Goal: Task Accomplishment & Management: Manage account settings

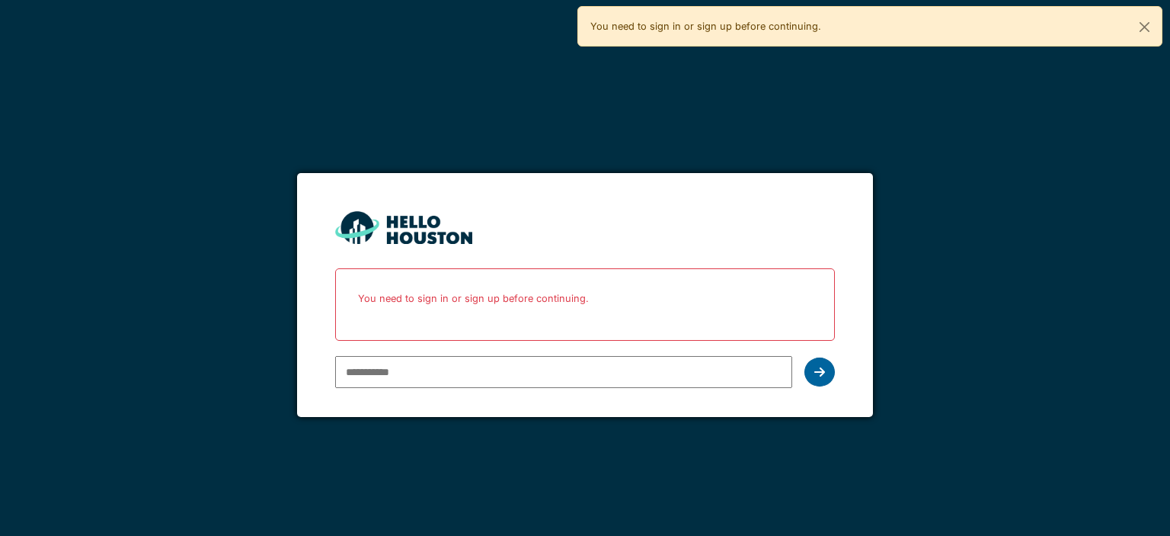
type input "**********"
click at [818, 369] on icon at bounding box center [820, 372] width 11 height 12
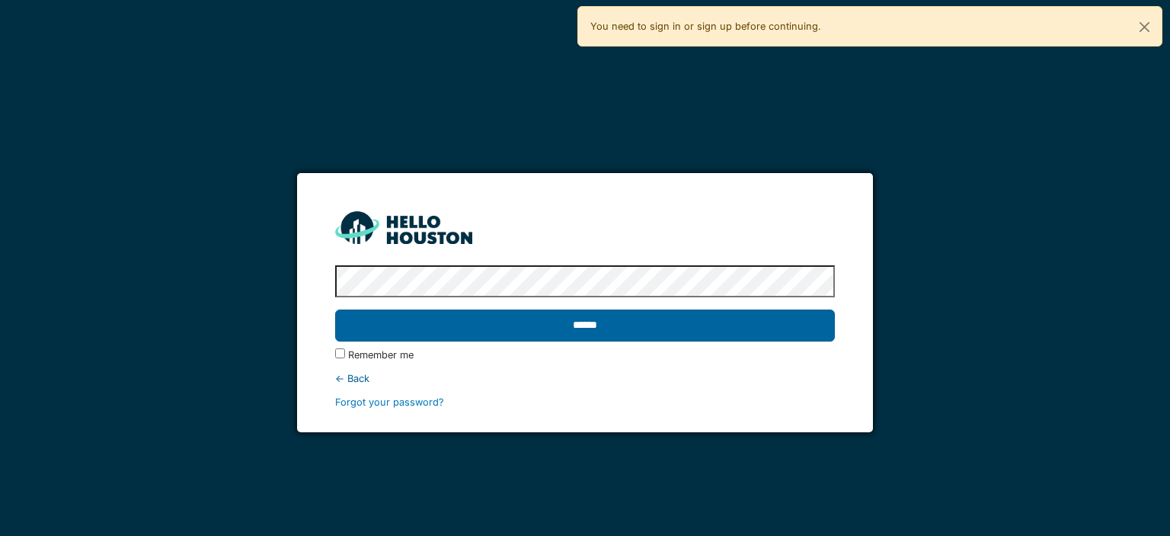
click at [594, 328] on input "******" at bounding box center [584, 325] width 499 height 32
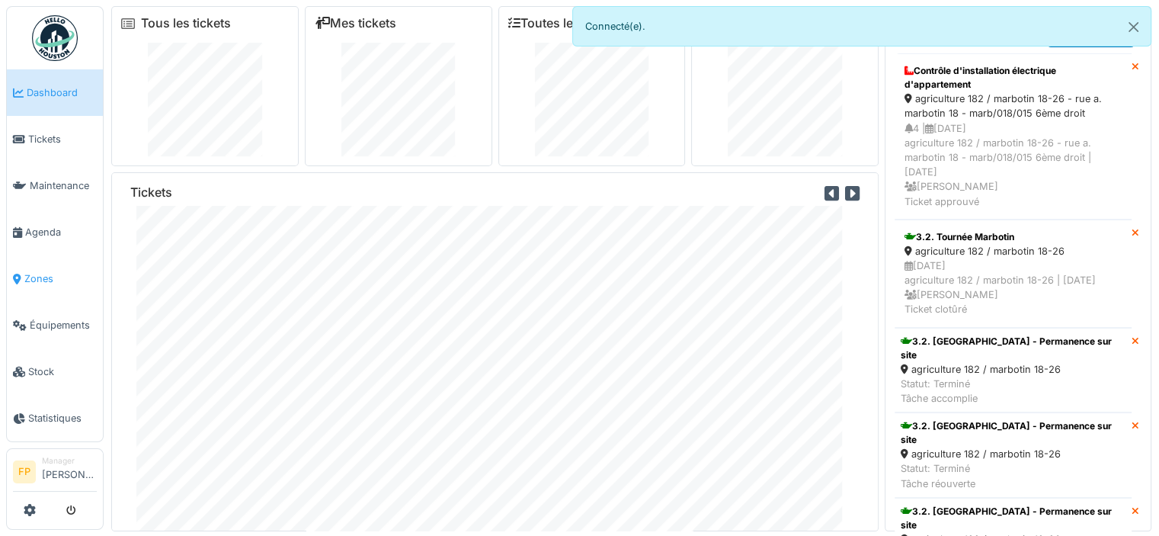
click at [32, 271] on span "Zones" at bounding box center [60, 278] width 72 height 14
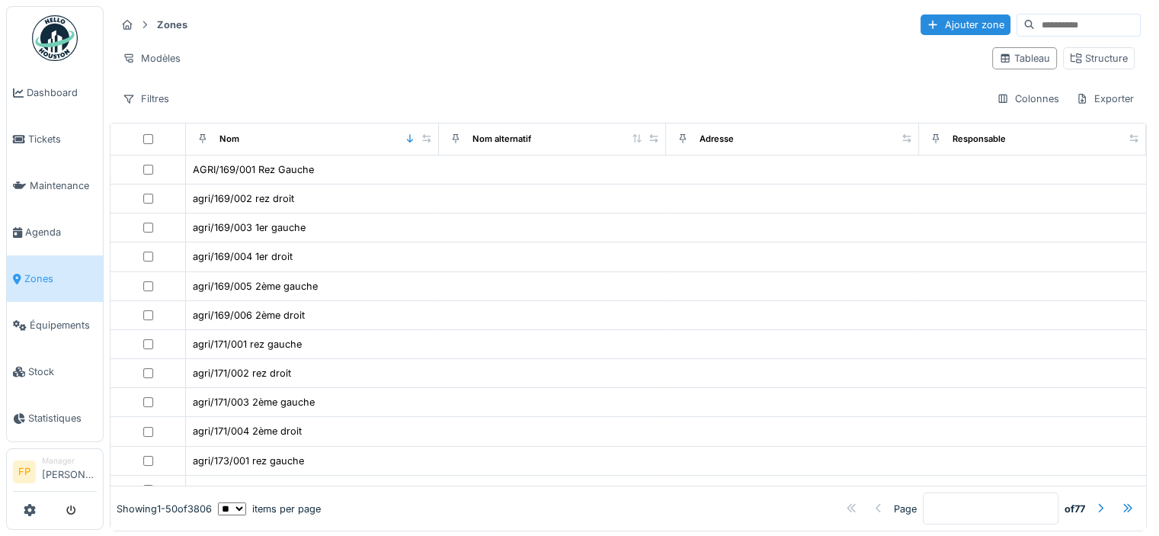
click at [1035, 24] on input at bounding box center [1087, 24] width 105 height 21
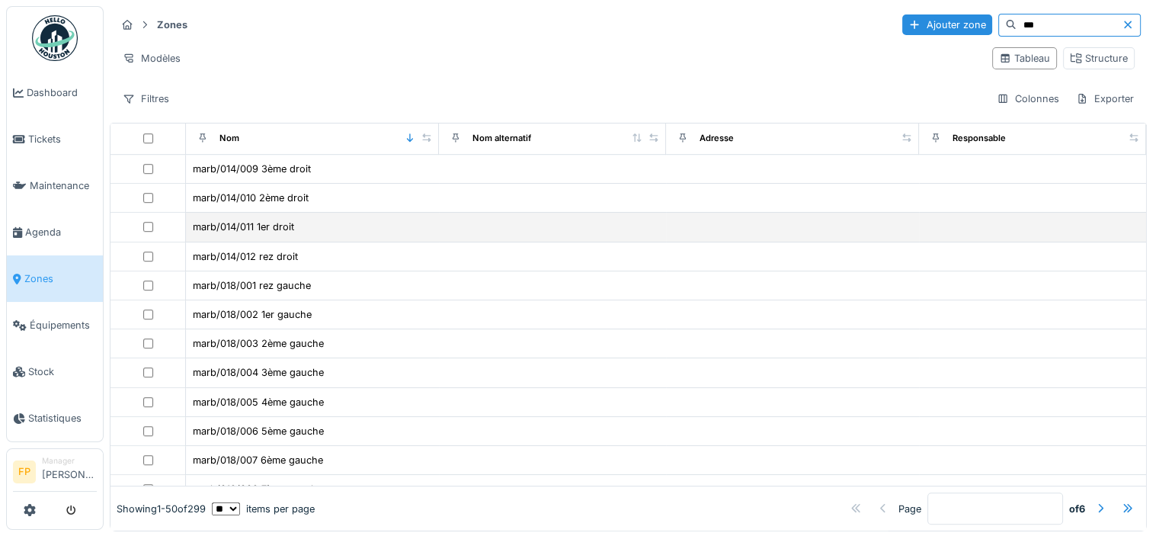
scroll to position [1067, 0]
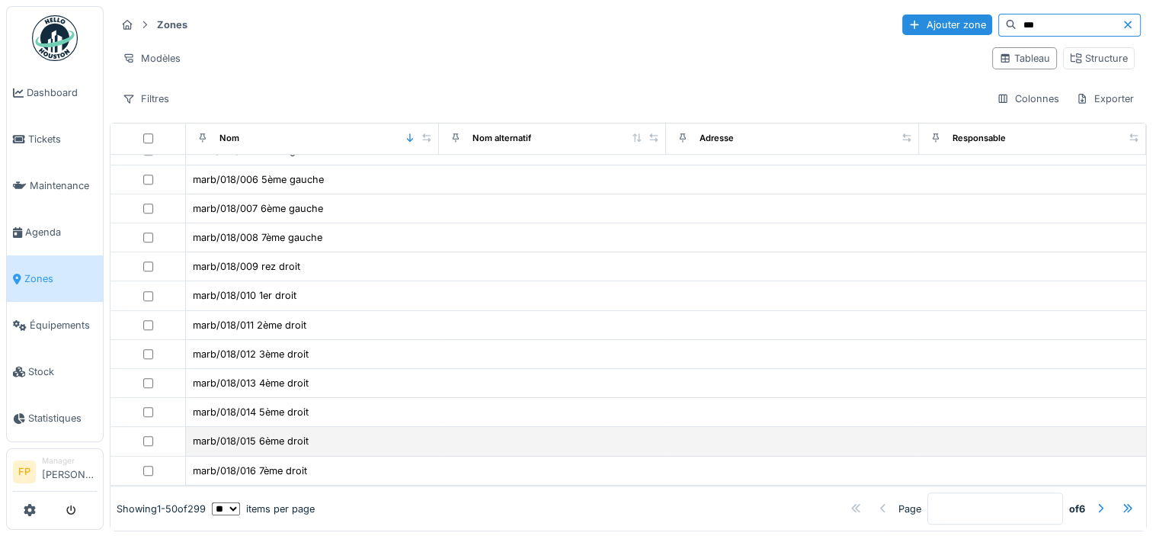
type input "***"
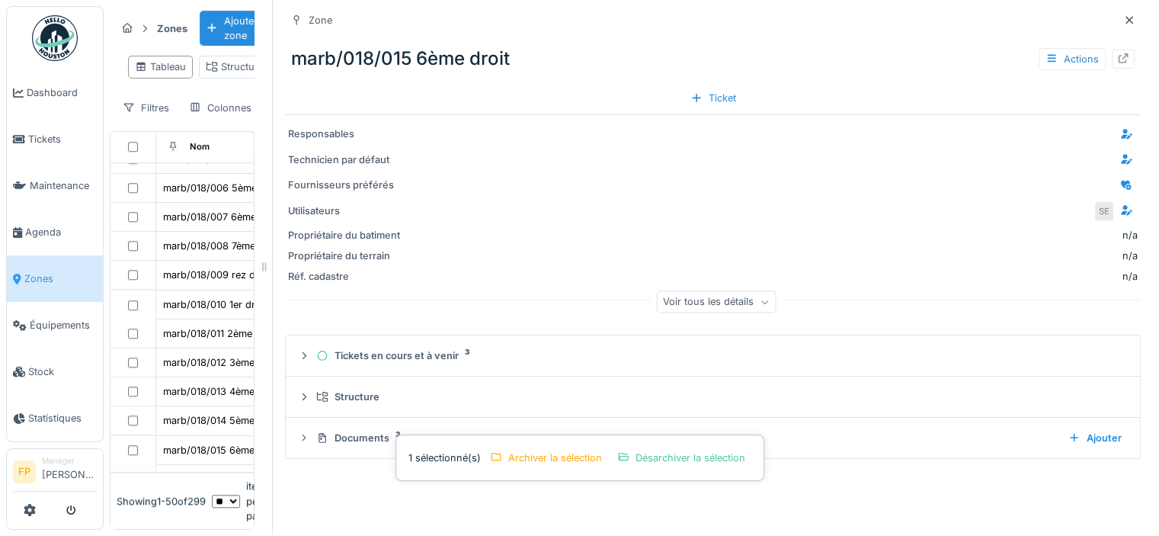
scroll to position [12, 0]
click at [1119, 53] on icon at bounding box center [1124, 58] width 10 height 10
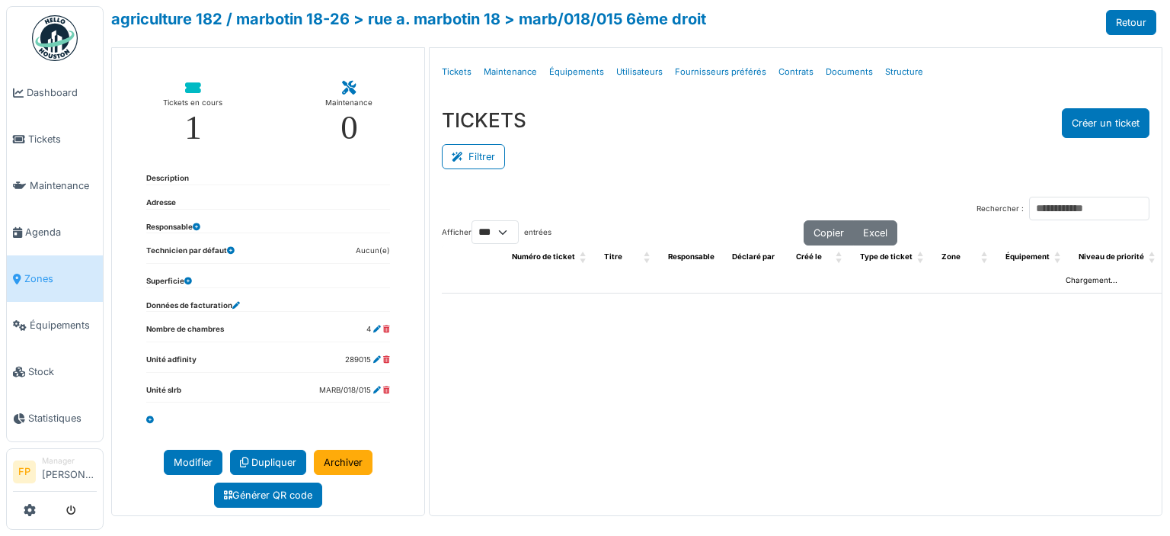
select select "***"
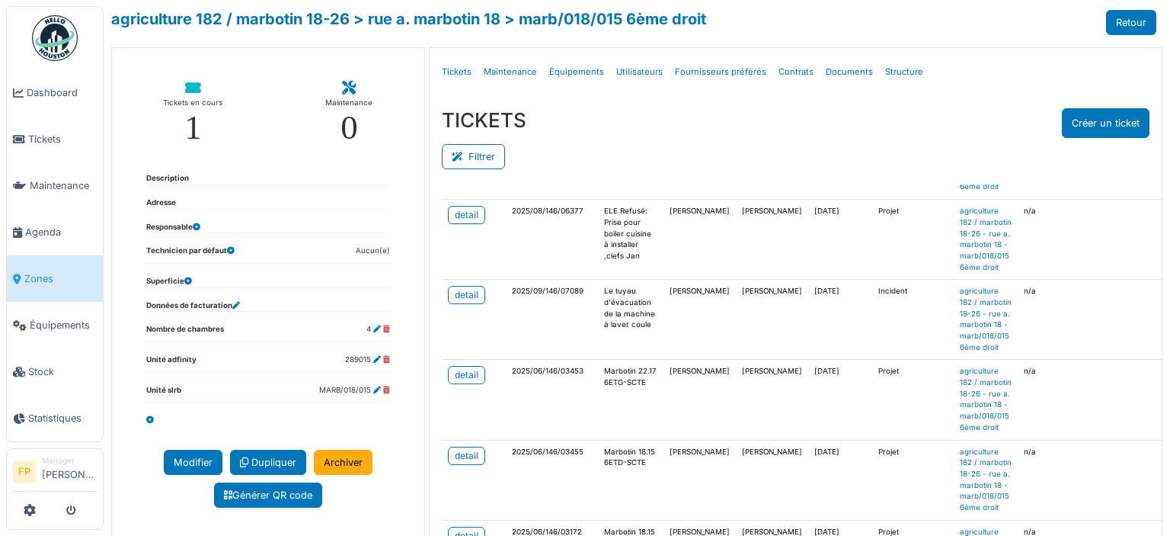
scroll to position [229, 0]
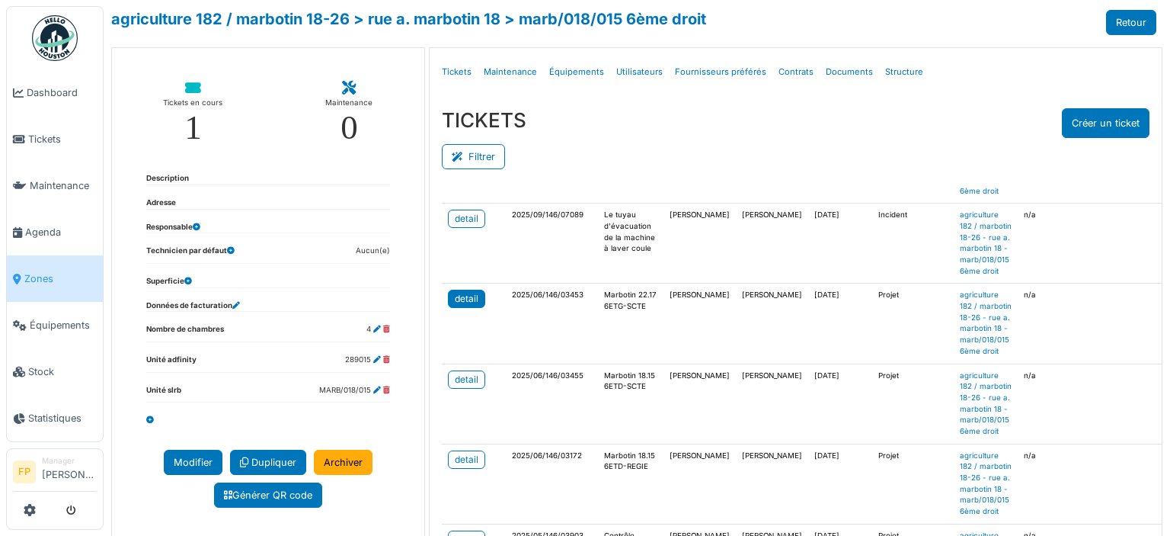
click at [464, 306] on div "detail" at bounding box center [467, 299] width 24 height 14
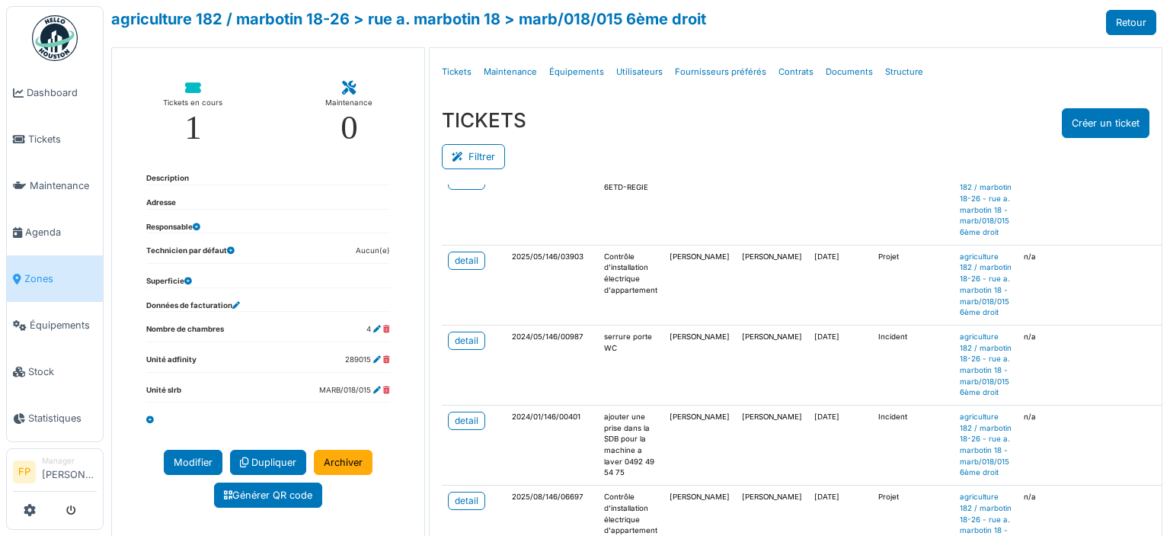
scroll to position [533, 0]
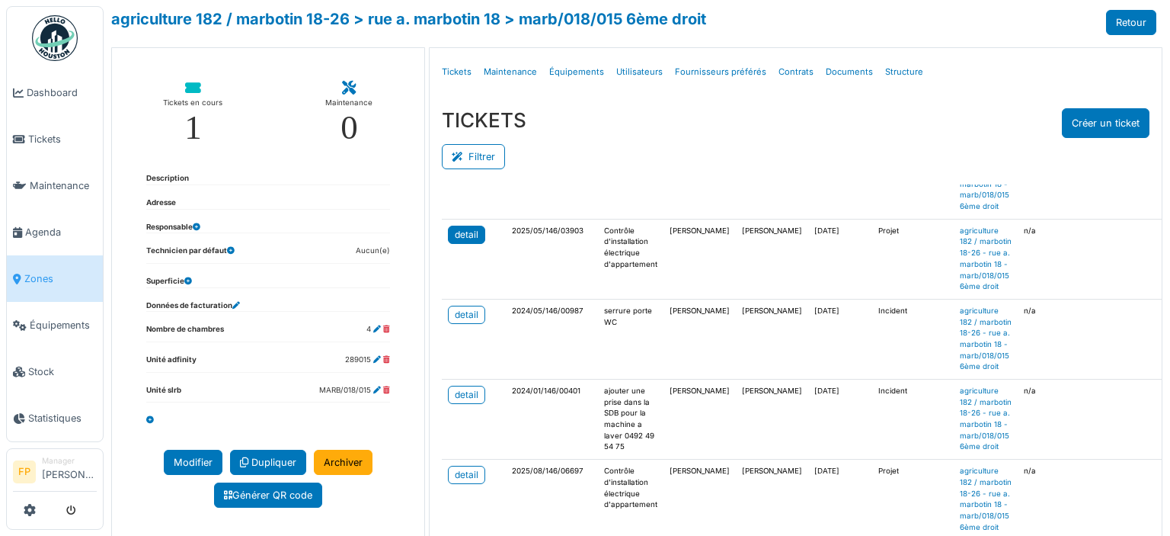
click at [456, 242] on div "detail" at bounding box center [467, 235] width 24 height 14
click at [1123, 18] on link "Retour" at bounding box center [1131, 22] width 50 height 25
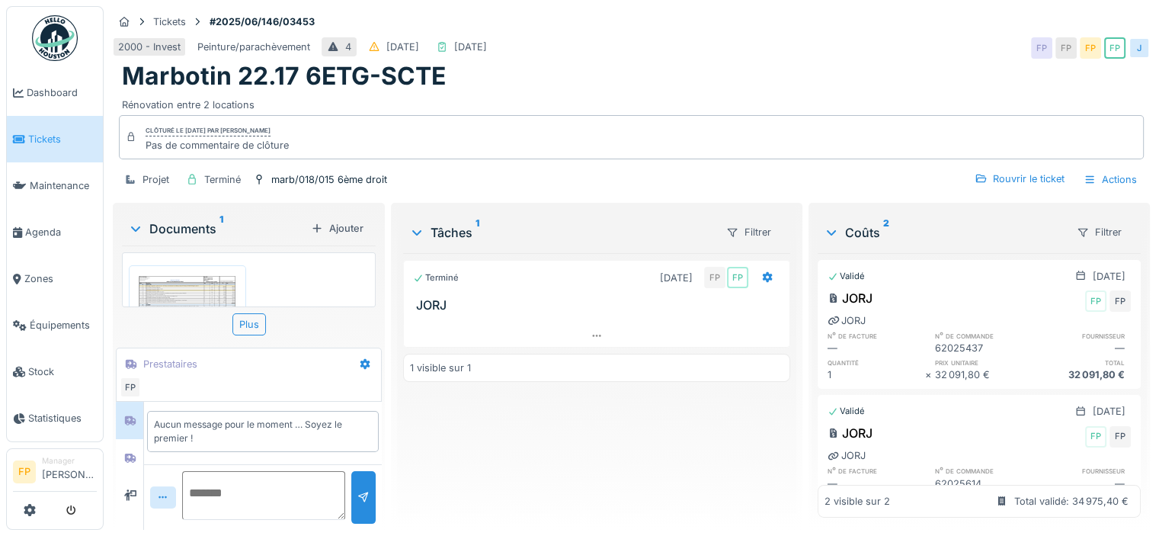
click at [223, 290] on img at bounding box center [188, 346] width 110 height 155
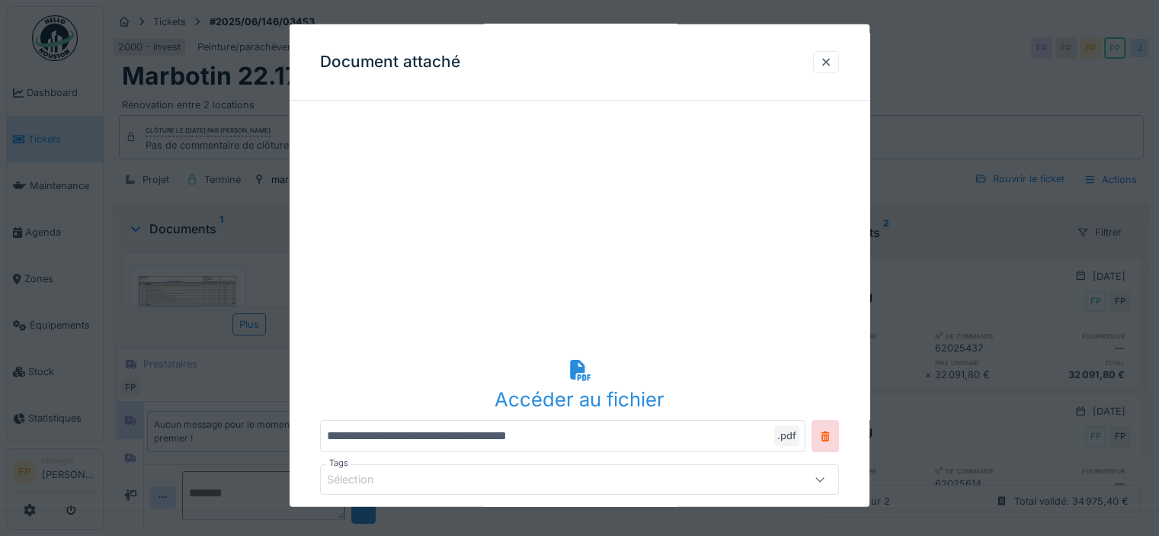
scroll to position [259, 0]
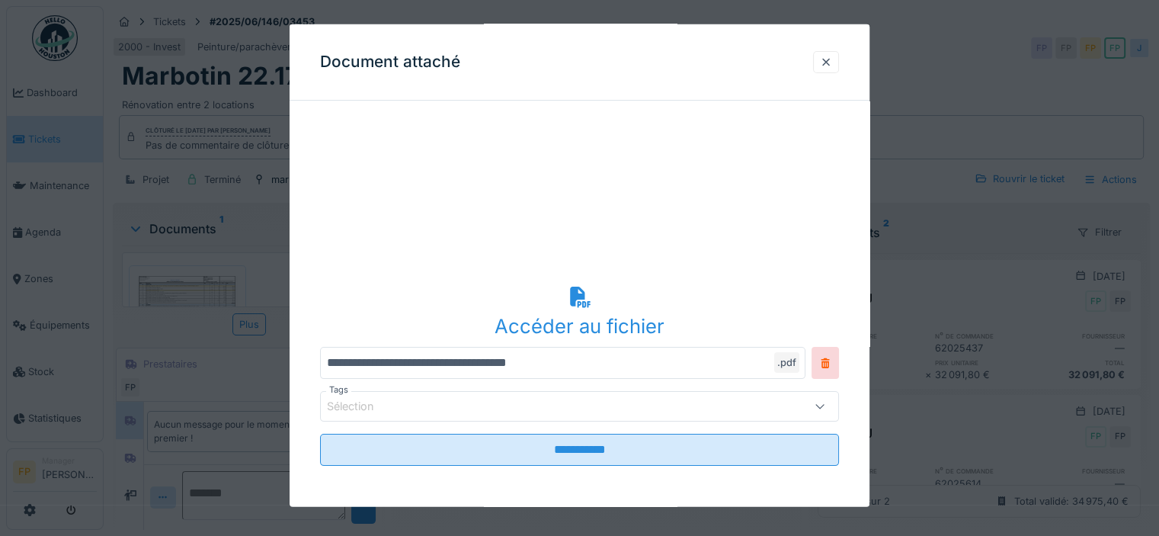
click at [580, 289] on icon at bounding box center [580, 297] width 21 height 21
click at [829, 60] on div at bounding box center [826, 62] width 12 height 14
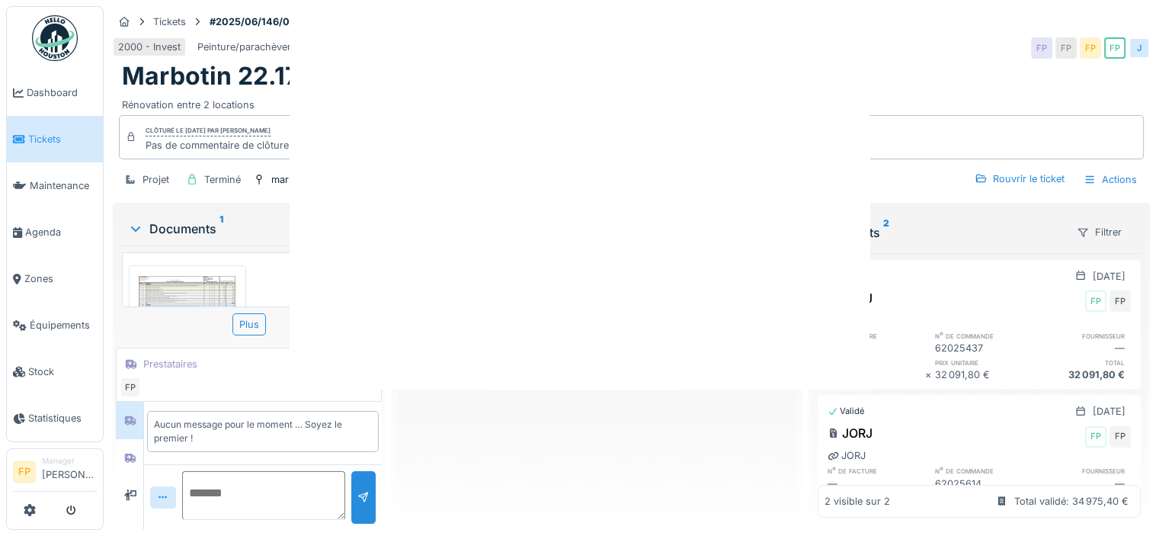
scroll to position [0, 0]
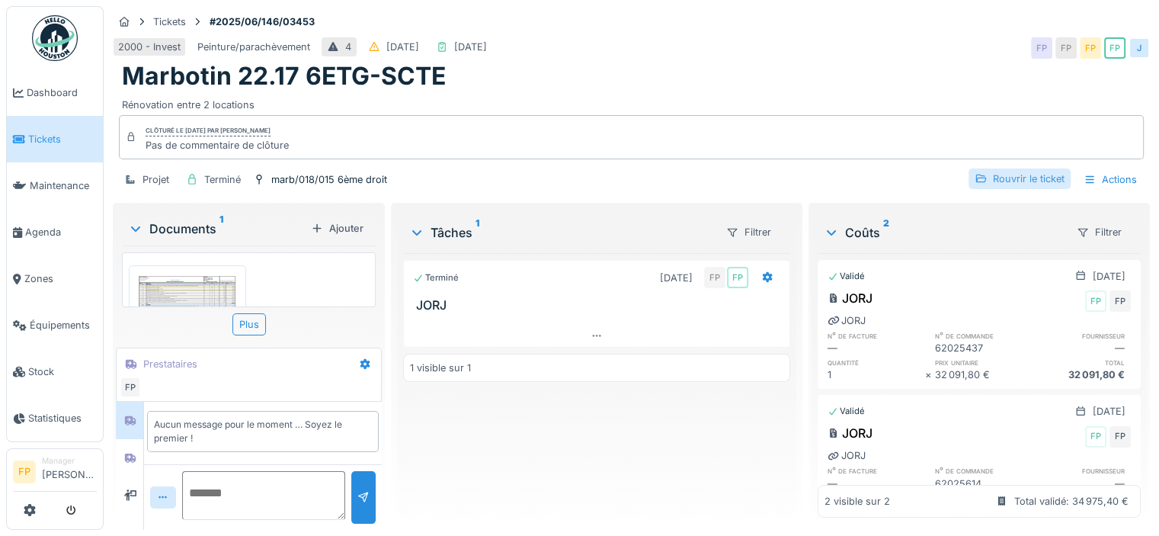
click at [995, 176] on div "Rouvrir le ticket" at bounding box center [1020, 178] width 102 height 21
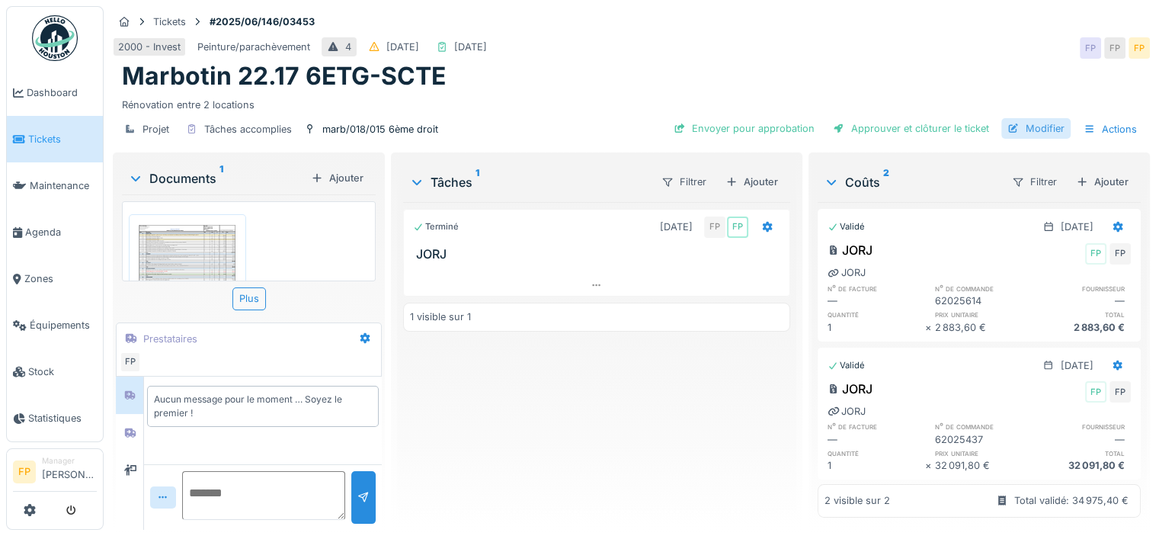
click at [1033, 125] on div "Modifier" at bounding box center [1035, 128] width 69 height 21
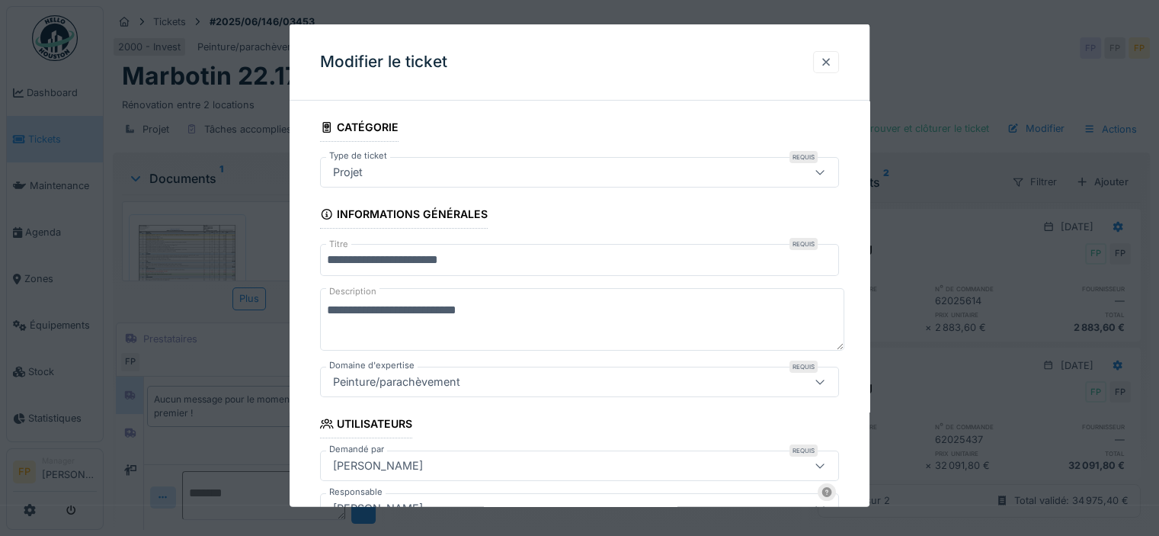
click at [832, 59] on div at bounding box center [826, 62] width 12 height 14
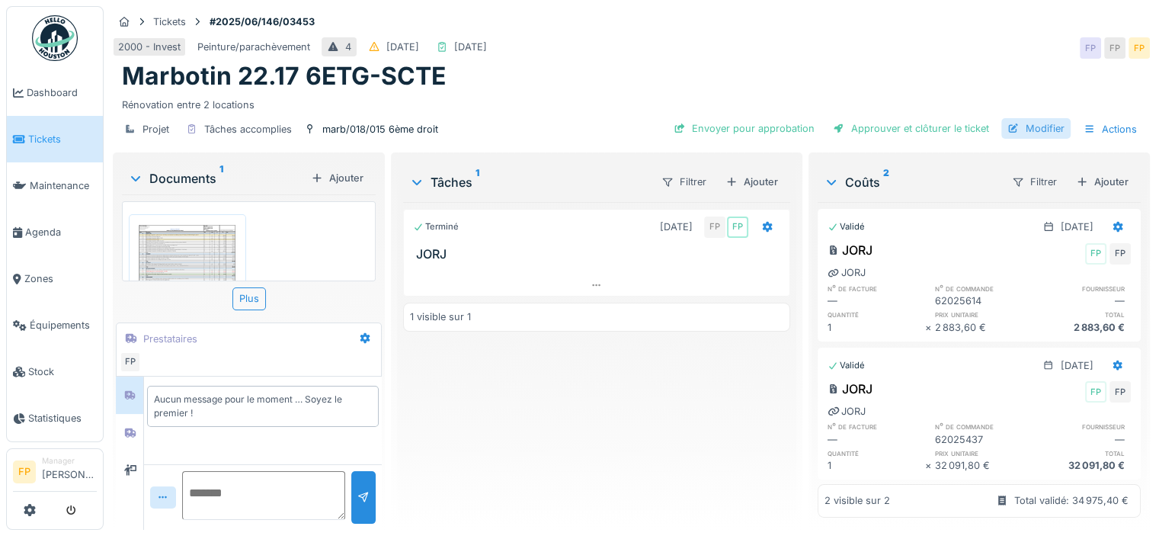
click at [1020, 126] on div "Modifier" at bounding box center [1035, 128] width 69 height 21
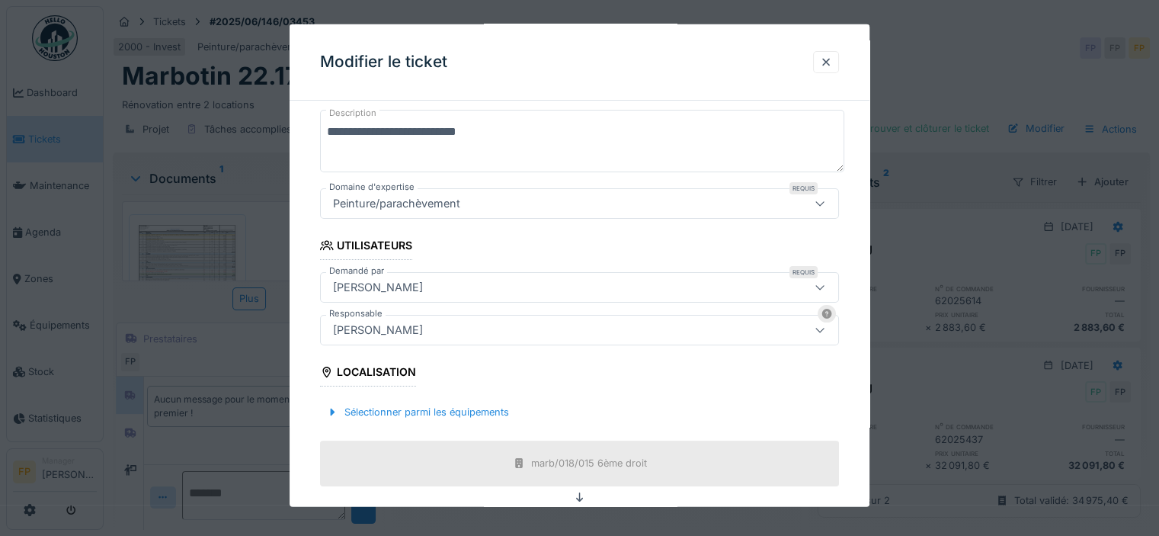
scroll to position [457, 0]
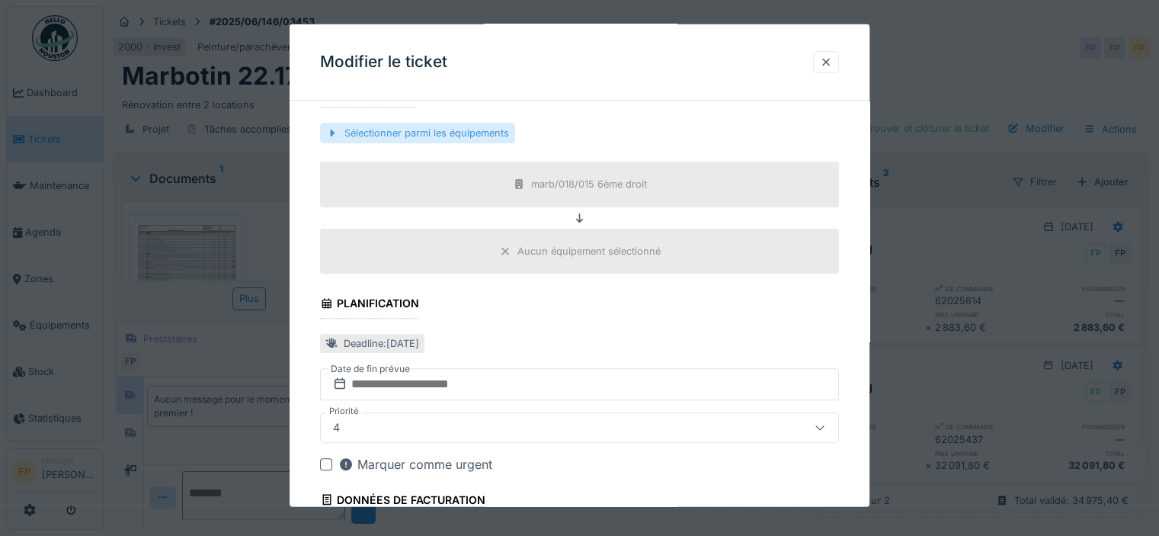
click at [472, 136] on div "Sélectionner parmi les équipements" at bounding box center [417, 133] width 195 height 21
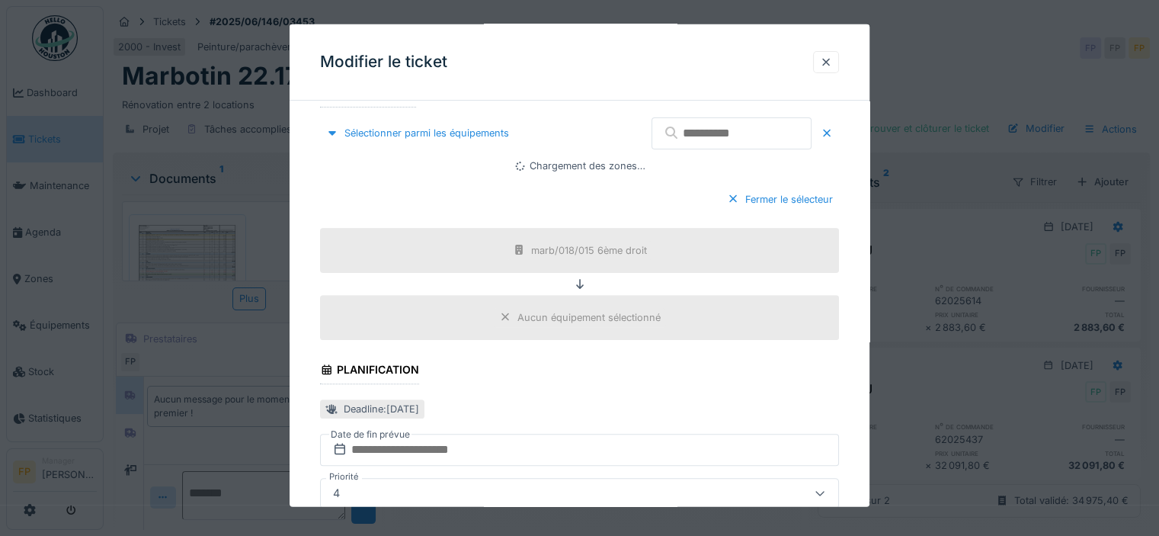
click at [679, 126] on input "text" at bounding box center [732, 133] width 160 height 32
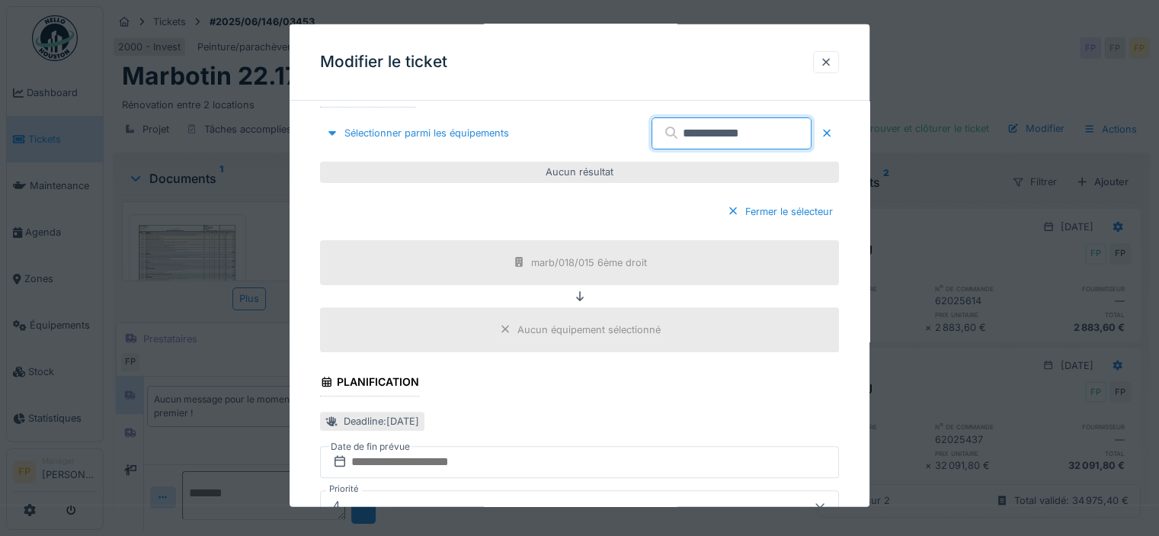
click at [677, 132] on input "**********" at bounding box center [732, 133] width 160 height 32
type input "**********"
click at [831, 132] on div at bounding box center [827, 133] width 12 height 14
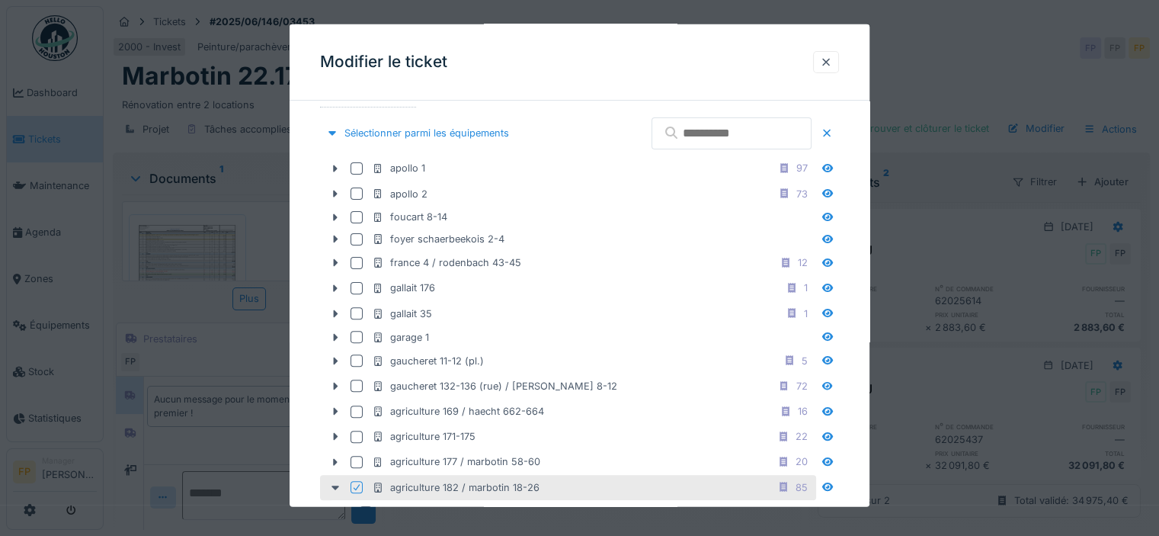
click at [700, 131] on input "text" at bounding box center [732, 133] width 160 height 32
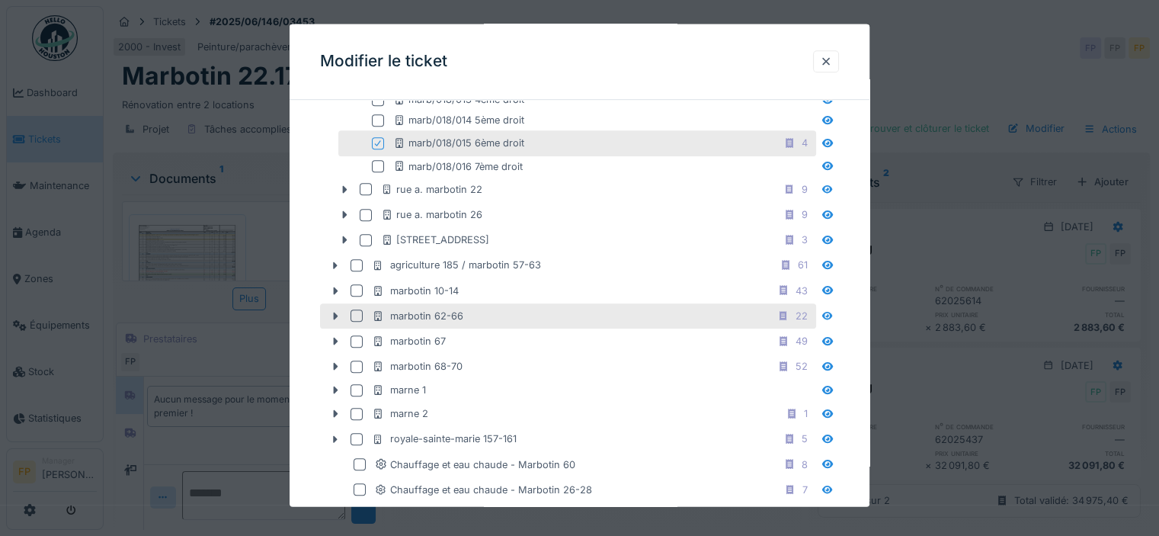
scroll to position [914, 0]
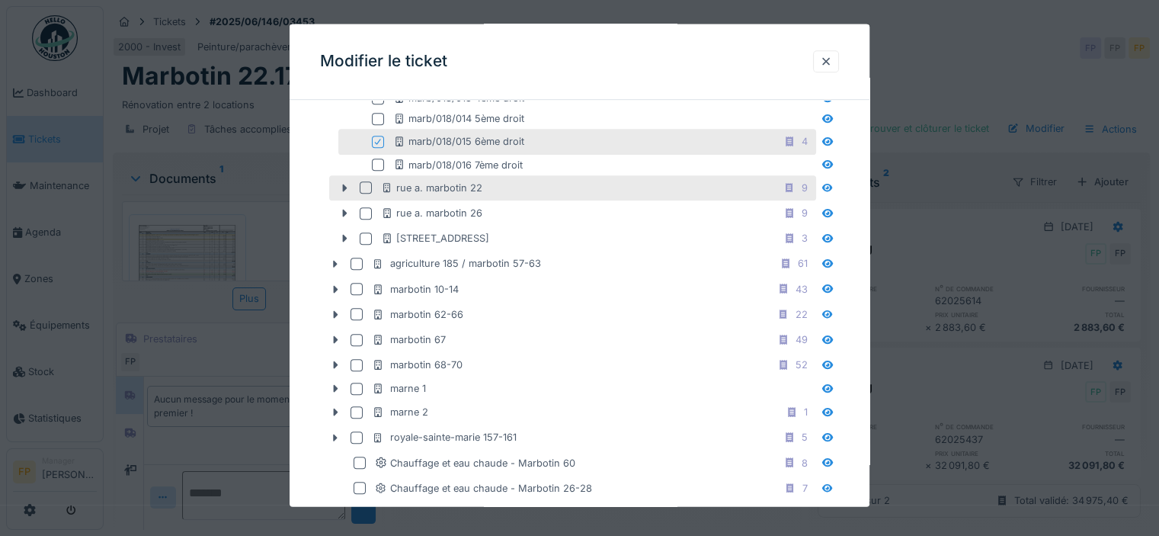
type input "***"
click at [369, 184] on div at bounding box center [366, 188] width 12 height 12
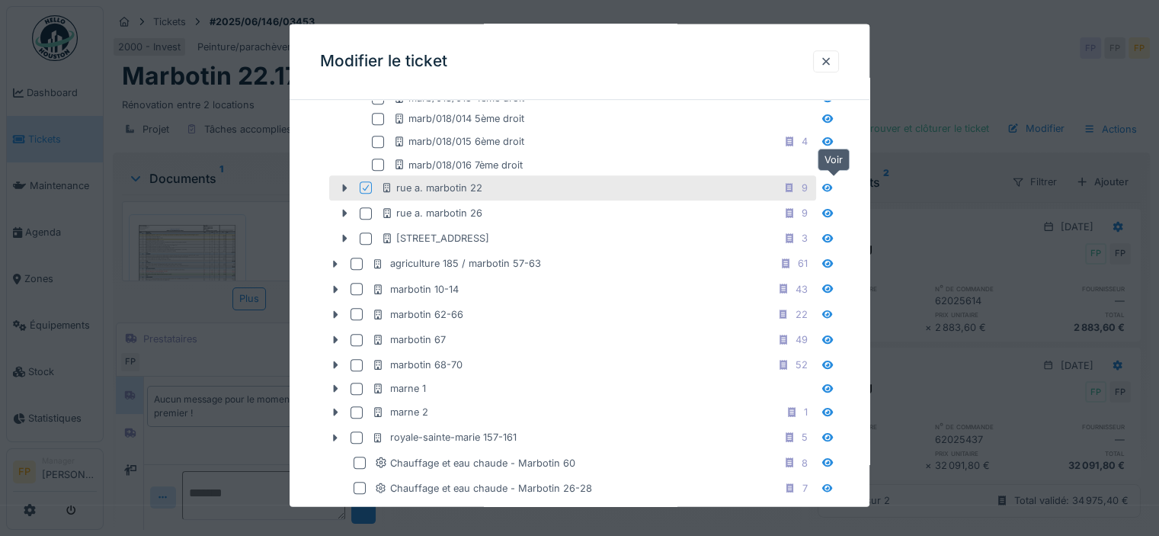
click at [832, 187] on icon at bounding box center [827, 188] width 12 height 10
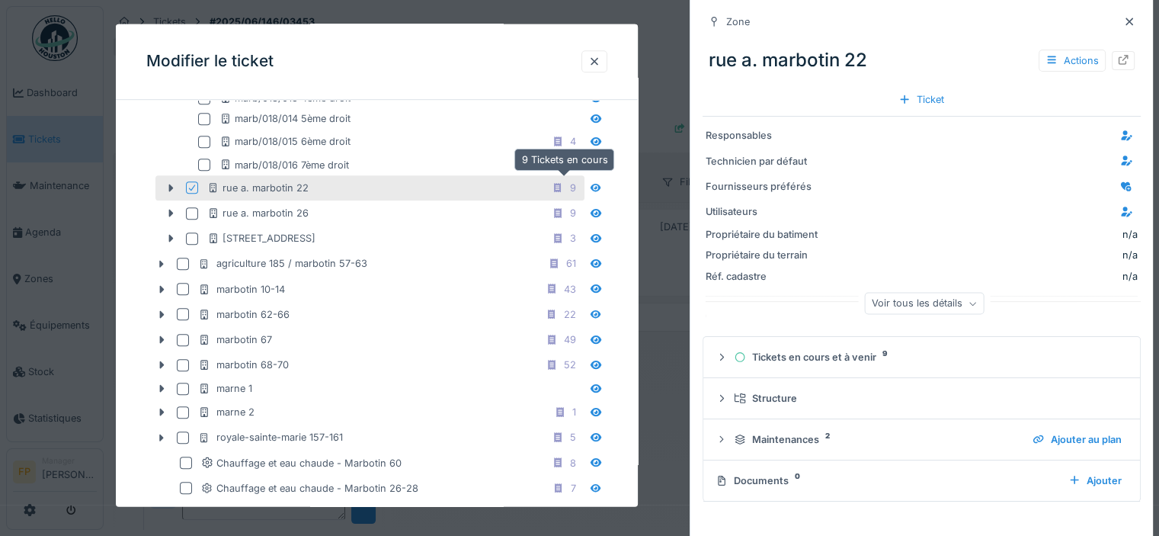
click at [558, 187] on icon at bounding box center [558, 188] width 8 height 10
click at [555, 185] on icon at bounding box center [558, 188] width 8 height 10
click at [165, 181] on div at bounding box center [171, 189] width 24 height 16
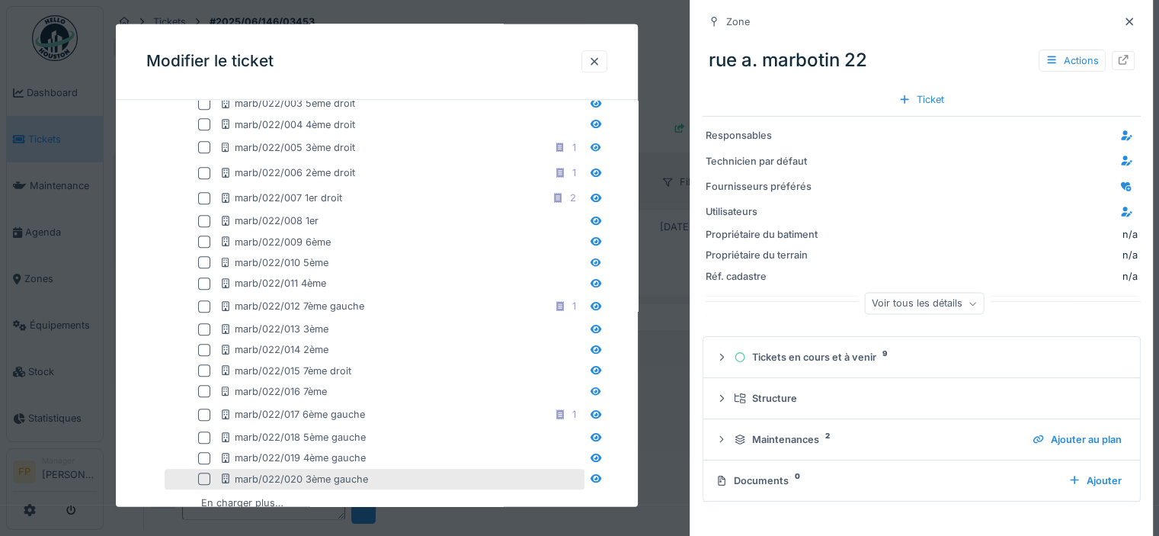
scroll to position [1143, 0]
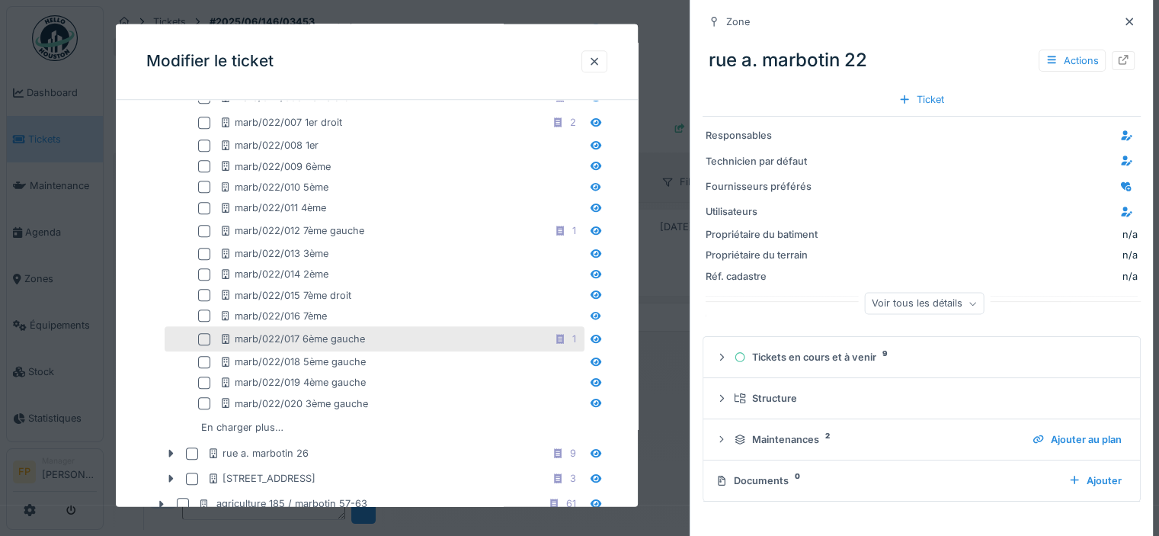
click at [206, 335] on div at bounding box center [204, 339] width 12 height 12
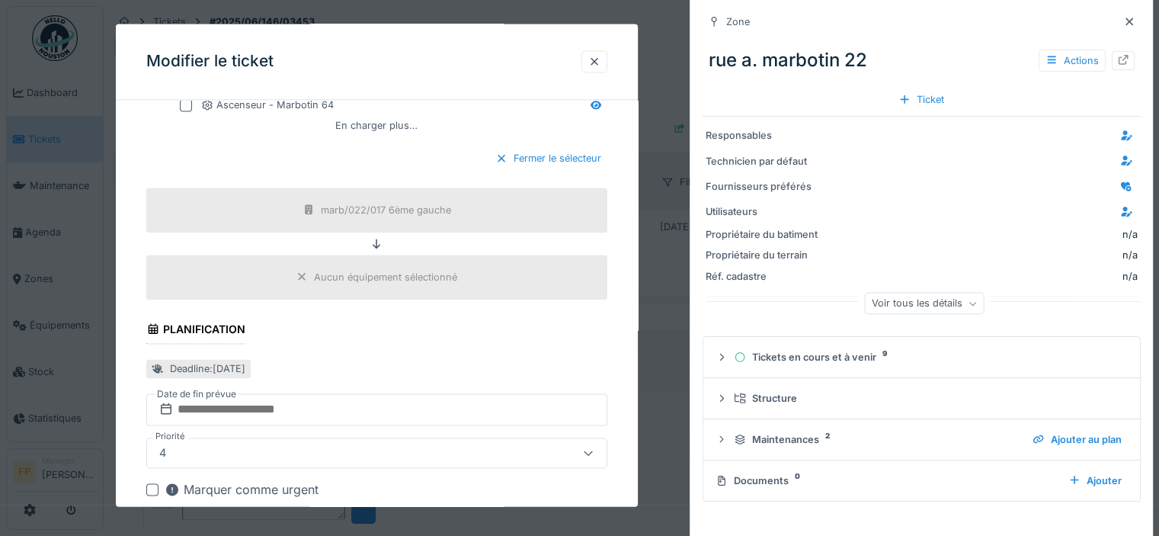
scroll to position [2360, 0]
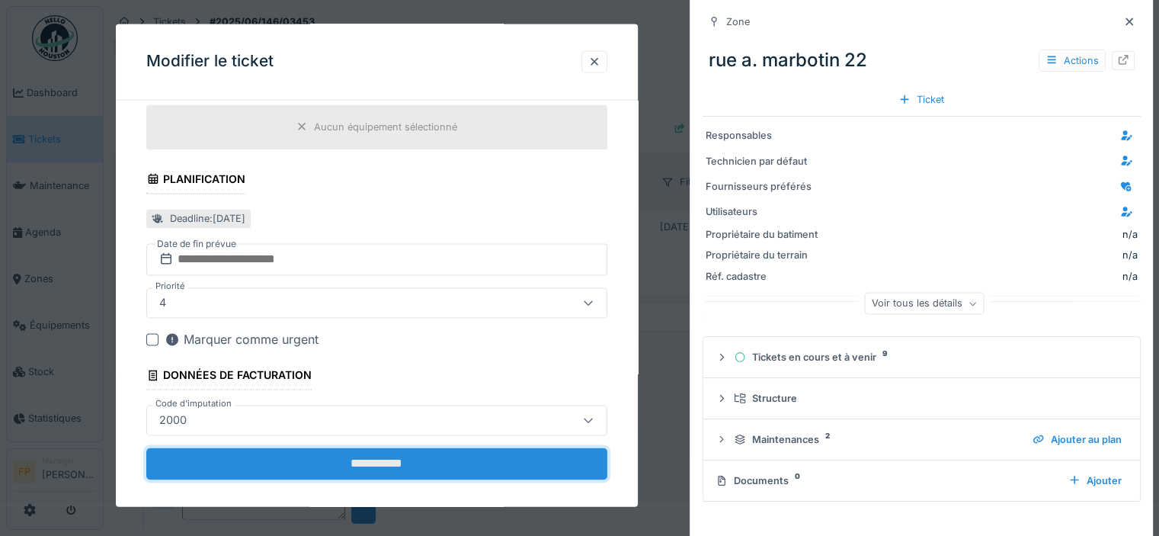
click at [372, 448] on input "**********" at bounding box center [376, 464] width 460 height 32
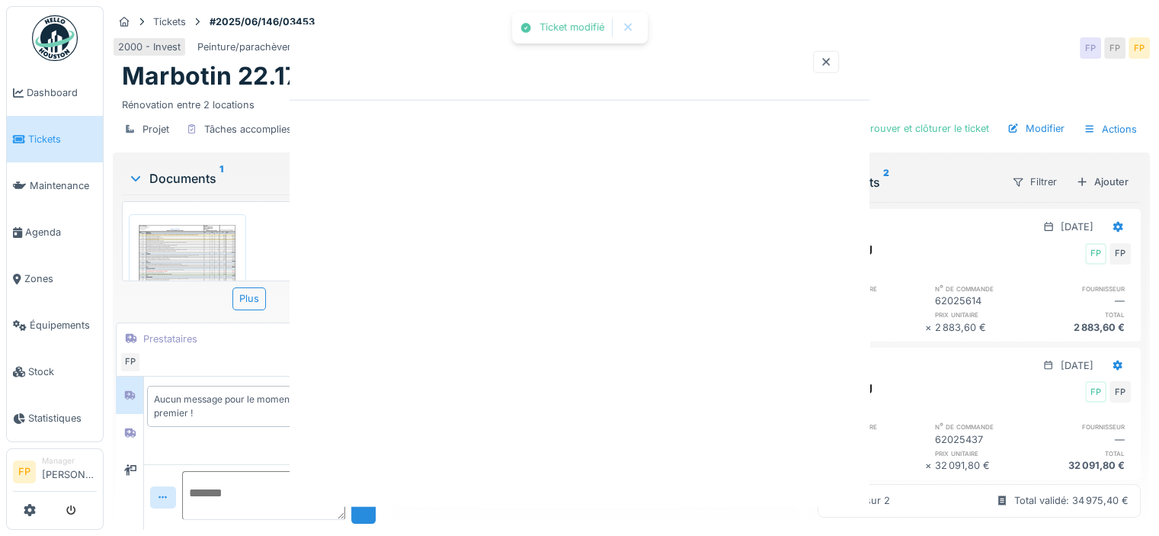
scroll to position [0, 0]
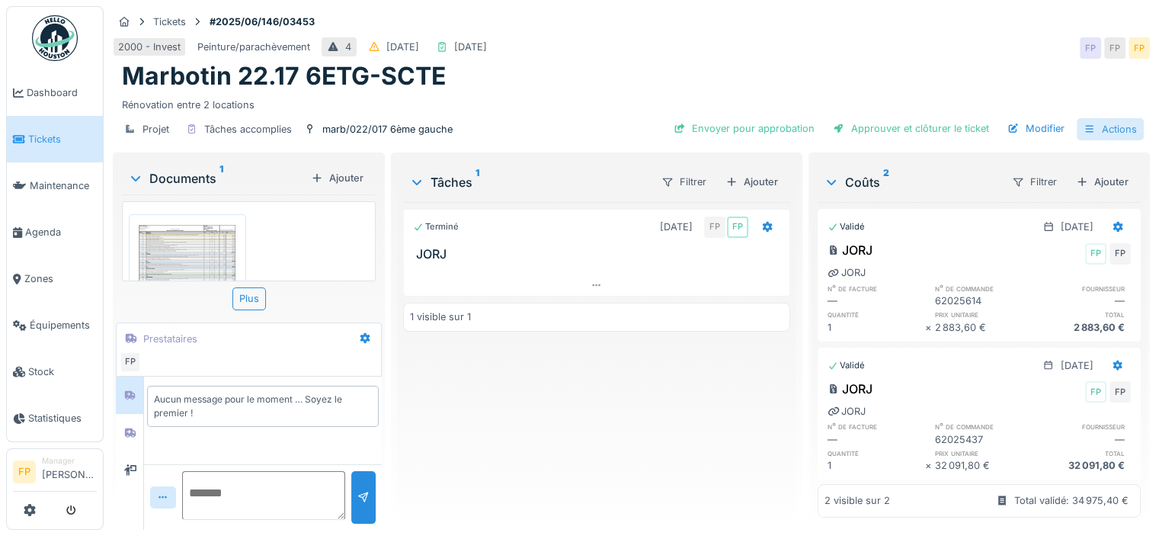
click at [1103, 123] on div "Actions" at bounding box center [1110, 129] width 67 height 22
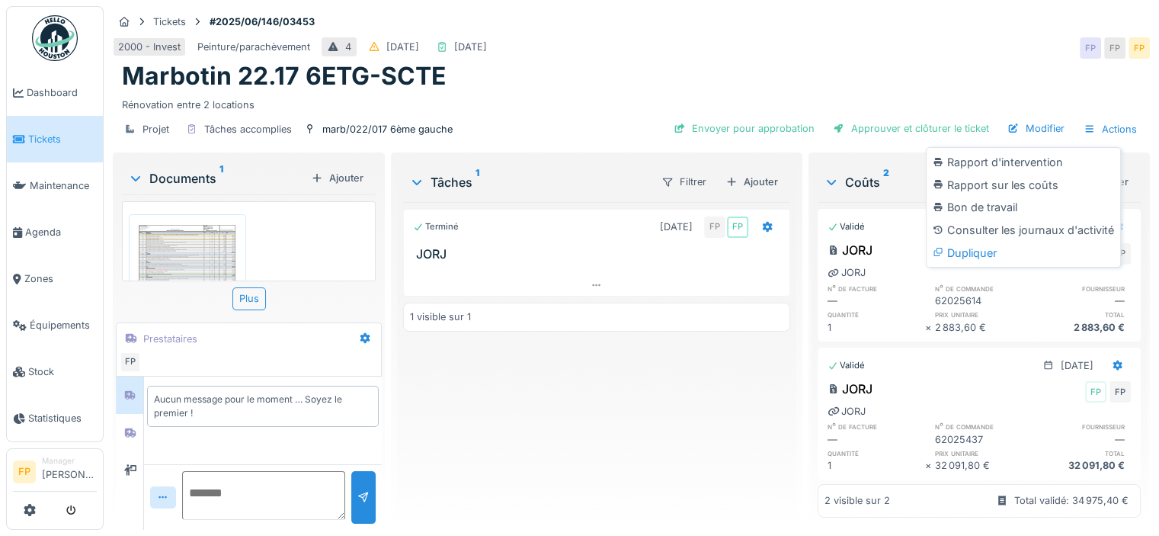
drag, startPoint x: 1034, startPoint y: 75, endPoint x: 1012, endPoint y: 148, distance: 76.4
click at [1034, 78] on div "Marbotin 22.17 6ETG-SCTE" at bounding box center [631, 76] width 1019 height 29
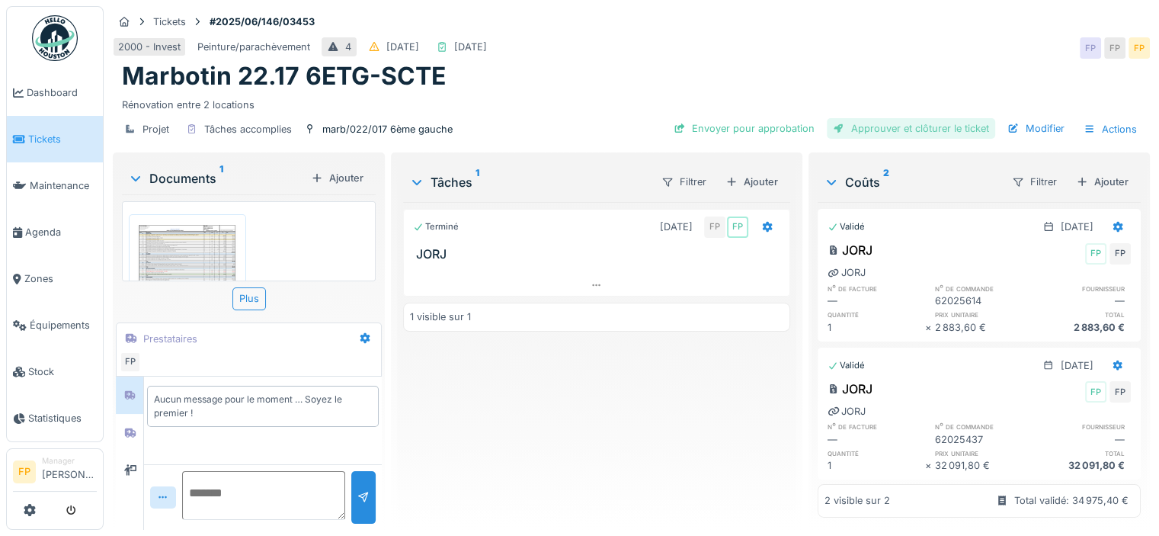
click at [914, 126] on div "Approuver et clôturer le ticket" at bounding box center [911, 128] width 168 height 21
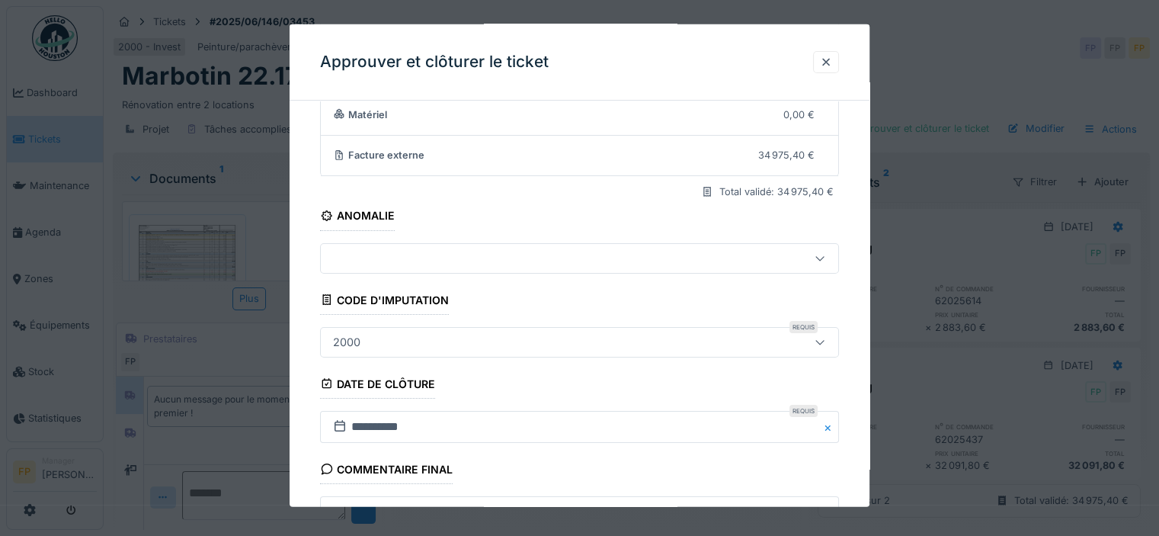
scroll to position [276, 0]
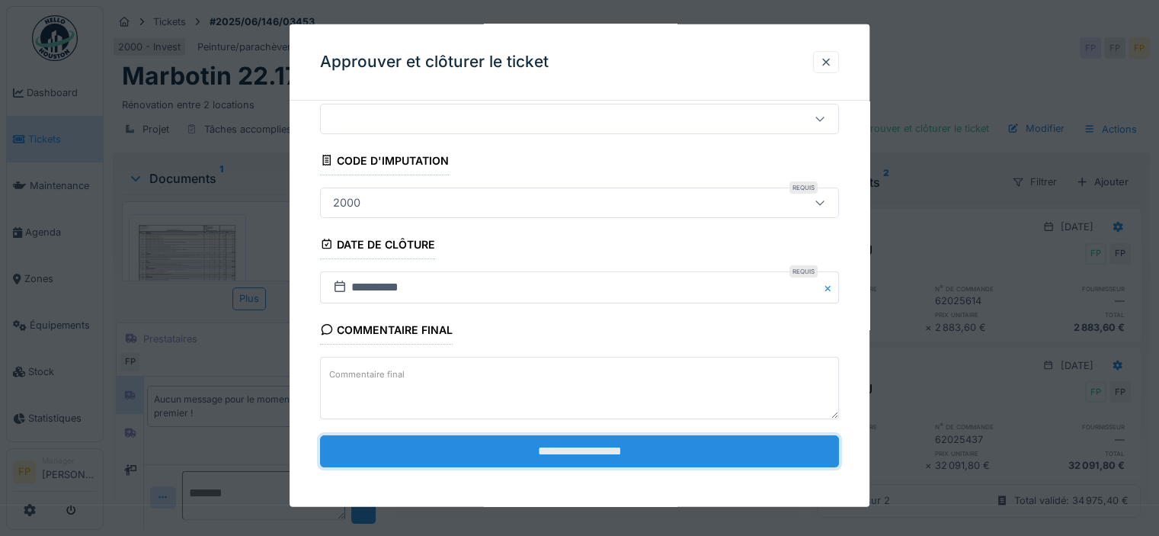
click at [626, 453] on input "**********" at bounding box center [579, 451] width 519 height 32
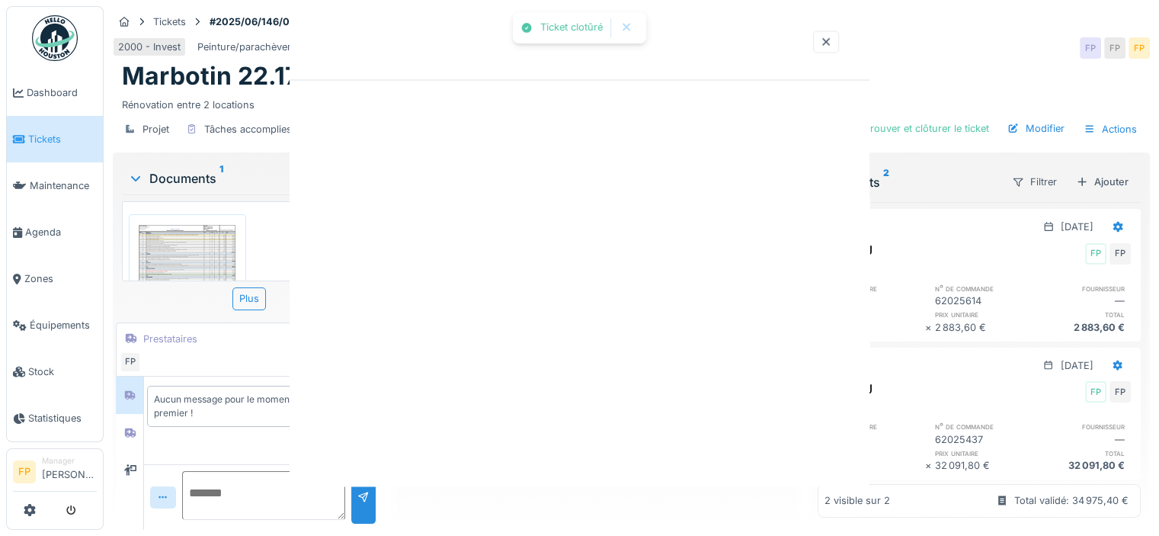
scroll to position [0, 0]
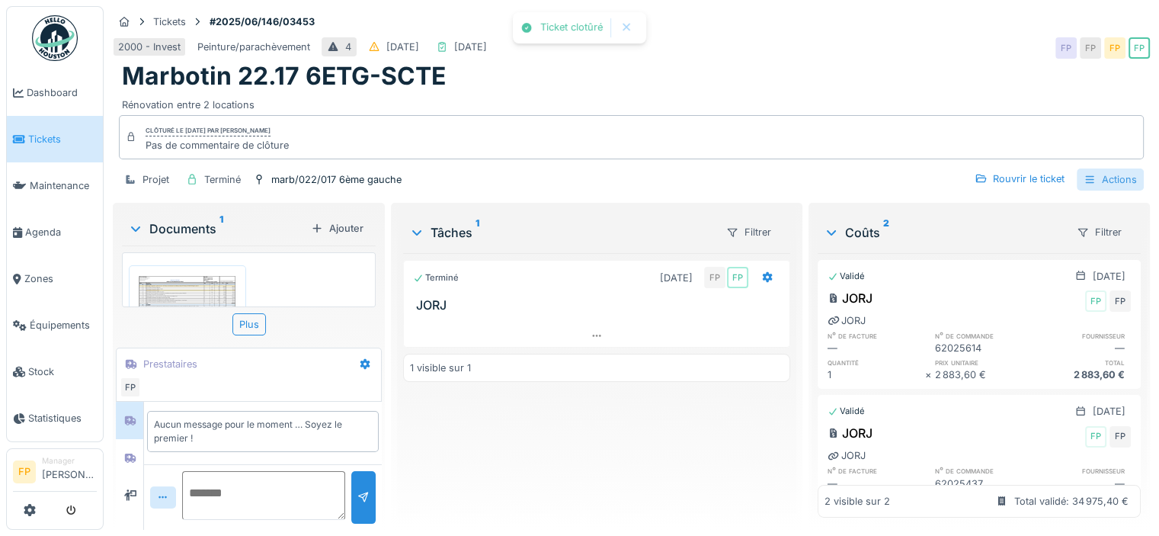
click at [1105, 170] on div "Actions" at bounding box center [1110, 179] width 67 height 22
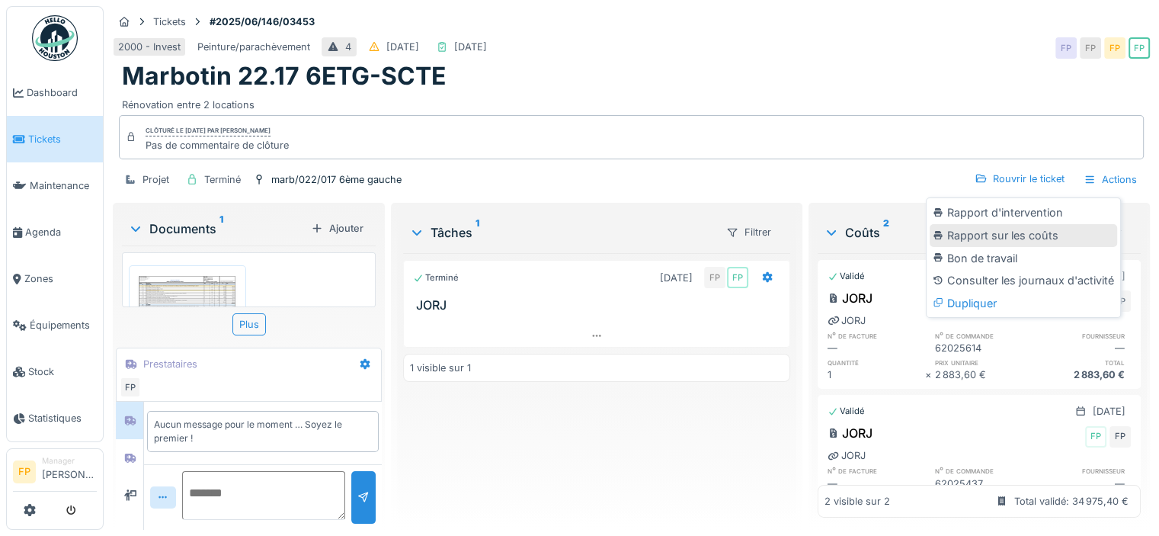
click at [1036, 224] on div "Rapport sur les coûts" at bounding box center [1023, 235] width 187 height 23
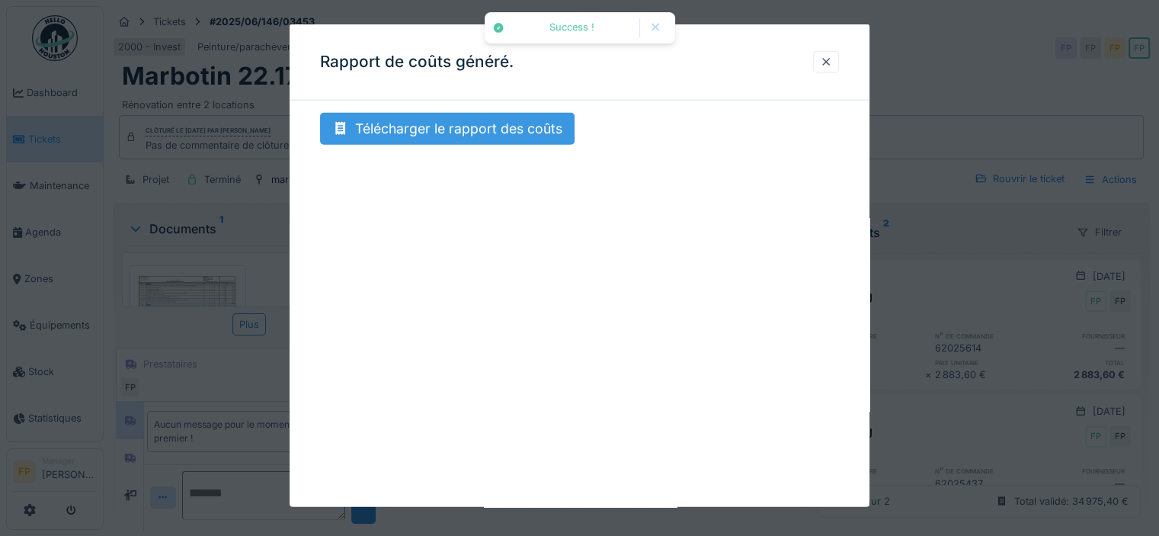
click at [479, 120] on div "Télécharger le rapport des coûts" at bounding box center [447, 129] width 255 height 32
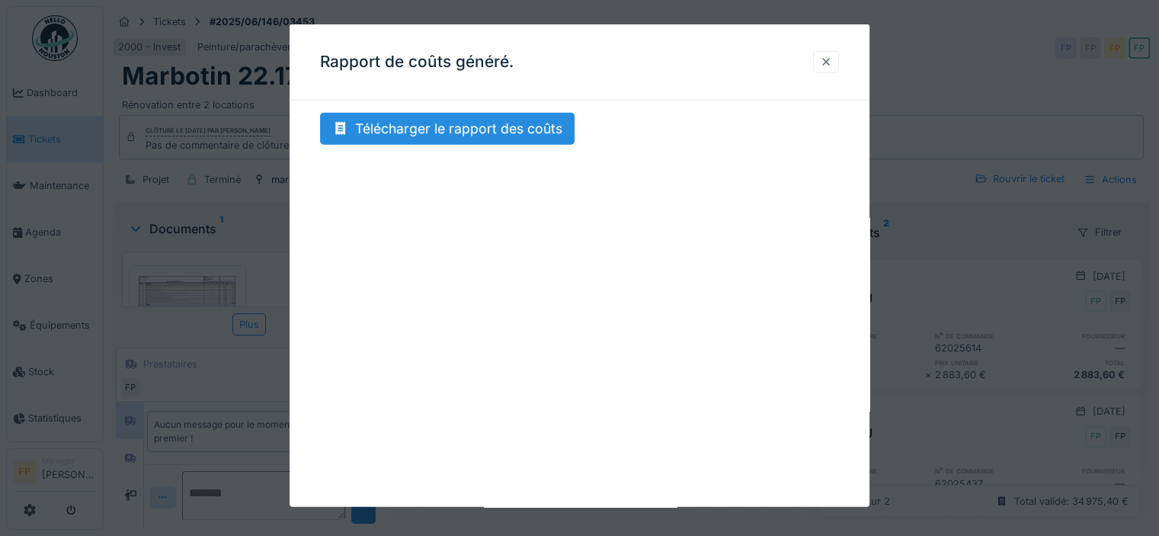
click at [832, 60] on div at bounding box center [826, 62] width 12 height 14
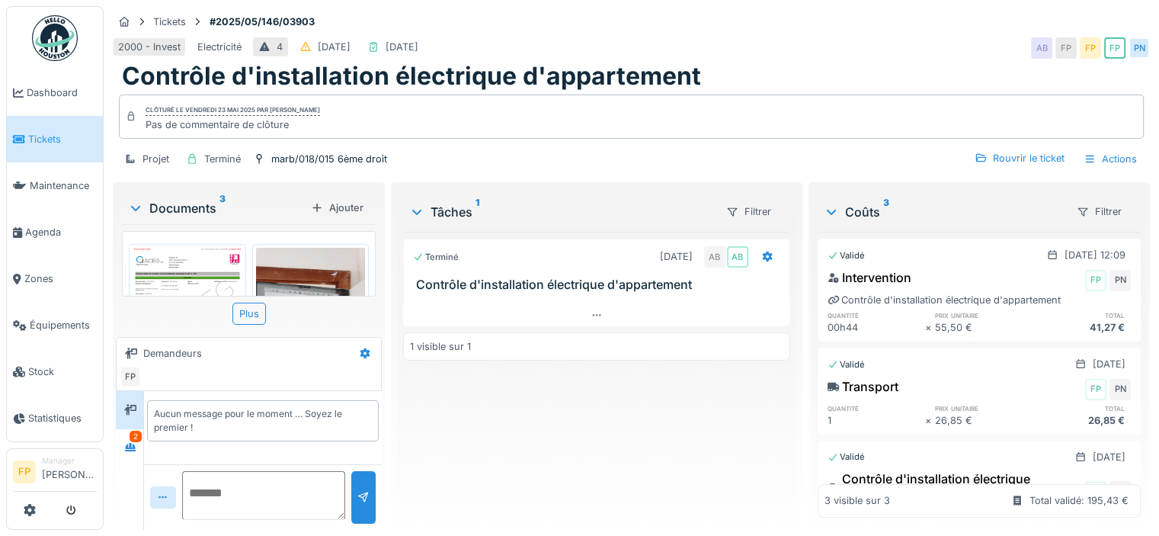
click at [933, 37] on div "2000 - Invest Electricité 4 [DATE] [DATE] AB FP FP FP PN" at bounding box center [631, 47] width 1037 height 27
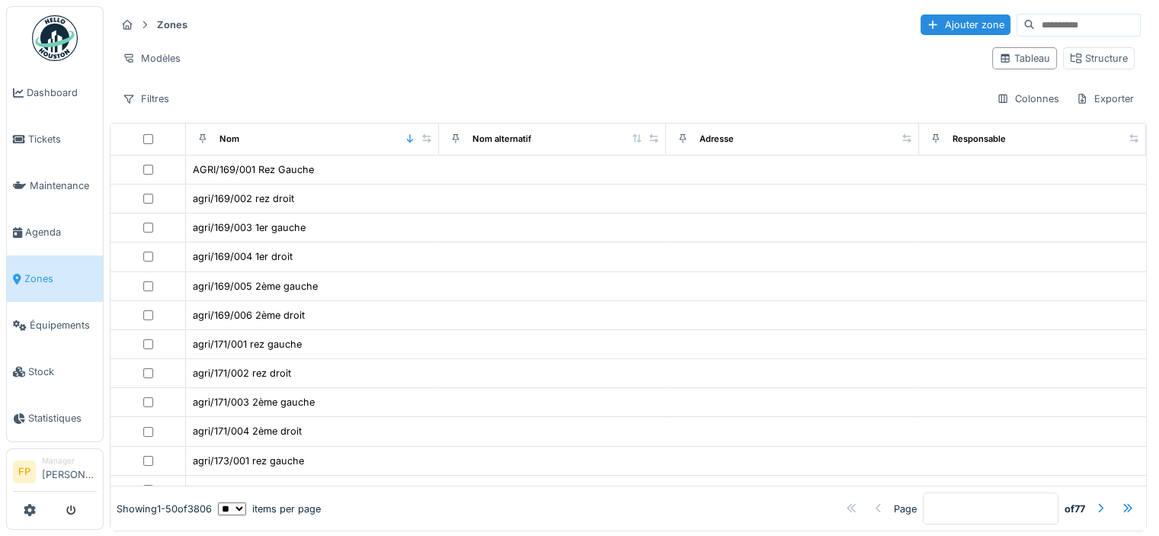
click at [1035, 21] on input at bounding box center [1087, 24] width 105 height 21
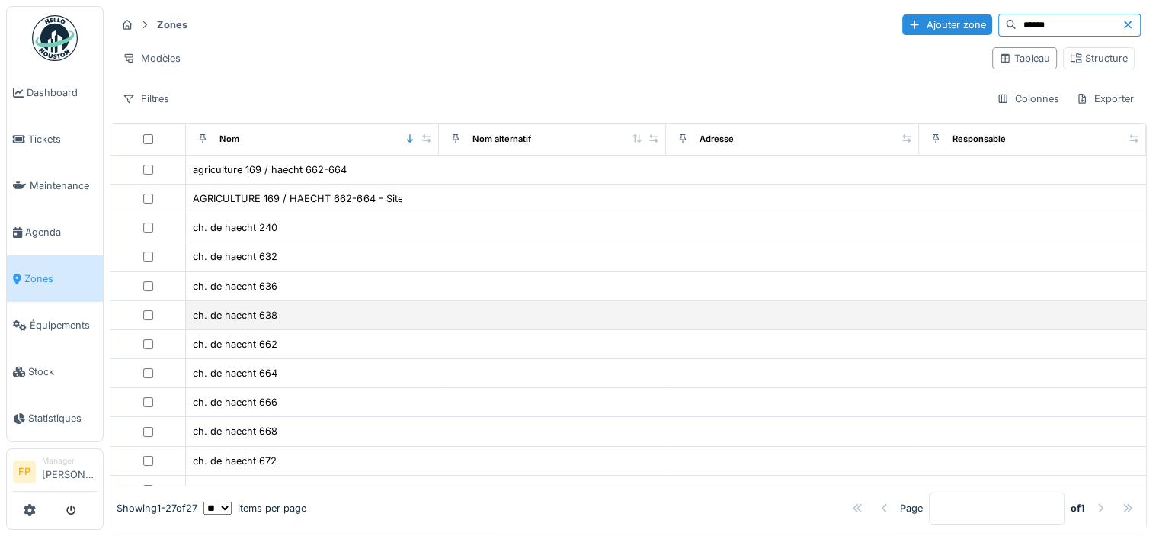
type input "******"
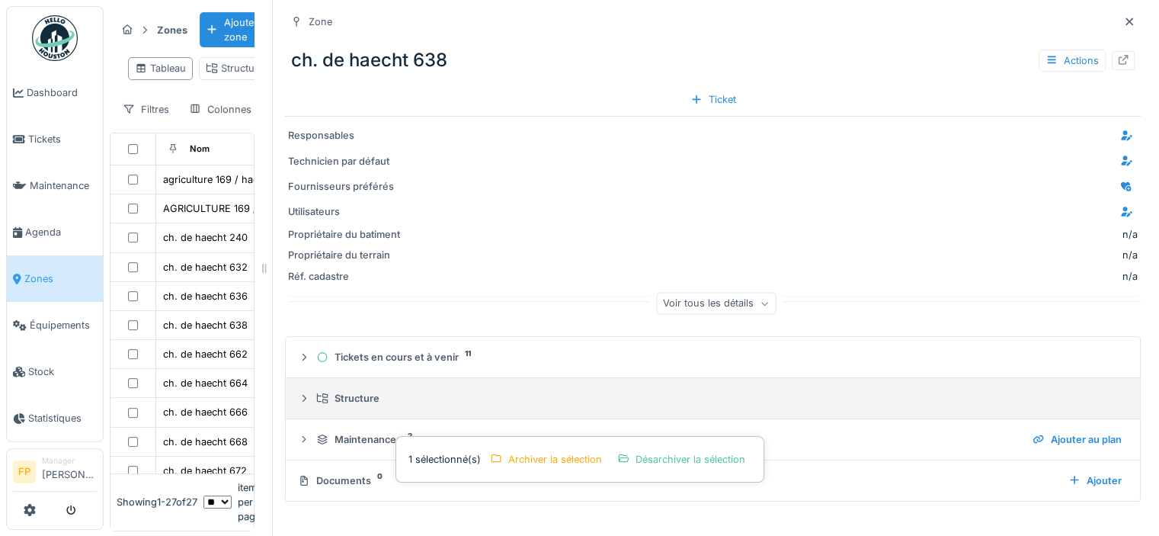
click at [335, 395] on div "Structure" at bounding box center [718, 398] width 805 height 14
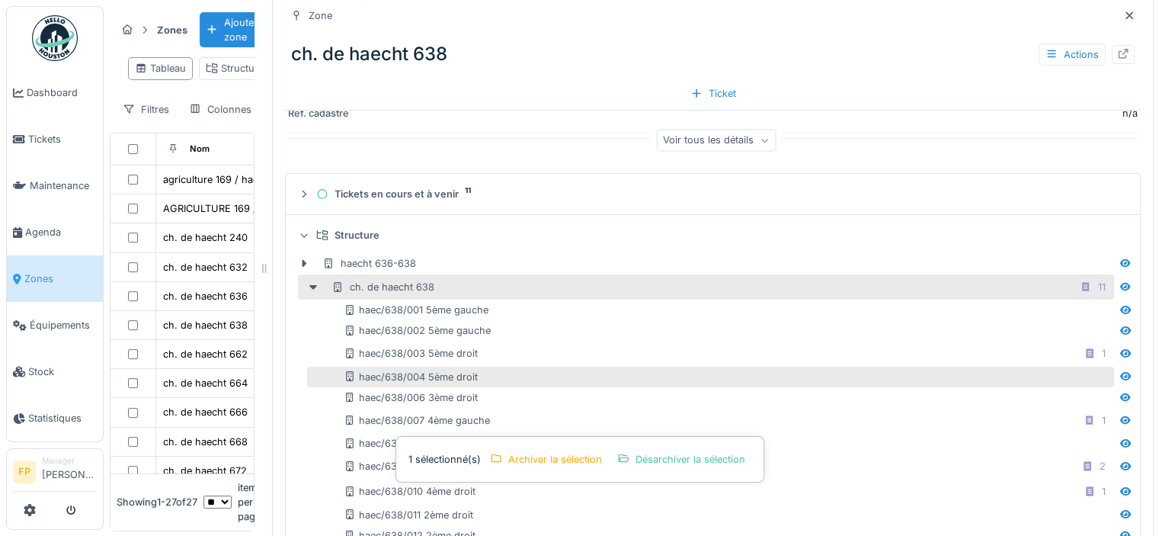
scroll to position [357, 0]
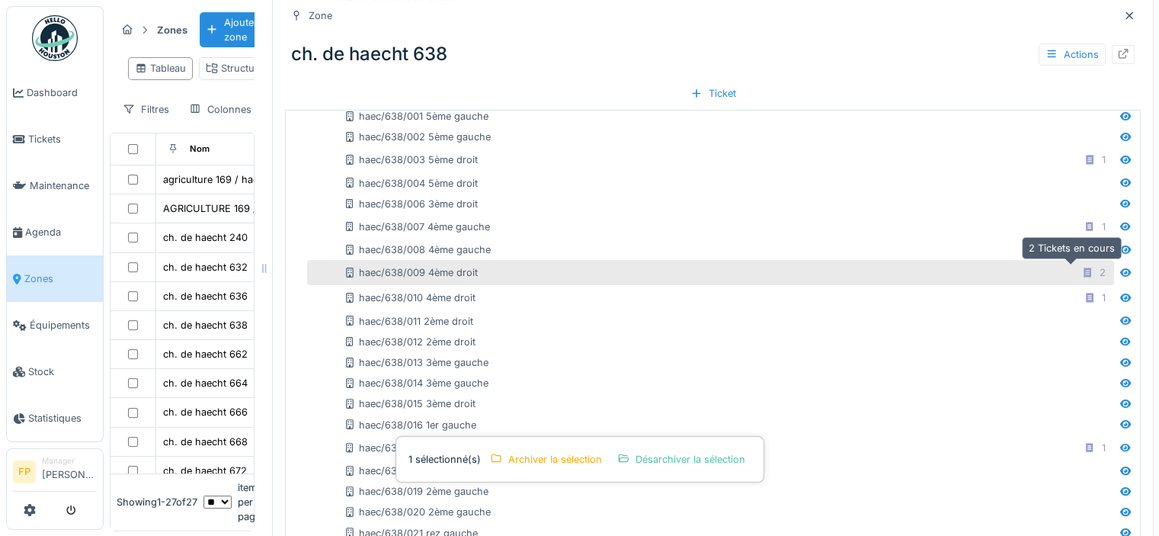
click at [1084, 271] on icon at bounding box center [1088, 272] width 8 height 10
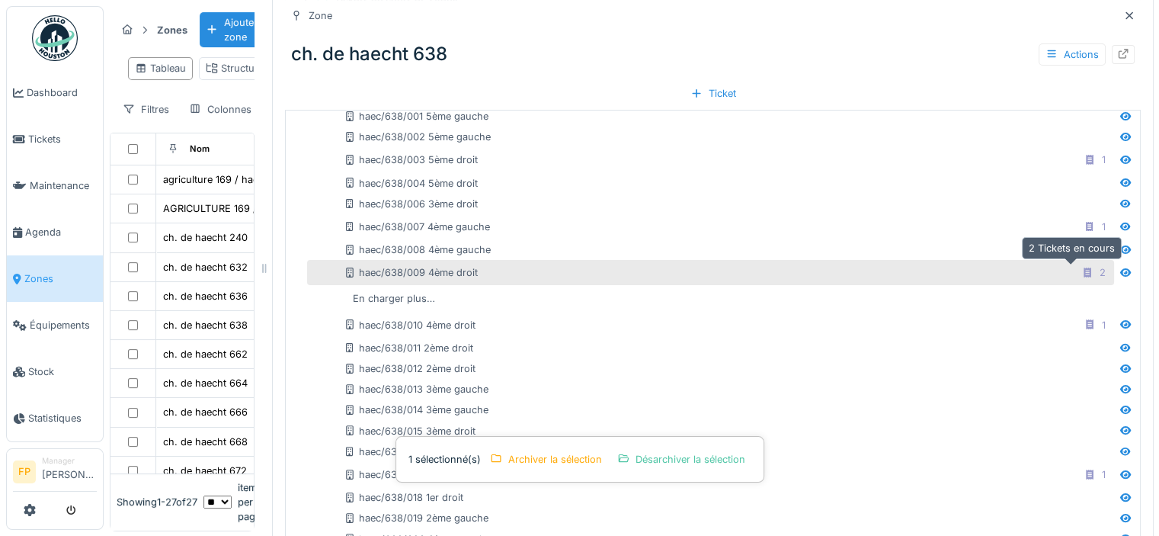
click at [1081, 274] on icon at bounding box center [1087, 272] width 12 height 10
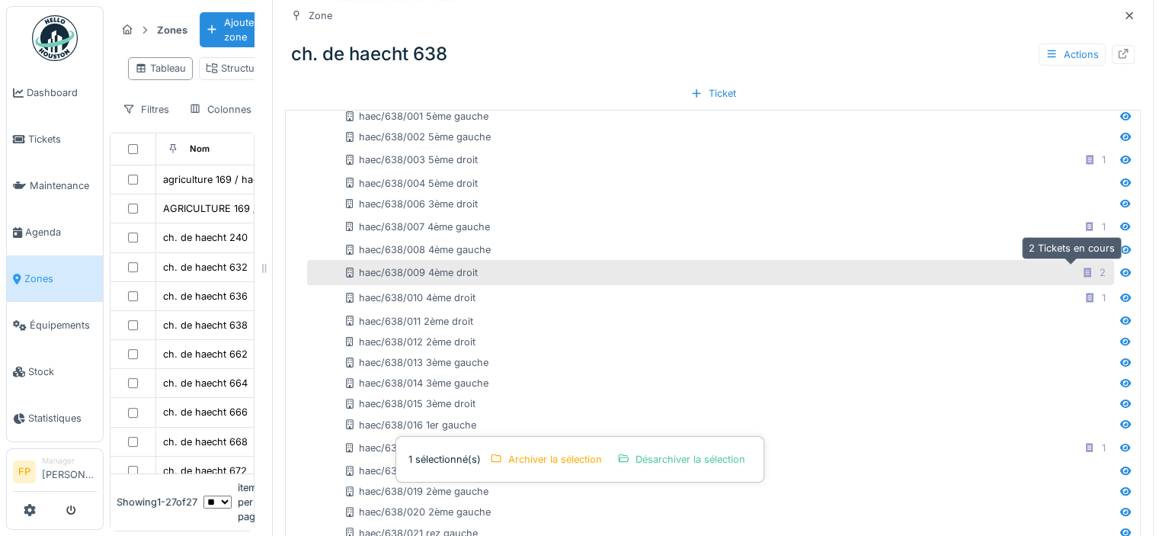
click at [1081, 274] on icon at bounding box center [1087, 272] width 12 height 10
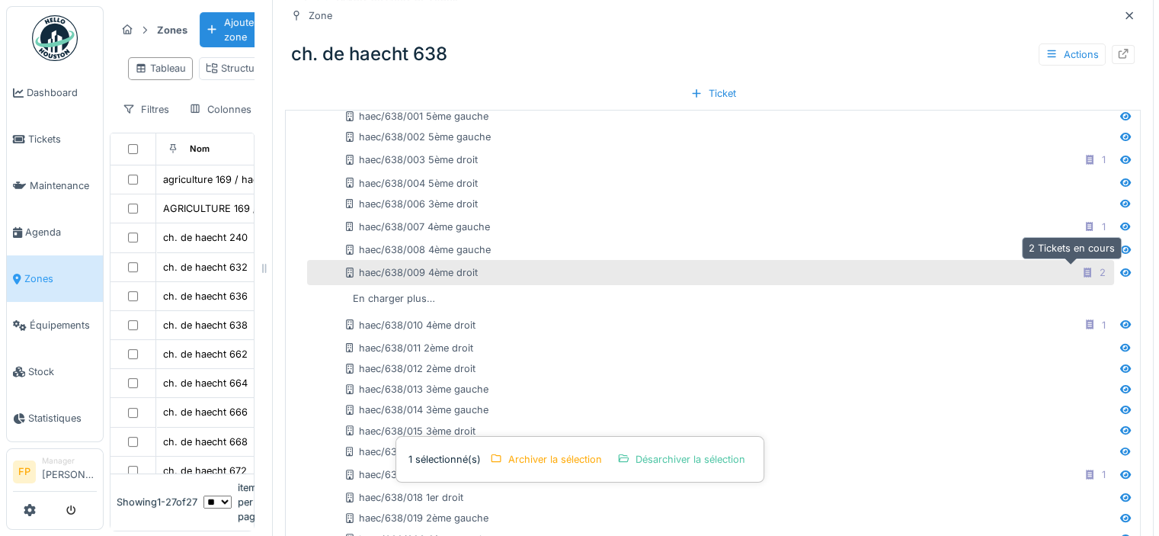
click at [1084, 274] on icon at bounding box center [1088, 272] width 8 height 10
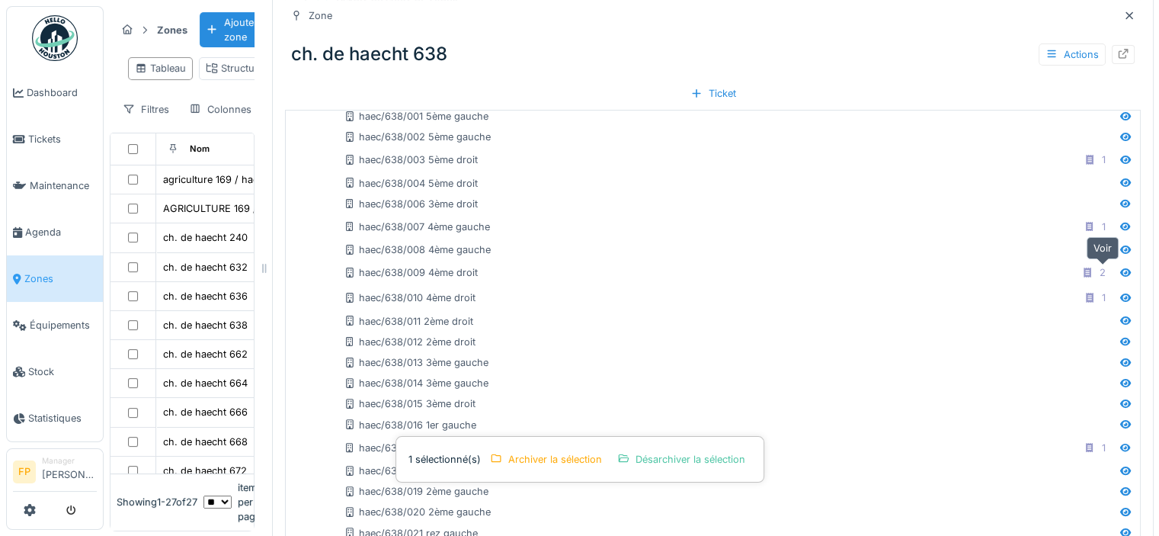
click at [1120, 273] on icon at bounding box center [1125, 272] width 11 height 8
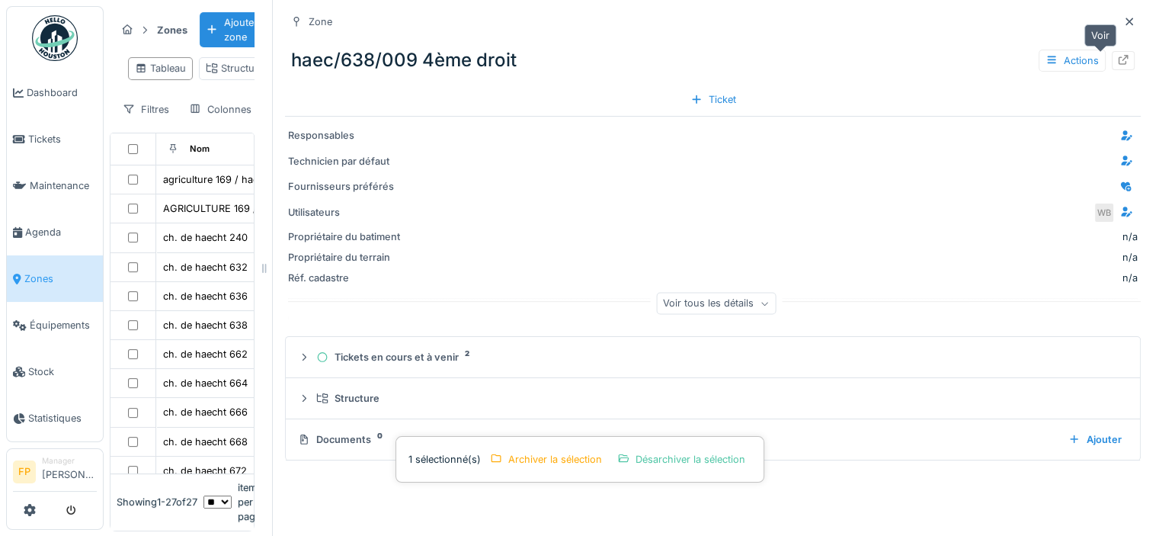
click at [1119, 59] on icon at bounding box center [1124, 60] width 10 height 10
click at [1126, 21] on icon at bounding box center [1130, 22] width 8 height 8
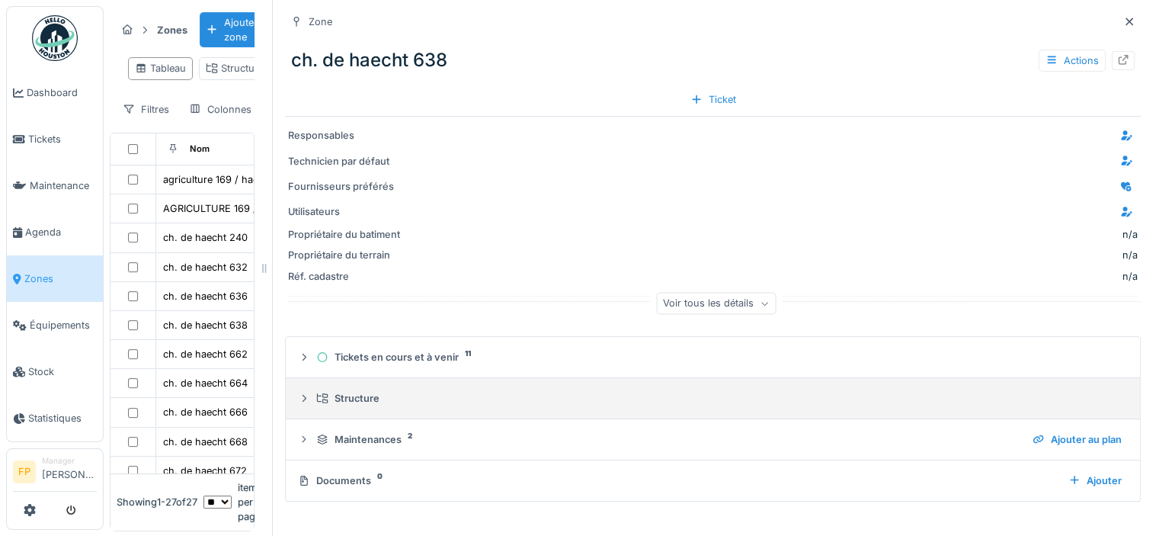
click at [451, 396] on div "Structure" at bounding box center [718, 398] width 805 height 14
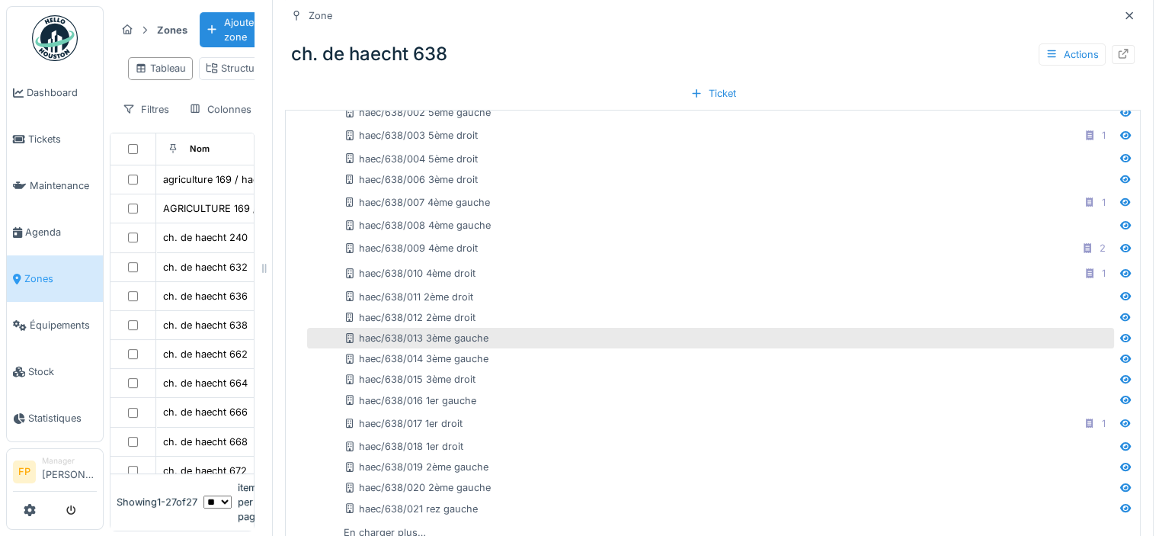
scroll to position [494, 0]
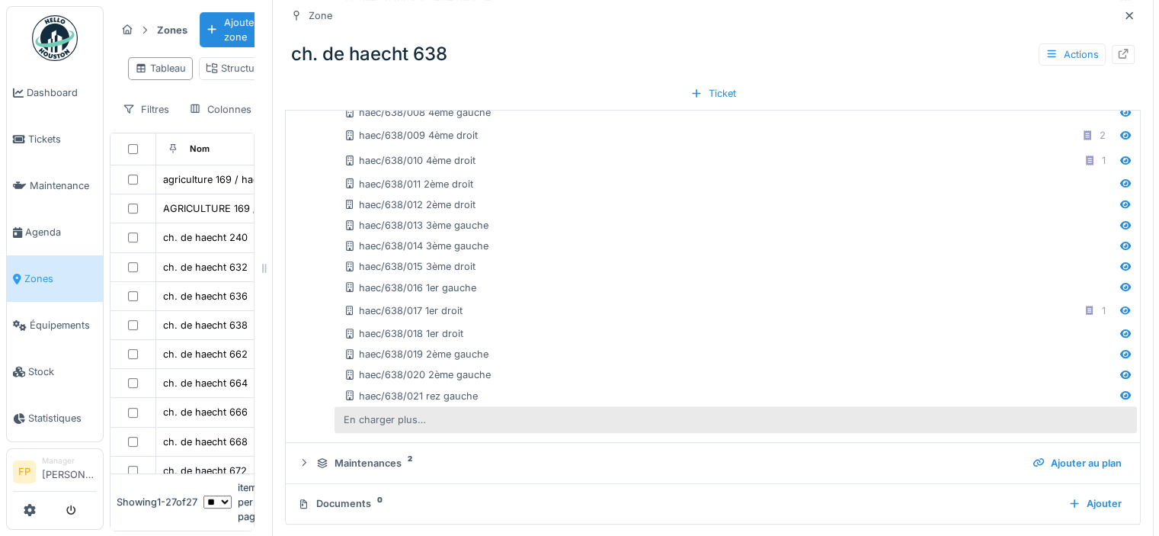
click at [391, 420] on div "En charger plus…" at bounding box center [385, 419] width 94 height 21
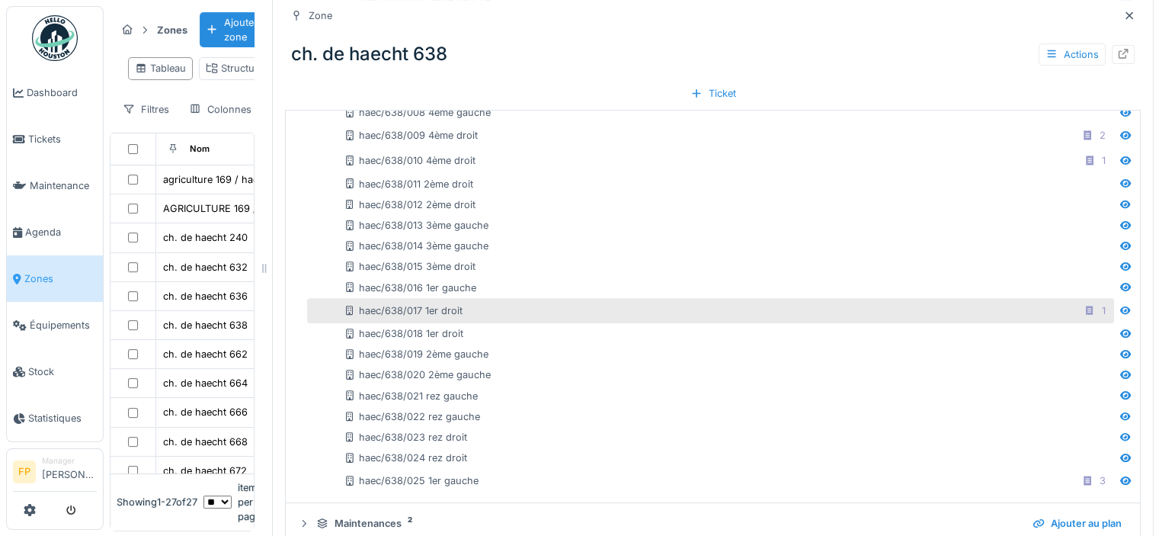
scroll to position [554, 0]
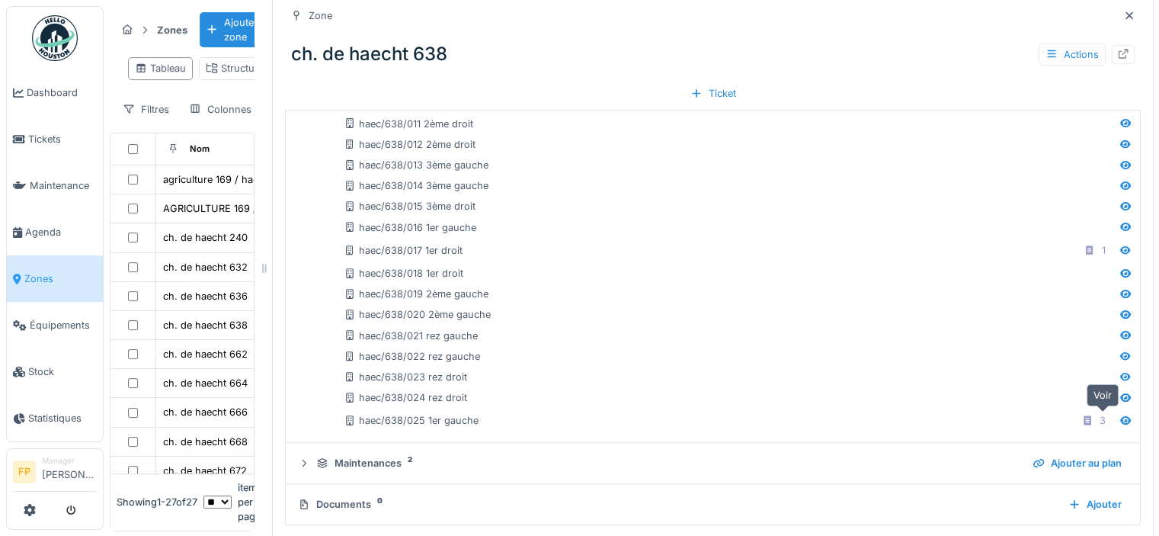
click at [1119, 418] on icon at bounding box center [1125, 420] width 12 height 10
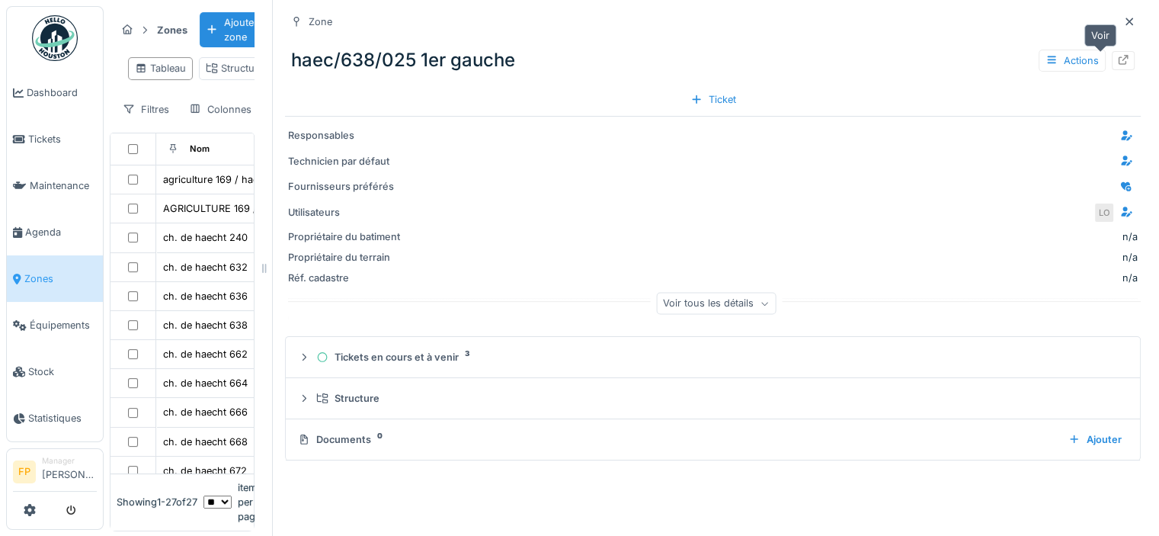
click at [1119, 56] on icon at bounding box center [1124, 60] width 10 height 10
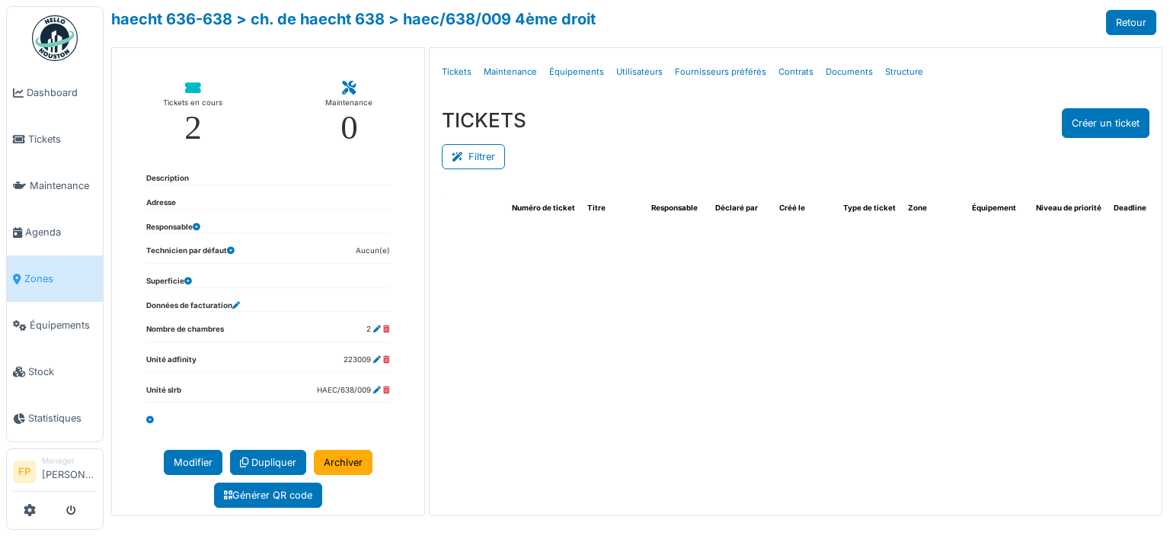
select select "***"
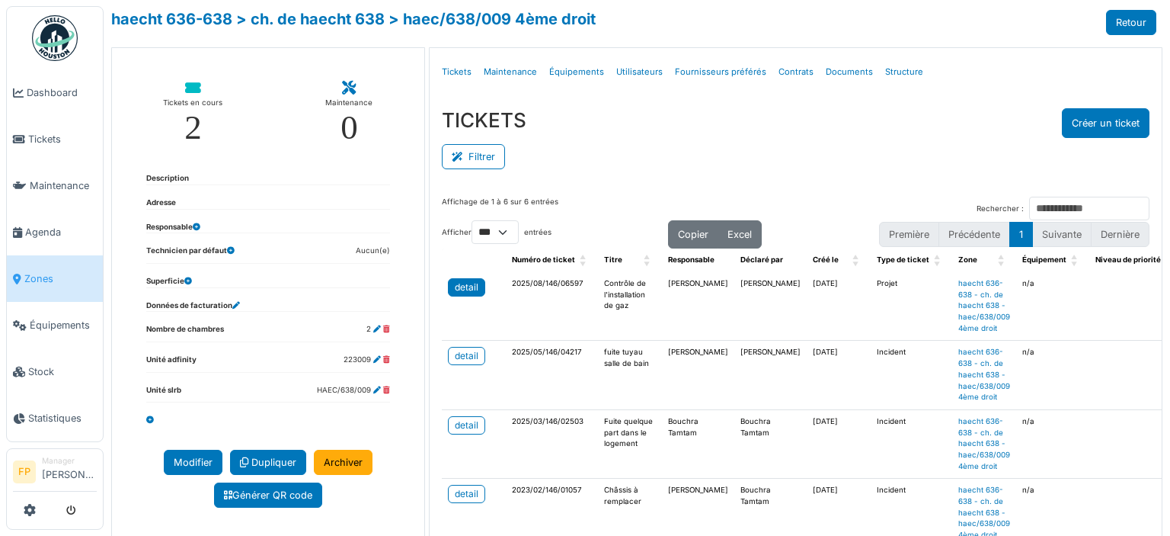
click at [455, 283] on div "detail" at bounding box center [467, 287] width 24 height 14
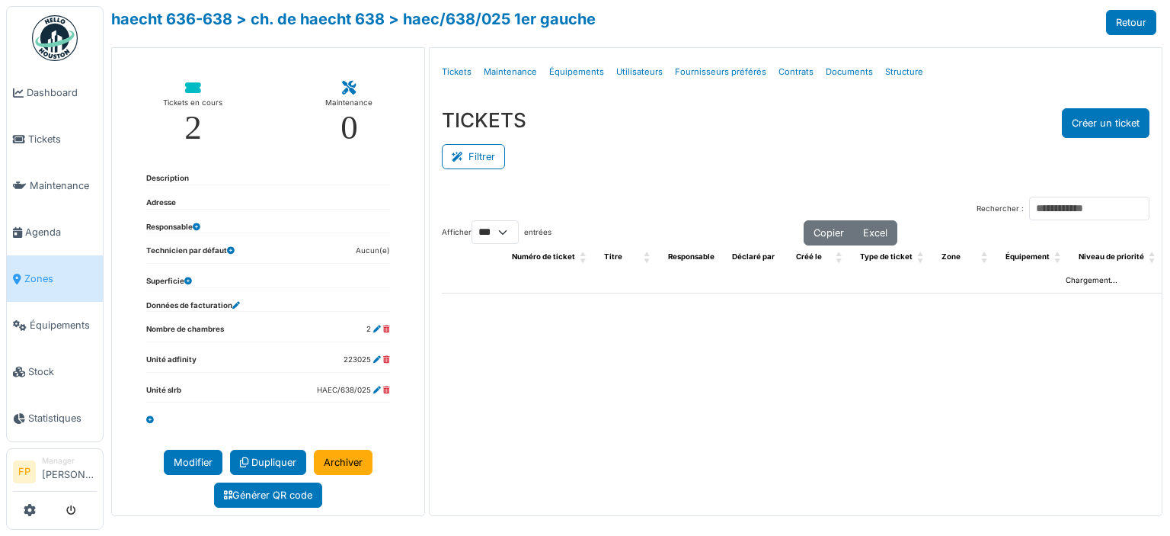
select select "***"
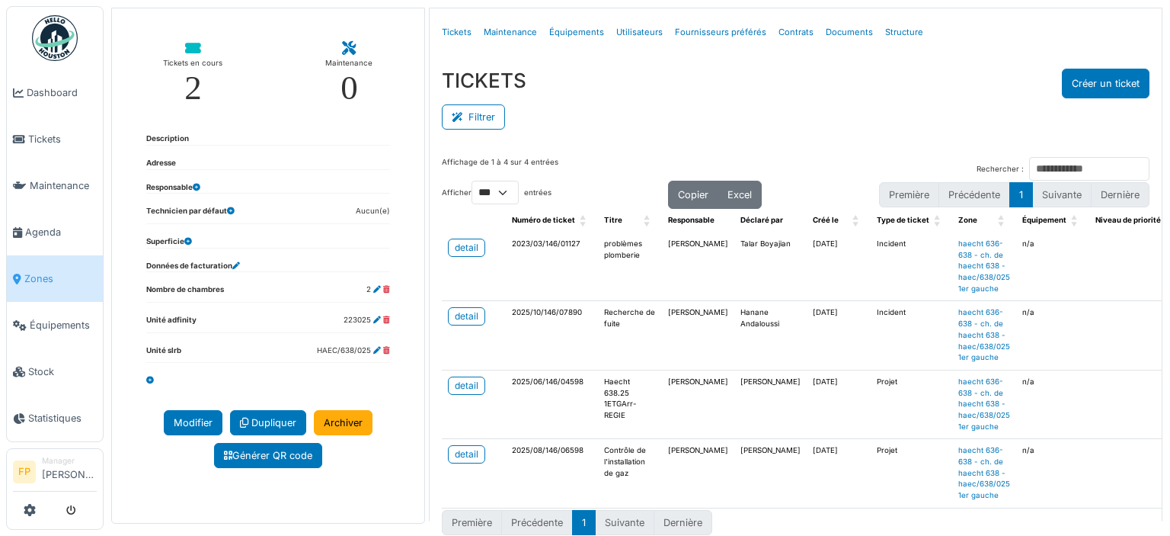
scroll to position [62, 0]
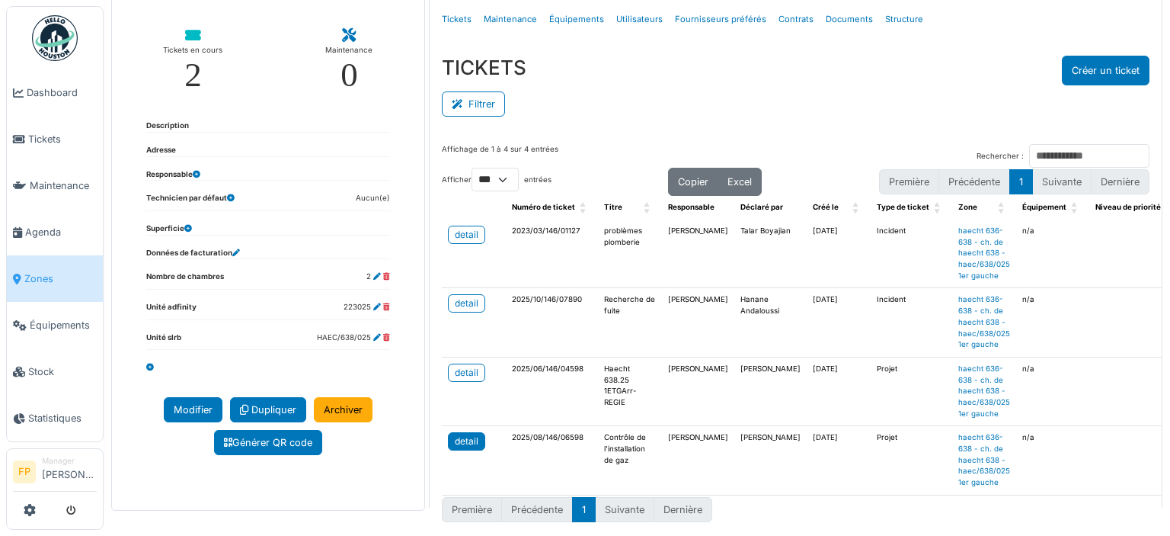
click at [466, 434] on div "detail" at bounding box center [467, 441] width 24 height 14
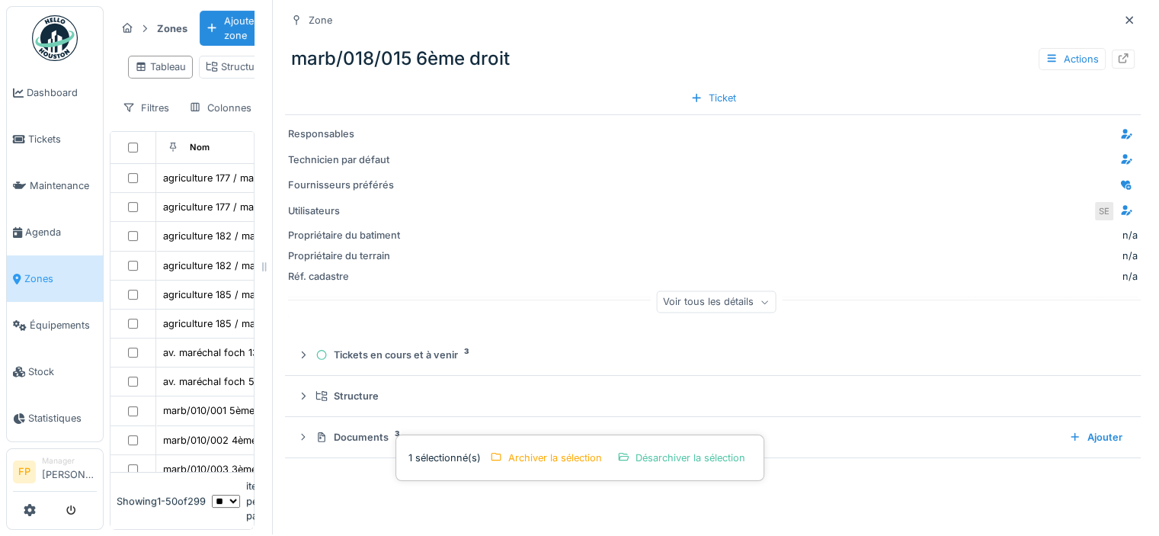
scroll to position [1067, 0]
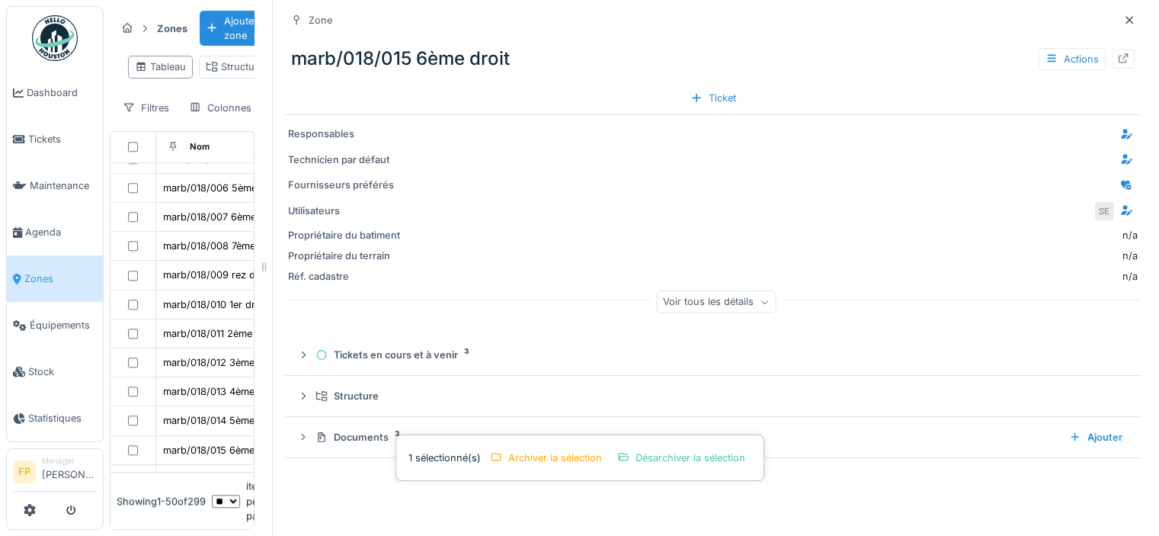
drag, startPoint x: 326, startPoint y: 67, endPoint x: 383, endPoint y: 66, distance: 56.4
click at [383, 66] on div "Zone marb/018/015 6ème droit Actions Ticket Responsables Technicien par défaut …" at bounding box center [712, 266] width 881 height 536
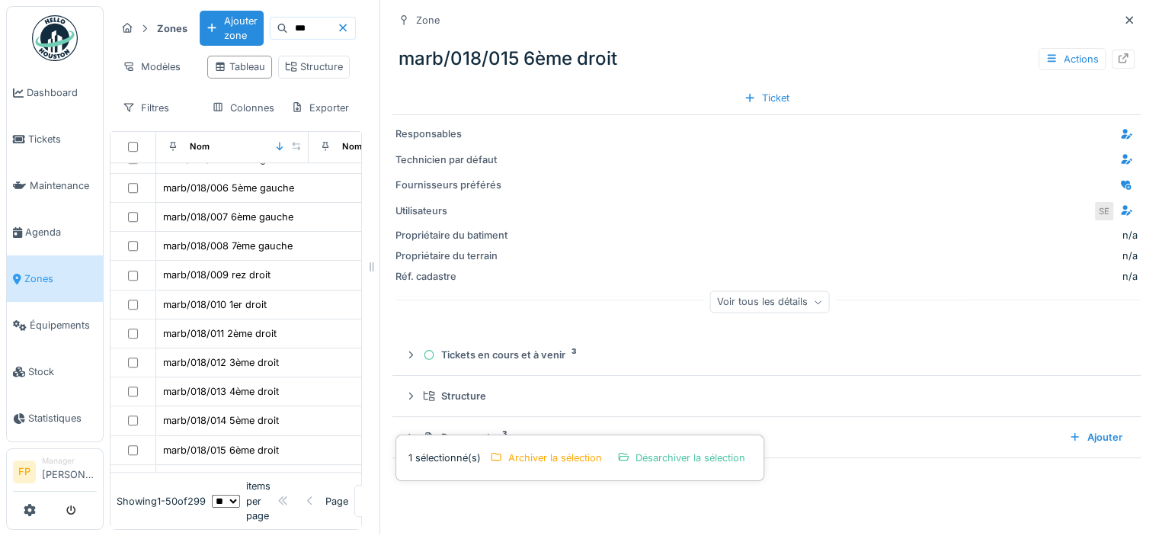
drag, startPoint x: 258, startPoint y: 62, endPoint x: 365, endPoint y: 62, distance: 107.4
click at [365, 62] on div at bounding box center [371, 266] width 15 height 536
click at [1123, 13] on div at bounding box center [1129, 20] width 12 height 14
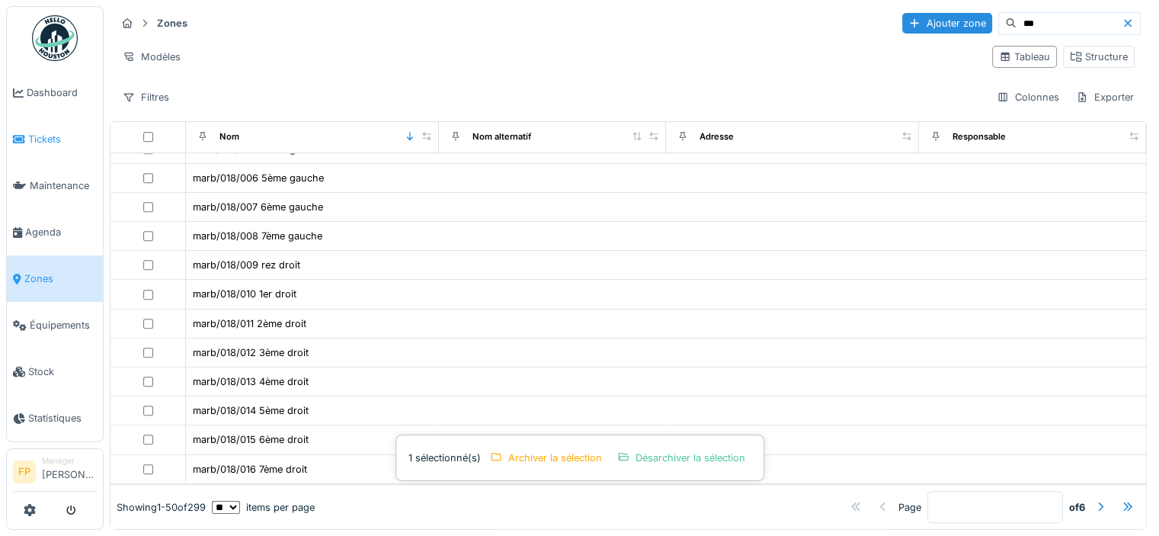
click at [46, 133] on span "Tickets" at bounding box center [62, 139] width 69 height 14
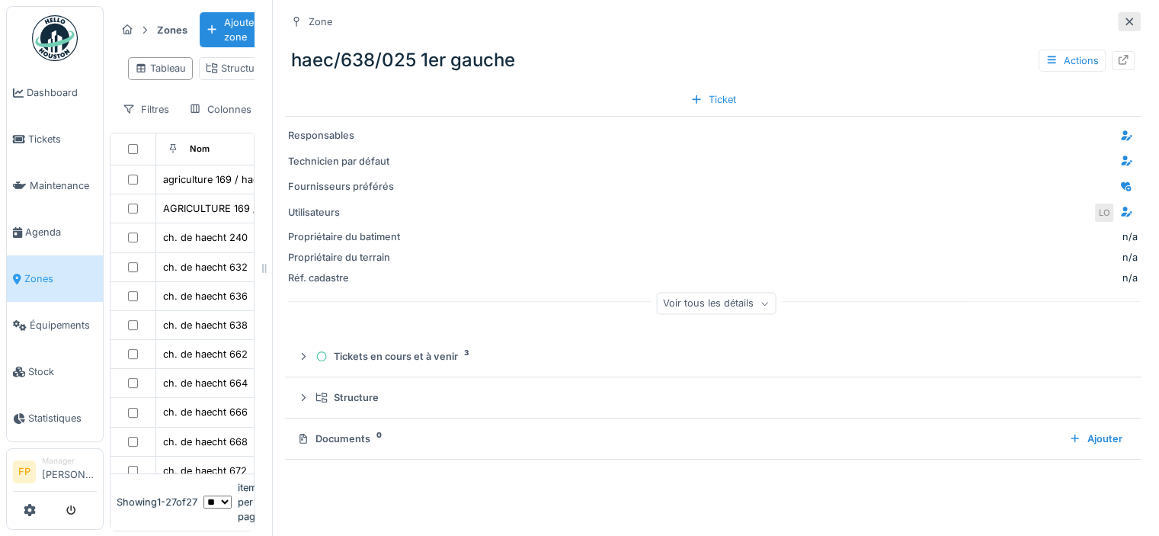
click at [1123, 17] on icon at bounding box center [1129, 22] width 12 height 10
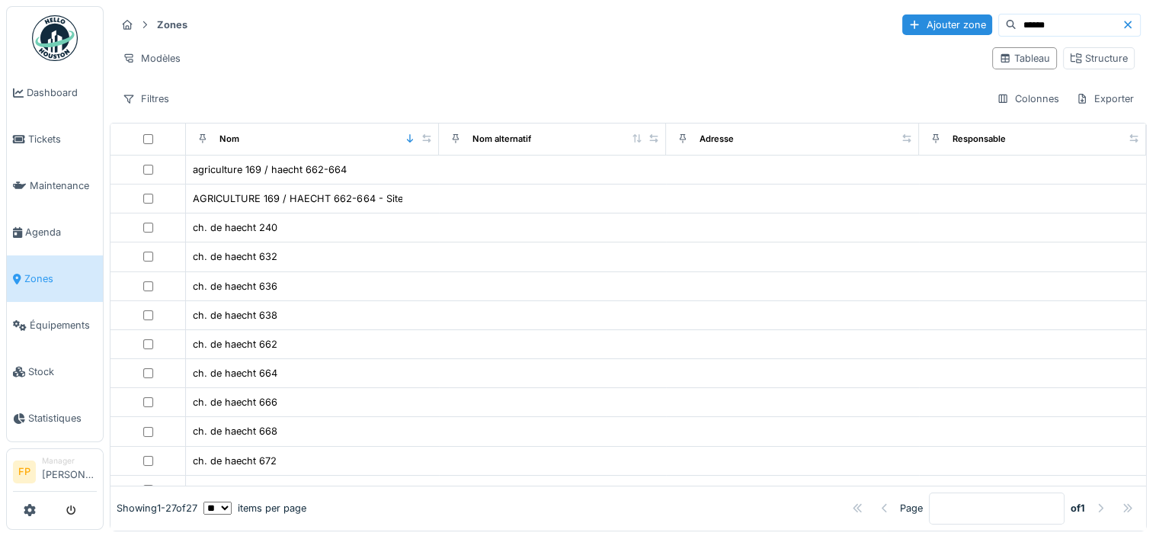
click at [1122, 24] on icon at bounding box center [1128, 25] width 12 height 10
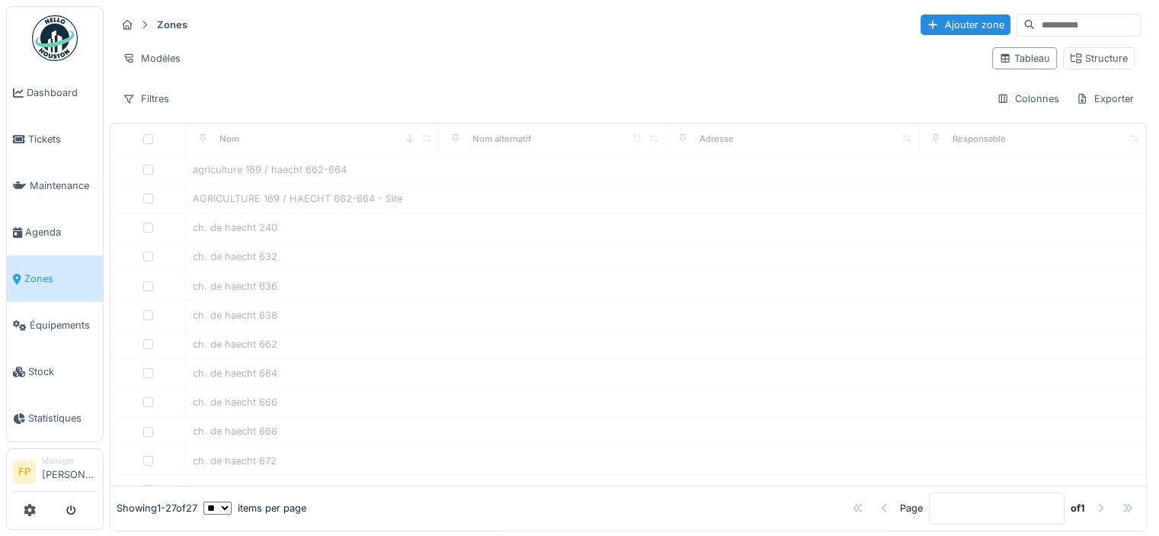
click at [1035, 16] on input at bounding box center [1087, 24] width 105 height 21
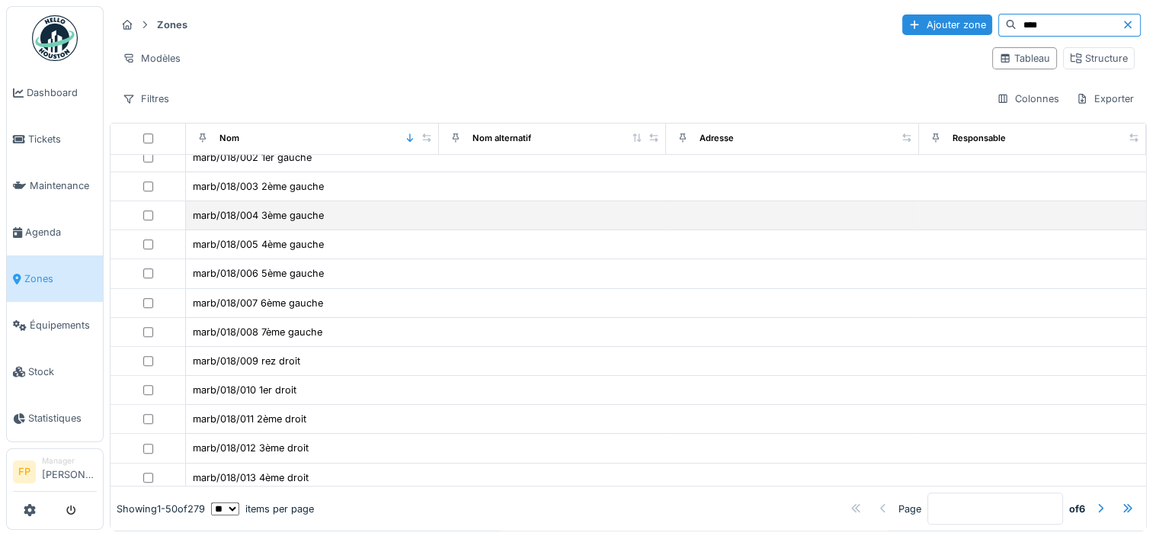
scroll to position [991, 0]
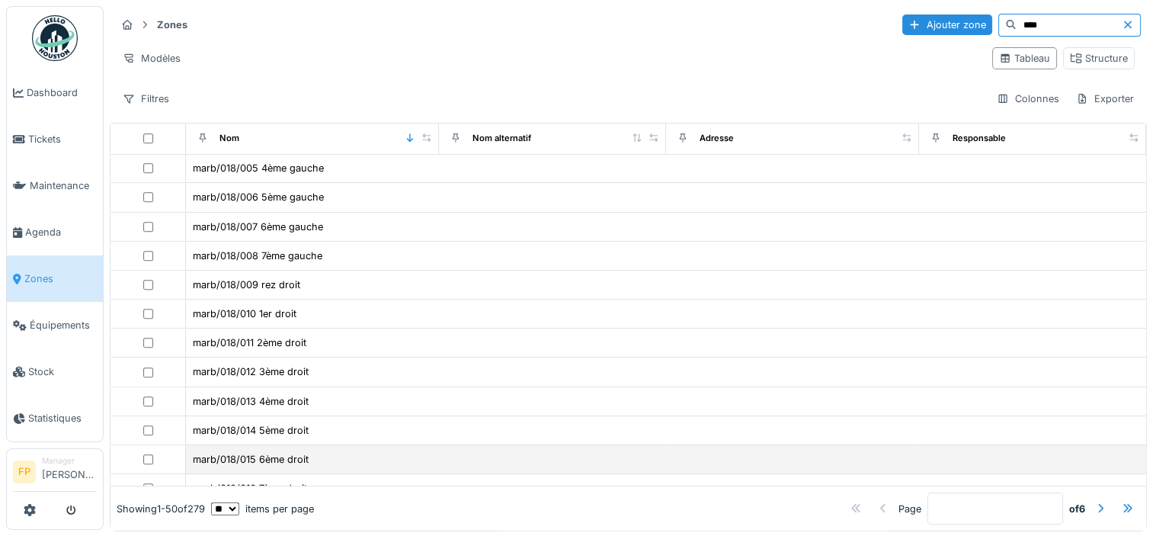
type input "****"
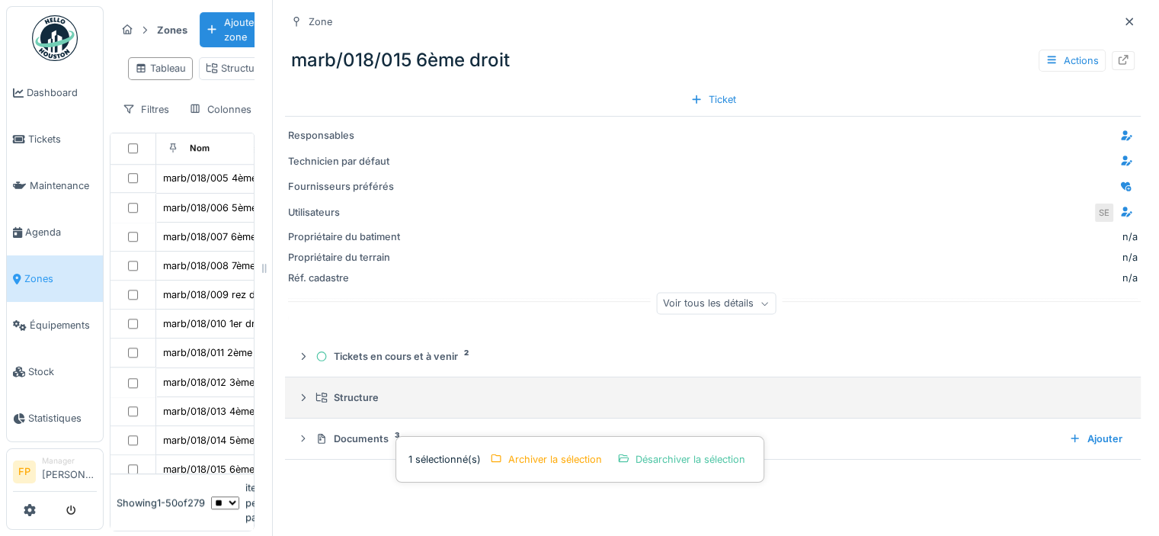
click at [337, 399] on div "Structure" at bounding box center [718, 397] width 807 height 14
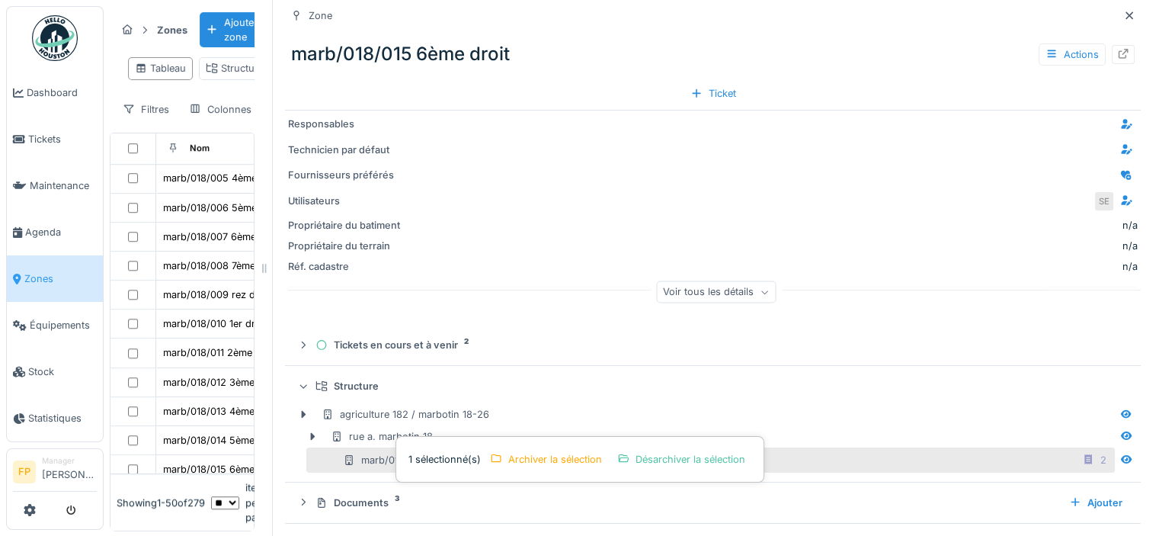
scroll to position [12, 0]
click at [793, 164] on div at bounding box center [780, 173] width 716 height 19
click at [1121, 453] on icon at bounding box center [1126, 457] width 11 height 8
click at [1084, 453] on icon at bounding box center [1088, 458] width 8 height 10
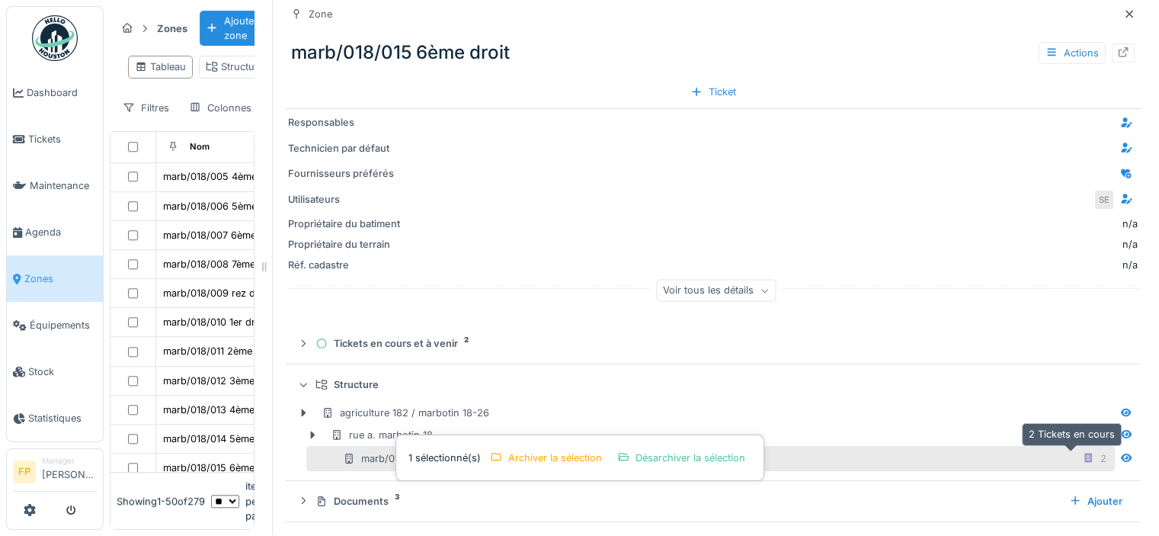
click at [1082, 453] on icon at bounding box center [1088, 458] width 12 height 10
click at [668, 447] on div "Désarchiver la sélection" at bounding box center [681, 457] width 140 height 21
click at [1082, 451] on div at bounding box center [1088, 458] width 12 height 14
click at [1082, 453] on icon at bounding box center [1088, 458] width 12 height 10
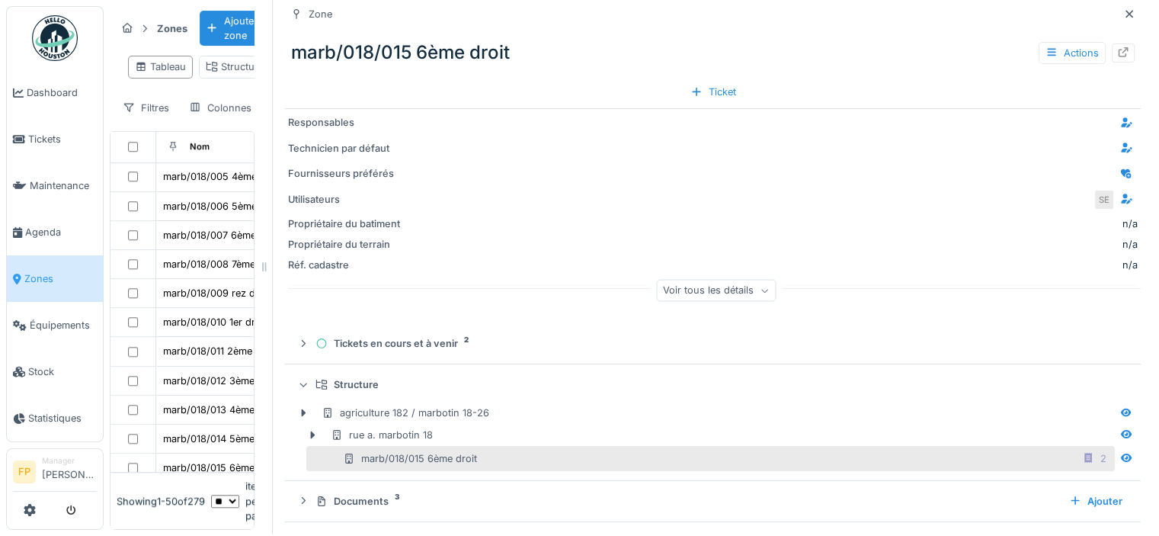
click at [383, 451] on div "marb/018/015 6ème droit" at bounding box center [410, 458] width 134 height 14
click at [1082, 453] on icon at bounding box center [1088, 458] width 12 height 10
click at [462, 451] on div "marb/018/015 6ème droit" at bounding box center [410, 458] width 134 height 14
click at [1082, 453] on icon at bounding box center [1088, 458] width 12 height 10
click at [1123, 9] on icon at bounding box center [1129, 14] width 12 height 10
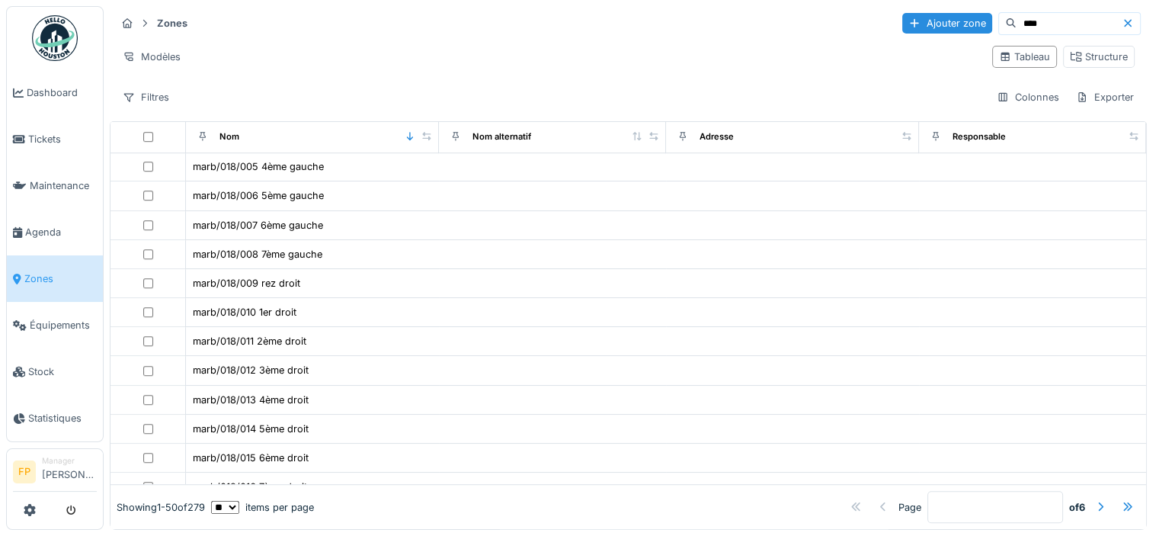
scroll to position [2, 0]
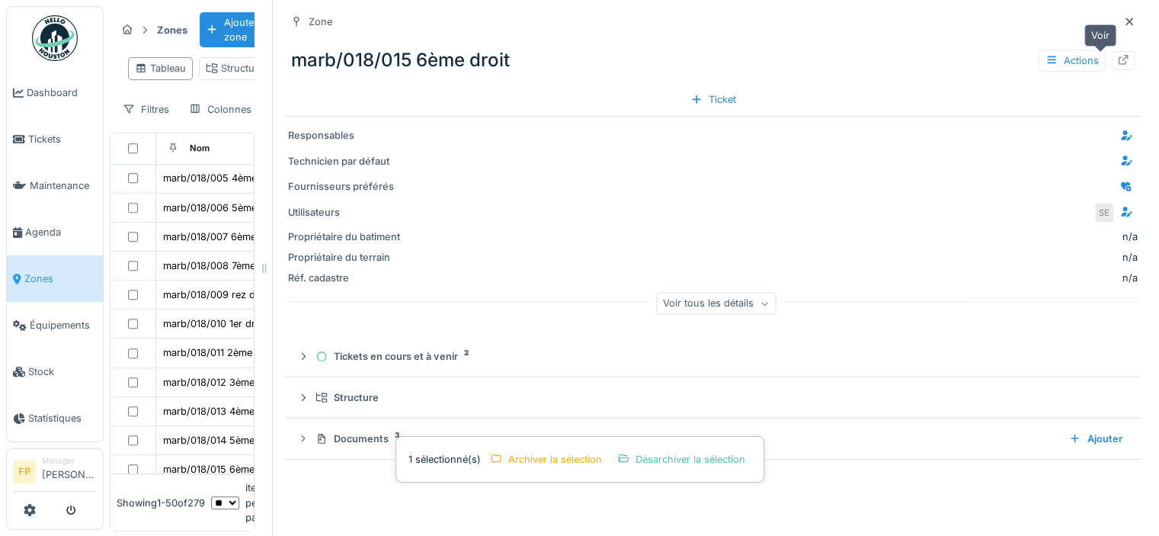
click at [1119, 57] on icon at bounding box center [1124, 60] width 10 height 10
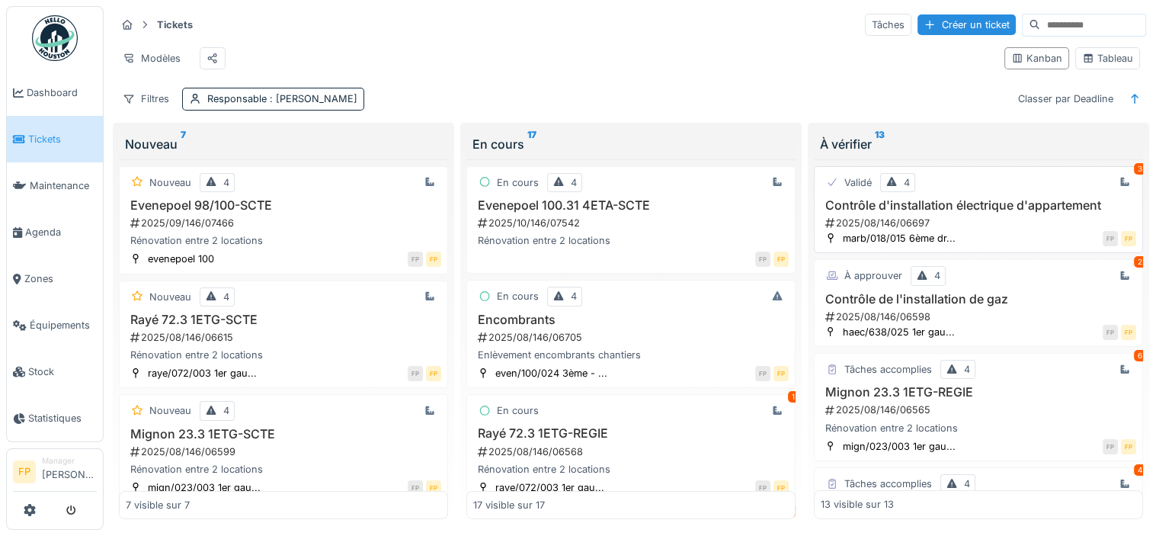
click at [900, 230] on div "2025/08/146/06697" at bounding box center [980, 223] width 312 height 14
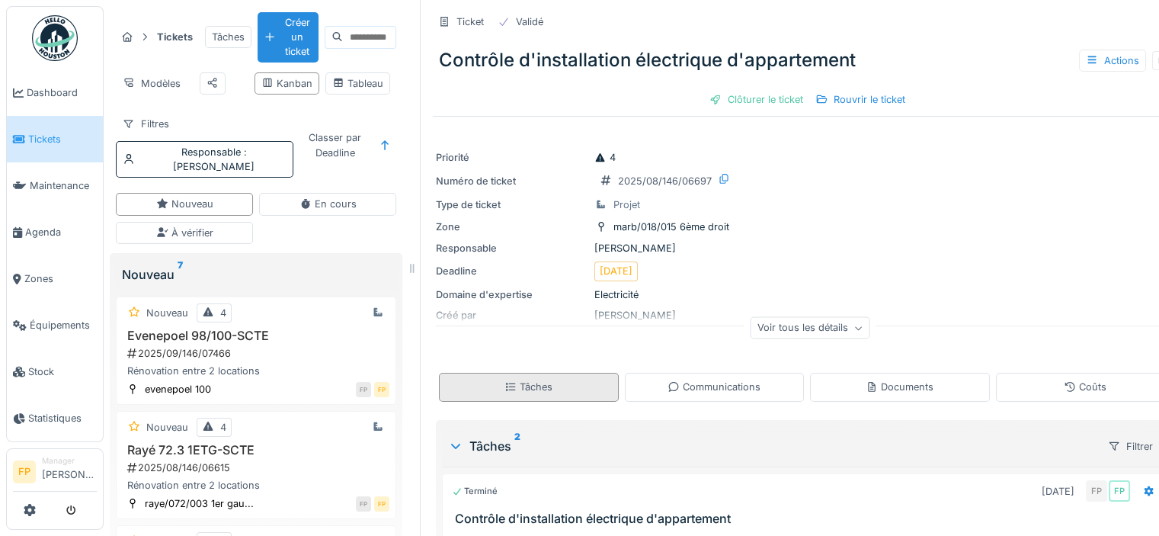
click at [550, 376] on div "Tâches" at bounding box center [529, 387] width 180 height 28
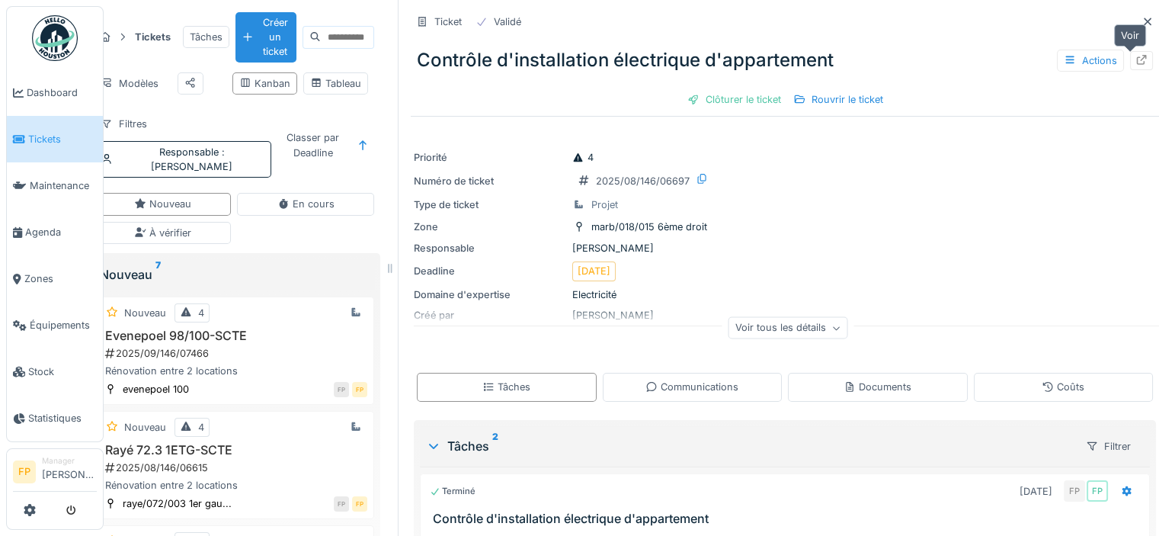
click at [1137, 59] on icon at bounding box center [1142, 60] width 10 height 10
click at [1142, 18] on icon at bounding box center [1148, 22] width 12 height 10
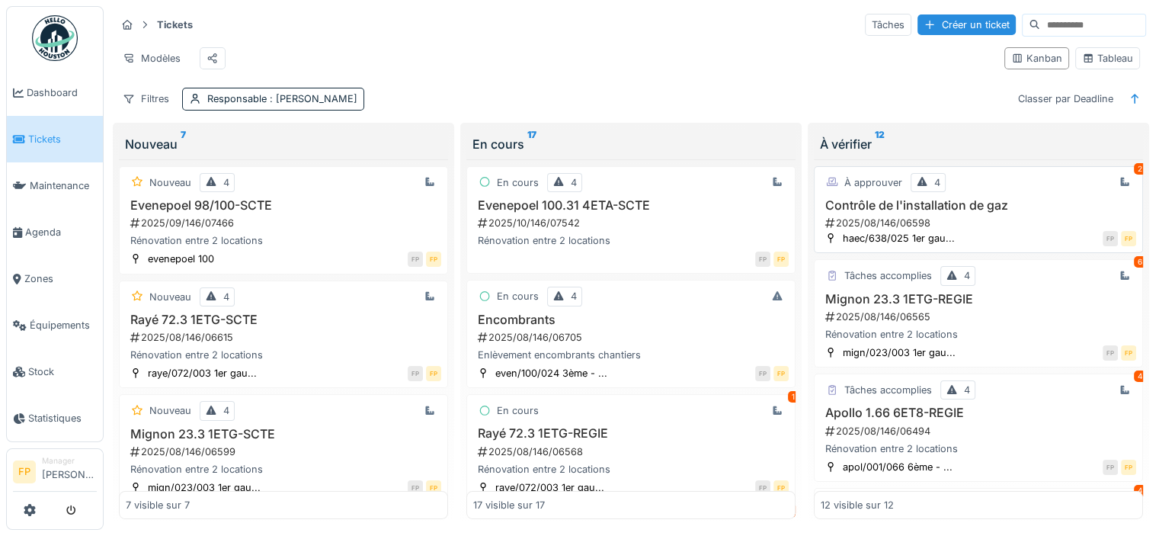
click at [897, 213] on h3 "Contrôle de l'installation de gaz" at bounding box center [978, 205] width 315 height 14
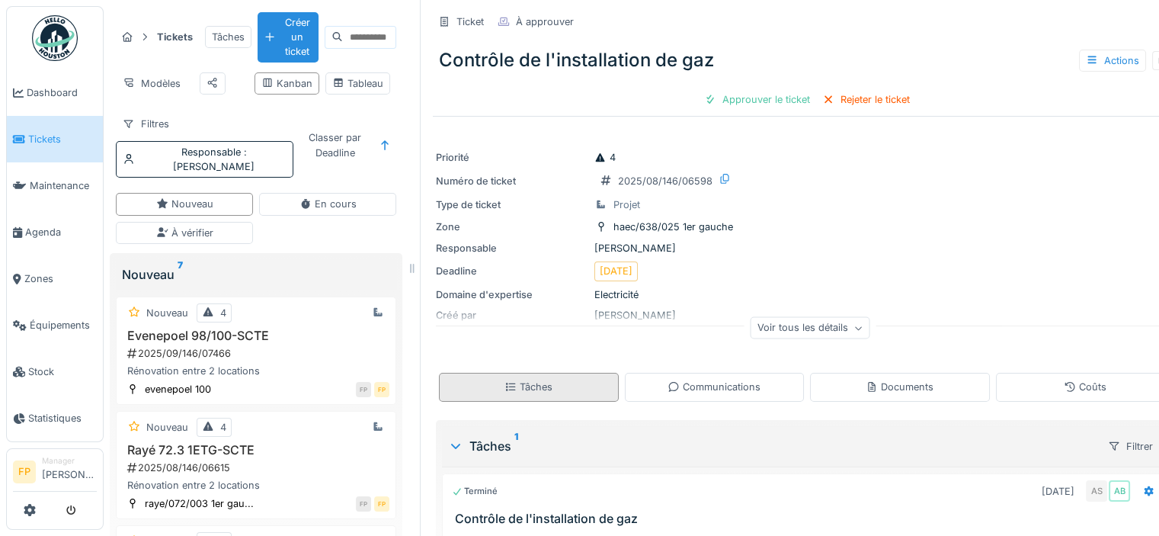
click at [559, 383] on div "Tâches" at bounding box center [529, 387] width 180 height 28
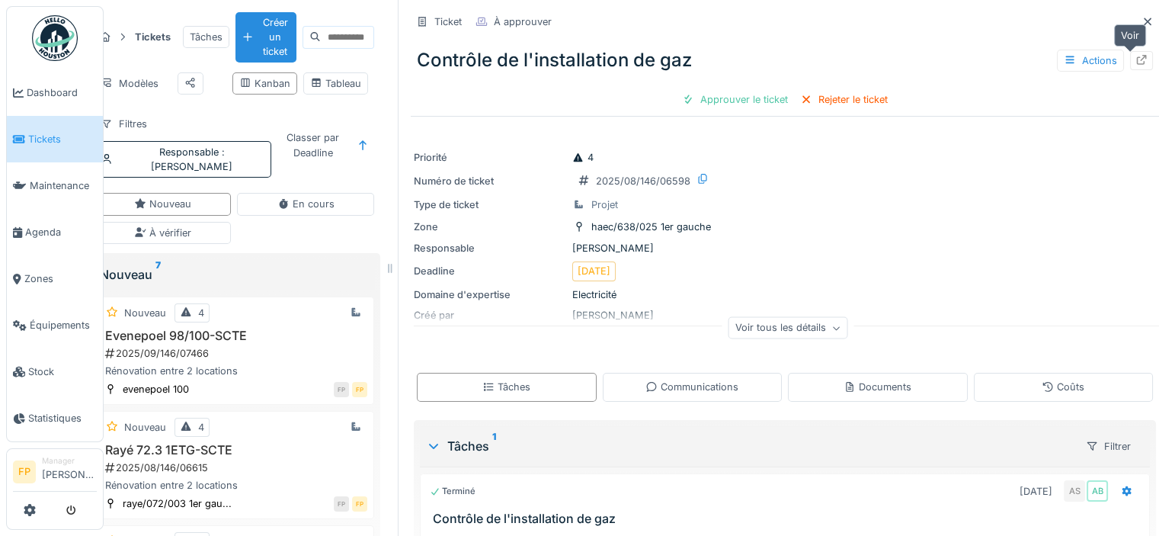
click at [1135, 60] on icon at bounding box center [1141, 60] width 12 height 10
drag, startPoint x: 1135, startPoint y: 19, endPoint x: 1127, endPoint y: 27, distance: 11.9
click at [1142, 20] on icon at bounding box center [1148, 22] width 12 height 10
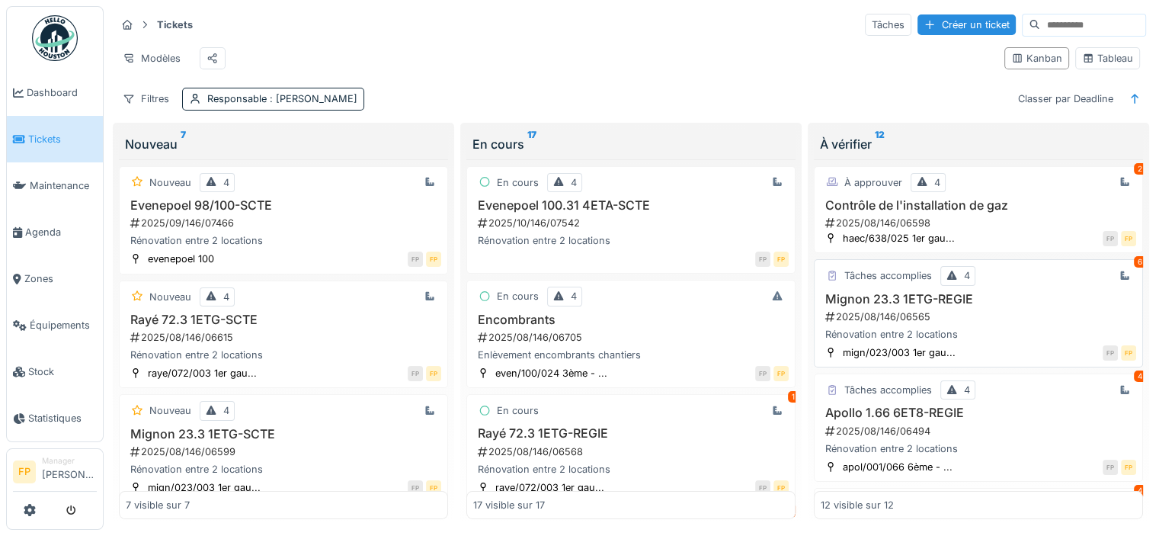
click at [901, 305] on h3 "Mignon 23.3 1ETG-REGIE" at bounding box center [978, 299] width 315 height 14
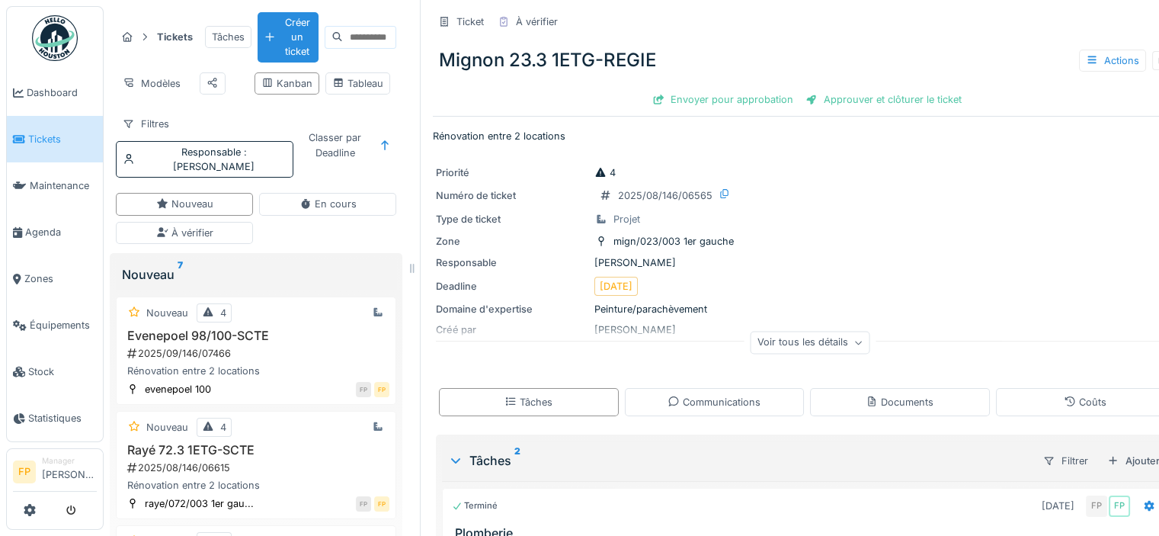
click at [532, 405] on div "Tâches" at bounding box center [528, 402] width 48 height 14
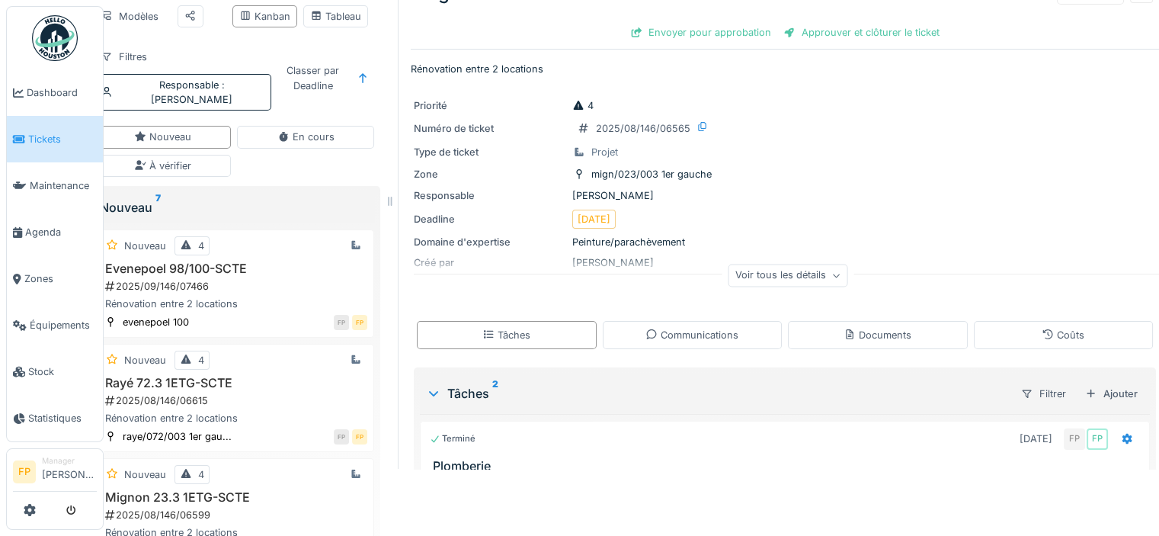
scroll to position [0, 22]
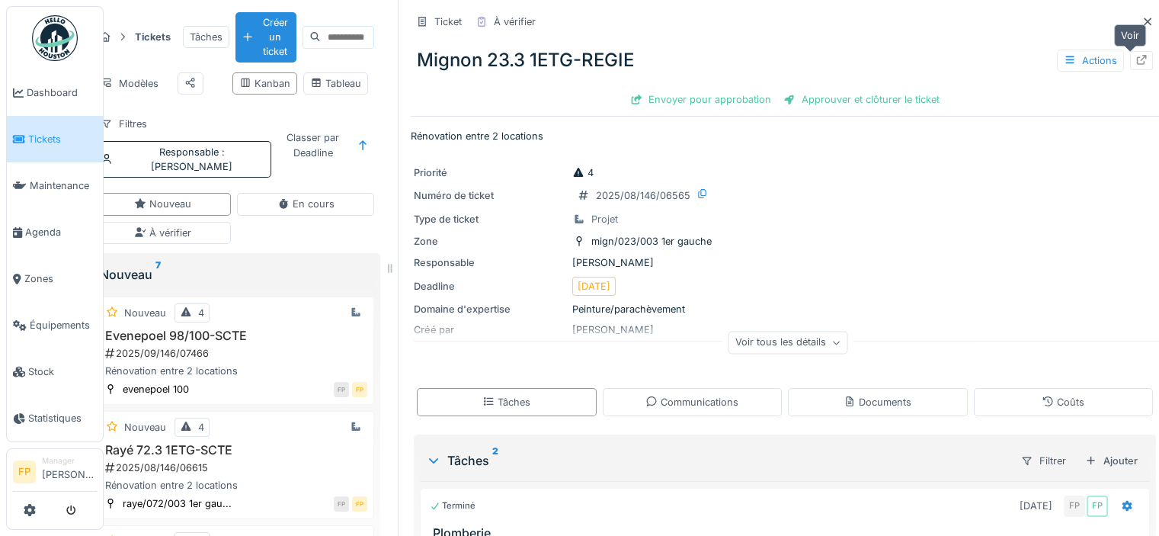
click at [1135, 55] on icon at bounding box center [1141, 60] width 12 height 10
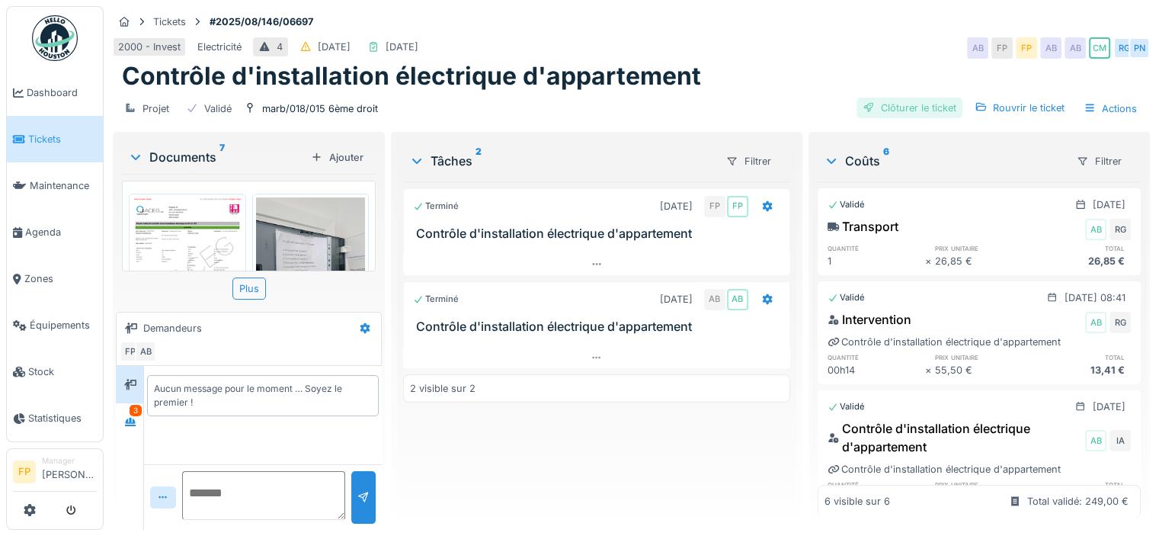
click at [911, 106] on div "Clôturer le ticket" at bounding box center [910, 108] width 106 height 21
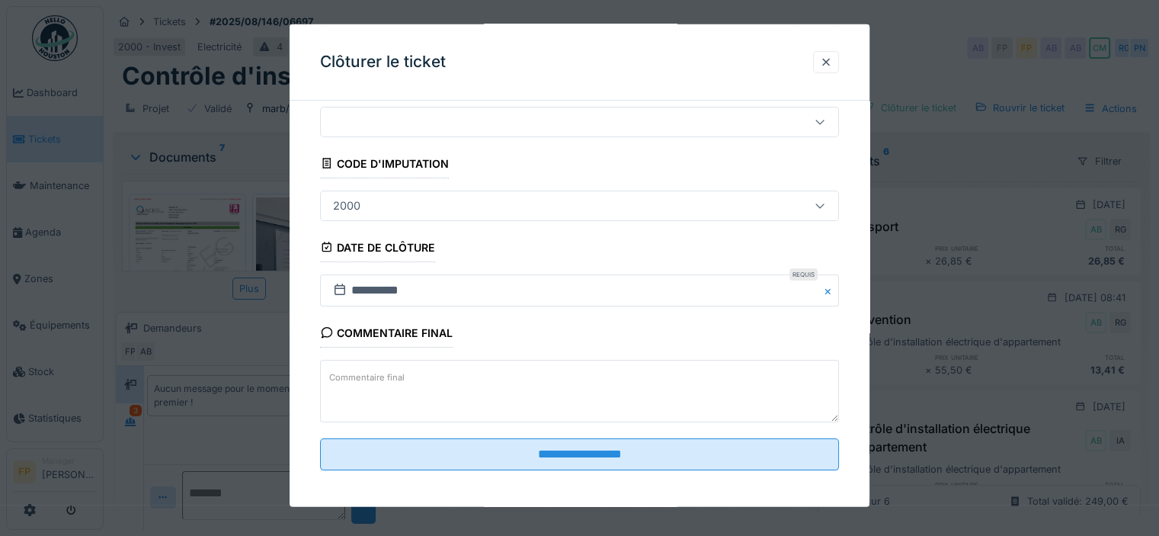
scroll to position [276, 0]
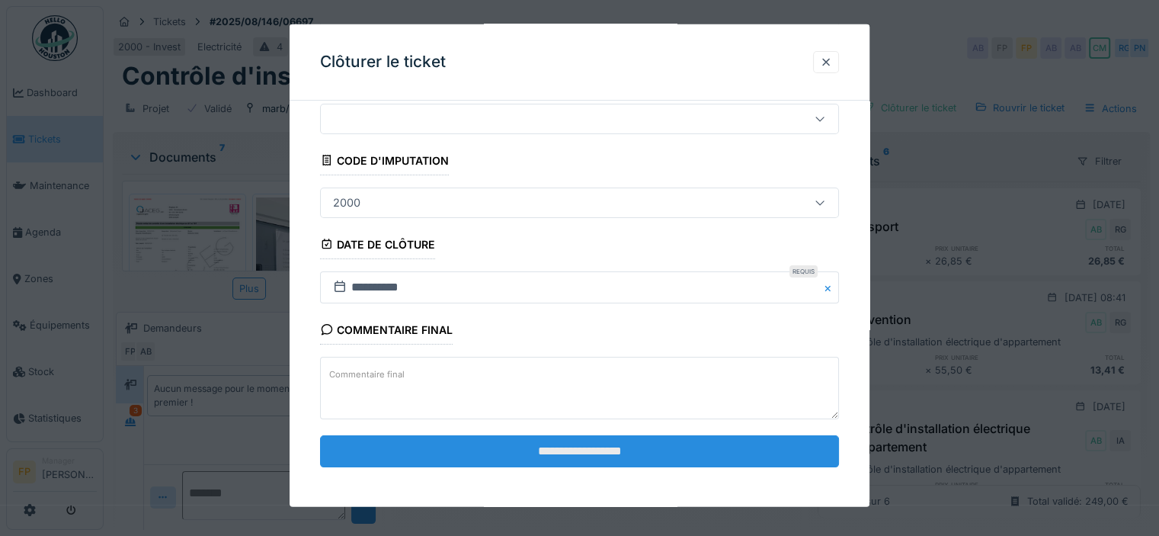
click at [575, 447] on input "**********" at bounding box center [579, 451] width 519 height 32
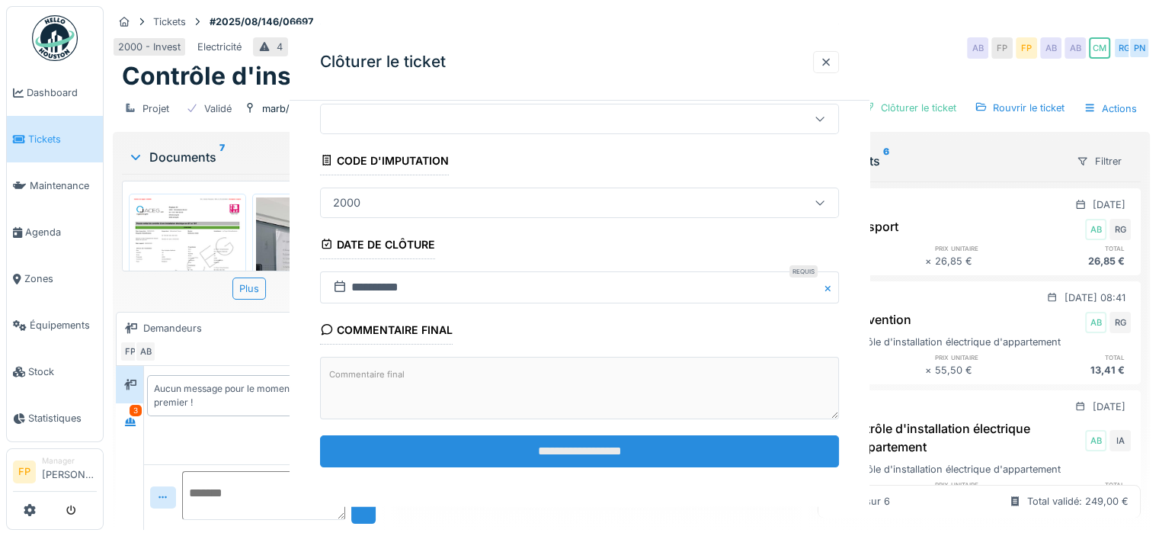
scroll to position [0, 0]
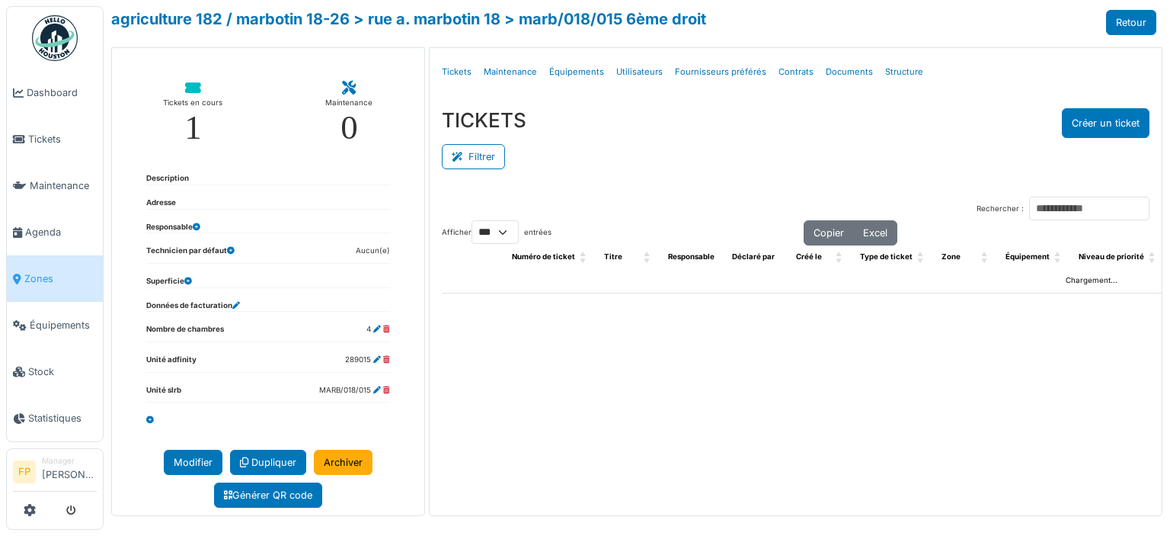
select select "***"
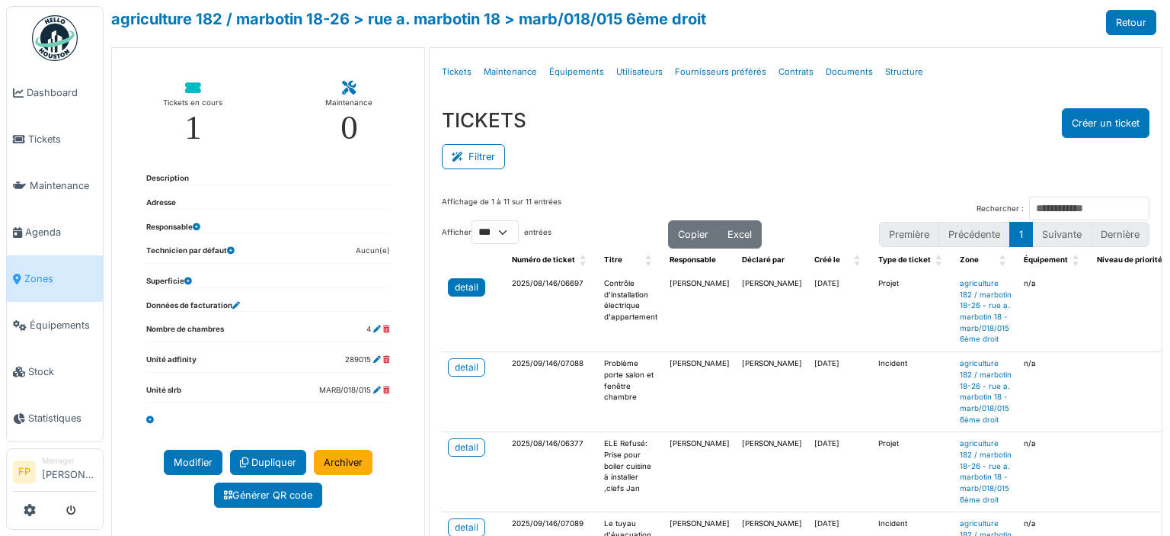
click at [463, 283] on div "detail" at bounding box center [467, 287] width 24 height 14
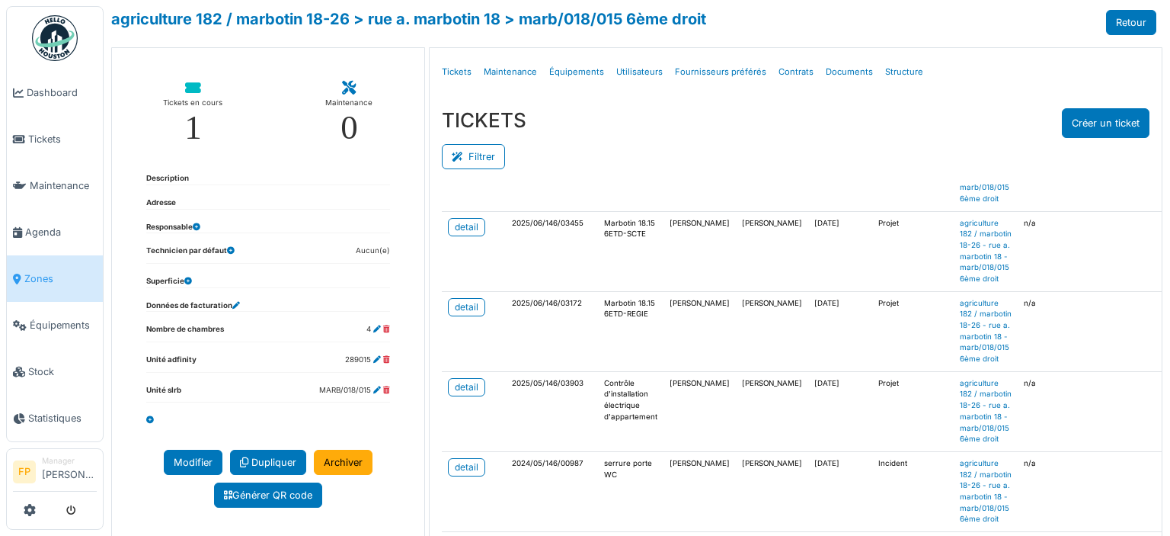
scroll to position [457, 0]
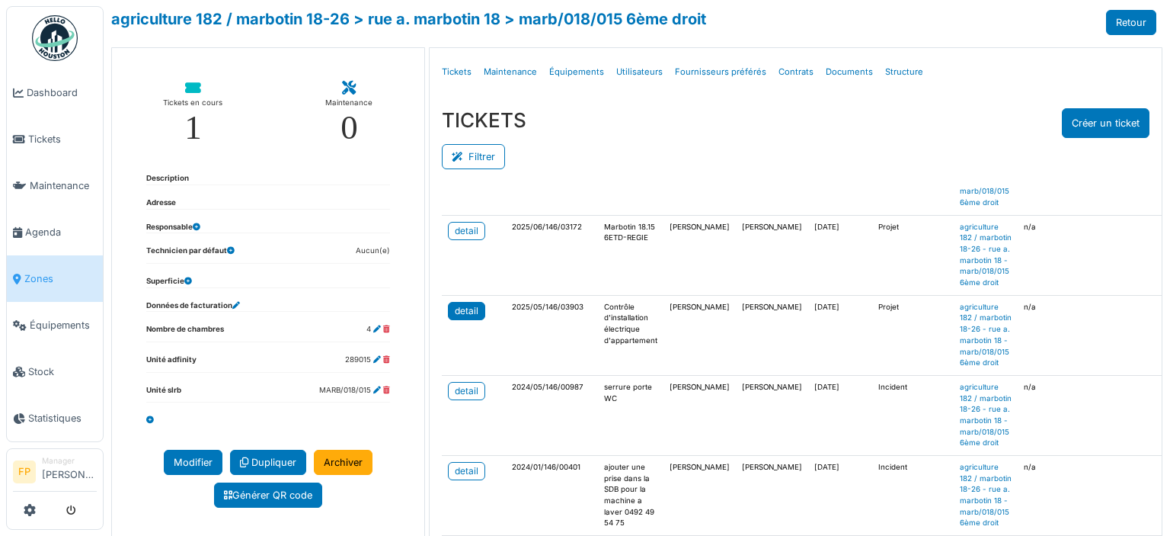
click at [448, 320] on link "detail" at bounding box center [466, 311] width 37 height 18
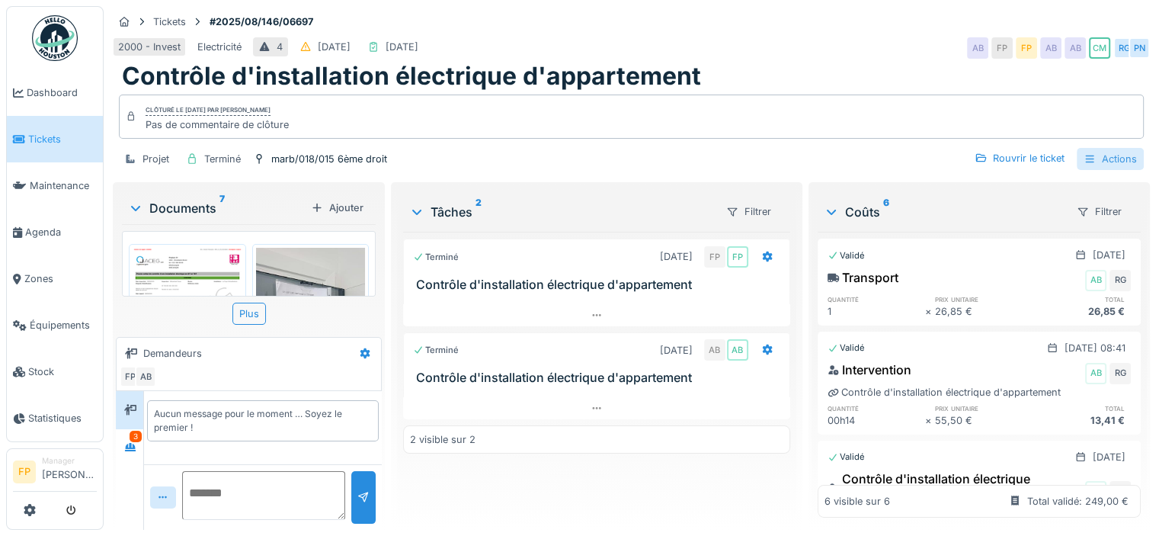
click at [1116, 159] on div "Actions" at bounding box center [1110, 159] width 67 height 22
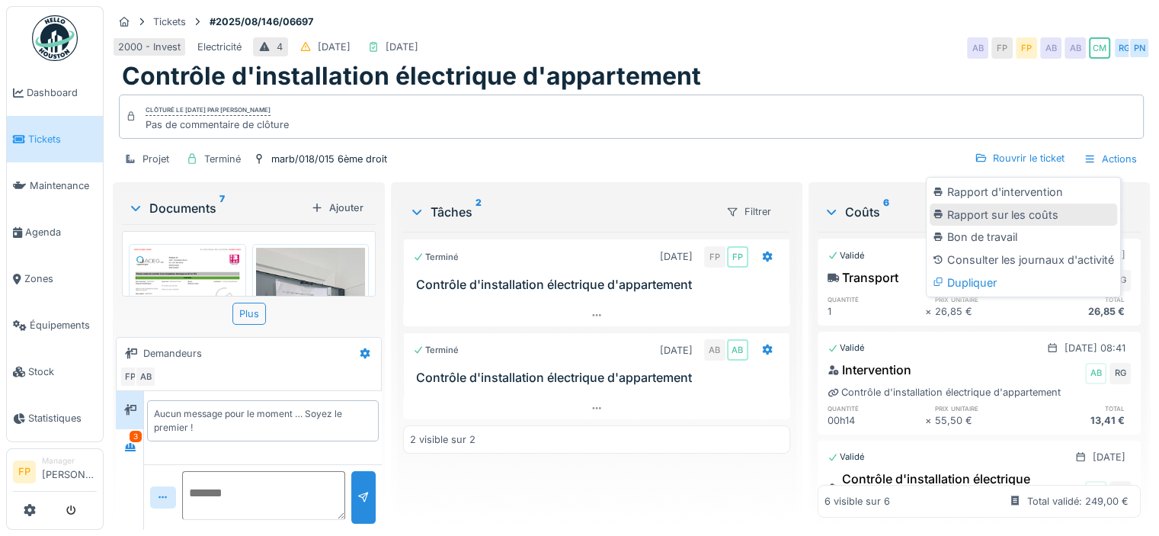
click at [1036, 210] on div "Rapport sur les coûts" at bounding box center [1023, 214] width 187 height 23
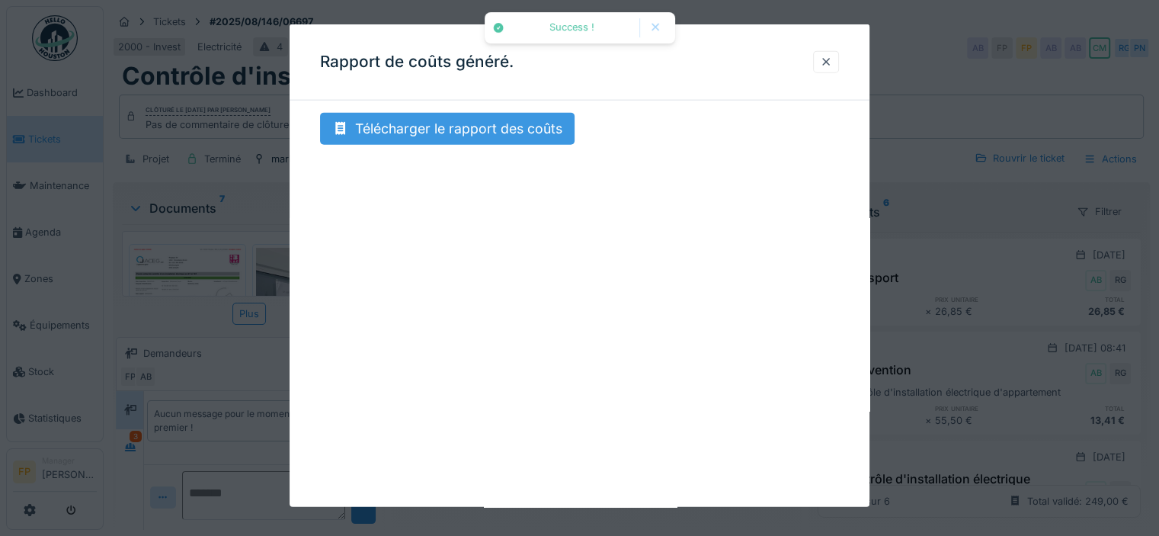
click at [519, 130] on div "Télécharger le rapport des coûts" at bounding box center [447, 129] width 255 height 32
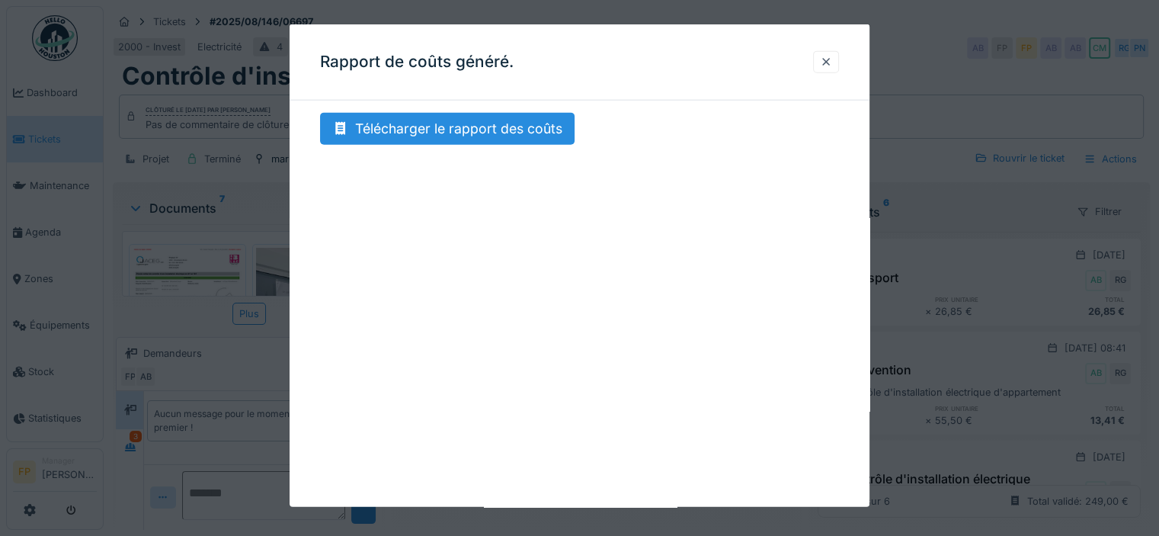
click at [831, 61] on div at bounding box center [826, 62] width 12 height 14
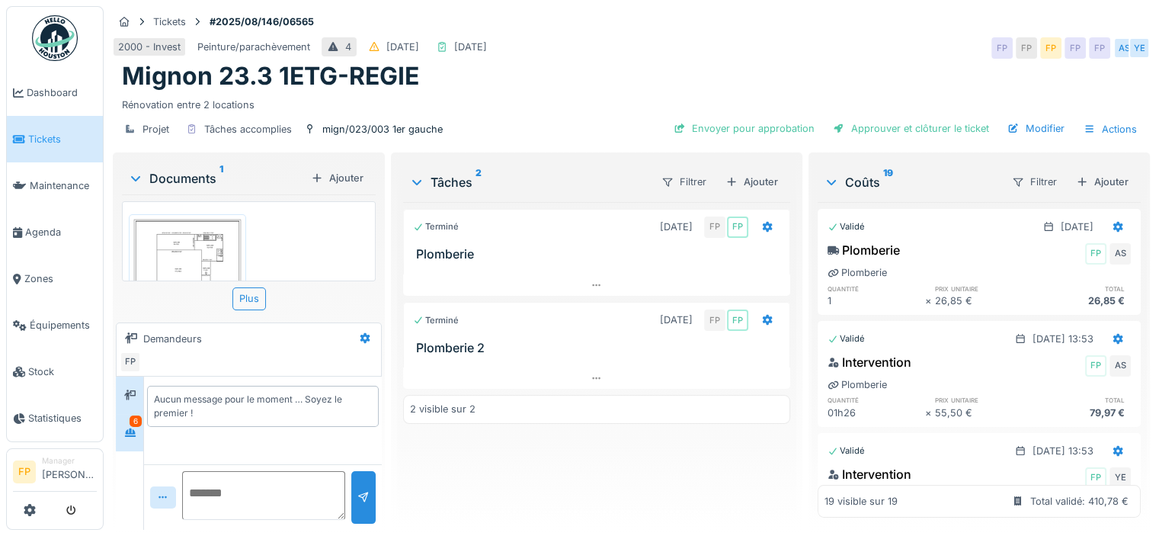
click at [137, 425] on div "6" at bounding box center [136, 420] width 12 height 11
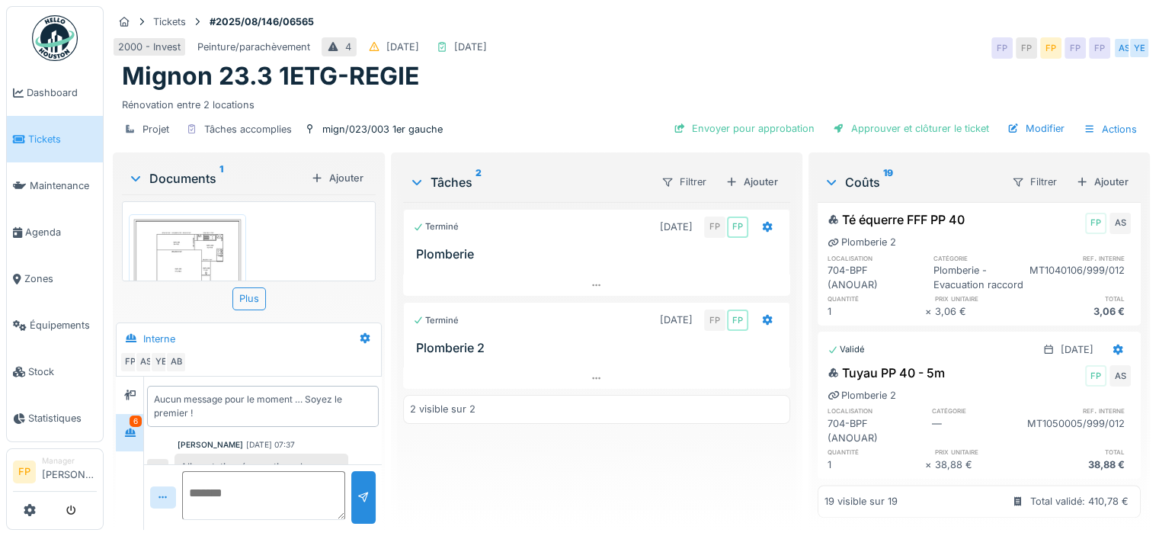
scroll to position [2701, 0]
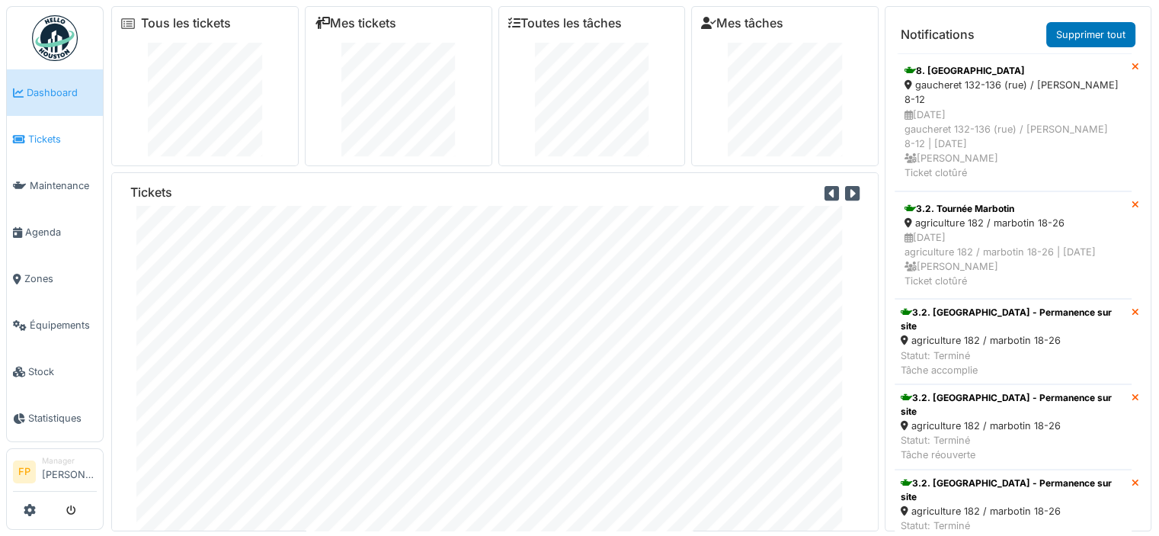
click at [45, 138] on span "Tickets" at bounding box center [62, 139] width 69 height 14
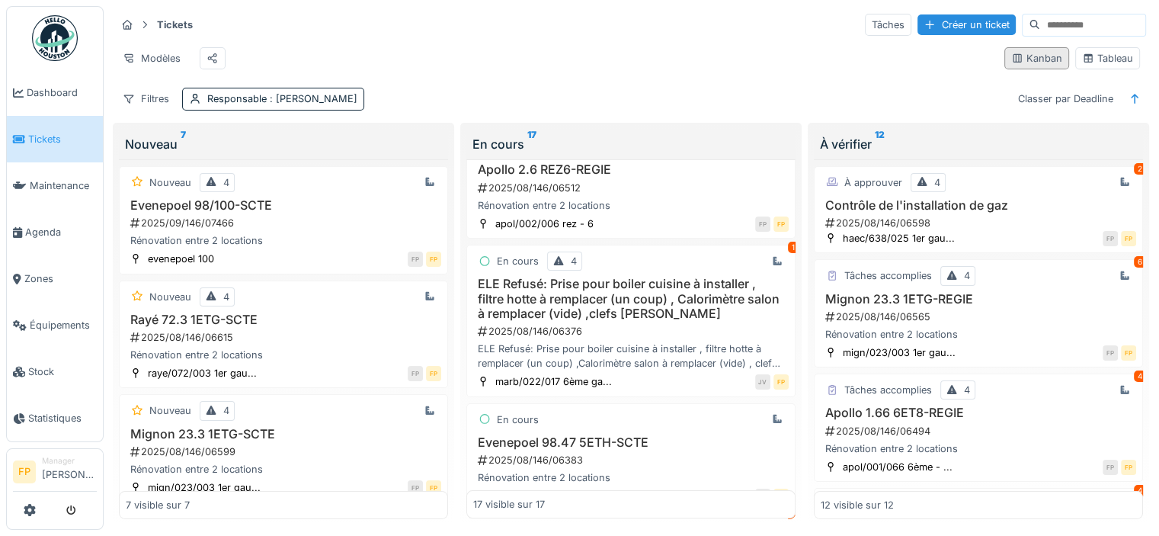
scroll to position [152, 0]
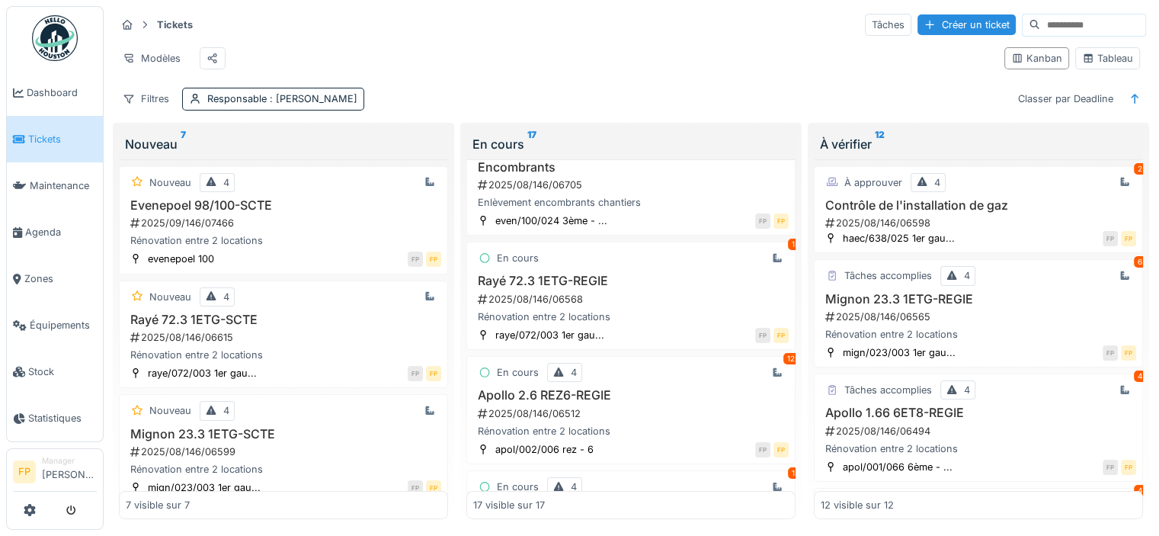
click at [1040, 24] on input at bounding box center [1092, 24] width 105 height 21
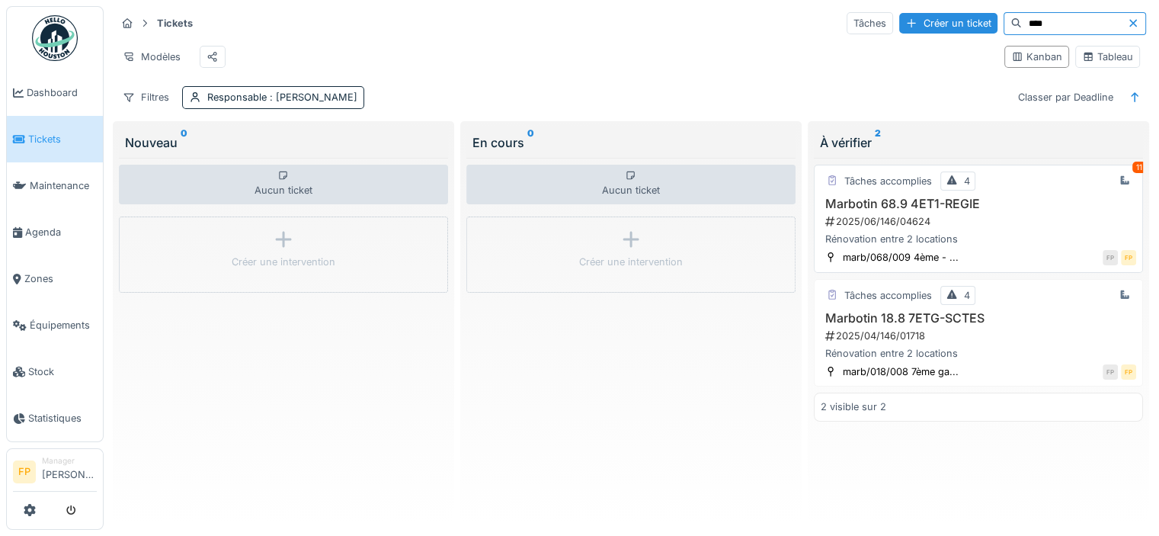
scroll to position [0, 0]
type input "*"
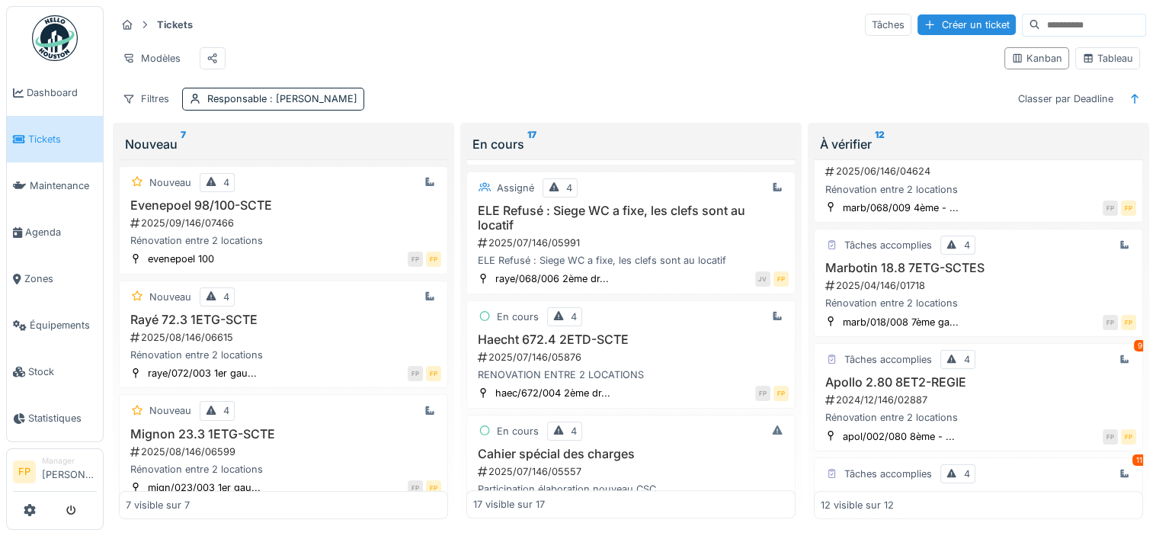
scroll to position [587, 0]
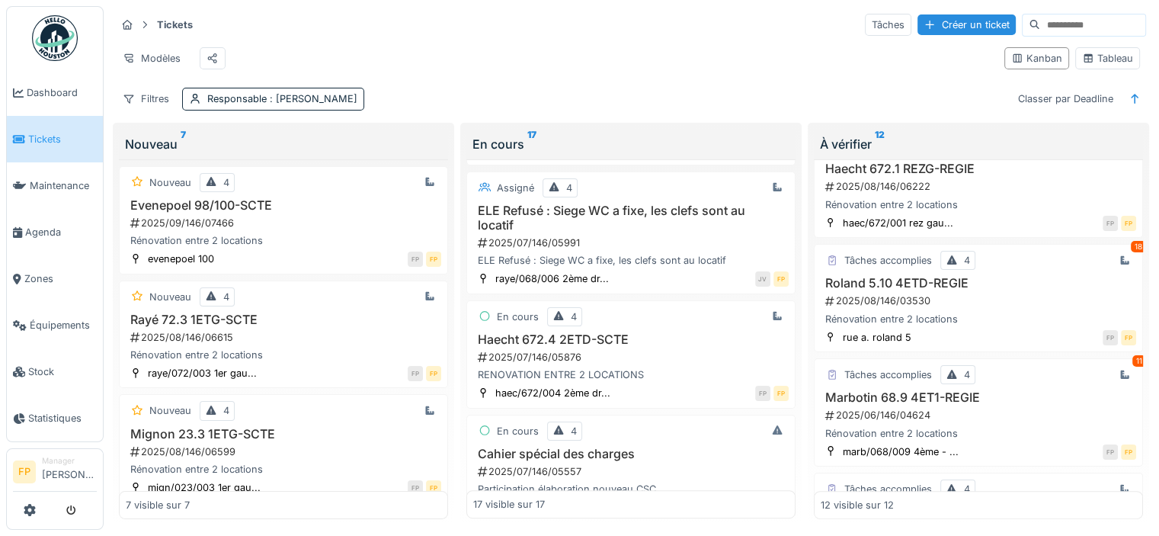
click at [1040, 18] on input at bounding box center [1092, 24] width 105 height 21
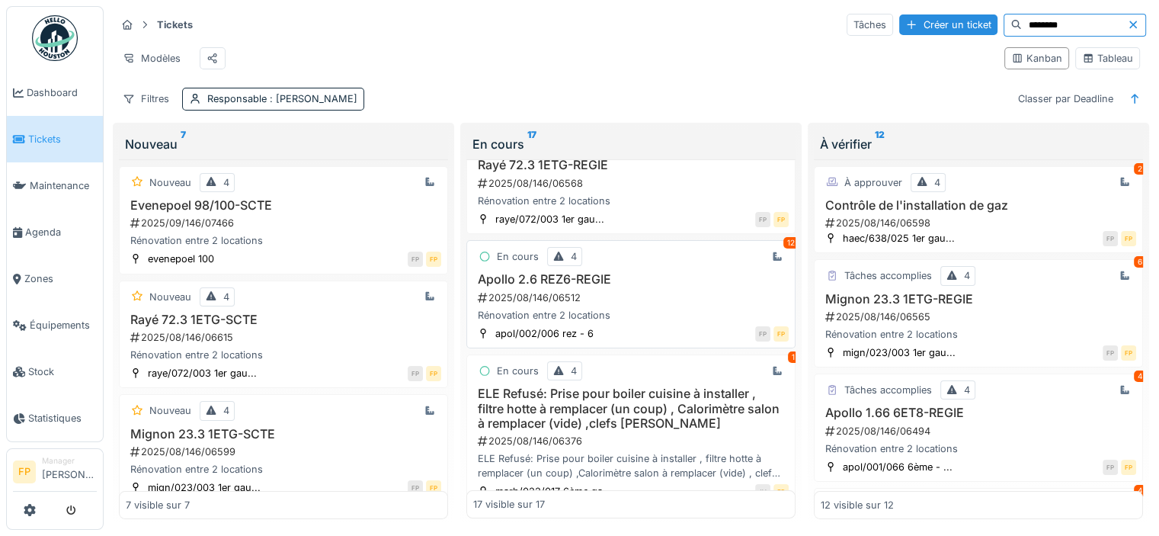
scroll to position [305, 0]
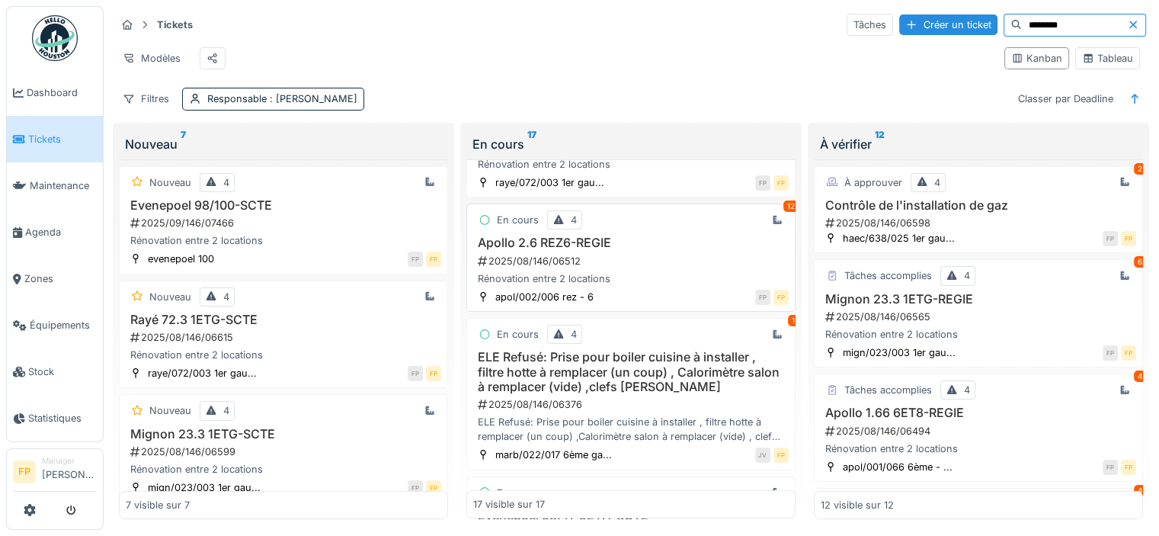
type input "********"
click at [580, 250] on h3 "Apollo 2.6 REZ6-REGIE" at bounding box center [630, 242] width 315 height 14
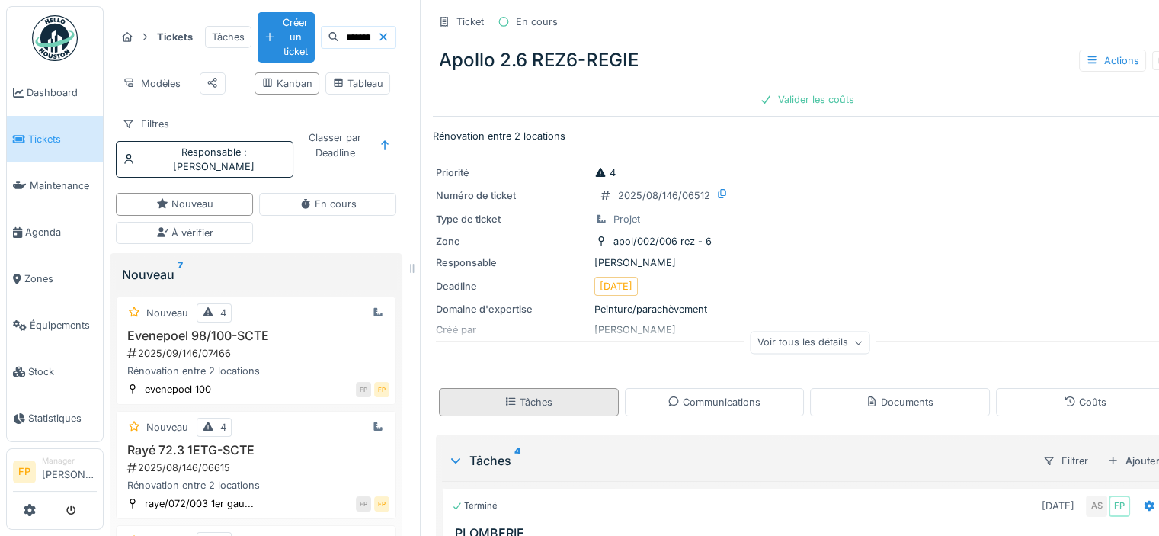
click at [565, 404] on div "Tâches" at bounding box center [529, 402] width 180 height 28
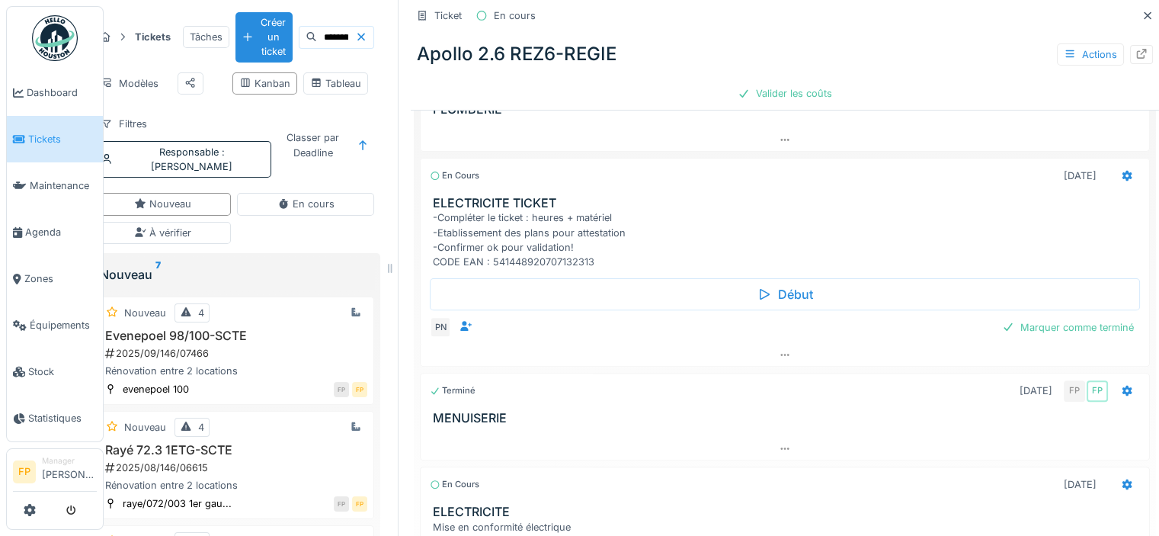
scroll to position [435, 0]
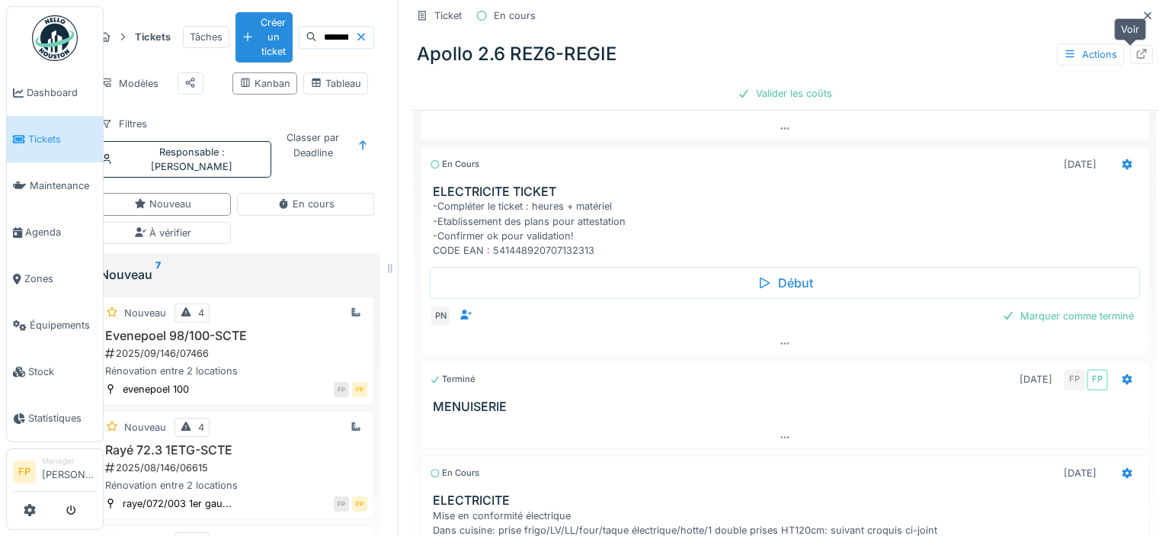
click at [1135, 51] on div at bounding box center [1141, 54] width 23 height 19
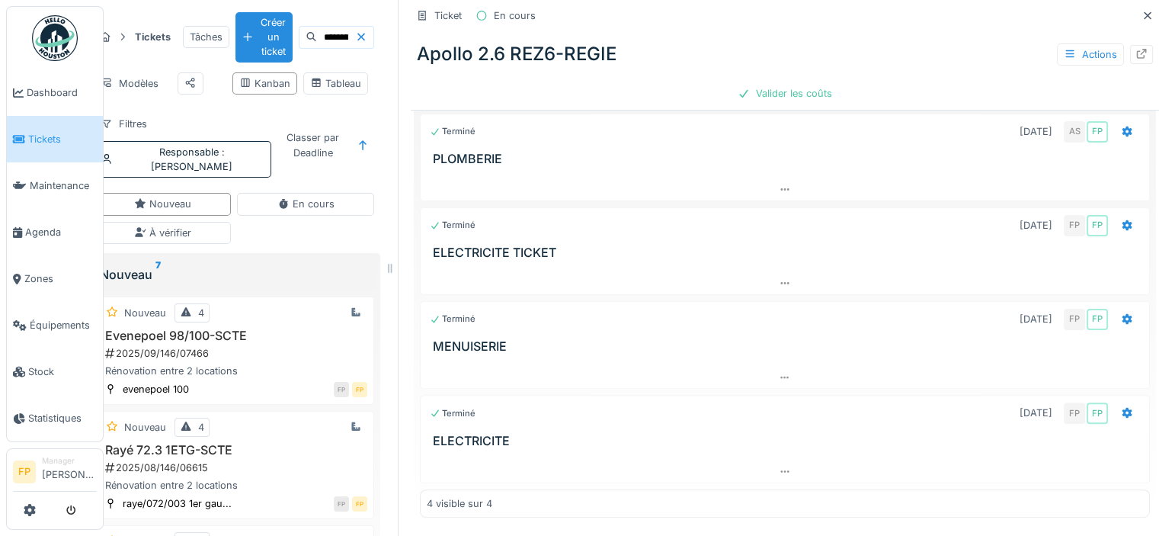
scroll to position [372, 0]
click at [1142, 14] on icon at bounding box center [1148, 16] width 12 height 10
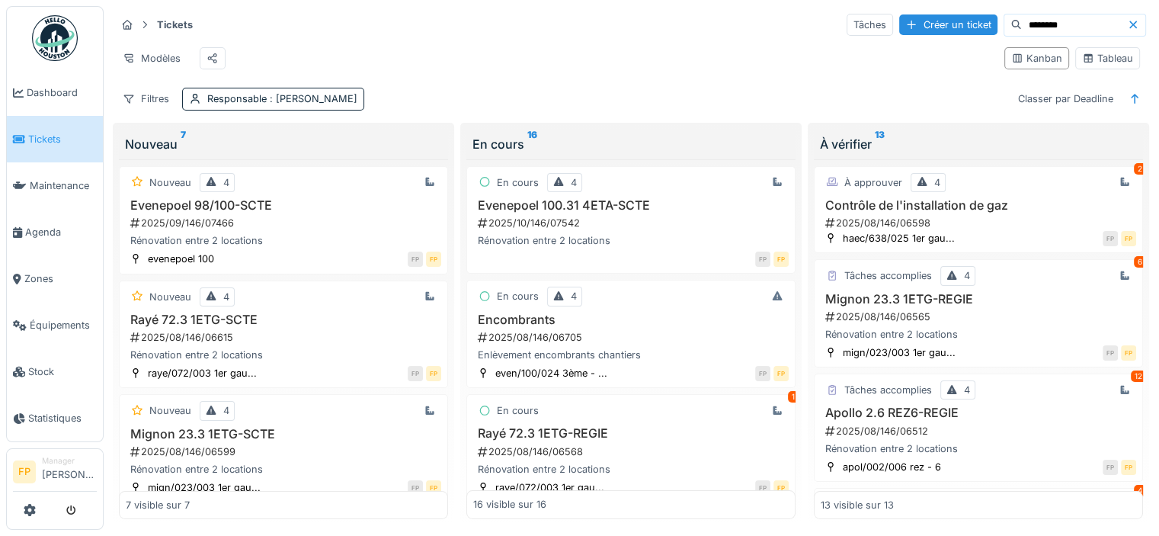
click at [1127, 21] on icon at bounding box center [1133, 25] width 12 height 10
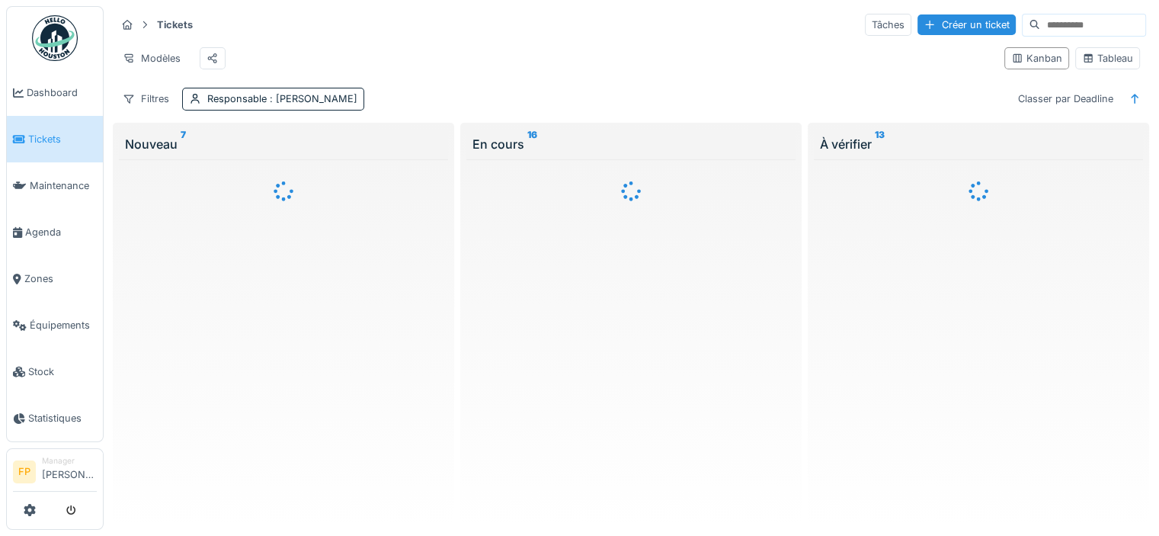
click at [1040, 17] on input at bounding box center [1092, 24] width 105 height 21
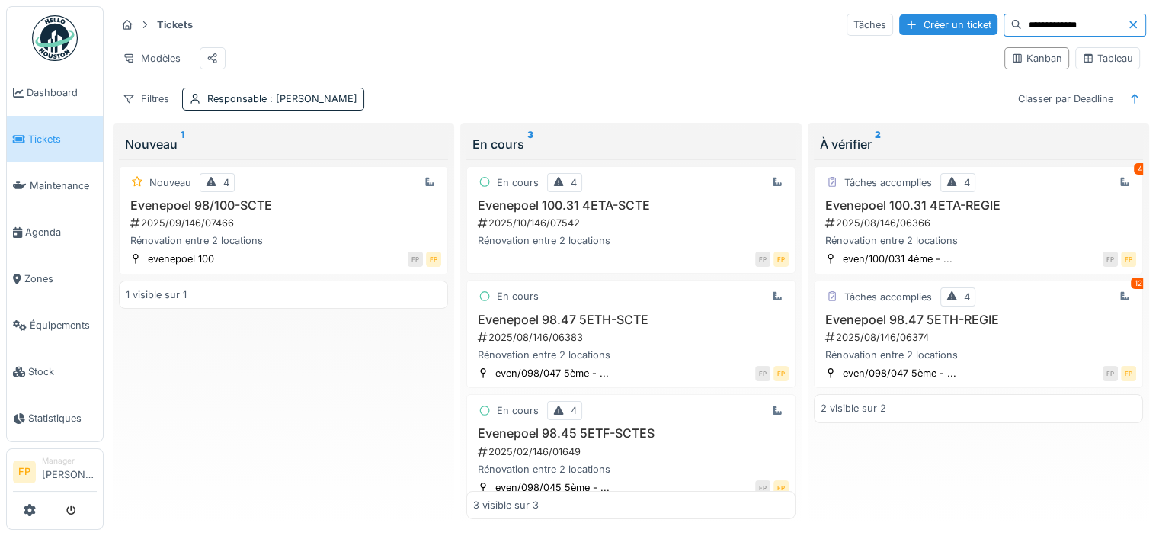
type input "**********"
click at [1127, 27] on icon at bounding box center [1133, 25] width 12 height 10
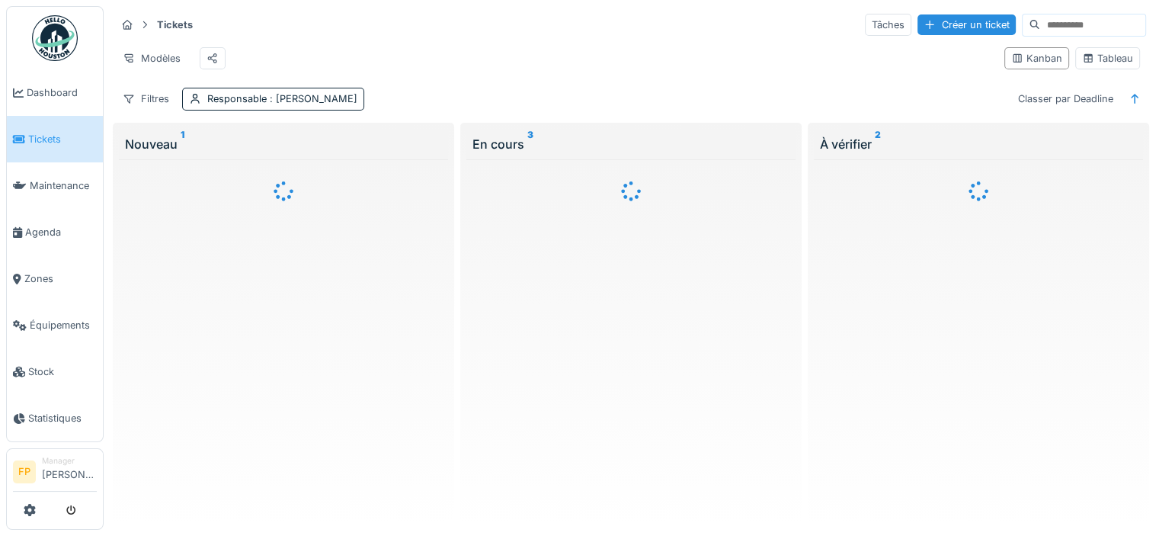
click at [1052, 21] on input at bounding box center [1092, 24] width 105 height 21
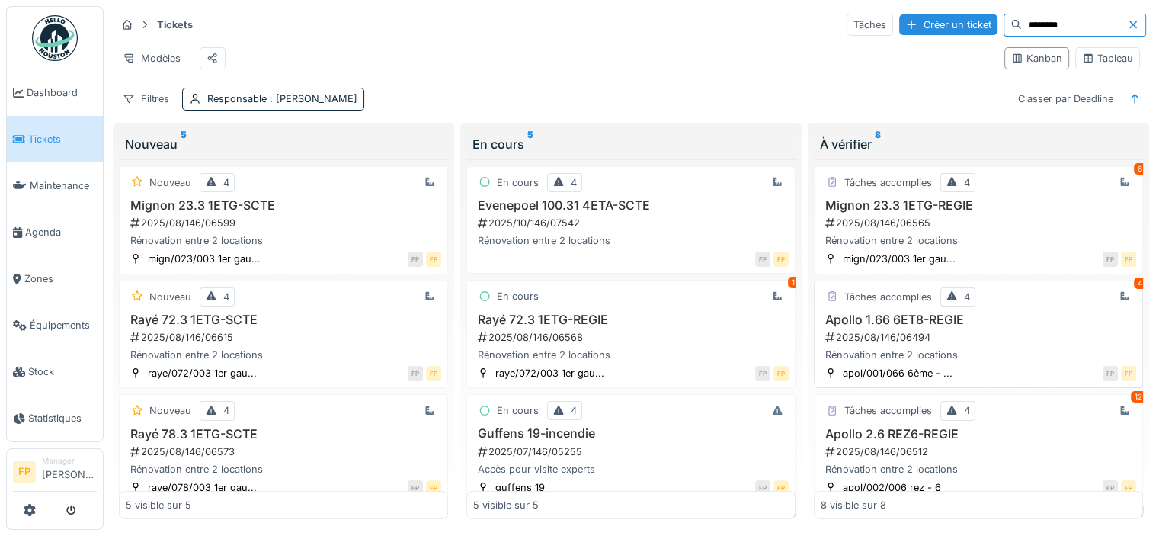
type input "********"
click at [914, 319] on div "Tâches accomplies 4 4 Apollo 1.66 6ET8-REGIE 2025/08/146/06494 Rénovation entre…" at bounding box center [978, 334] width 329 height 108
click at [905, 327] on h3 "Apollo 1.66 6ET8-REGIE" at bounding box center [978, 319] width 315 height 14
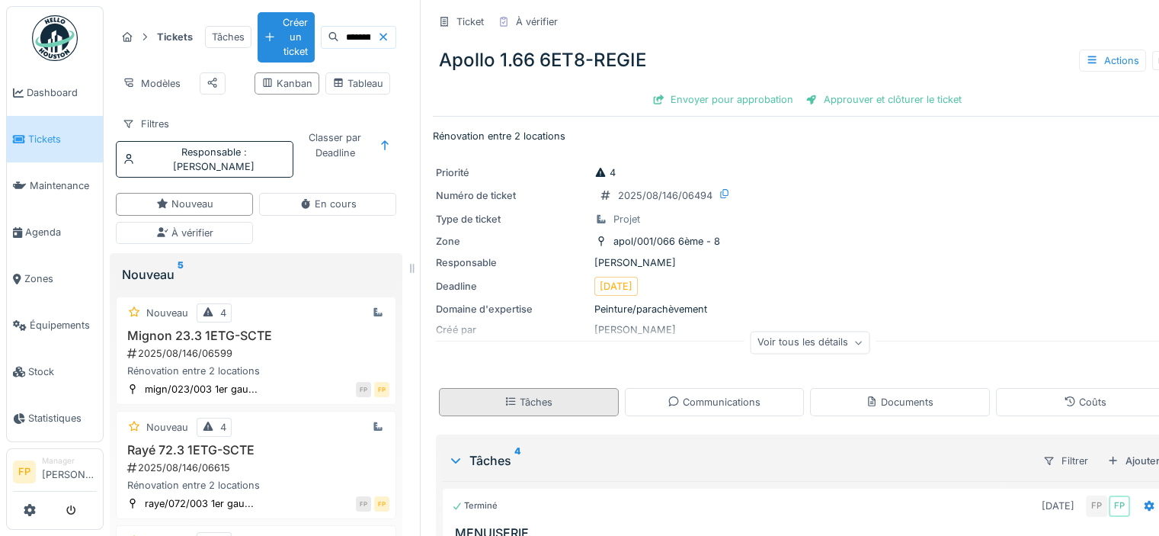
click at [546, 394] on div "Tâches" at bounding box center [529, 402] width 180 height 28
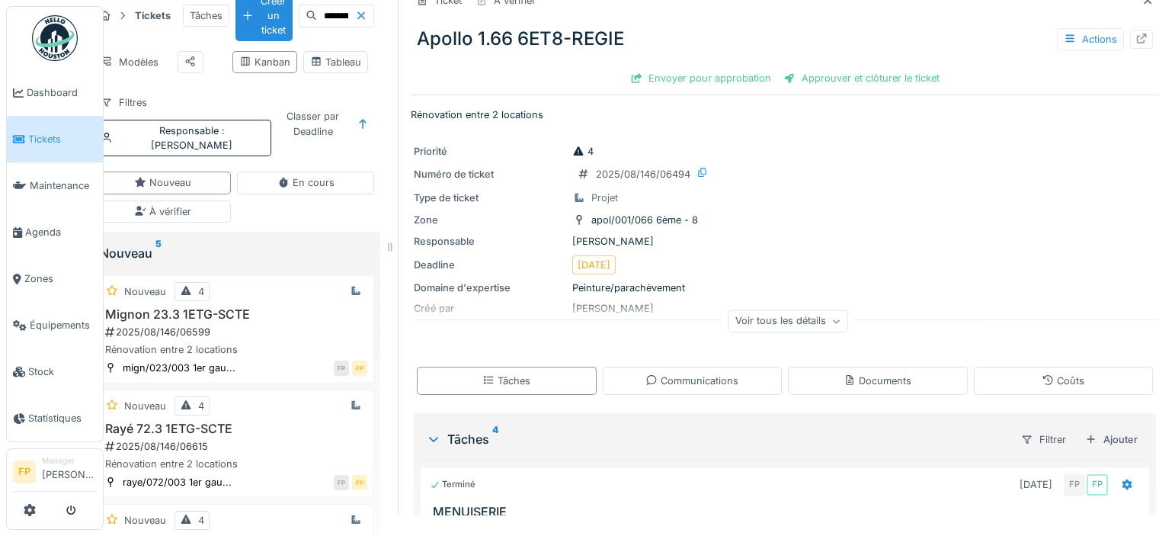
scroll to position [0, 22]
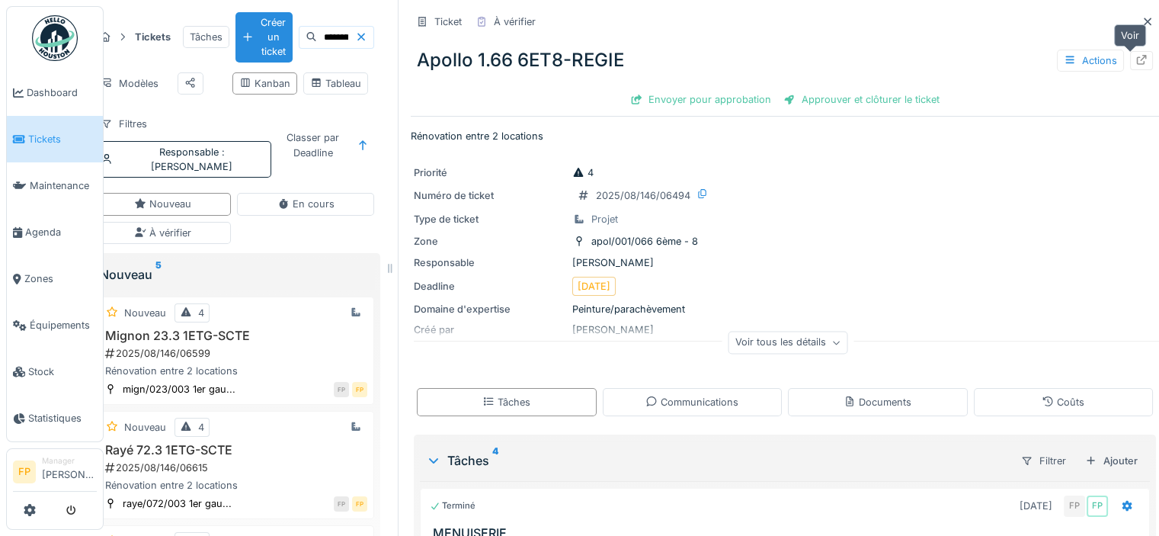
click at [1135, 57] on div at bounding box center [1141, 60] width 23 height 19
click at [1142, 21] on icon at bounding box center [1148, 22] width 12 height 10
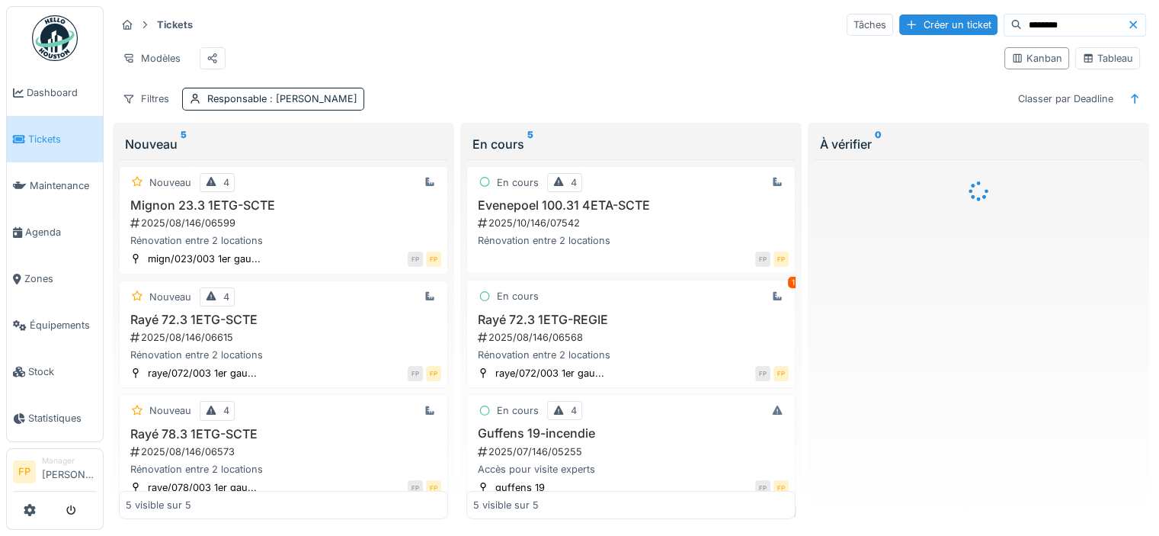
drag, startPoint x: 1025, startPoint y: 24, endPoint x: 959, endPoint y: 24, distance: 66.3
click at [959, 24] on div "Tâches Créer un ticket ********" at bounding box center [996, 25] width 299 height 23
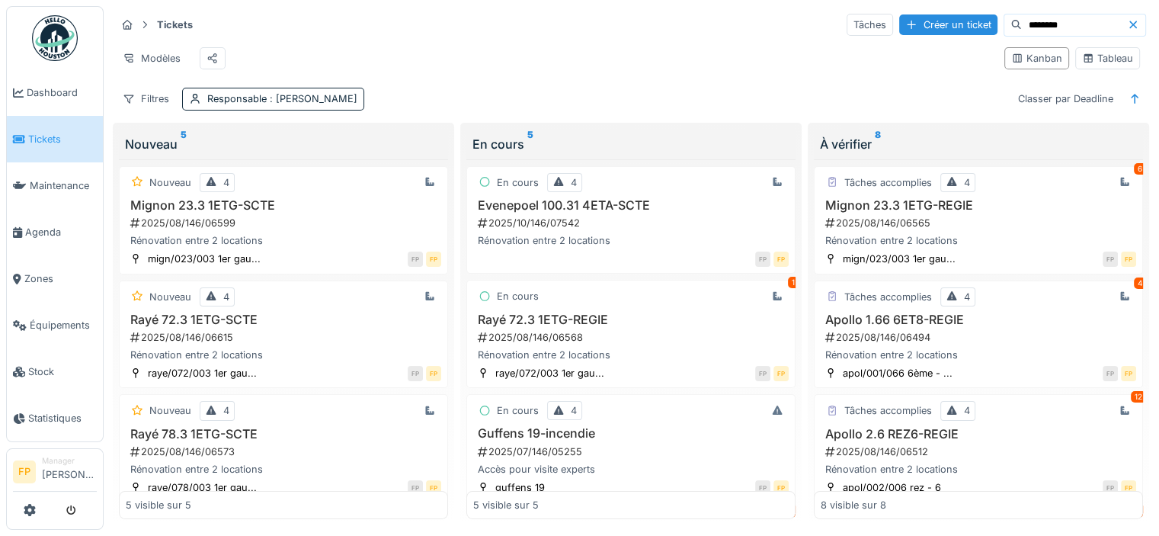
click at [1127, 24] on icon at bounding box center [1133, 25] width 12 height 10
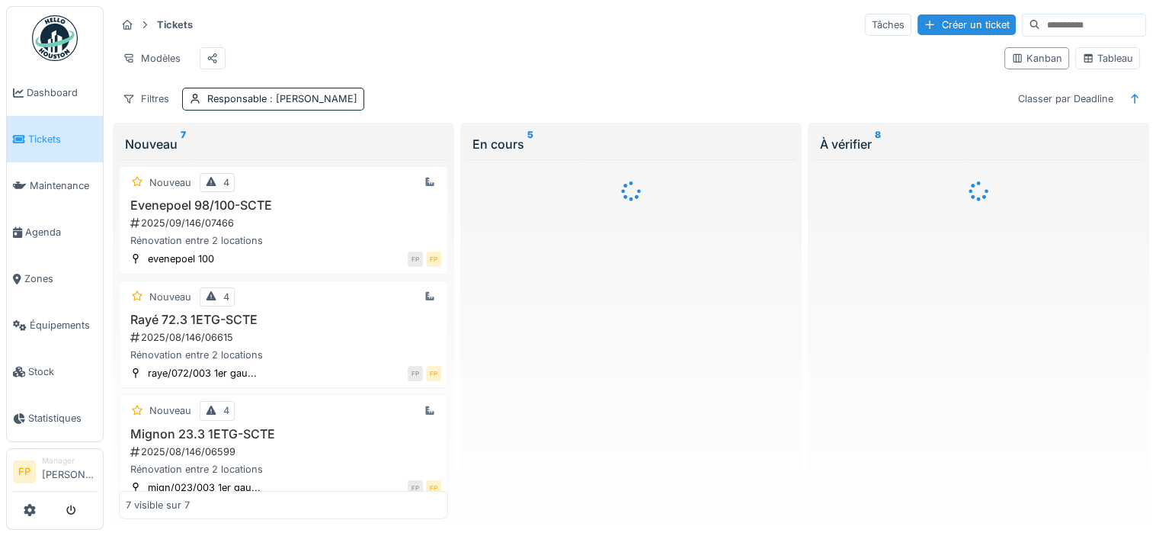
click at [1040, 16] on input at bounding box center [1092, 24] width 105 height 21
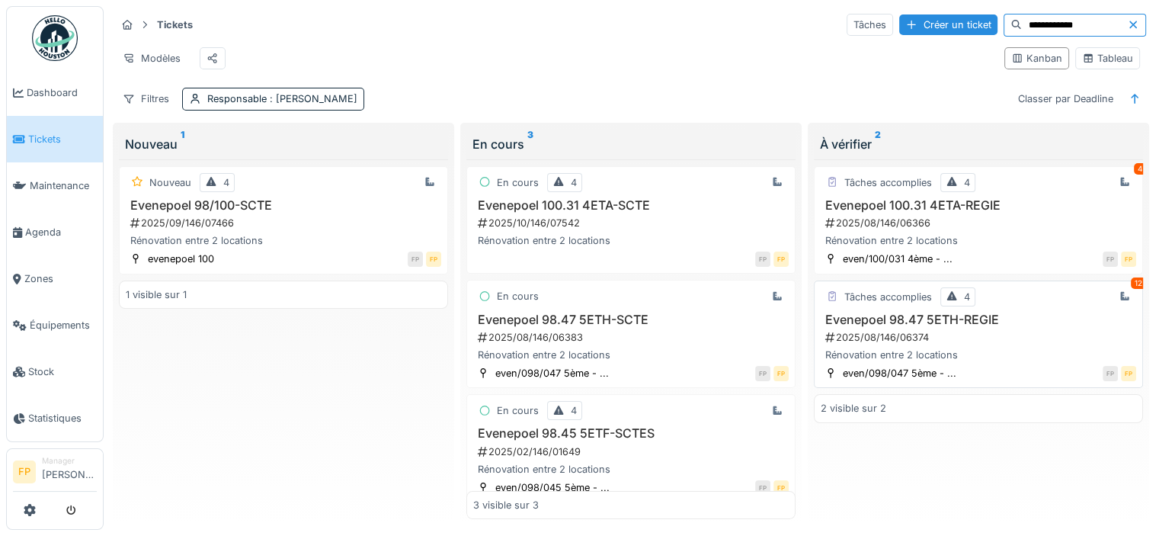
type input "**********"
click at [905, 326] on h3 "Evenepoel 98.47 5ETH-REGIE" at bounding box center [978, 319] width 315 height 14
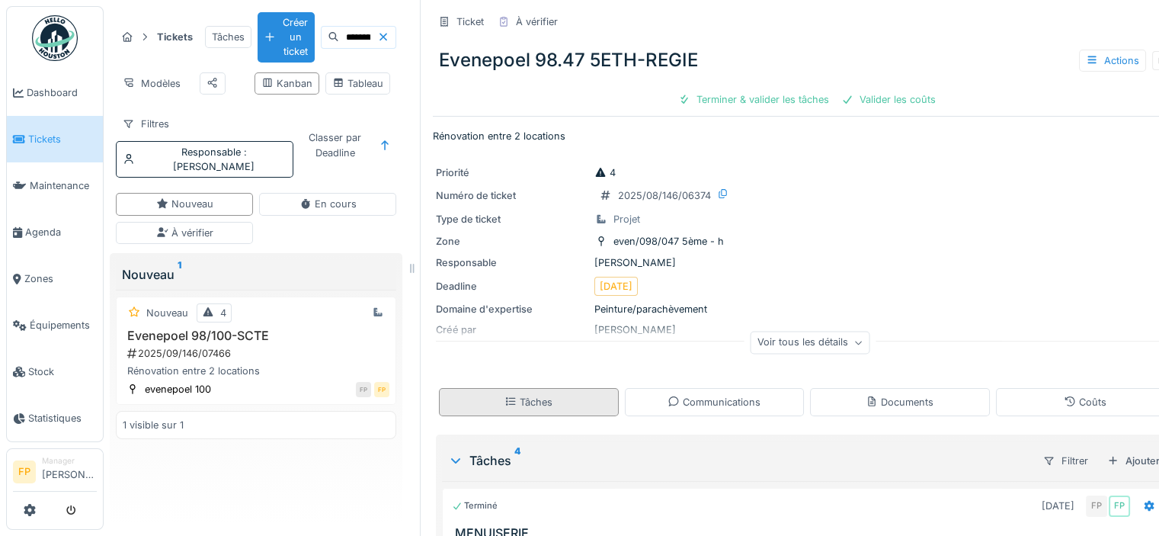
click at [527, 401] on div "Tâches" at bounding box center [528, 402] width 48 height 14
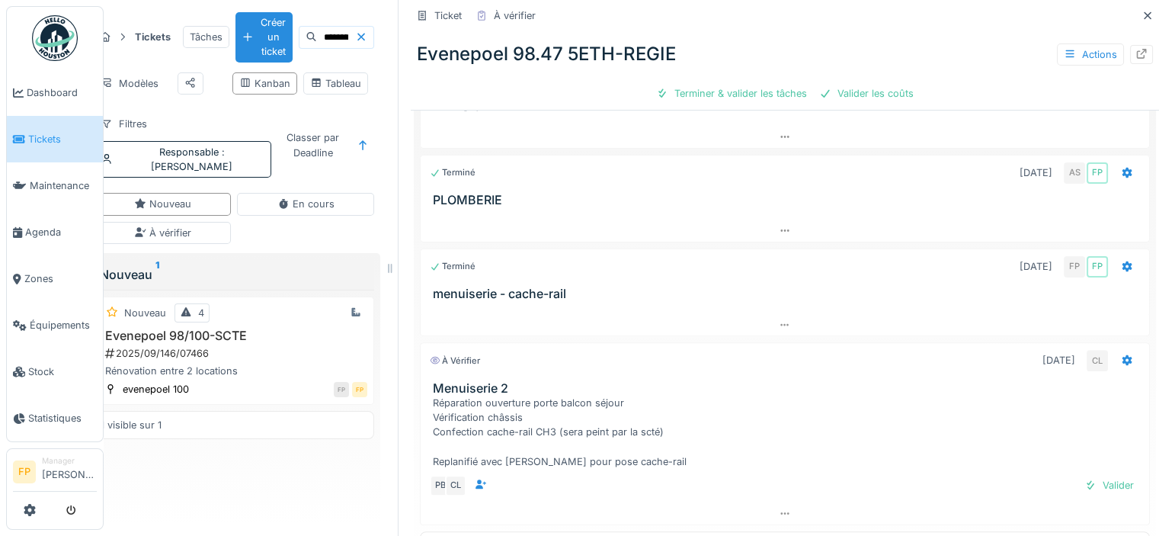
scroll to position [435, 0]
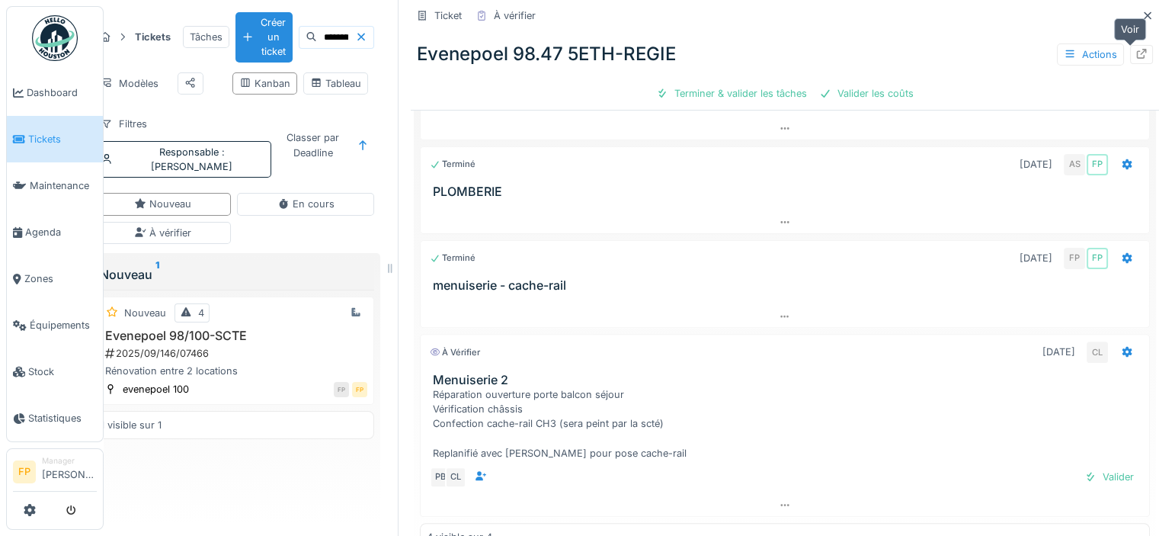
click at [1137, 53] on icon at bounding box center [1142, 54] width 10 height 10
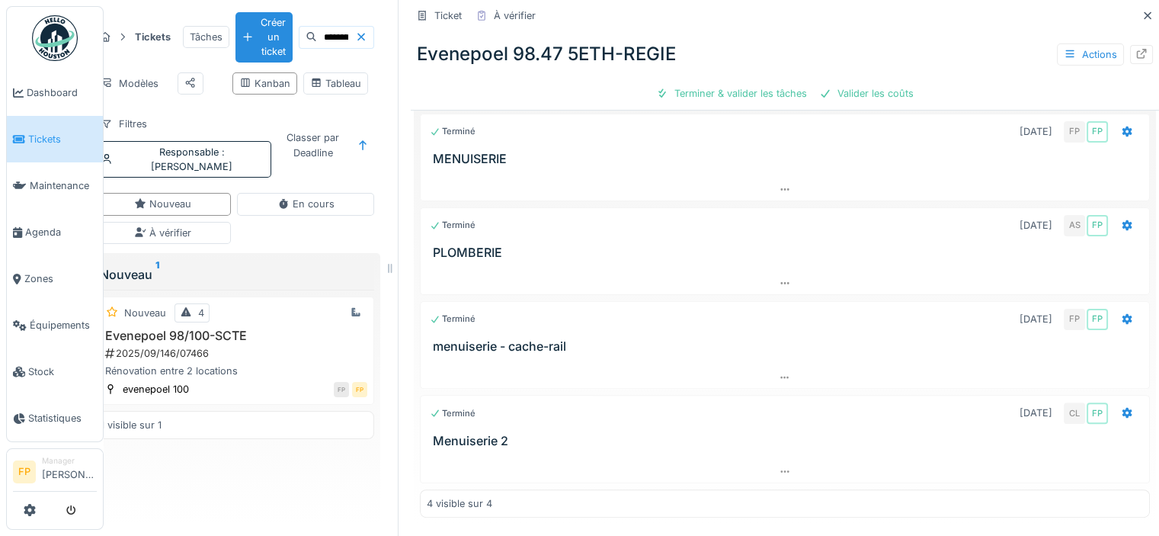
scroll to position [372, 0]
click at [1144, 14] on icon at bounding box center [1148, 15] width 8 height 8
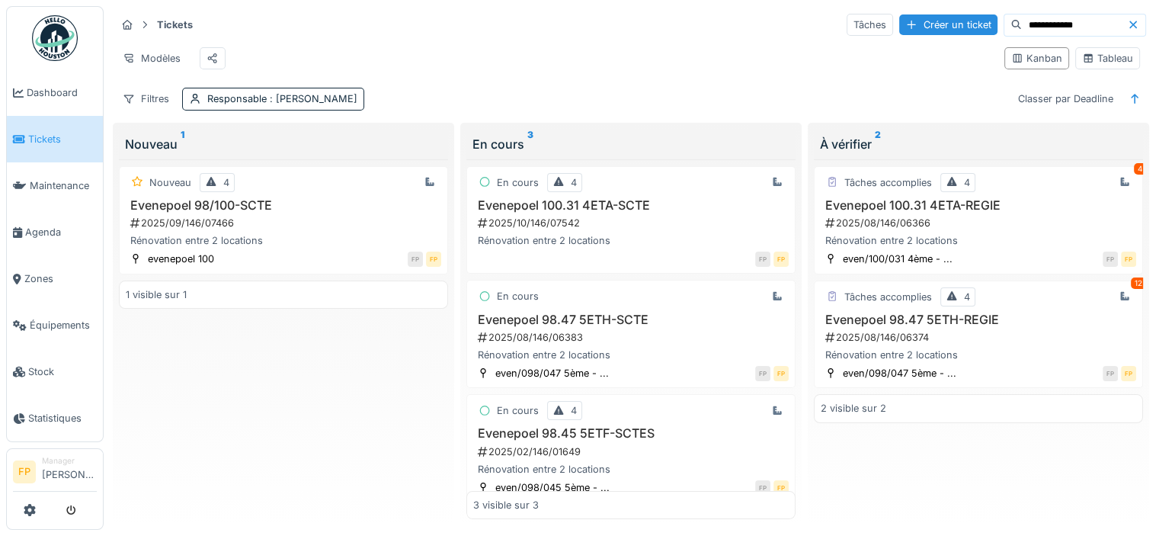
click at [1129, 24] on icon at bounding box center [1133, 25] width 8 height 8
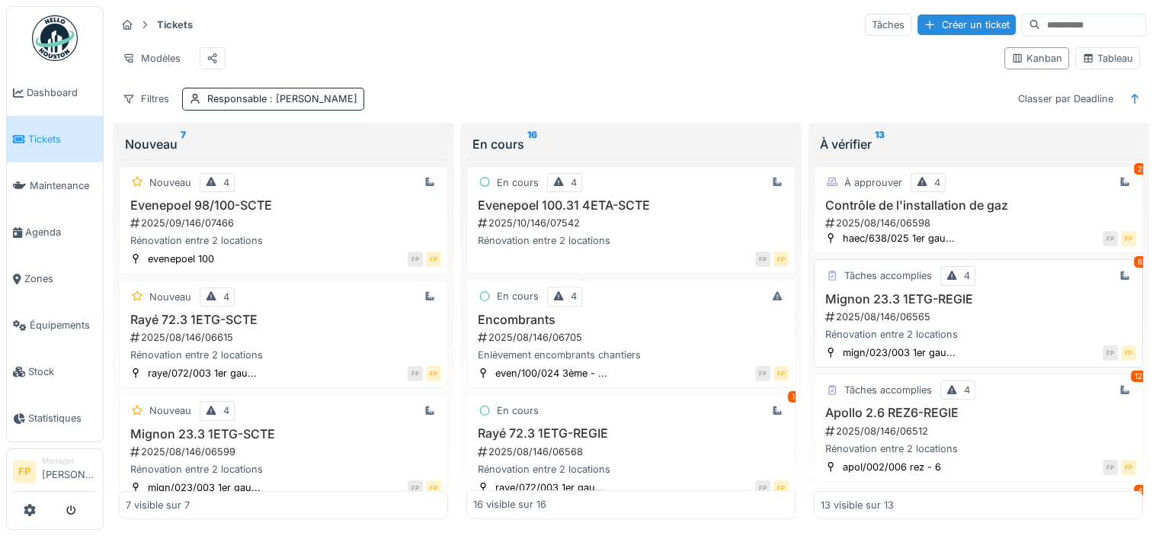
click at [896, 304] on h3 "Mignon 23.3 1ETG-REGIE" at bounding box center [978, 299] width 315 height 14
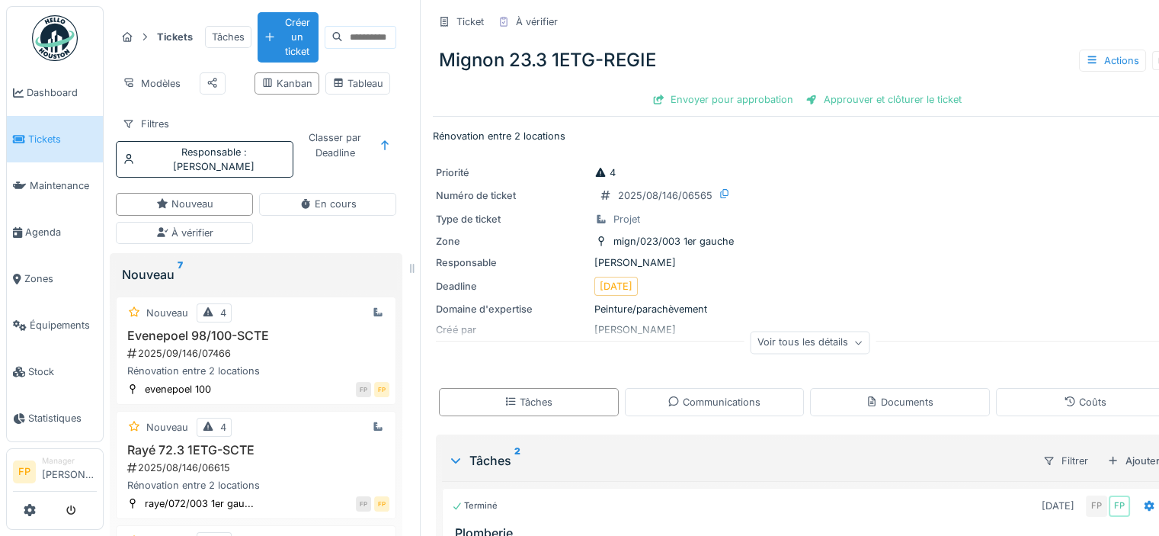
drag, startPoint x: 545, startPoint y: 410, endPoint x: 549, endPoint y: 400, distance: 10.6
click at [546, 408] on div "Tâches" at bounding box center [528, 402] width 48 height 14
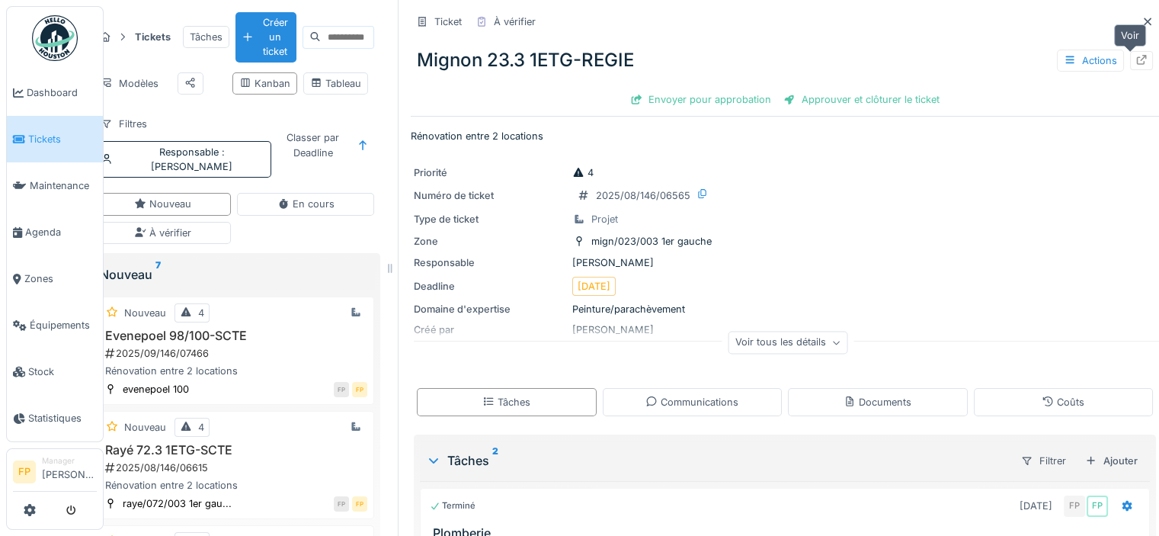
click at [1135, 65] on div at bounding box center [1141, 60] width 12 height 14
click at [1142, 21] on icon at bounding box center [1148, 22] width 12 height 10
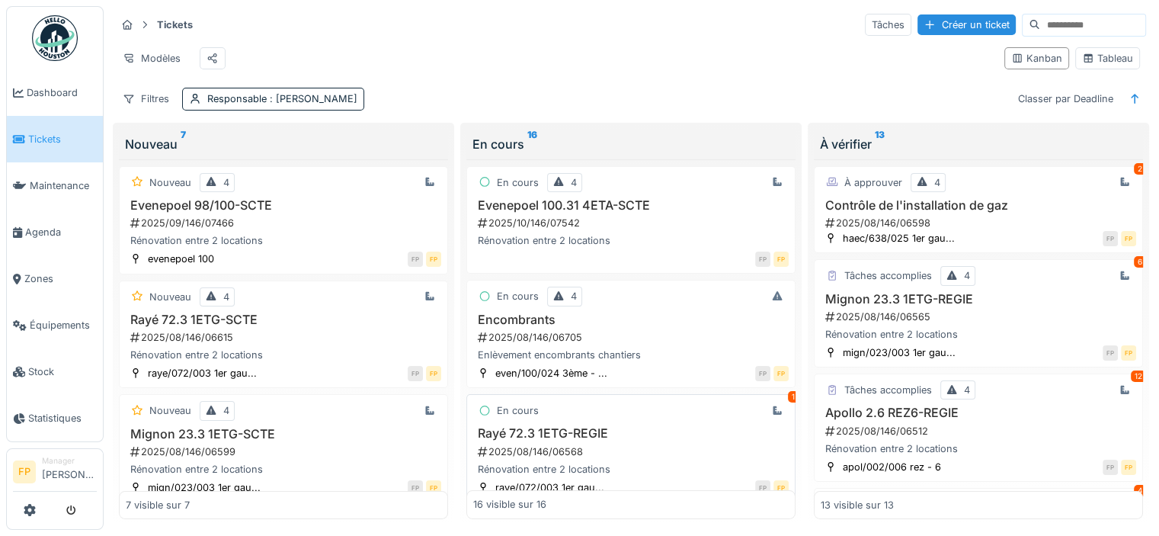
click at [550, 440] on h3 "Rayé 72.3 1ETG-REGIE" at bounding box center [630, 433] width 315 height 14
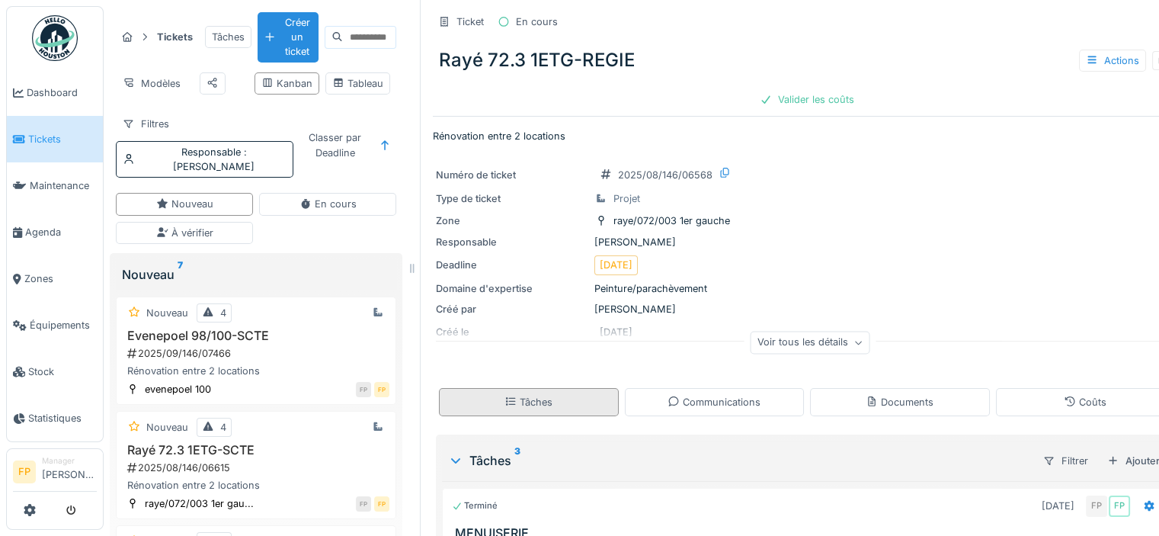
drag, startPoint x: 498, startPoint y: 411, endPoint x: 509, endPoint y: 399, distance: 16.2
click at [501, 408] on div "Tâches" at bounding box center [529, 402] width 180 height 28
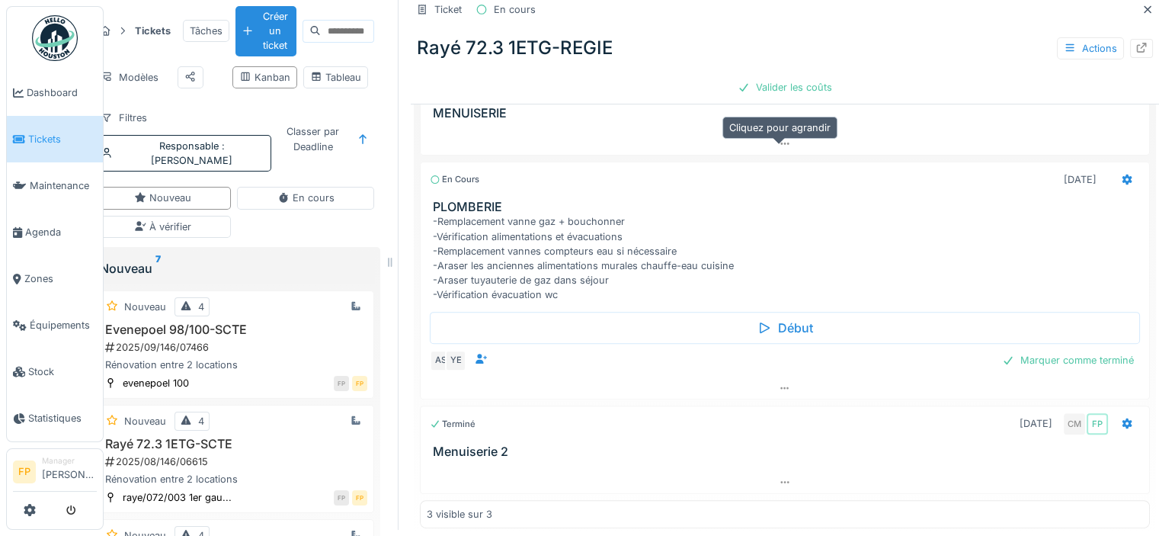
scroll to position [428, 0]
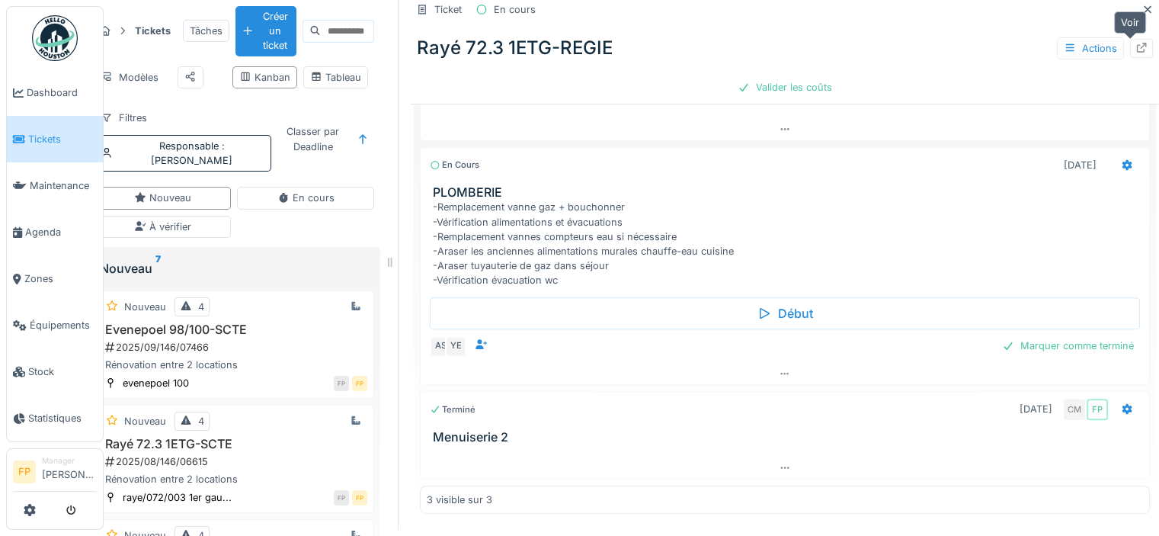
click at [1135, 45] on icon at bounding box center [1141, 48] width 12 height 10
click at [1142, 8] on icon at bounding box center [1148, 10] width 12 height 10
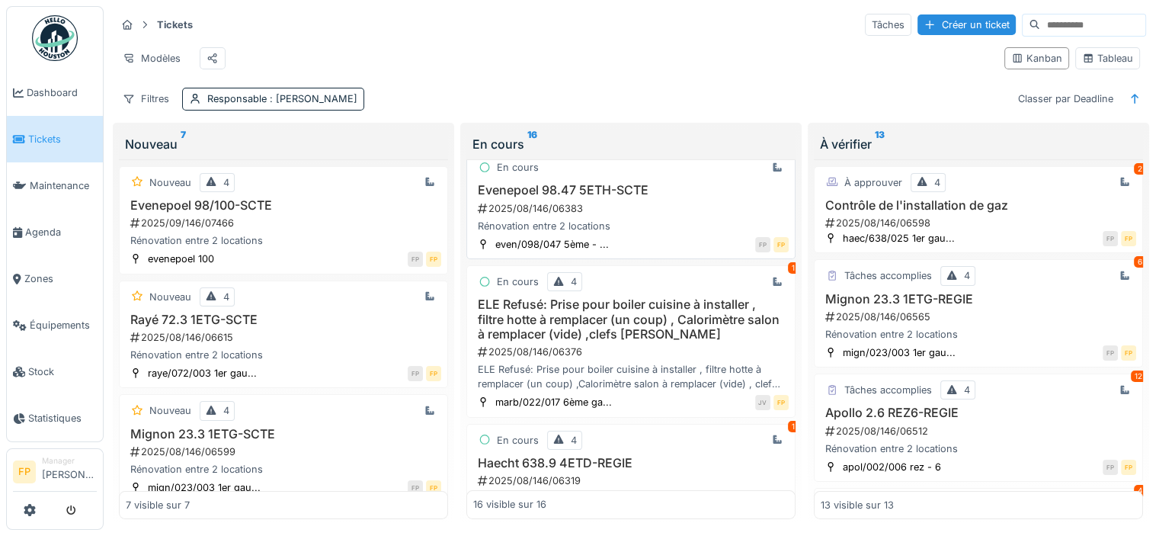
scroll to position [381, 0]
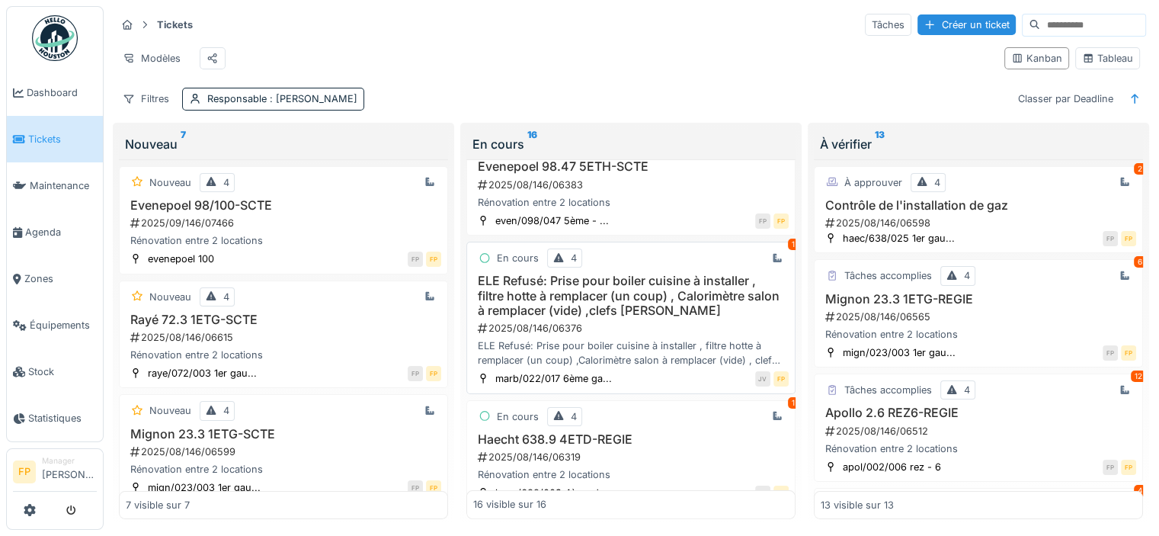
click at [653, 297] on h3 "ELE Refusé: Prise pour boiler cuisine à installer , filtre hotte à remplacer (u…" at bounding box center [630, 296] width 315 height 44
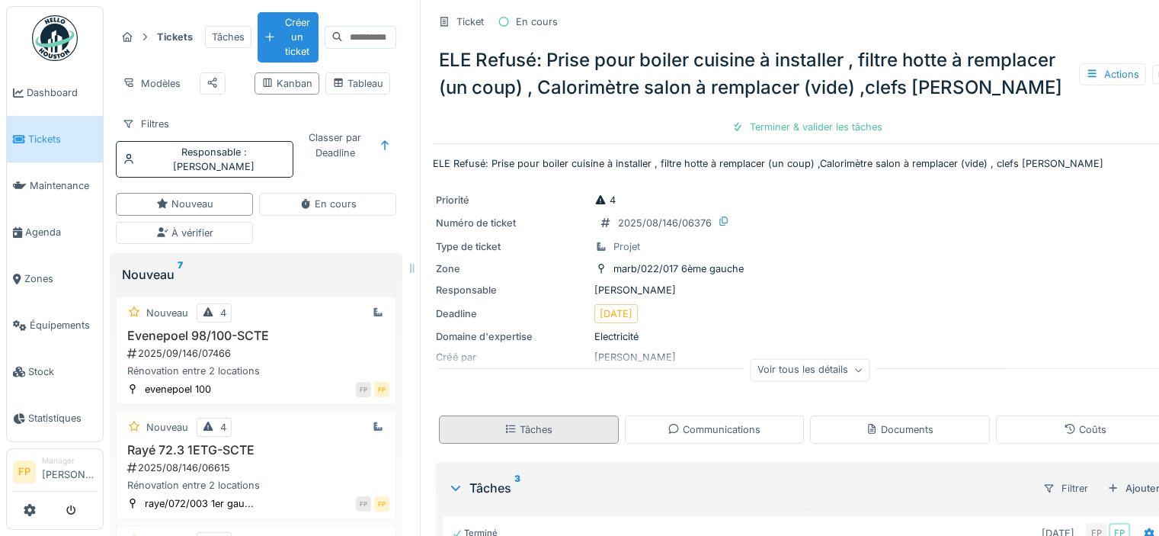
click at [530, 432] on div "Tâches" at bounding box center [528, 429] width 48 height 14
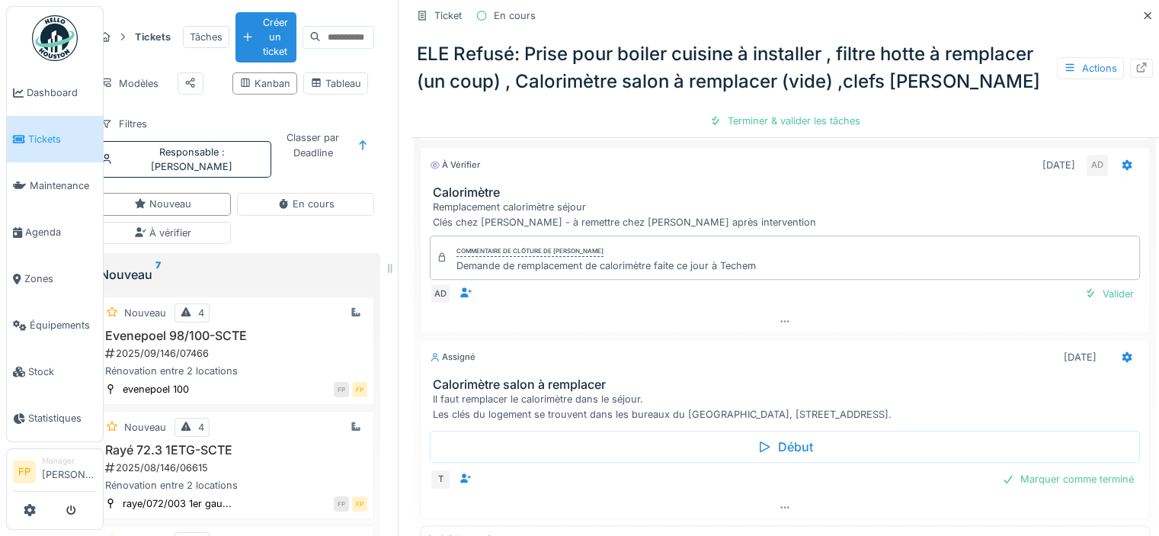
scroll to position [463, 0]
click at [1135, 66] on icon at bounding box center [1141, 67] width 12 height 10
click at [1142, 15] on icon at bounding box center [1148, 16] width 12 height 10
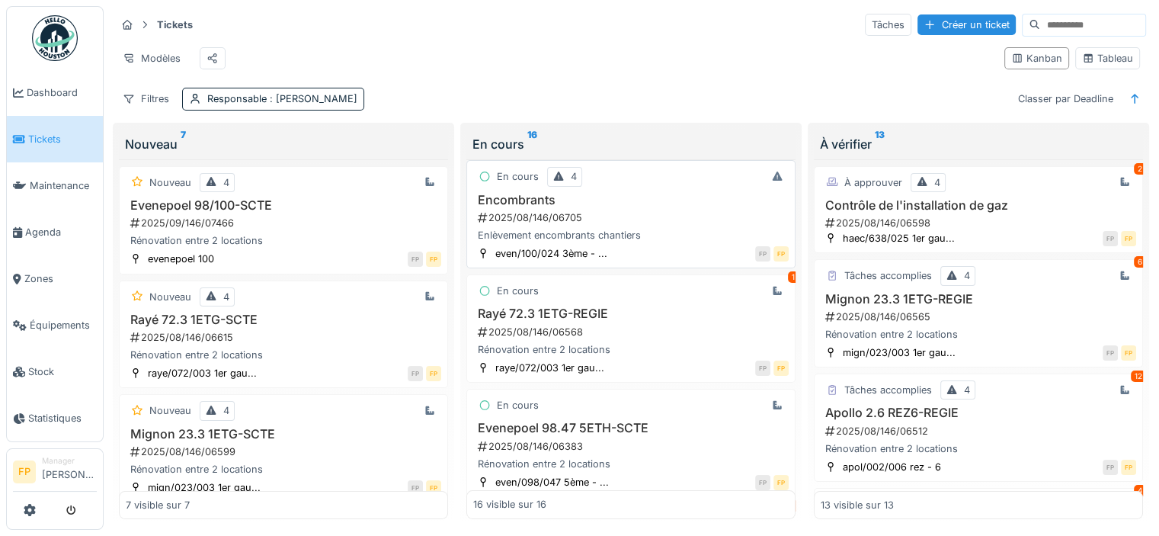
scroll to position [152, 0]
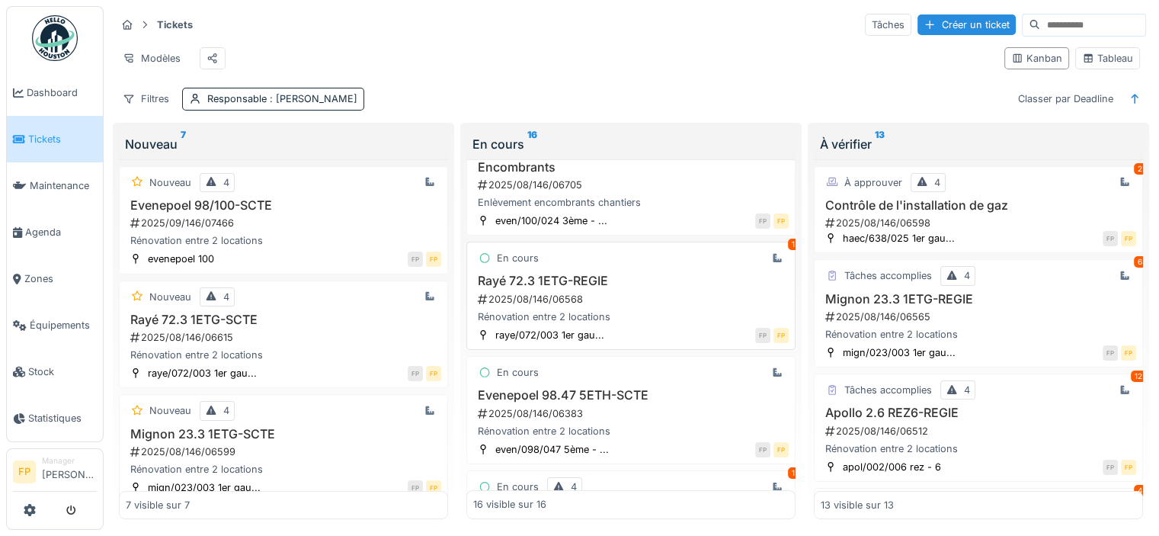
click at [559, 288] on h3 "Rayé 72.3 1ETG-REGIE" at bounding box center [630, 281] width 315 height 14
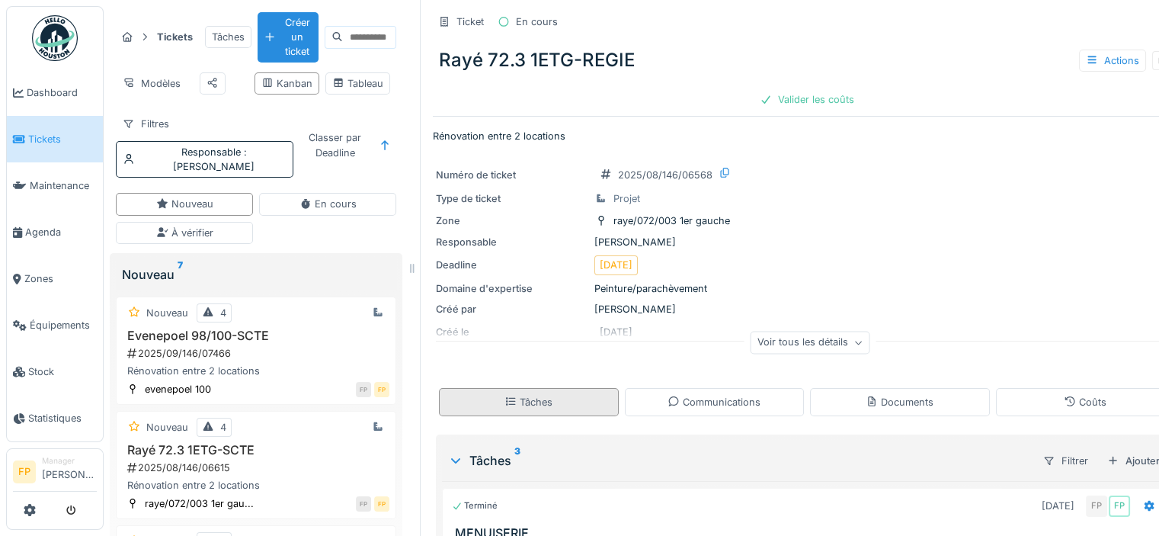
click at [514, 404] on icon at bounding box center [510, 401] width 12 height 10
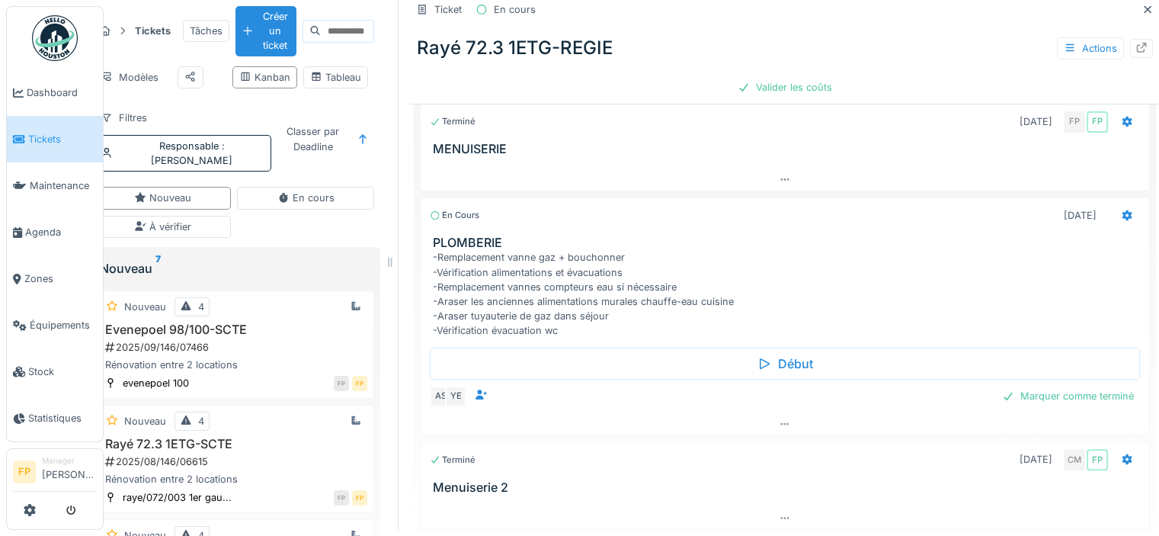
scroll to position [428, 0]
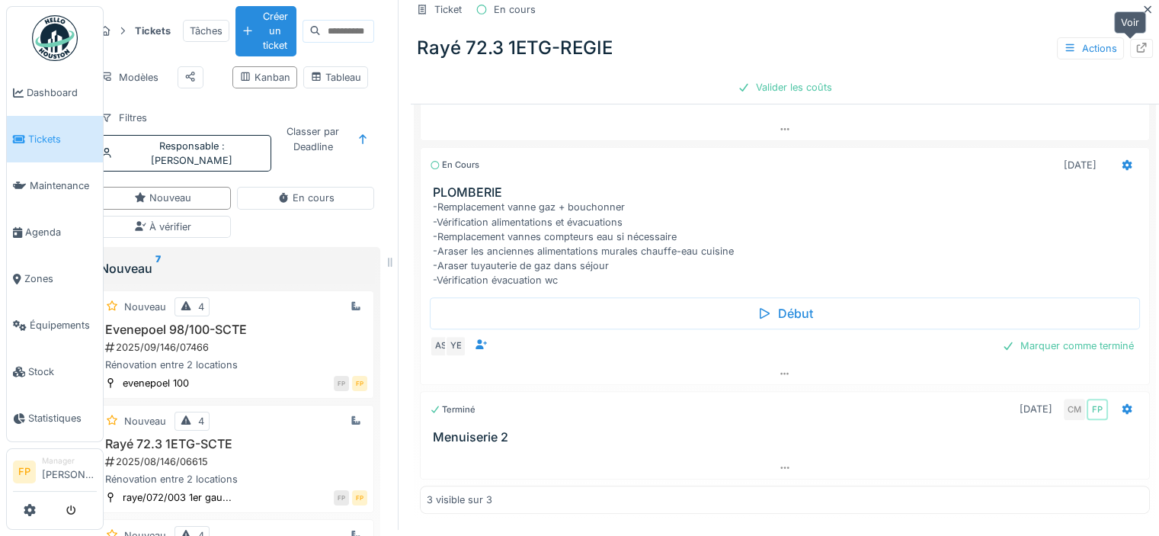
click at [1135, 45] on icon at bounding box center [1141, 48] width 12 height 10
click at [1135, 46] on icon at bounding box center [1141, 48] width 12 height 10
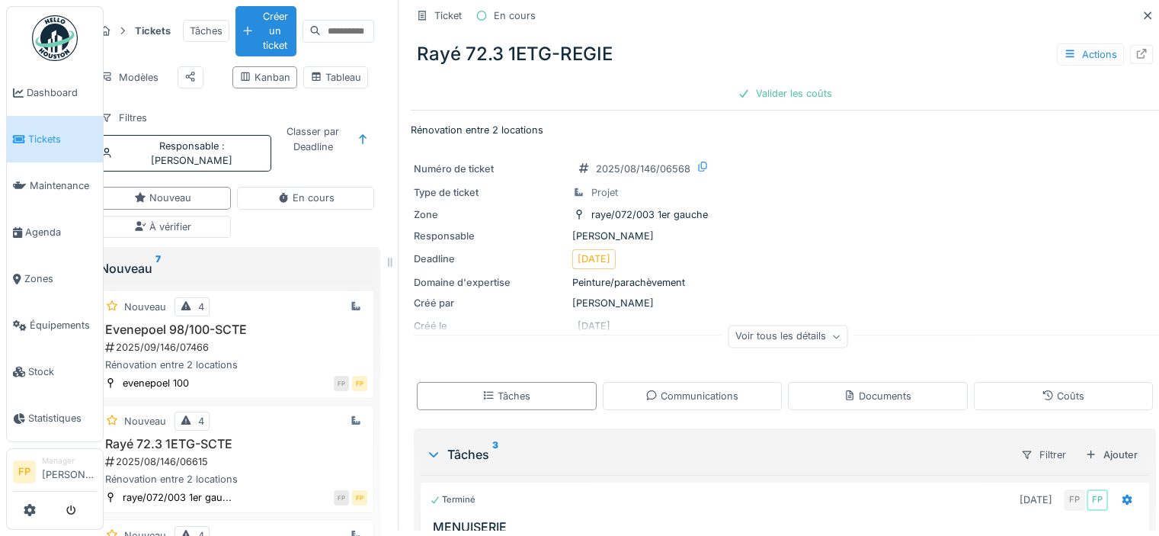
scroll to position [0, 22]
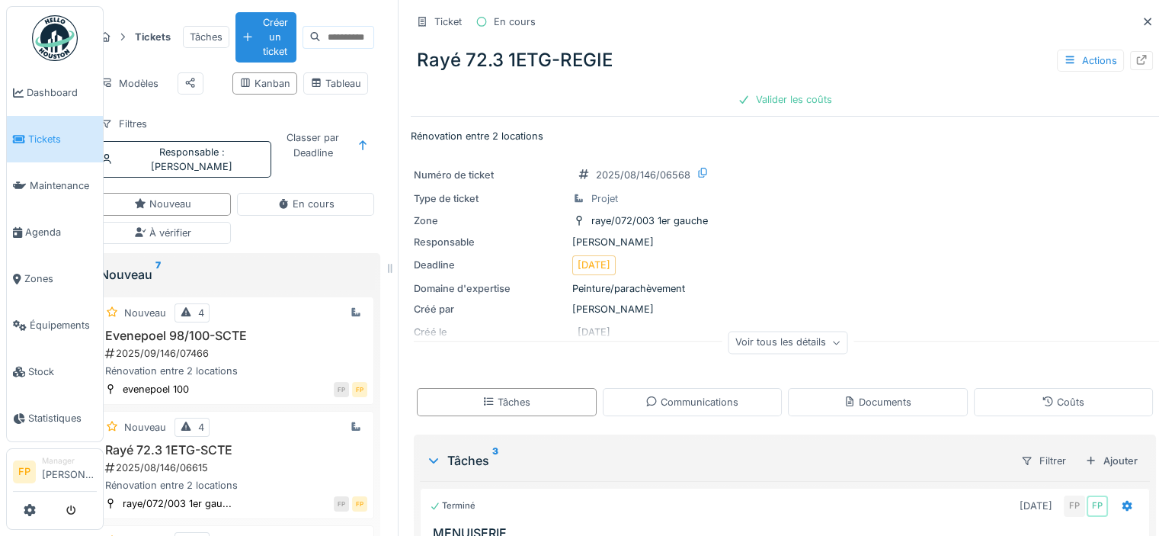
click at [1144, 23] on icon at bounding box center [1148, 22] width 8 height 8
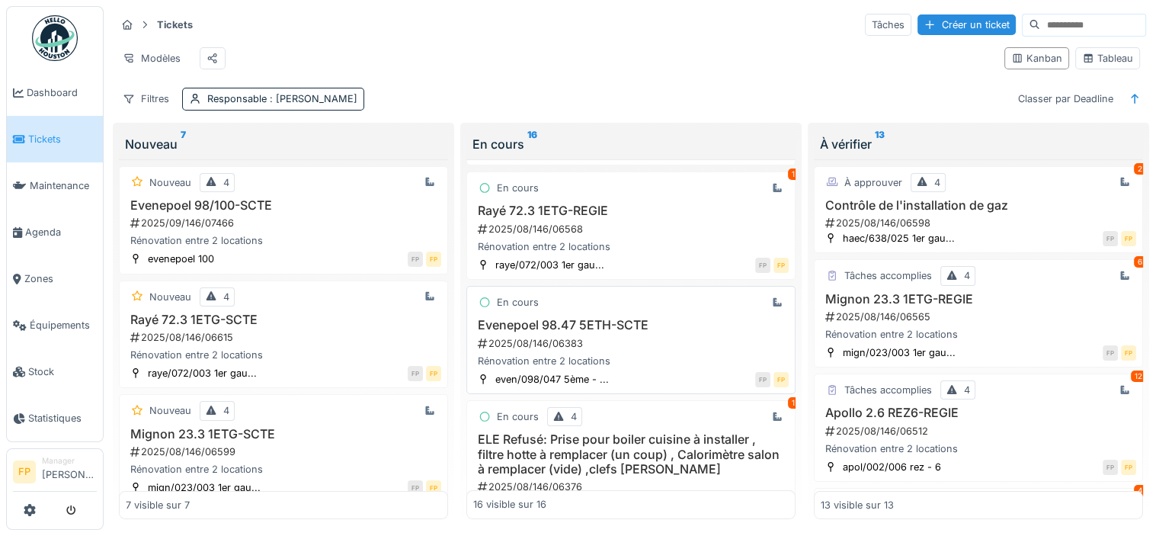
scroll to position [305, 0]
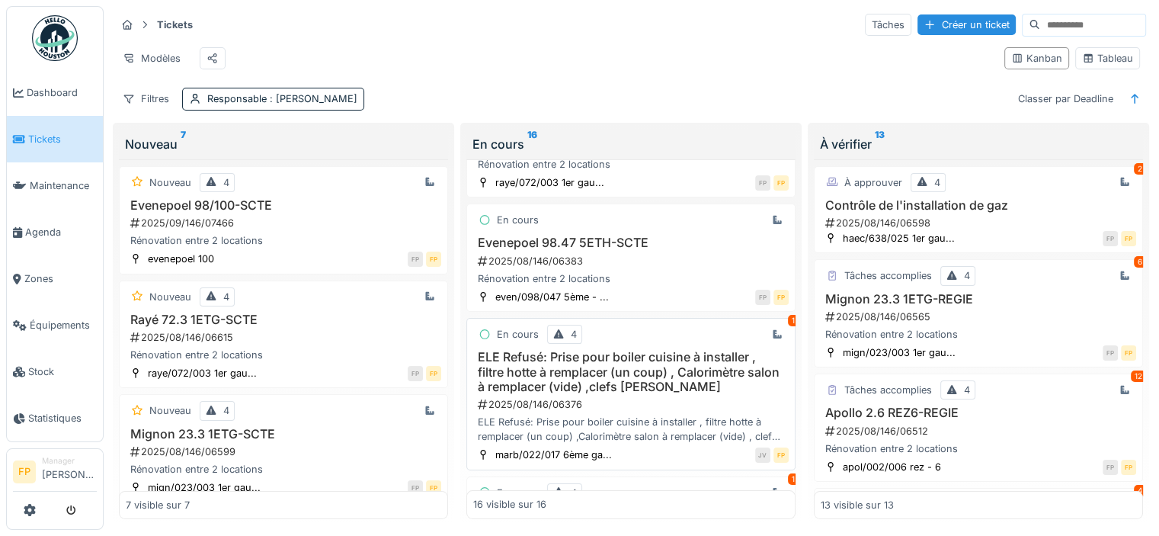
click at [651, 375] on h3 "ELE Refusé: Prise pour boiler cuisine à installer , filtre hotte à remplacer (u…" at bounding box center [630, 372] width 315 height 44
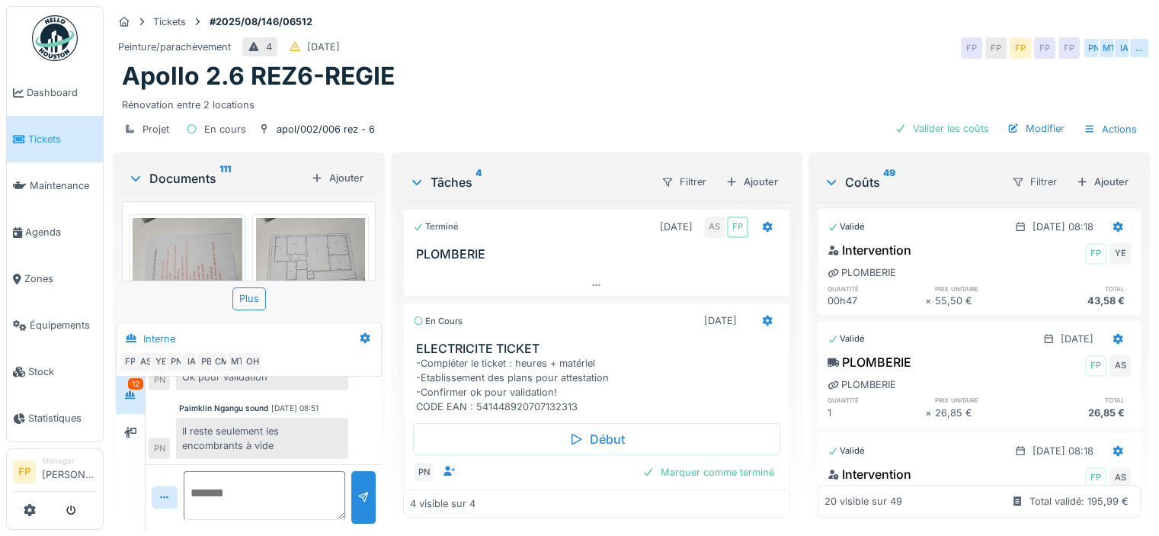
scroll to position [11, 0]
click at [223, 475] on textarea at bounding box center [265, 495] width 162 height 49
type textarea "**********"
click at [357, 490] on div at bounding box center [363, 497] width 12 height 14
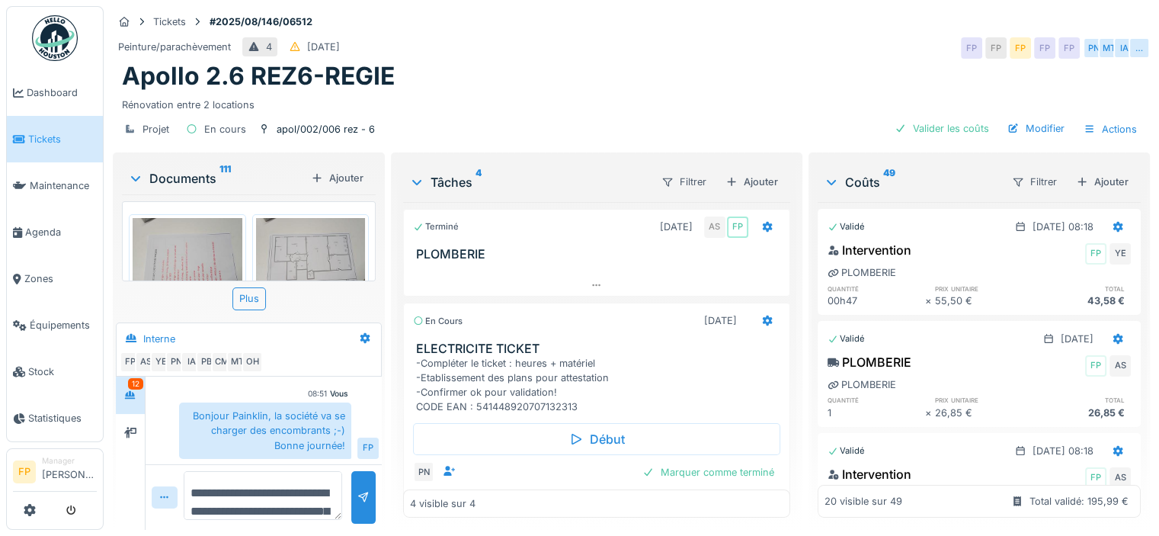
scroll to position [0, 0]
click at [1014, 188] on div "Filtrer" at bounding box center [1034, 182] width 59 height 22
click at [1027, 239] on div "Type de coût" at bounding box center [1030, 237] width 88 height 23
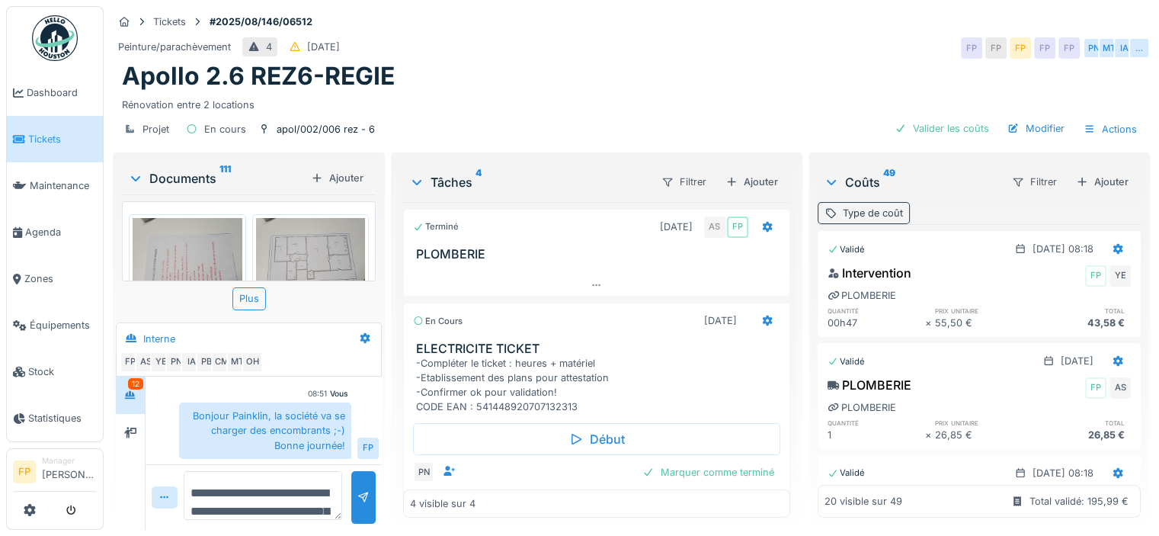
click at [875, 207] on div "Type de coût" at bounding box center [873, 213] width 60 height 14
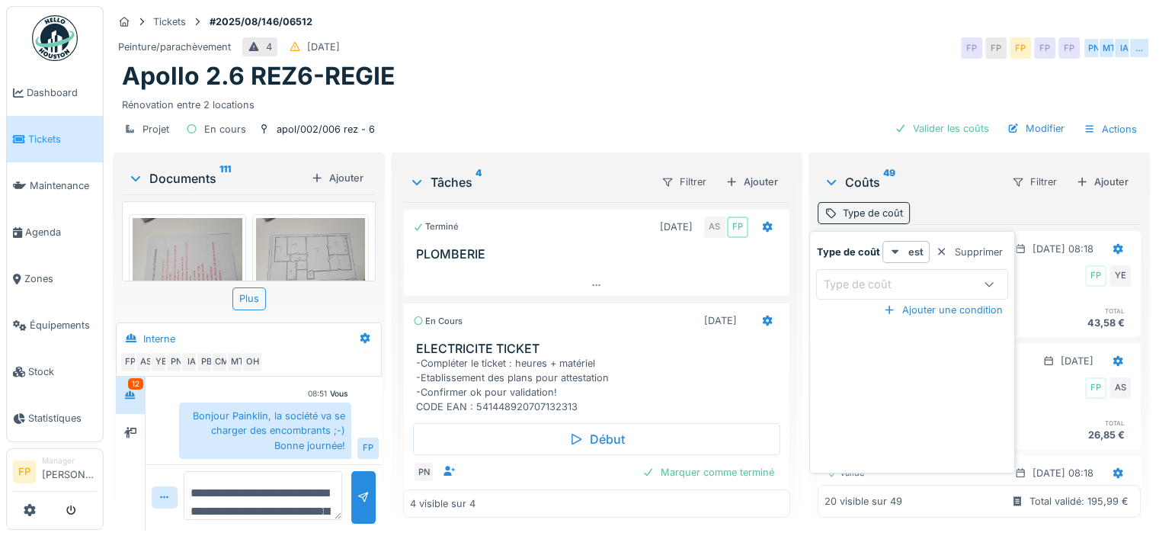
click at [954, 281] on div "Type de coût" at bounding box center [897, 284] width 149 height 17
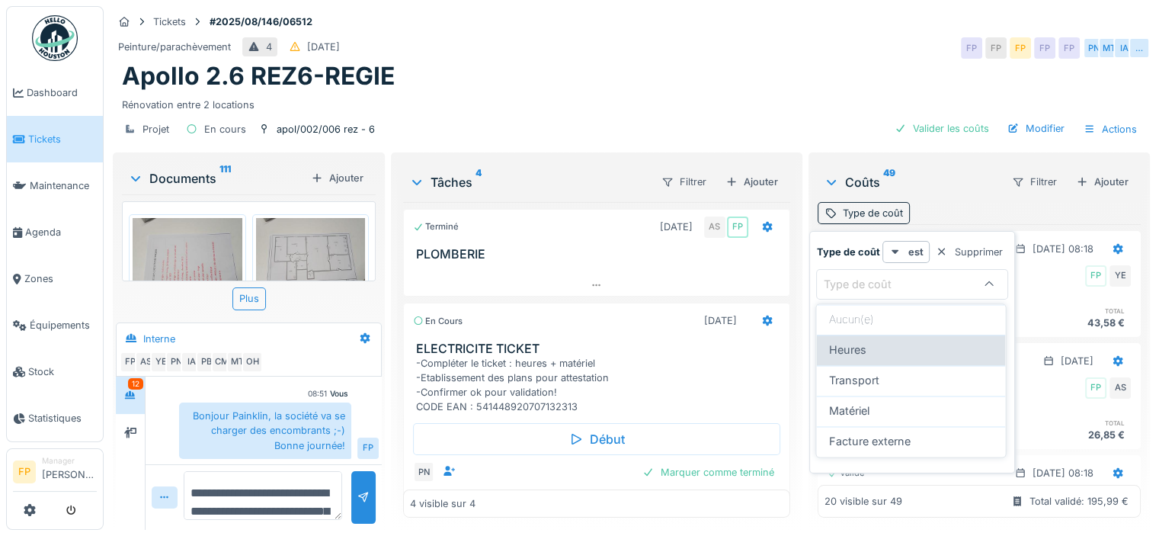
click at [855, 341] on span "Heures" at bounding box center [846, 349] width 37 height 17
type input "*****"
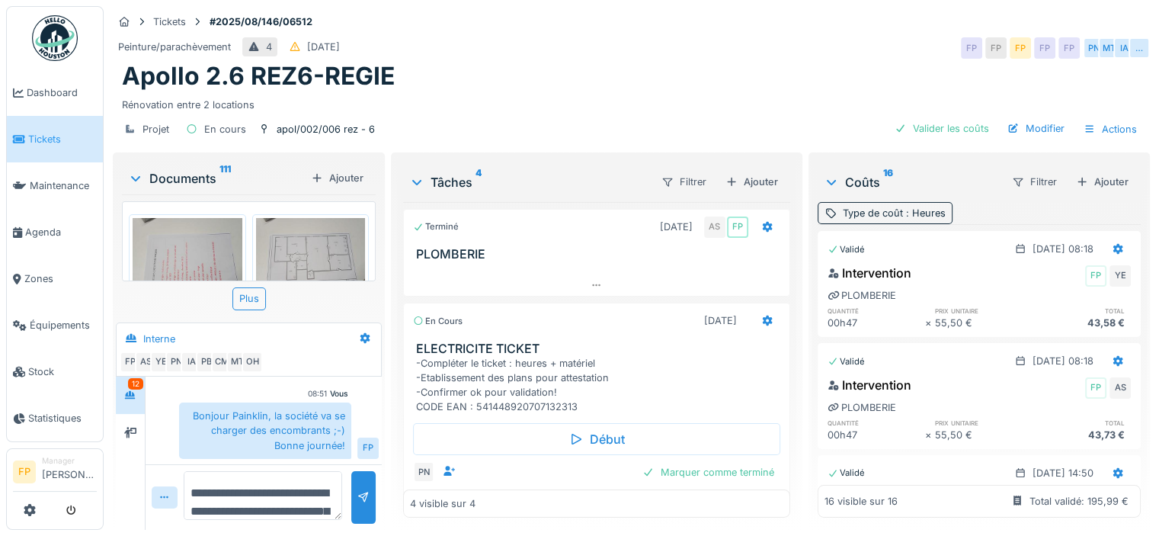
click at [1120, 194] on div "Coûts 16 Filtrer Ajouter Type de coût : Heures Validé 19/08/2025 @ 08:18 Interv…" at bounding box center [979, 339] width 335 height 368
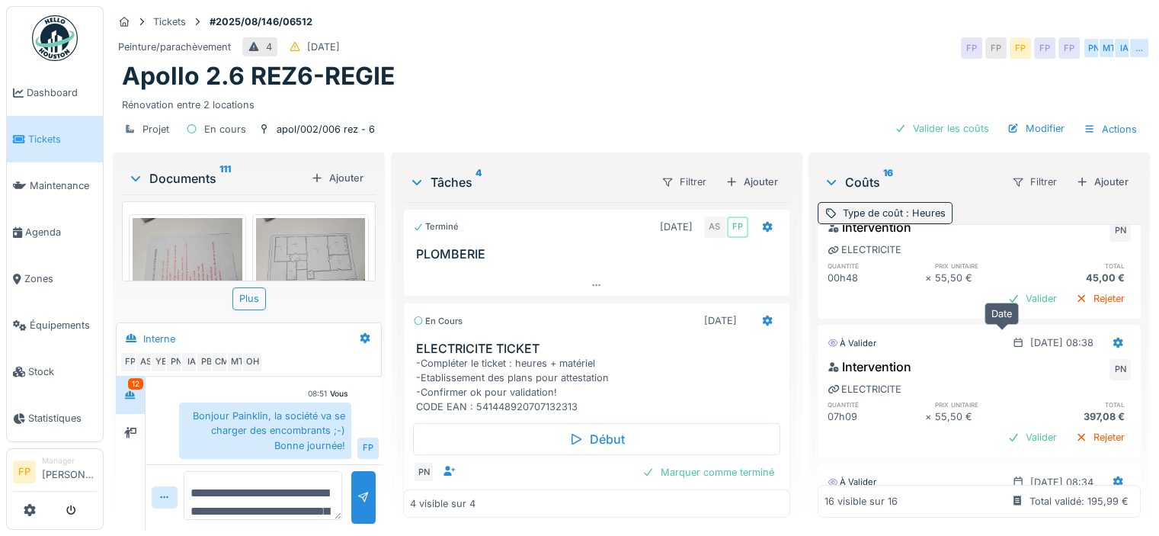
scroll to position [0, 0]
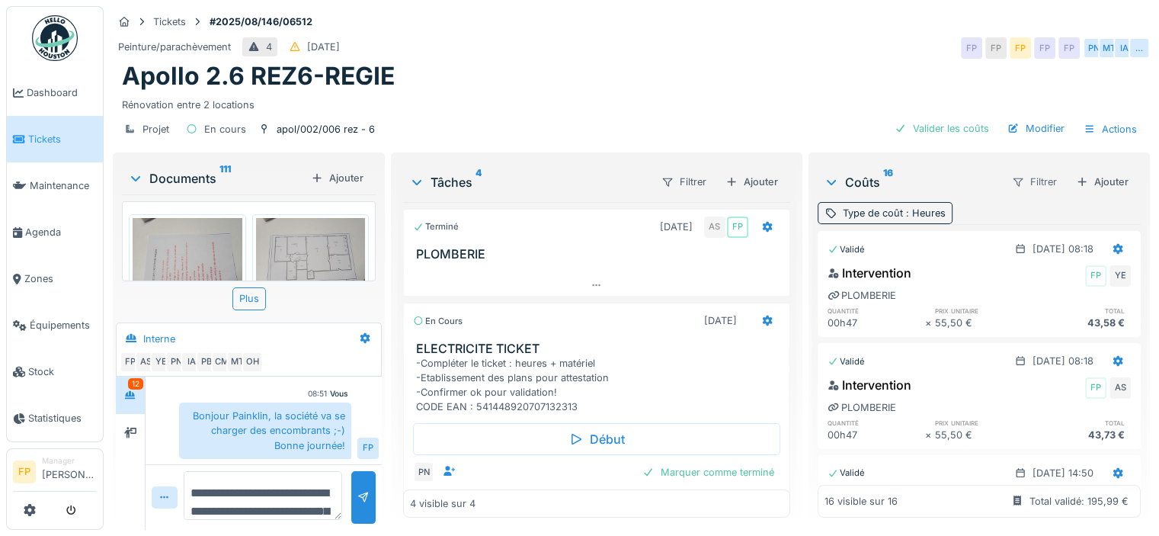
click at [1014, 171] on div "Filtrer" at bounding box center [1034, 182] width 59 height 22
click at [1018, 205] on div "Statut" at bounding box center [1030, 214] width 88 height 23
click at [983, 206] on div "Statut" at bounding box center [994, 213] width 27 height 14
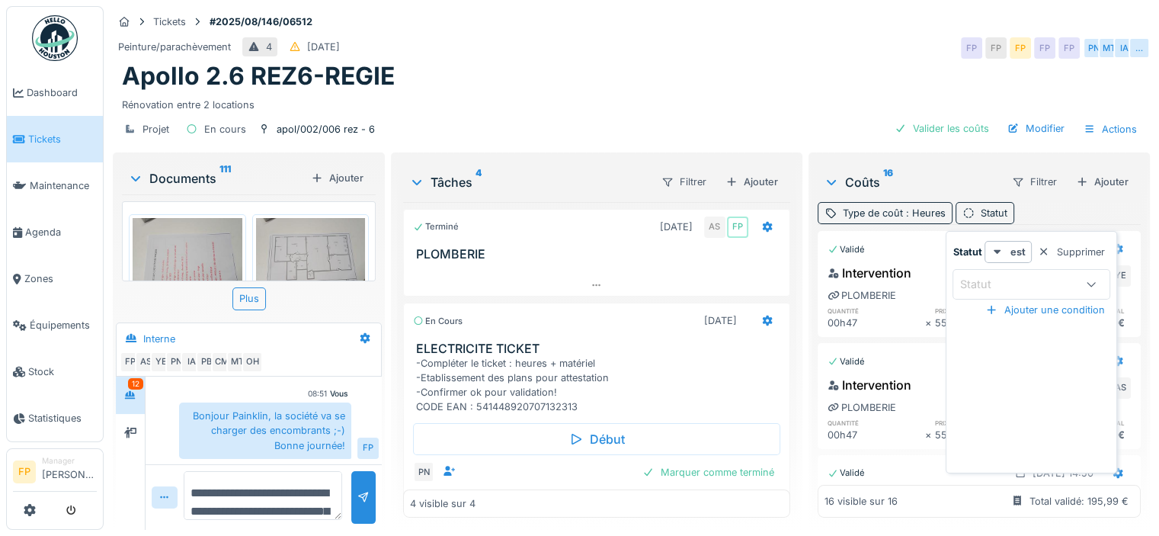
click at [995, 276] on div "Statut" at bounding box center [985, 284] width 53 height 17
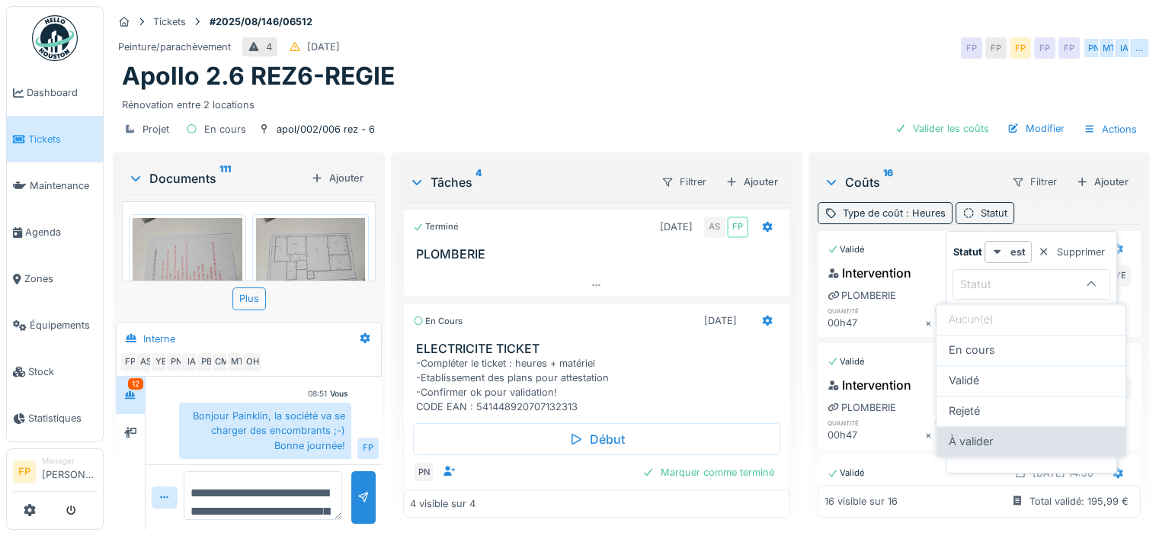
click at [998, 433] on div "À valider" at bounding box center [1031, 441] width 165 height 17
type input "**********"
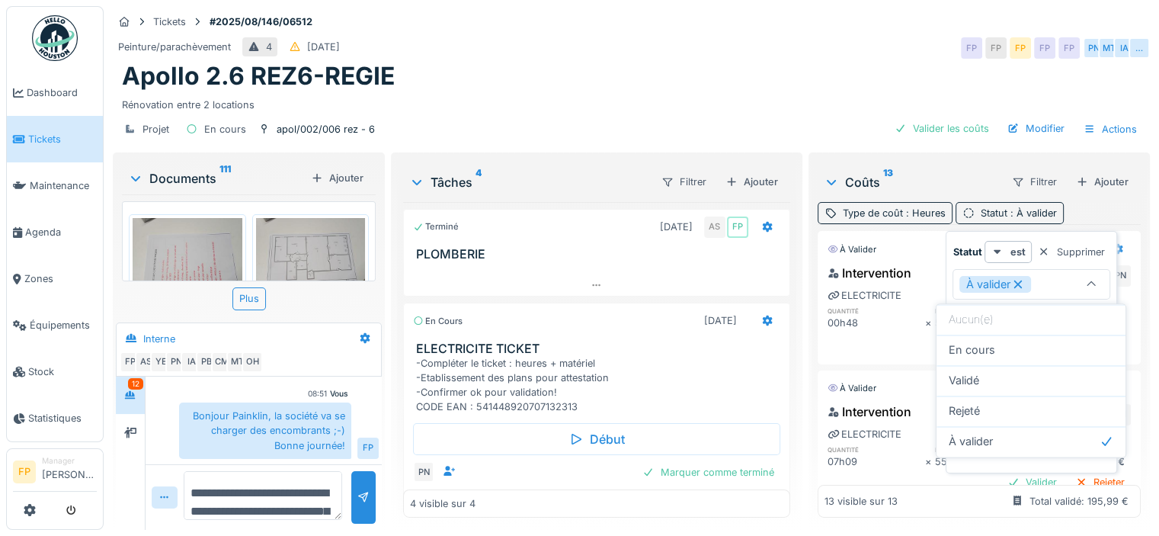
click at [942, 155] on div "Coûts 13 Filtrer Ajouter Type de coût : Heures Statut : À valider À valider 24/…" at bounding box center [979, 339] width 335 height 368
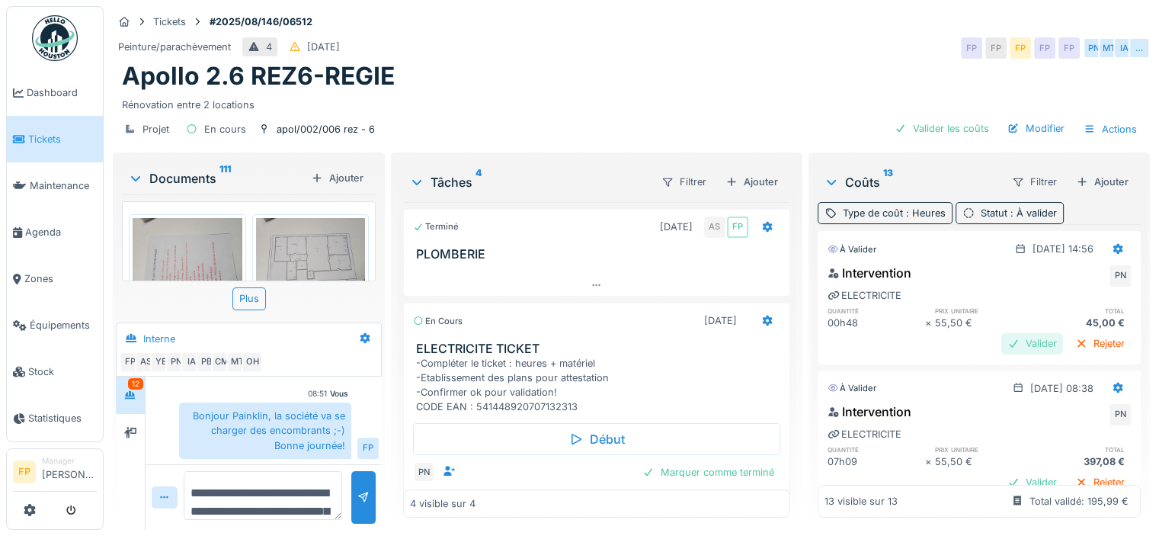
click at [1001, 337] on div "Valider" at bounding box center [1032, 343] width 62 height 21
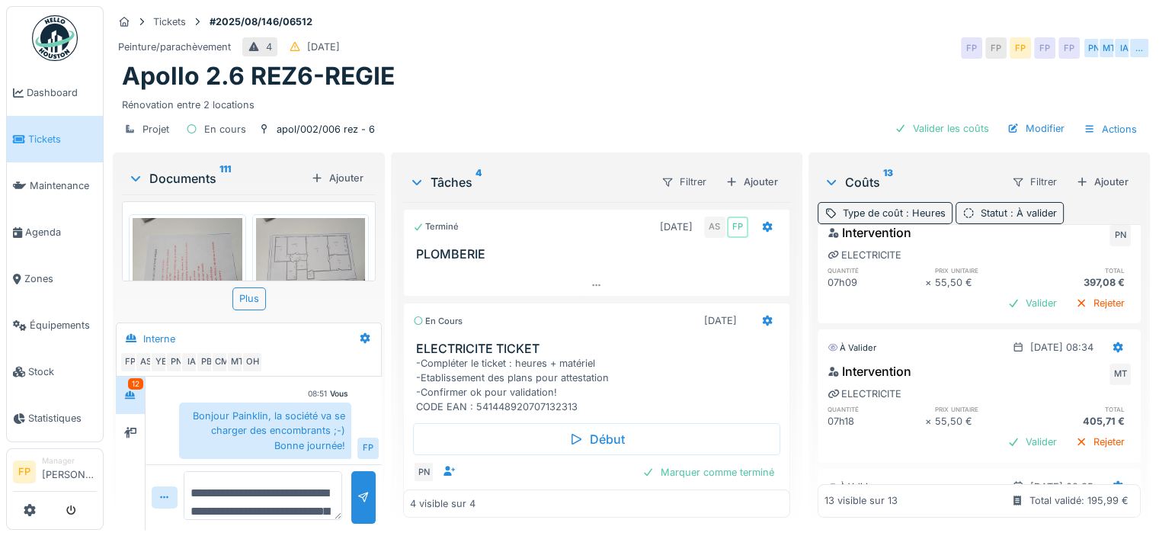
scroll to position [76, 0]
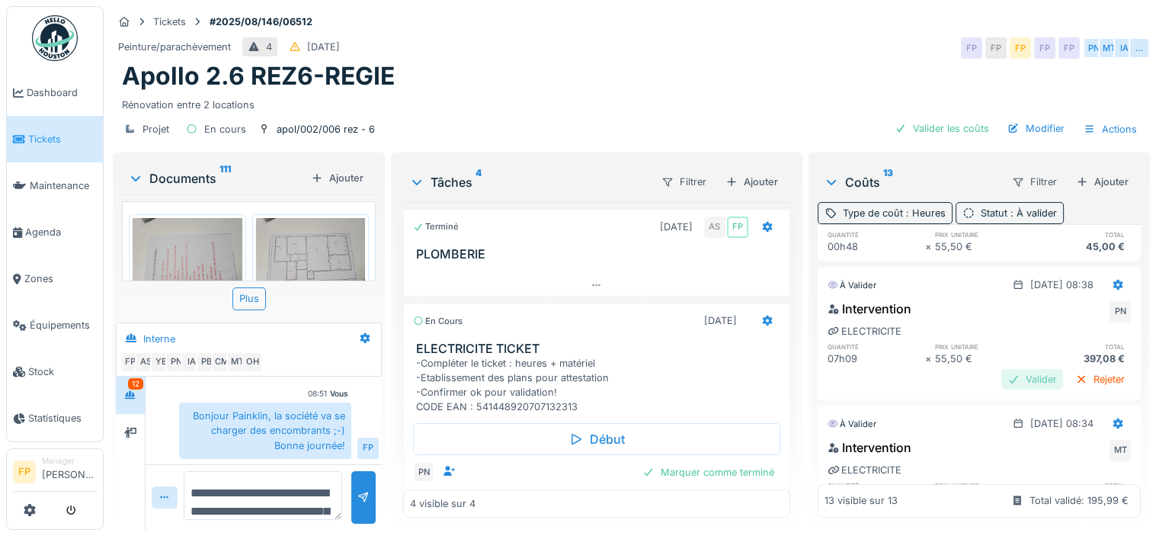
click at [1001, 375] on div "Valider" at bounding box center [1032, 379] width 62 height 21
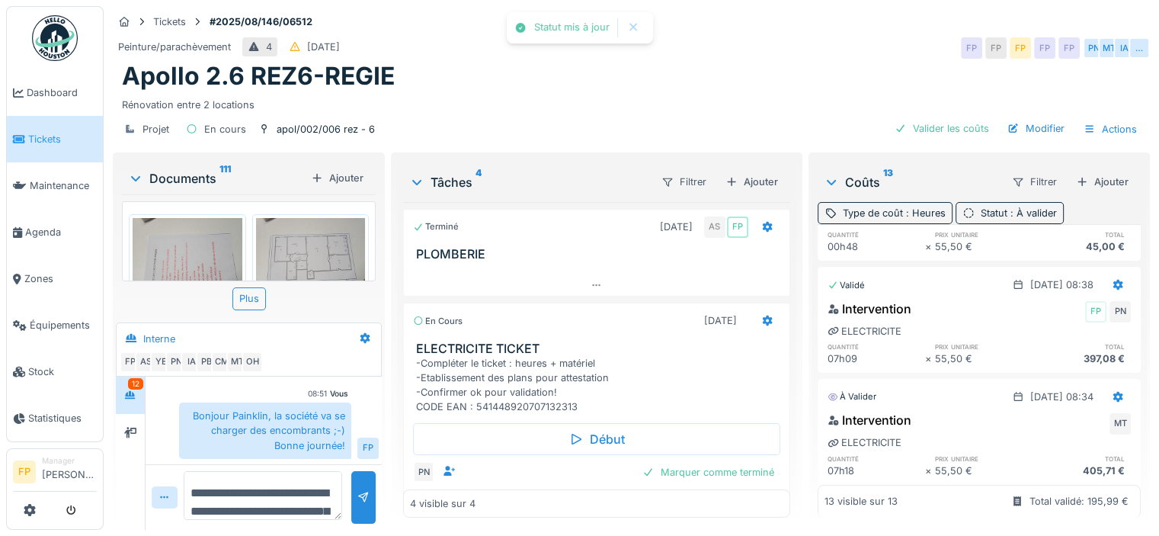
scroll to position [152, 0]
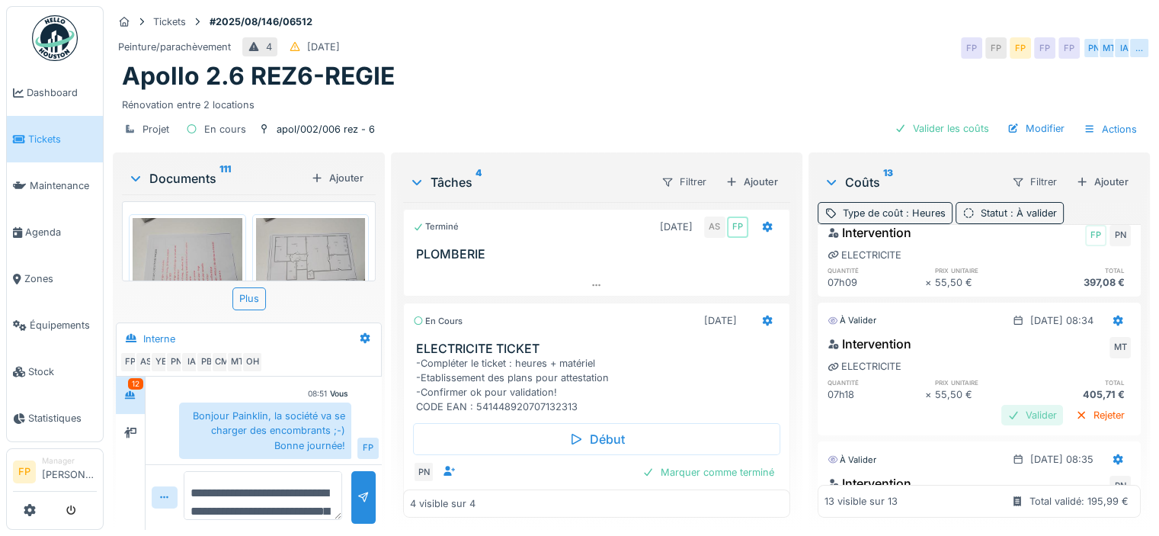
click at [1003, 411] on div "Valider" at bounding box center [1032, 415] width 62 height 21
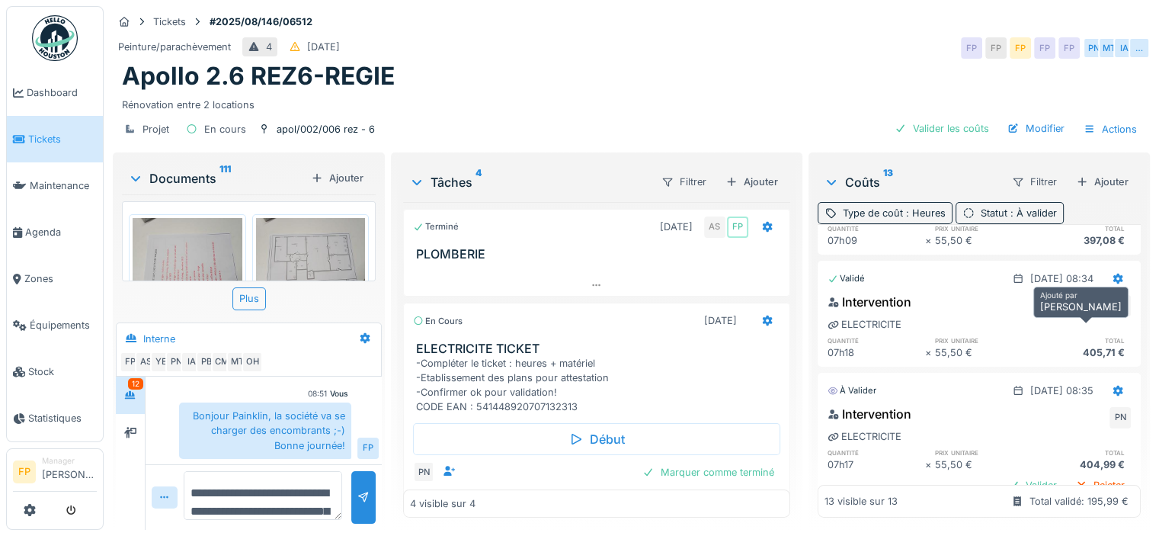
scroll to position [229, 0]
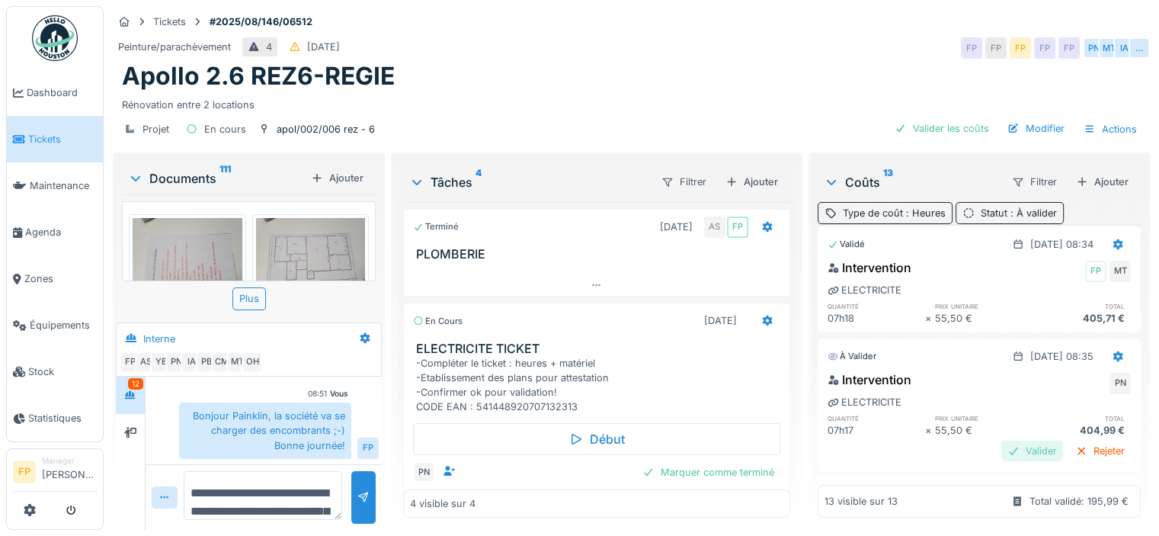
click at [1004, 446] on div "Valider" at bounding box center [1032, 450] width 62 height 21
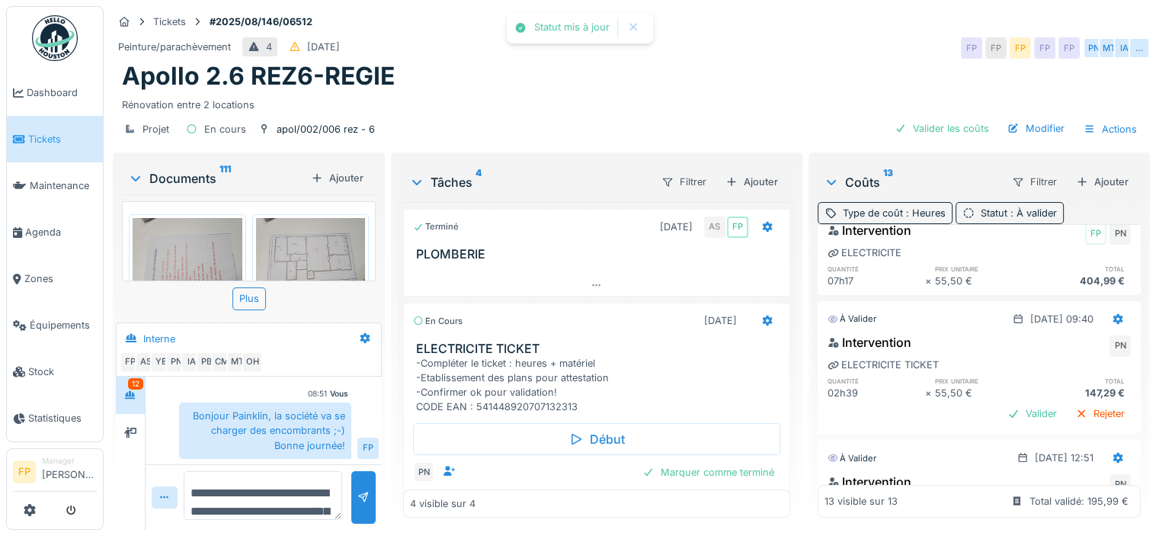
scroll to position [381, 0]
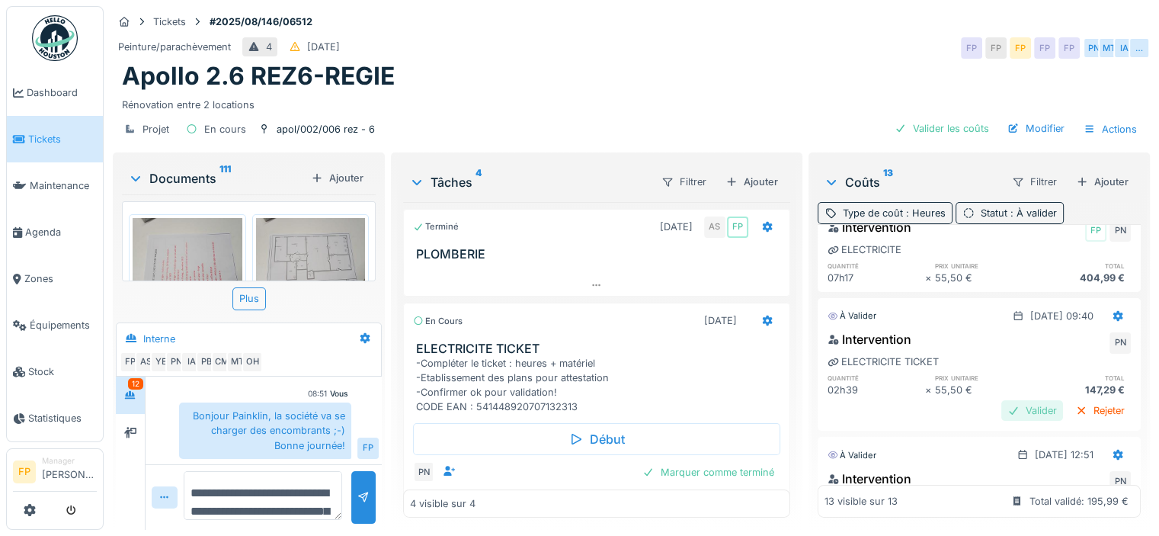
click at [1004, 408] on div "Valider" at bounding box center [1032, 410] width 62 height 21
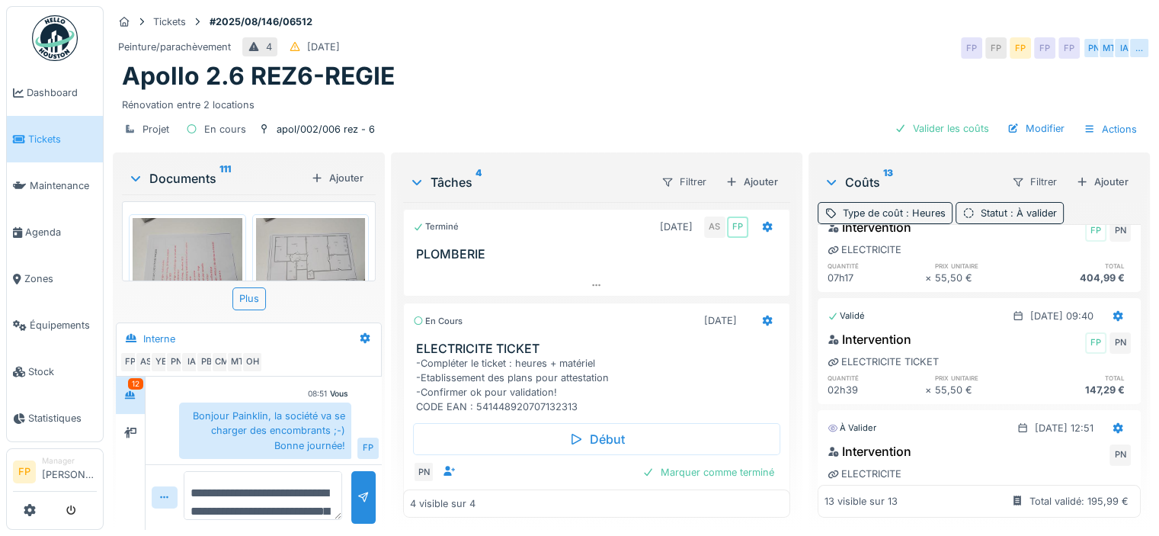
scroll to position [457, 0]
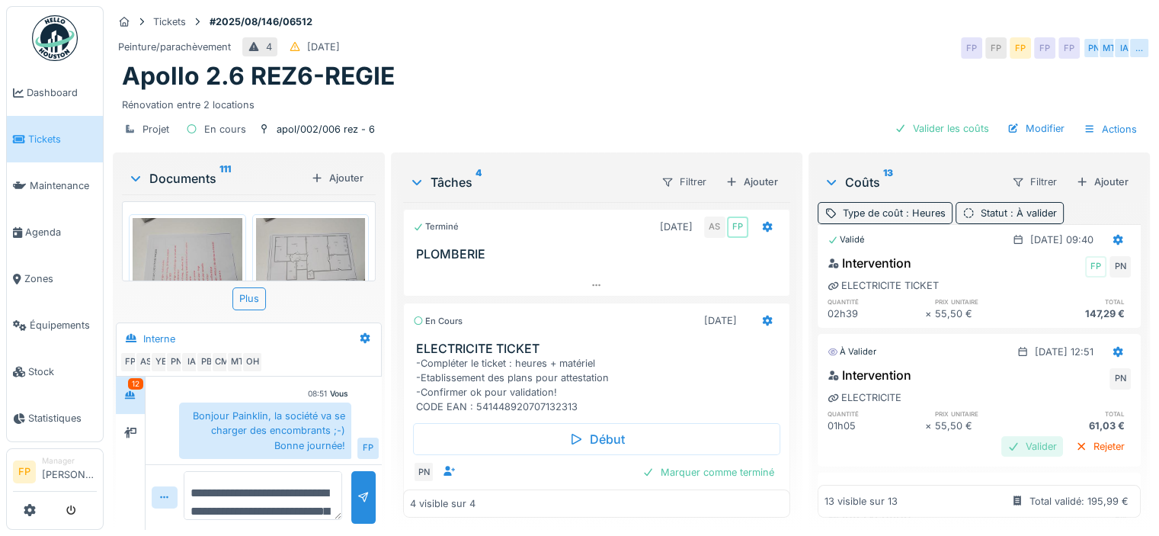
click at [1006, 441] on div "Valider" at bounding box center [1032, 446] width 62 height 21
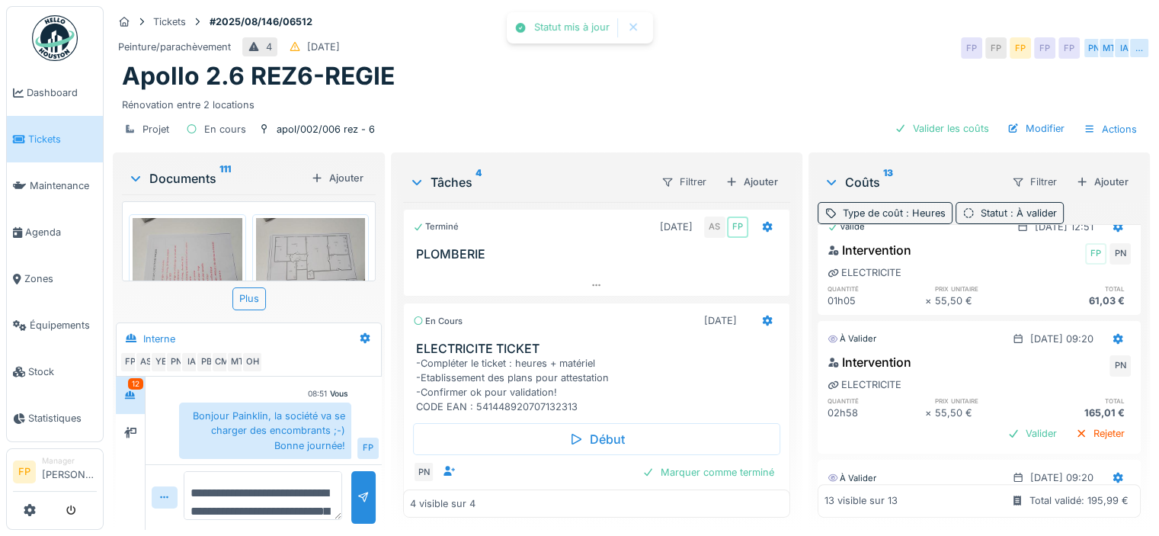
scroll to position [610, 0]
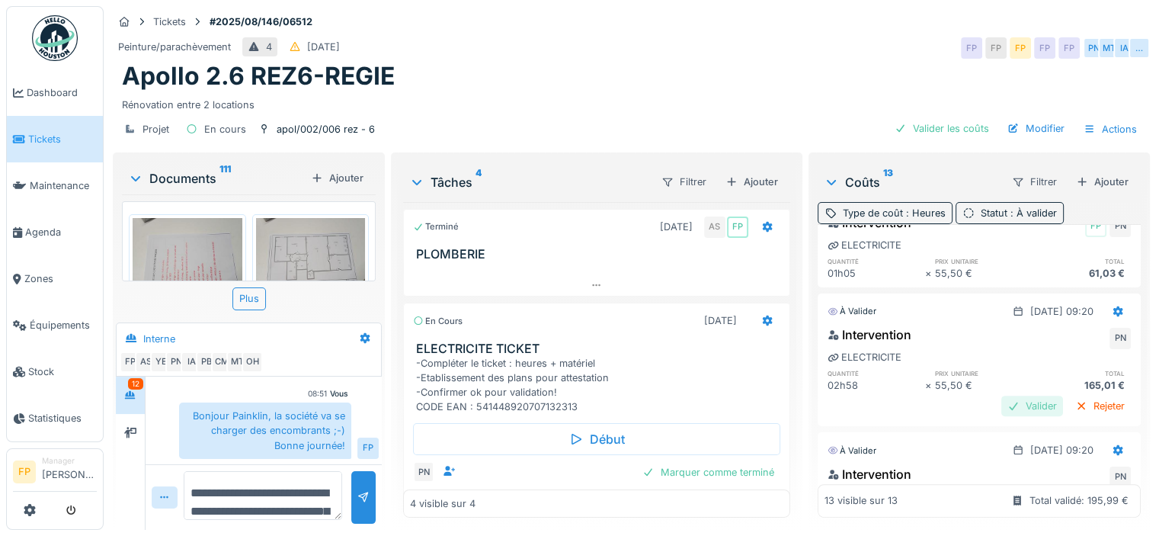
click at [1005, 395] on div "Valider" at bounding box center [1032, 405] width 62 height 21
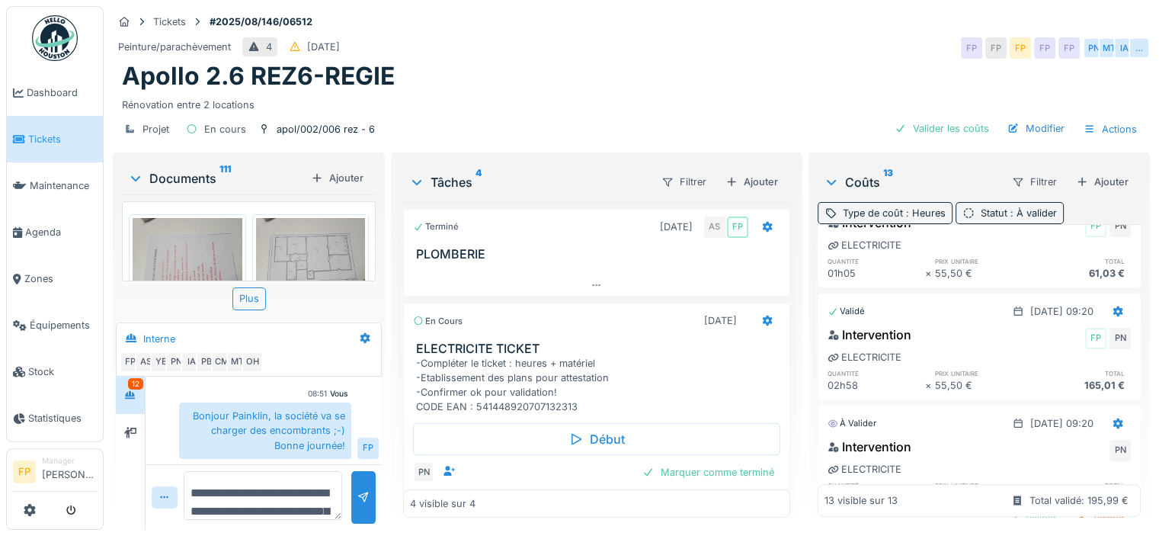
scroll to position [686, 0]
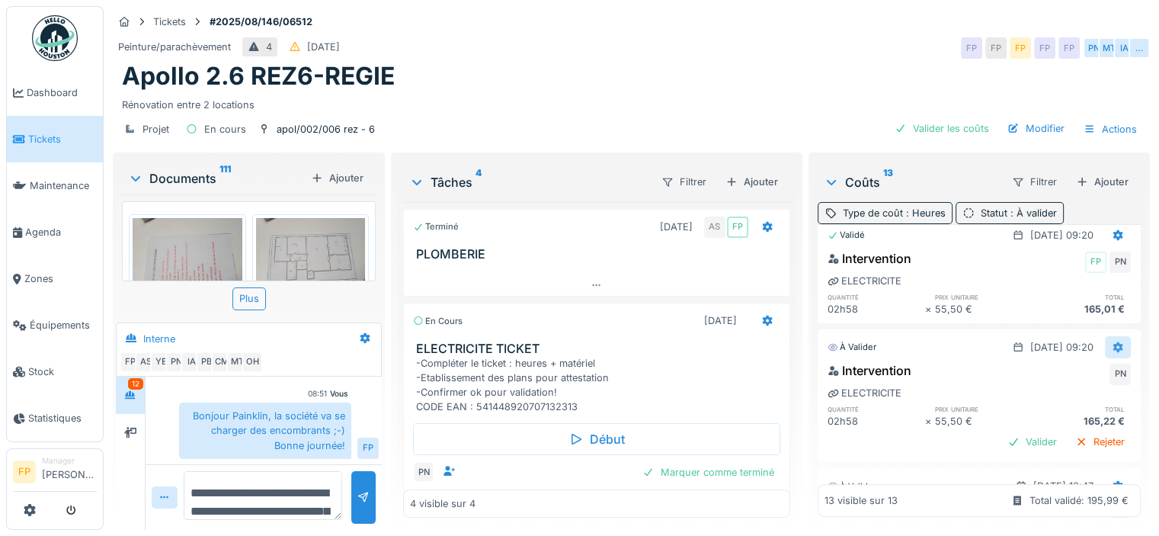
click at [1112, 342] on icon at bounding box center [1118, 347] width 12 height 10
click at [1049, 399] on div "Supprimer" at bounding box center [1044, 397] width 74 height 23
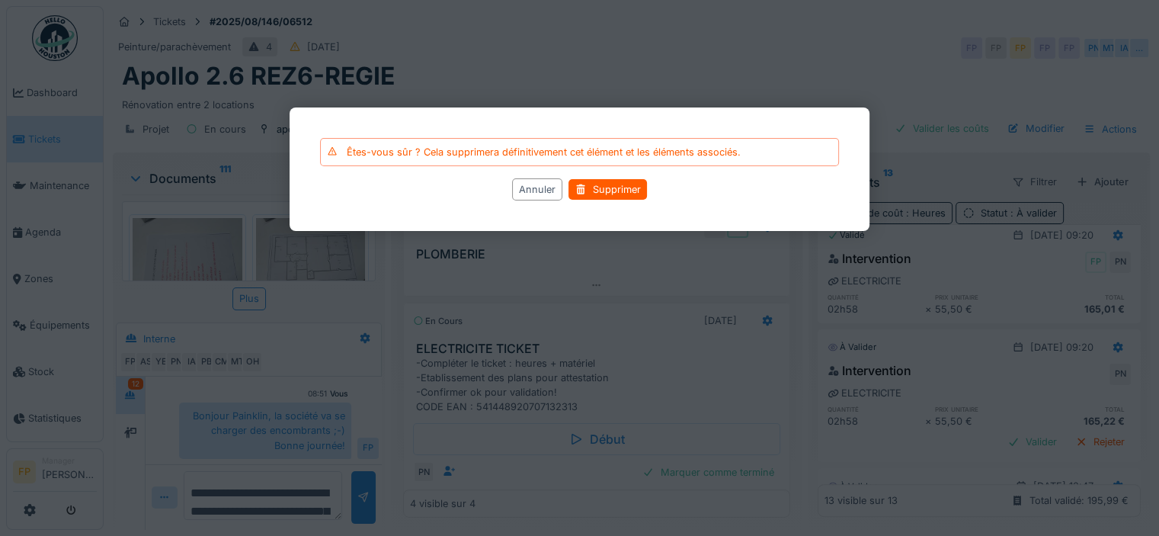
drag, startPoint x: 611, startPoint y: 187, endPoint x: 763, endPoint y: 228, distance: 156.9
click at [613, 187] on div "Supprimer" at bounding box center [607, 189] width 78 height 21
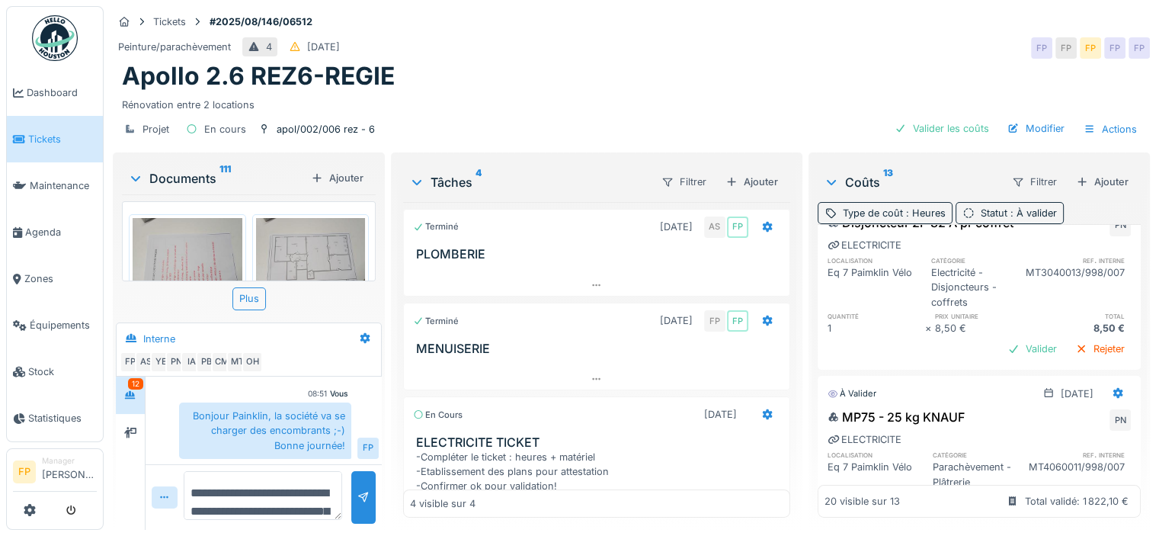
scroll to position [0, 0]
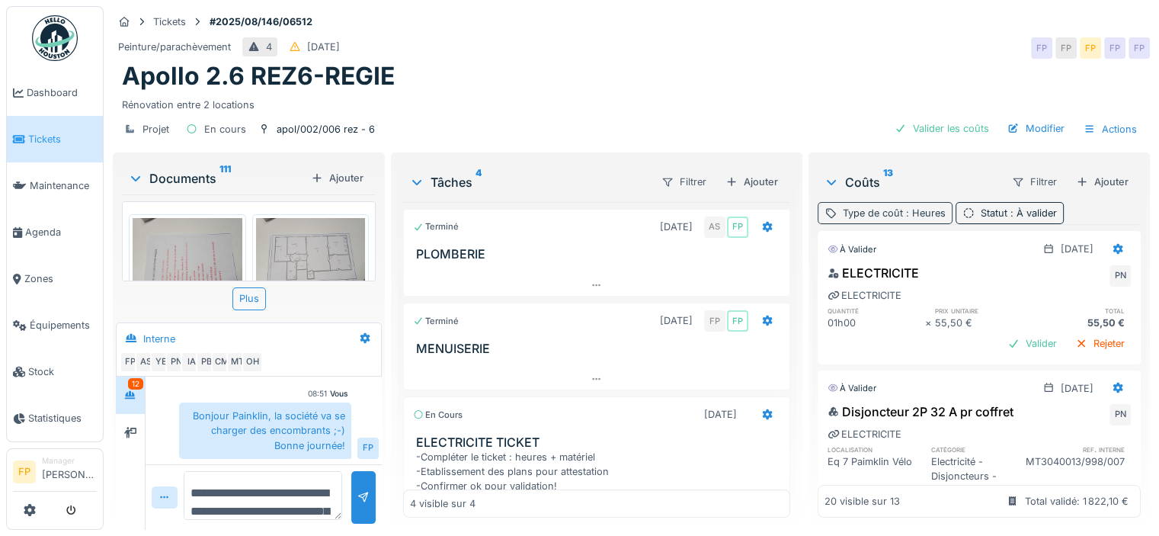
click at [903, 216] on span ": Heures" at bounding box center [924, 212] width 43 height 11
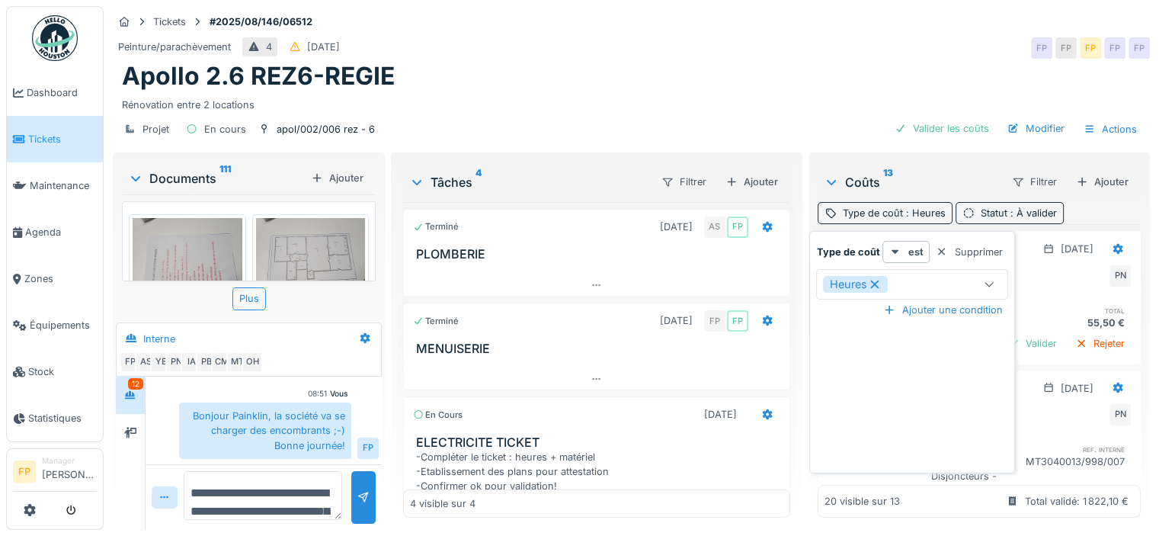
click at [878, 281] on icon at bounding box center [875, 284] width 8 height 8
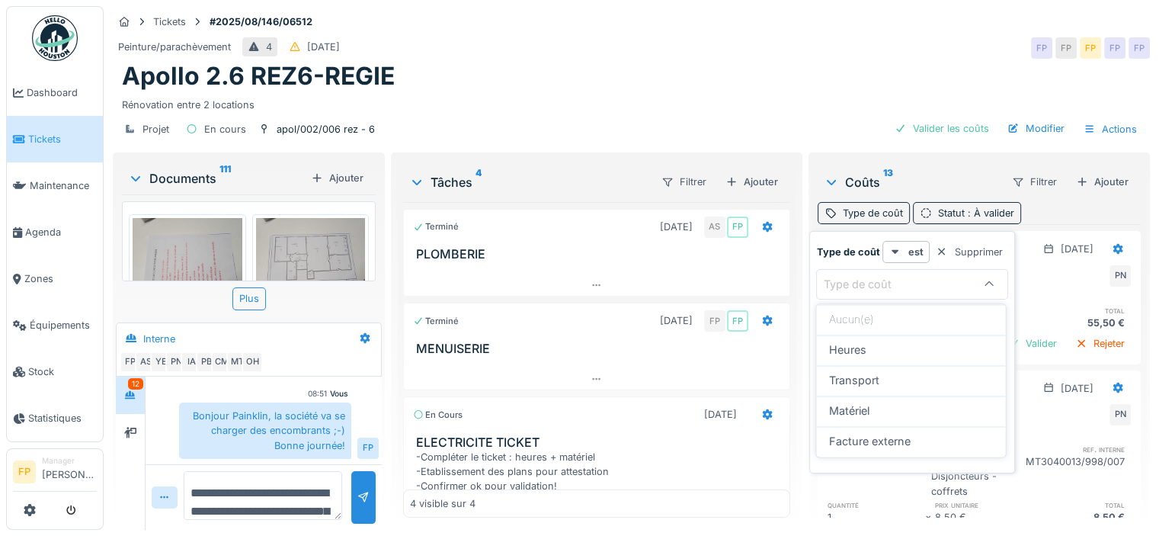
scroll to position [11, 0]
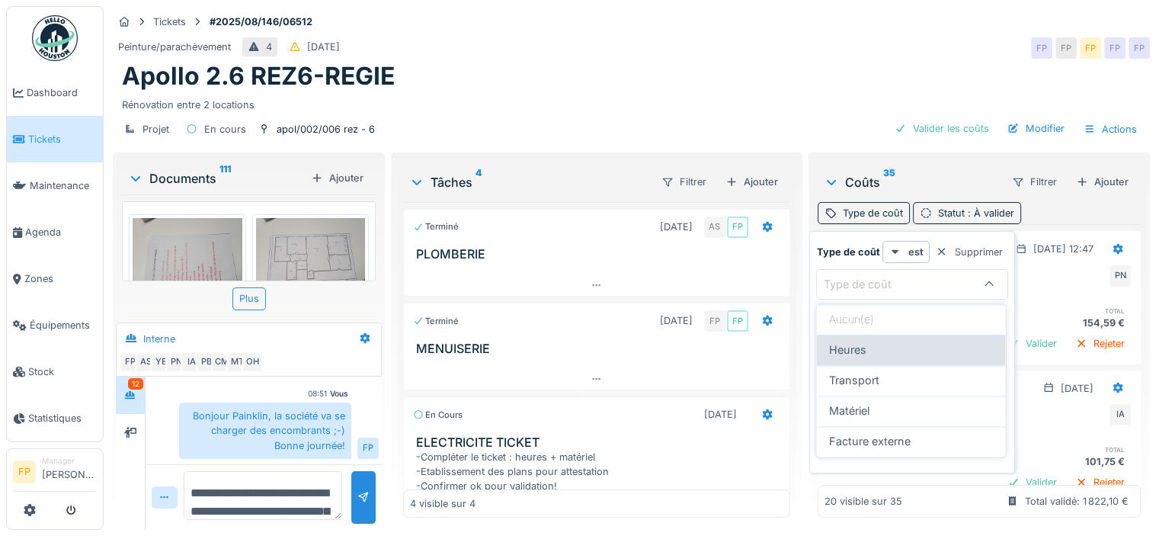
click at [859, 341] on span "Heures" at bounding box center [846, 349] width 37 height 17
type input "*****"
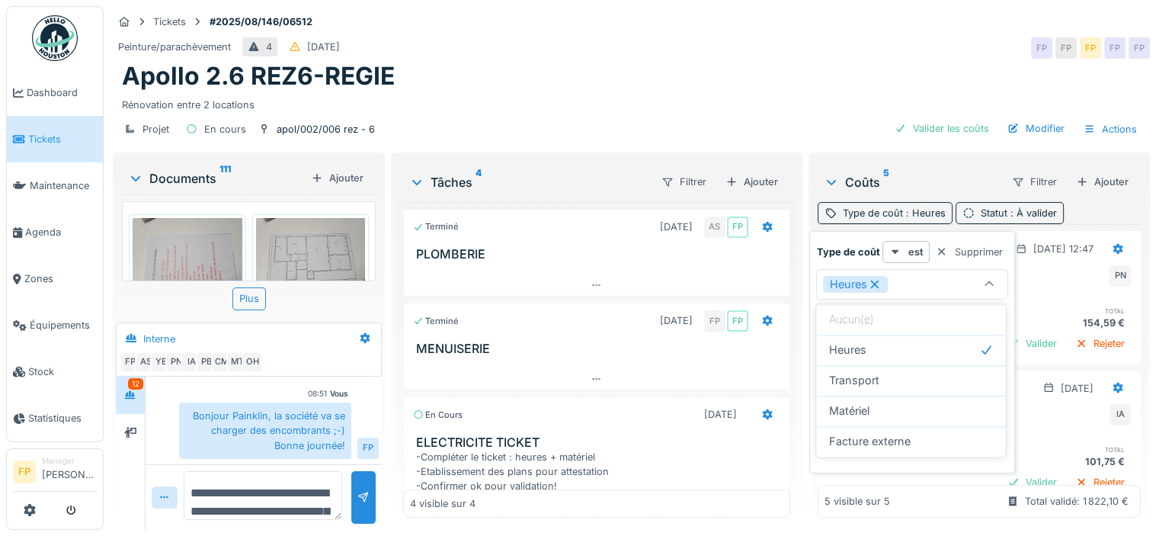
click at [826, 12] on div "Tickets #2025/08/146/06512" at bounding box center [631, 21] width 1037 height 19
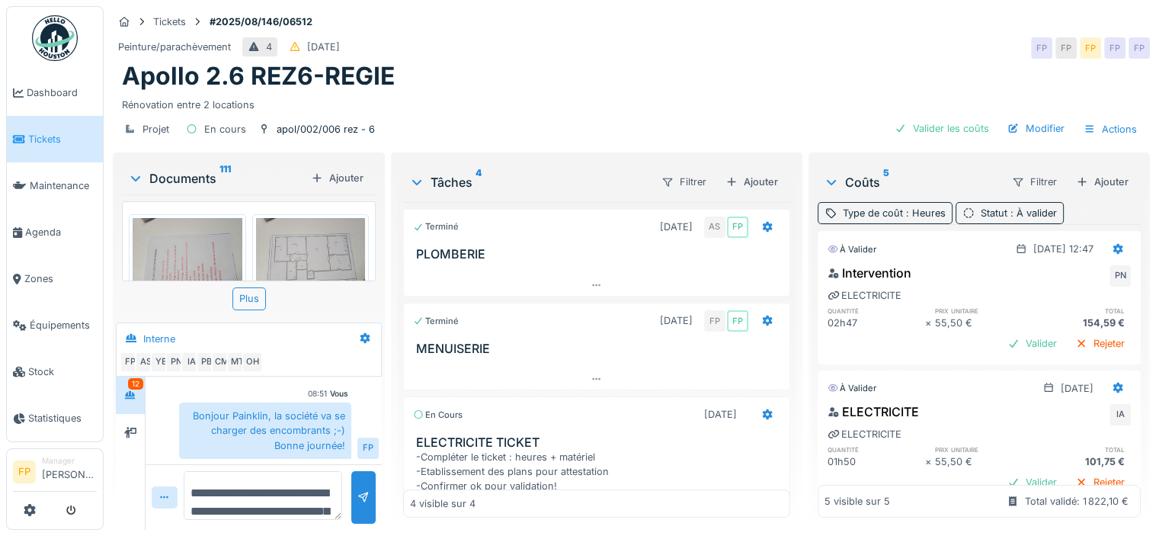
scroll to position [0, 0]
click at [1003, 338] on div "Valider" at bounding box center [1032, 343] width 62 height 21
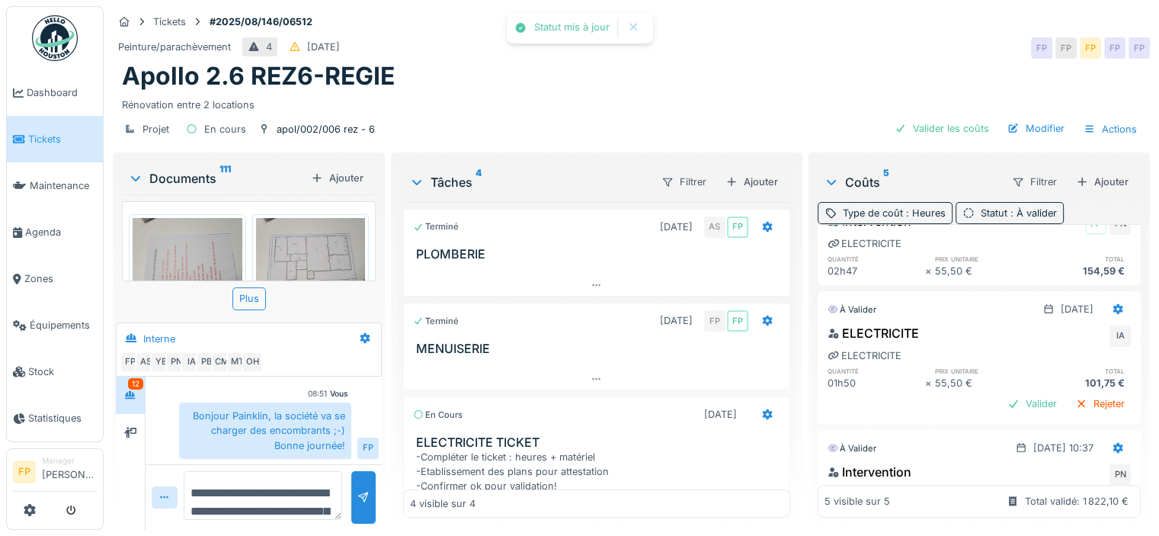
scroll to position [76, 0]
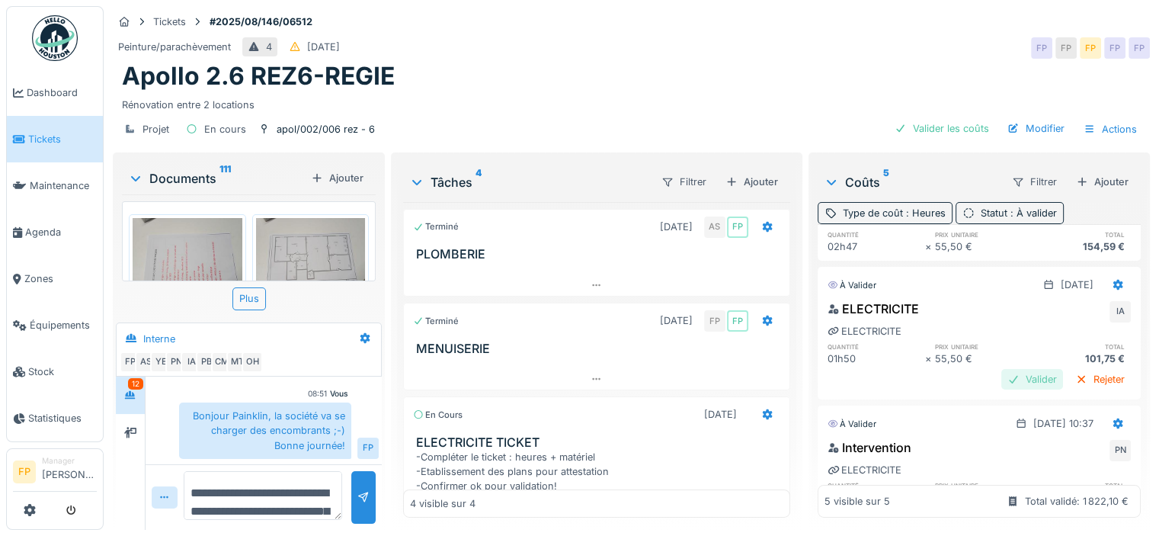
click at [1006, 374] on div "Valider" at bounding box center [1032, 379] width 62 height 21
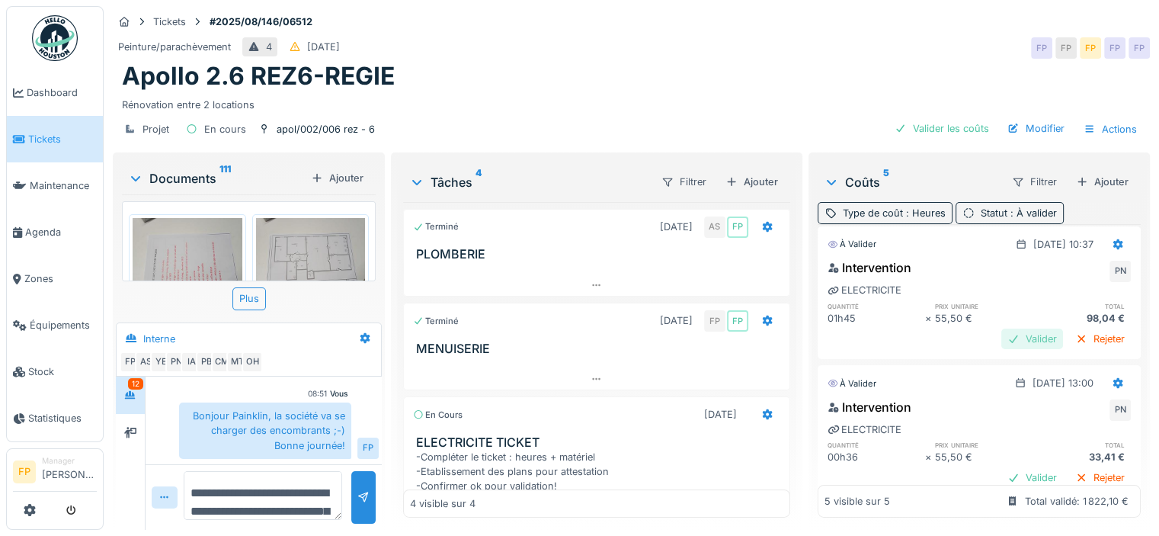
click at [1001, 333] on div "Valider" at bounding box center [1032, 338] width 62 height 21
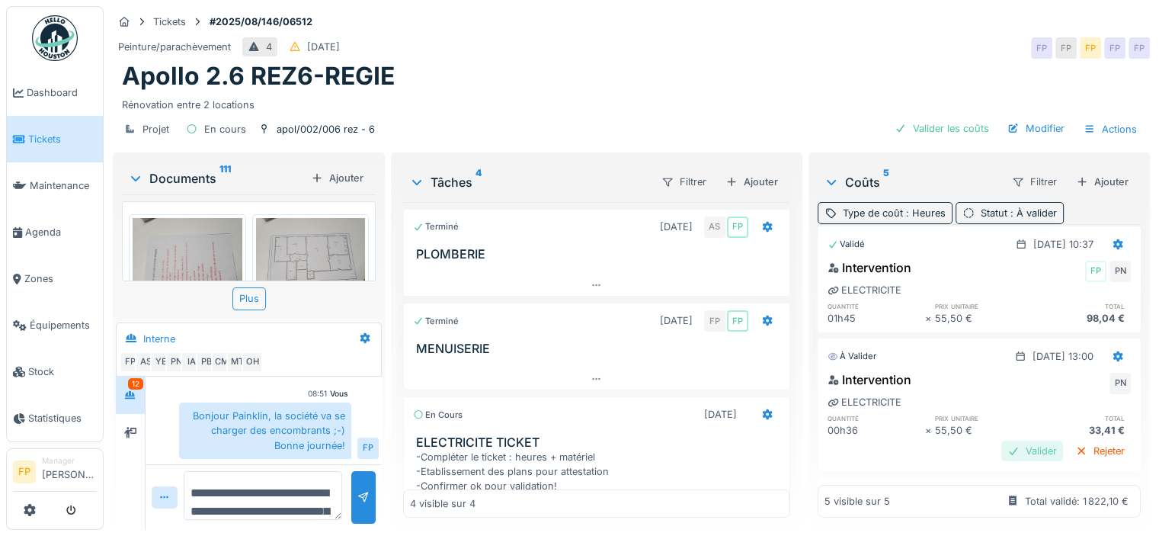
click at [1003, 444] on div "Valider" at bounding box center [1032, 450] width 62 height 21
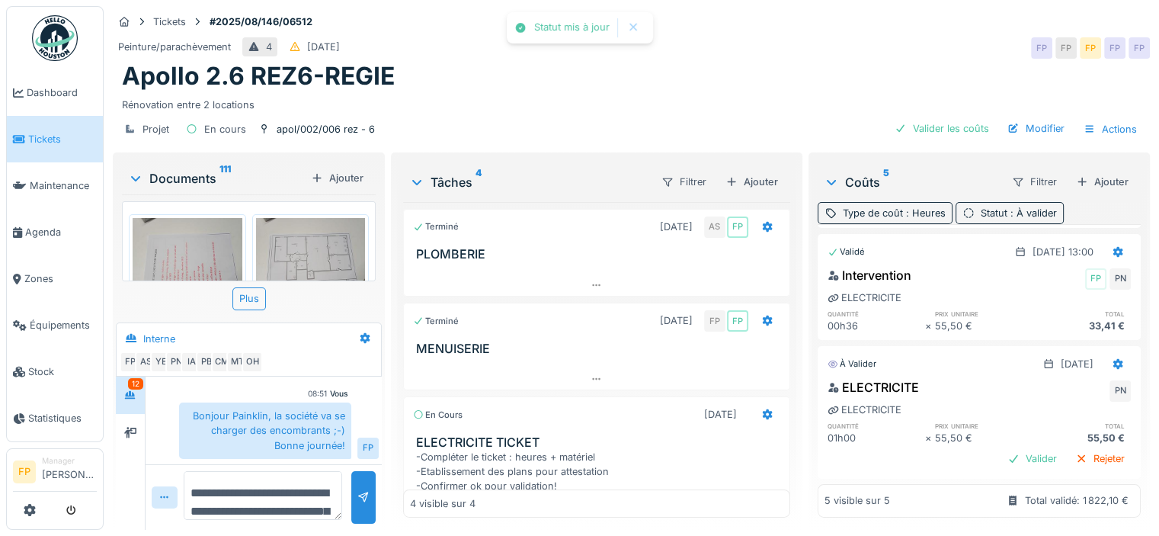
scroll to position [11, 0]
click at [1001, 448] on div "Valider" at bounding box center [1032, 458] width 62 height 21
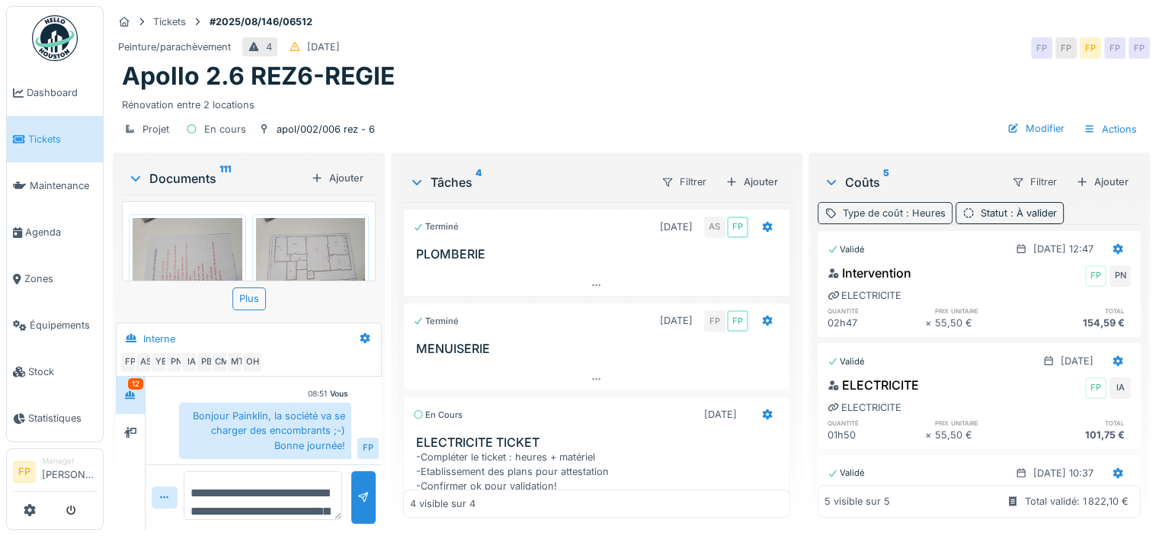
click at [873, 206] on div "Type de coût : Heures" at bounding box center [894, 213] width 103 height 14
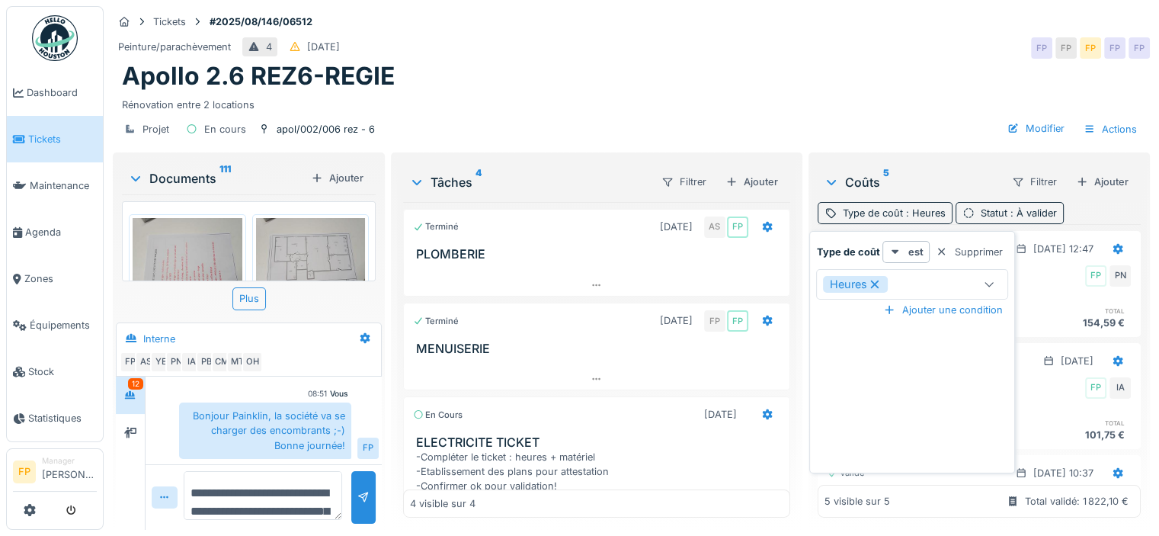
click at [879, 279] on icon at bounding box center [875, 284] width 14 height 11
click at [966, 276] on div "Type de coût" at bounding box center [897, 284] width 149 height 17
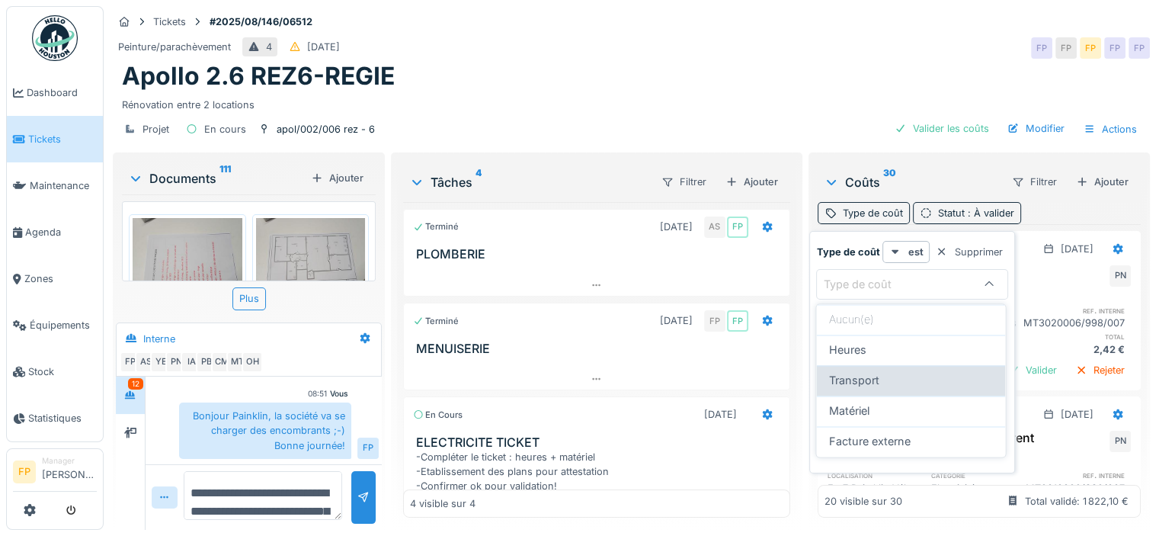
click at [887, 372] on div "Transport" at bounding box center [910, 380] width 165 height 17
type input "*********"
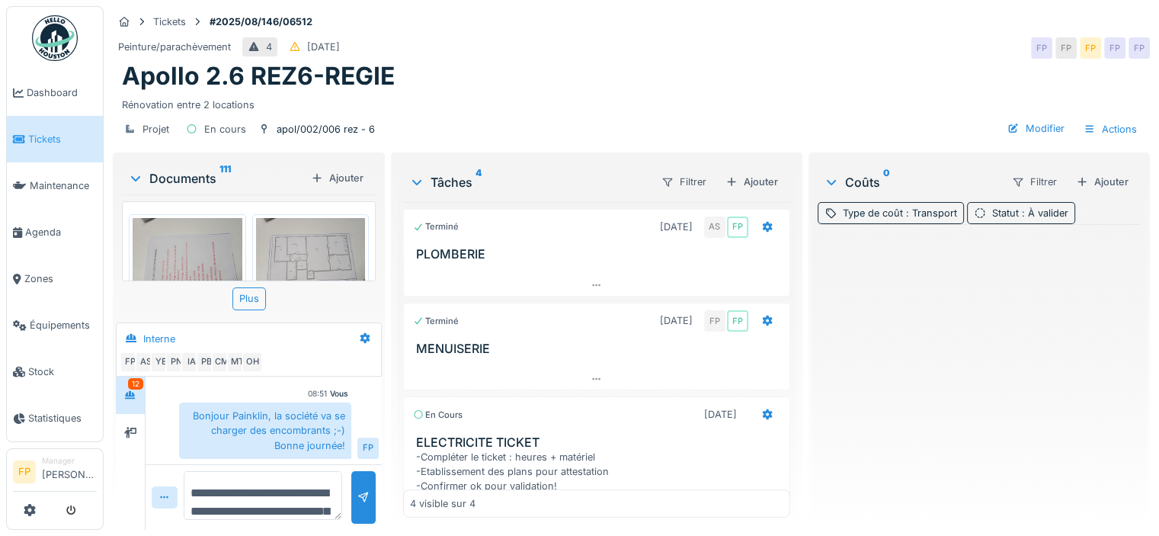
click at [921, 112] on div "Projet En cours apol/002/006 rez - 6 Modifier Actions" at bounding box center [631, 129] width 1037 height 34
click at [1091, 185] on div "Ajouter" at bounding box center [1102, 181] width 65 height 21
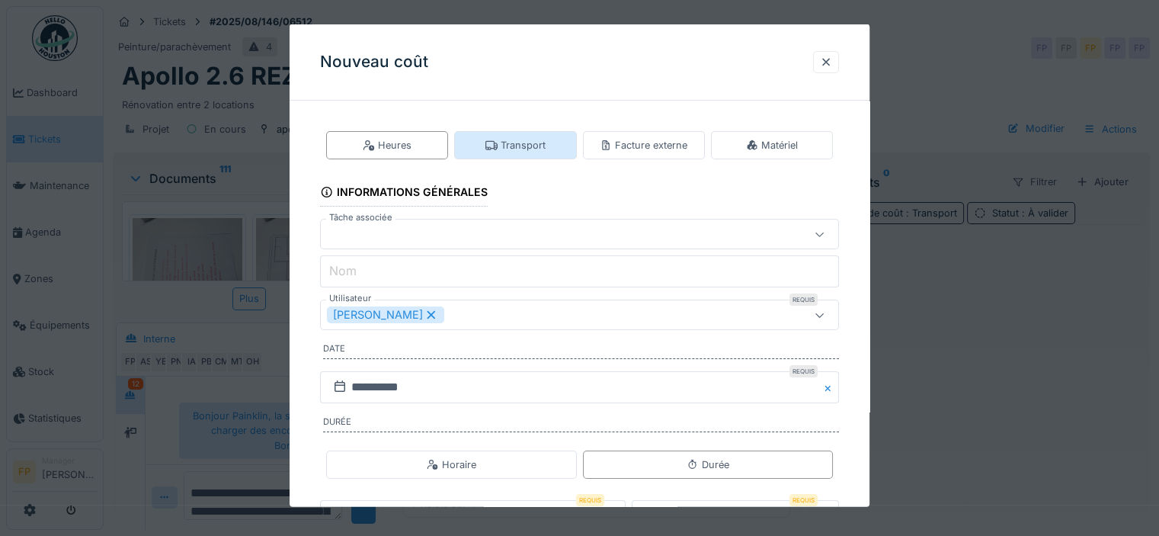
click at [538, 143] on div "Transport" at bounding box center [515, 145] width 60 height 14
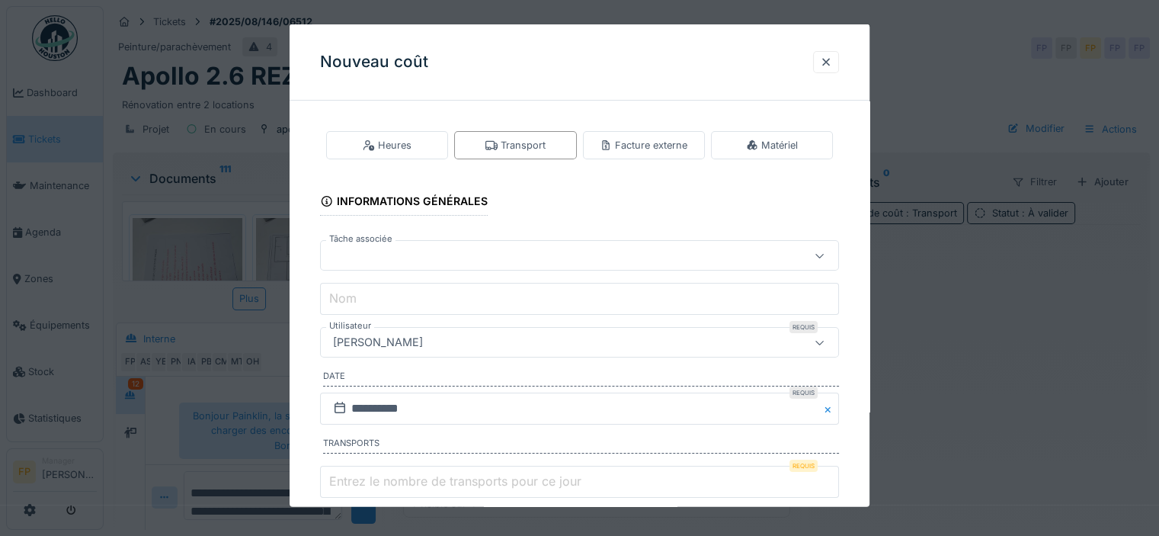
click at [444, 254] on div at bounding box center [548, 255] width 442 height 17
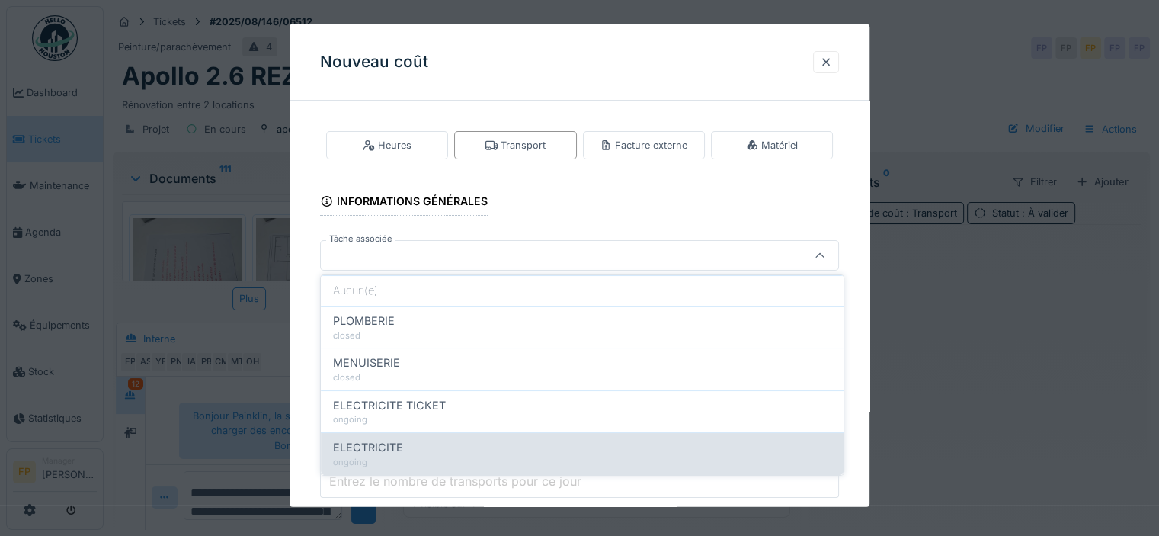
drag, startPoint x: 434, startPoint y: 444, endPoint x: 428, endPoint y: 426, distance: 19.1
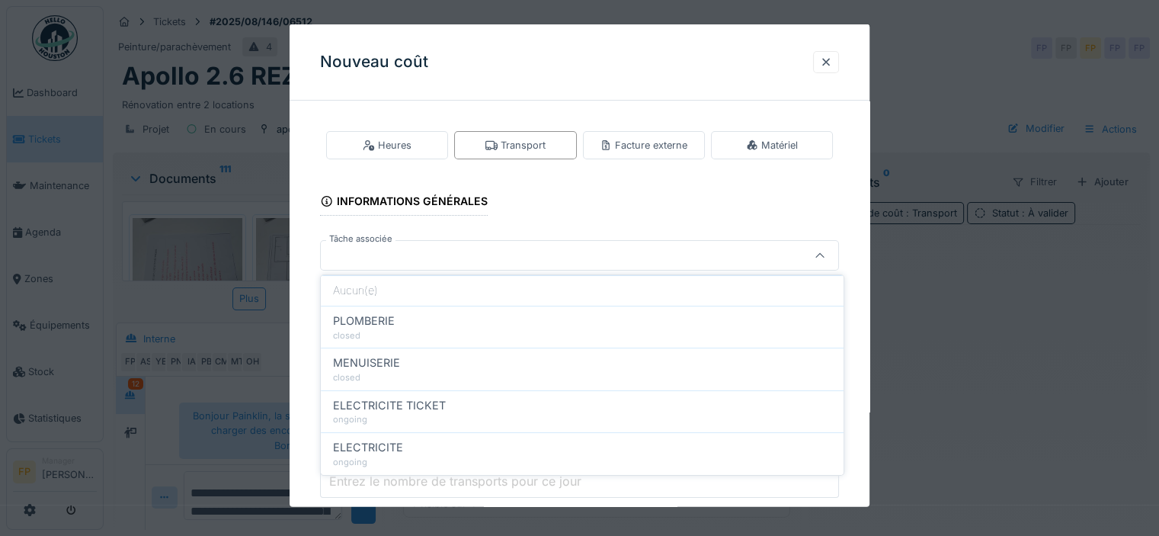
click at [434, 444] on div "ELECTRICITE" at bounding box center [582, 447] width 498 height 17
type input "******"
type input "**********"
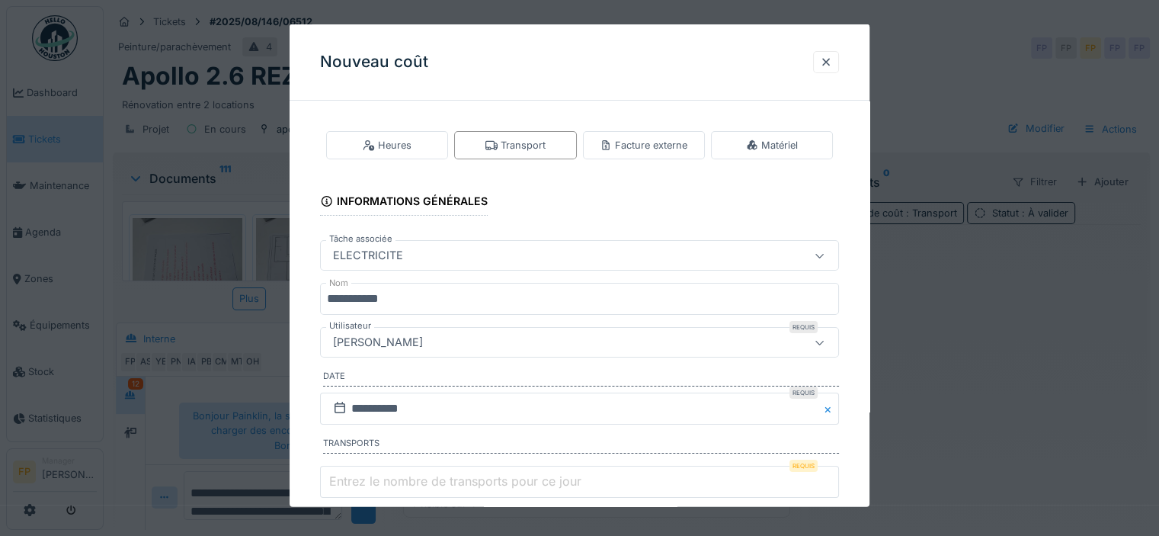
click at [458, 337] on div "[PERSON_NAME]" at bounding box center [548, 342] width 442 height 17
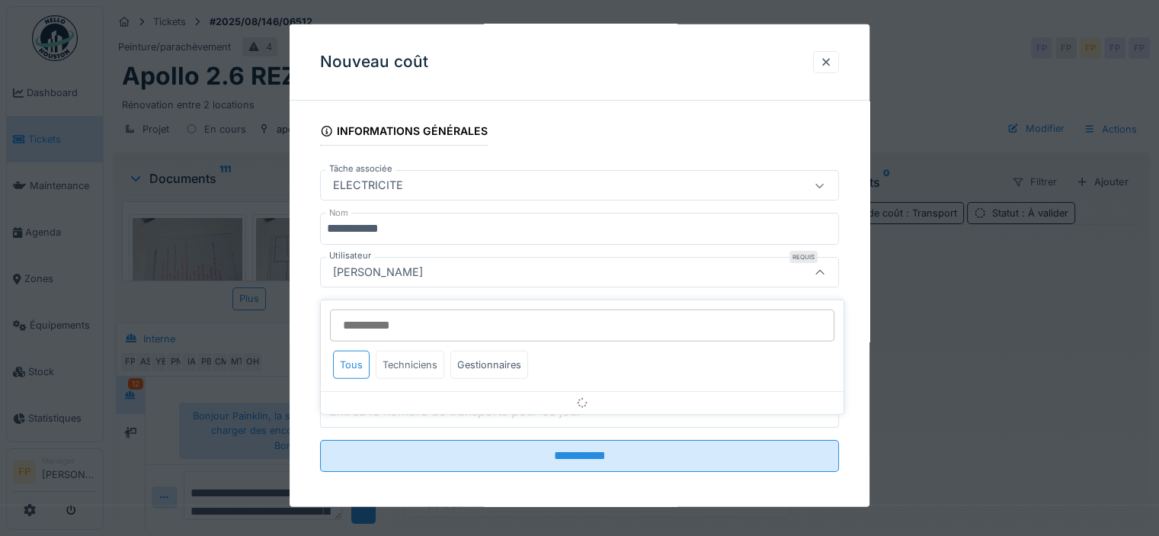
scroll to position [75, 0]
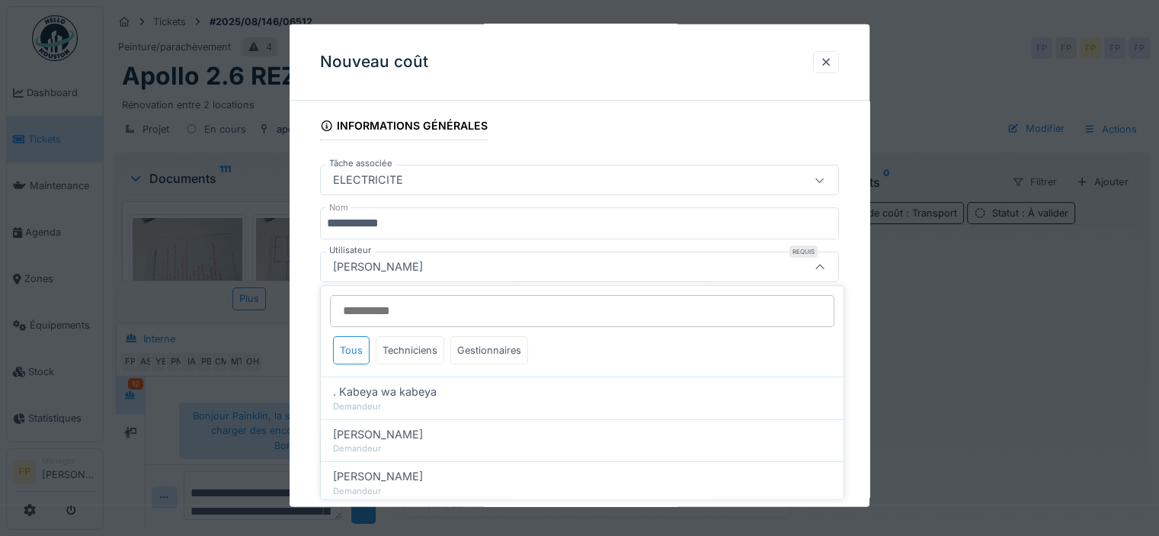
click at [457, 301] on input "Utilisateur" at bounding box center [582, 311] width 504 height 32
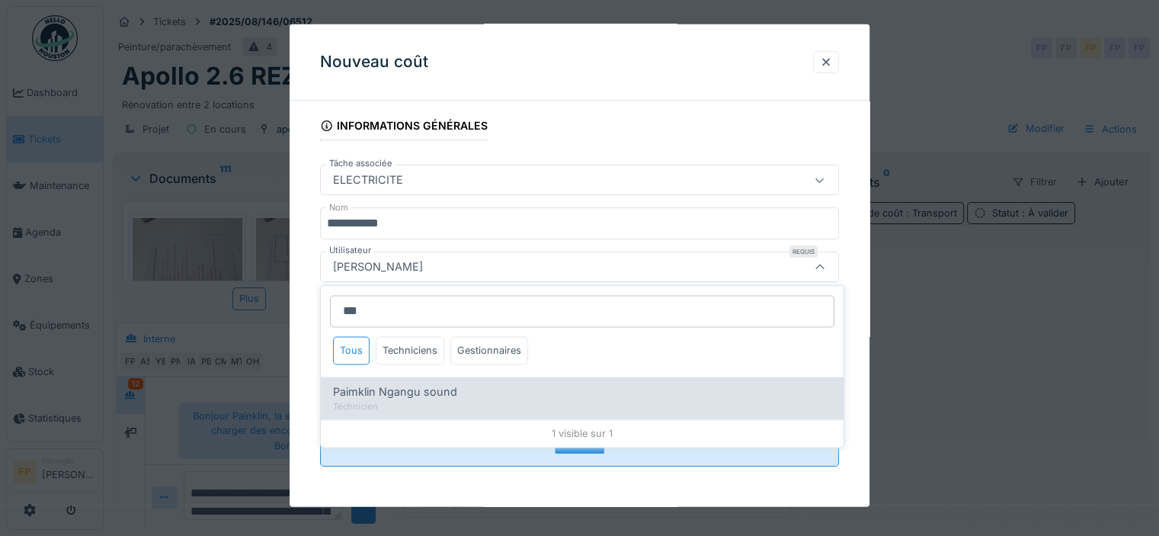
type input "***"
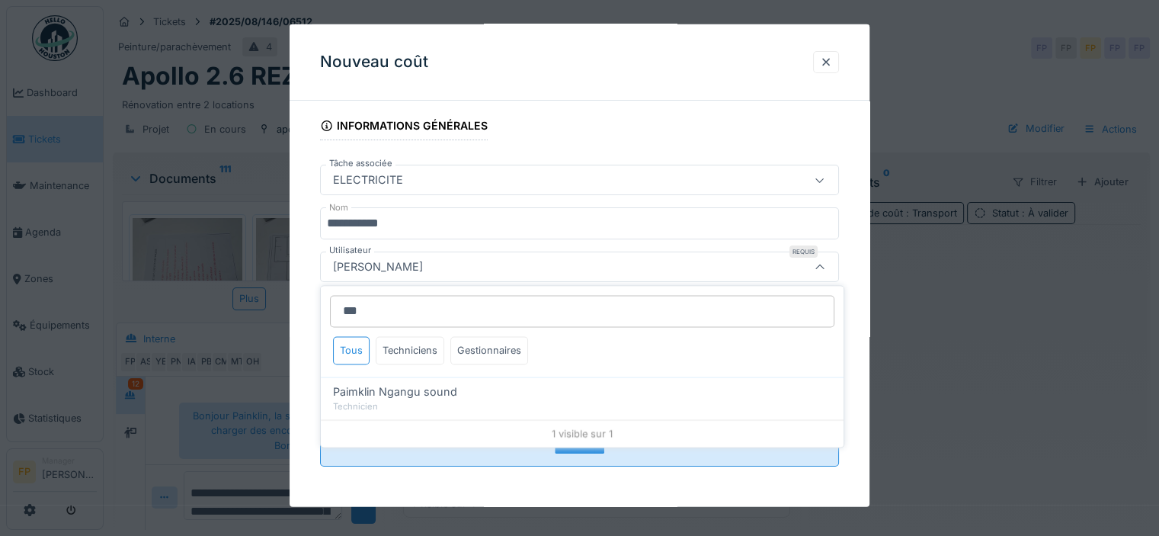
click at [430, 381] on div "Paimklin Ngangu sound Technicien" at bounding box center [582, 398] width 523 height 42
type input "****"
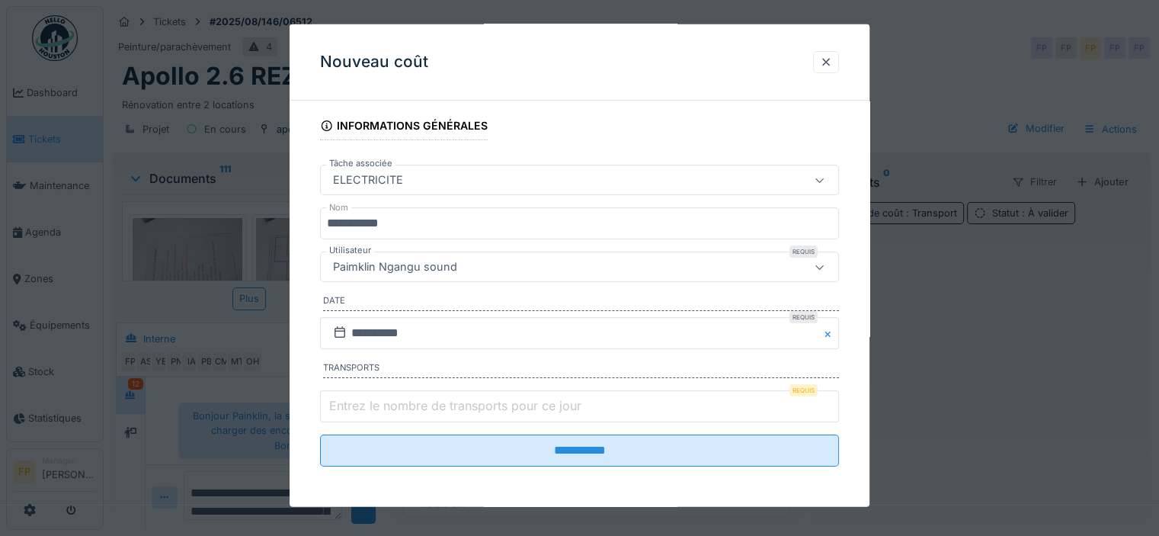
scroll to position [11, 0]
click at [381, 331] on input "**********" at bounding box center [579, 333] width 519 height 32
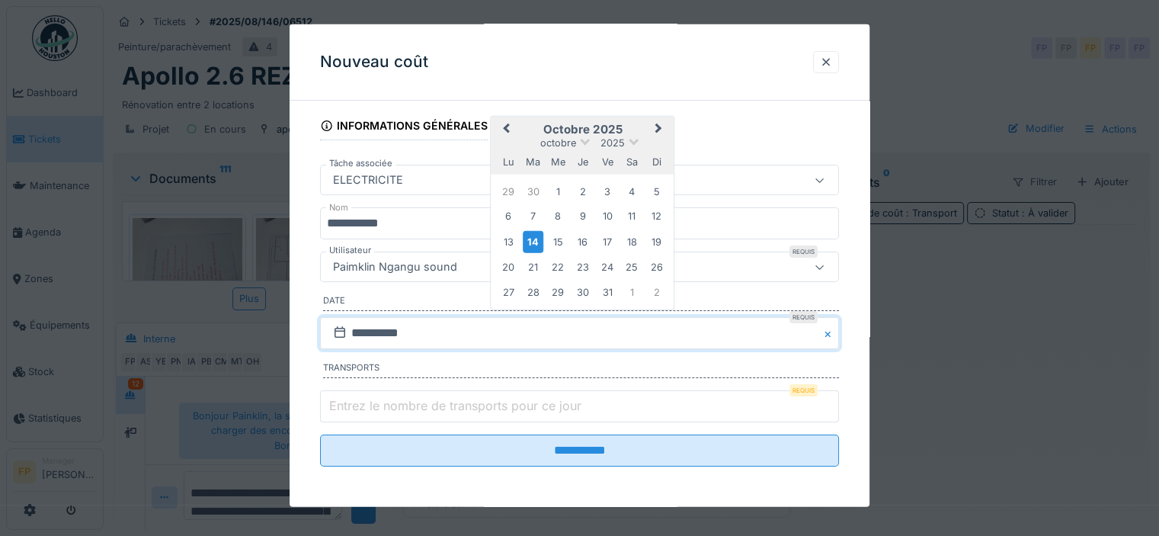
click at [506, 126] on span "Previous Month" at bounding box center [506, 129] width 0 height 18
click at [561, 264] on div "24" at bounding box center [557, 266] width 21 height 21
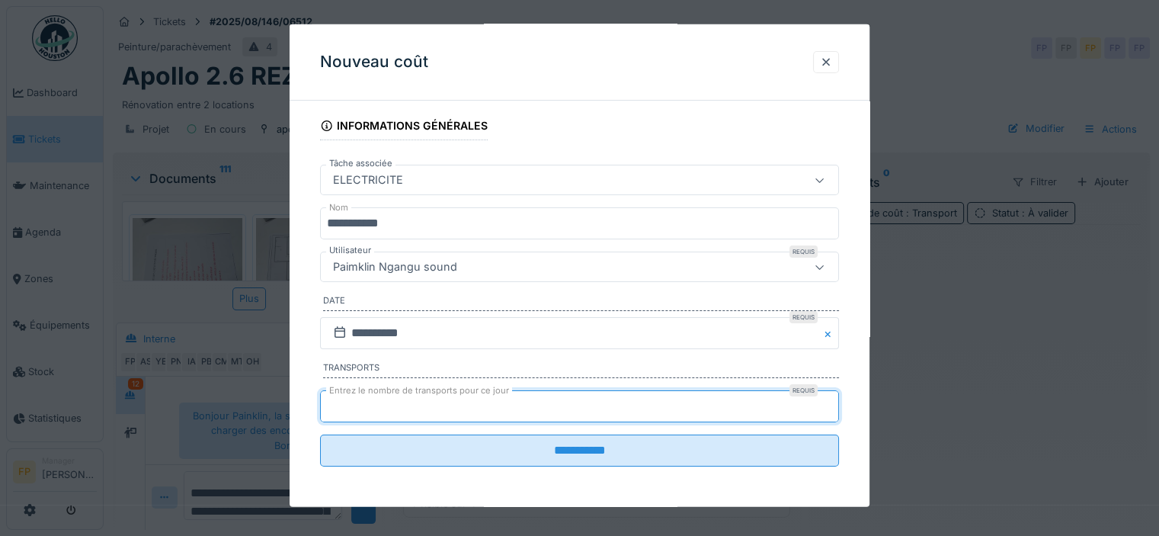
type input "*"
click at [833, 398] on input "*" at bounding box center [579, 406] width 519 height 32
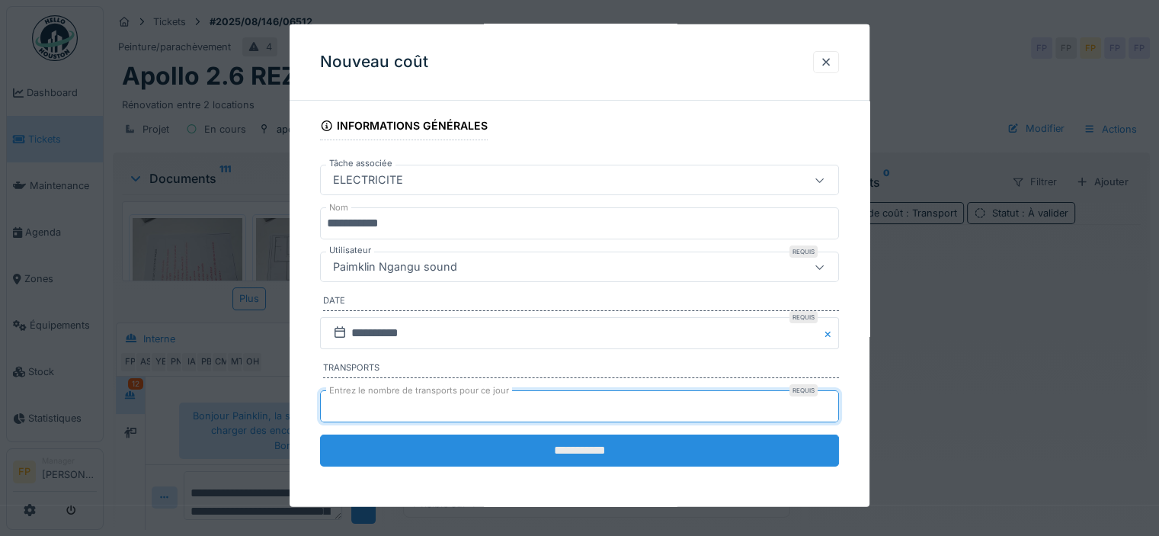
drag, startPoint x: 616, startPoint y: 443, endPoint x: 629, endPoint y: 440, distance: 14.1
click at [617, 444] on input "**********" at bounding box center [579, 450] width 519 height 32
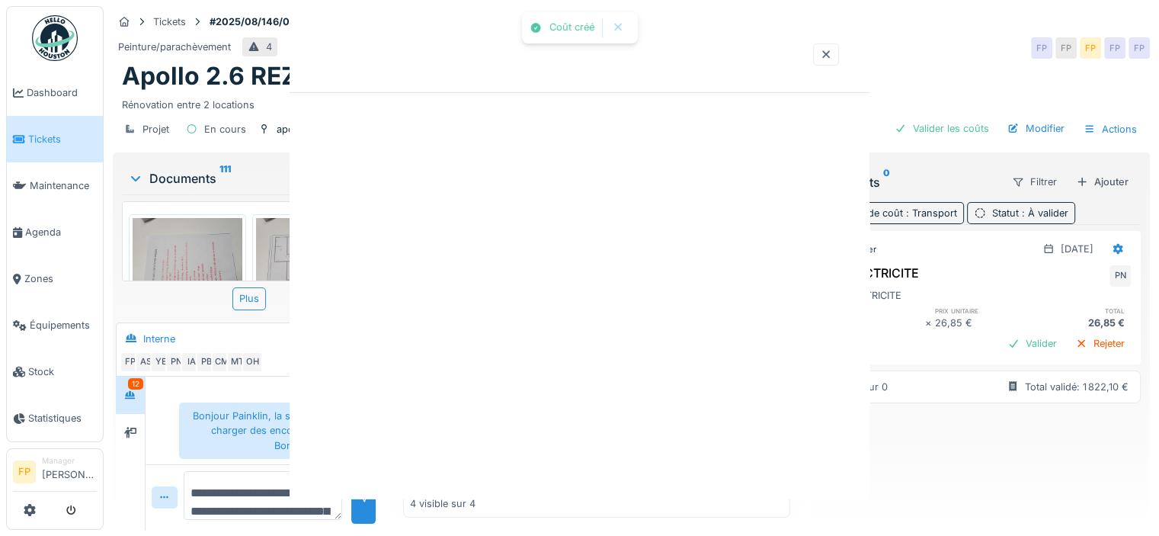
scroll to position [0, 0]
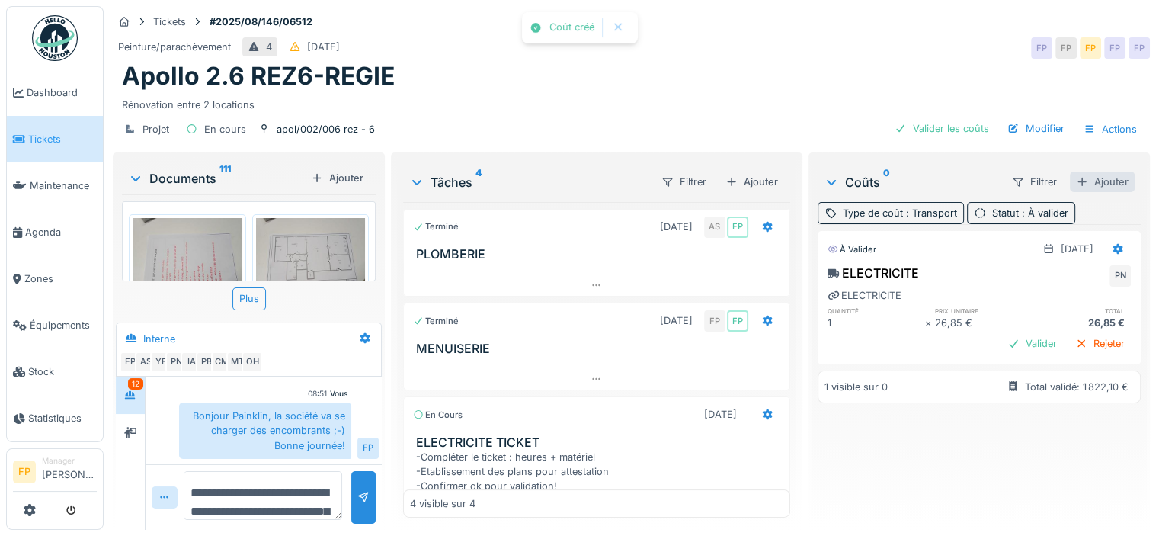
click at [1079, 171] on div "Ajouter" at bounding box center [1102, 181] width 65 height 21
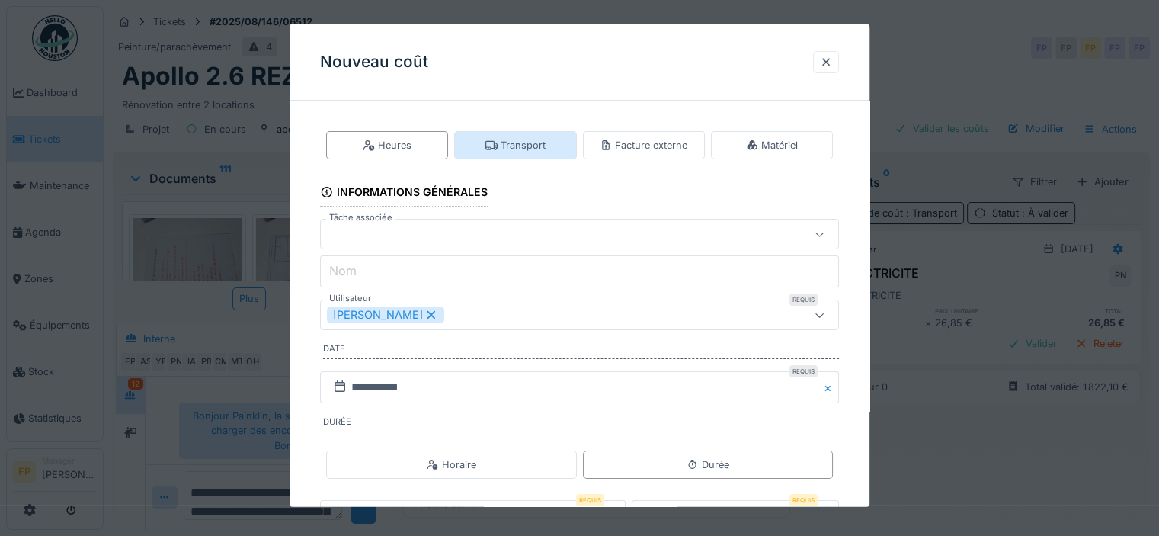
click at [509, 143] on div "Transport" at bounding box center [515, 145] width 60 height 14
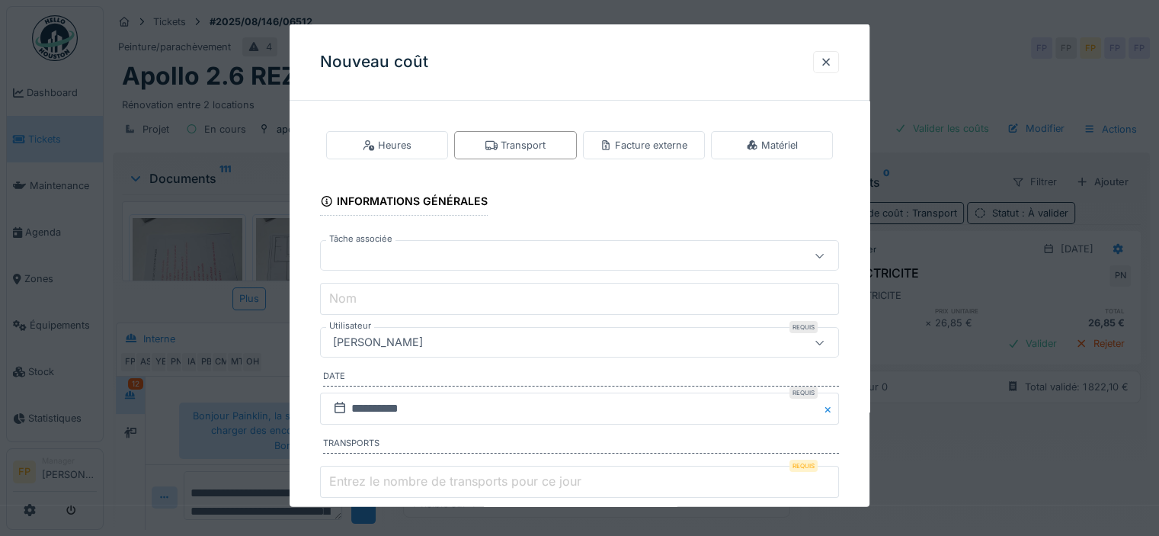
click at [426, 255] on div at bounding box center [548, 255] width 442 height 17
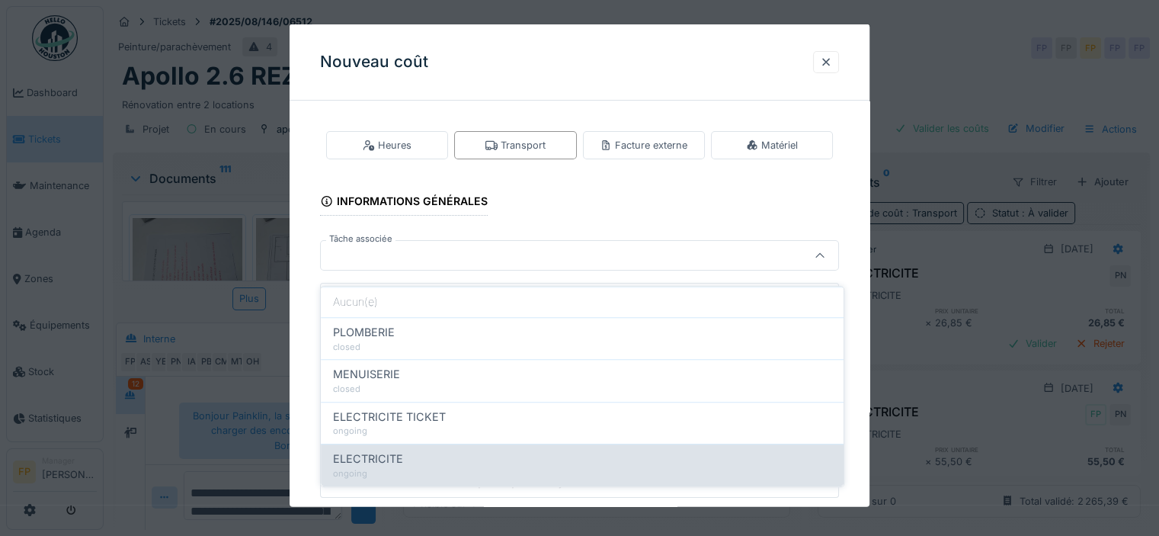
click at [425, 450] on div "ELECTRICITE" at bounding box center [582, 458] width 498 height 17
type input "******"
type input "**********"
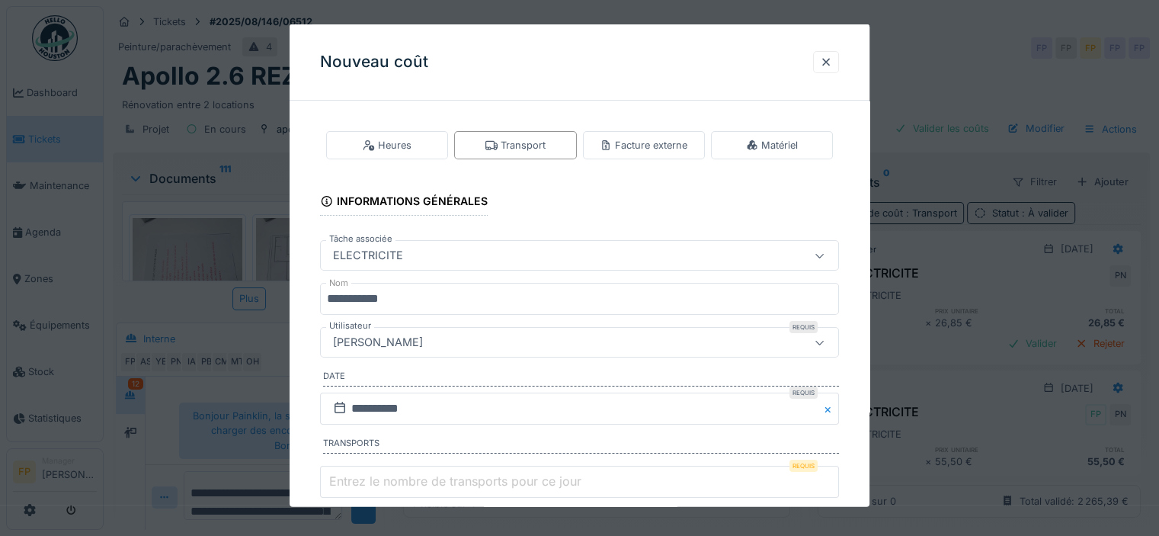
click at [424, 344] on div "[PERSON_NAME]" at bounding box center [378, 342] width 102 height 17
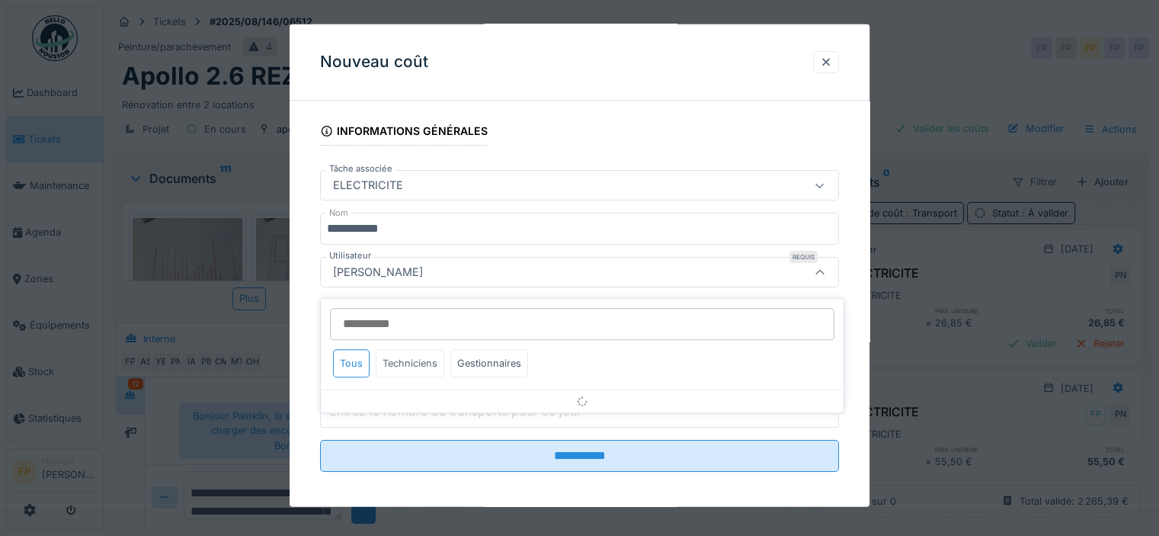
scroll to position [75, 0]
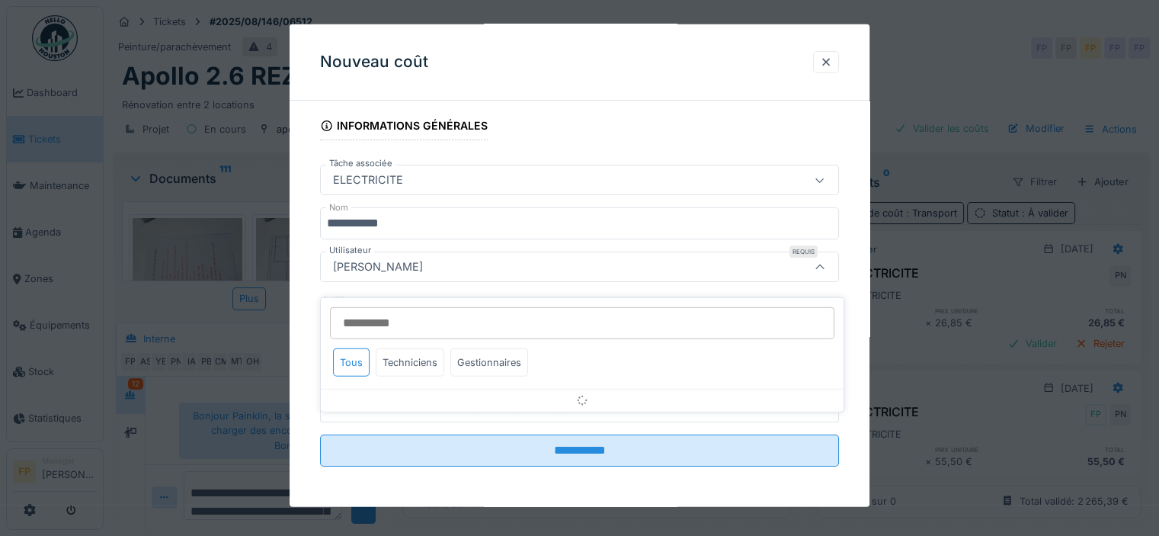
click at [447, 312] on input "Utilisateur" at bounding box center [582, 323] width 504 height 32
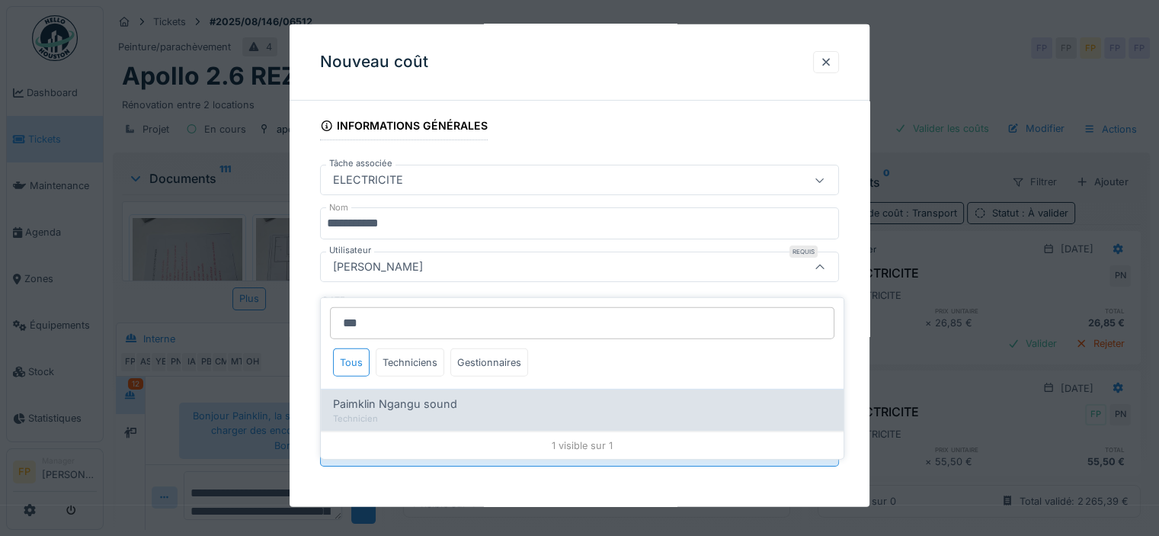
type input "***"
click at [426, 395] on span "Paimklin Ngangu sound" at bounding box center [395, 403] width 124 height 17
type input "****"
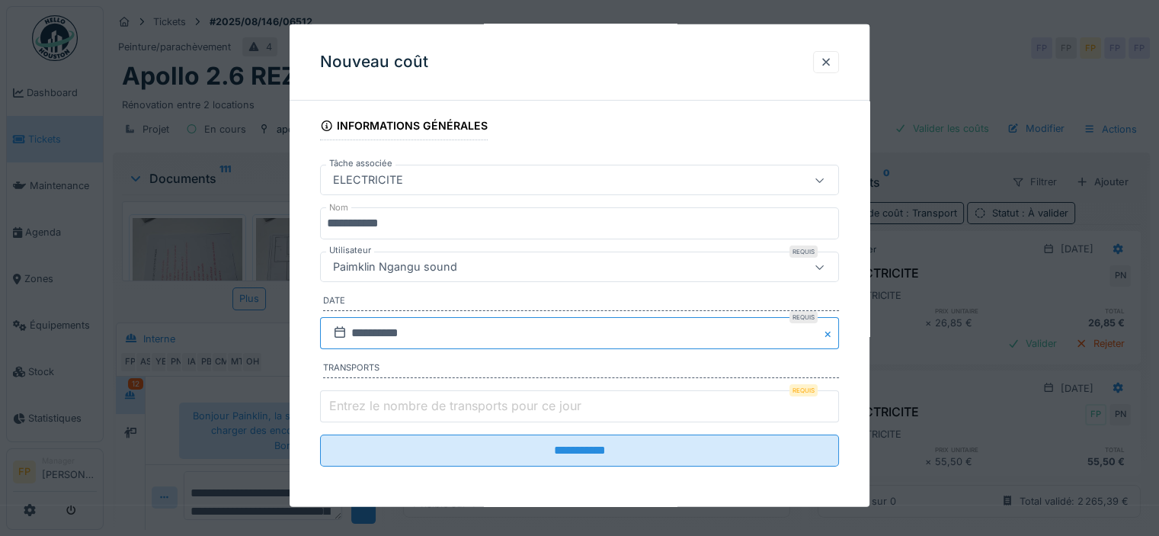
click at [368, 323] on input "**********" at bounding box center [579, 333] width 519 height 32
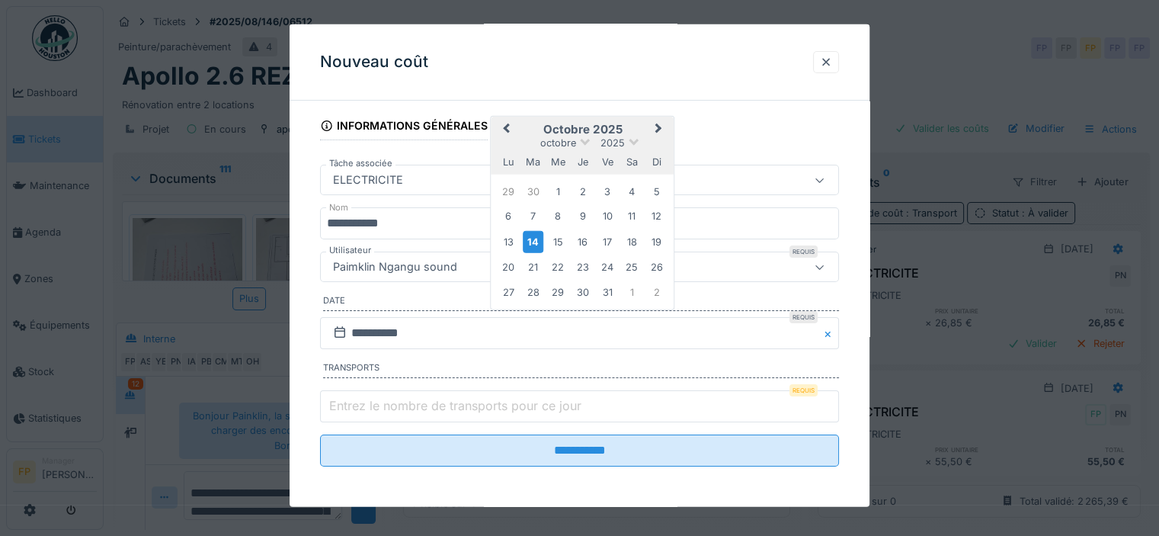
click at [506, 127] on span "Previous Month" at bounding box center [506, 129] width 0 height 18
click at [584, 265] on div "25" at bounding box center [582, 266] width 21 height 21
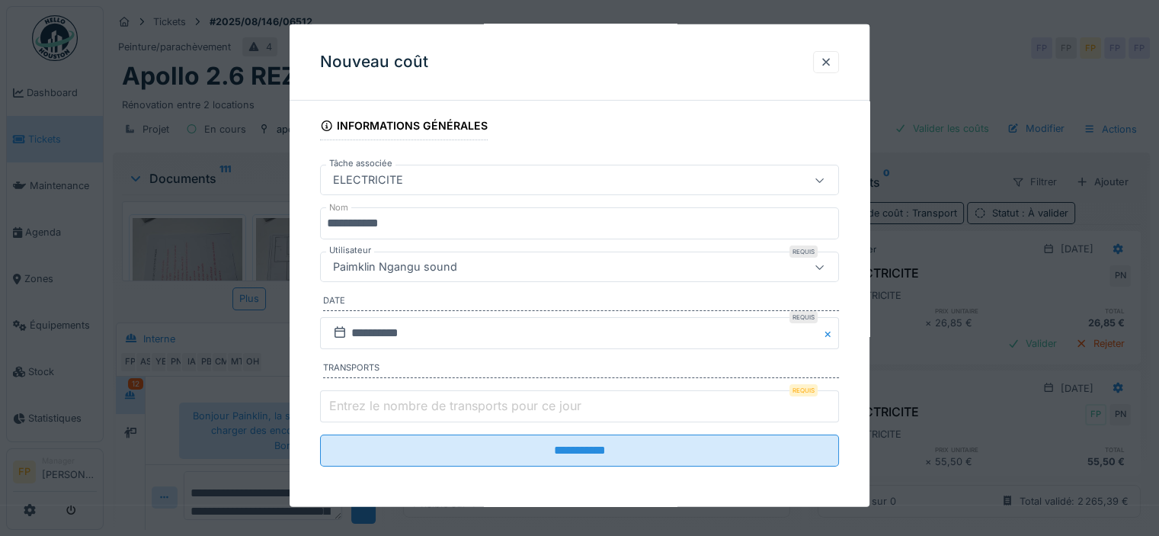
type input "*"
click at [834, 399] on input "*" at bounding box center [579, 406] width 519 height 32
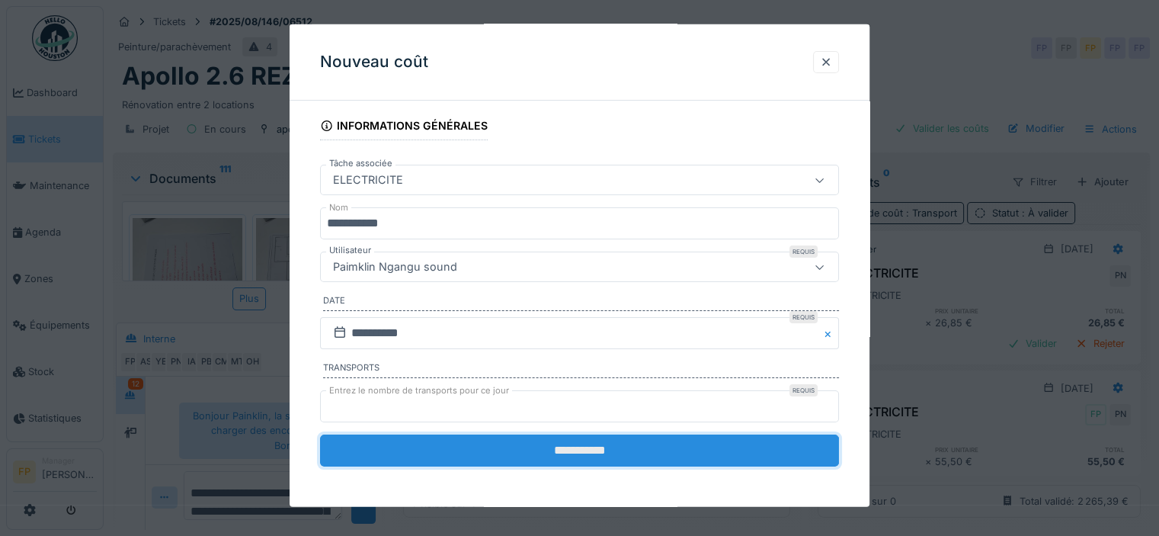
click at [657, 450] on input "**********" at bounding box center [579, 450] width 519 height 32
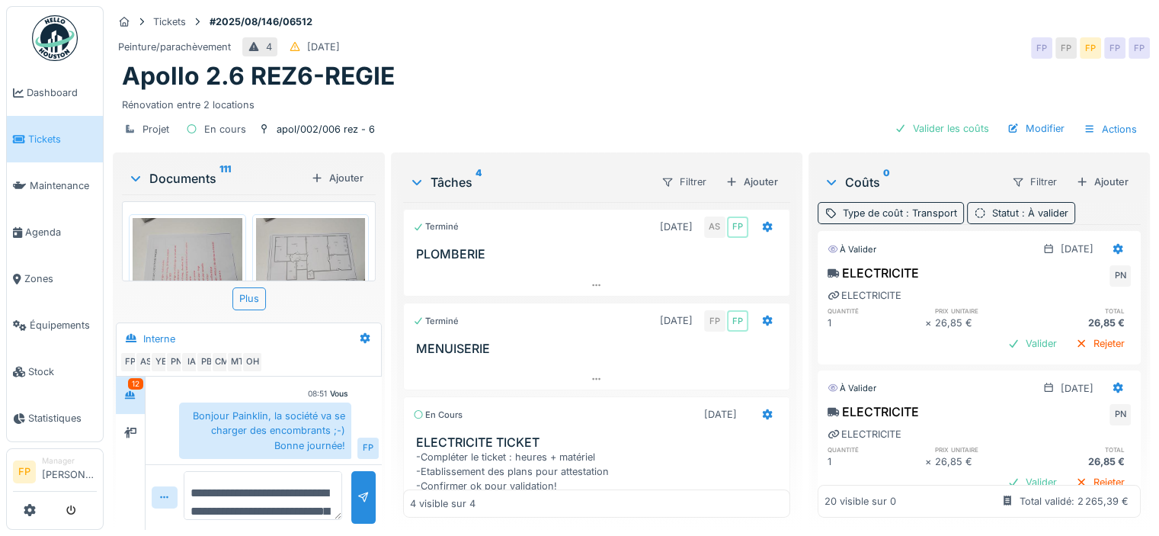
scroll to position [0, 0]
click at [1087, 176] on div "Ajouter" at bounding box center [1102, 181] width 65 height 21
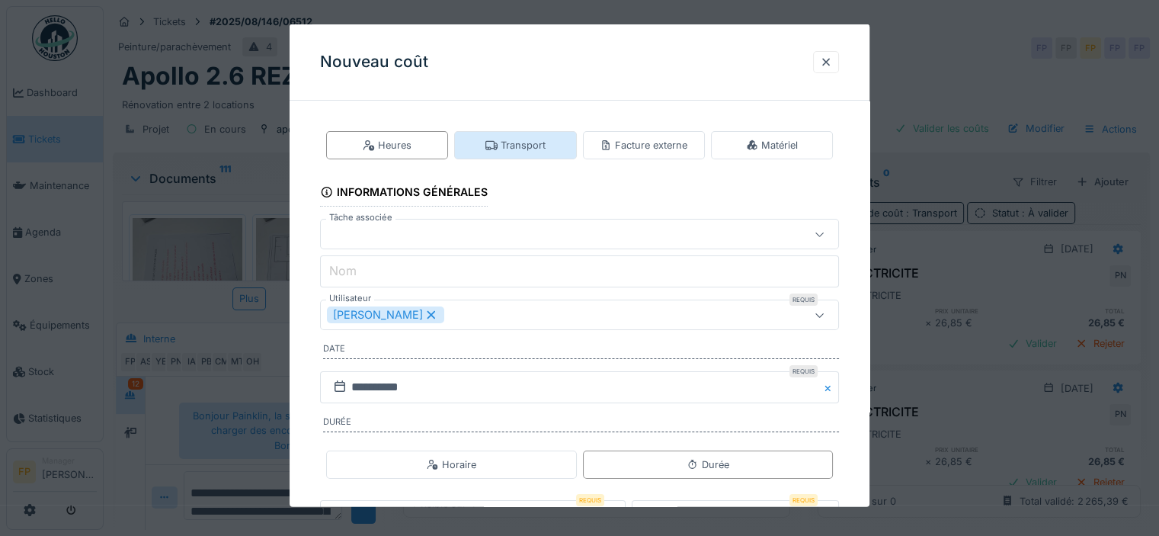
click at [525, 139] on div "Transport" at bounding box center [515, 145] width 60 height 14
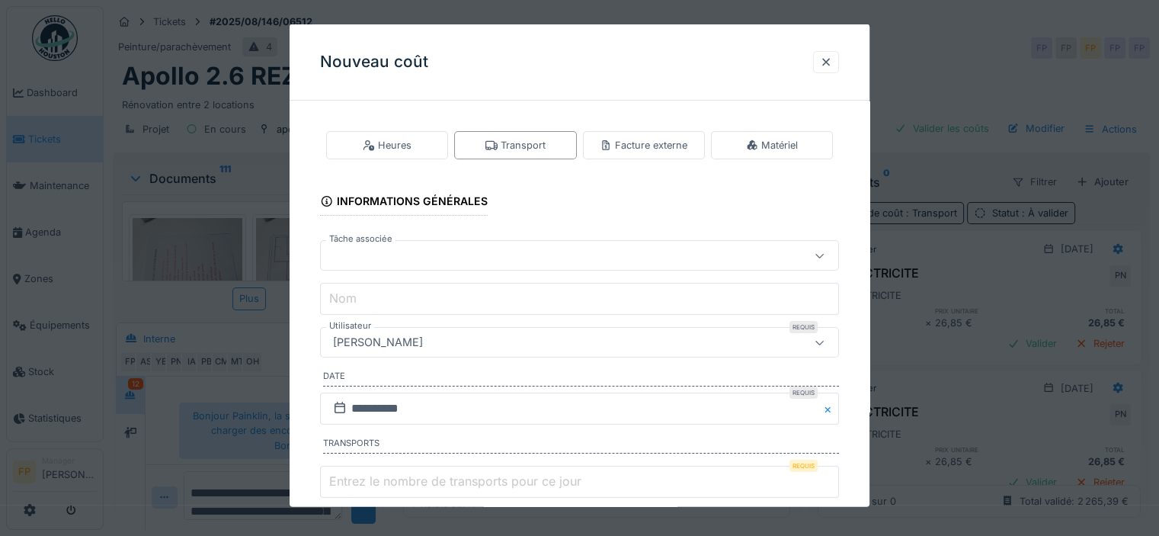
click at [418, 250] on div at bounding box center [548, 255] width 442 height 17
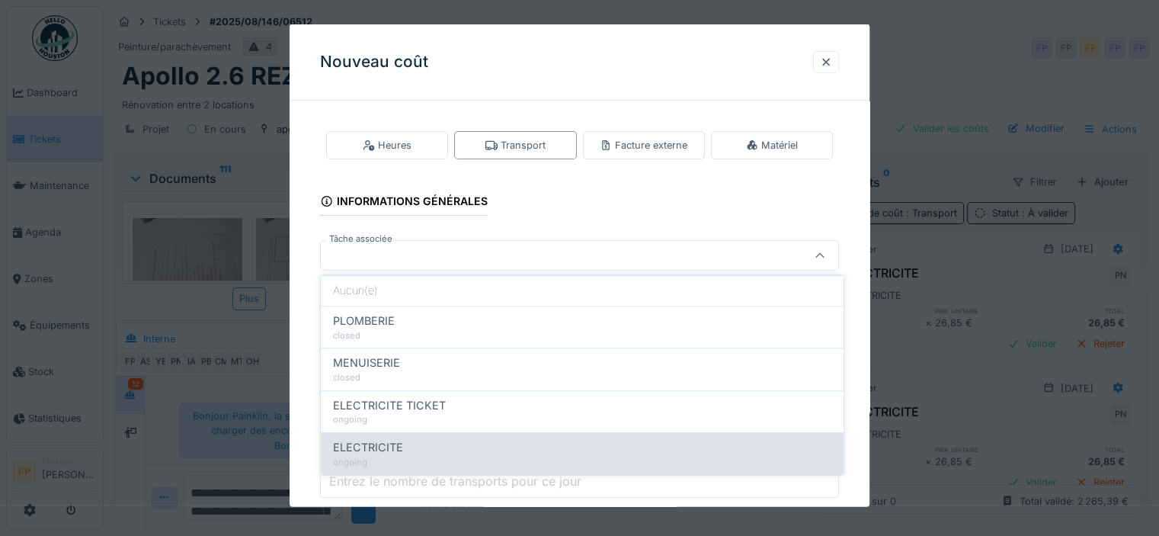
click at [427, 447] on div "ELECTRICITE" at bounding box center [582, 447] width 498 height 17
type input "******"
type input "**********"
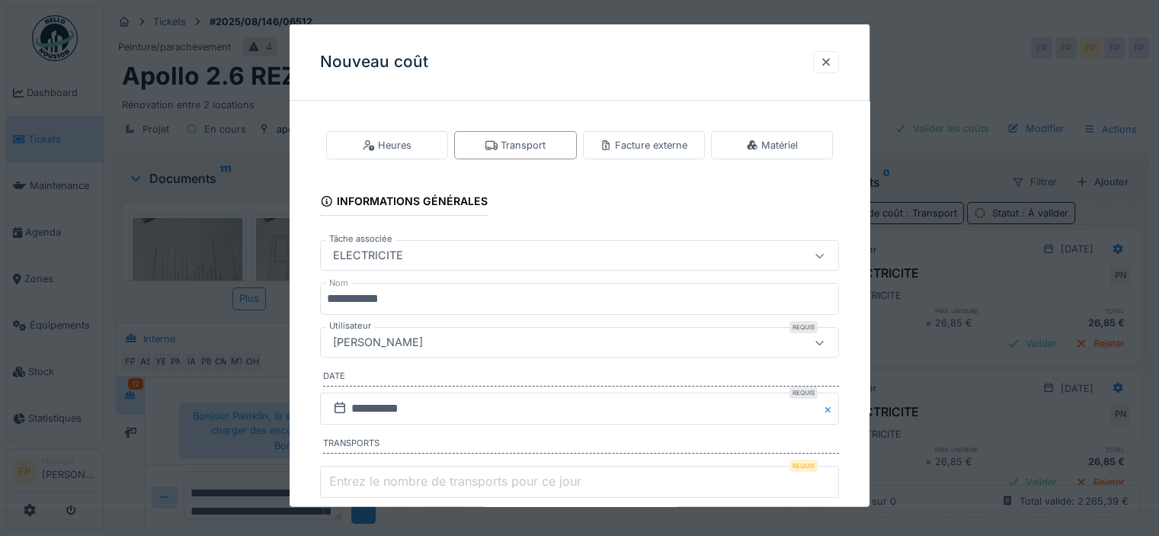
click at [449, 334] on div "[PERSON_NAME]" at bounding box center [548, 342] width 442 height 17
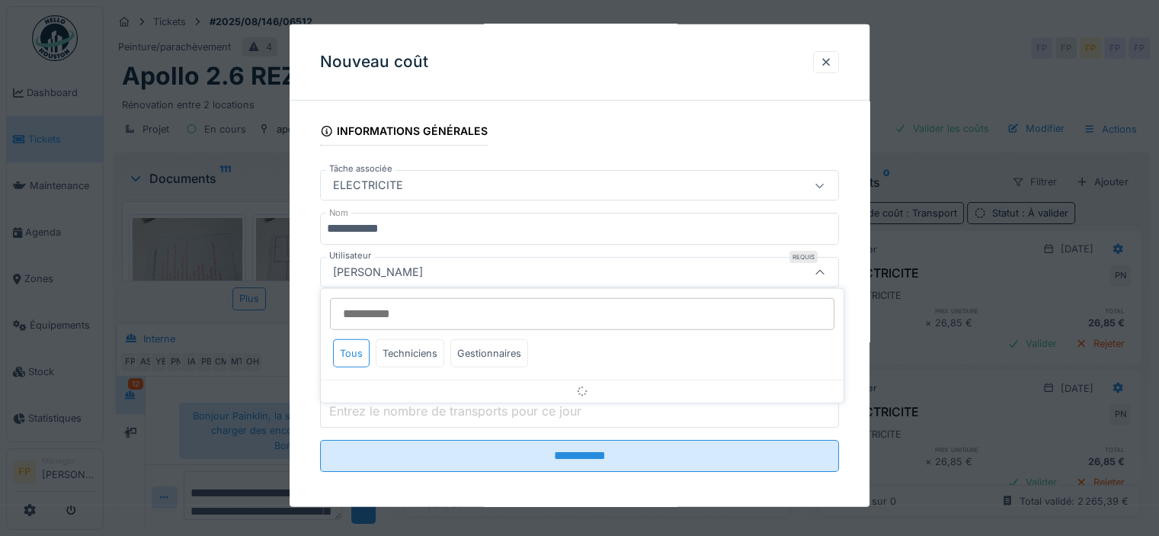
scroll to position [75, 0]
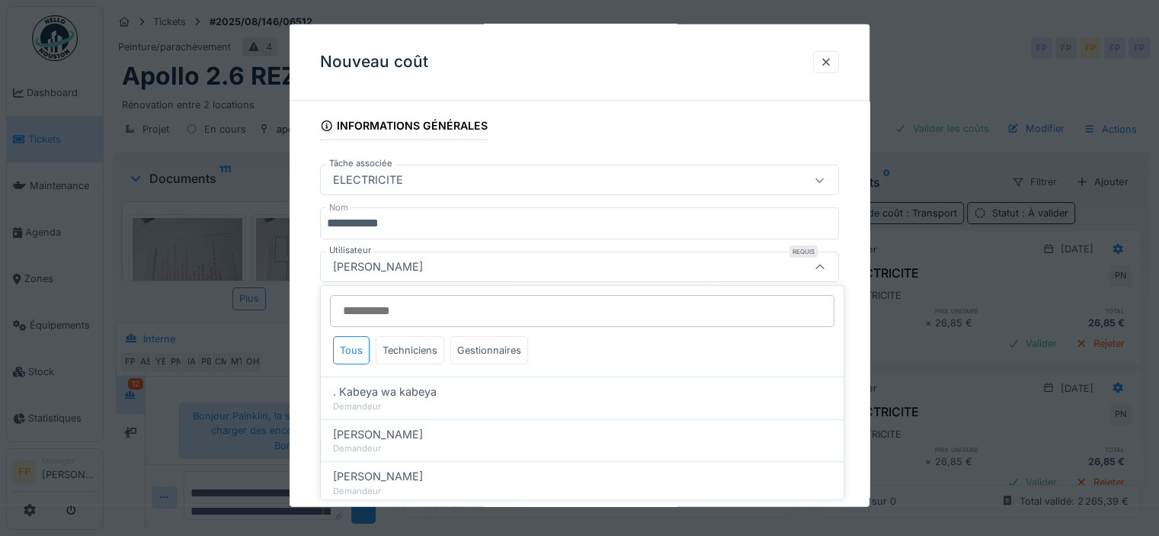
click at [448, 313] on input "Utilisateur" at bounding box center [582, 311] width 504 height 32
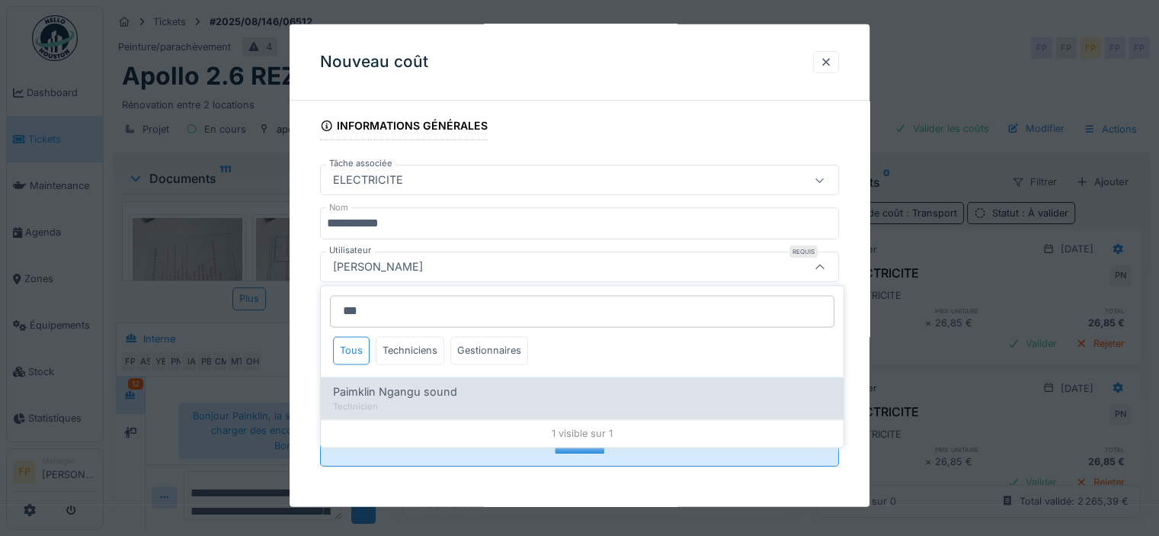
type input "***"
click at [415, 392] on span "Paimklin Ngangu sound" at bounding box center [395, 392] width 124 height 17
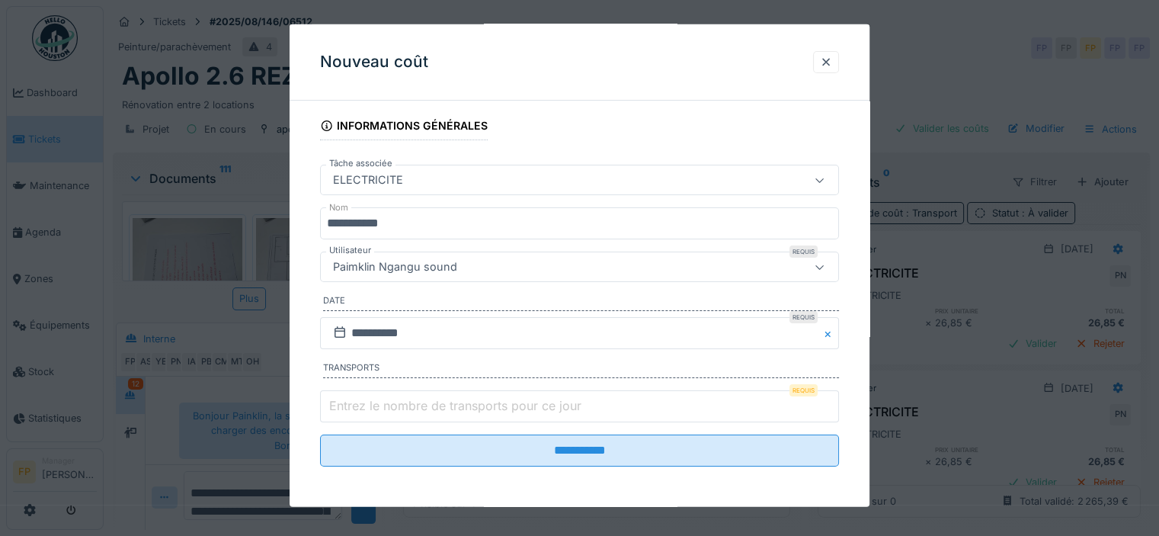
type input "****"
click at [374, 325] on input "**********" at bounding box center [579, 333] width 519 height 32
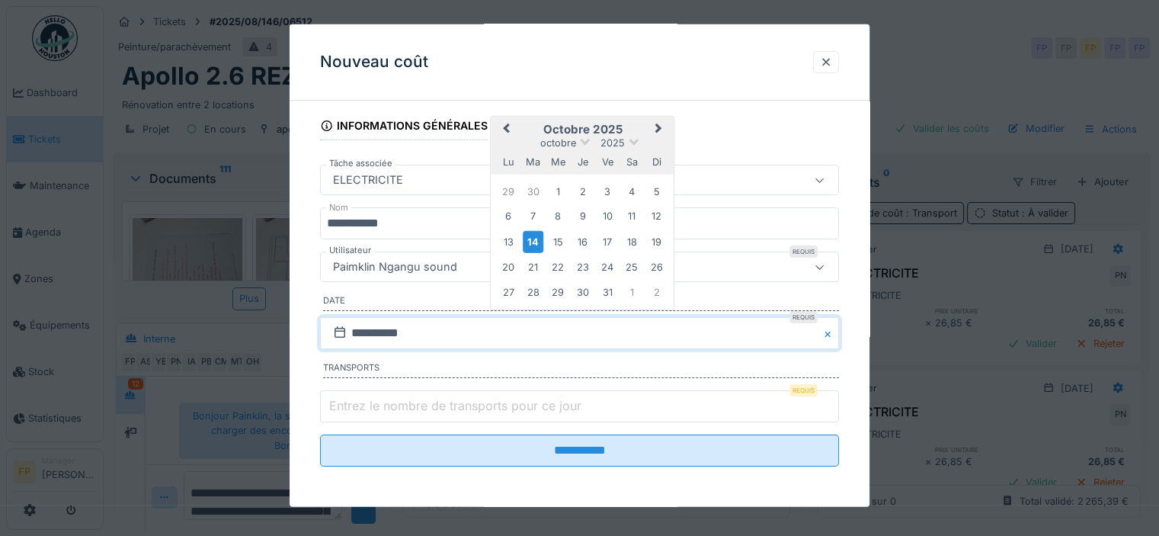
click at [504, 123] on button "Previous Month" at bounding box center [504, 129] width 24 height 24
click at [506, 290] on div "29" at bounding box center [508, 291] width 21 height 21
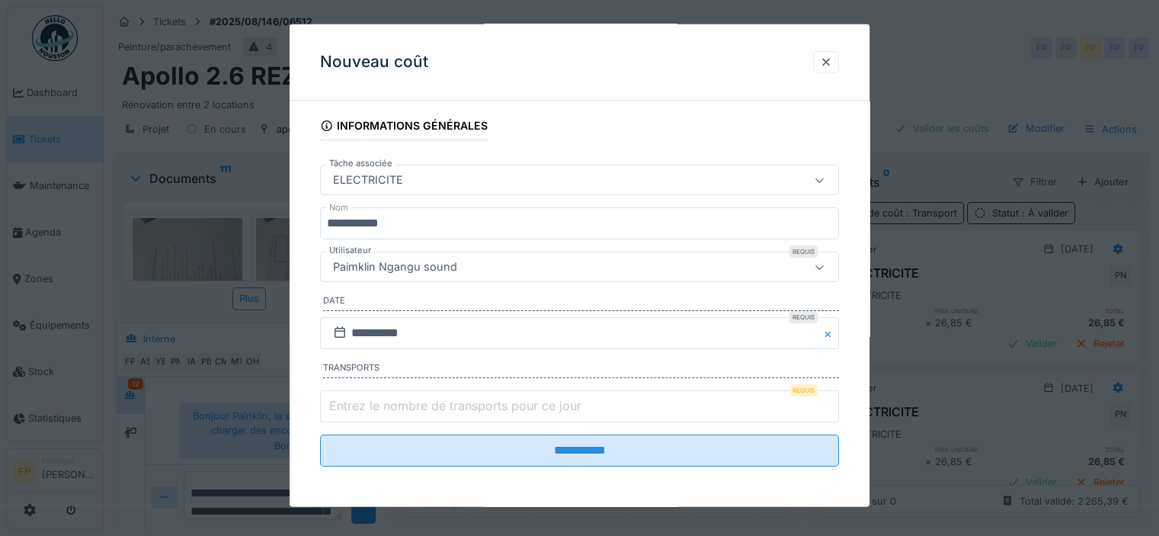
type input "*"
click at [830, 398] on input "*" at bounding box center [579, 406] width 519 height 32
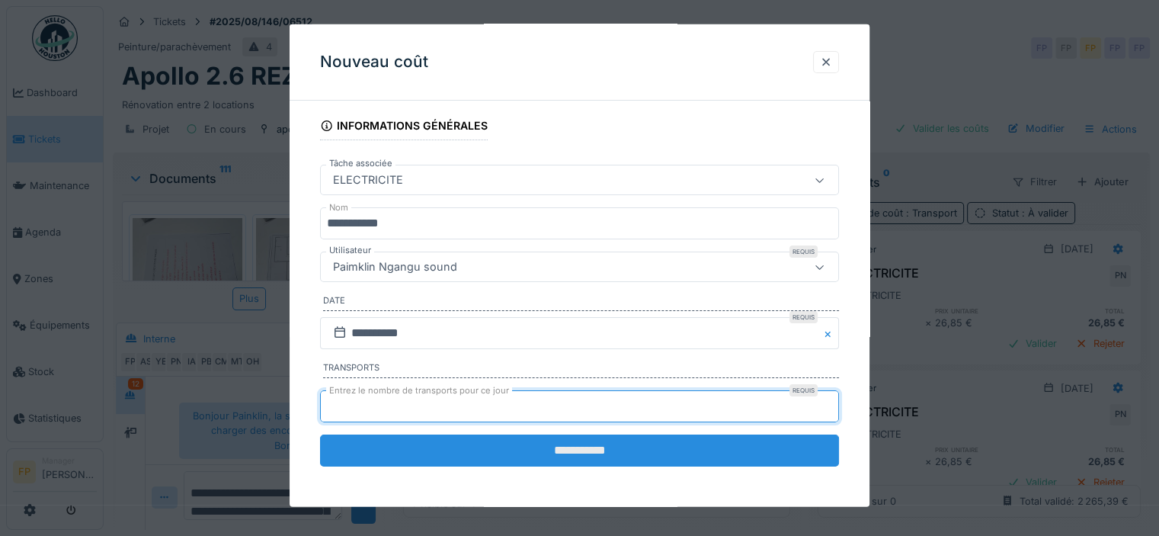
click at [619, 447] on input "**********" at bounding box center [579, 450] width 519 height 32
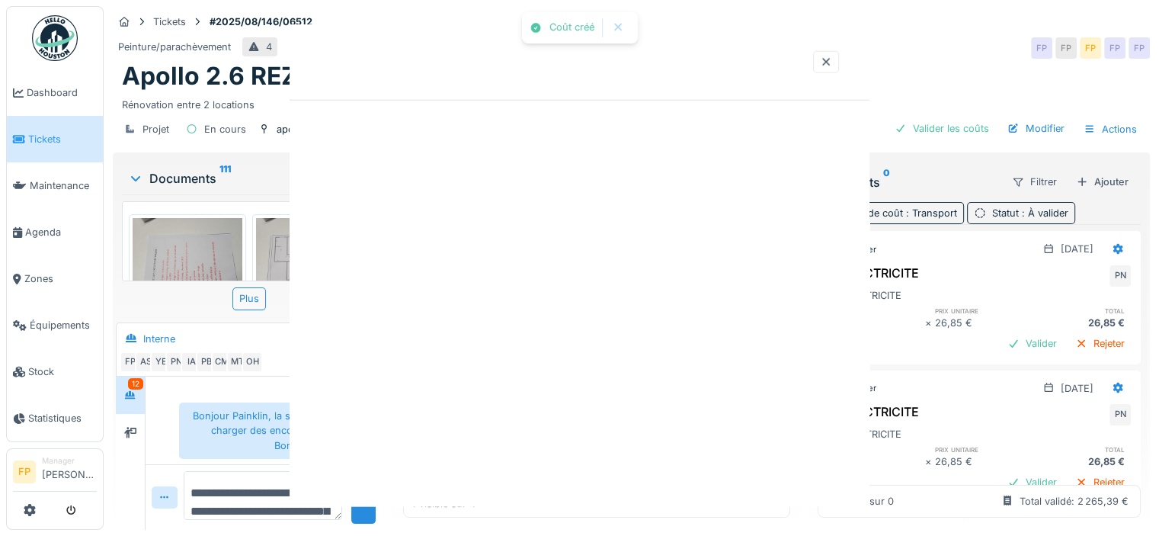
scroll to position [0, 0]
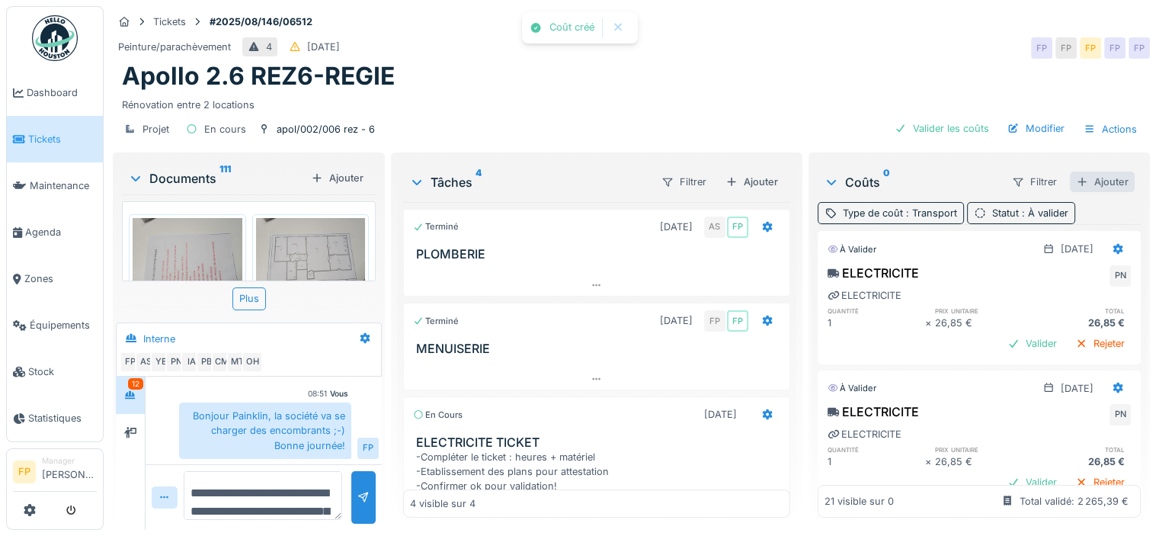
click at [1093, 181] on div "Ajouter" at bounding box center [1102, 181] width 65 height 21
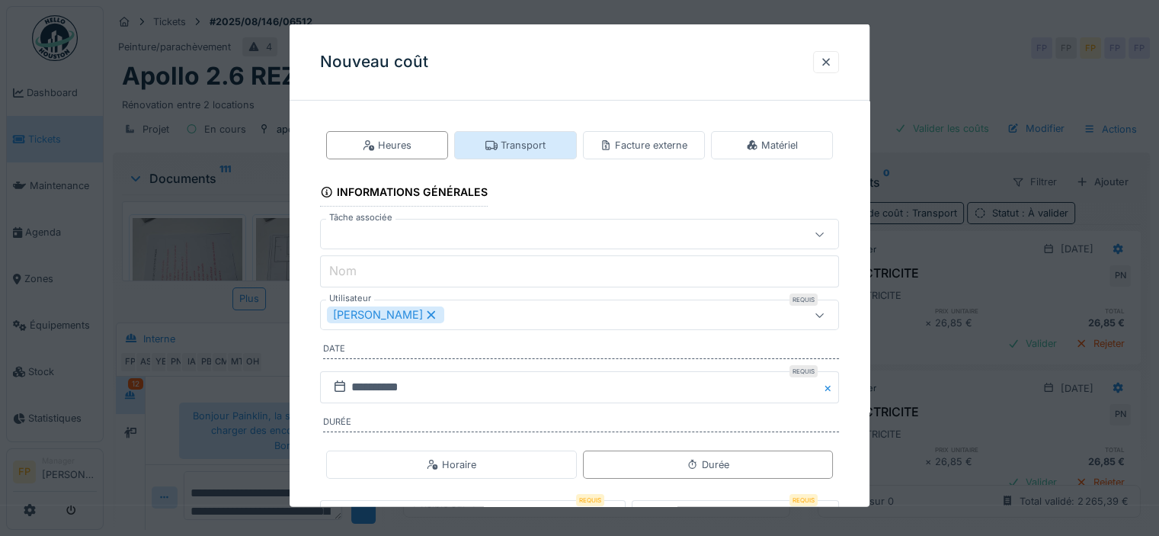
click at [505, 142] on div "Transport" at bounding box center [515, 145] width 60 height 14
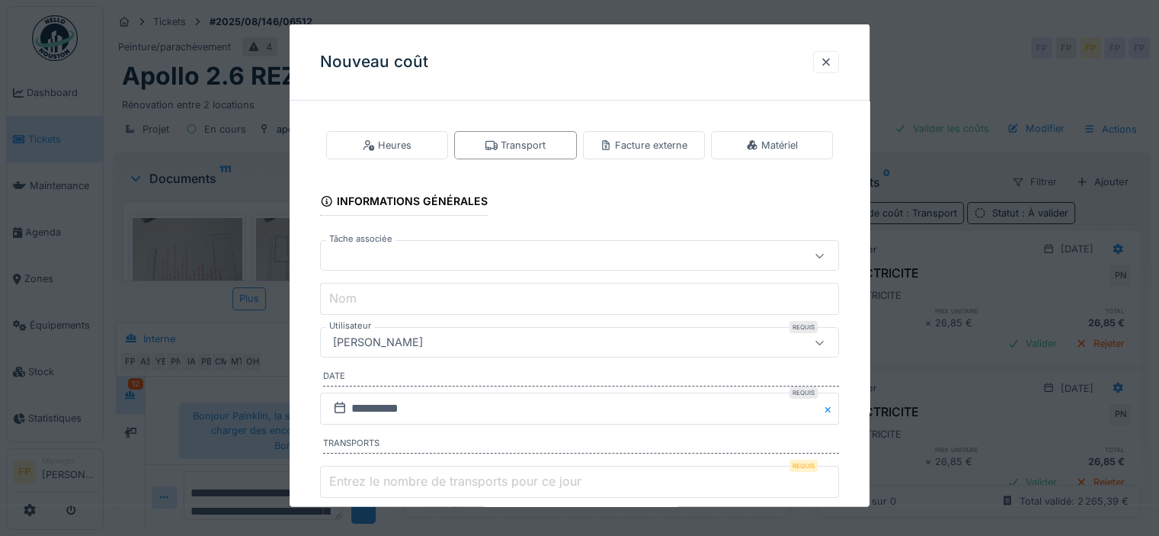
click at [439, 259] on div at bounding box center [548, 255] width 442 height 17
click at [418, 449] on div "ELECTRICITE" at bounding box center [582, 447] width 498 height 17
type input "******"
type input "**********"
click at [463, 344] on div "[PERSON_NAME]" at bounding box center [548, 342] width 442 height 17
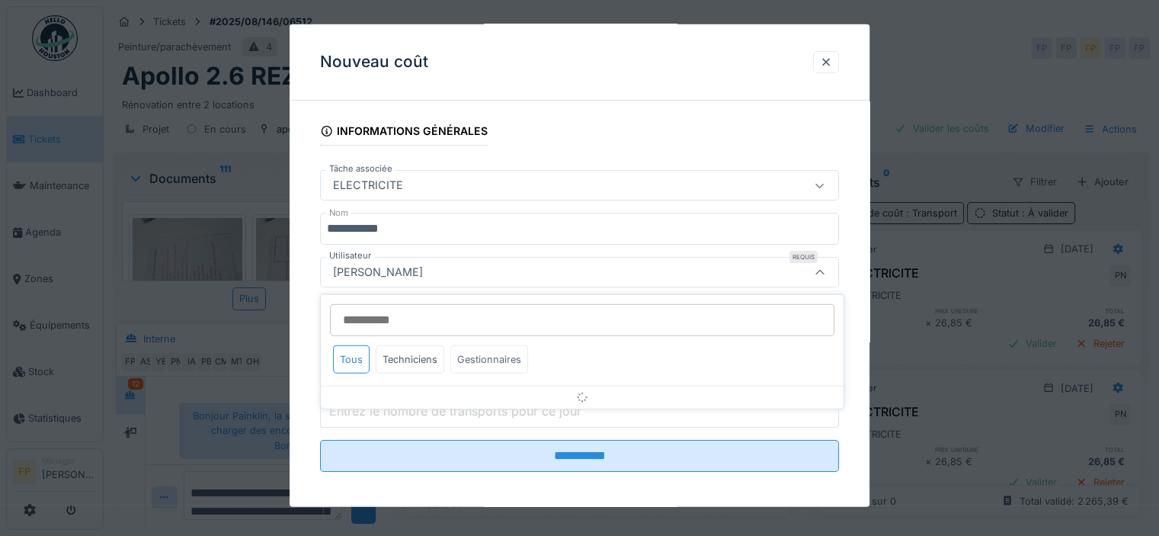
scroll to position [75, 0]
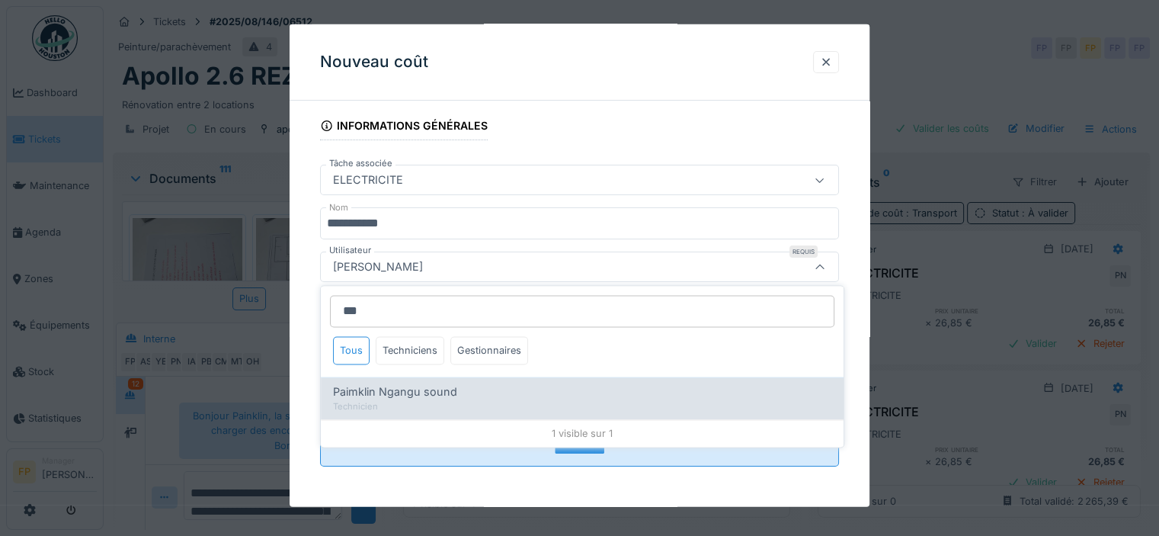
type input "***"
click at [418, 384] on span "Paimklin Ngangu sound" at bounding box center [395, 392] width 124 height 17
type input "****"
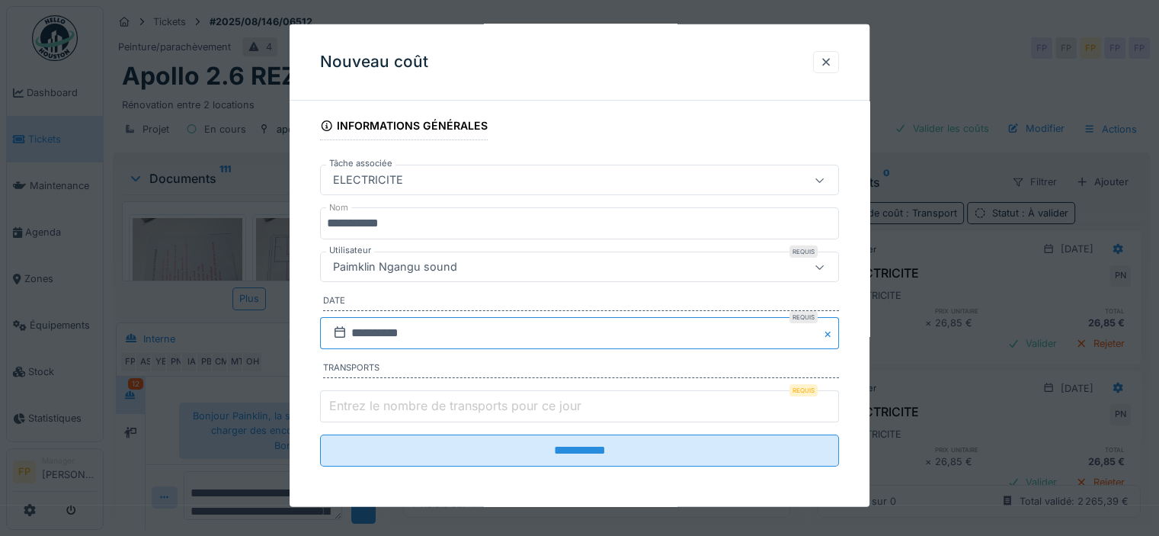
click at [372, 328] on input "**********" at bounding box center [579, 333] width 519 height 32
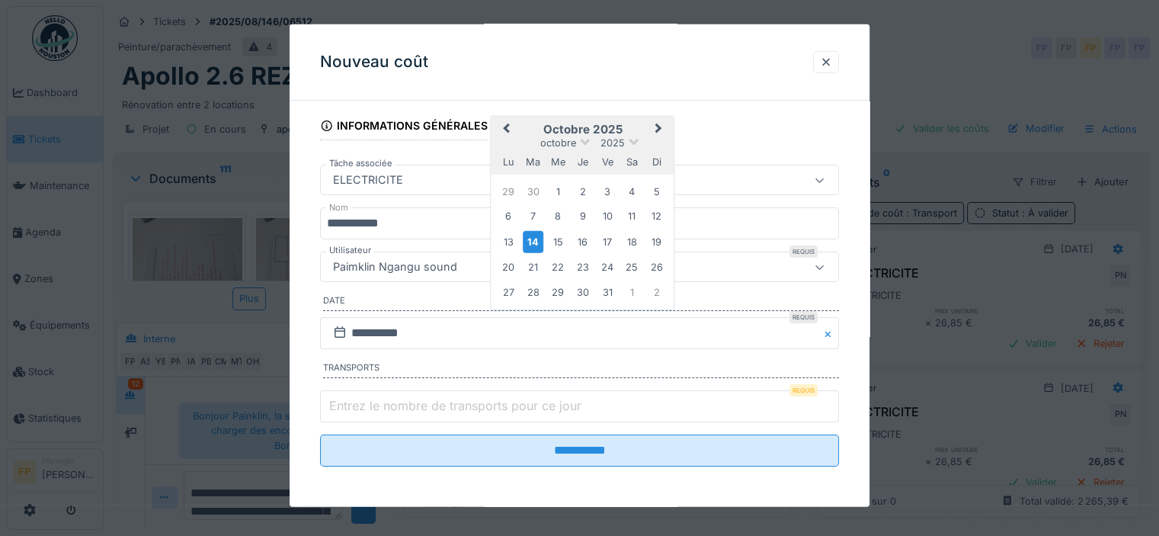
click at [506, 126] on span "Previous Month" at bounding box center [506, 129] width 0 height 18
click at [537, 290] on div "30" at bounding box center [533, 291] width 21 height 21
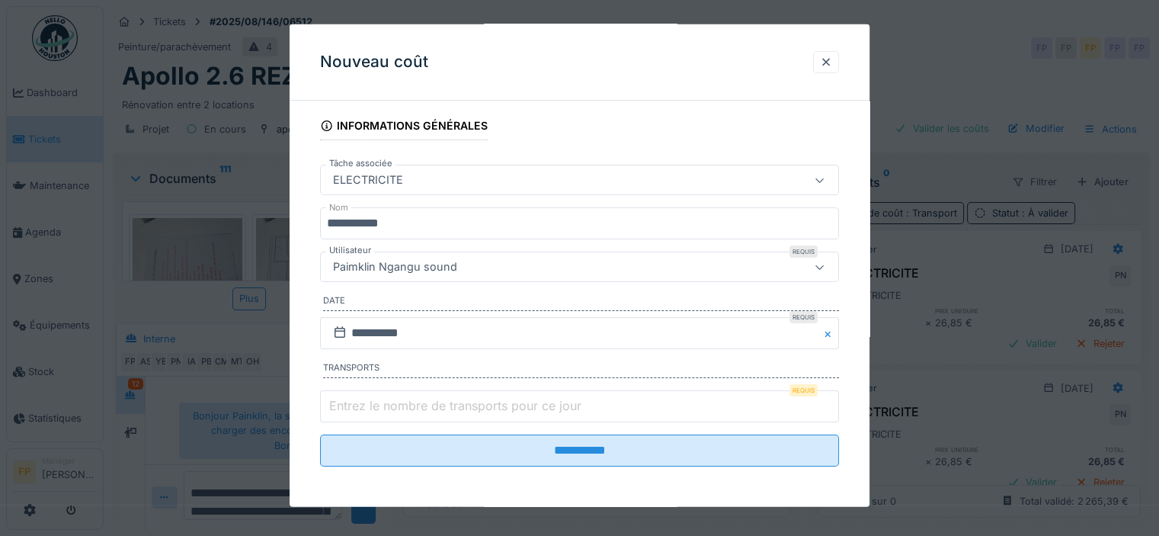
click at [578, 404] on label "Entrez le nombre de transports pour ce jour" at bounding box center [455, 405] width 258 height 18
click at [578, 404] on input "Entrez le nombre de transports pour ce jour" at bounding box center [579, 406] width 519 height 32
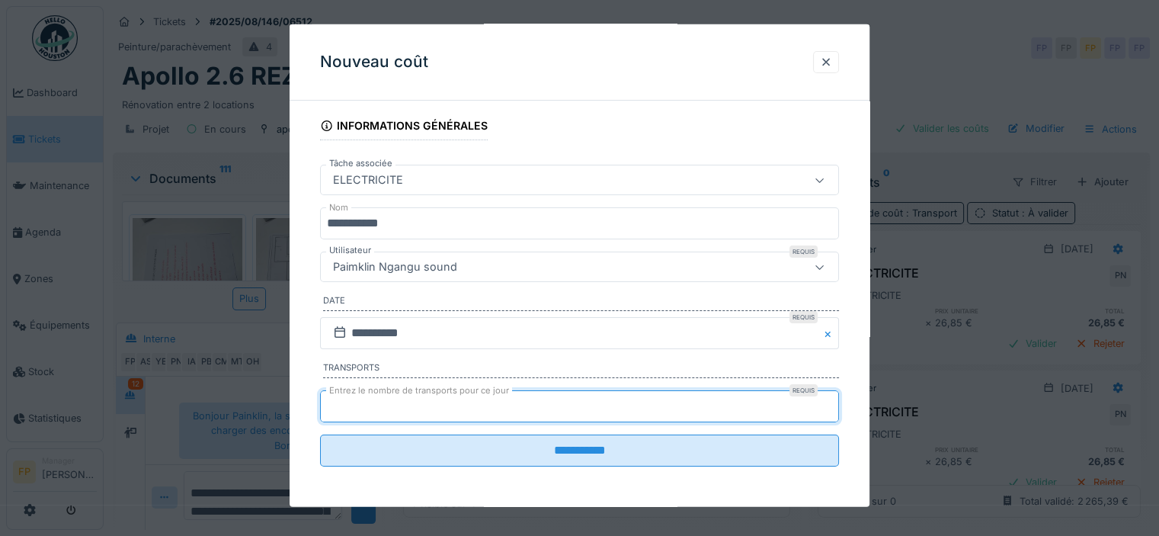
type input "*"
click at [829, 398] on input "*" at bounding box center [579, 406] width 519 height 32
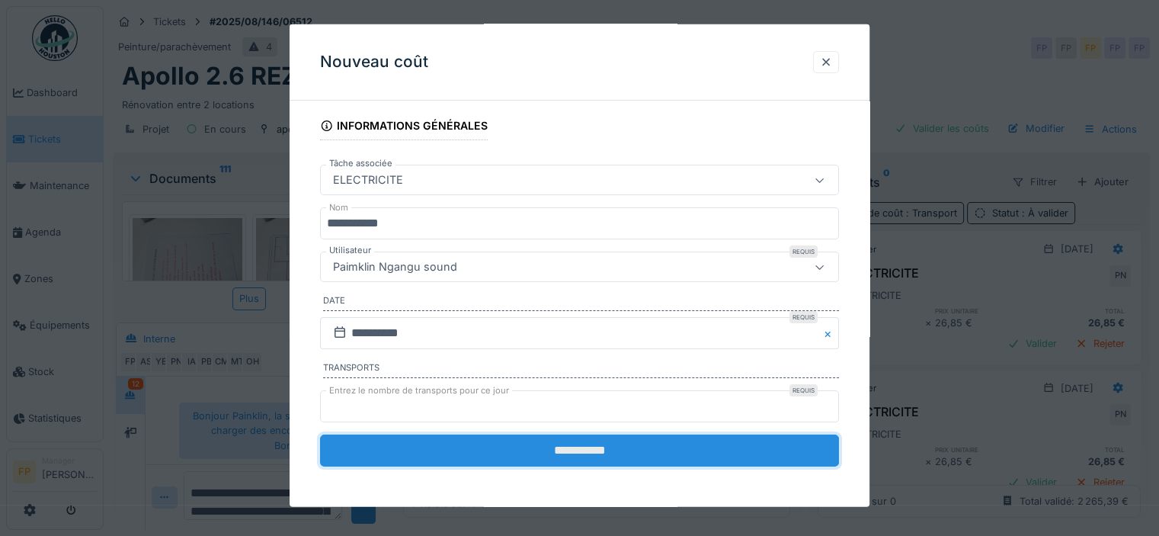
click at [594, 444] on input "**********" at bounding box center [579, 450] width 519 height 32
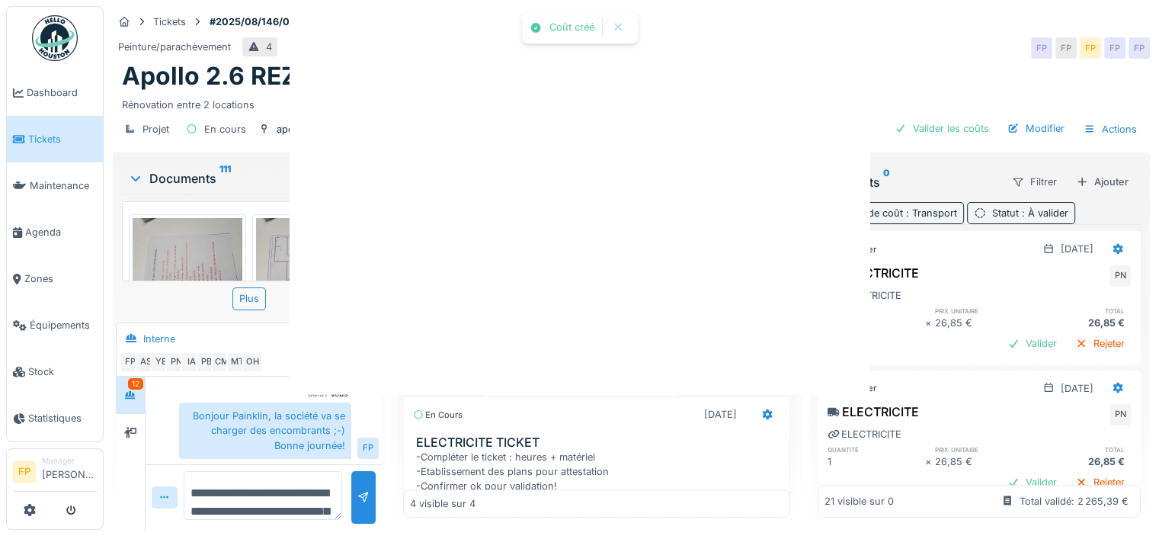
scroll to position [0, 0]
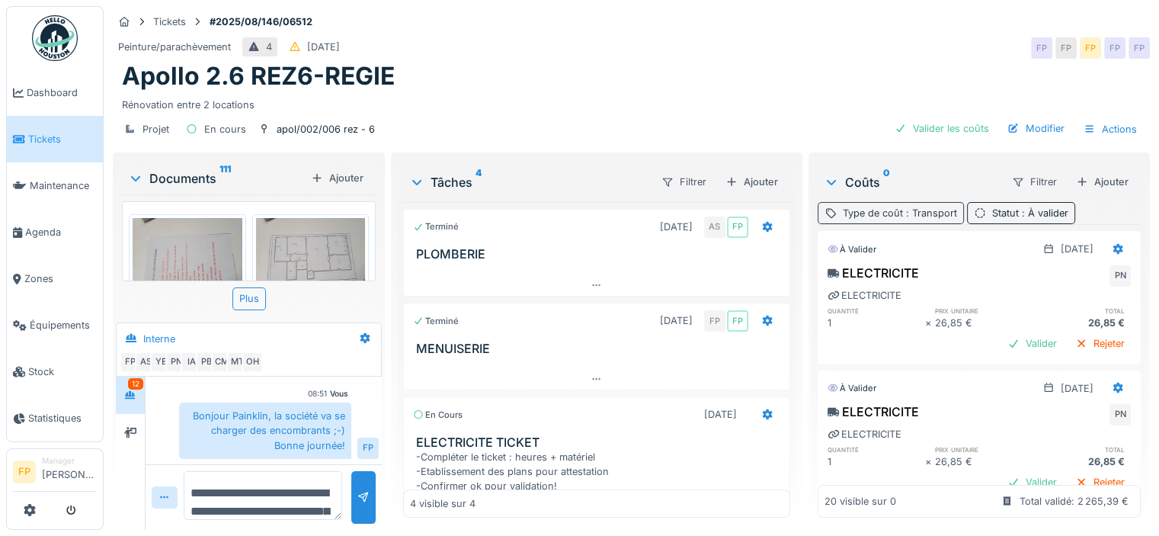
click at [924, 213] on span ": Transport" at bounding box center [930, 212] width 54 height 11
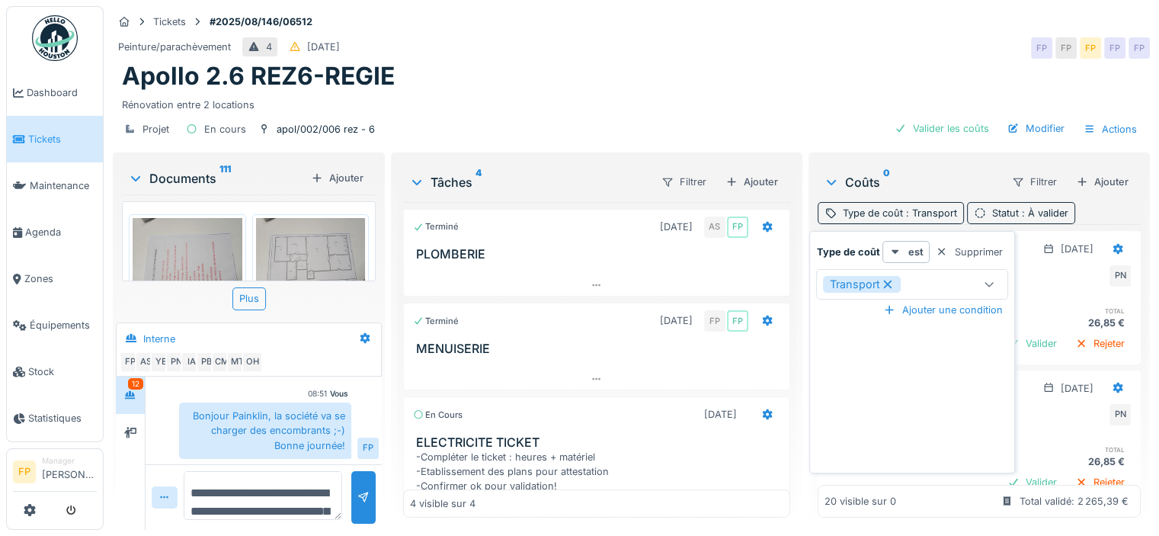
click at [887, 285] on icon at bounding box center [888, 284] width 8 height 8
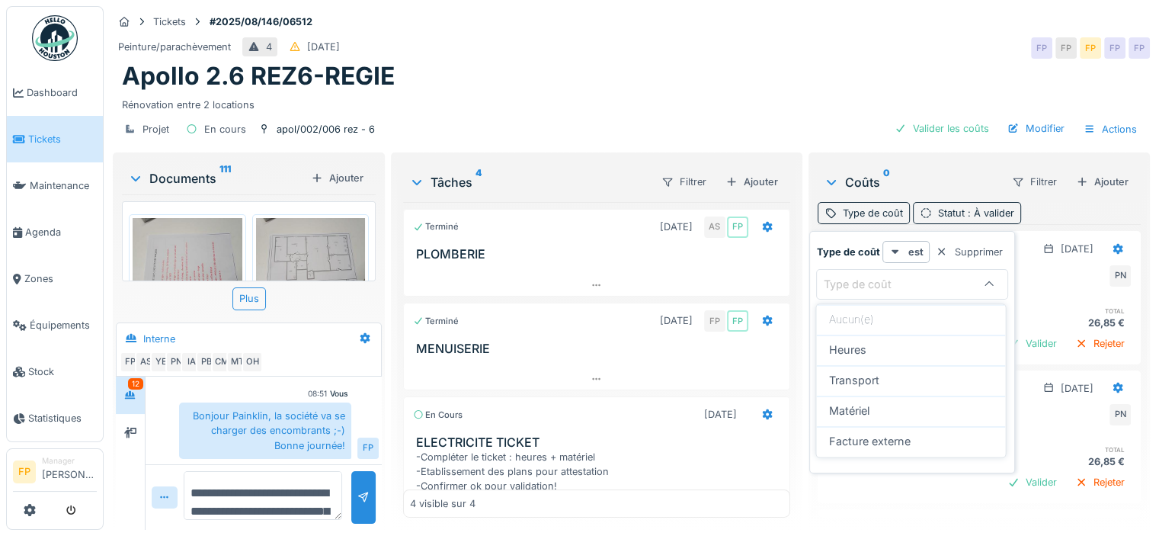
scroll to position [11, 0]
click at [873, 276] on div "Type de coût" at bounding box center [867, 284] width 89 height 17
click at [881, 276] on div "Type de coût" at bounding box center [867, 284] width 89 height 17
drag, startPoint x: 892, startPoint y: 370, endPoint x: 881, endPoint y: 372, distance: 10.9
click at [892, 372] on div "Transport" at bounding box center [910, 380] width 165 height 17
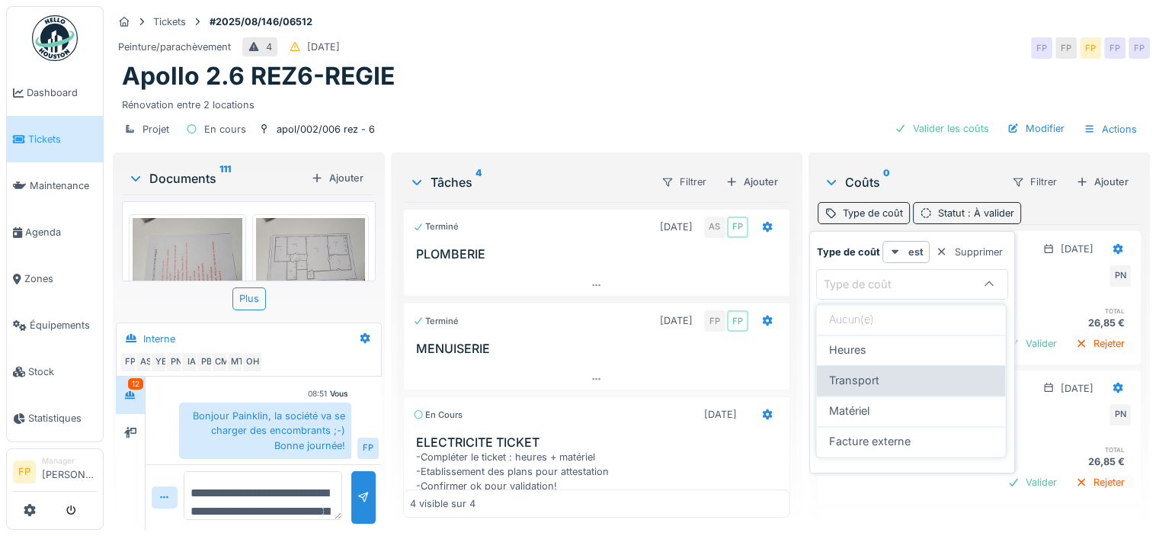
type input "*********"
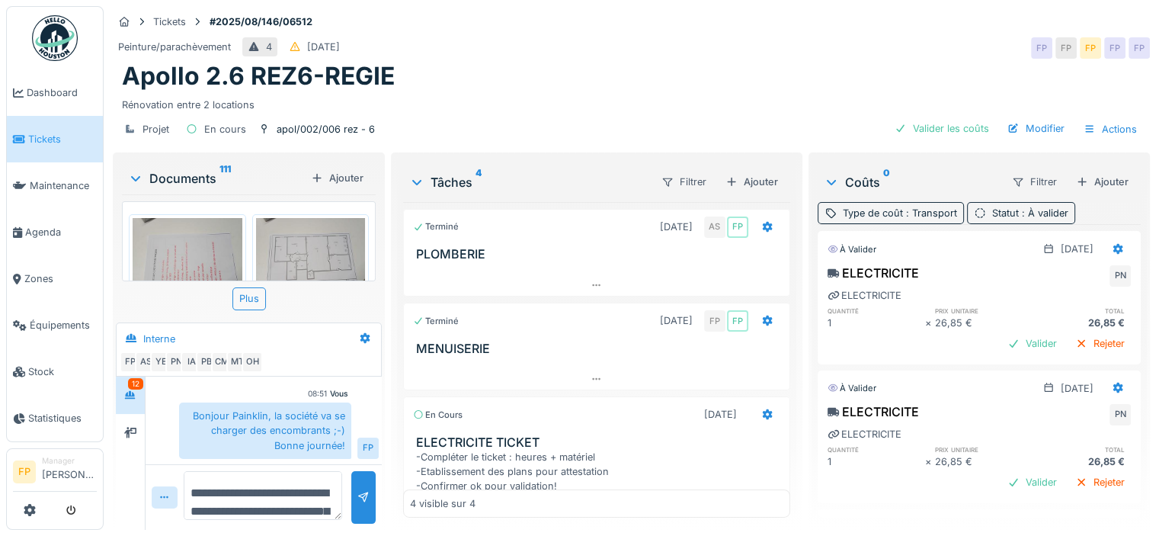
click at [865, 41] on div "Peinture/parachèvement 4 23/08/2025 FP FP FP FP FP" at bounding box center [631, 47] width 1037 height 27
click at [1003, 333] on div "Valider" at bounding box center [1032, 343] width 62 height 21
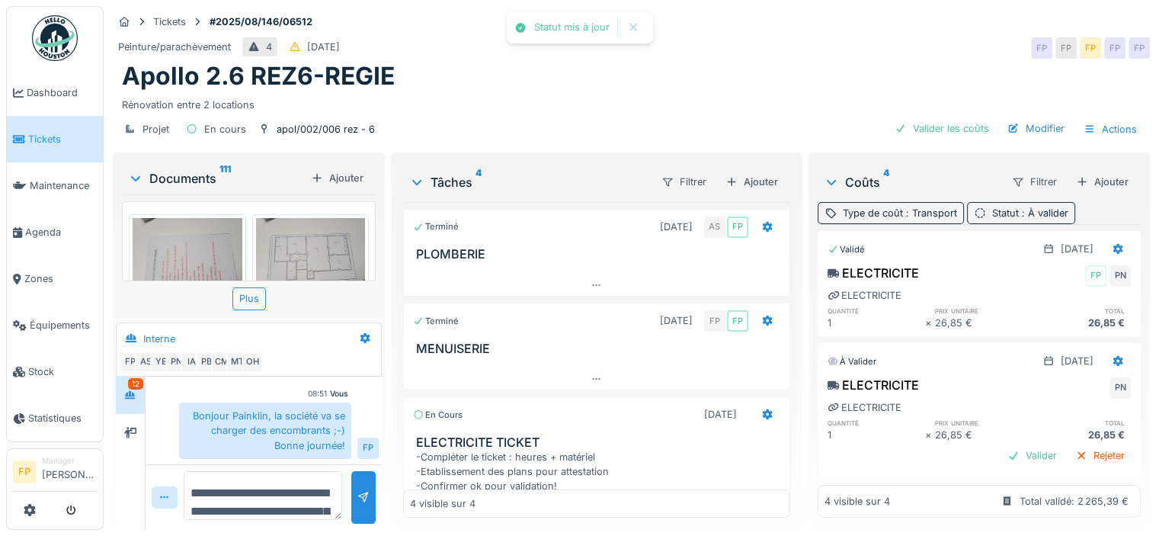
scroll to position [76, 0]
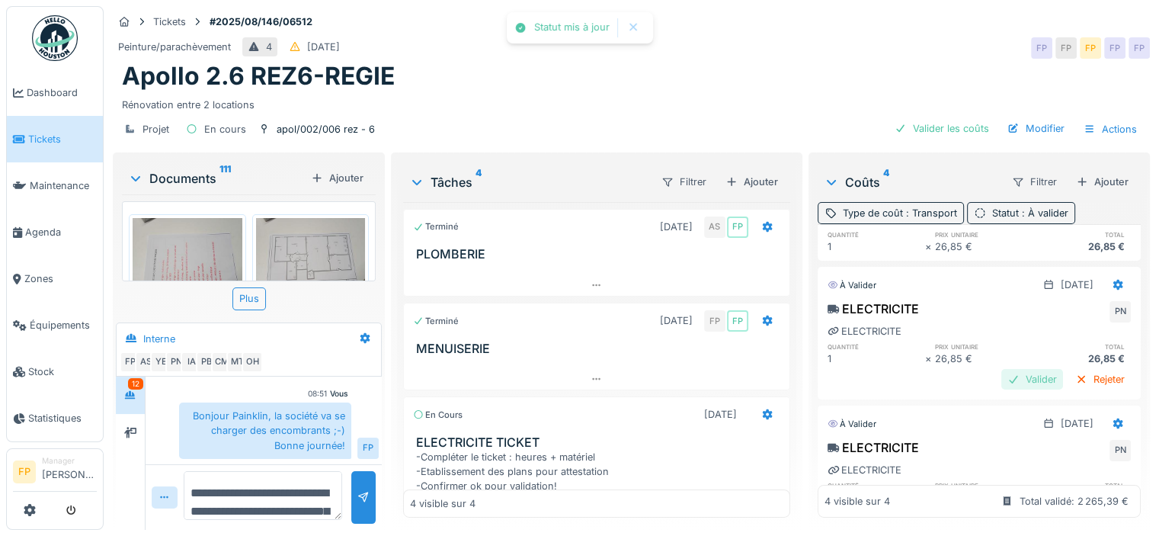
click at [1006, 369] on div "Valider" at bounding box center [1032, 379] width 62 height 21
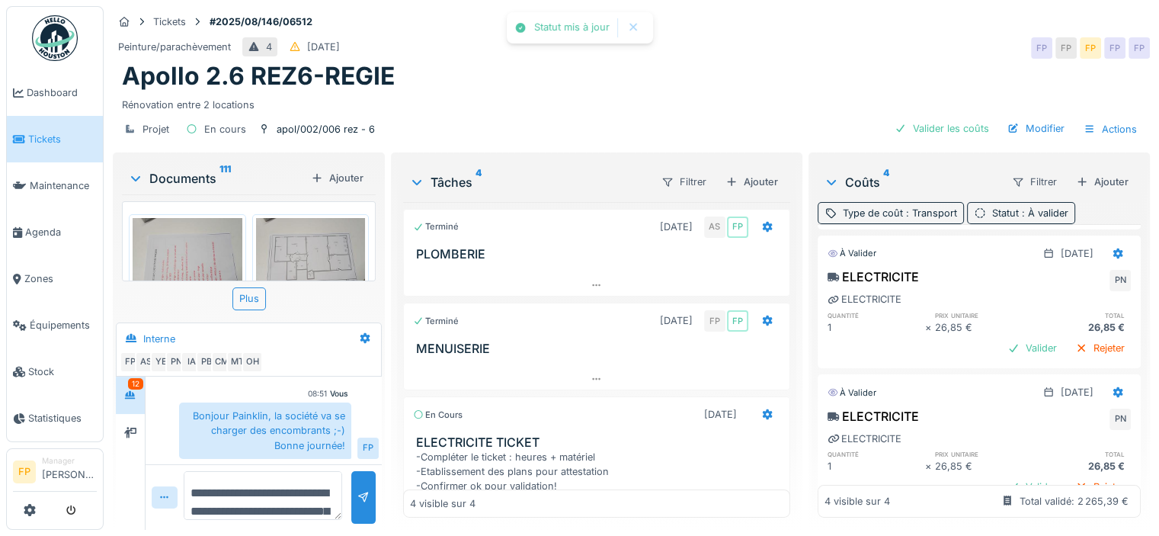
scroll to position [229, 0]
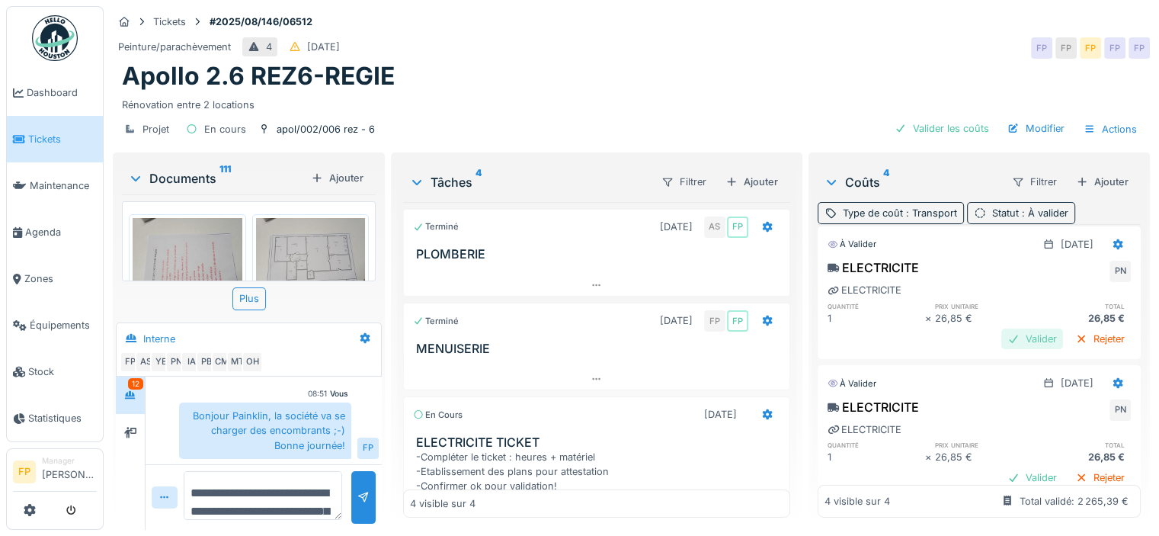
click at [1003, 328] on div "Valider" at bounding box center [1032, 338] width 62 height 21
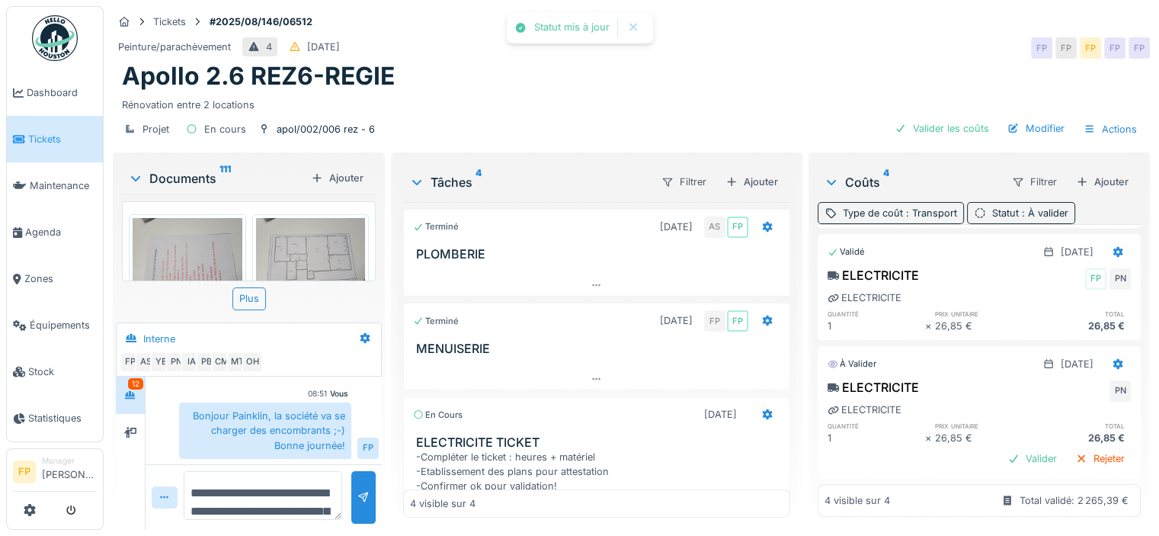
scroll to position [239, 0]
click at [1001, 448] on div "Valider" at bounding box center [1032, 458] width 62 height 21
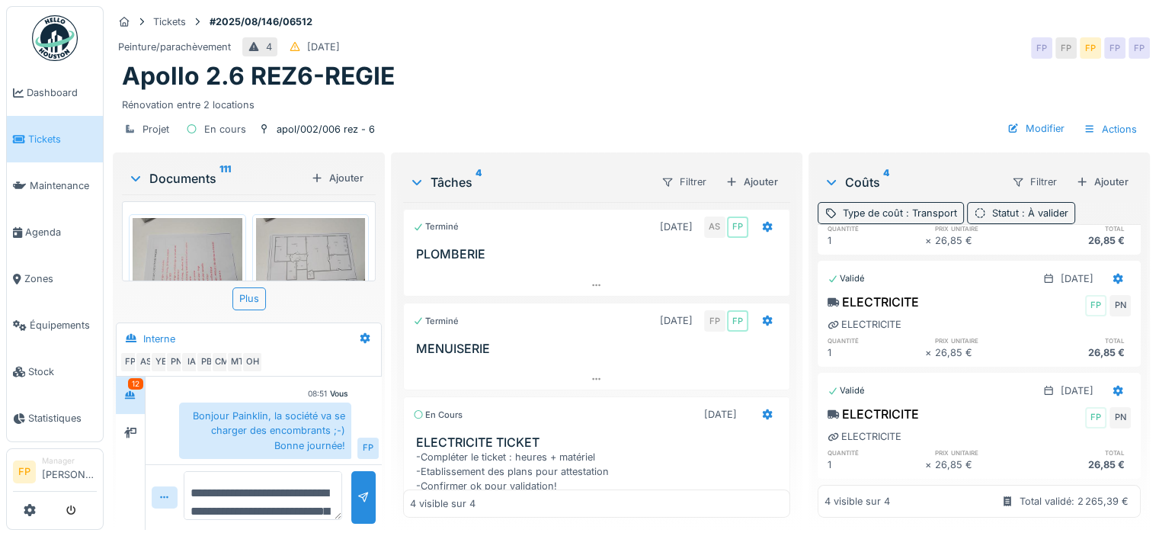
scroll to position [0, 0]
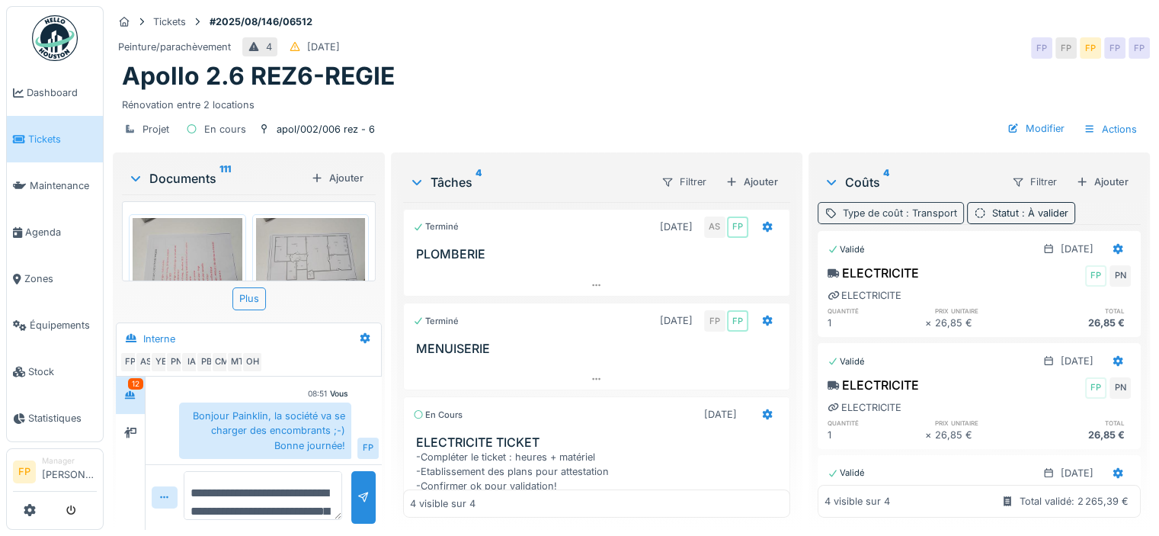
click at [890, 206] on div "Type de coût : Transport" at bounding box center [900, 213] width 114 height 14
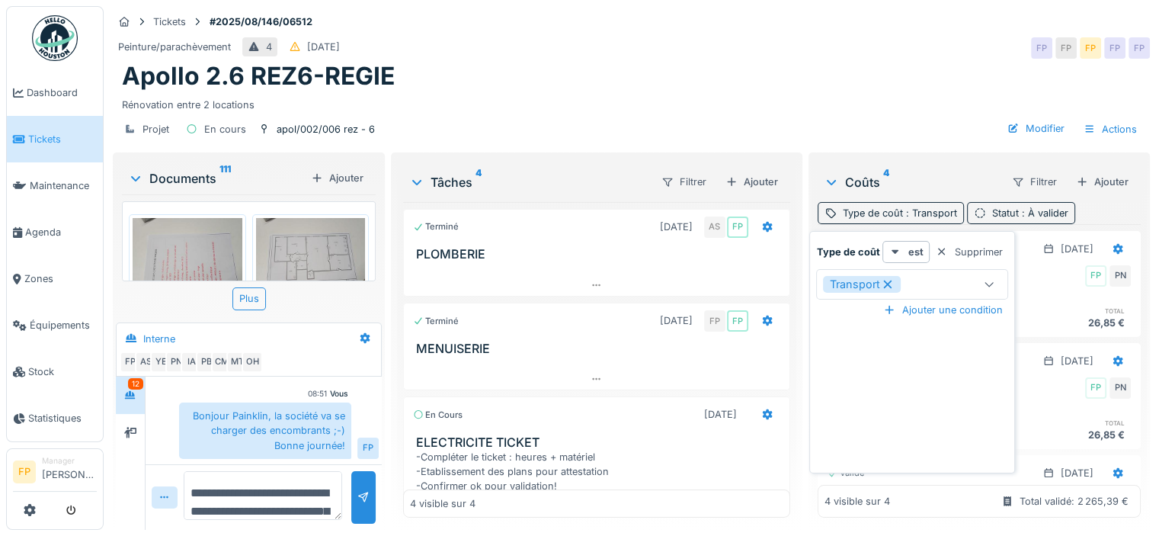
click at [883, 279] on icon at bounding box center [888, 284] width 14 height 11
click at [884, 276] on div "Type de coût" at bounding box center [867, 284] width 89 height 17
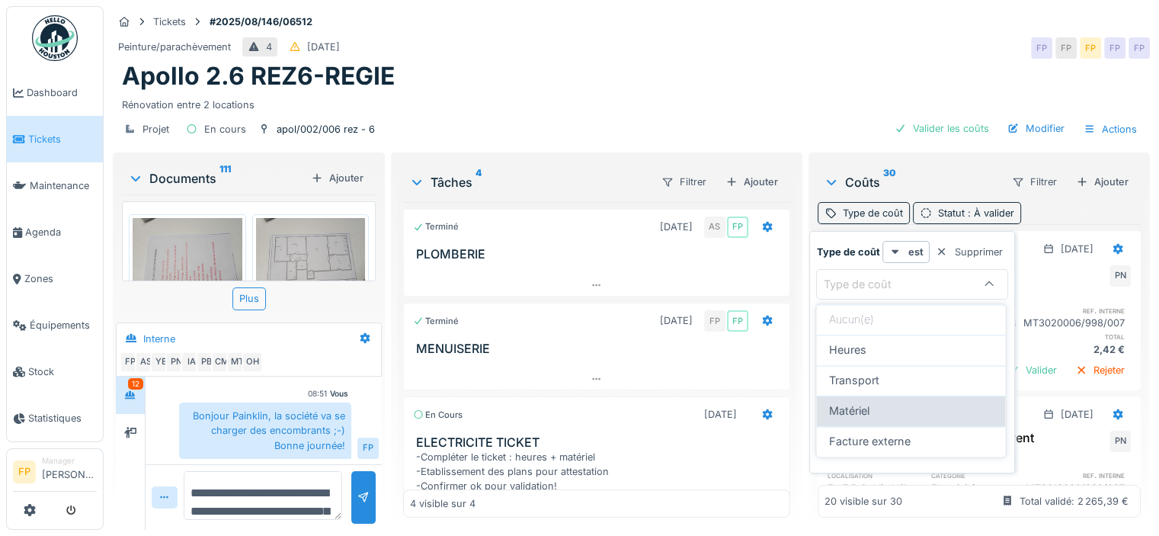
click at [883, 402] on div "Matériel" at bounding box center [910, 410] width 165 height 17
type input "*********"
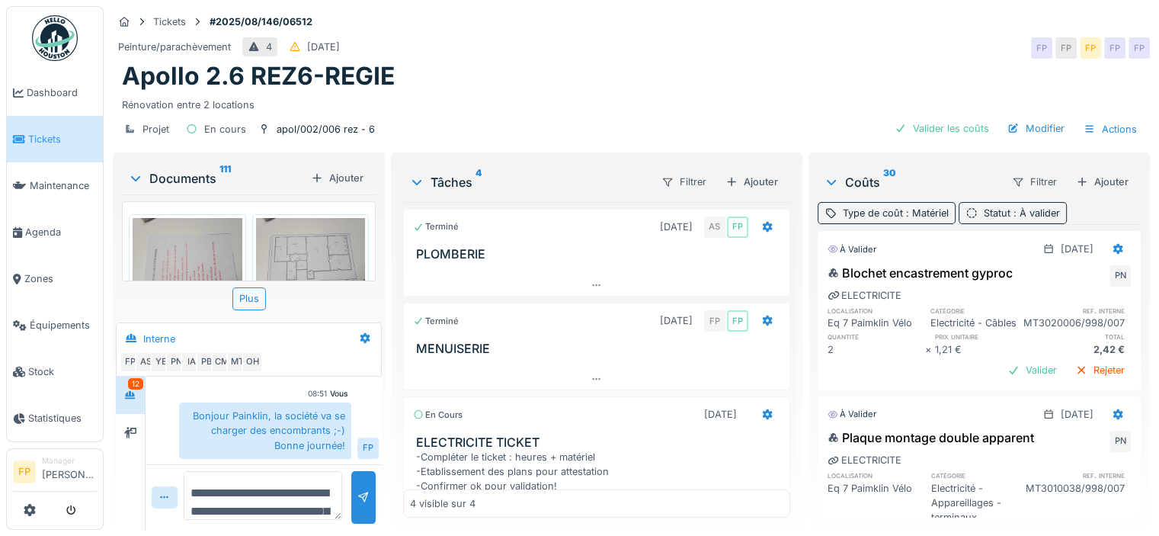
click at [894, 62] on div "Apollo 2.6 REZ6-REGIE" at bounding box center [631, 76] width 1019 height 29
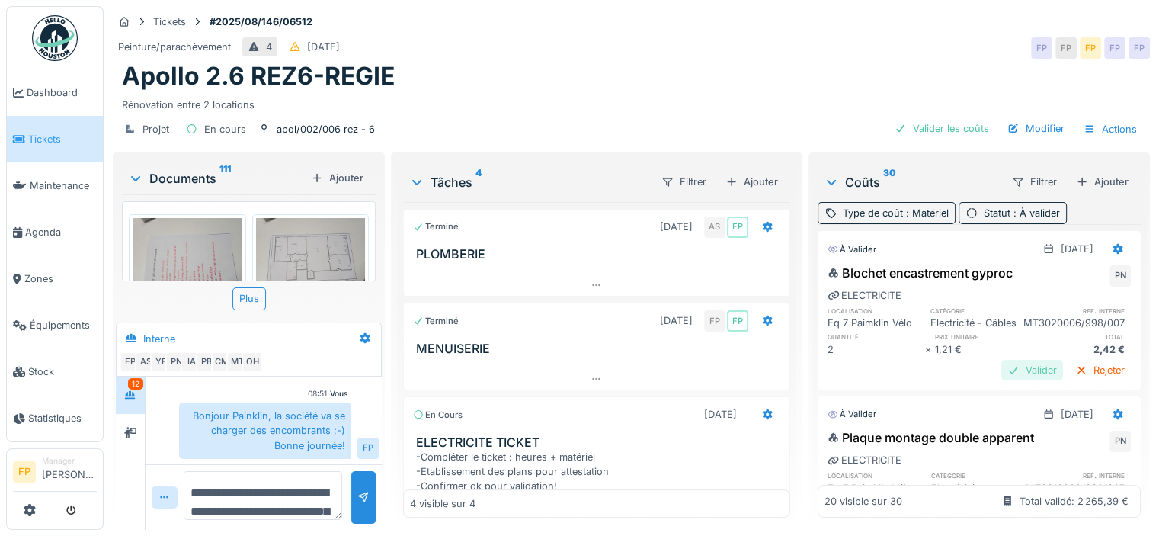
drag, startPoint x: 1002, startPoint y: 381, endPoint x: 988, endPoint y: 381, distance: 14.5
click at [1003, 380] on div "Valider" at bounding box center [1032, 370] width 62 height 21
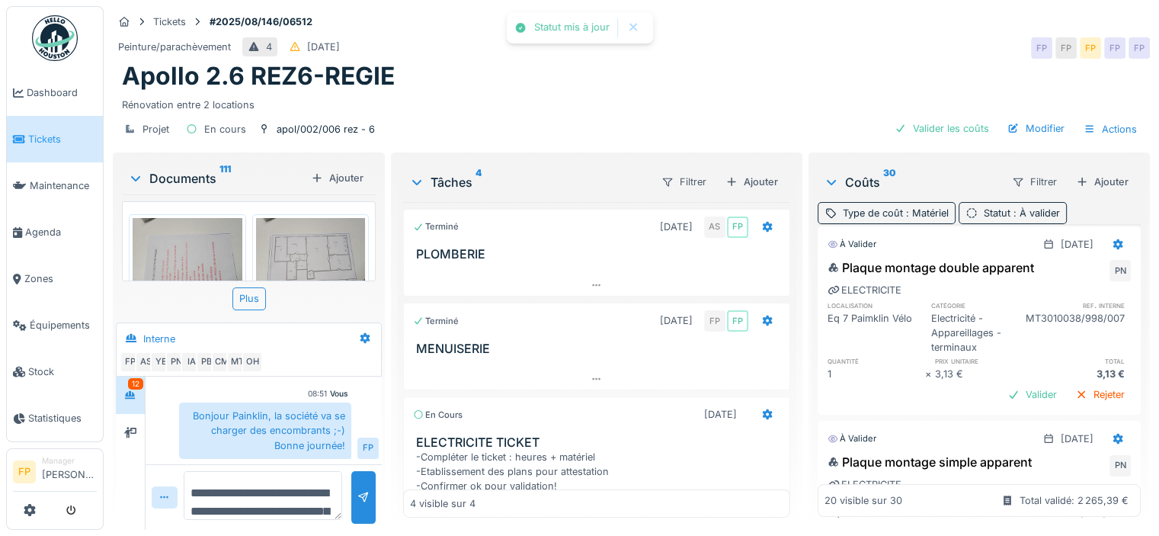
scroll to position [229, 0]
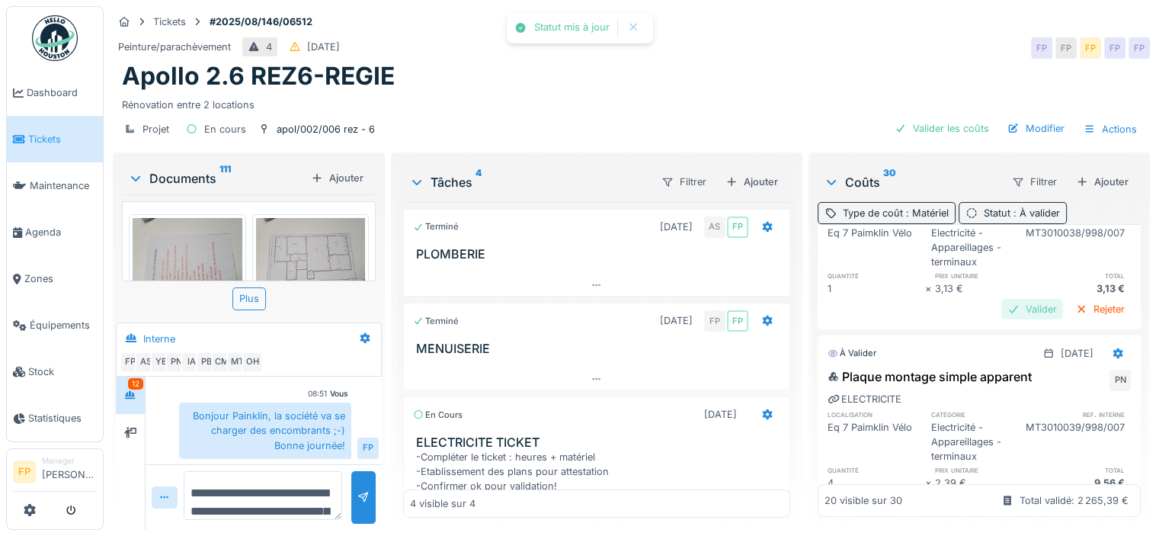
click at [1004, 319] on div "Valider" at bounding box center [1032, 309] width 62 height 21
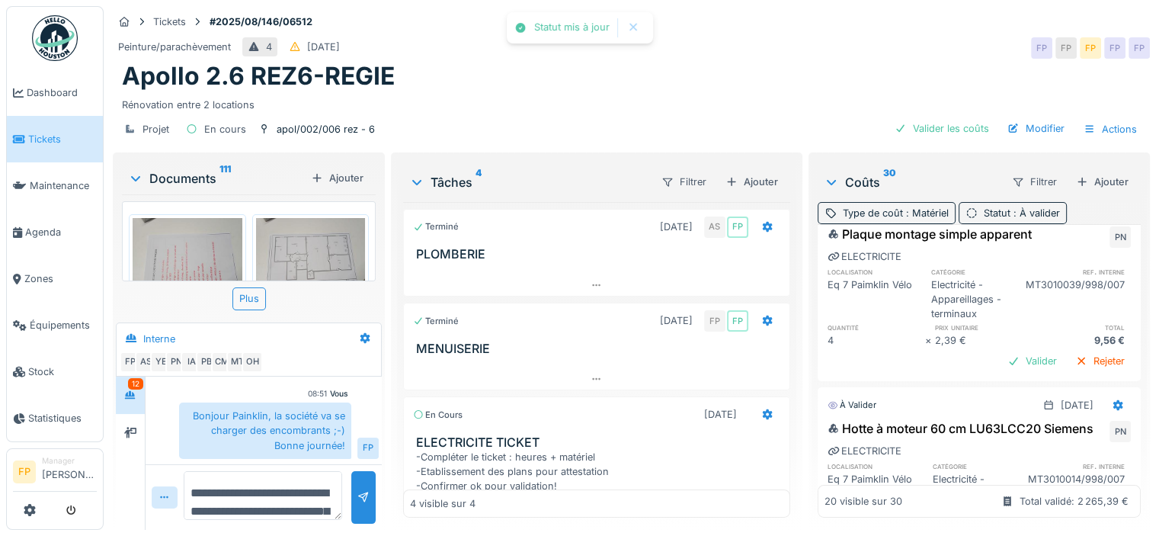
scroll to position [381, 0]
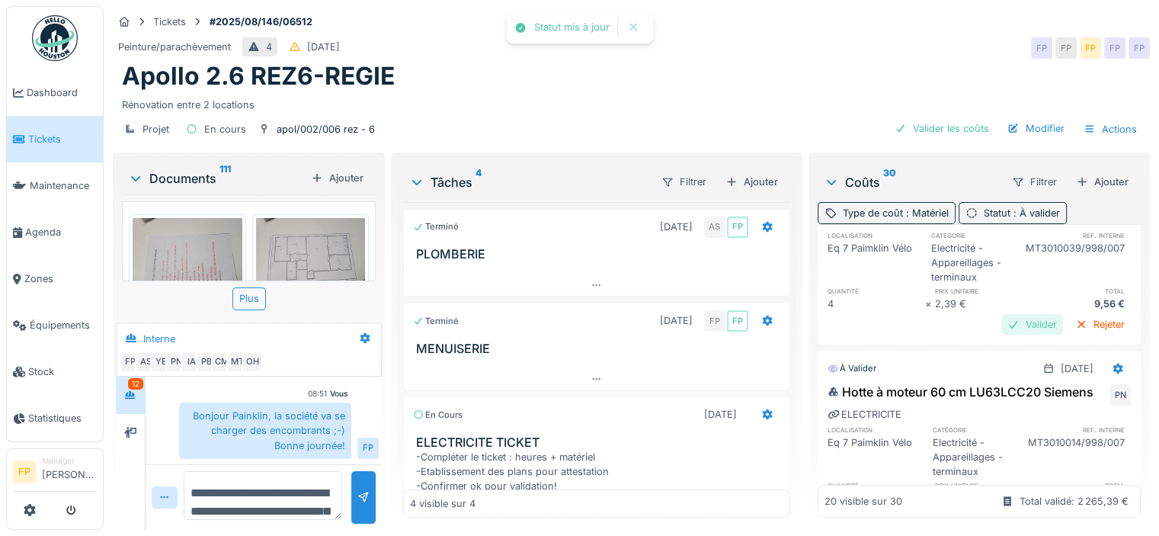
click at [1007, 331] on div "Valider" at bounding box center [1032, 324] width 62 height 21
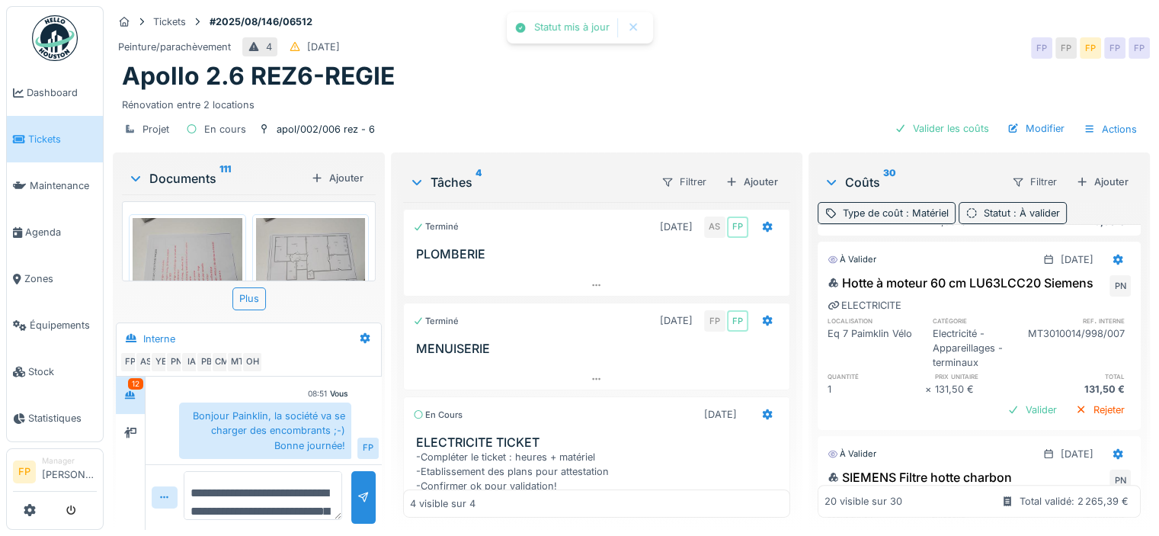
scroll to position [533, 0]
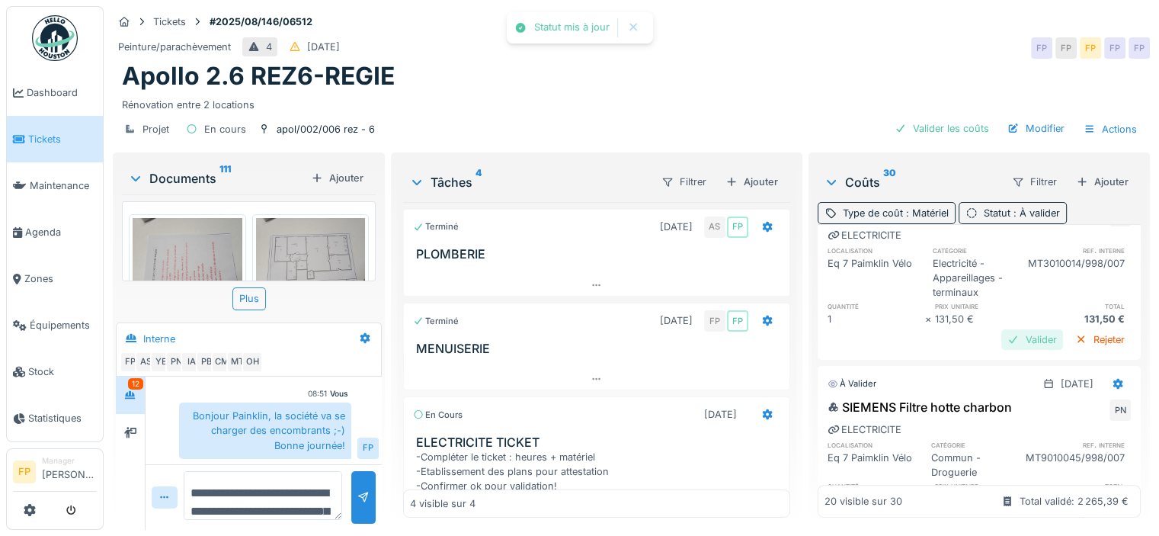
click at [1001, 350] on div "Valider" at bounding box center [1032, 339] width 62 height 21
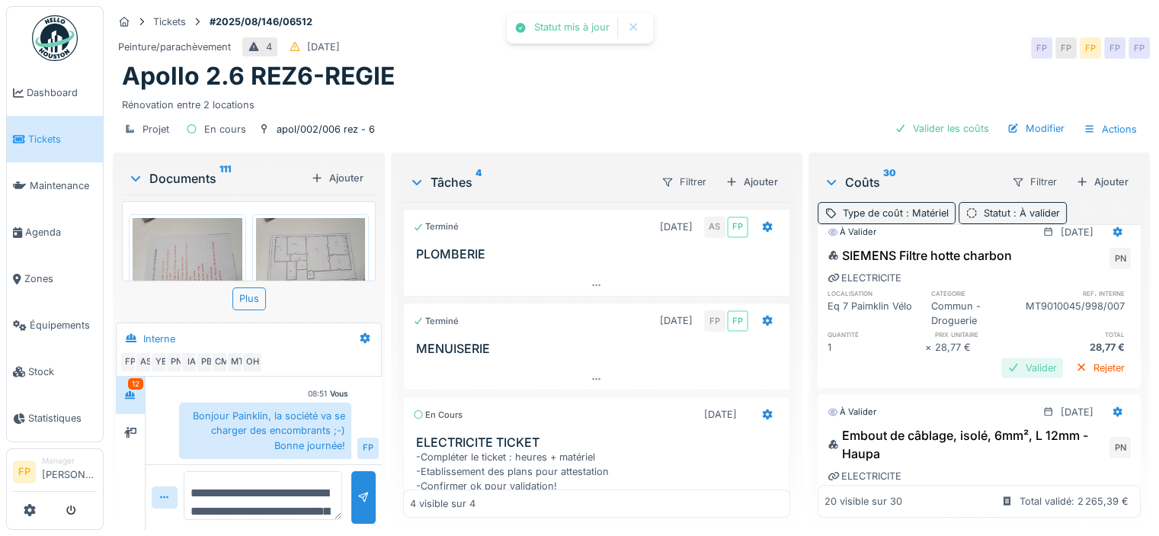
scroll to position [686, 0]
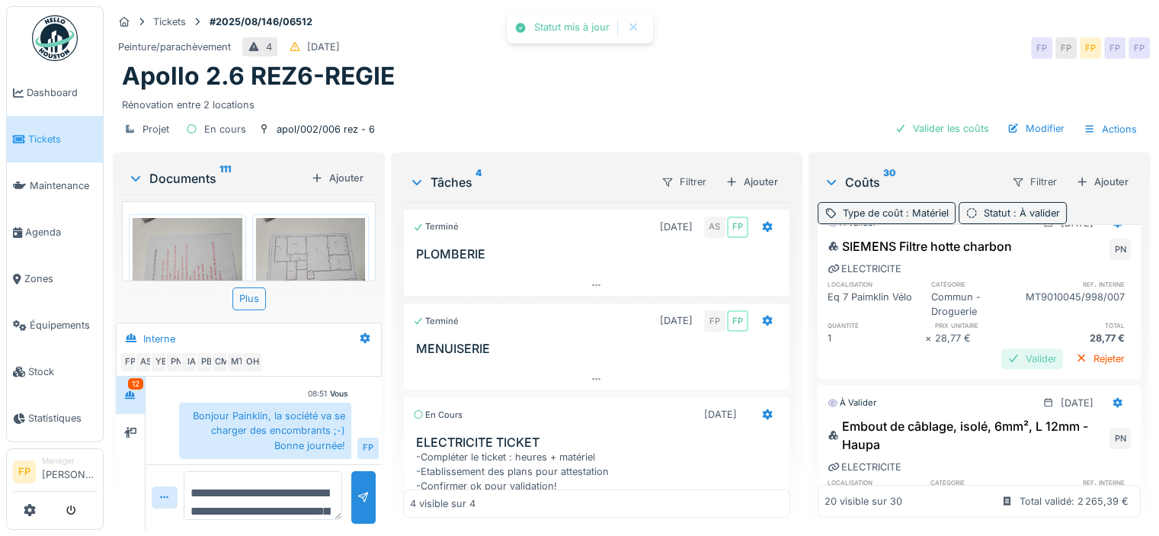
click at [1001, 366] on div "Valider" at bounding box center [1032, 358] width 62 height 21
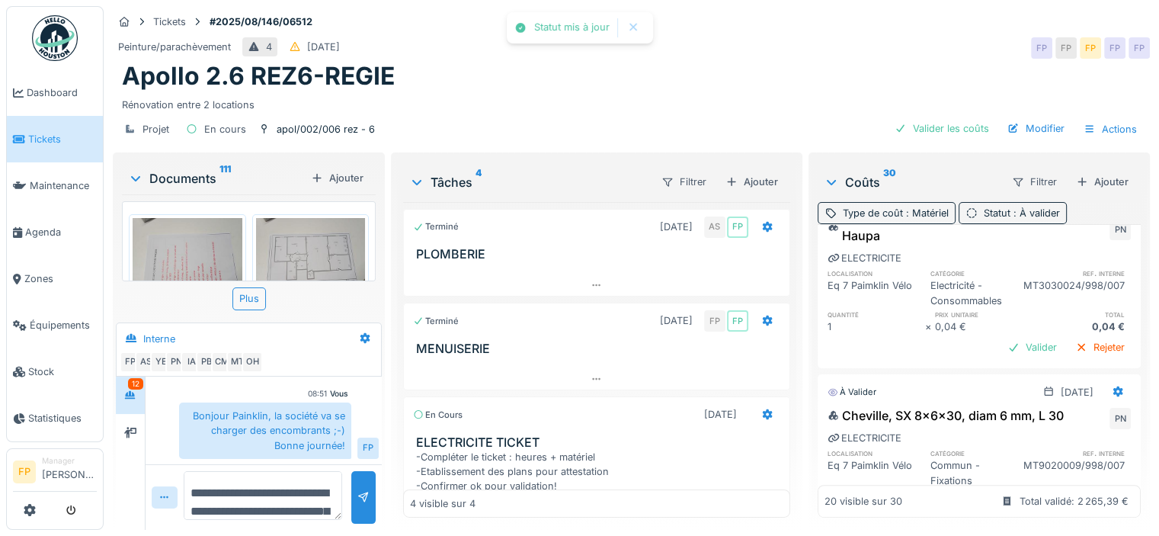
scroll to position [914, 0]
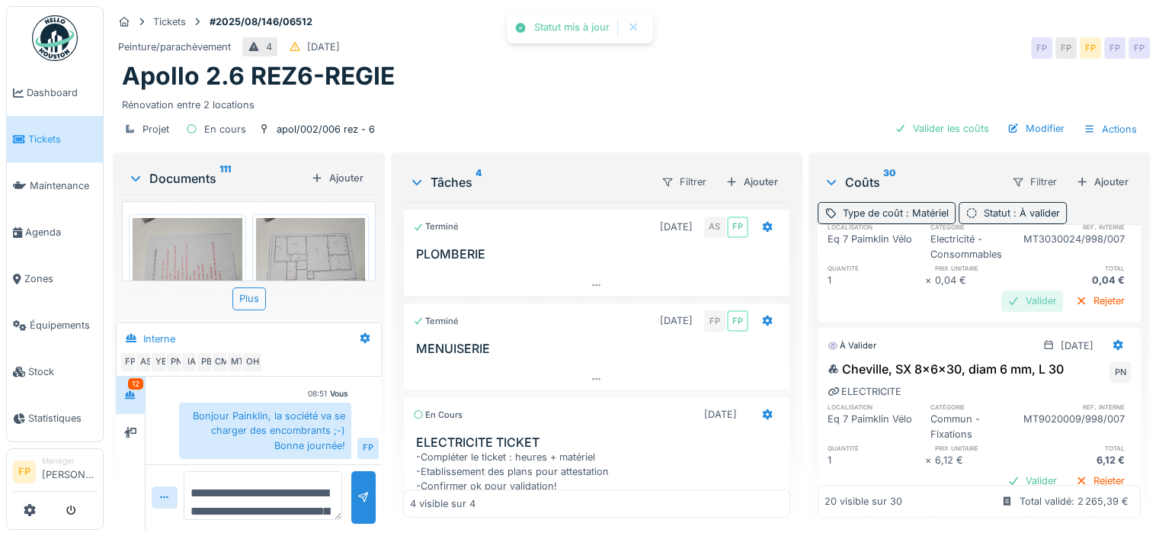
click at [1003, 311] on div "Valider" at bounding box center [1032, 300] width 62 height 21
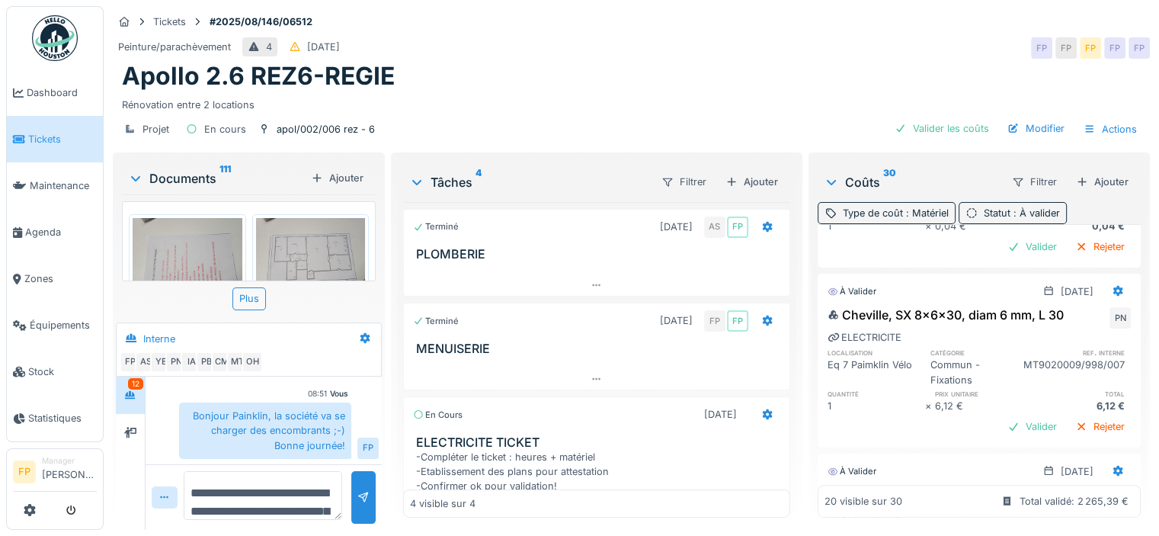
scroll to position [1039, 0]
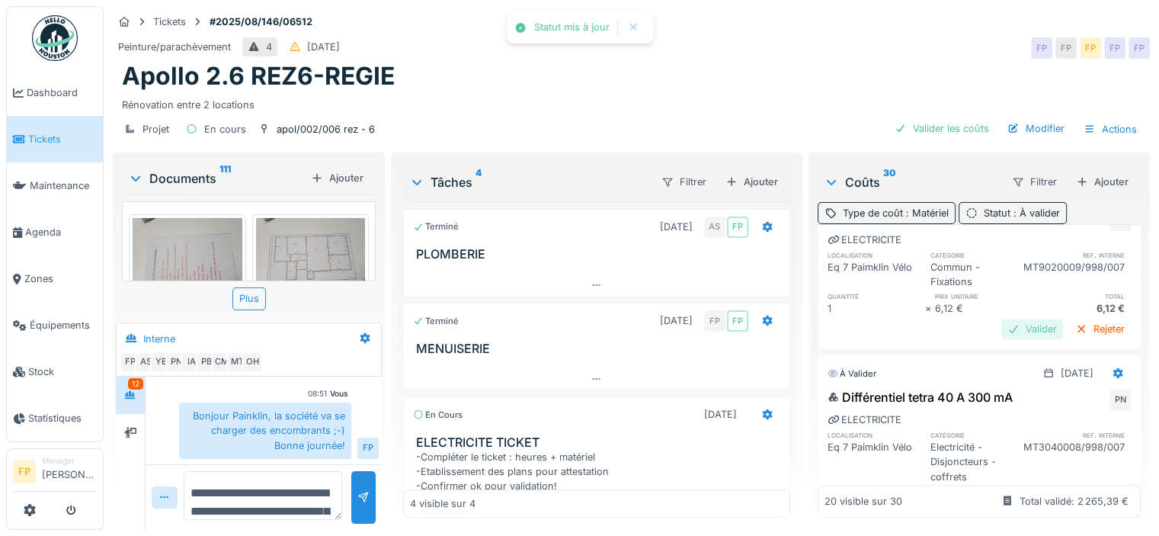
click at [1003, 331] on div "Valider" at bounding box center [1032, 329] width 62 height 21
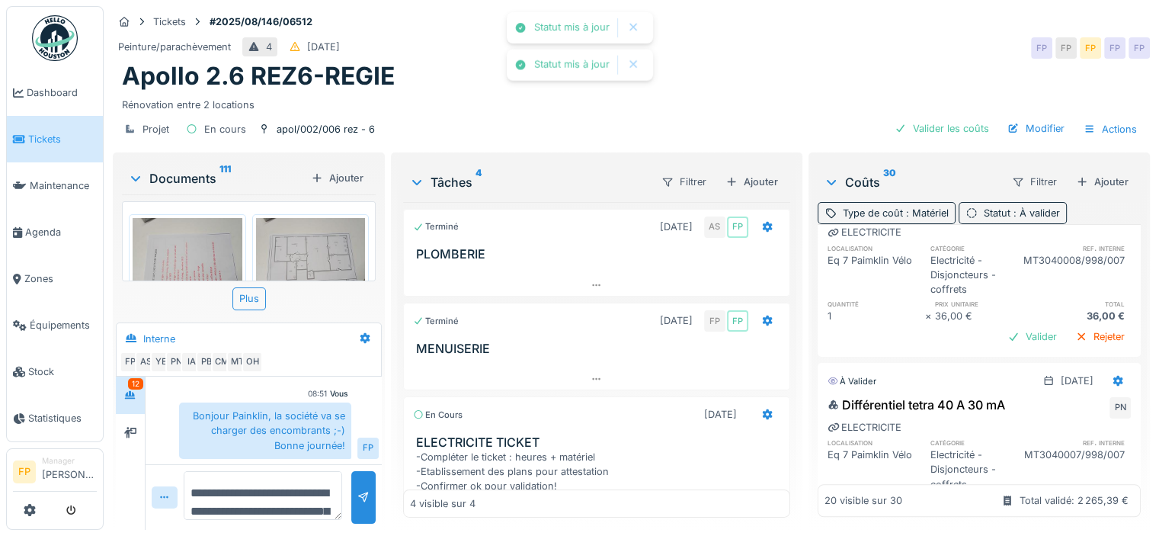
scroll to position [1201, 0]
click at [1001, 345] on div "Valider" at bounding box center [1032, 335] width 62 height 21
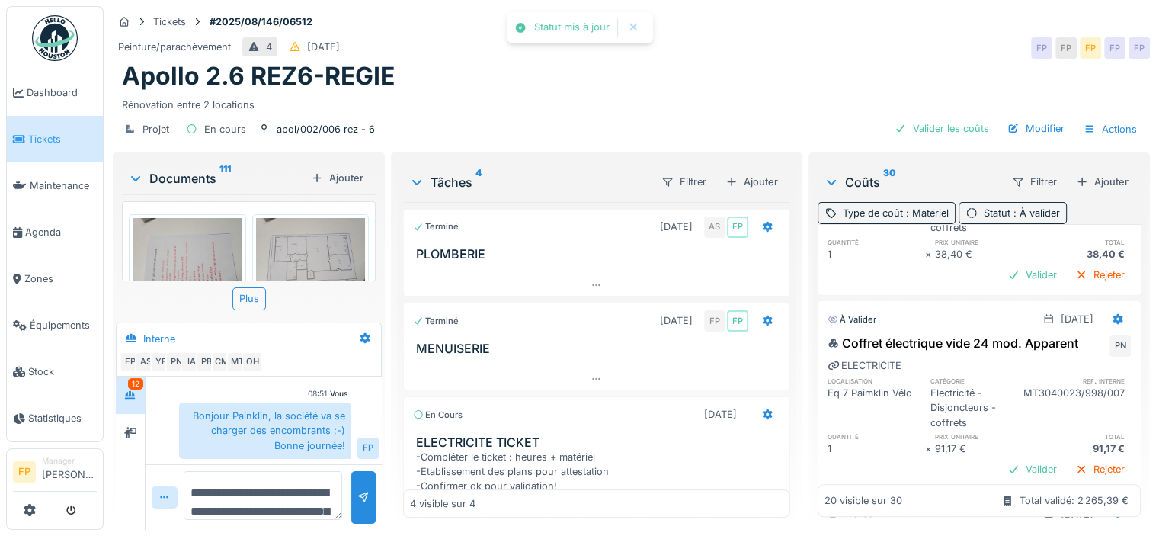
scroll to position [1430, 0]
click at [1001, 284] on div "Valider" at bounding box center [1032, 274] width 62 height 21
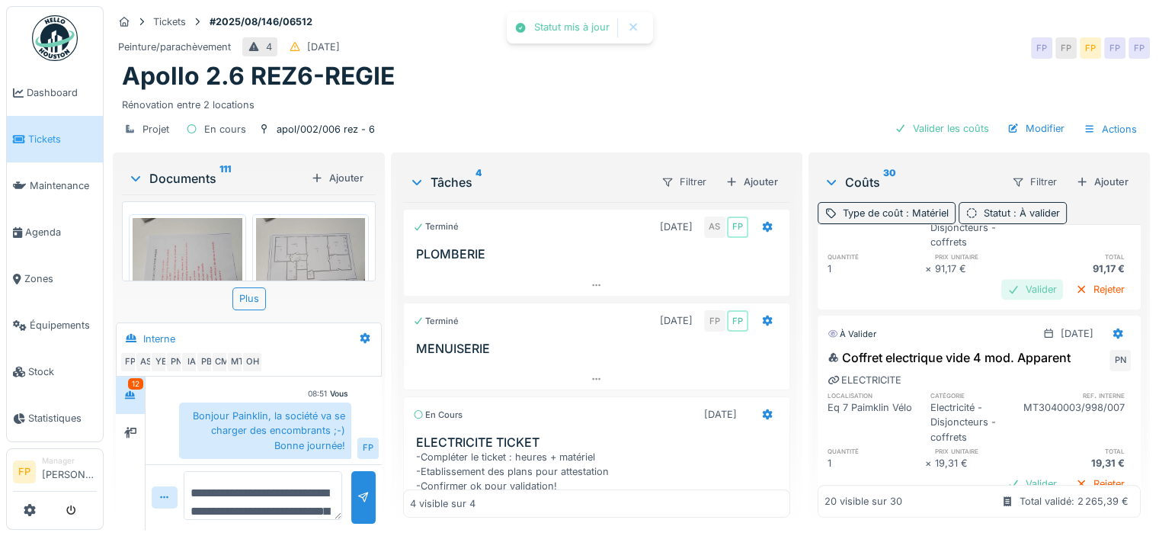
click at [1001, 299] on div "Valider" at bounding box center [1032, 289] width 62 height 21
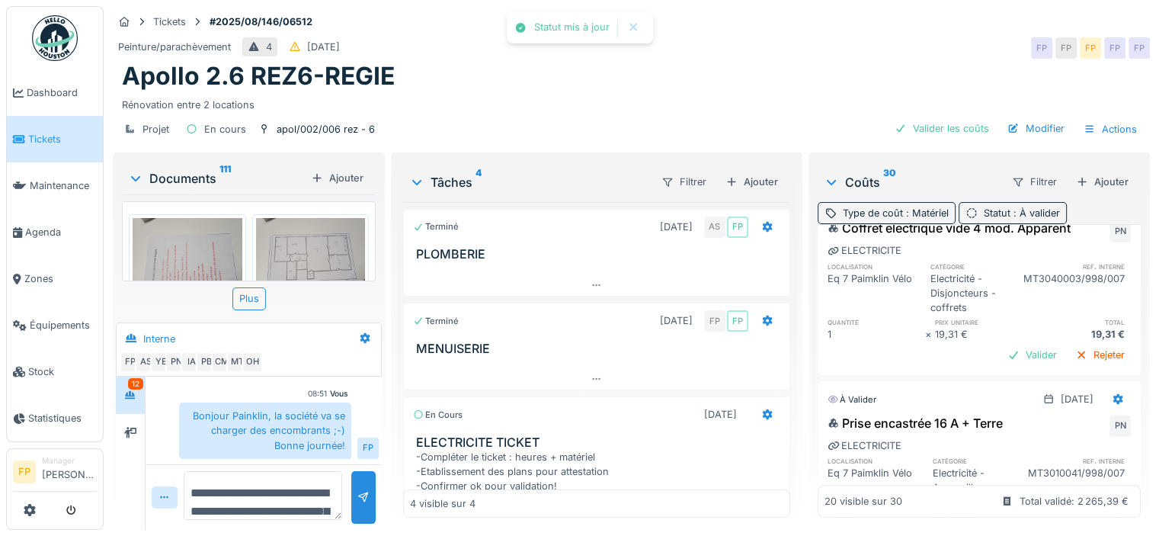
scroll to position [1753, 0]
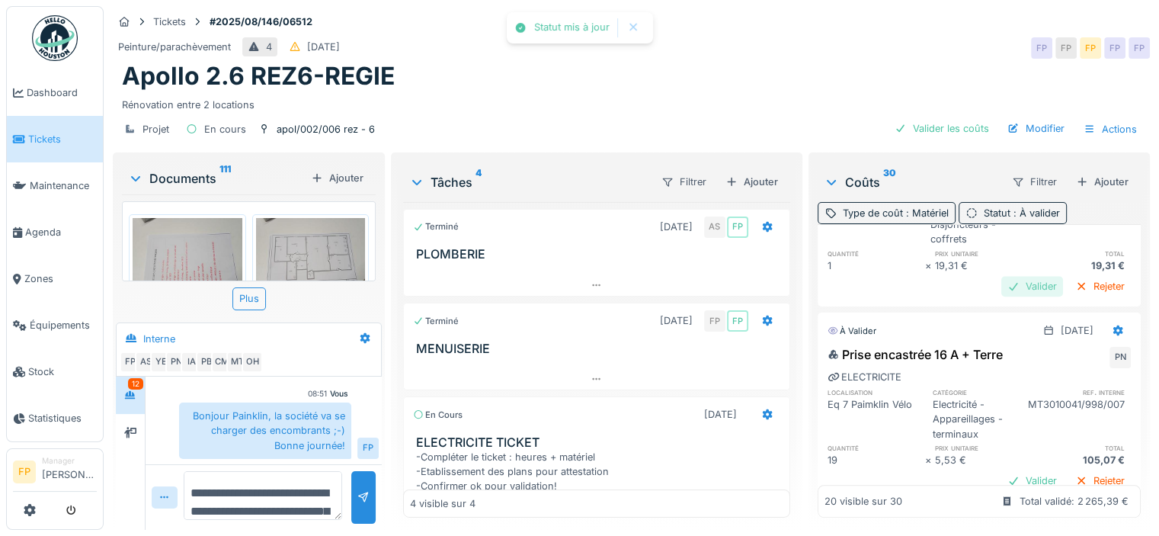
click at [1001, 296] on div "Valider" at bounding box center [1032, 286] width 62 height 21
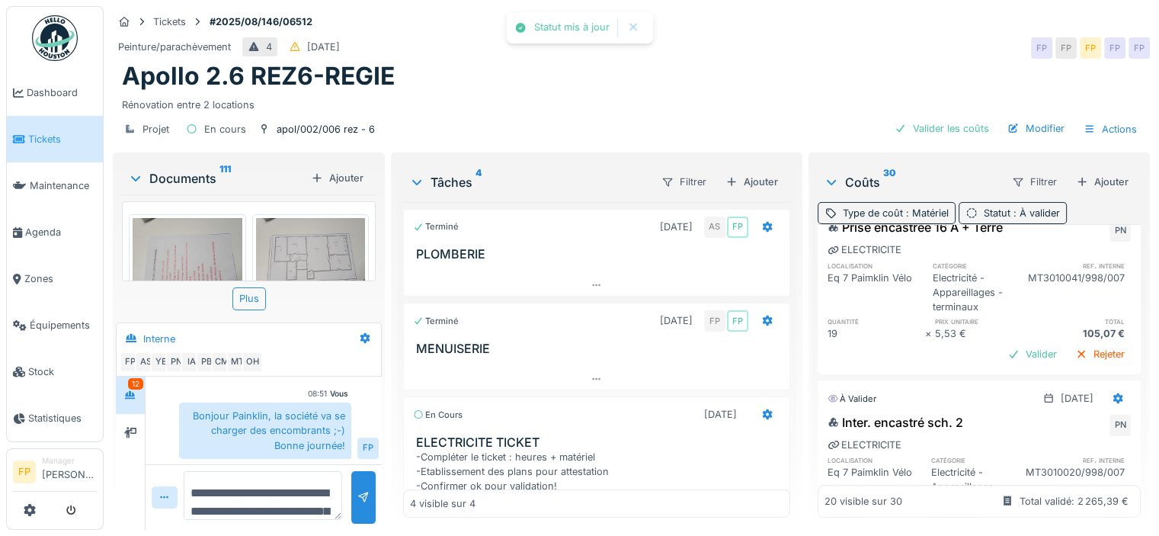
scroll to position [1923, 0]
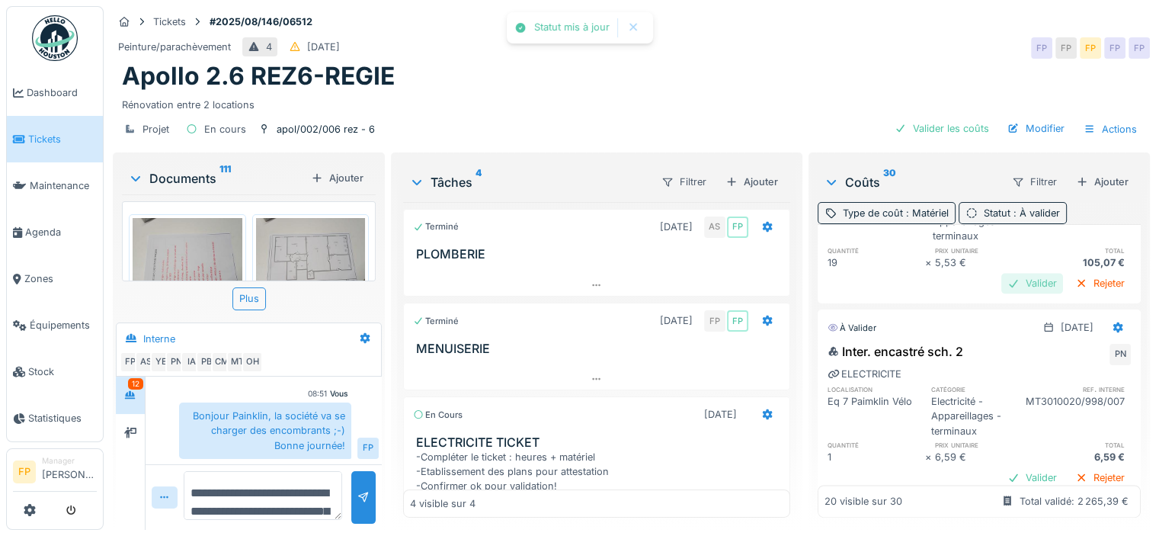
click at [1001, 293] on div "Valider" at bounding box center [1032, 283] width 62 height 21
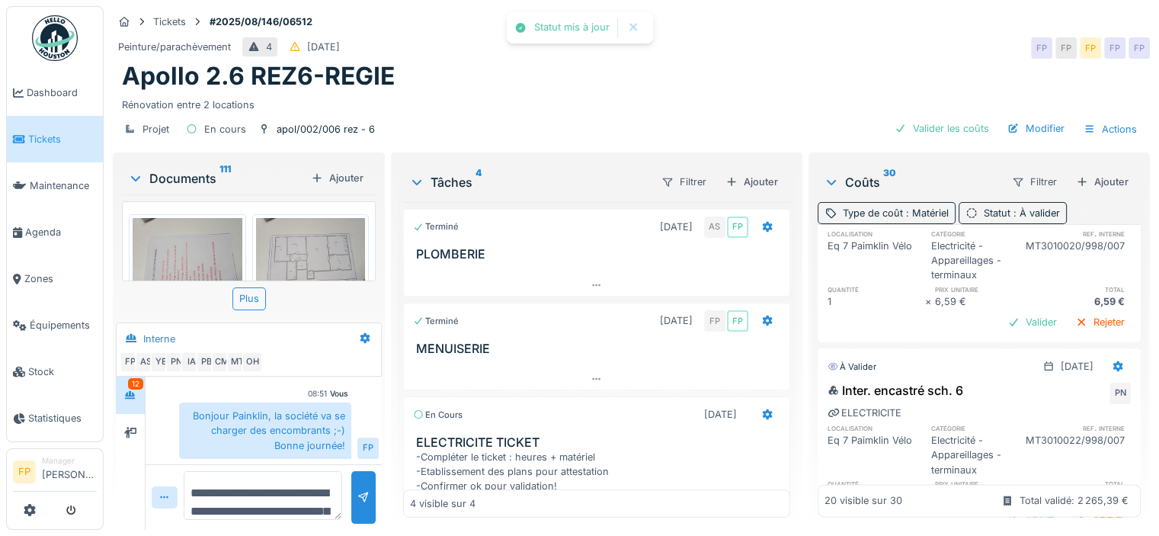
scroll to position [2076, 0]
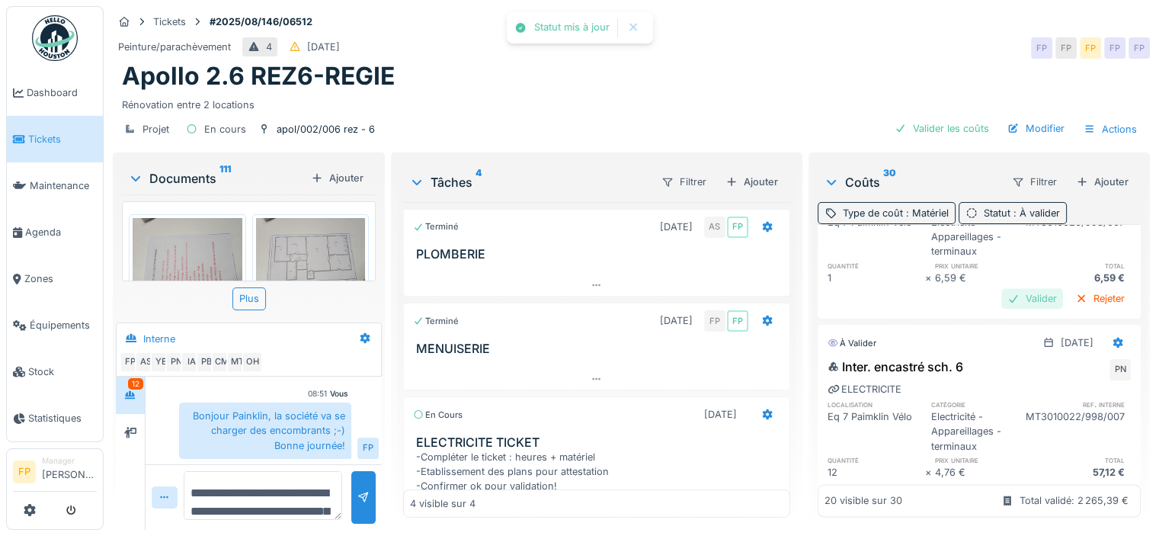
click at [1001, 309] on div "Valider" at bounding box center [1032, 298] width 62 height 21
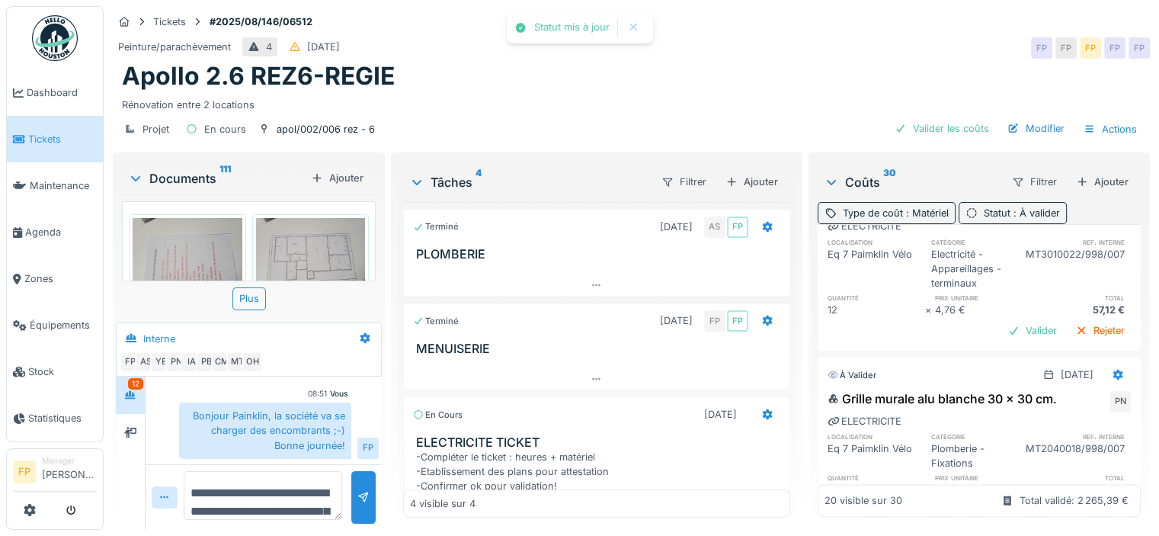
scroll to position [2228, 0]
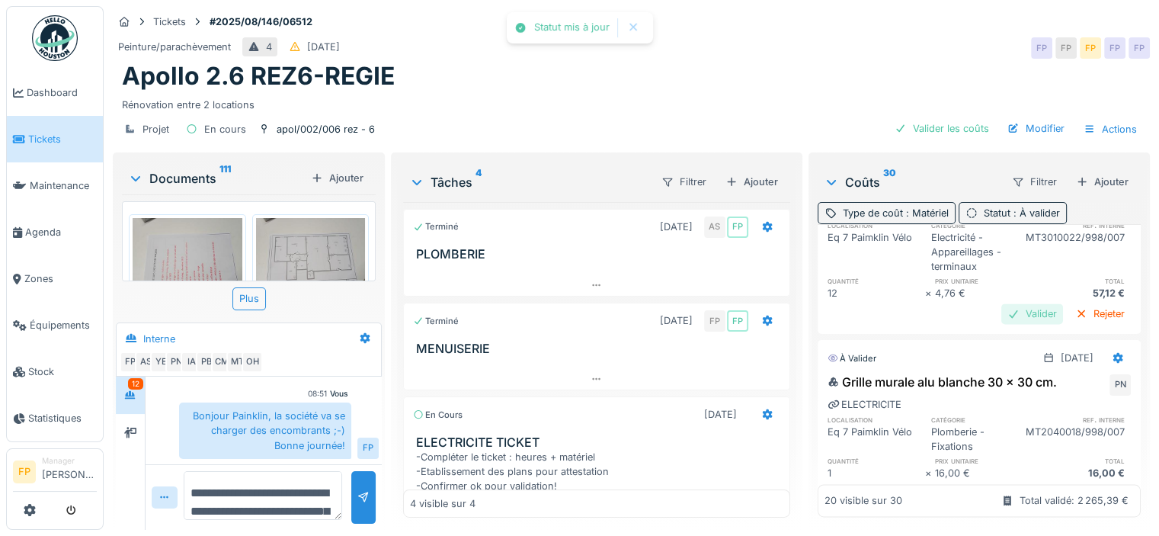
click at [1006, 324] on div "Valider" at bounding box center [1032, 313] width 62 height 21
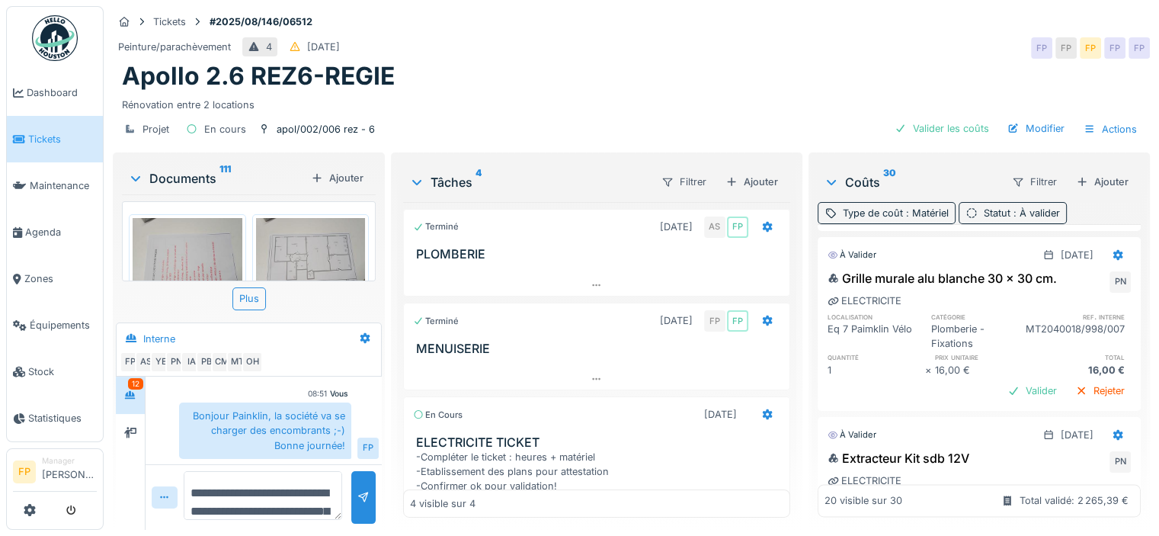
scroll to position [2381, 0]
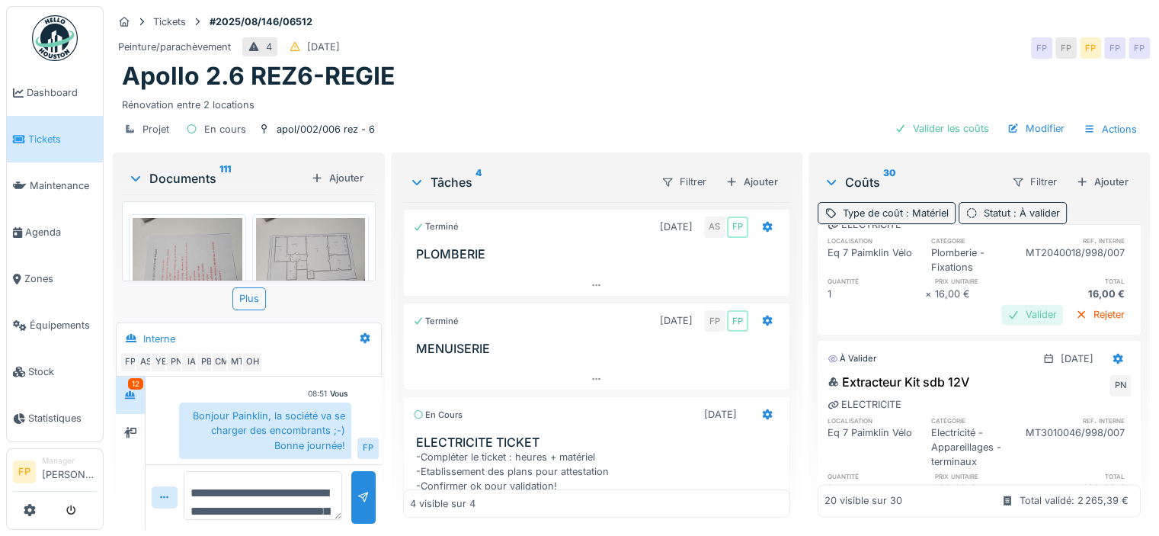
click at [1003, 325] on div "Valider" at bounding box center [1032, 314] width 62 height 21
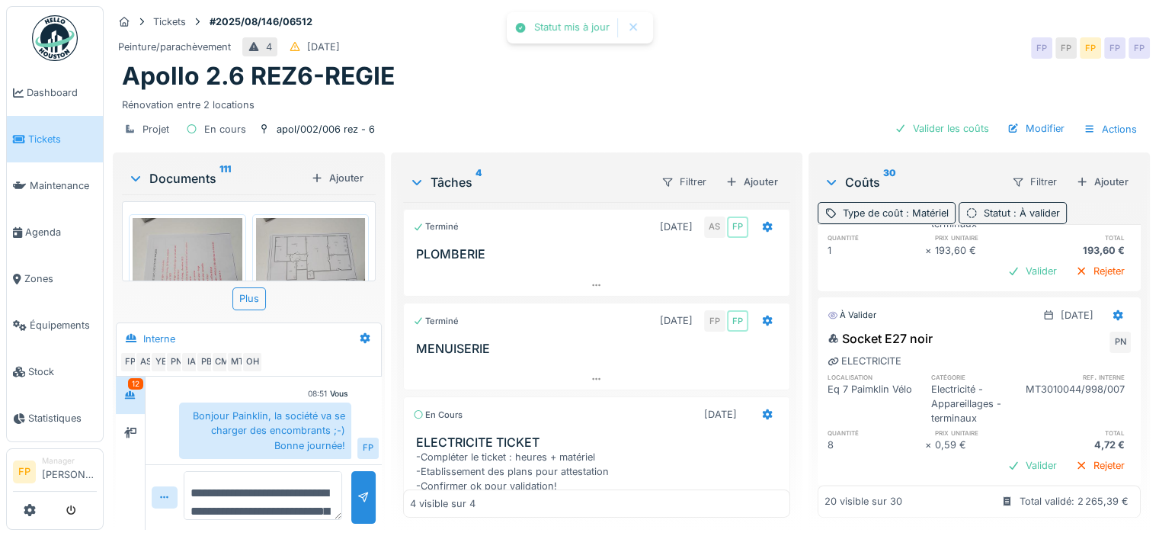
scroll to position [2609, 0]
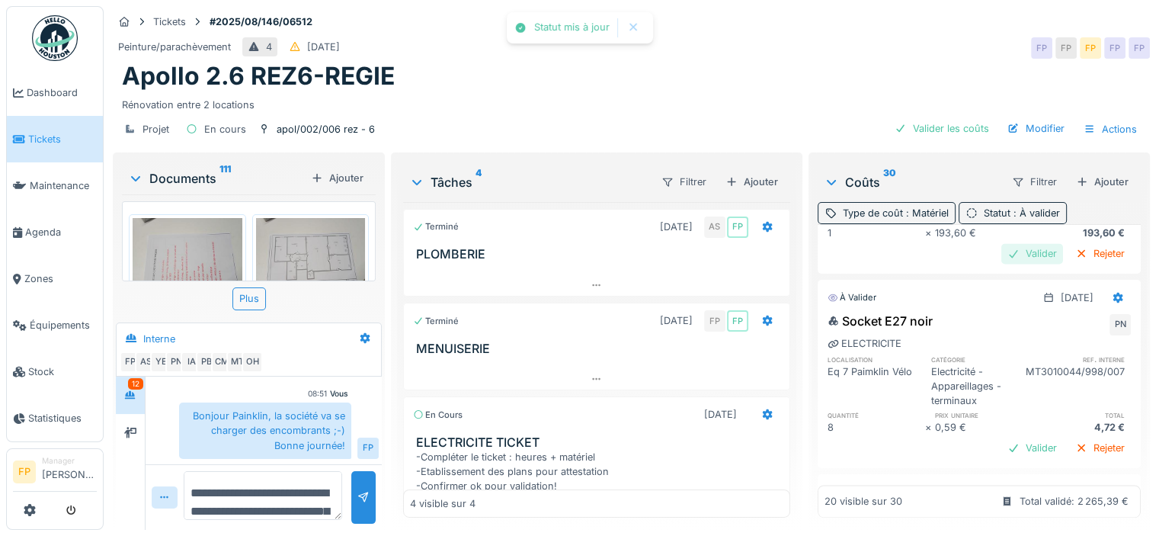
click at [1001, 264] on div "Valider" at bounding box center [1032, 253] width 62 height 21
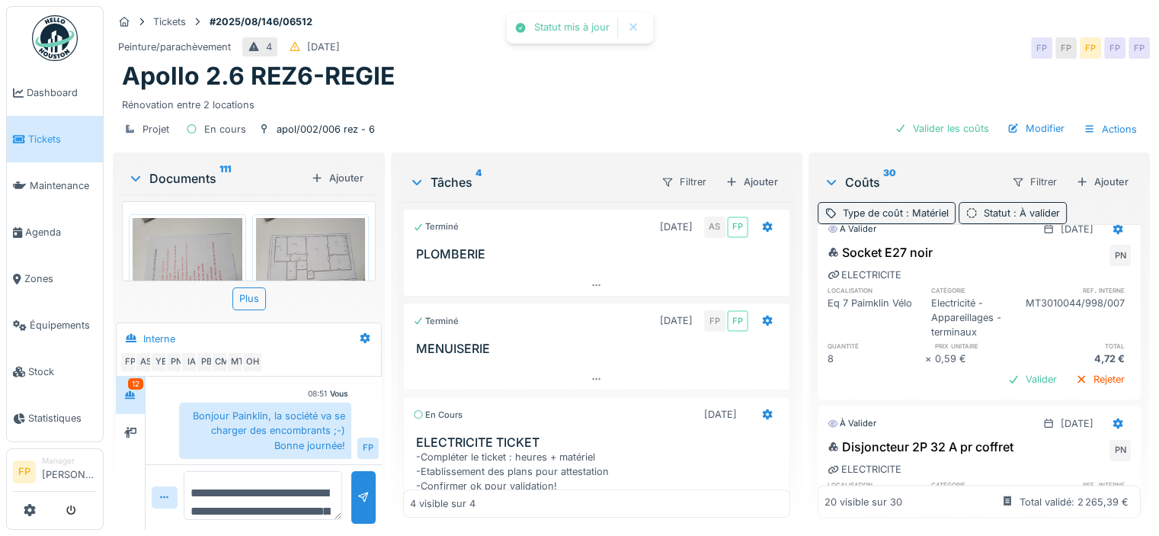
scroll to position [2762, 0]
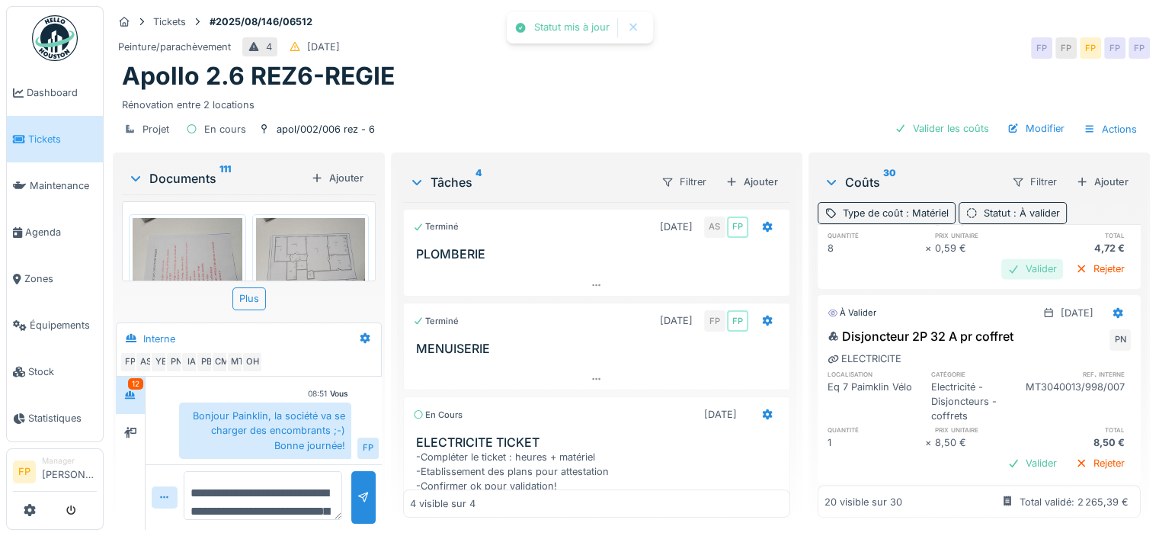
click at [1001, 279] on div "Valider" at bounding box center [1032, 268] width 62 height 21
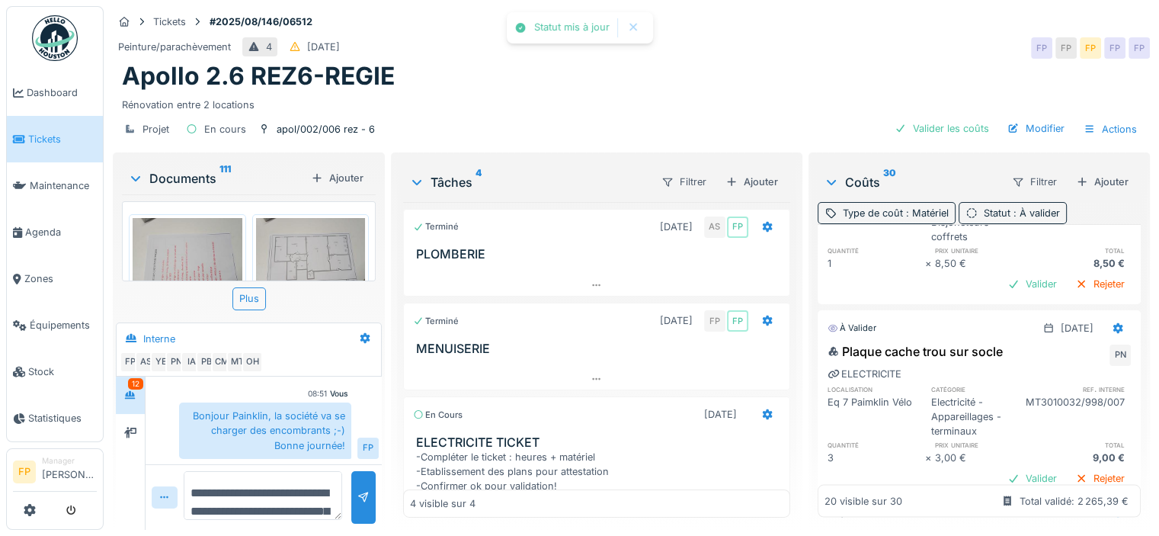
scroll to position [2990, 0]
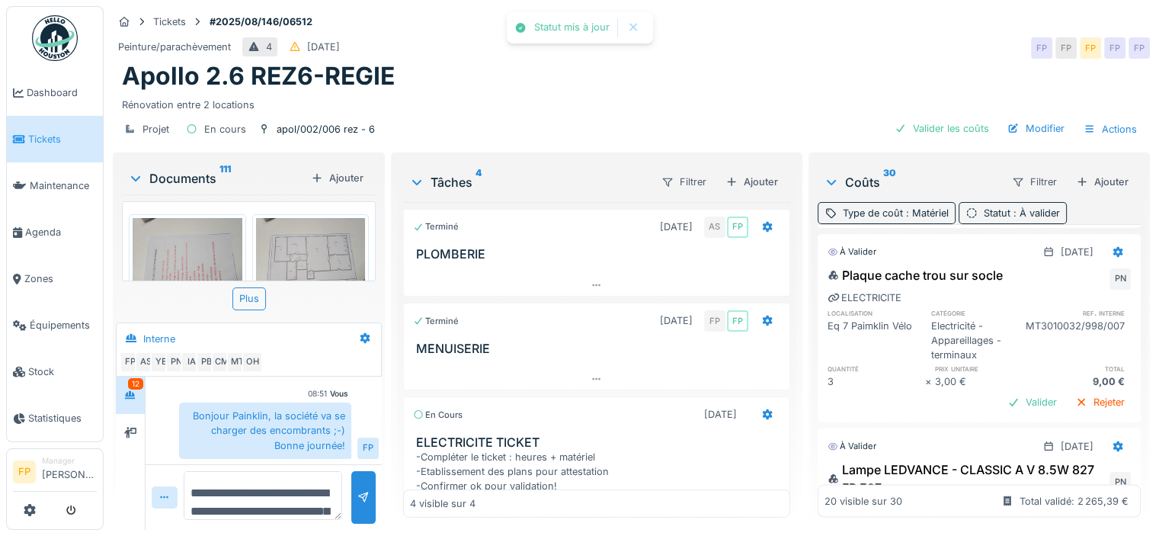
click at [1001, 218] on div "Valider" at bounding box center [1032, 207] width 62 height 21
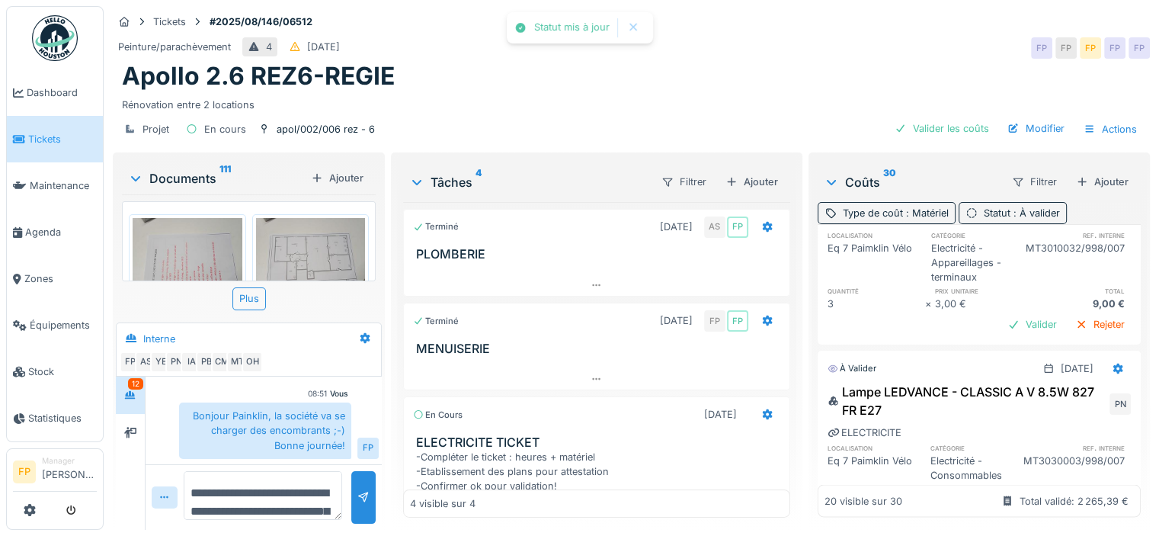
scroll to position [3066, 0]
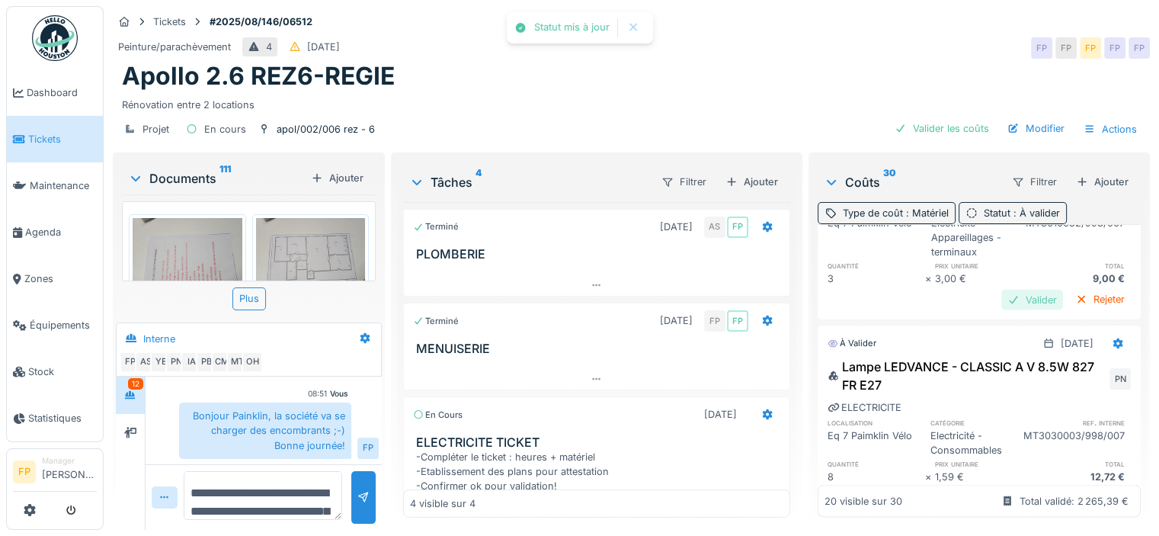
click at [1004, 309] on div "Valider" at bounding box center [1032, 299] width 62 height 21
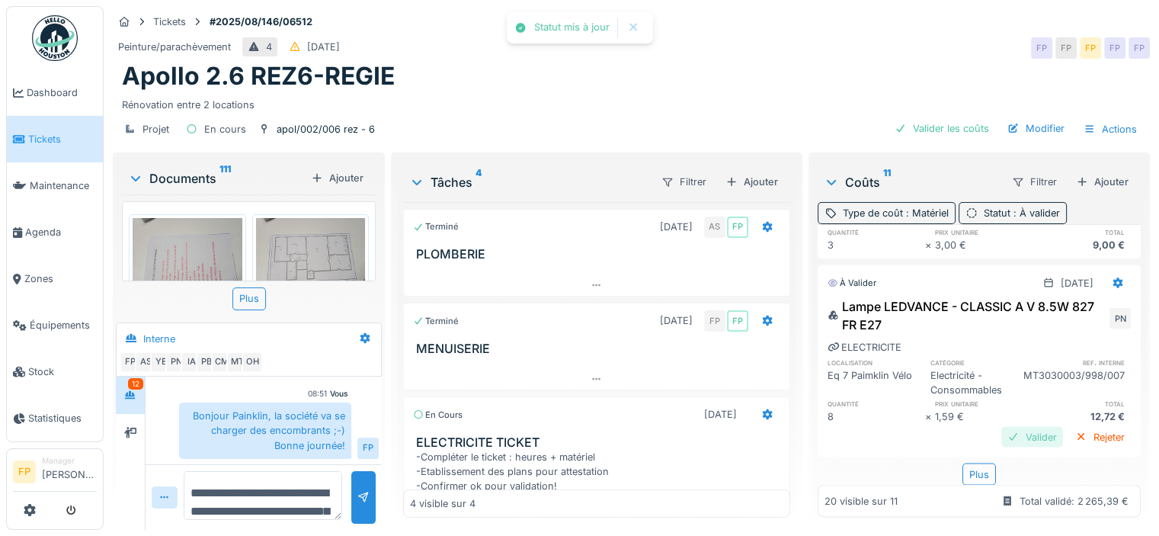
click at [1001, 426] on div "Valider" at bounding box center [1032, 436] width 62 height 21
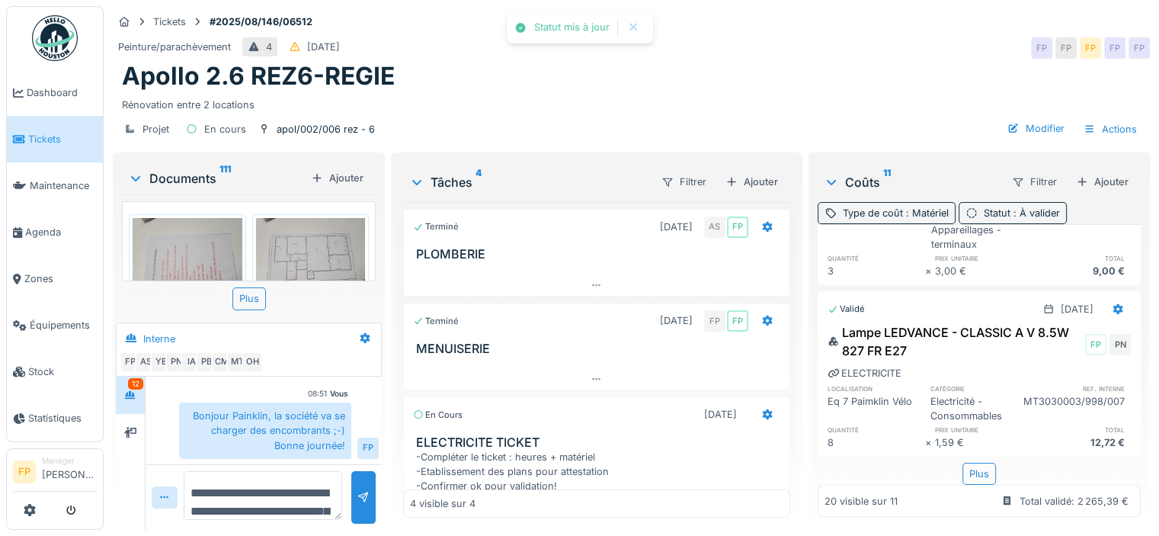
scroll to position [11, 0]
click at [962, 463] on div "Plus" at bounding box center [979, 474] width 34 height 22
click at [878, 206] on div "Type de coût : Matériel" at bounding box center [896, 213] width 106 height 14
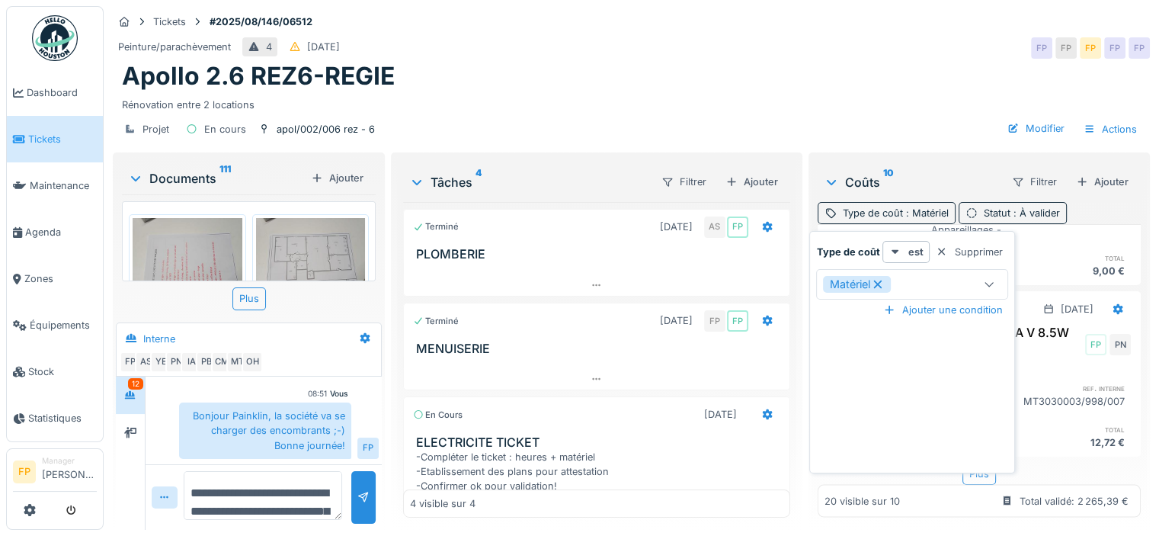
click at [879, 279] on icon at bounding box center [878, 284] width 14 height 11
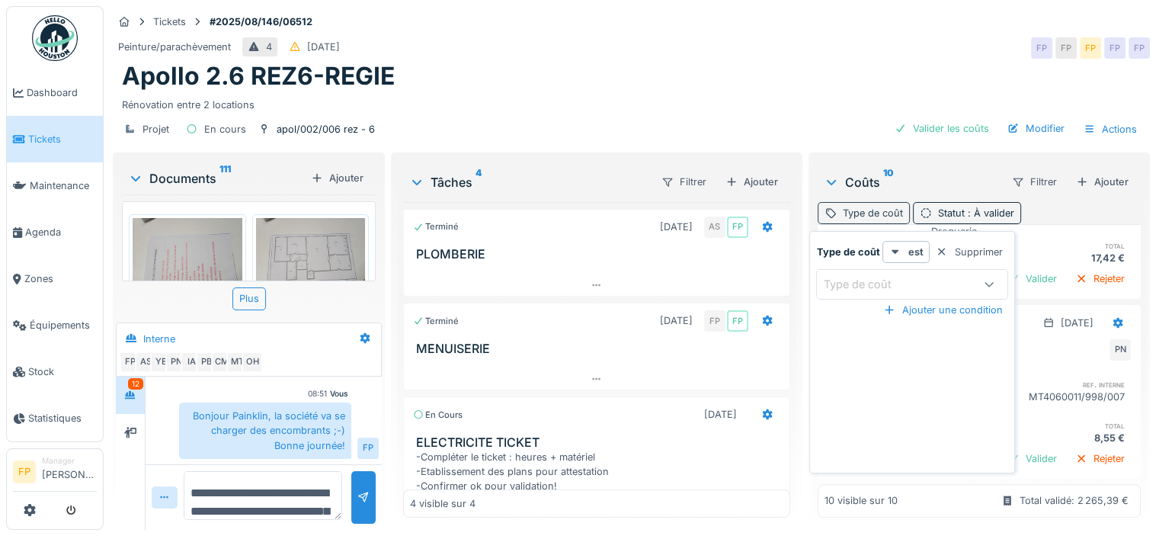
scroll to position [1617, 0]
click at [878, 206] on div "Type de coût" at bounding box center [873, 213] width 60 height 14
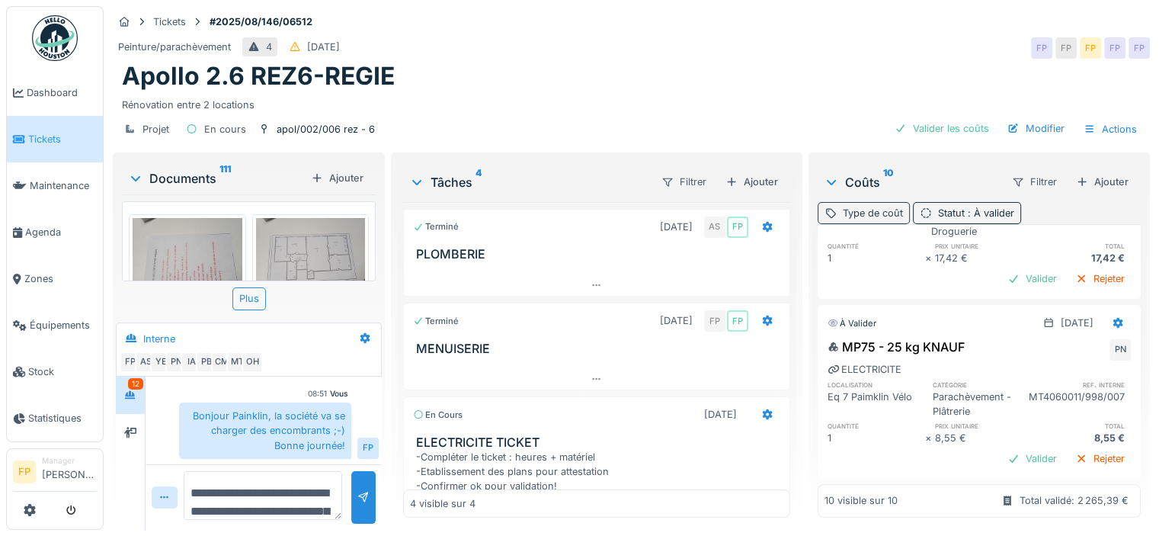
click at [873, 206] on div "Type de coût" at bounding box center [873, 213] width 60 height 14
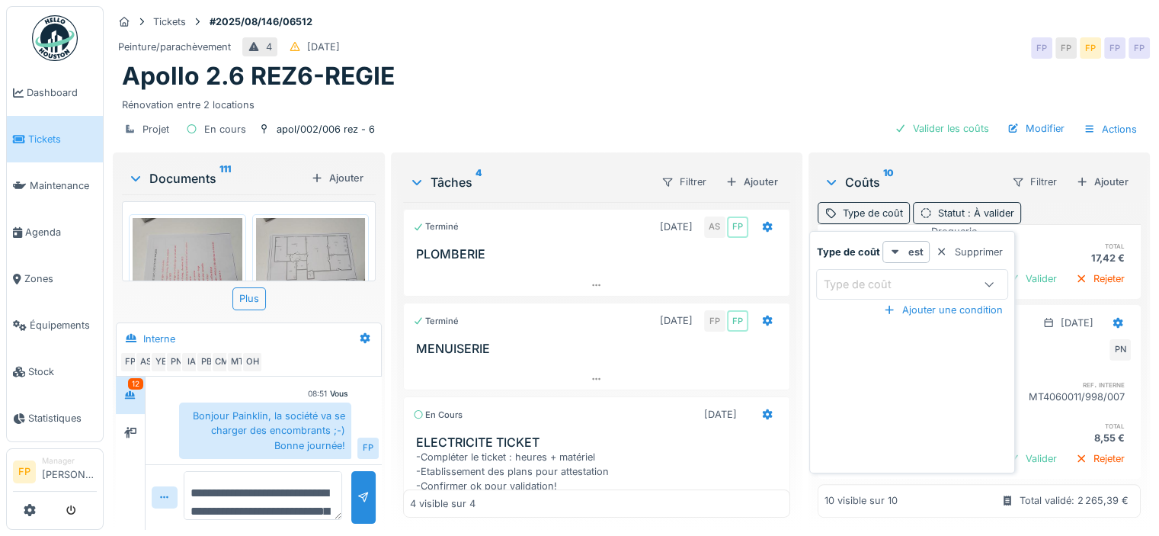
drag, startPoint x: 941, startPoint y: 271, endPoint x: 920, endPoint y: 283, distance: 24.2
click at [940, 276] on div "Type de coût" at bounding box center [897, 284] width 149 height 17
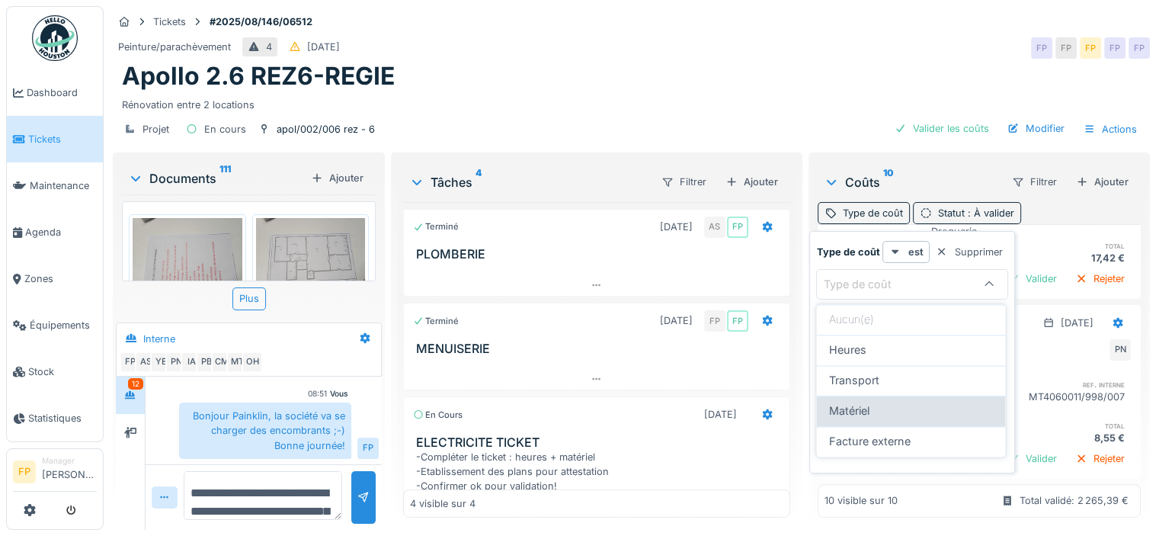
click at [884, 404] on div "Matériel" at bounding box center [910, 410] width 165 height 17
type input "*********"
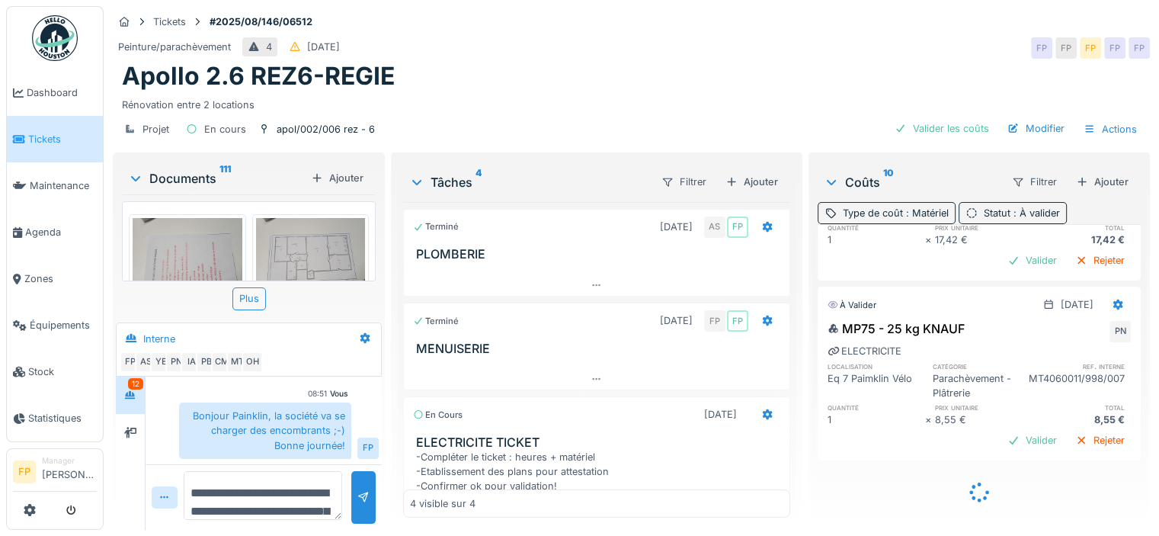
click at [853, 71] on div "Apollo 2.6 REZ6-REGIE" at bounding box center [631, 76] width 1019 height 29
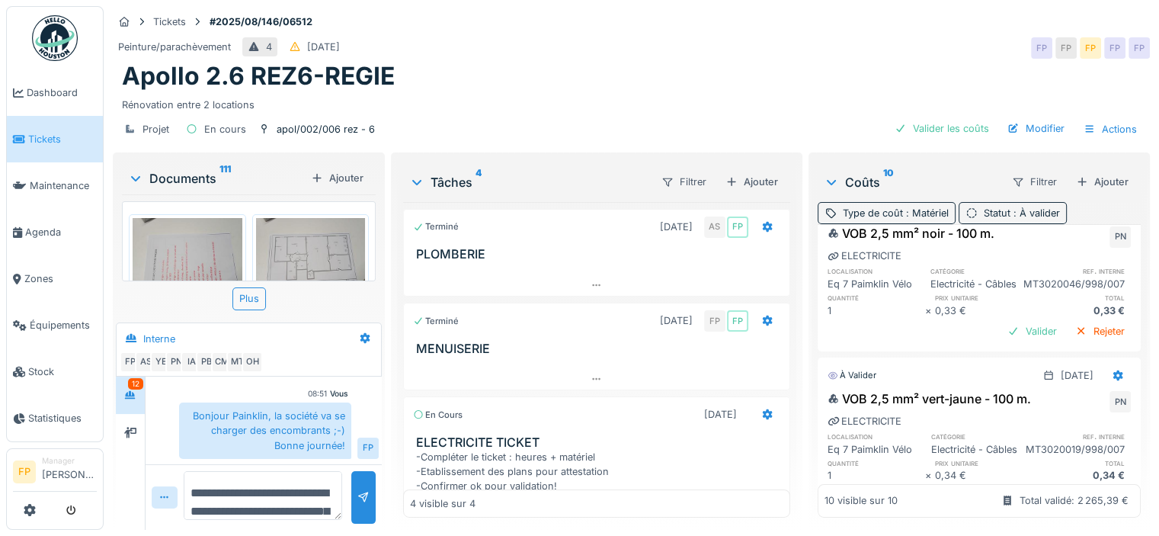
scroll to position [0, 0]
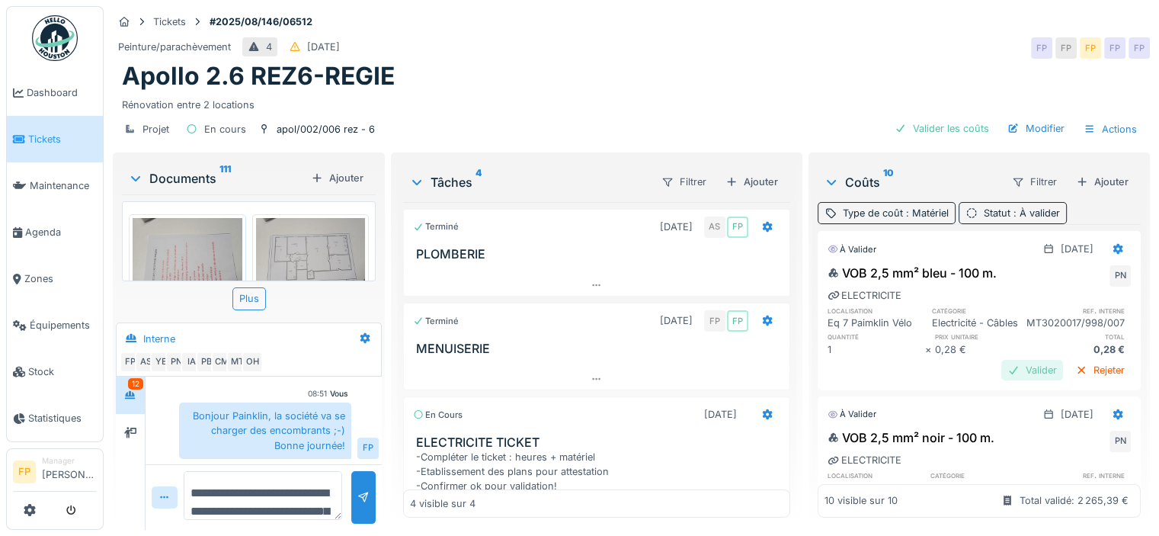
click at [1003, 373] on div "Valider" at bounding box center [1032, 370] width 62 height 21
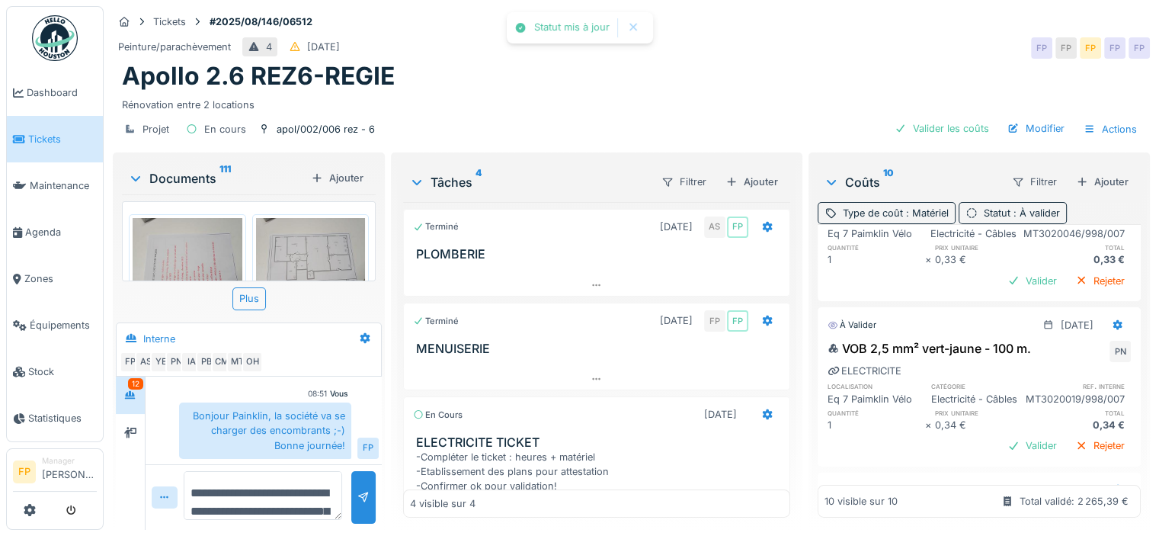
scroll to position [229, 0]
click at [1001, 290] on div "Valider" at bounding box center [1032, 280] width 62 height 21
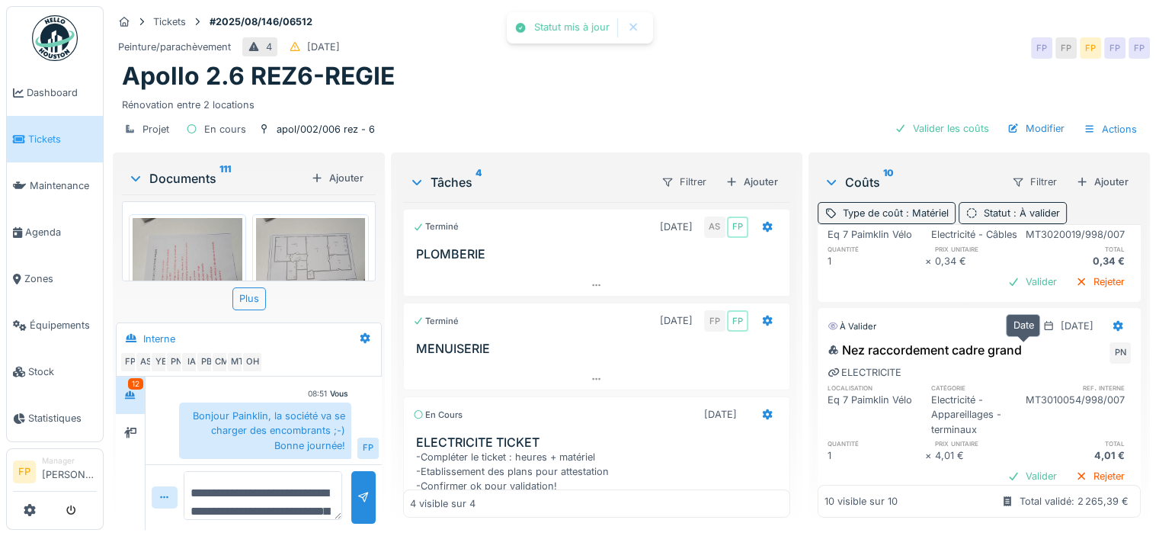
scroll to position [381, 0]
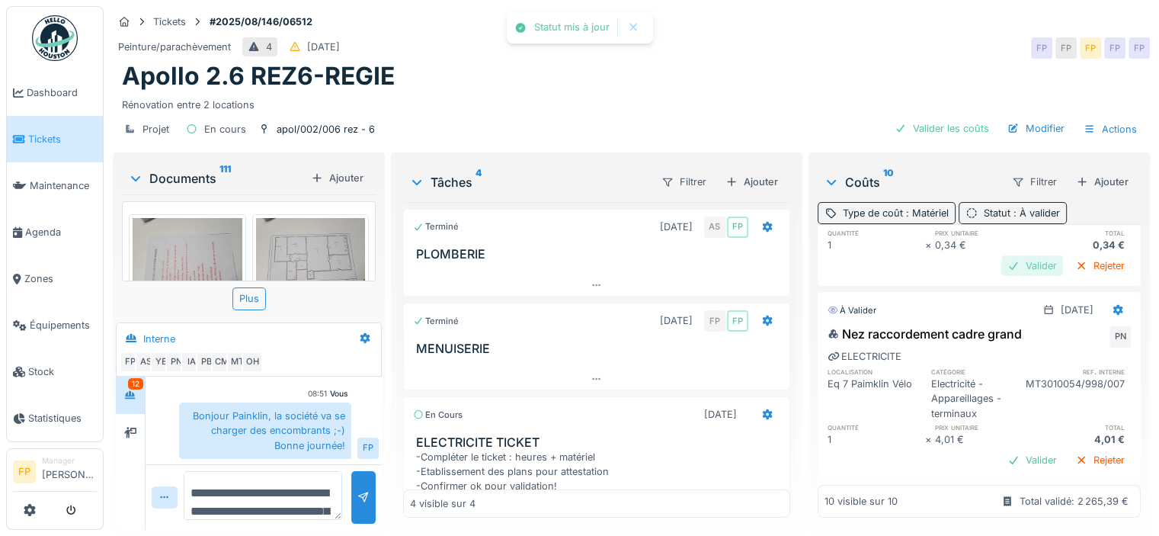
click at [1006, 276] on div "Valider" at bounding box center [1032, 265] width 62 height 21
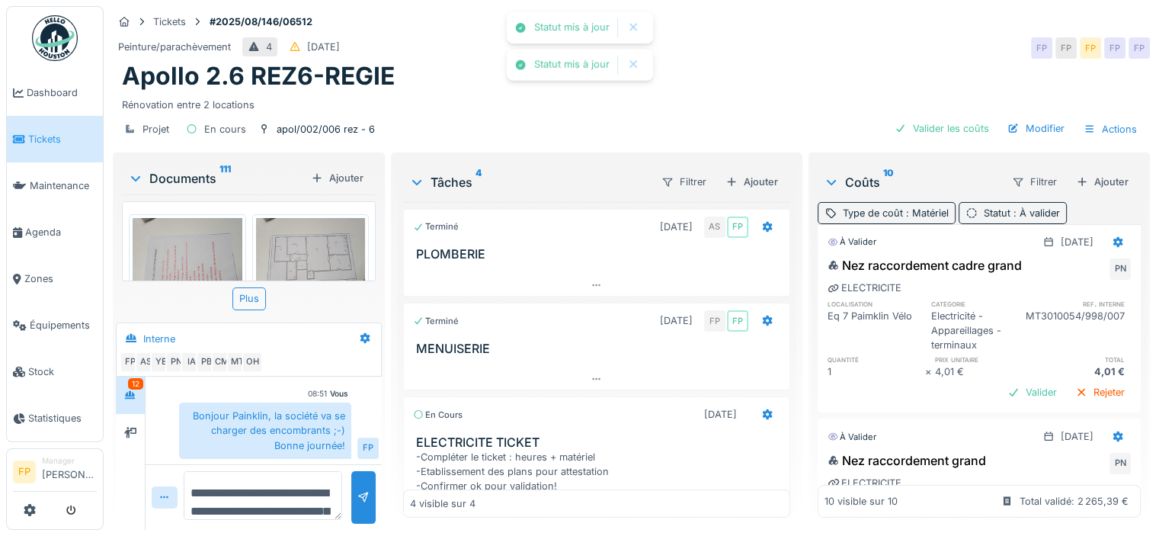
scroll to position [457, 0]
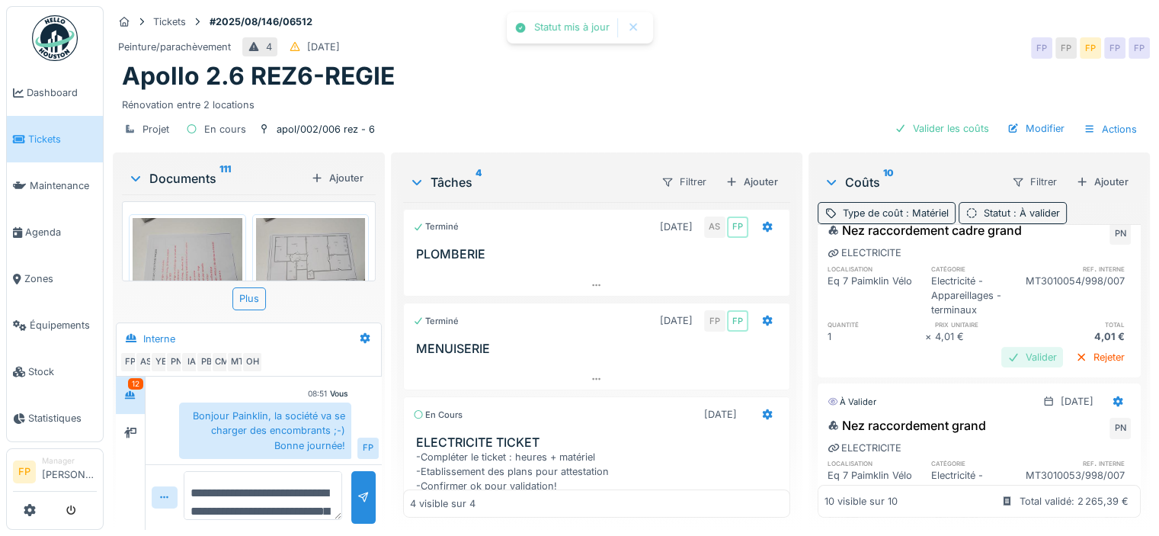
click at [1001, 367] on div "Valider" at bounding box center [1032, 357] width 62 height 21
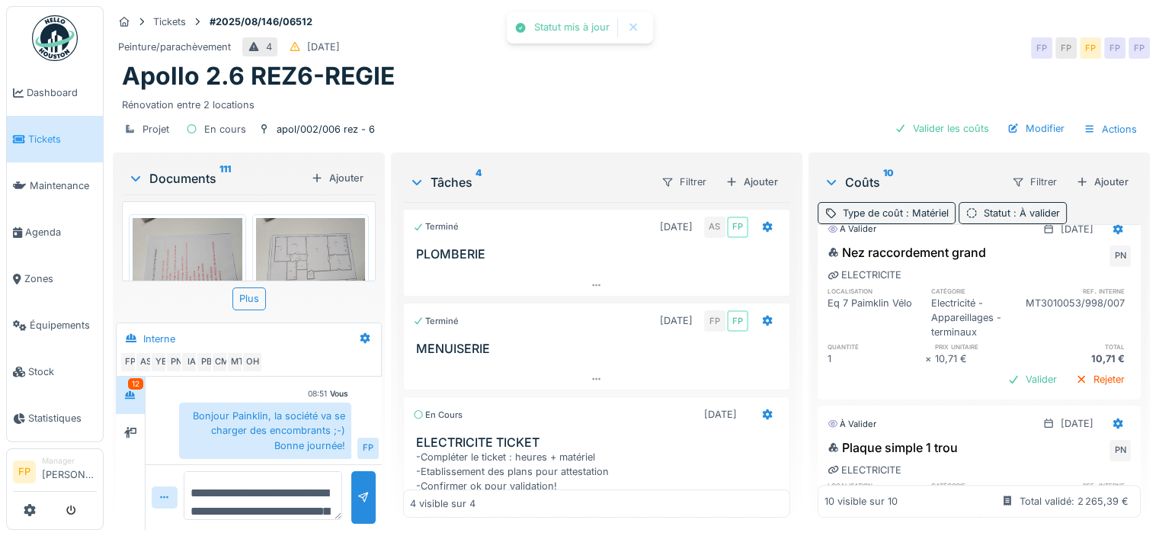
scroll to position [610, 0]
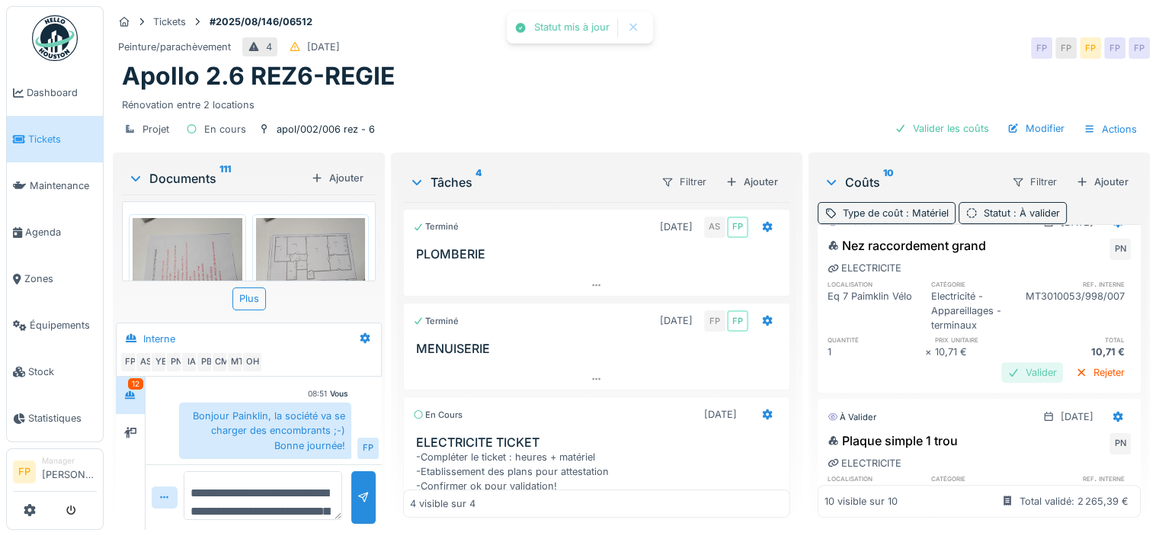
click at [1007, 383] on div "Valider" at bounding box center [1032, 372] width 62 height 21
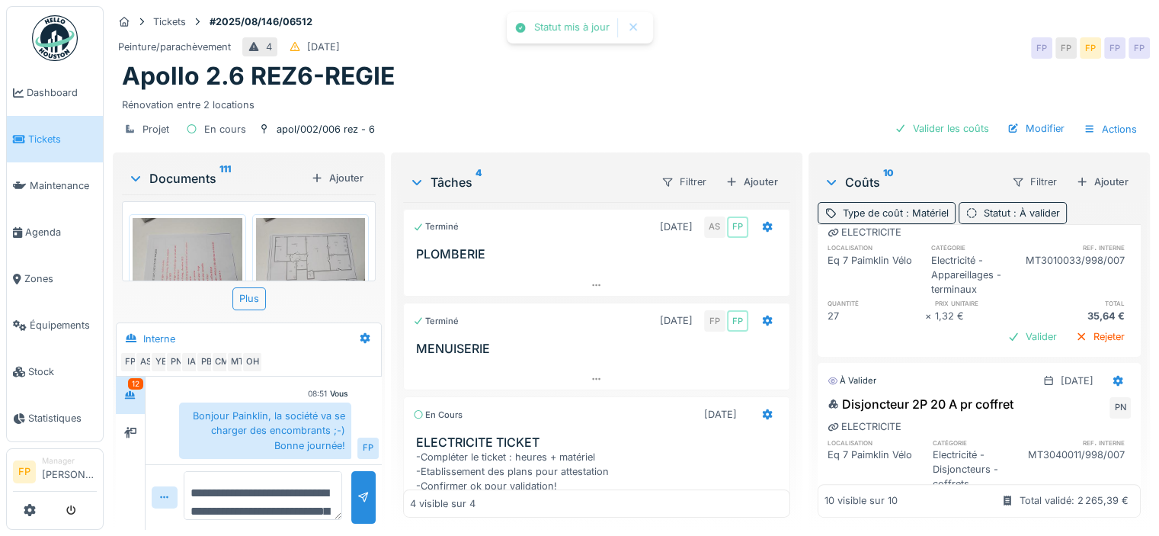
scroll to position [838, 0]
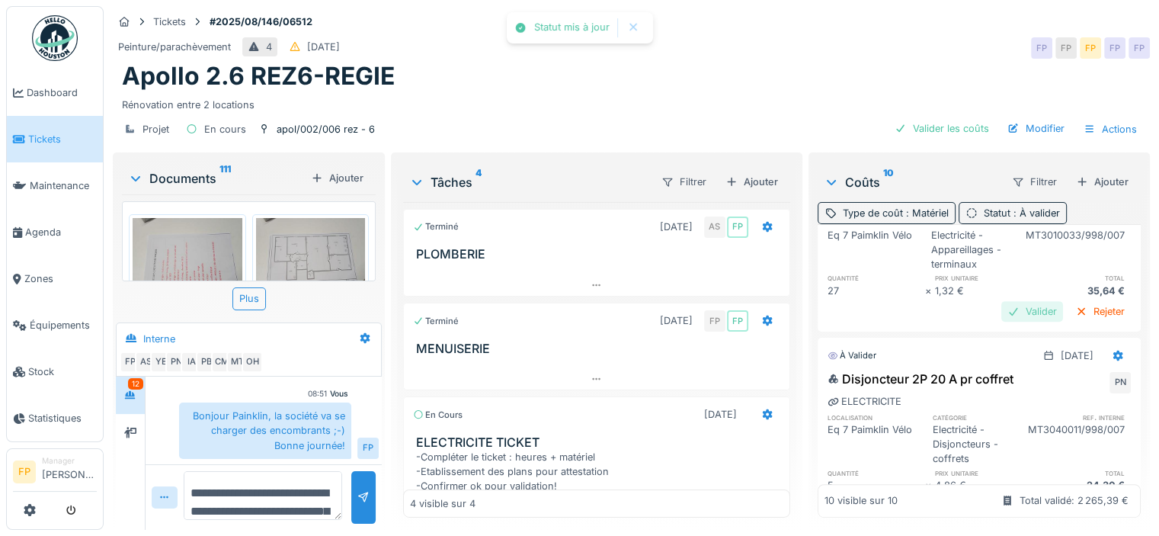
click at [1005, 322] on div "Valider" at bounding box center [1032, 311] width 62 height 21
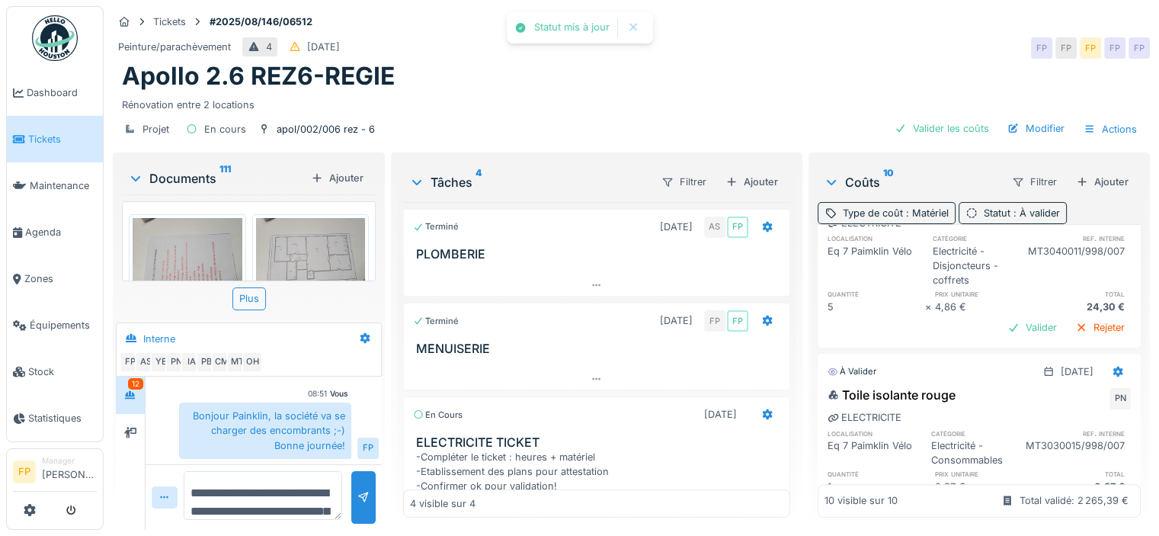
scroll to position [991, 0]
click at [1008, 337] on div "Valider" at bounding box center [1032, 326] width 62 height 21
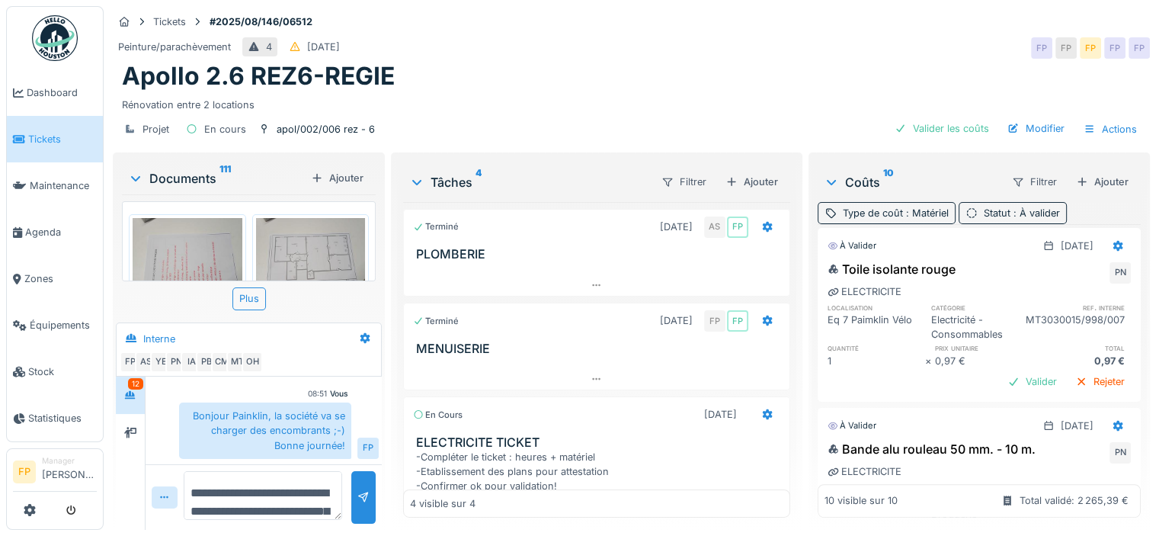
scroll to position [1143, 0]
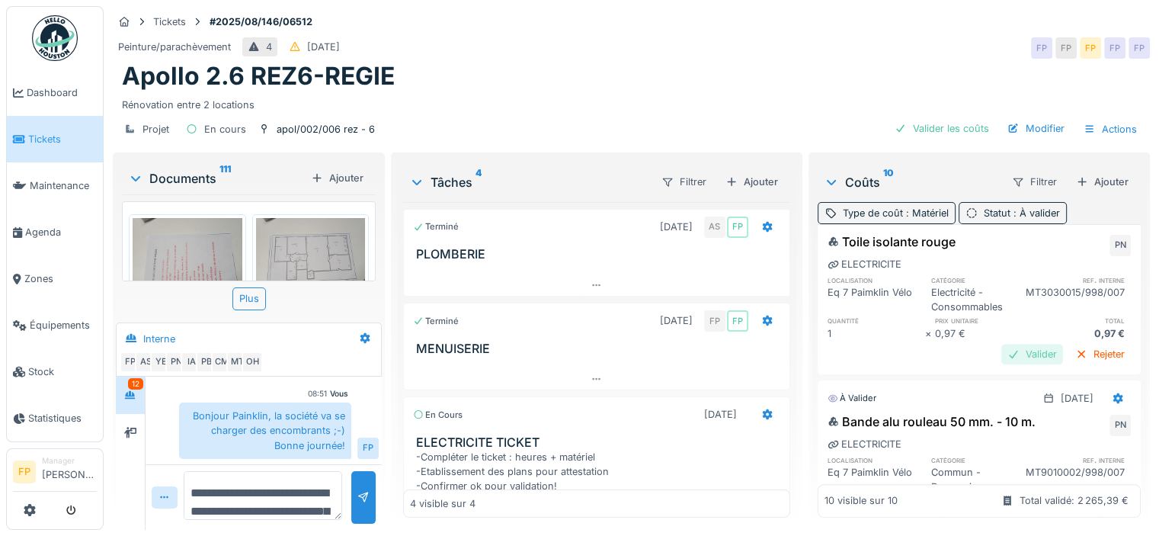
click at [1001, 364] on div "Valider" at bounding box center [1032, 354] width 62 height 21
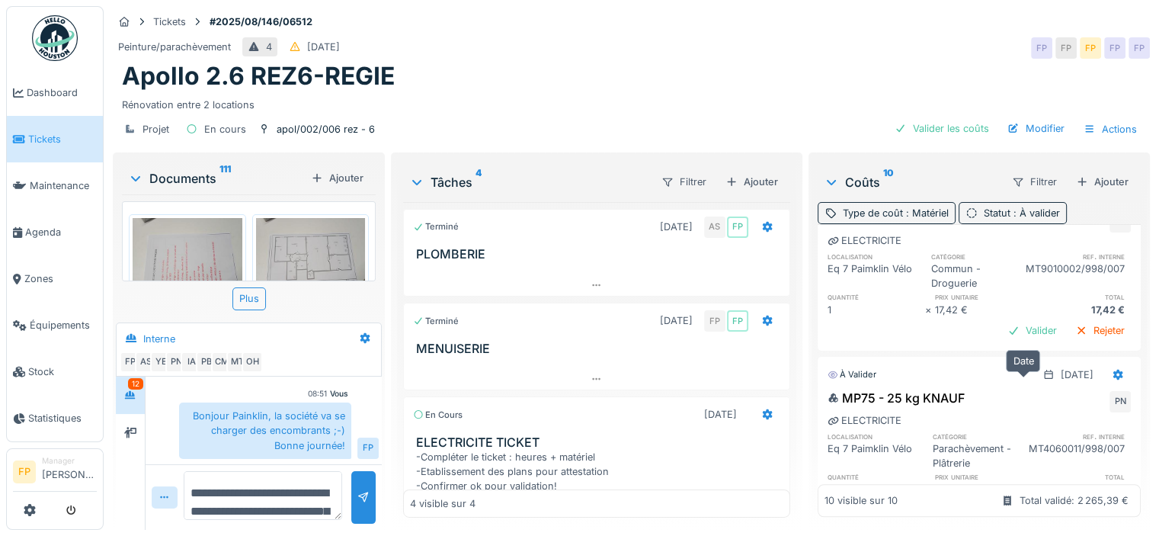
scroll to position [1372, 0]
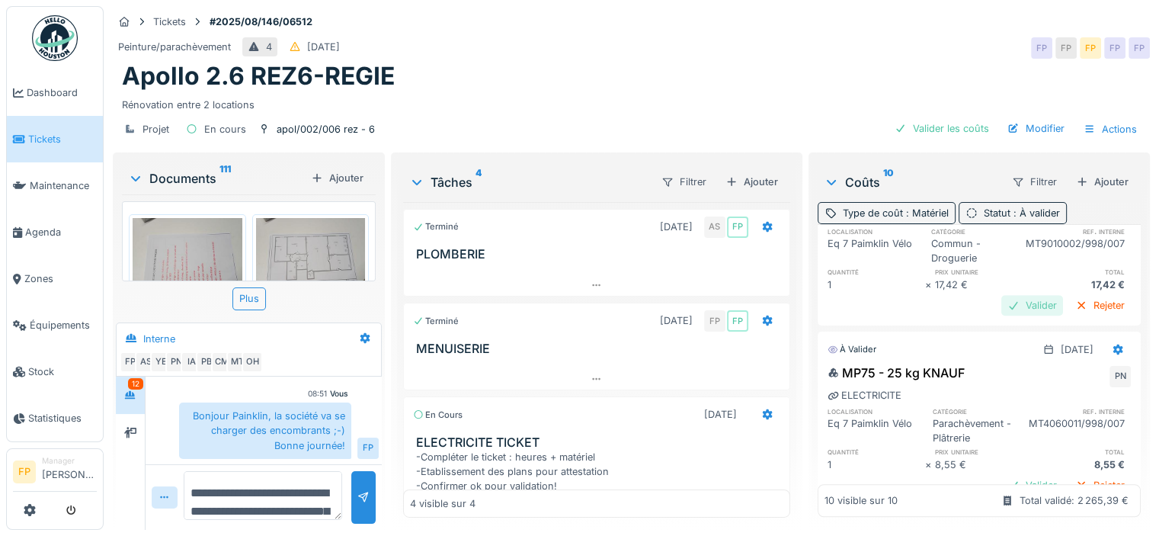
click at [1007, 315] on div "Valider" at bounding box center [1032, 305] width 62 height 21
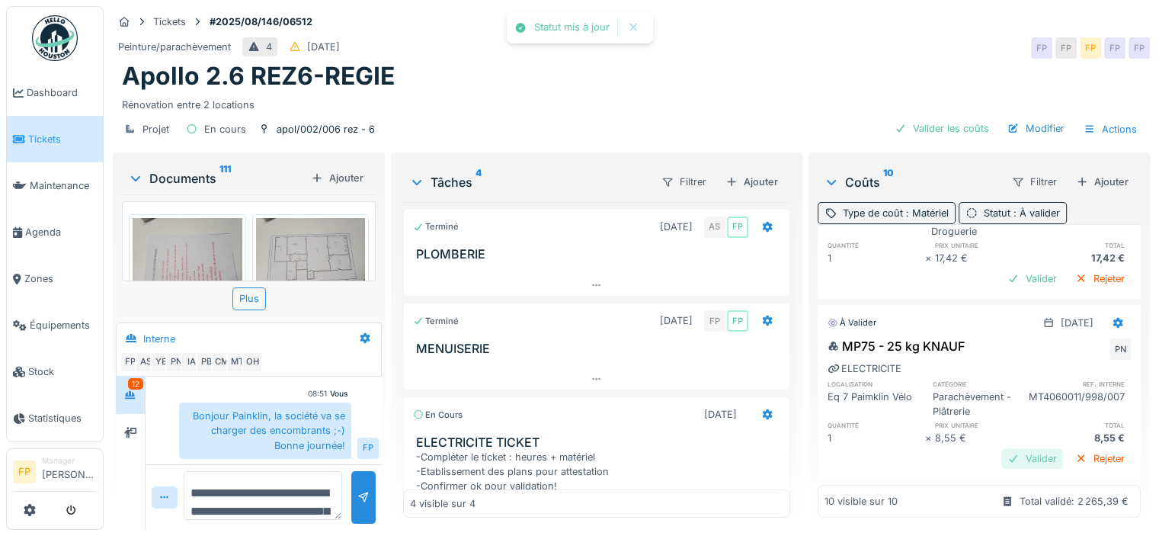
scroll to position [1430, 0]
click at [1001, 448] on div "Valider" at bounding box center [1032, 458] width 62 height 21
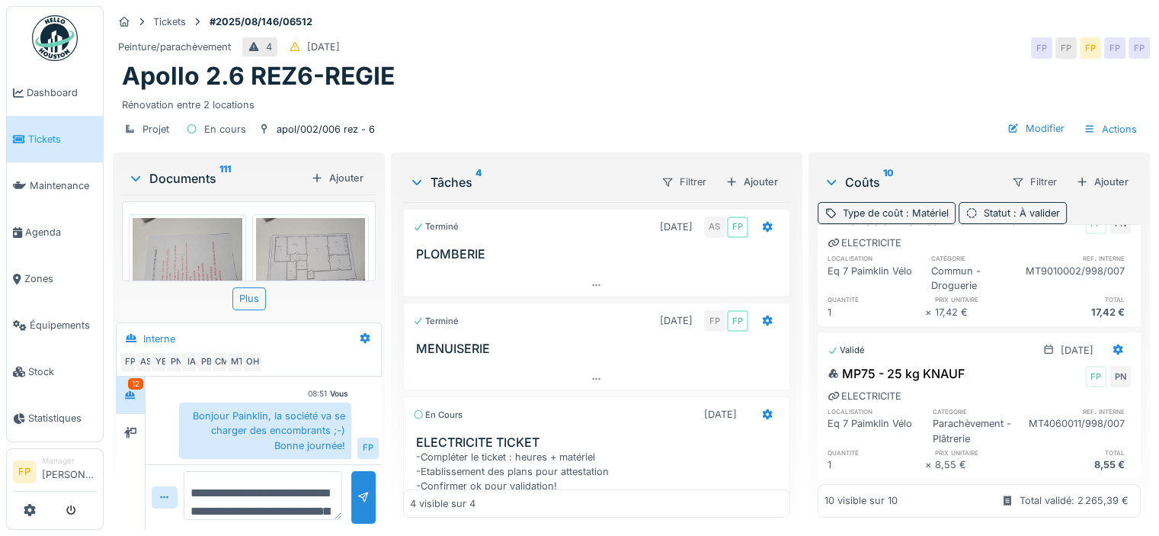
scroll to position [892, 0]
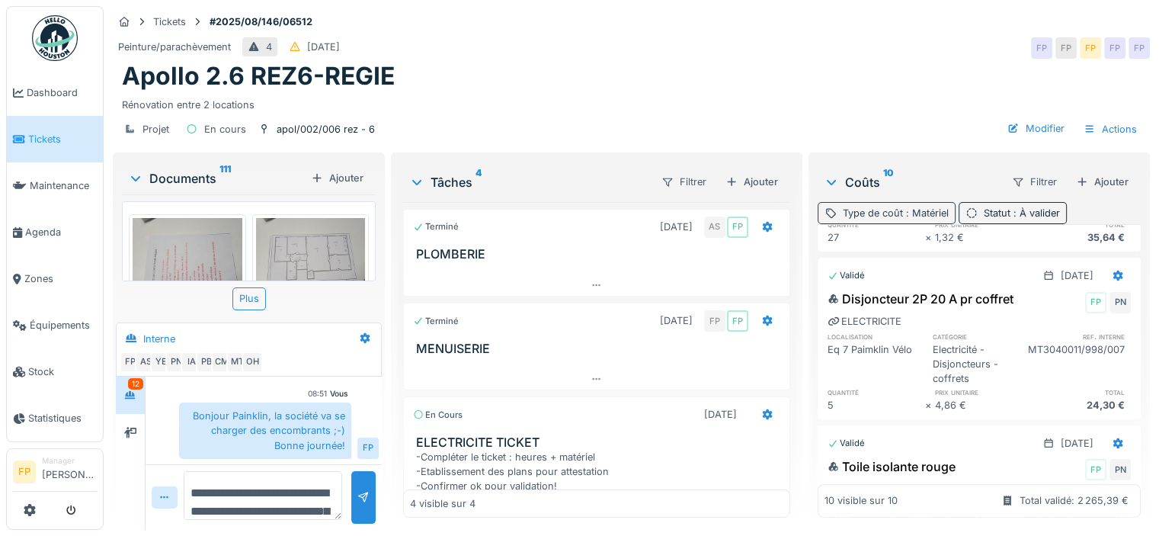
click at [905, 207] on span ": Matériel" at bounding box center [926, 212] width 46 height 11
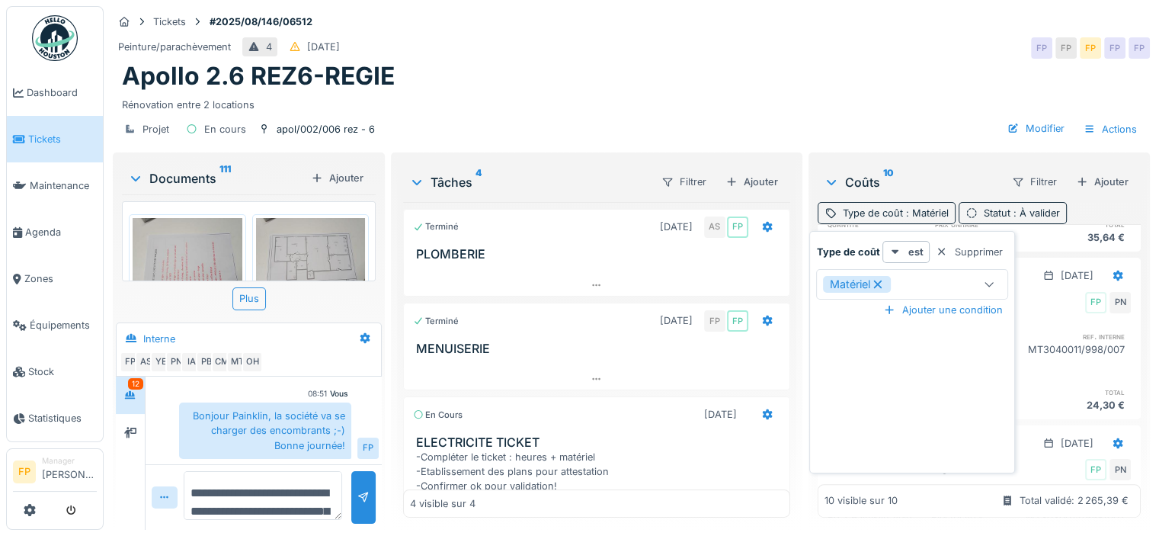
click at [878, 279] on icon at bounding box center [878, 284] width 14 height 11
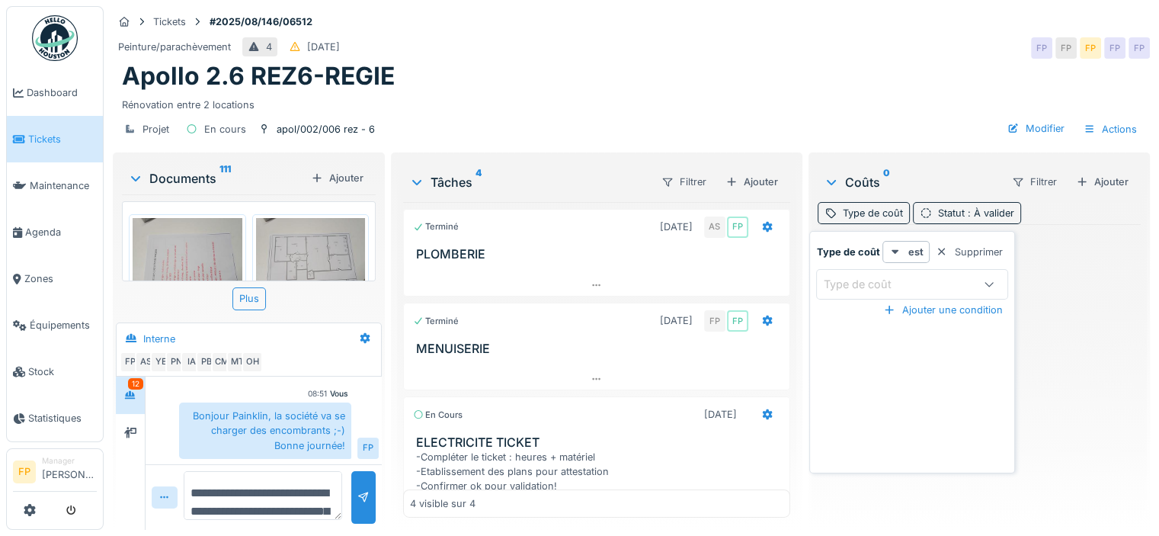
scroll to position [0, 0]
click at [869, 207] on div "Type de coût" at bounding box center [873, 213] width 60 height 14
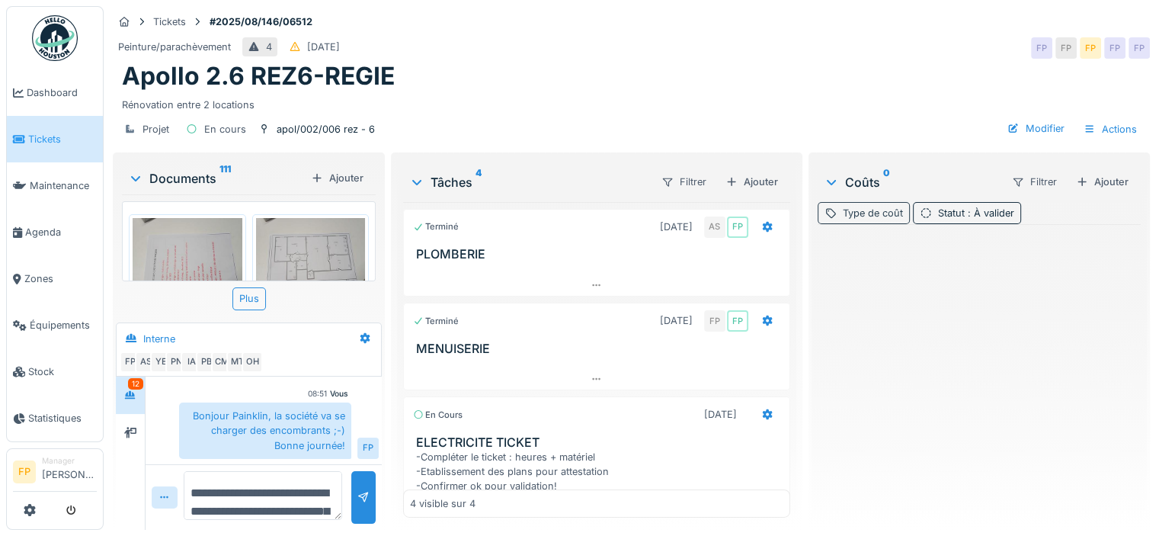
click at [872, 207] on div "Type de coût" at bounding box center [873, 213] width 60 height 14
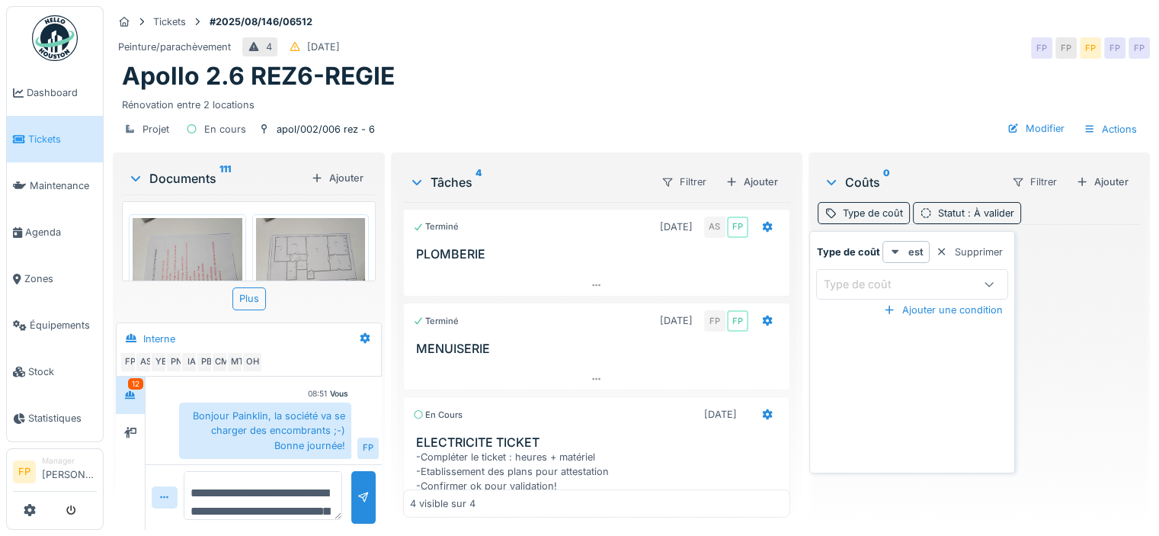
click at [866, 276] on div "Type de coût" at bounding box center [867, 284] width 89 height 17
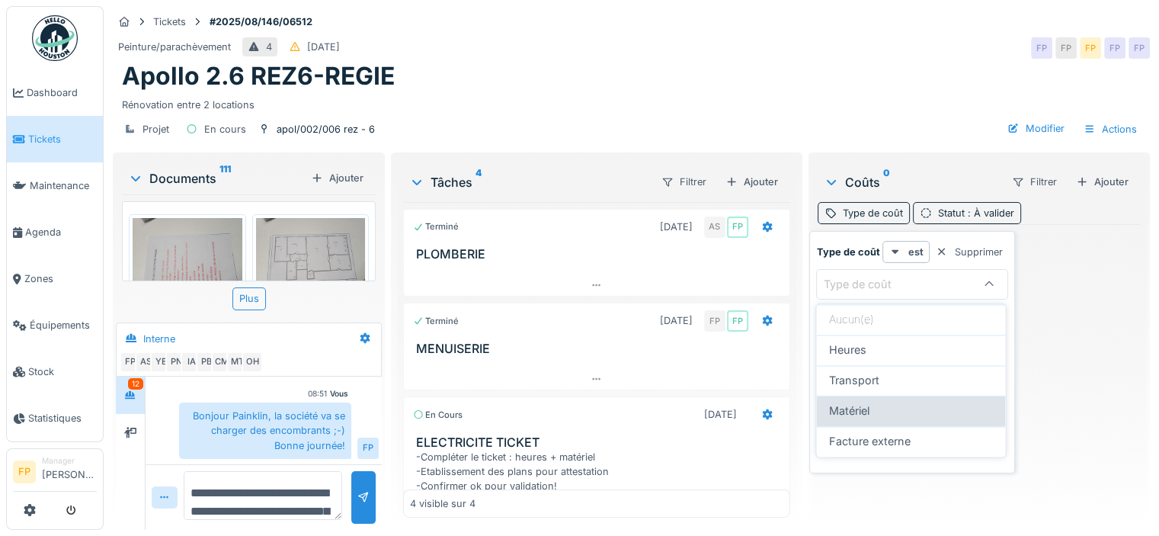
click at [862, 402] on span "Matériel" at bounding box center [848, 410] width 40 height 17
type input "*********"
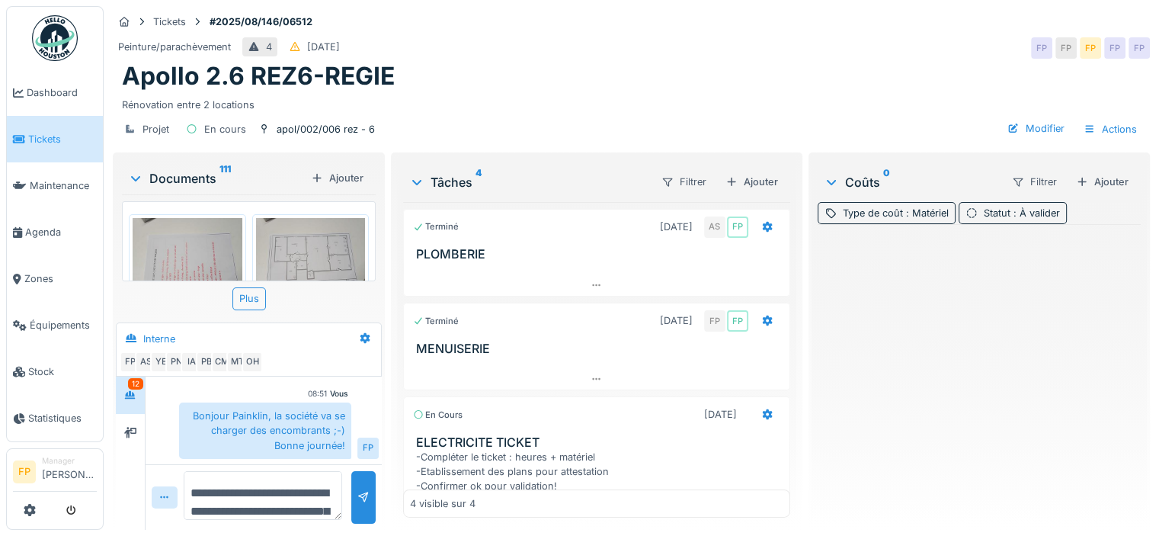
click at [872, 91] on div "Rénovation entre 2 locations" at bounding box center [631, 101] width 1019 height 21
click at [911, 206] on div "Type de coût : Matériel" at bounding box center [896, 213] width 106 height 14
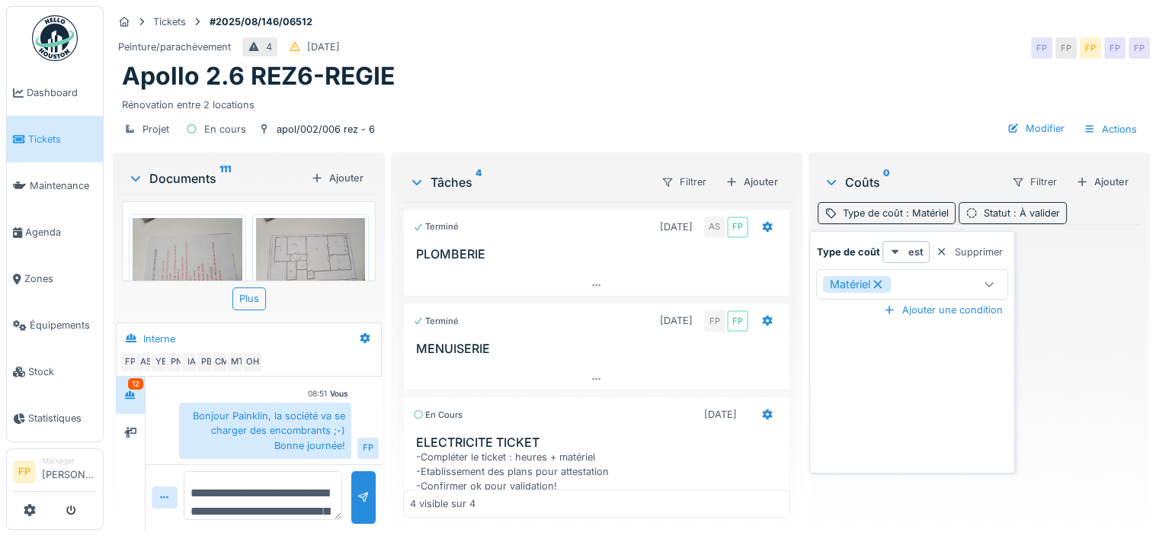
click at [879, 280] on icon at bounding box center [878, 284] width 8 height 8
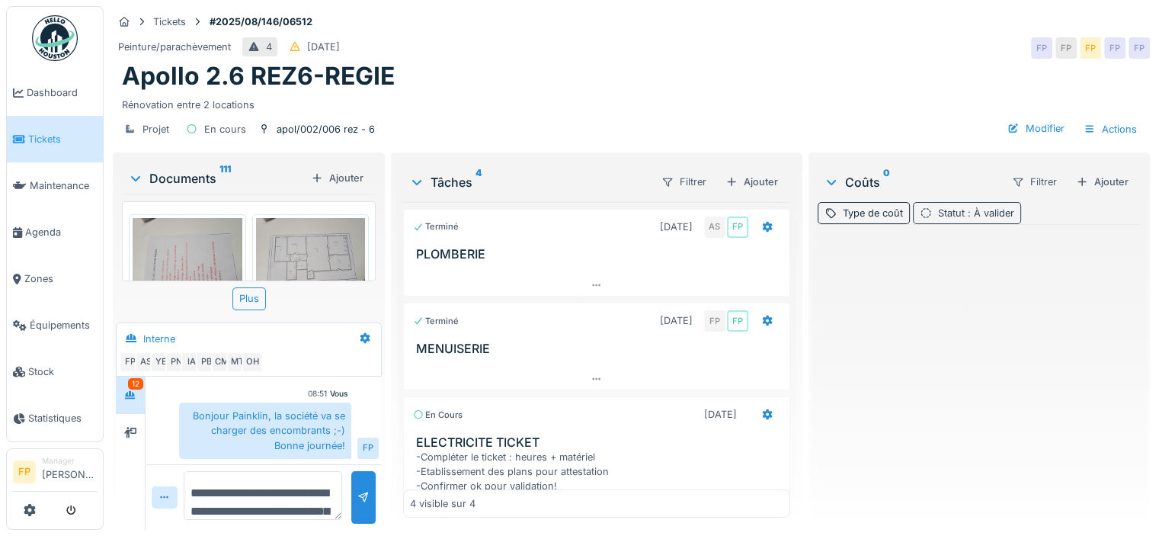
click at [974, 207] on span ": À valider" at bounding box center [990, 212] width 50 height 11
click at [927, 95] on div "Rénovation entre 2 locations" at bounding box center [631, 101] width 1019 height 21
click at [947, 206] on div "Statut : À valider" at bounding box center [976, 213] width 76 height 14
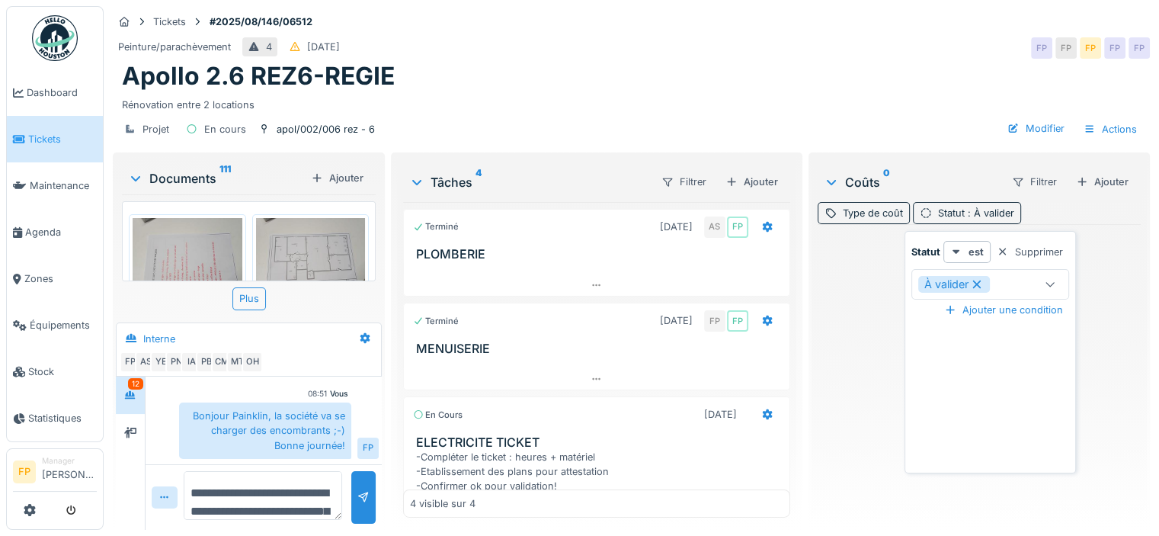
click at [983, 279] on icon at bounding box center [977, 284] width 14 height 11
click at [935, 202] on div "Statut" at bounding box center [942, 213] width 59 height 22
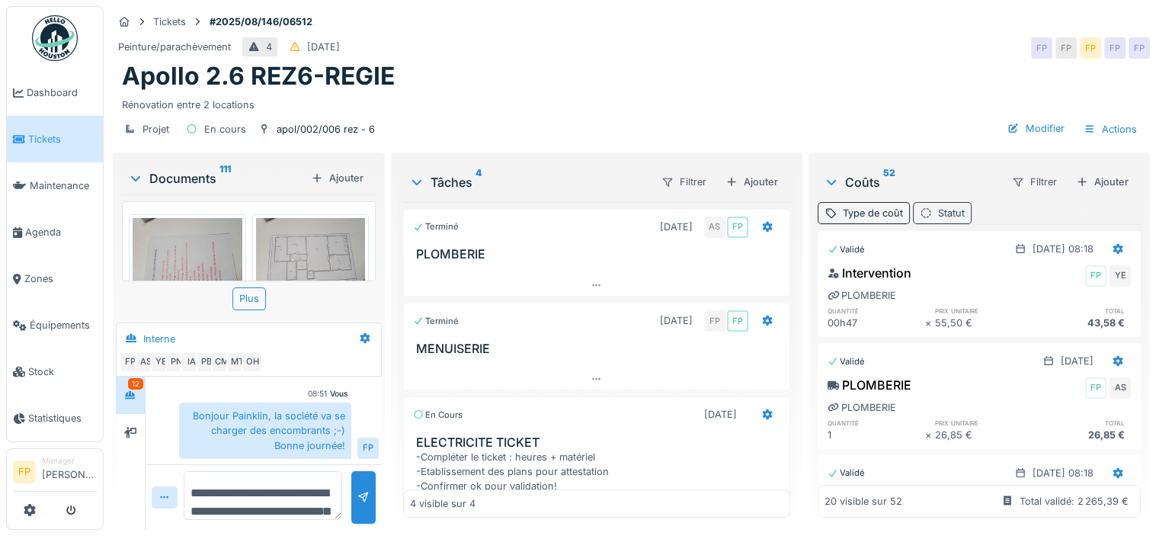
click at [938, 206] on div "Statut" at bounding box center [951, 213] width 27 height 14
click at [959, 276] on div "Statut" at bounding box center [944, 284] width 53 height 17
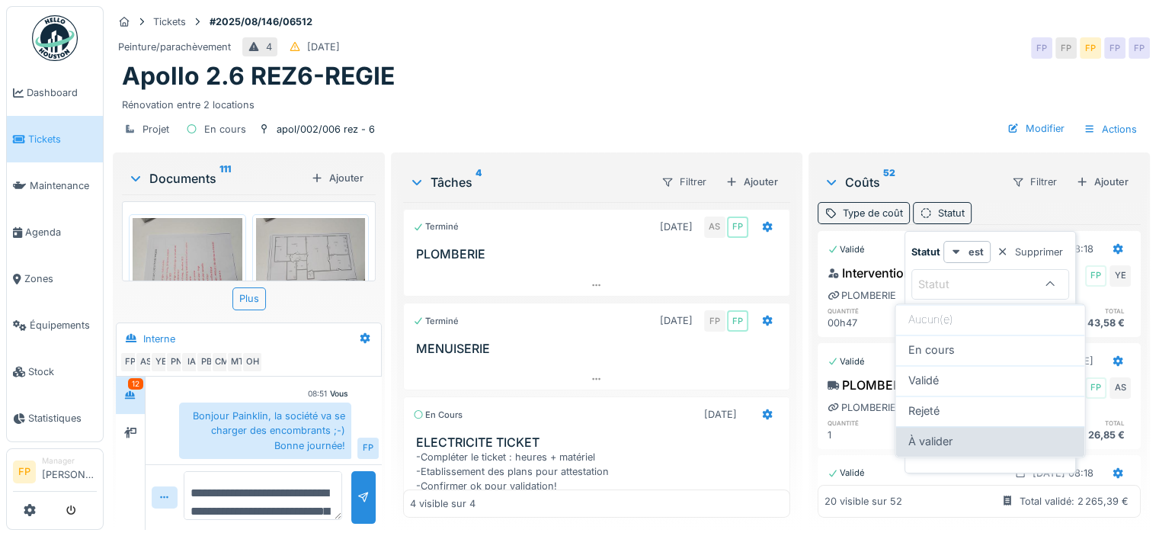
click at [933, 433] on span "À valider" at bounding box center [930, 441] width 44 height 17
type input "**********"
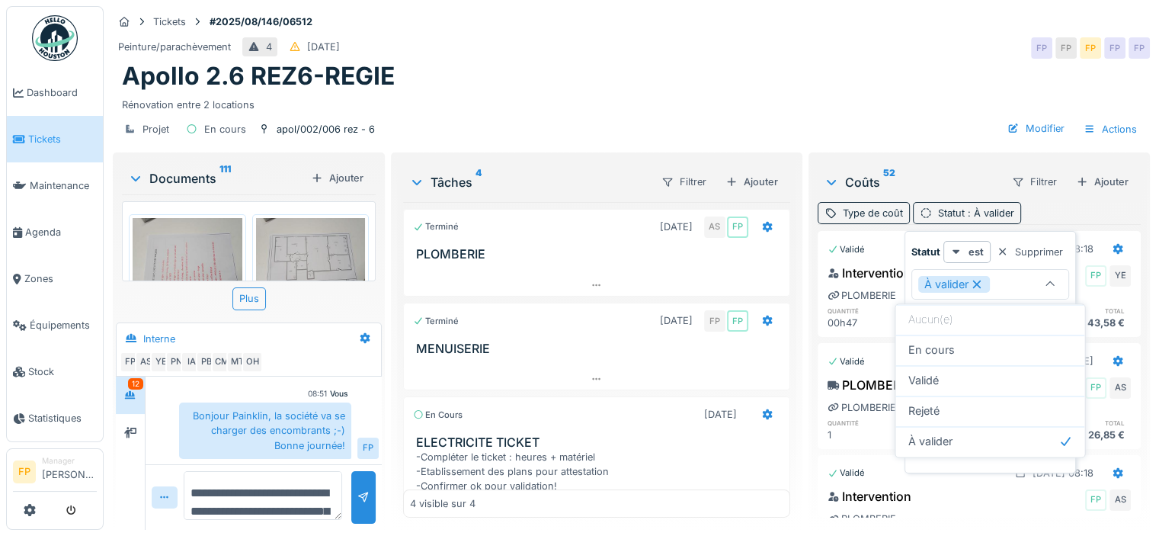
click at [930, 75] on div "Apollo 2.6 REZ6-REGIE" at bounding box center [631, 76] width 1019 height 29
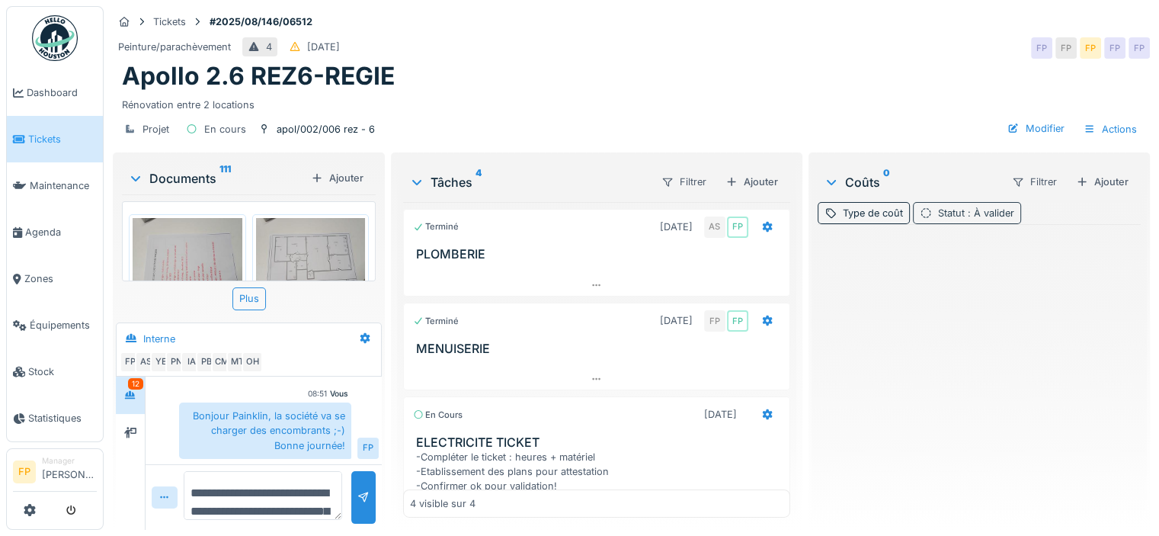
click at [965, 211] on span ": À valider" at bounding box center [990, 212] width 50 height 11
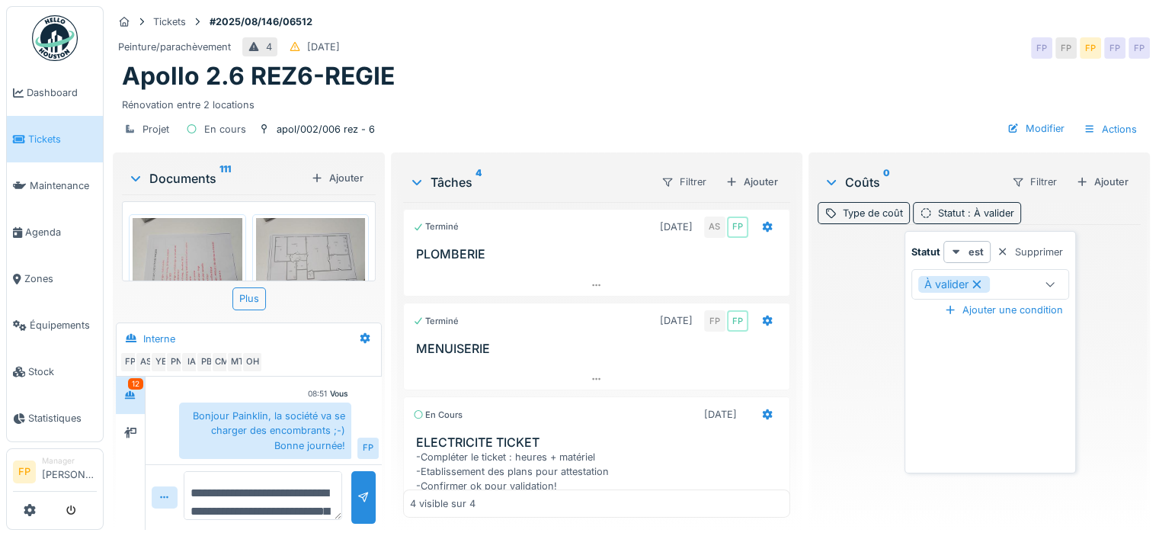
click at [886, 66] on div "Apollo 2.6 REZ6-REGIE" at bounding box center [631, 76] width 1019 height 29
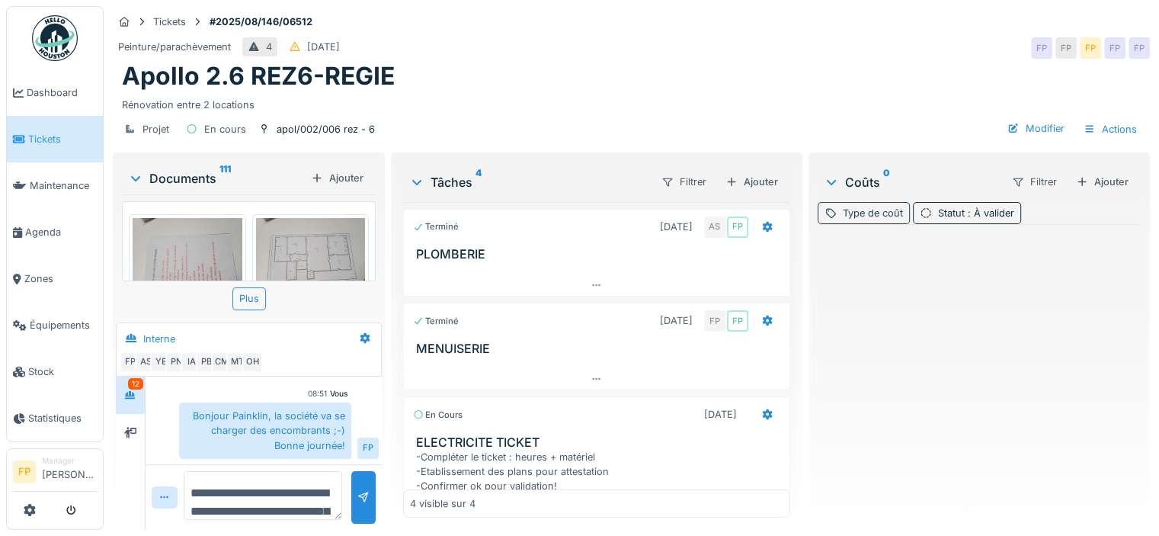
click at [859, 212] on div "Type de coût" at bounding box center [873, 213] width 60 height 14
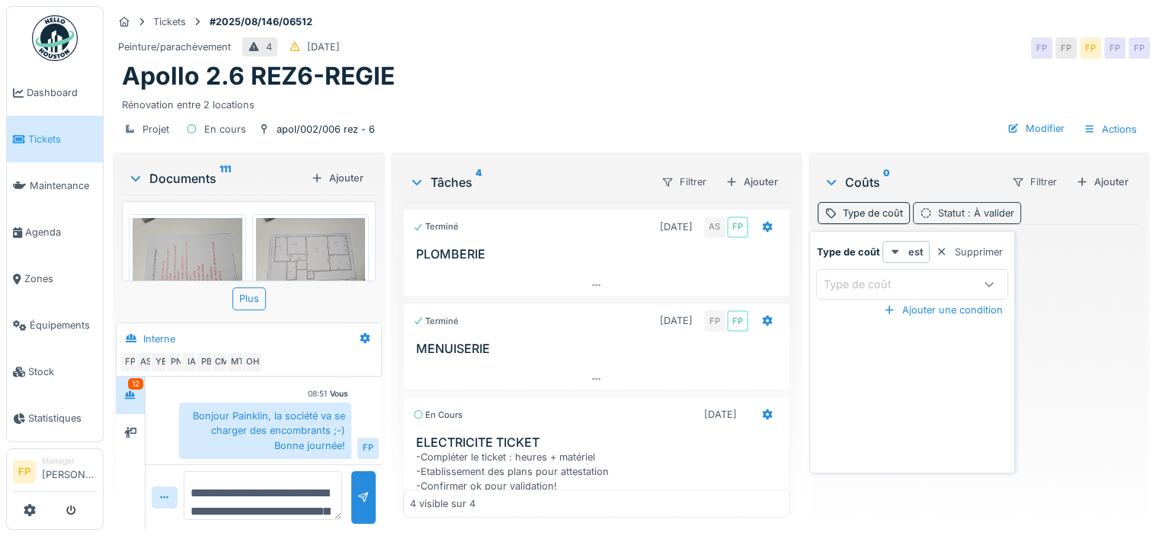
click at [978, 211] on span ": À valider" at bounding box center [990, 212] width 50 height 11
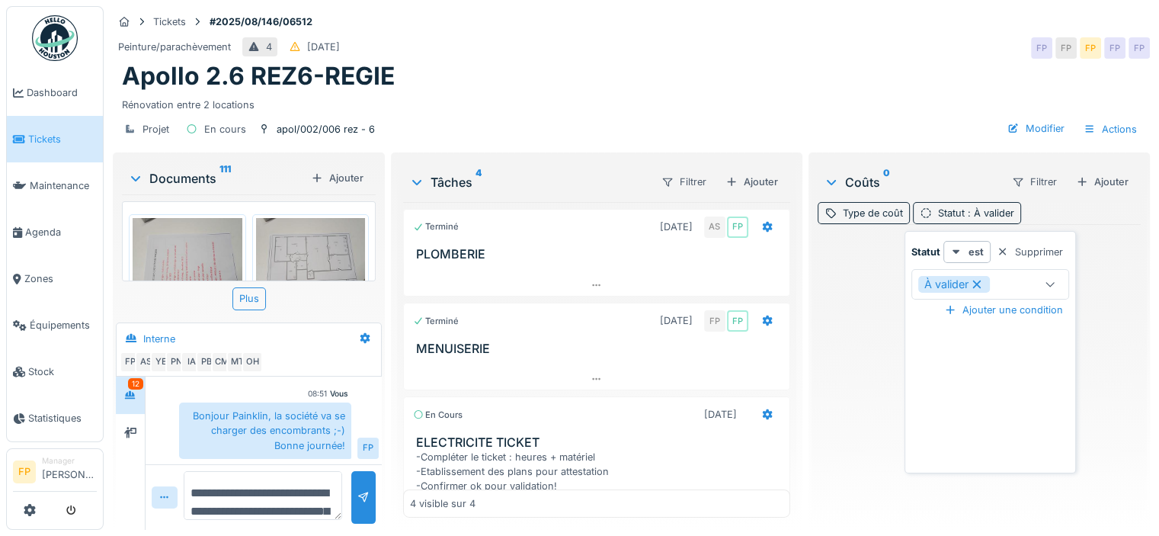
click at [978, 283] on icon at bounding box center [977, 284] width 8 height 8
click at [689, 62] on div "Apollo 2.6 REZ6-REGIE" at bounding box center [631, 76] width 1019 height 29
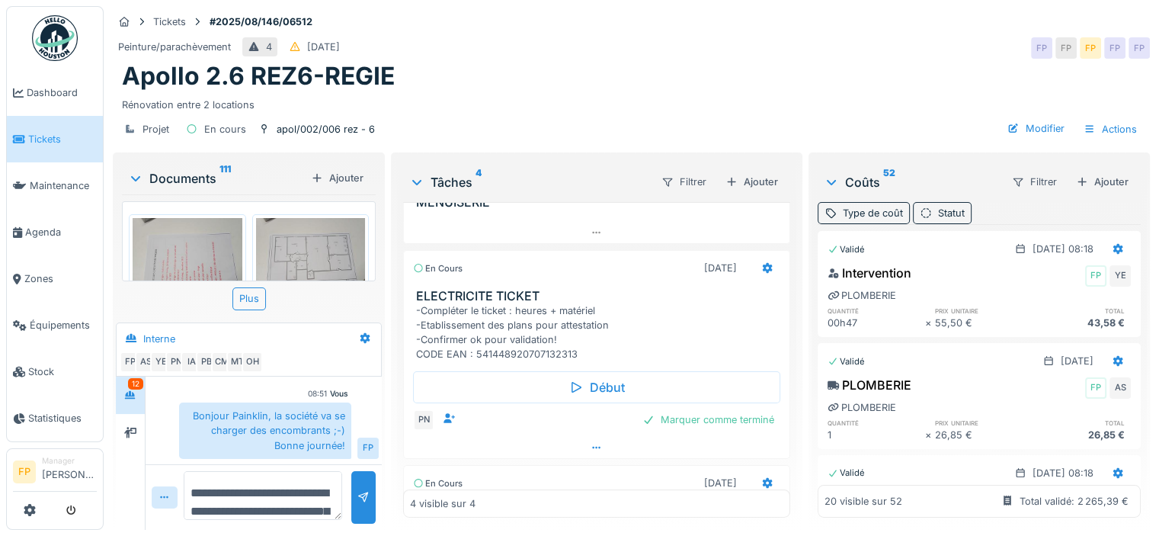
scroll to position [152, 0]
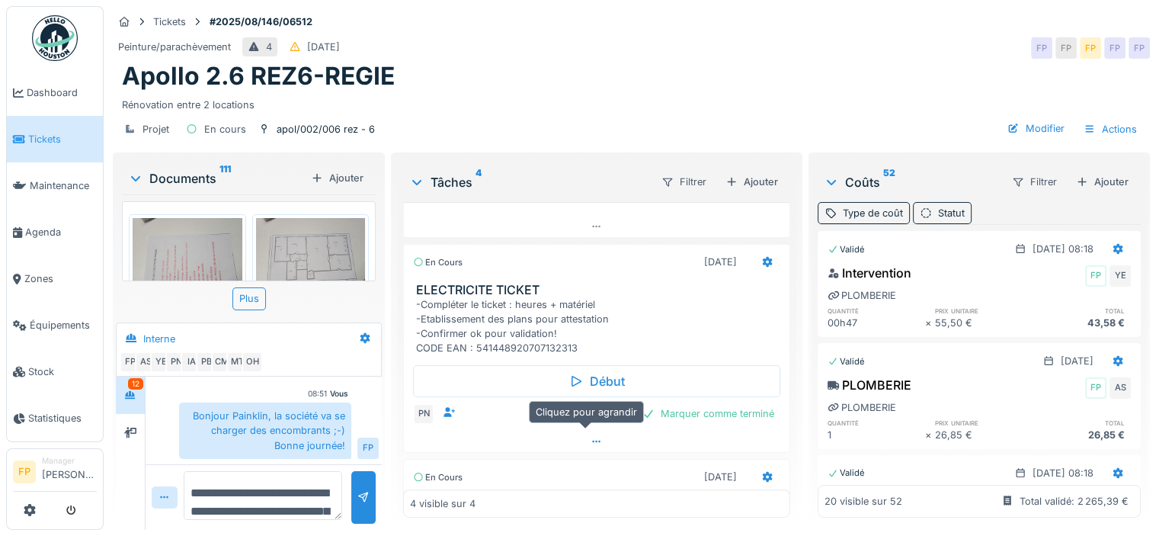
click at [584, 431] on div at bounding box center [597, 442] width 386 height 22
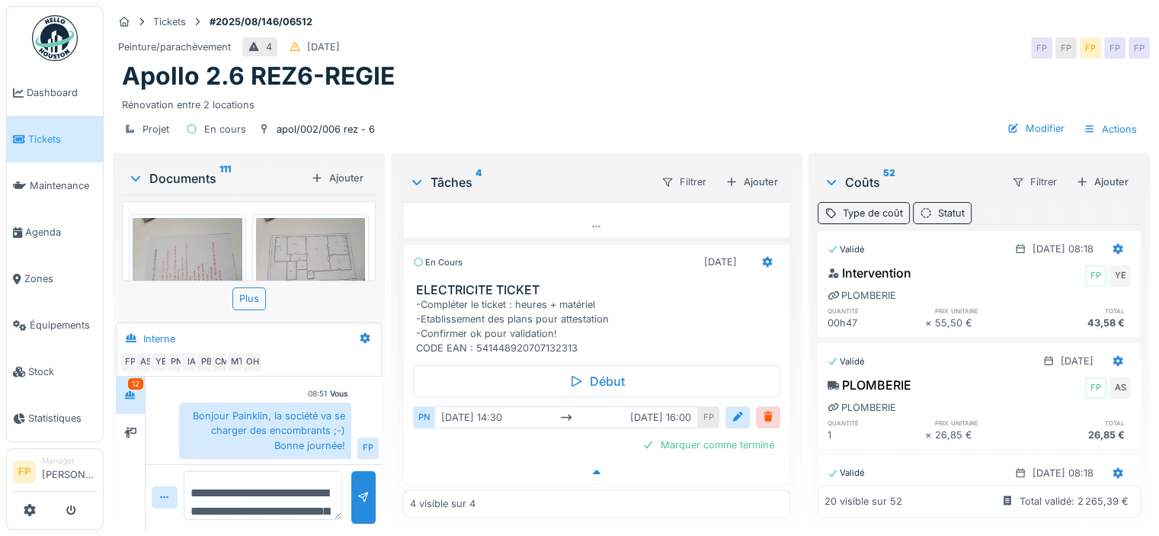
scroll to position [192, 0]
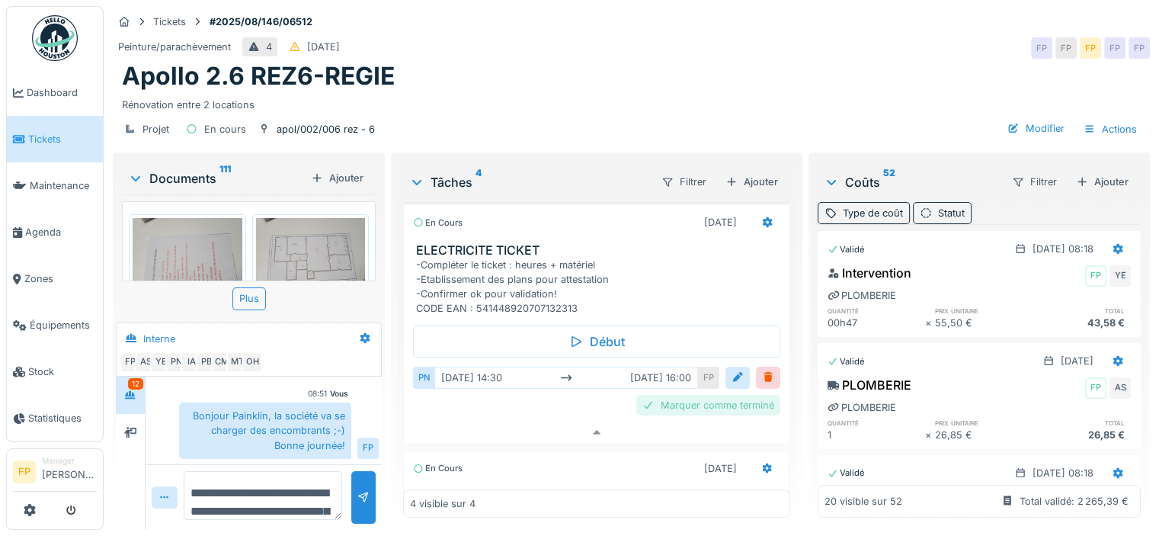
click at [693, 395] on div "Marquer comme terminé" at bounding box center [708, 405] width 144 height 21
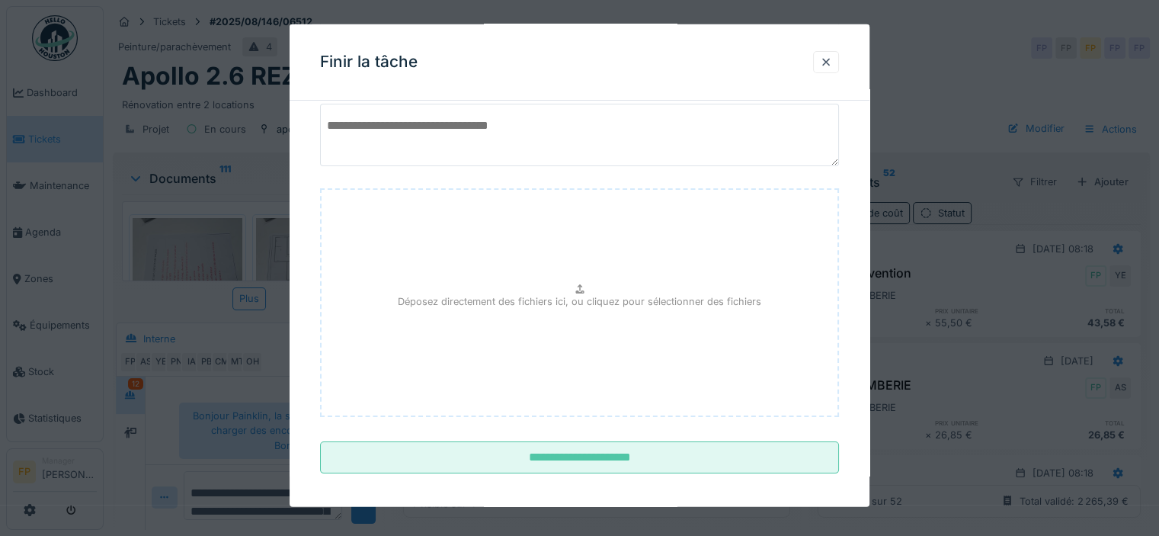
scroll to position [137, 0]
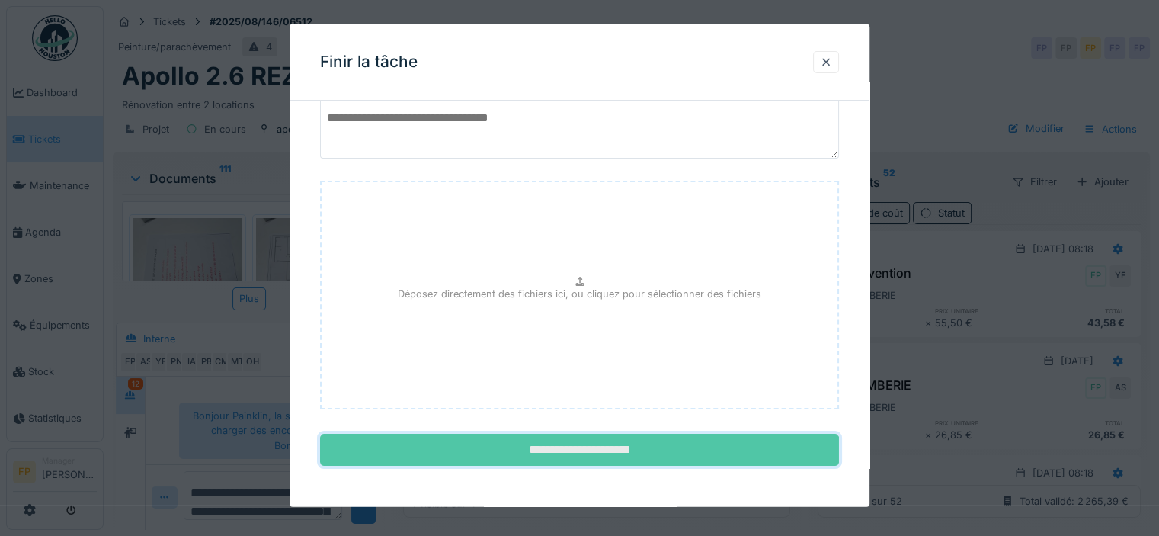
click at [617, 444] on input "**********" at bounding box center [579, 450] width 519 height 32
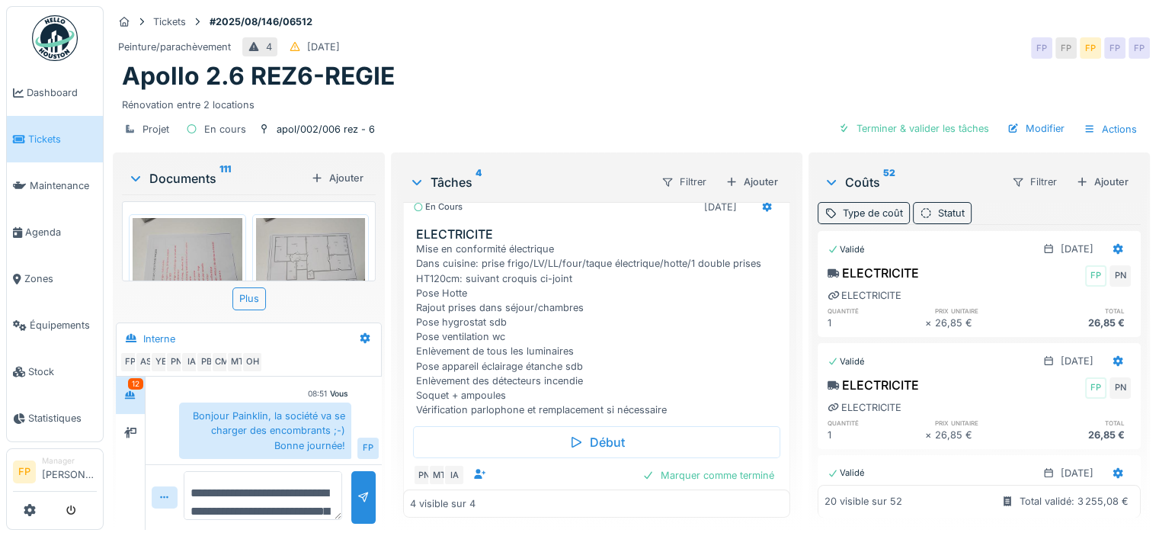
scroll to position [421, 0]
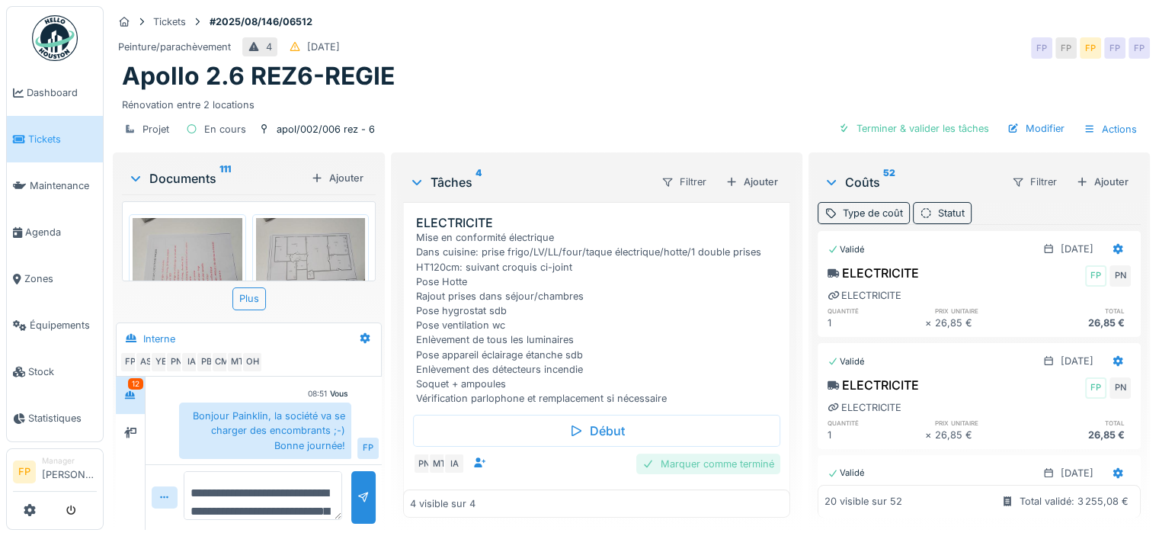
click at [664, 453] on div "Marquer comme terminé" at bounding box center [708, 463] width 144 height 21
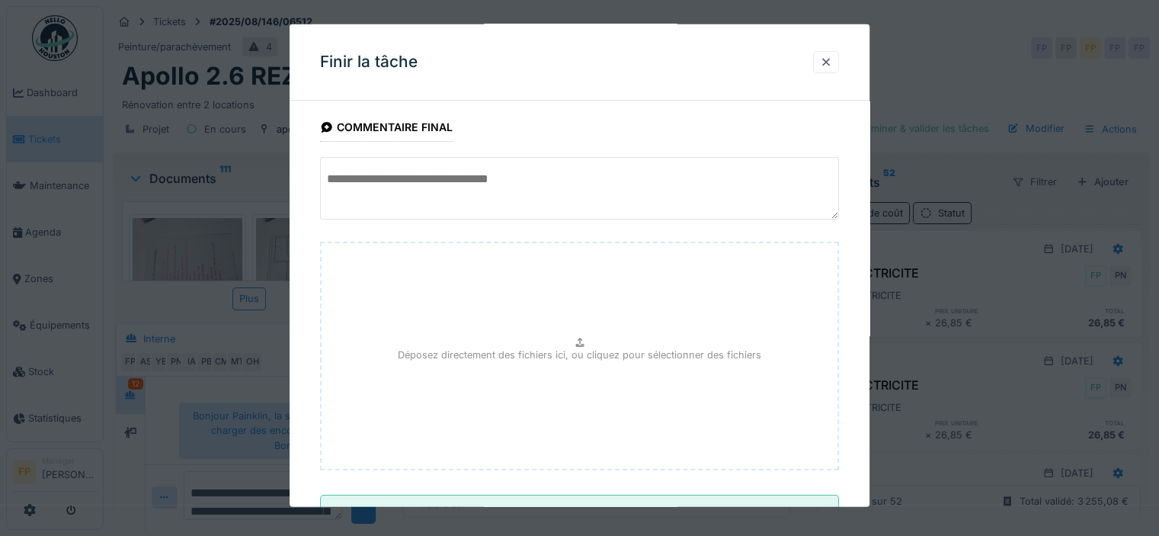
scroll to position [137, 0]
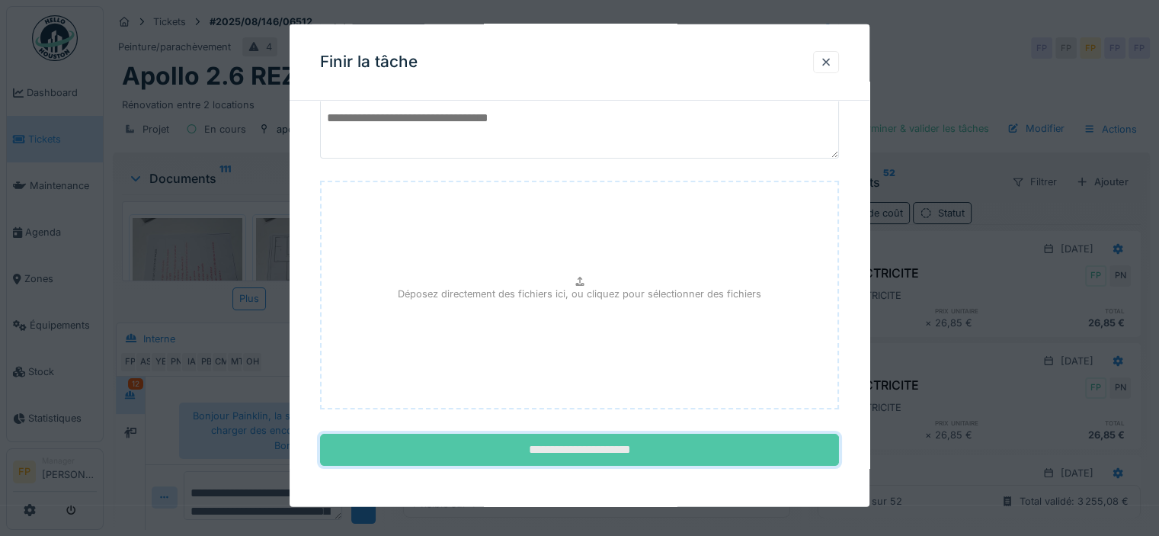
click at [612, 450] on input "**********" at bounding box center [579, 450] width 519 height 32
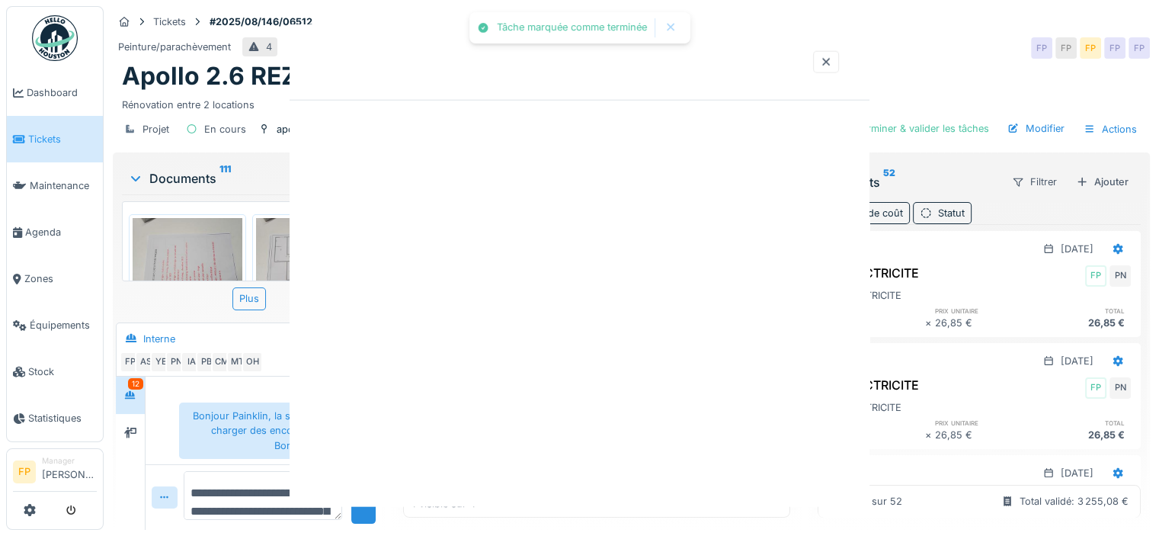
scroll to position [0, 0]
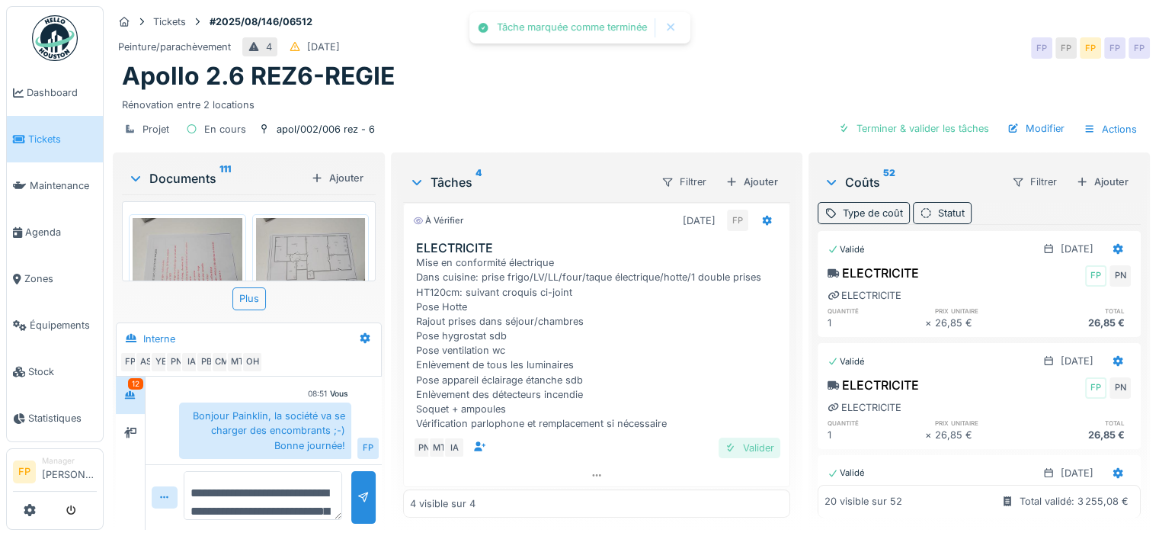
click at [735, 437] on div "Valider" at bounding box center [750, 447] width 62 height 21
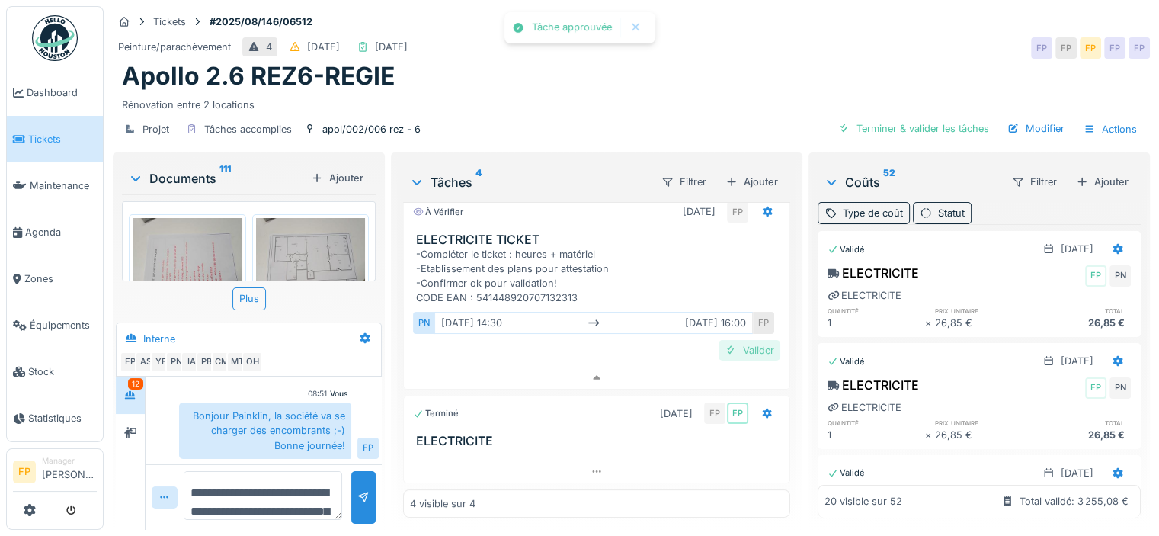
scroll to position [198, 0]
click at [732, 344] on div "Valider" at bounding box center [750, 354] width 62 height 21
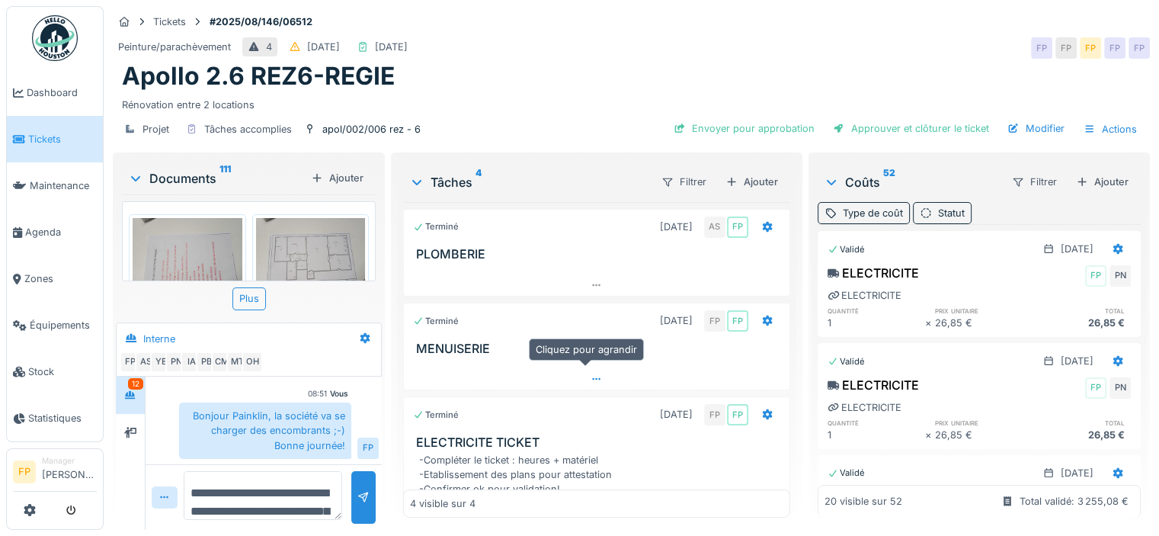
scroll to position [178, 0]
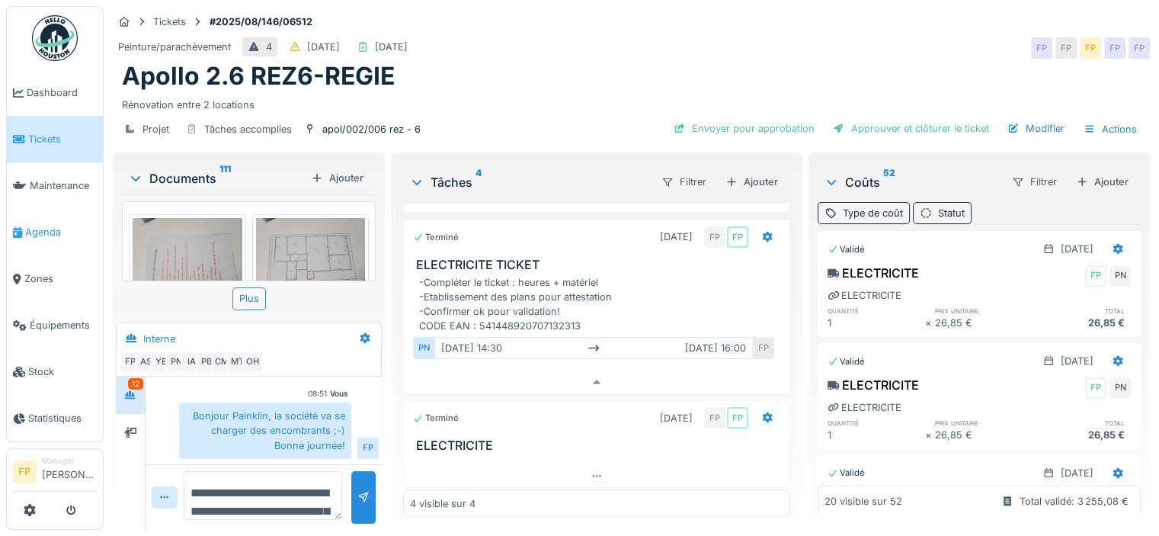
click at [37, 225] on span "Agenda" at bounding box center [61, 232] width 72 height 14
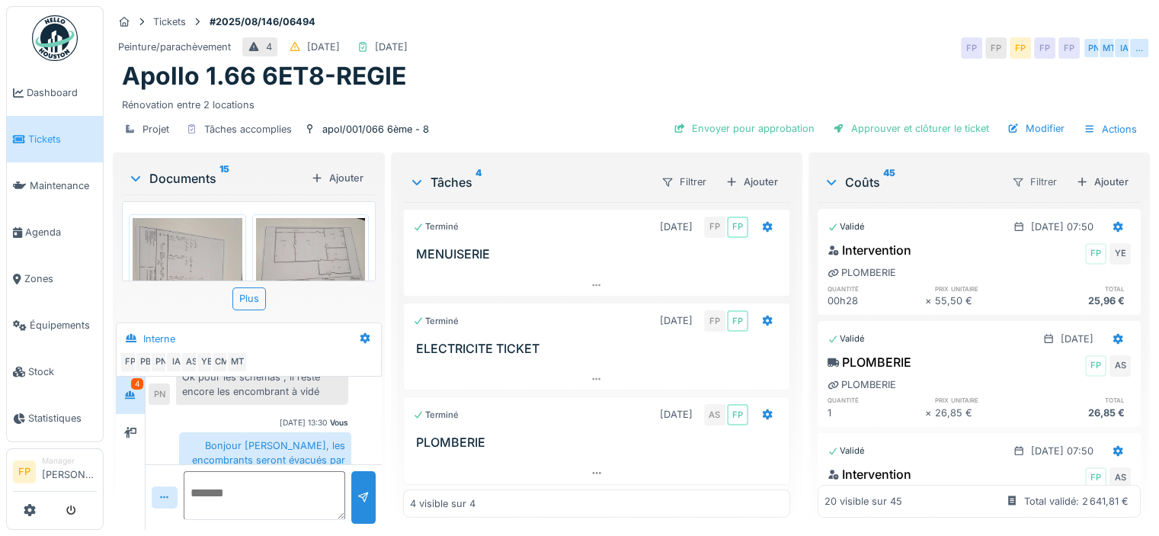
click at [1016, 174] on div "Filtrer" at bounding box center [1034, 182] width 59 height 22
click at [1024, 214] on div "Statut" at bounding box center [1030, 214] width 88 height 23
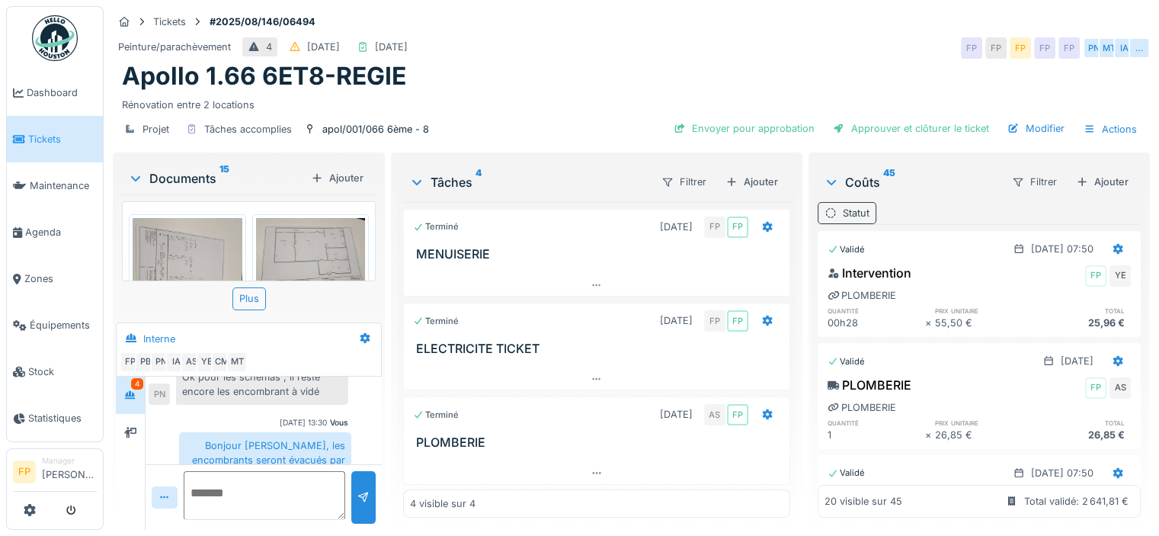
click at [843, 206] on div "Statut" at bounding box center [856, 213] width 27 height 14
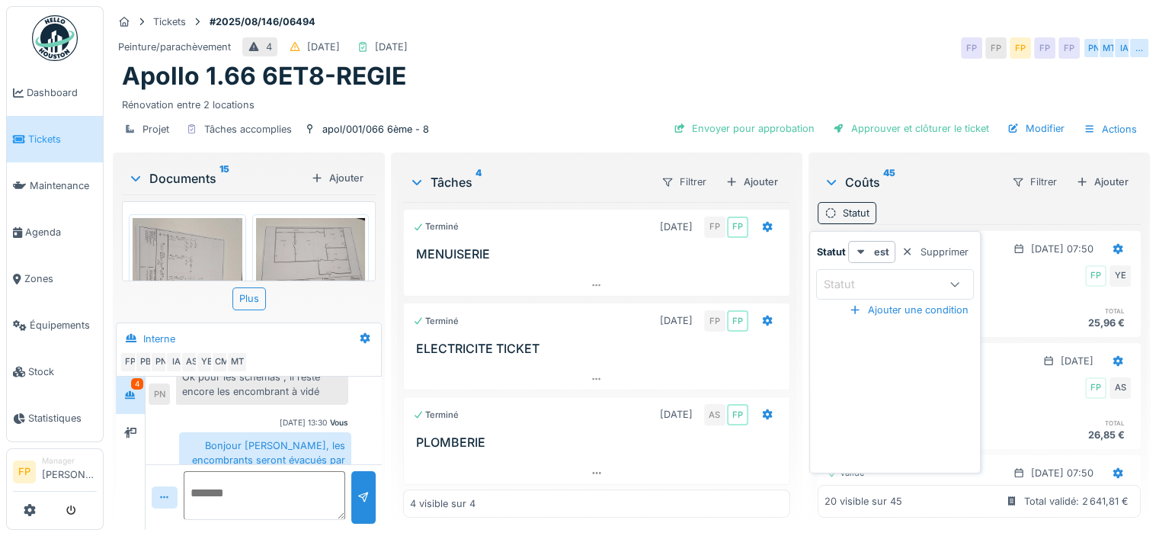
click at [917, 286] on div "Statut" at bounding box center [881, 284] width 117 height 17
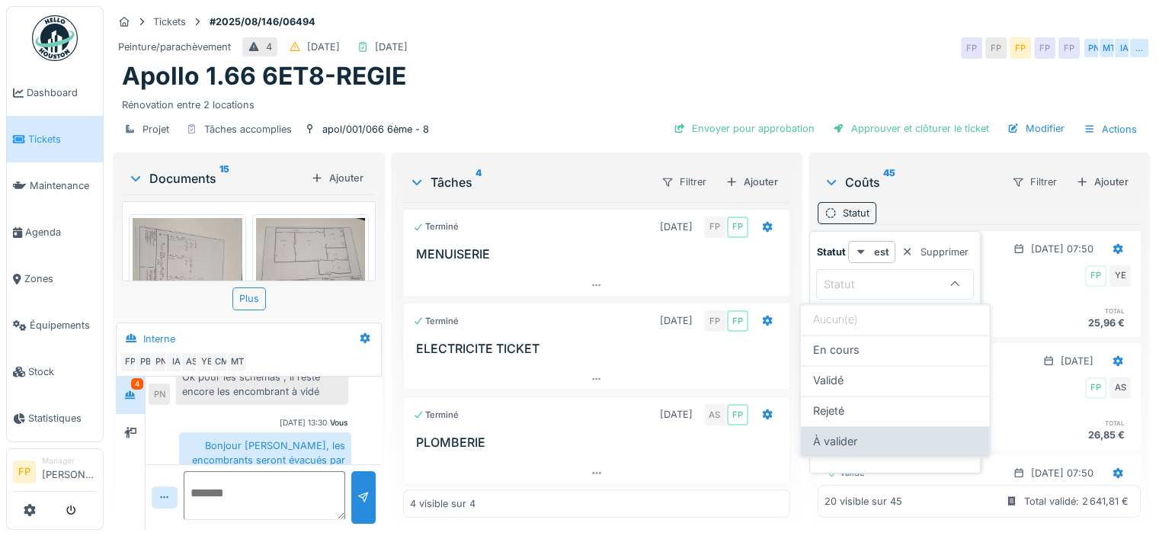
click at [857, 433] on span "À valider" at bounding box center [835, 441] width 44 height 17
type input "**********"
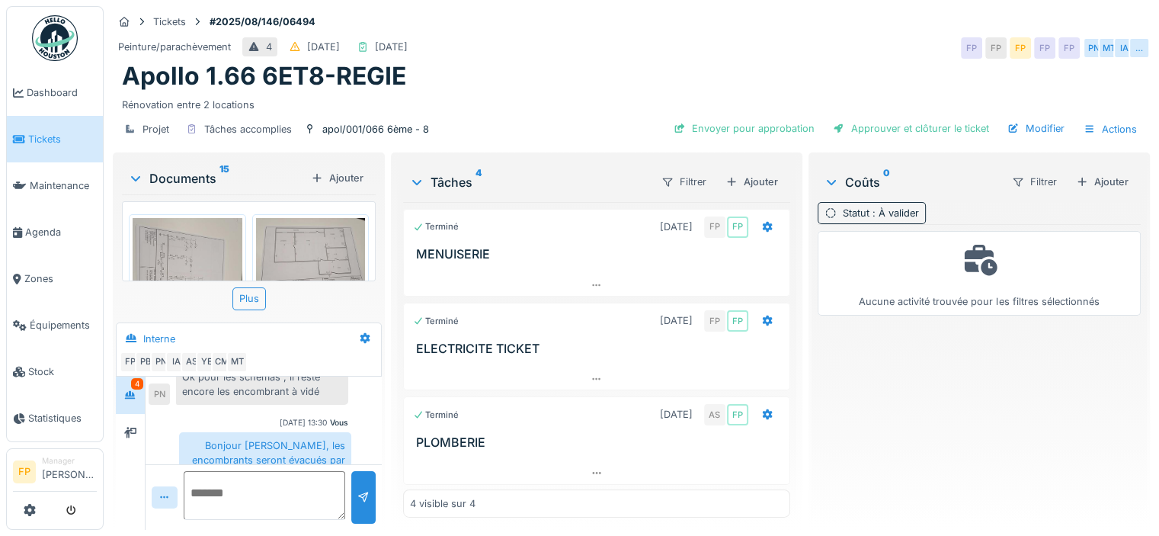
click at [796, 62] on div "Apollo 1.66 6ET8-REGIE" at bounding box center [631, 76] width 1019 height 29
click at [869, 188] on div "Coûts 0 Filtrer Ajouter" at bounding box center [979, 182] width 323 height 40
click at [869, 207] on span ": À valider" at bounding box center [894, 212] width 50 height 11
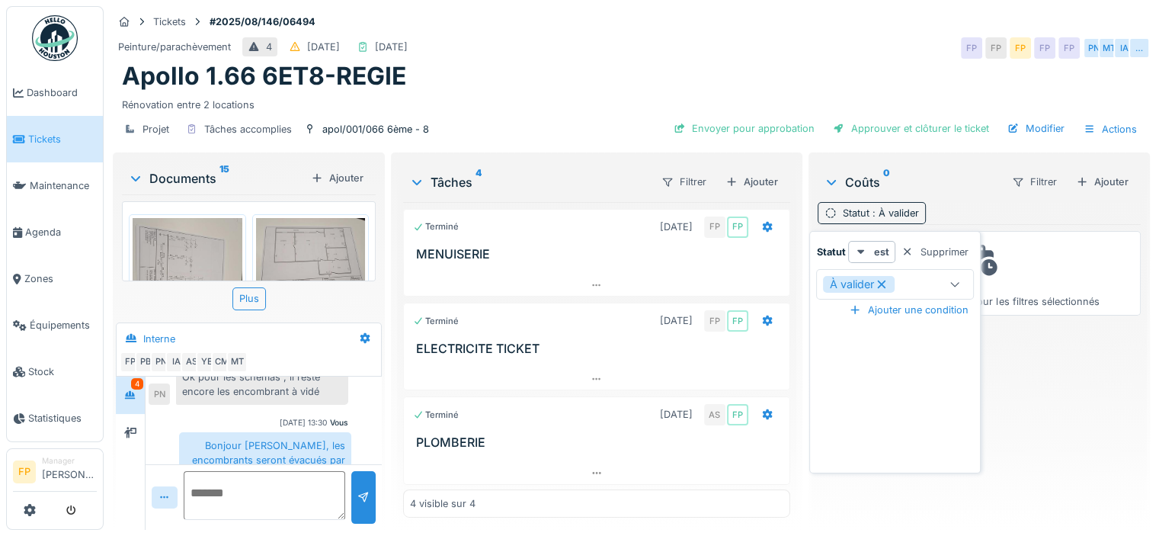
click at [882, 280] on icon at bounding box center [882, 284] width 8 height 8
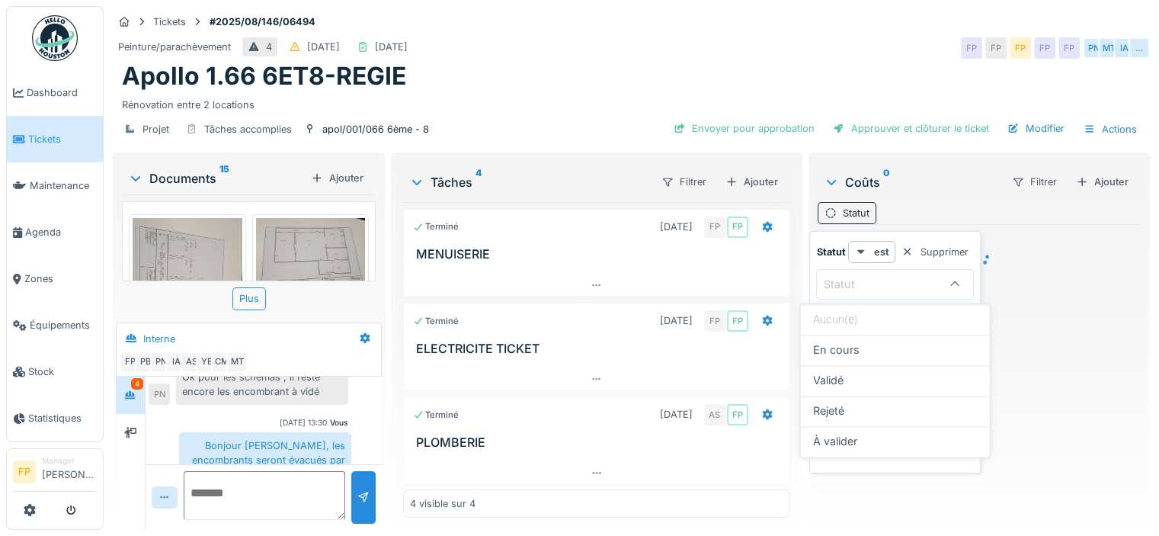
drag, startPoint x: 838, startPoint y: 45, endPoint x: 830, endPoint y: 45, distance: 8.4
click at [837, 45] on div "Peinture/parachèvement 4 23/08/2025 10/10/2025 FP FP FP FP FP PN MT IA …" at bounding box center [631, 47] width 1037 height 27
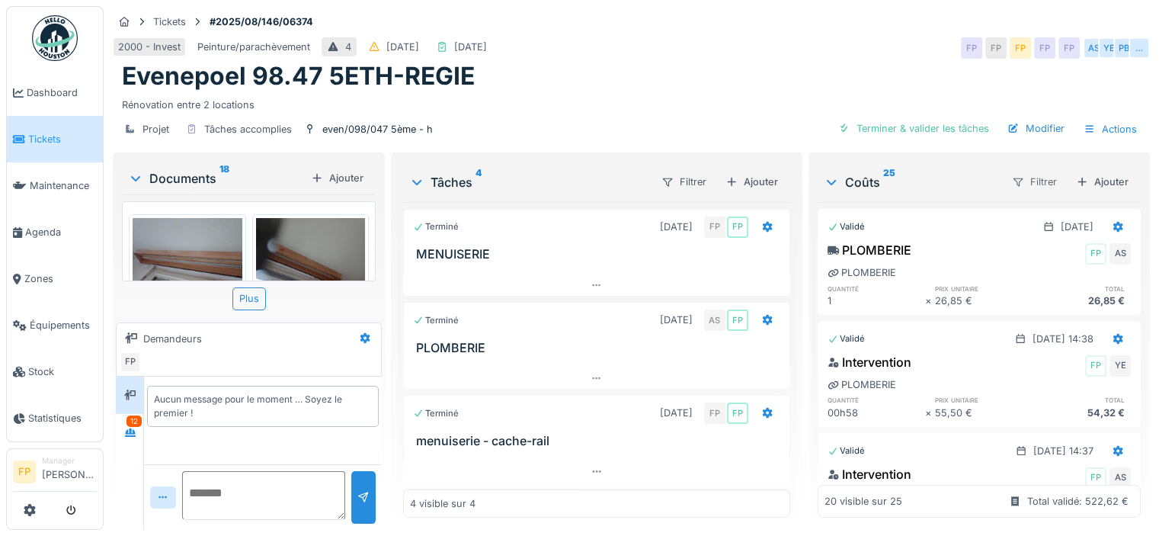
click at [1012, 181] on div "Filtrer" at bounding box center [1034, 182] width 59 height 22
click at [1007, 210] on div "Statut" at bounding box center [1030, 214] width 88 height 23
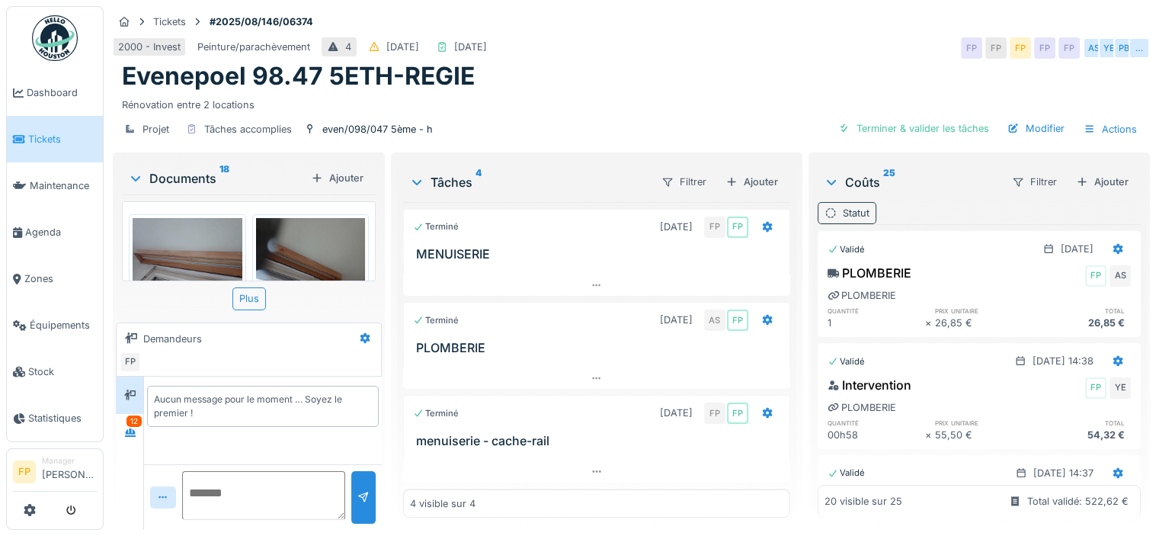
click at [843, 215] on div "Statut" at bounding box center [856, 213] width 27 height 14
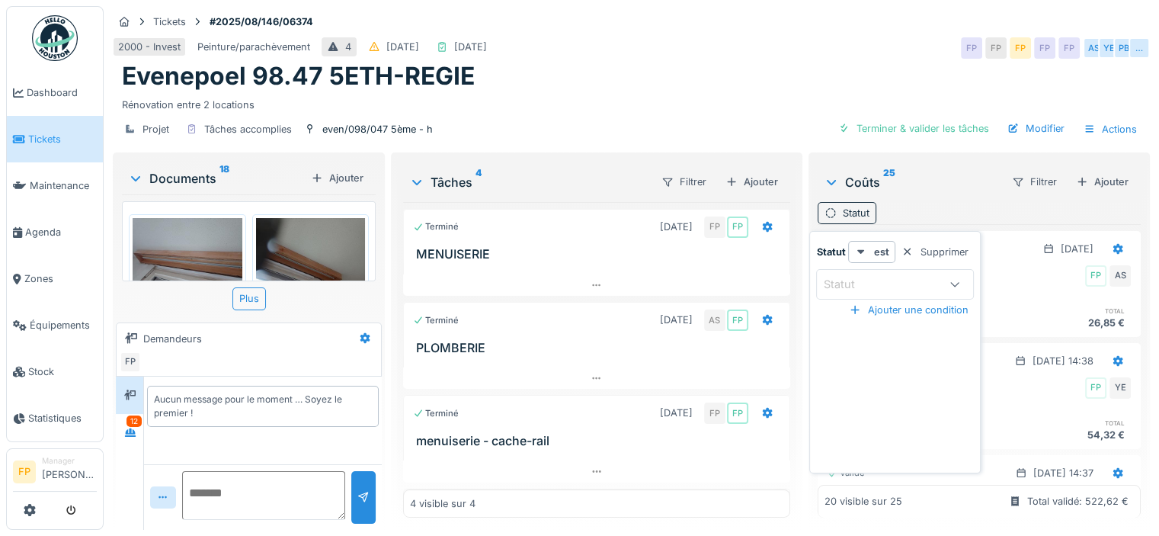
click at [914, 283] on div "Statut" at bounding box center [881, 284] width 117 height 17
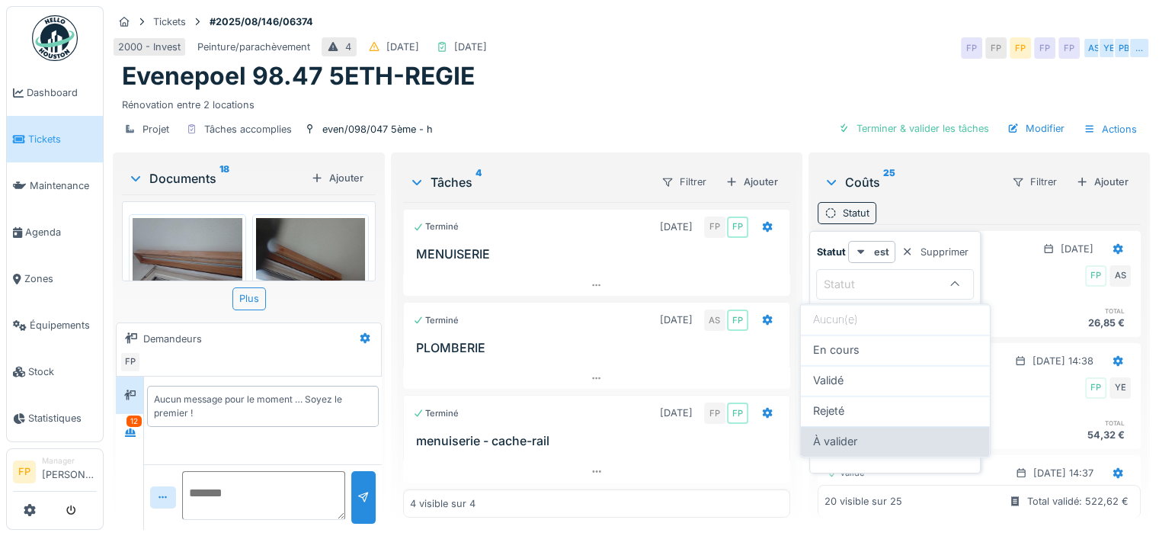
click at [850, 433] on span "À valider" at bounding box center [835, 441] width 44 height 17
type input "**********"
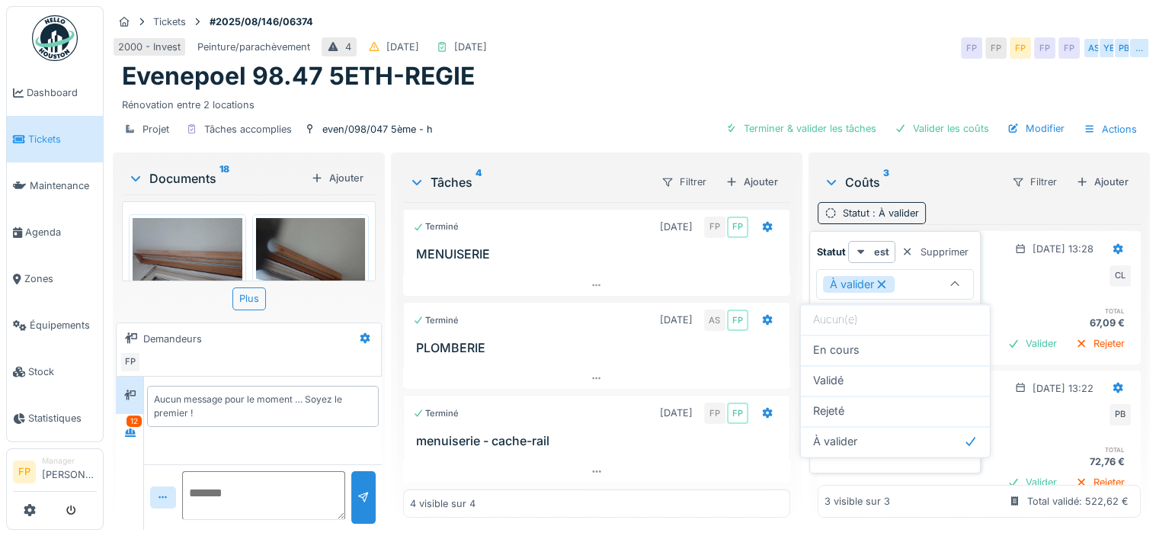
click at [715, 39] on div "2000 - Invest Peinture/parachèvement 4 [DATE] [DATE] FP FP FP FP FP AS YE PB …" at bounding box center [631, 47] width 1037 height 27
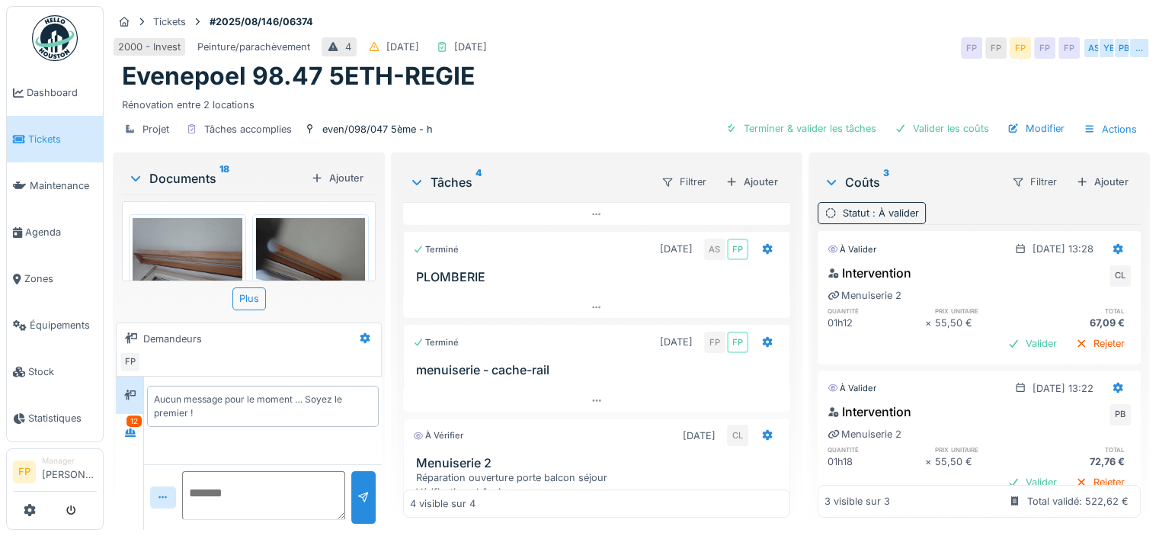
scroll to position [186, 0]
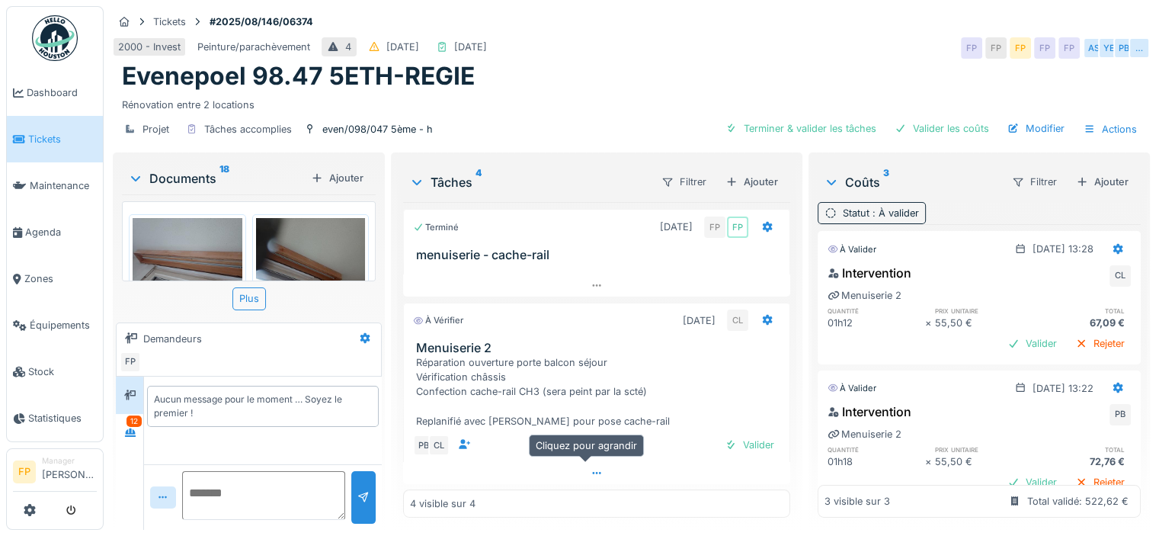
click at [592, 472] on icon at bounding box center [596, 473] width 8 height 2
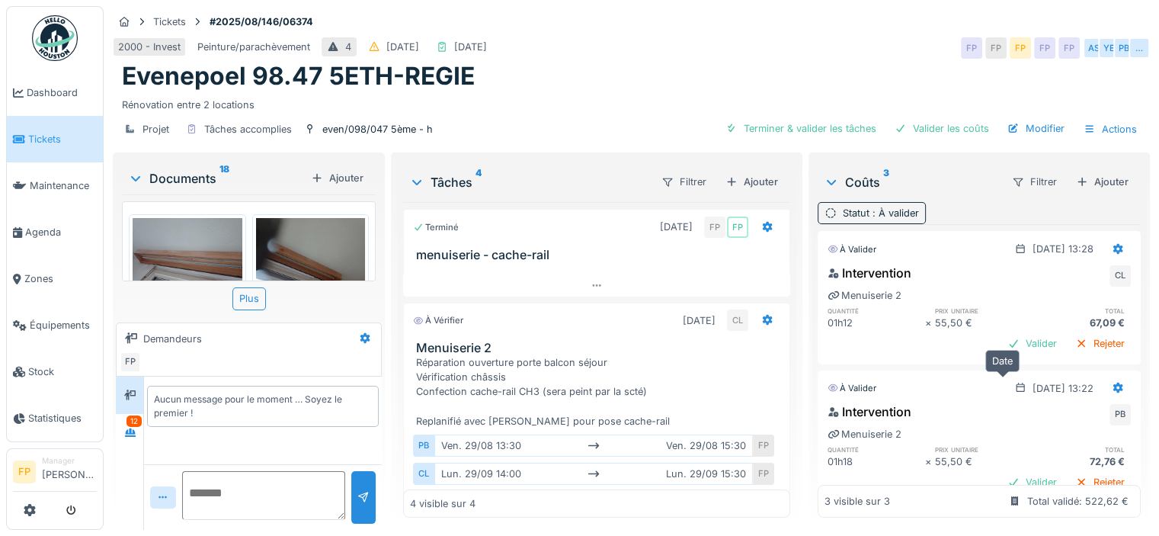
scroll to position [0, 0]
click at [134, 429] on icon at bounding box center [130, 432] width 11 height 8
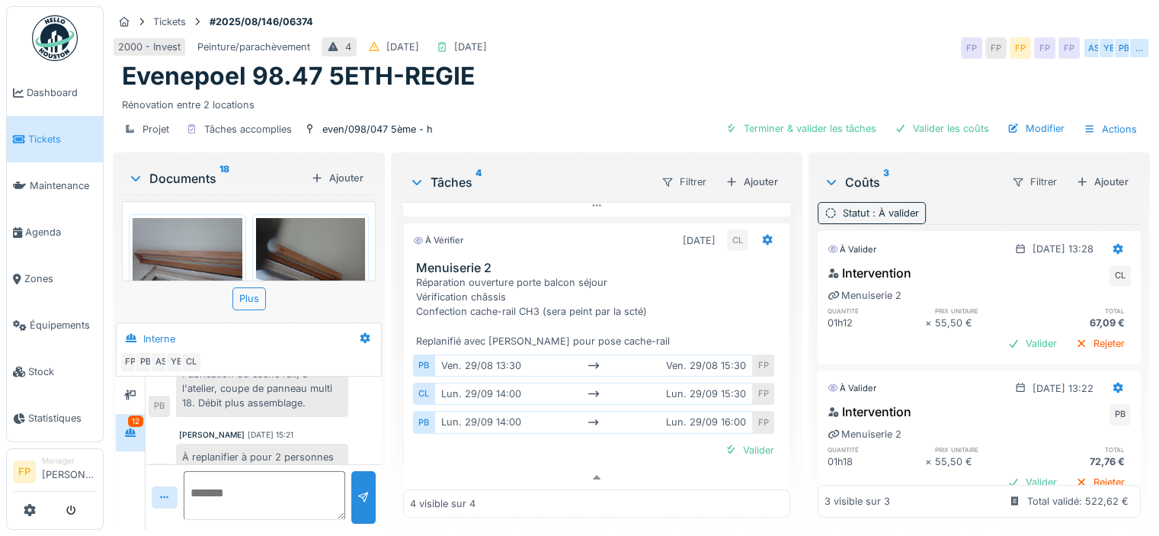
scroll to position [269, 0]
click at [1001, 338] on div "Valider" at bounding box center [1032, 343] width 62 height 21
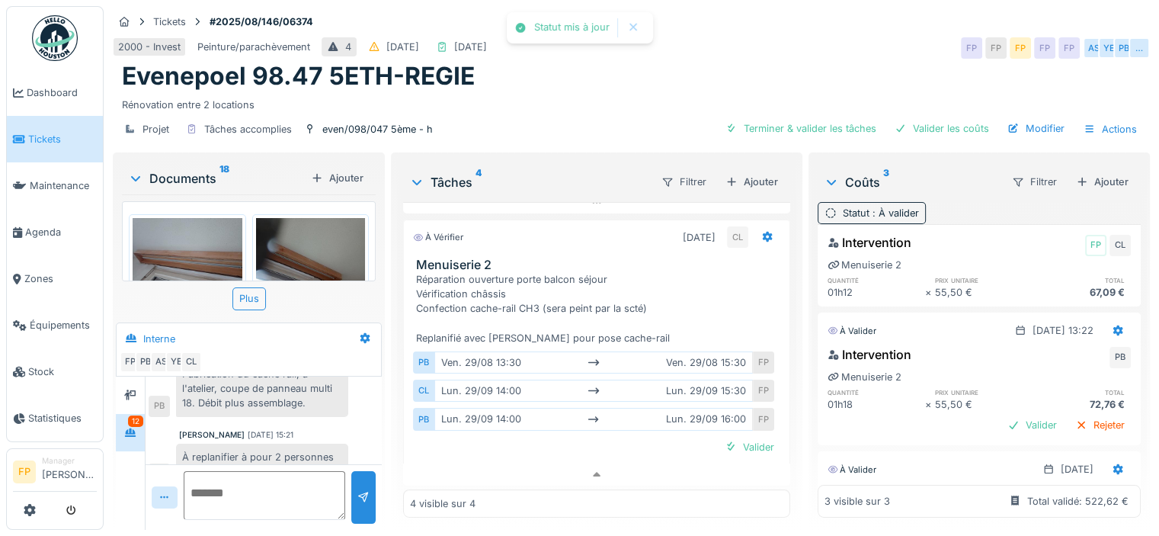
scroll to position [76, 0]
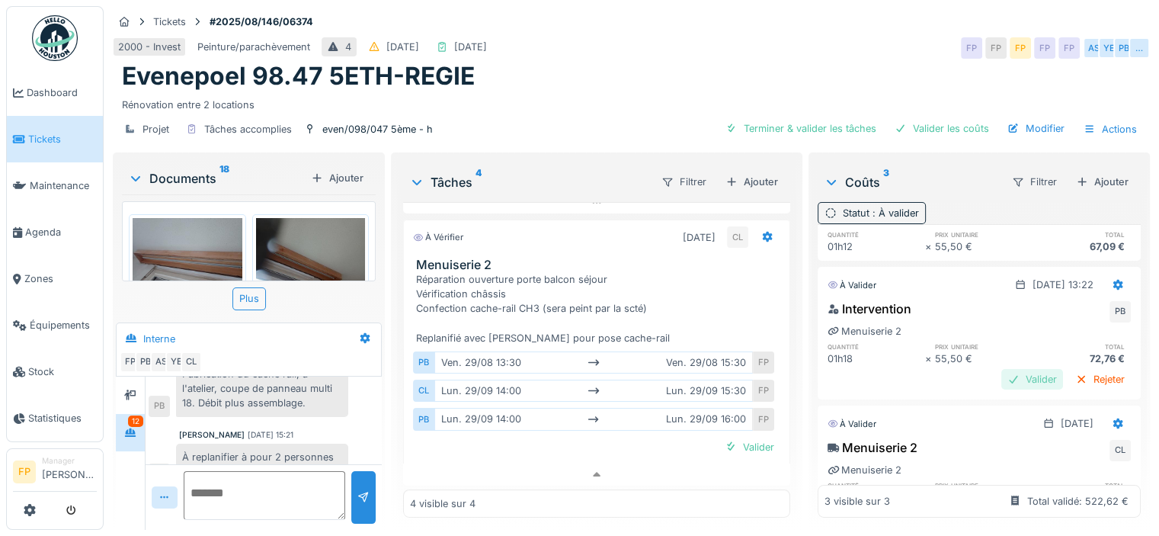
click at [1001, 372] on div "Valider" at bounding box center [1032, 379] width 62 height 21
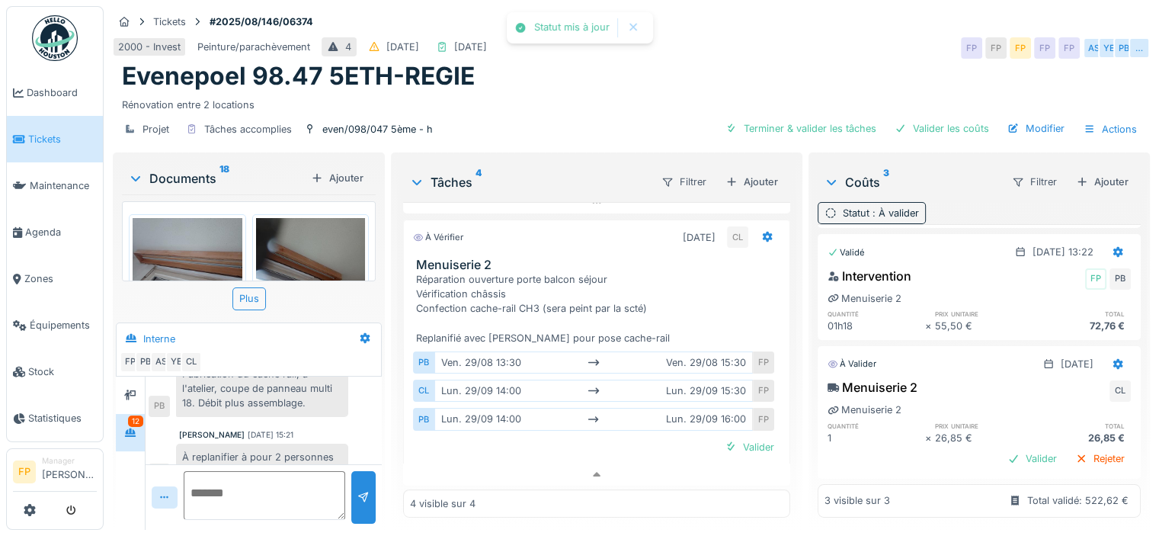
scroll to position [128, 0]
click at [1001, 448] on div "Valider" at bounding box center [1032, 458] width 62 height 21
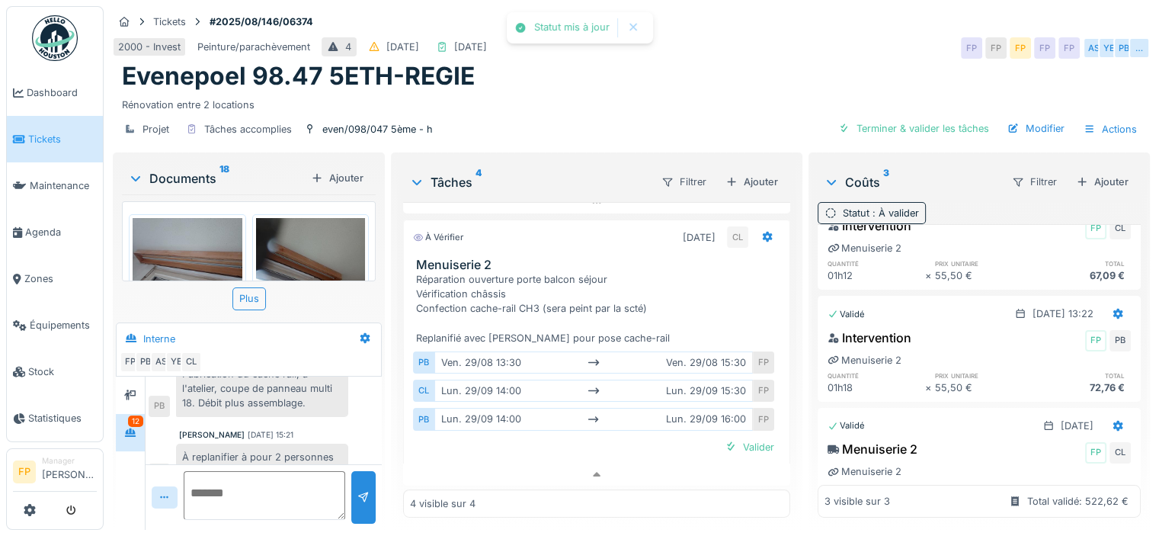
scroll to position [0, 0]
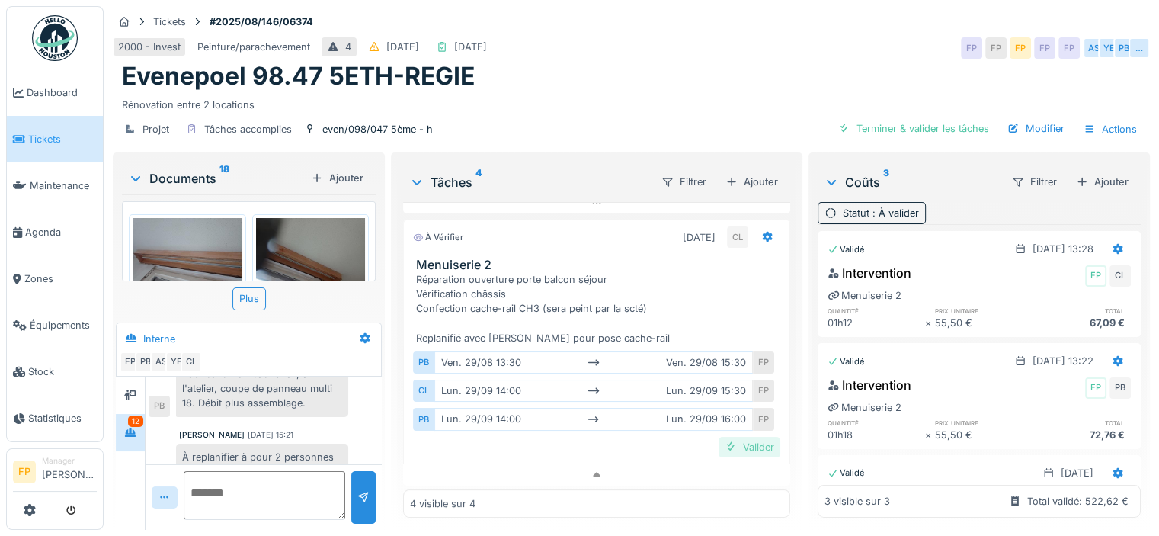
click at [741, 442] on div "Valider" at bounding box center [750, 447] width 62 height 21
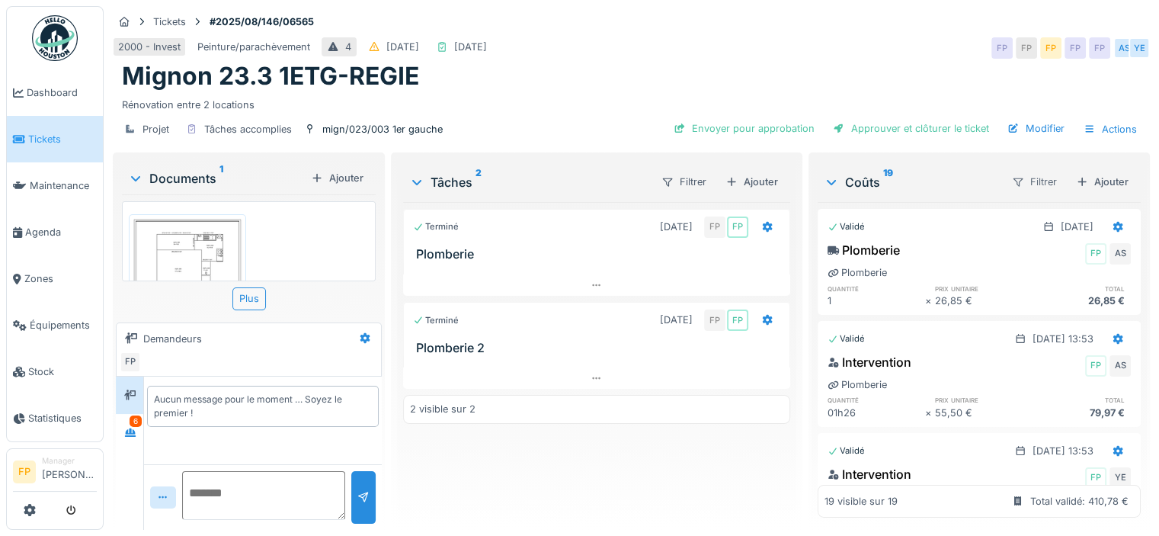
click at [1024, 177] on div "Filtrer" at bounding box center [1034, 182] width 59 height 22
click at [1018, 216] on div "Statut" at bounding box center [1030, 214] width 88 height 23
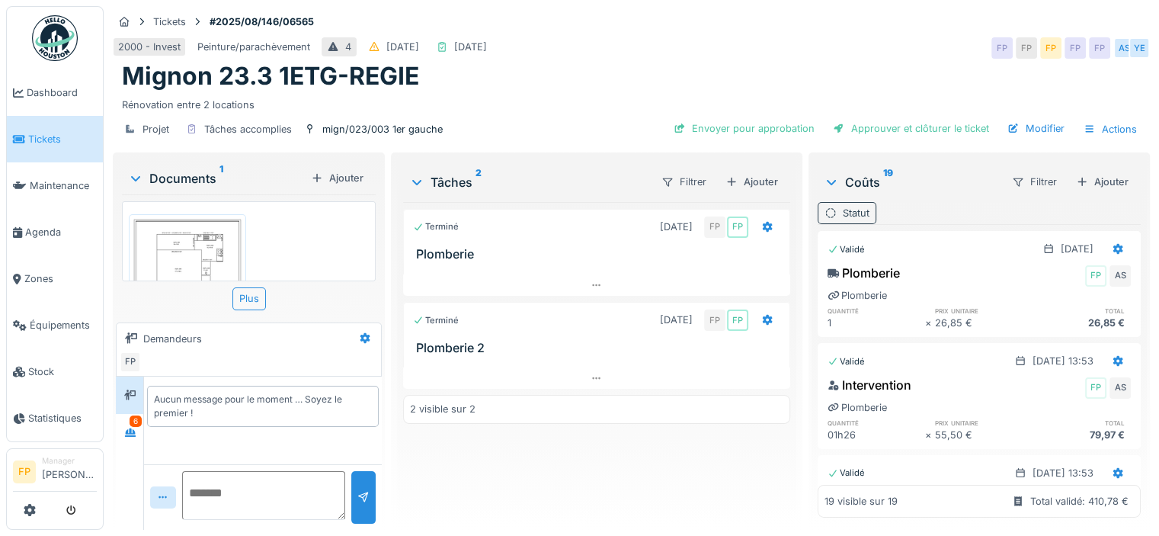
click at [852, 212] on div "Statut" at bounding box center [856, 213] width 27 height 14
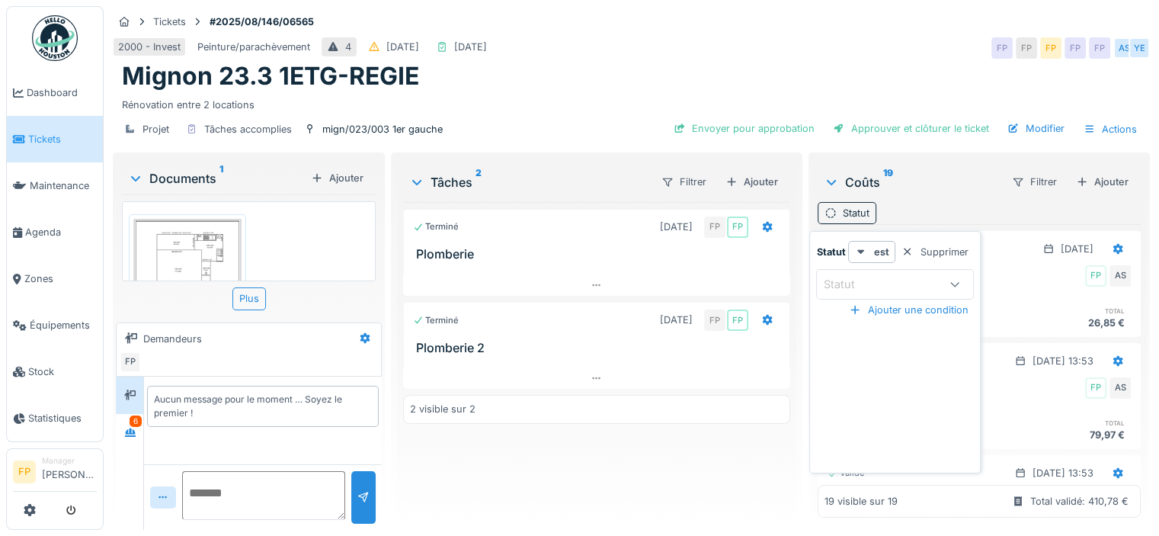
click at [901, 283] on div "Statut" at bounding box center [881, 284] width 117 height 17
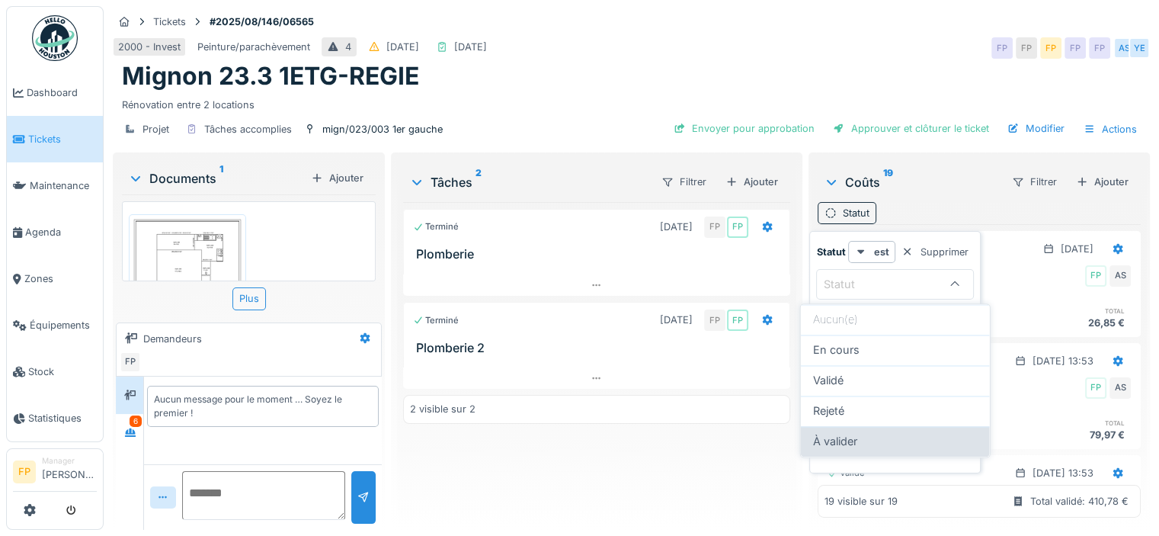
click at [875, 433] on div "À valider" at bounding box center [895, 441] width 165 height 17
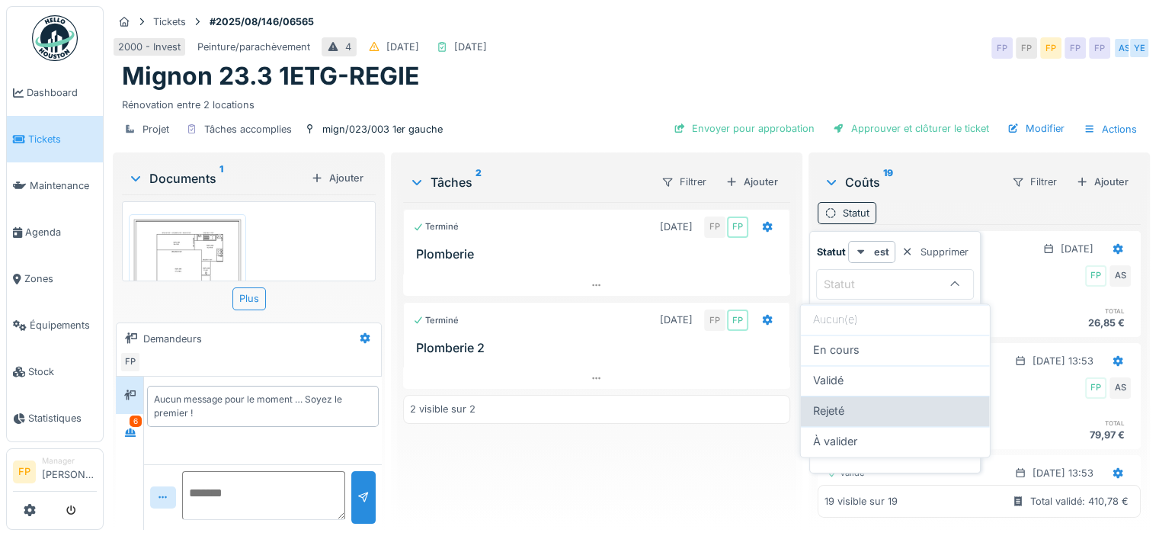
type input "**********"
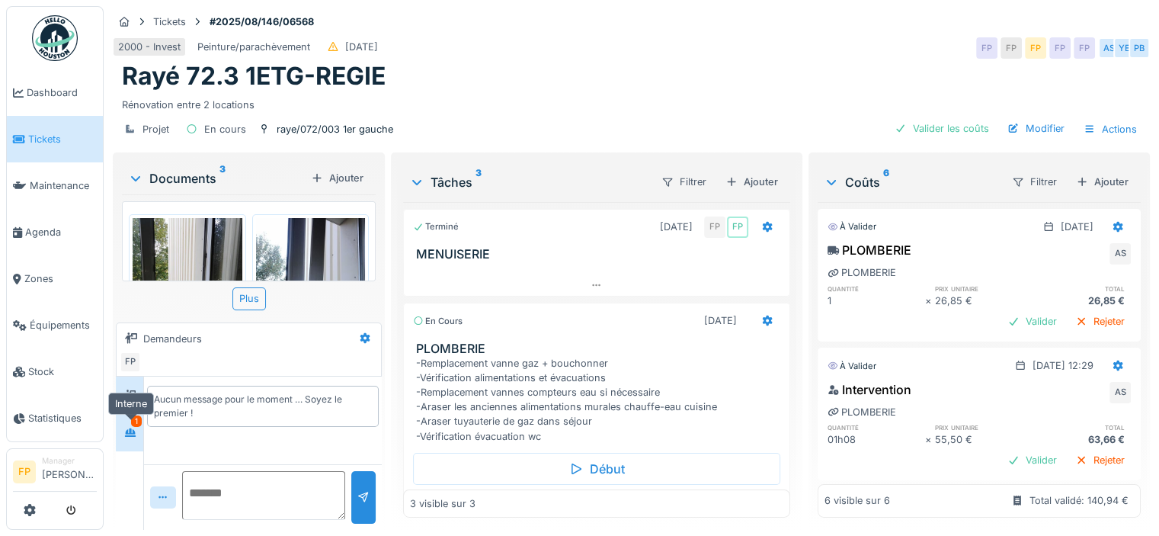
drag, startPoint x: 137, startPoint y: 432, endPoint x: 130, endPoint y: 426, distance: 9.2
click at [133, 429] on div at bounding box center [130, 432] width 23 height 19
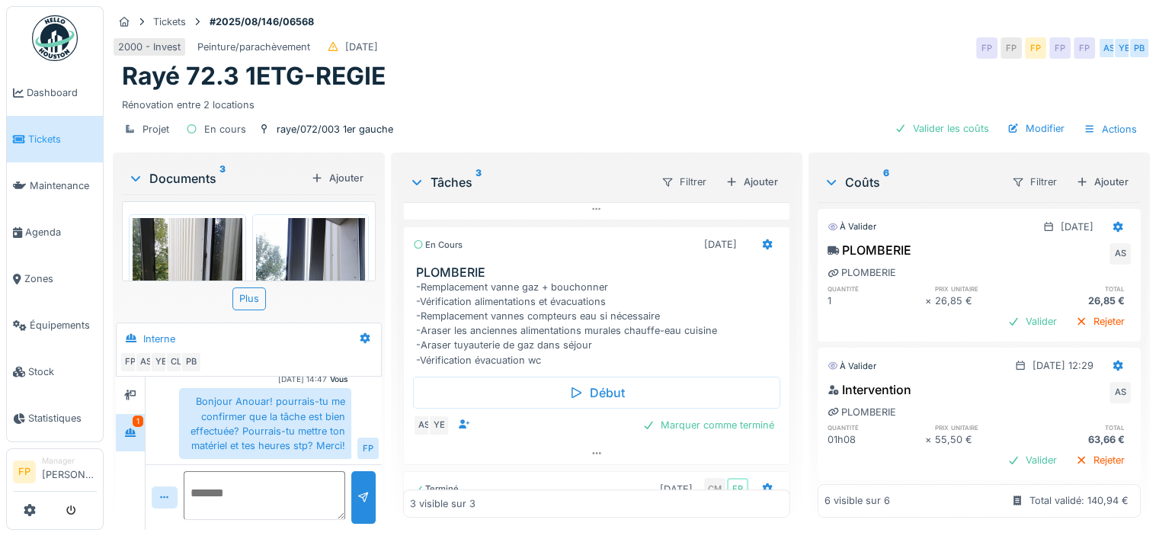
scroll to position [11, 0]
click at [1008, 171] on div "Filtrer" at bounding box center [1034, 182] width 59 height 22
click at [1017, 205] on div "Statut" at bounding box center [1030, 214] width 88 height 23
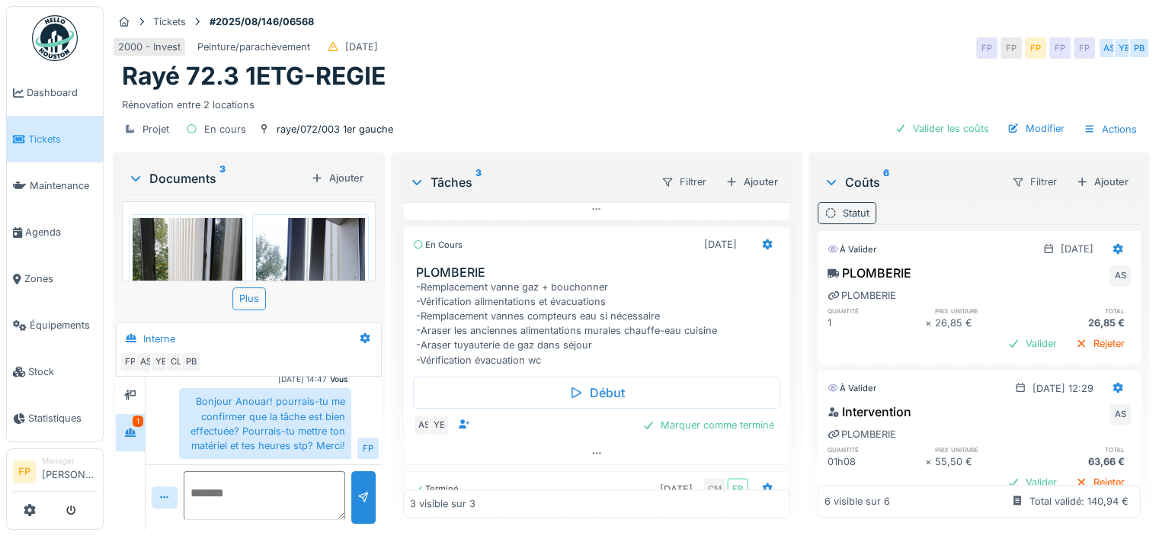
click at [843, 206] on div "Statut" at bounding box center [856, 213] width 27 height 14
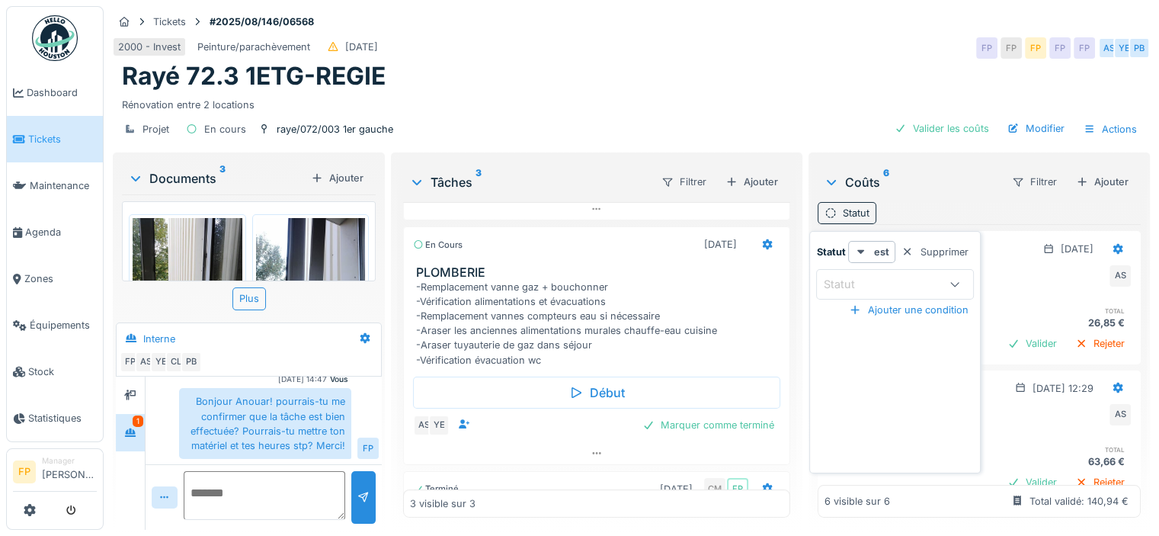
click at [878, 279] on div "Statut" at bounding box center [881, 284] width 117 height 17
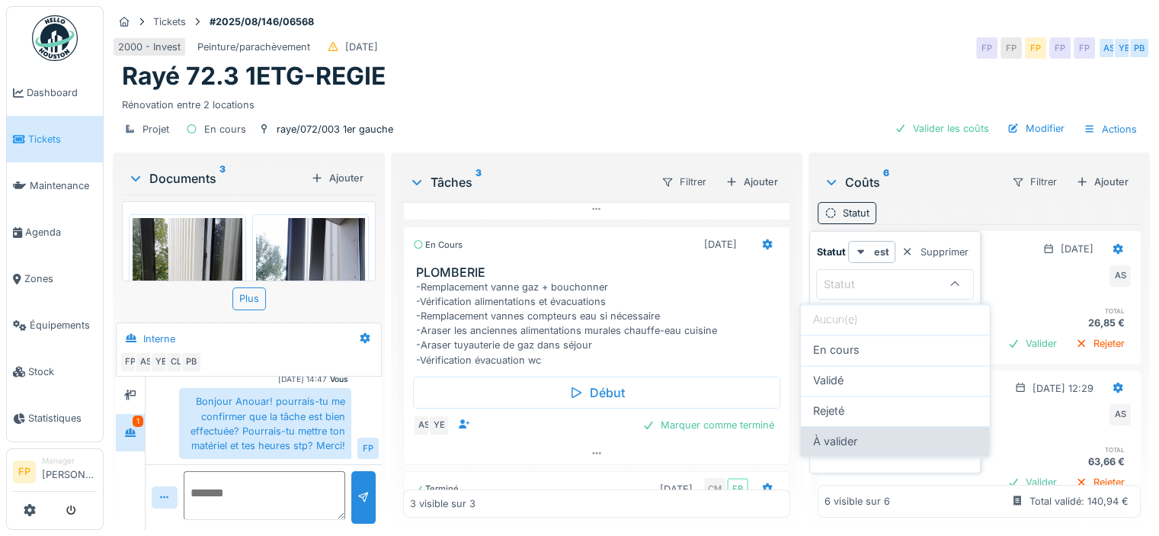
click at [857, 433] on span "À valider" at bounding box center [835, 441] width 44 height 17
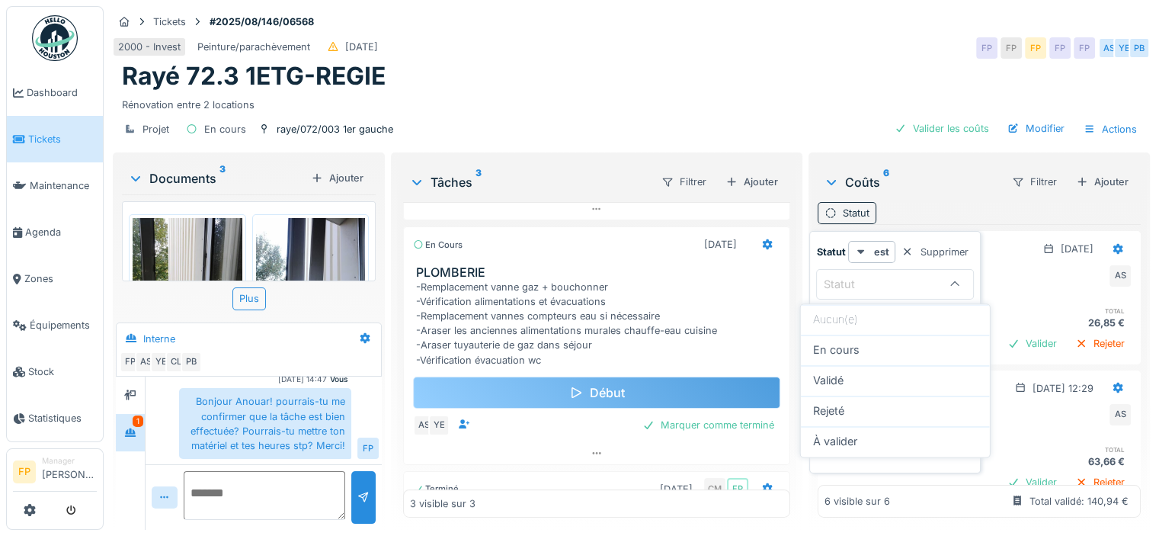
type input "**********"
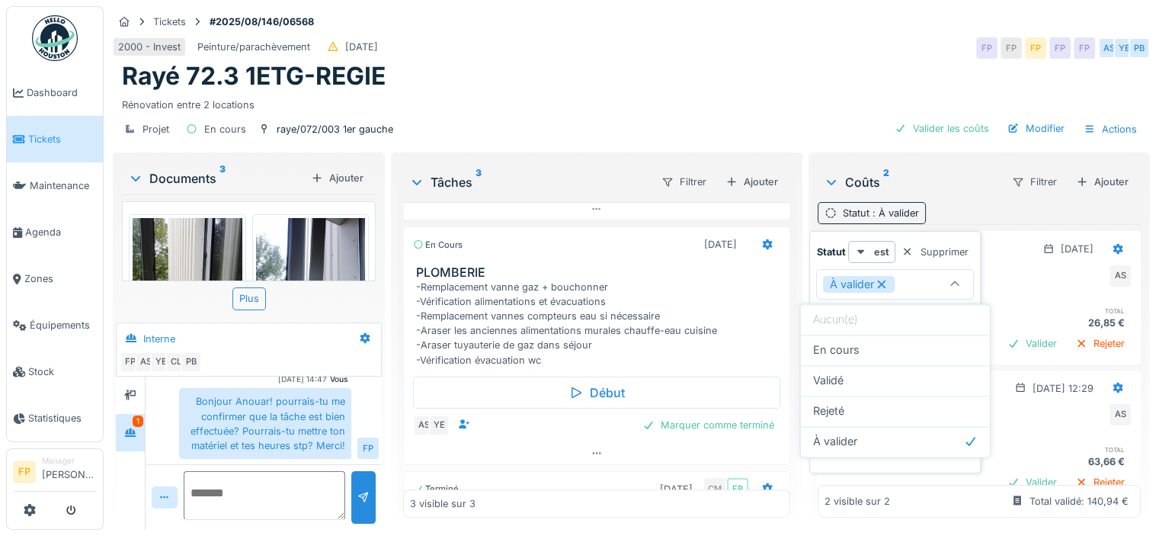
drag, startPoint x: 791, startPoint y: 24, endPoint x: 785, endPoint y: 17, distance: 9.8
click at [785, 17] on div "Tickets #2025/08/146/06568 2000 - Invest Peinture/parachèvement 26/08/2025 FP F…" at bounding box center [631, 77] width 1043 height 143
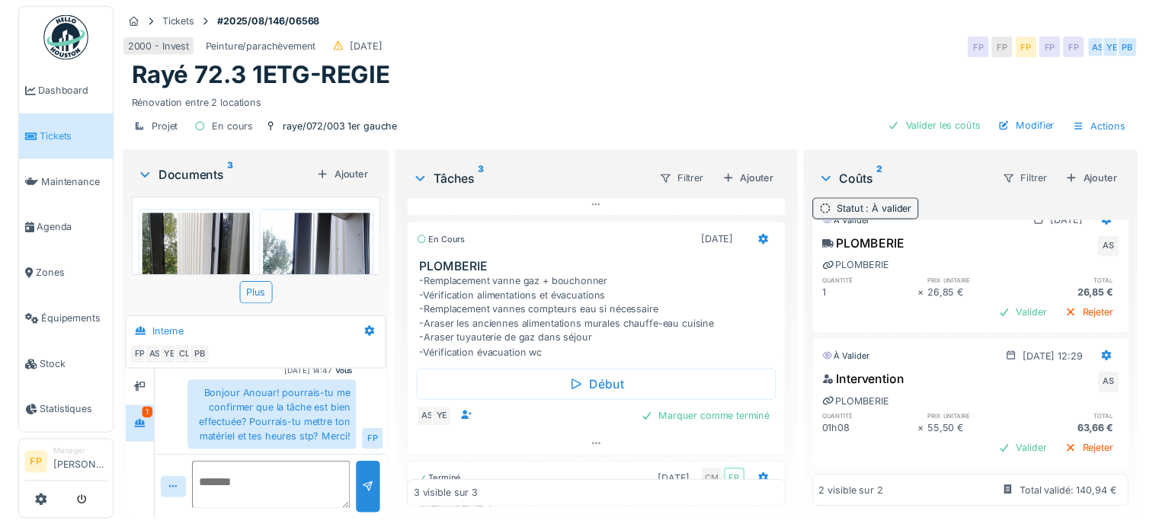
scroll to position [0, 0]
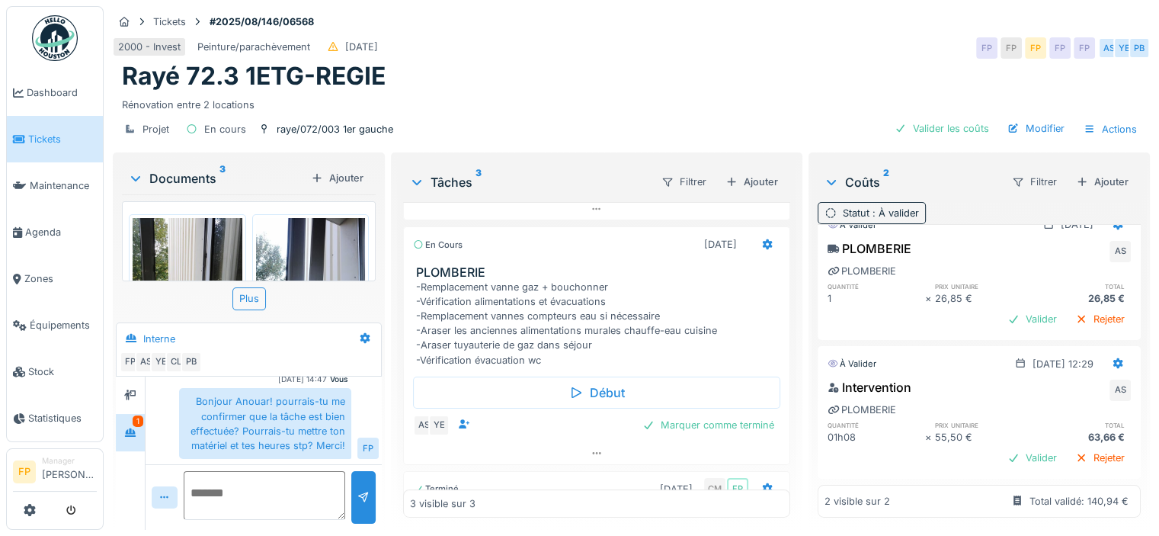
click at [686, 51] on div "2000 - Invest Peinture/parachèvement 26/08/2025 FP FP FP FP FP AS YE PB" at bounding box center [631, 47] width 1037 height 27
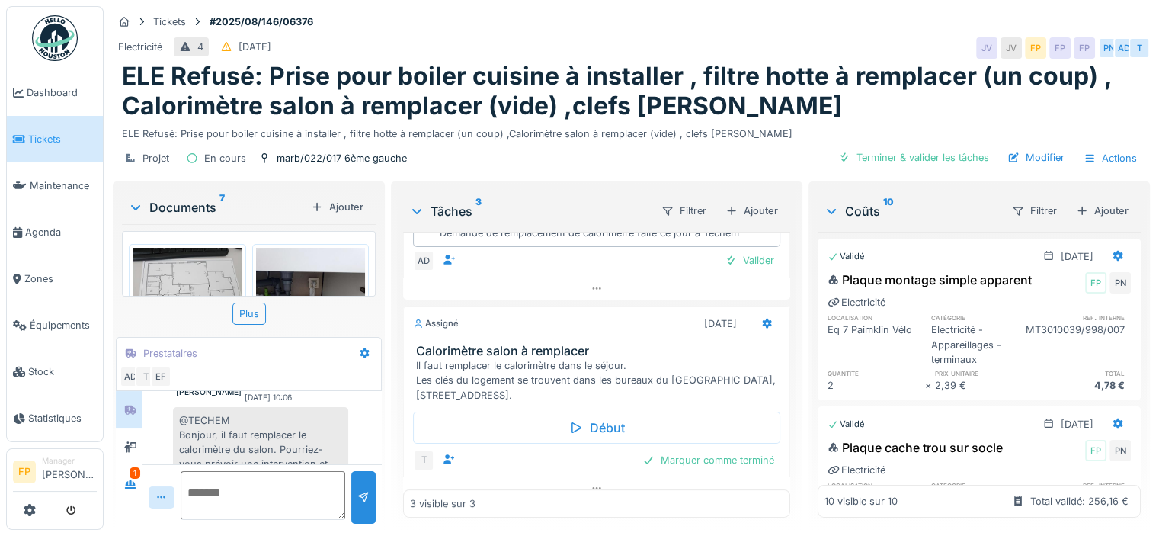
scroll to position [147, 0]
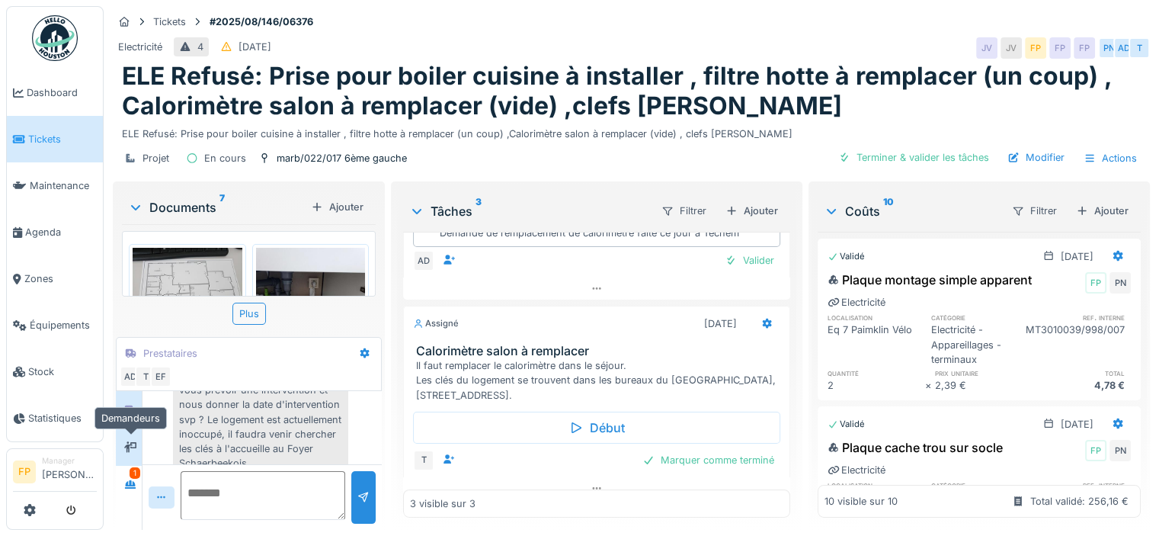
click at [130, 443] on icon at bounding box center [130, 447] width 12 height 10
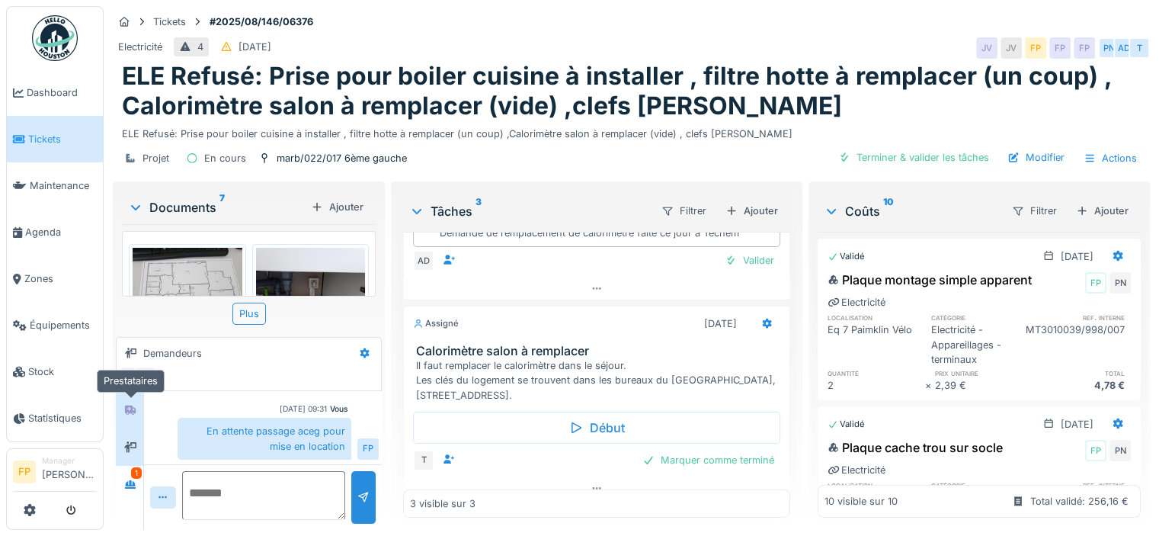
click at [137, 409] on div at bounding box center [130, 409] width 23 height 19
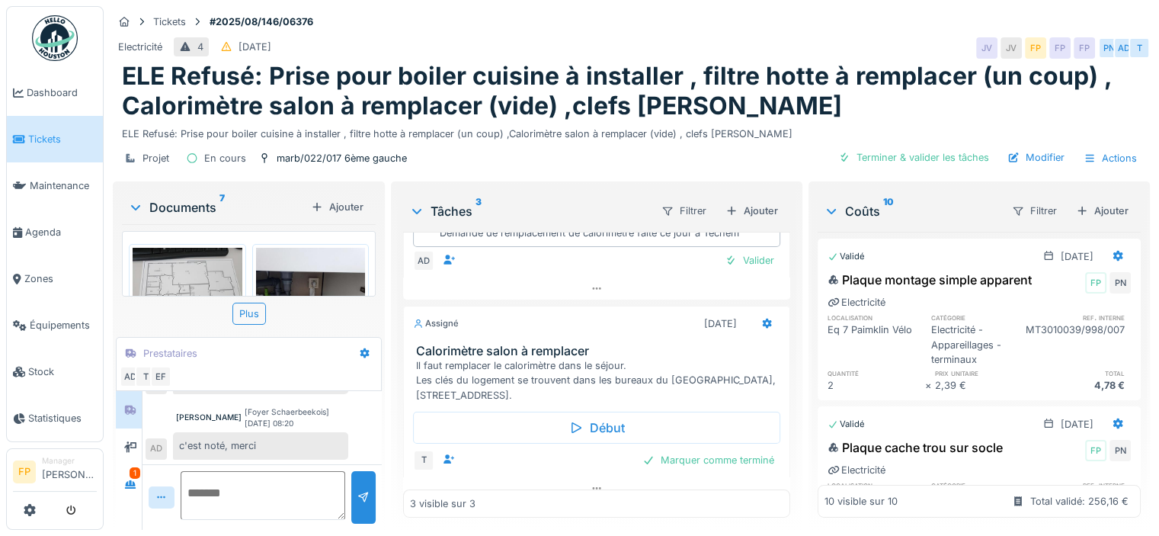
scroll to position [0, 0]
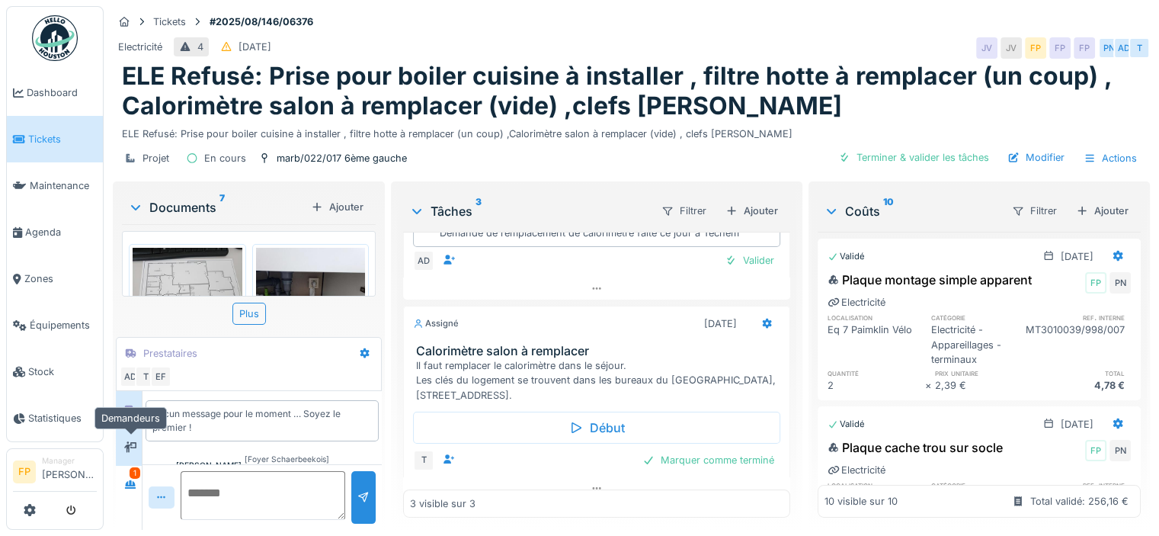
click at [125, 444] on icon at bounding box center [130, 447] width 12 height 10
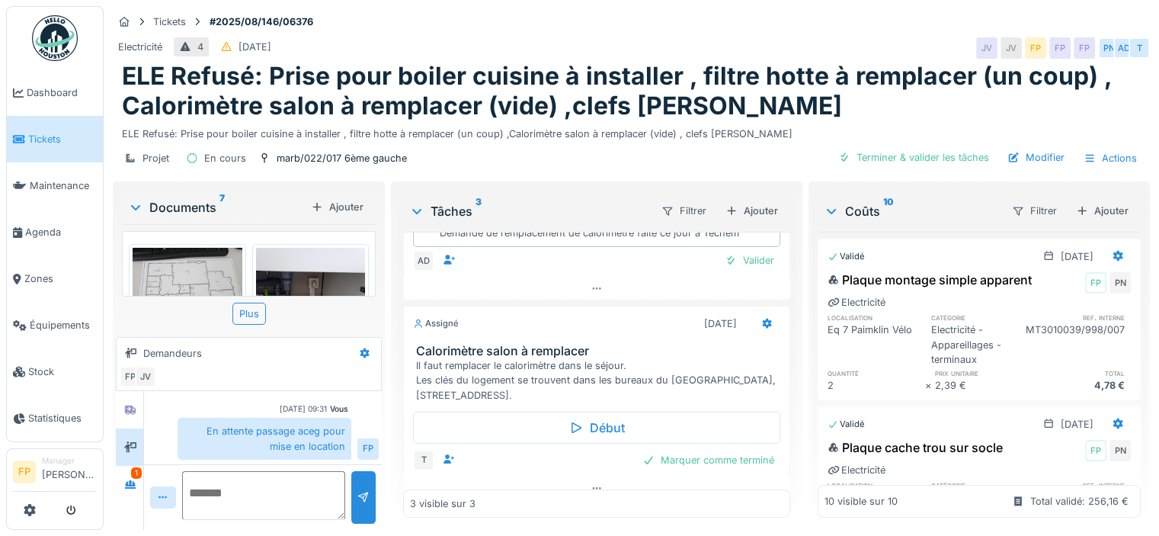
click at [139, 200] on icon at bounding box center [136, 207] width 12 height 15
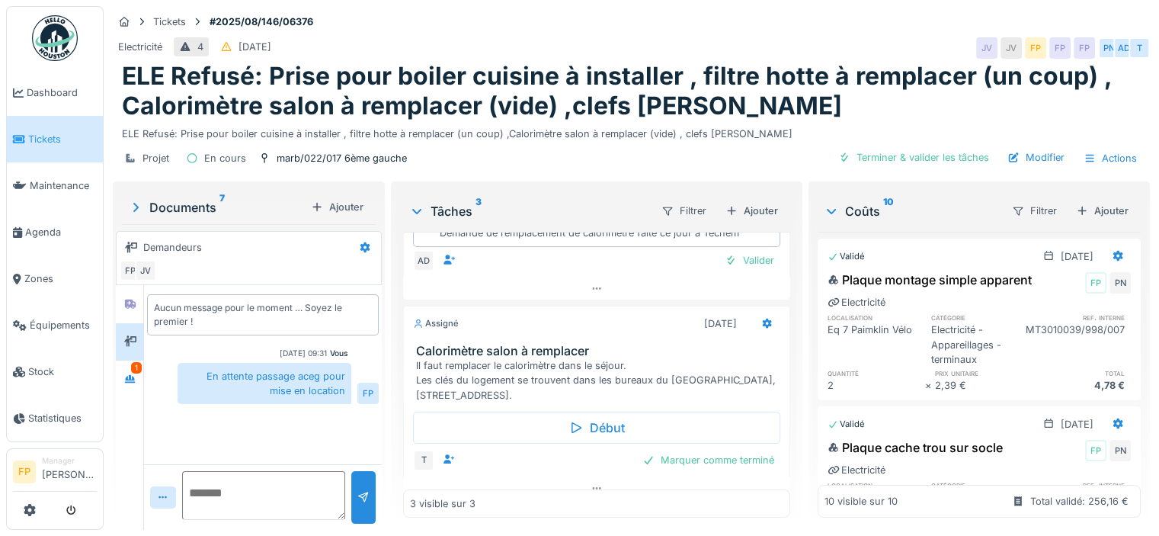
scroll to position [11, 0]
click at [128, 299] on icon at bounding box center [130, 304] width 12 height 10
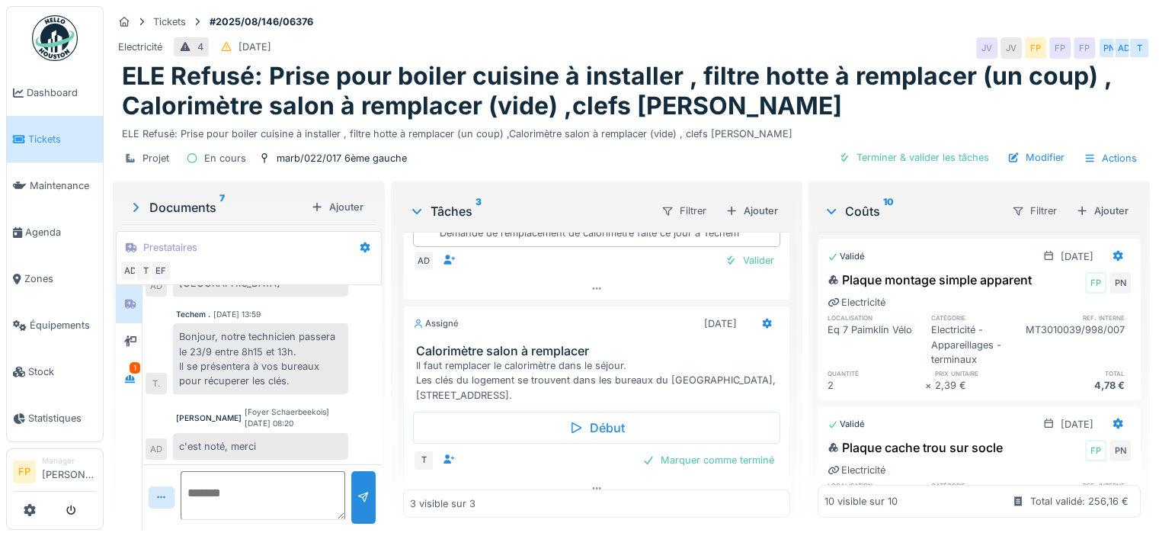
scroll to position [0, 0]
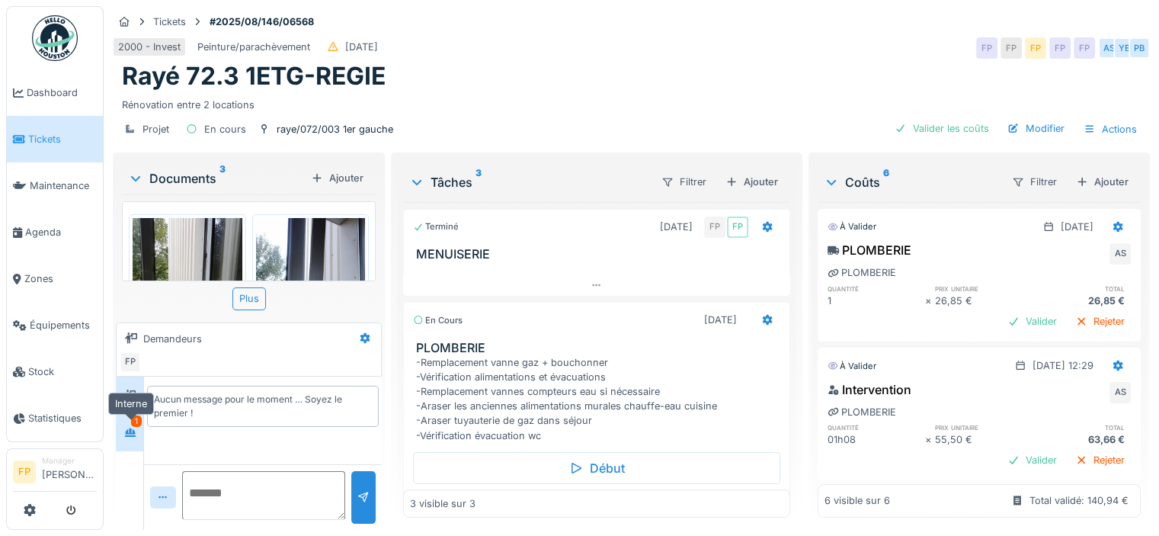
click at [136, 428] on icon at bounding box center [130, 433] width 12 height 10
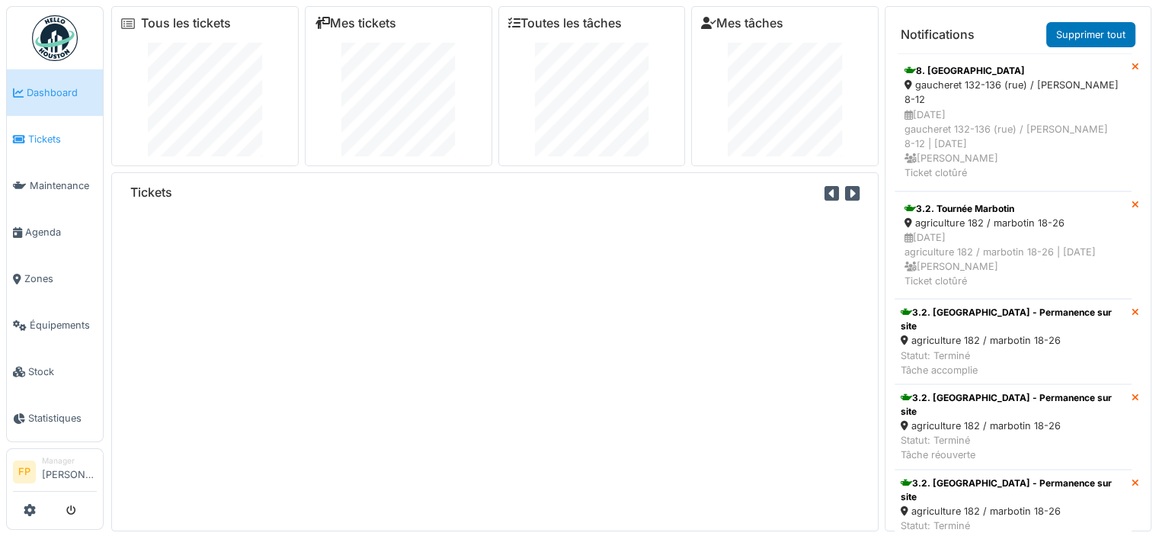
click at [36, 132] on span "Tickets" at bounding box center [62, 139] width 69 height 14
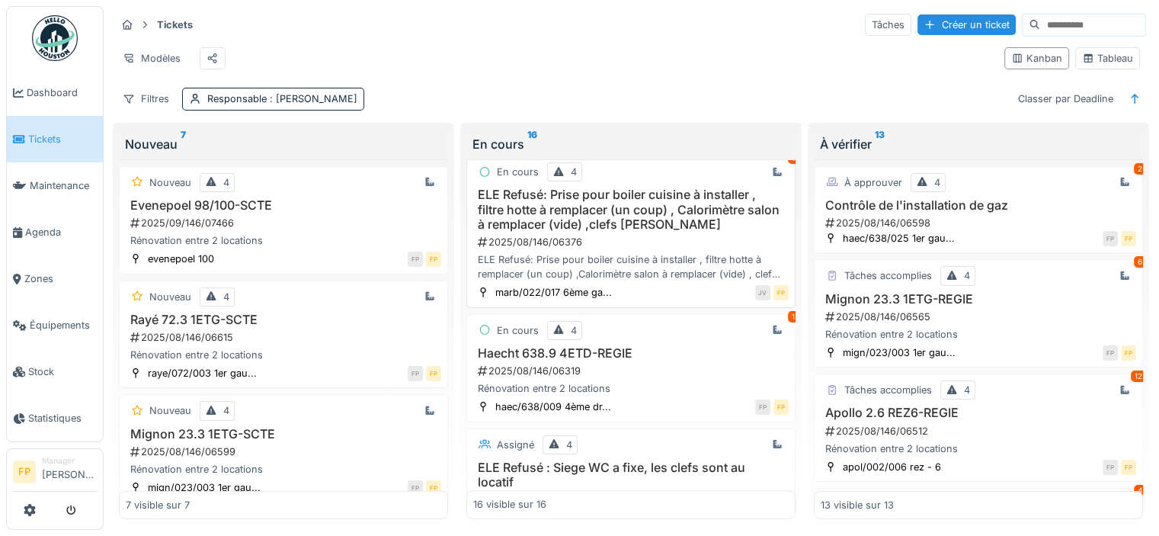
scroll to position [533, 0]
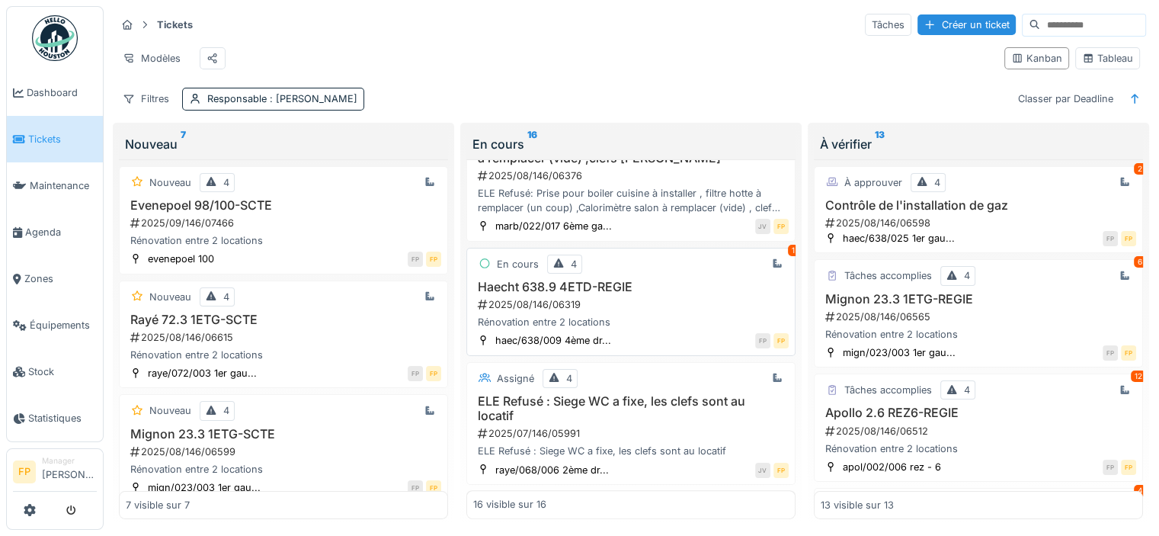
click at [578, 293] on h3 "Haecht 638.9 4ETD-REGIE" at bounding box center [630, 287] width 315 height 14
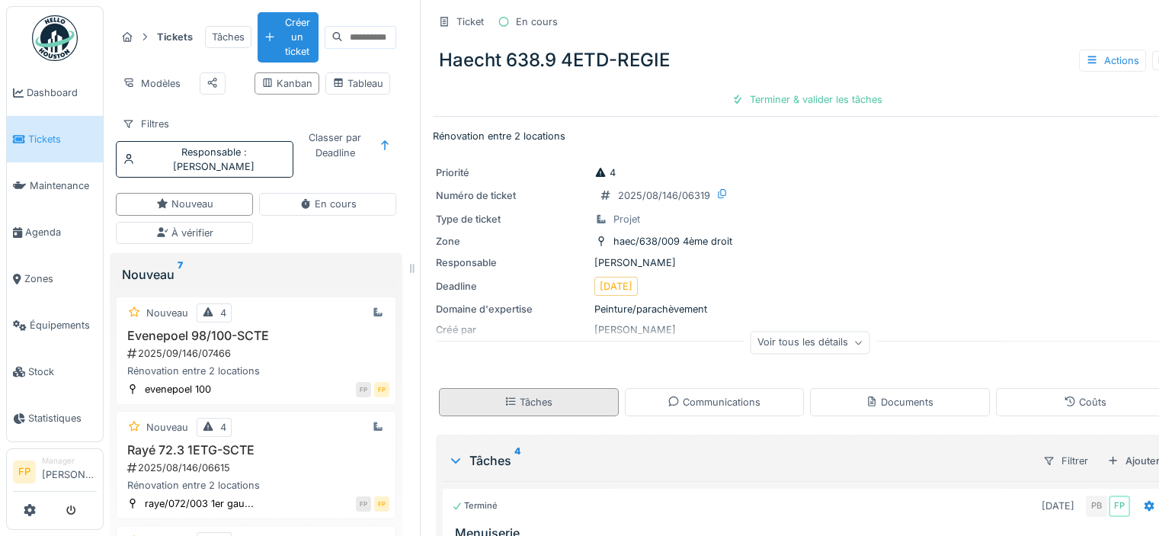
click at [558, 399] on div "Tâches" at bounding box center [529, 402] width 180 height 28
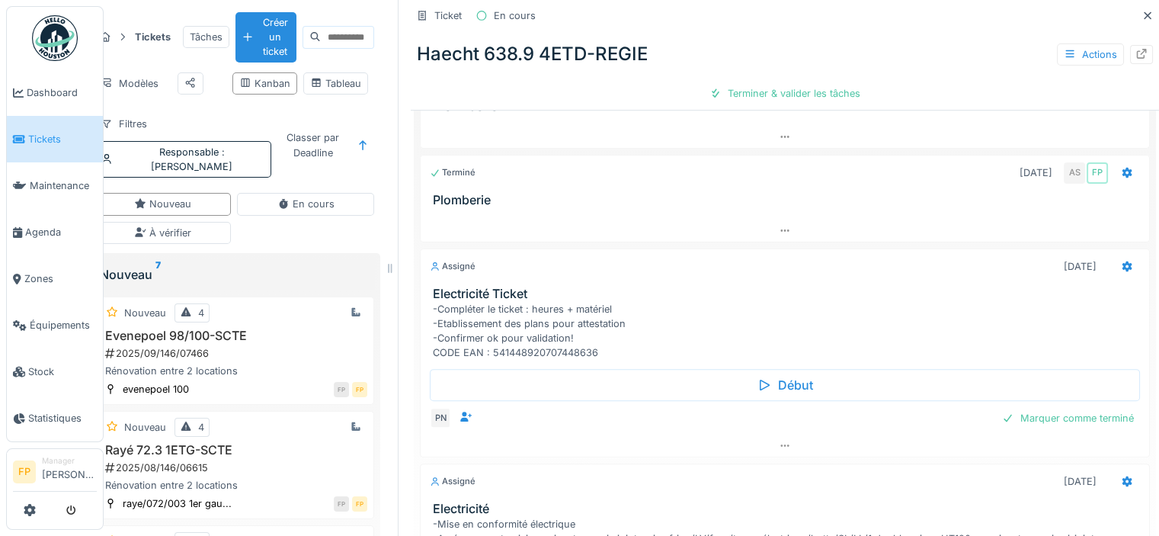
scroll to position [435, 0]
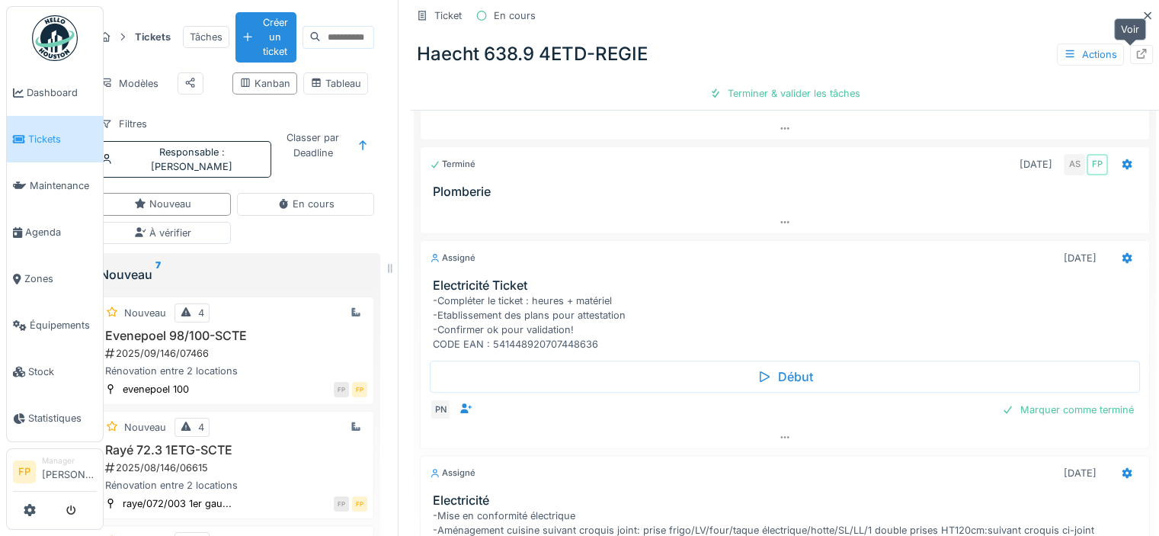
click at [1135, 51] on icon at bounding box center [1141, 54] width 12 height 10
click at [1142, 11] on icon at bounding box center [1148, 16] width 12 height 10
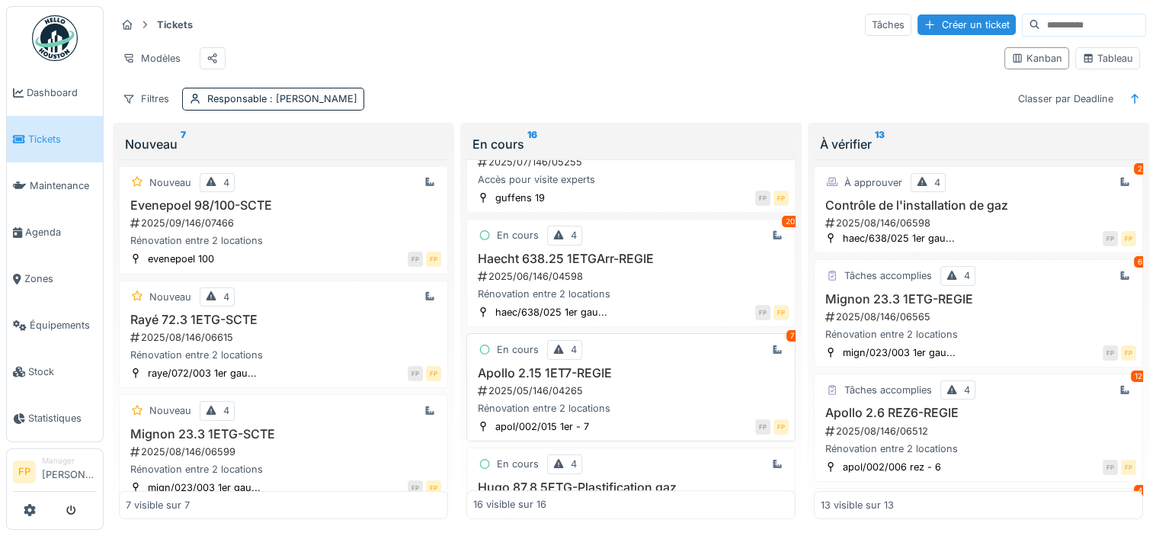
scroll to position [1295, 0]
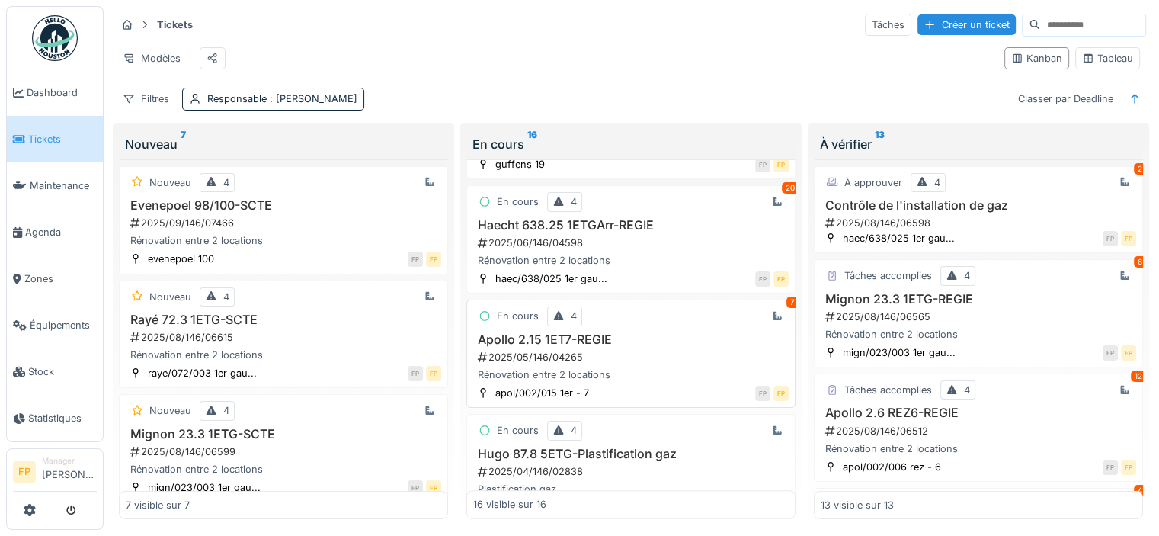
click at [608, 347] on h3 "Apollo 2.15 1ET7-REGIE" at bounding box center [630, 339] width 315 height 14
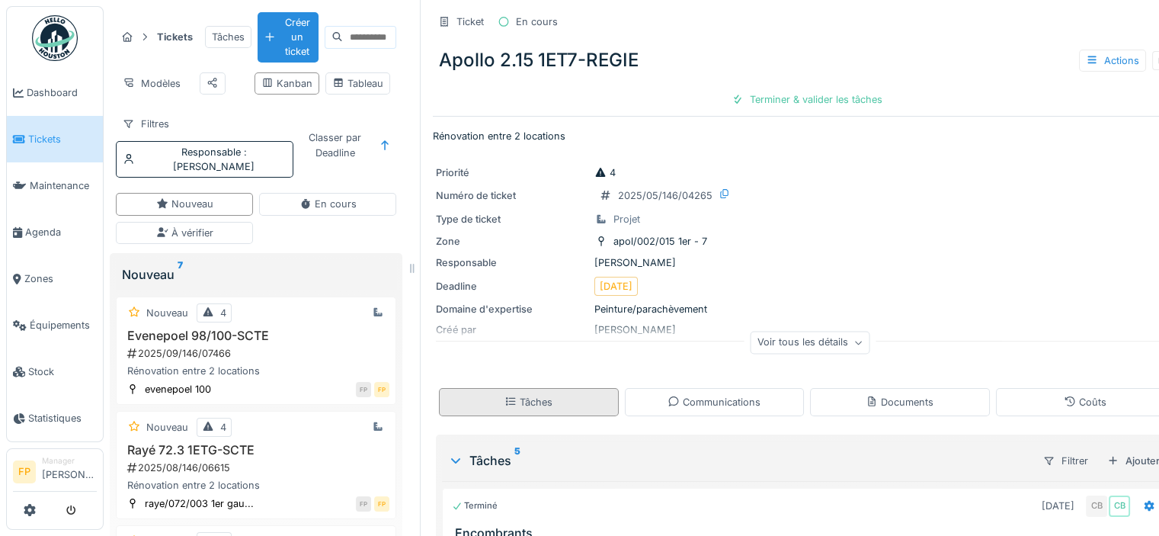
click at [588, 405] on div "Tâches" at bounding box center [529, 402] width 180 height 28
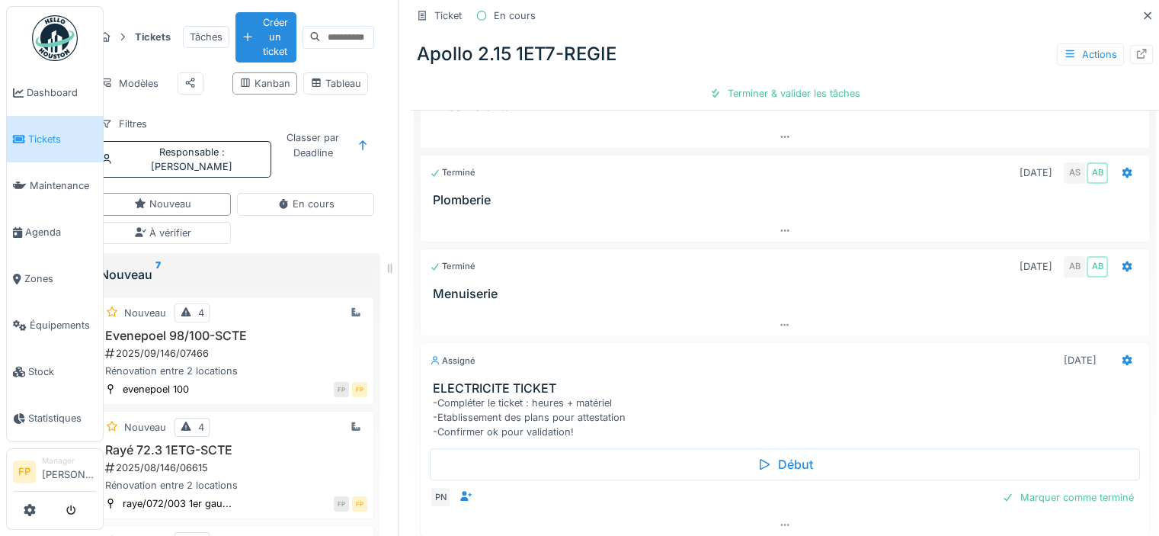
scroll to position [435, 0]
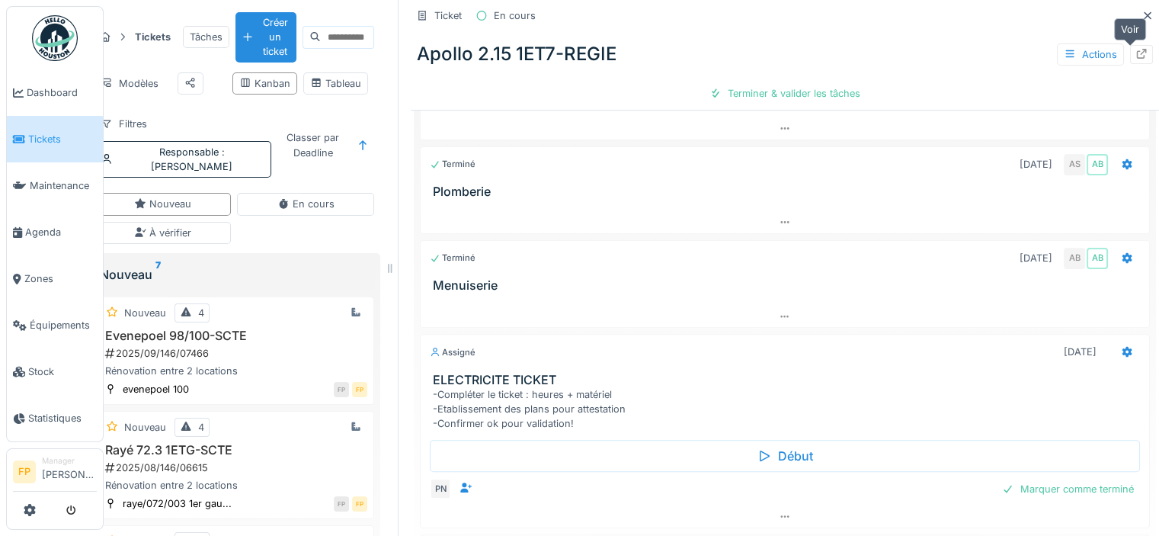
click at [1135, 53] on icon at bounding box center [1141, 54] width 12 height 10
click at [49, 229] on span "Agenda" at bounding box center [61, 232] width 72 height 14
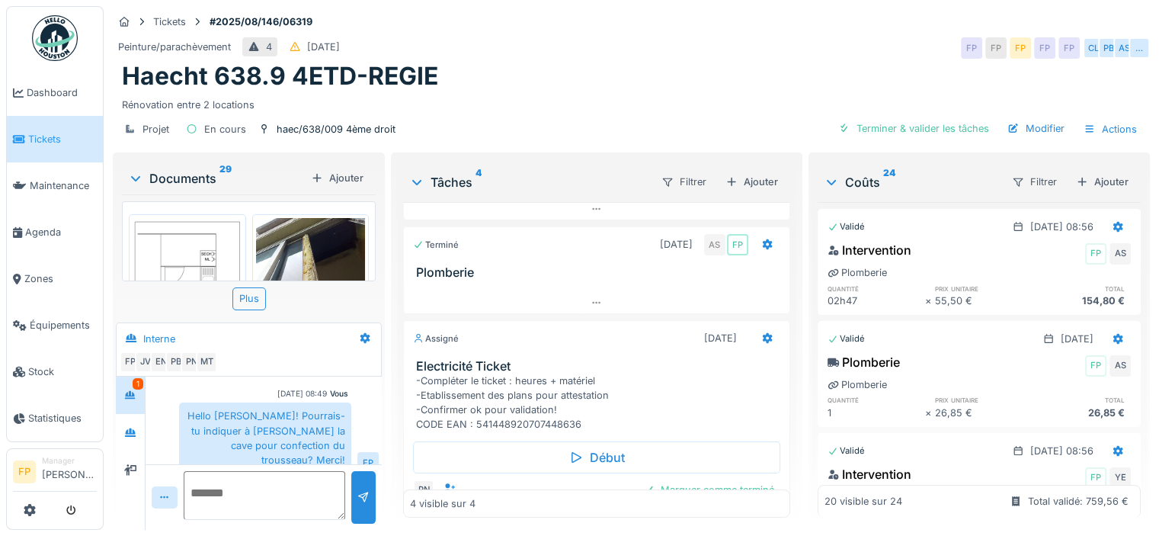
scroll to position [26, 0]
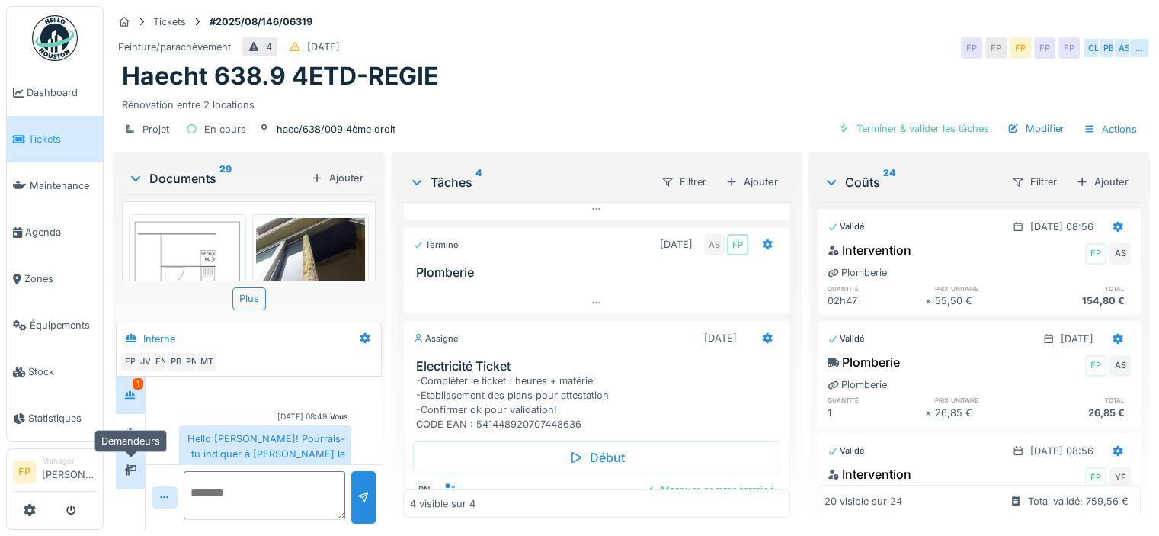
click at [123, 460] on div at bounding box center [130, 469] width 23 height 19
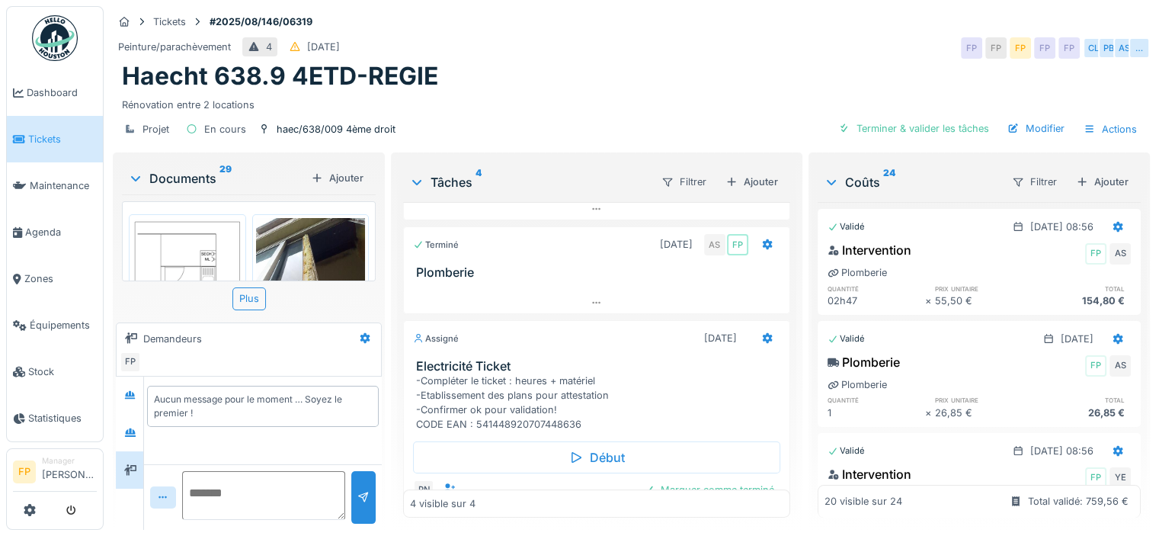
scroll to position [11, 0]
click at [132, 425] on div at bounding box center [130, 432] width 12 height 14
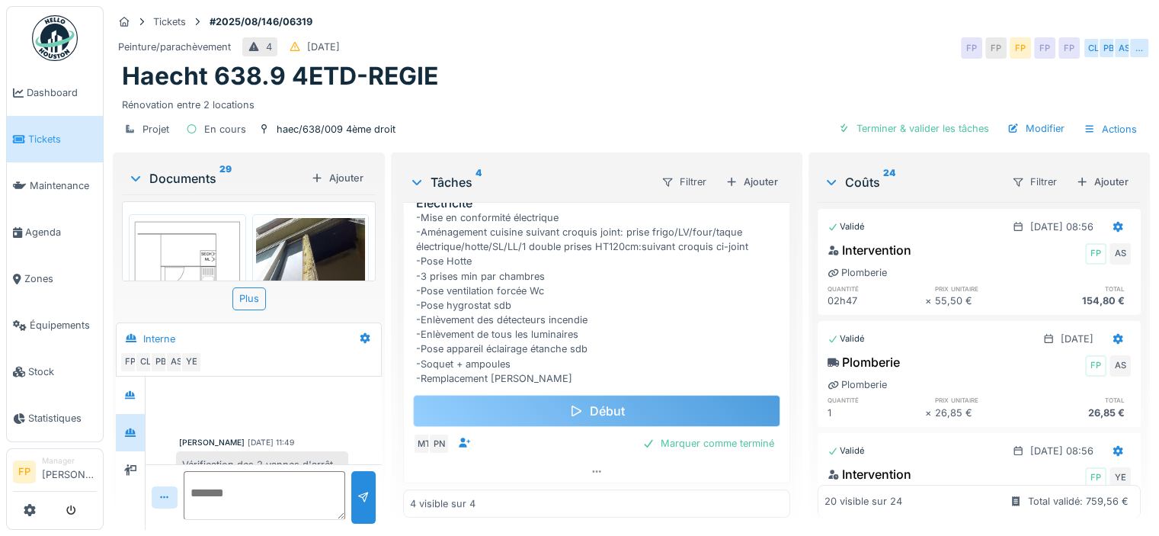
scroll to position [479, 0]
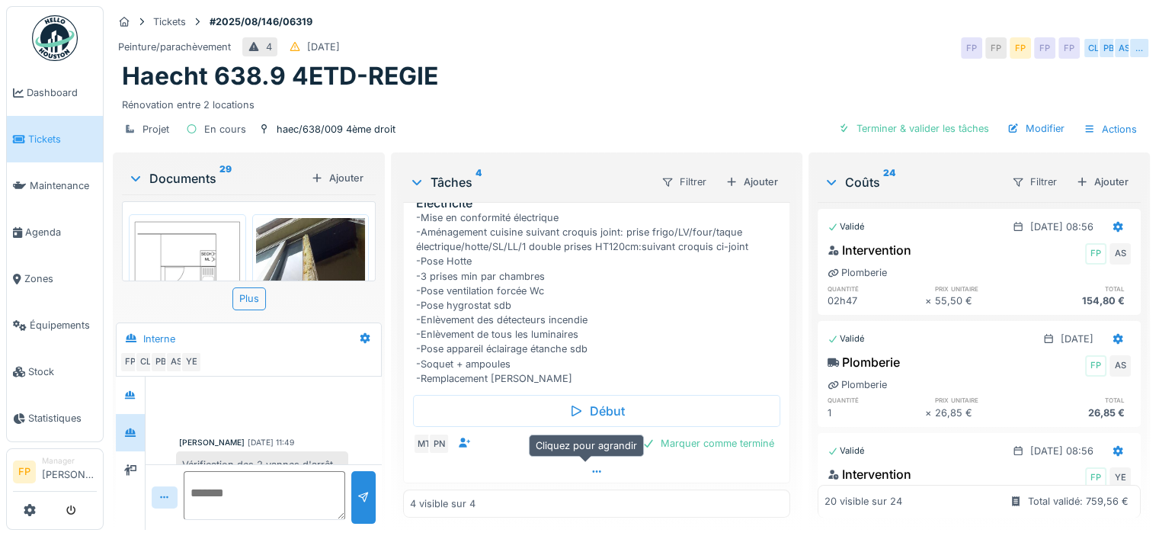
click at [591, 466] on icon at bounding box center [597, 471] width 12 height 10
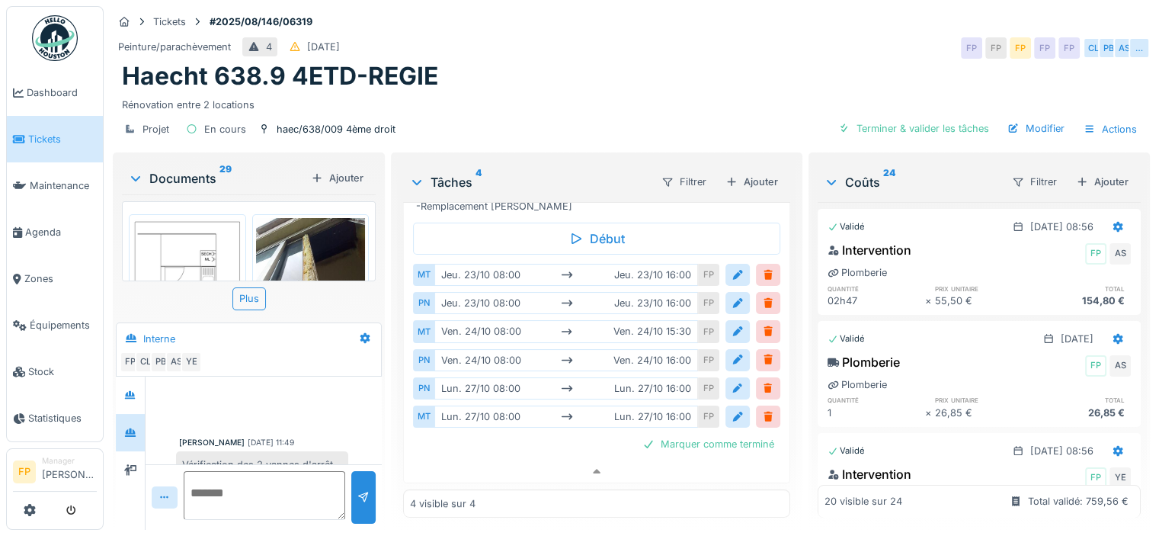
scroll to position [649, 0]
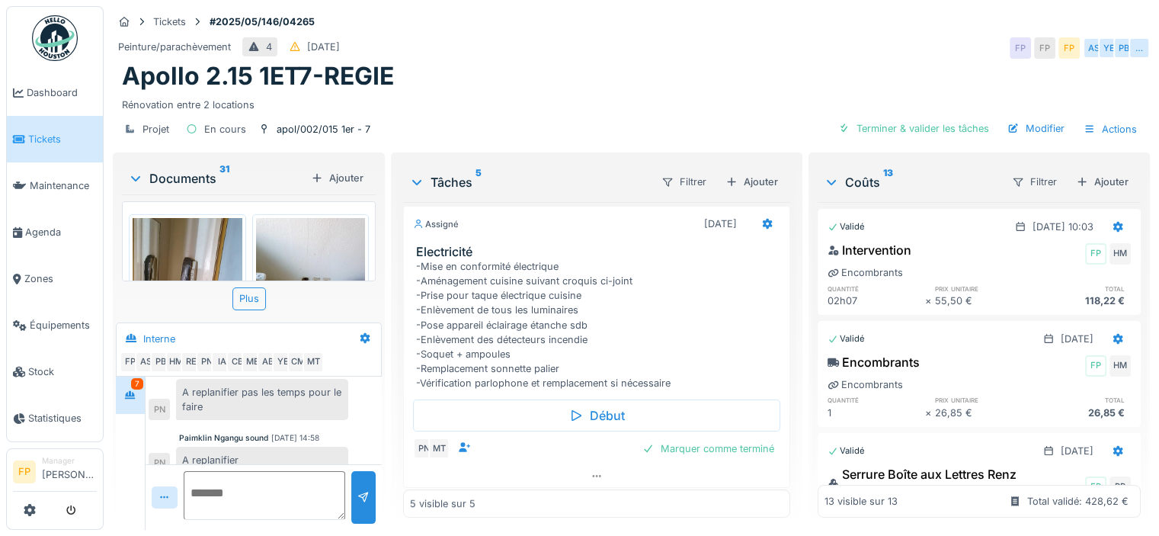
scroll to position [11, 0]
click at [1009, 171] on div "Filtrer" at bounding box center [1034, 182] width 59 height 22
click at [1007, 203] on div "Statut" at bounding box center [1030, 214] width 88 height 23
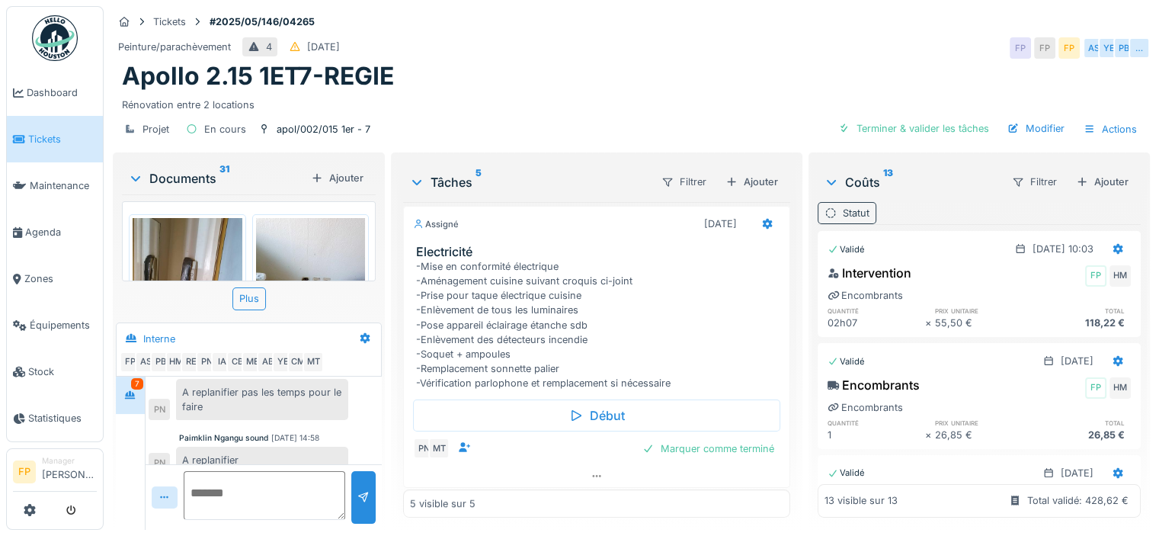
click at [850, 206] on div "Statut" at bounding box center [856, 213] width 27 height 14
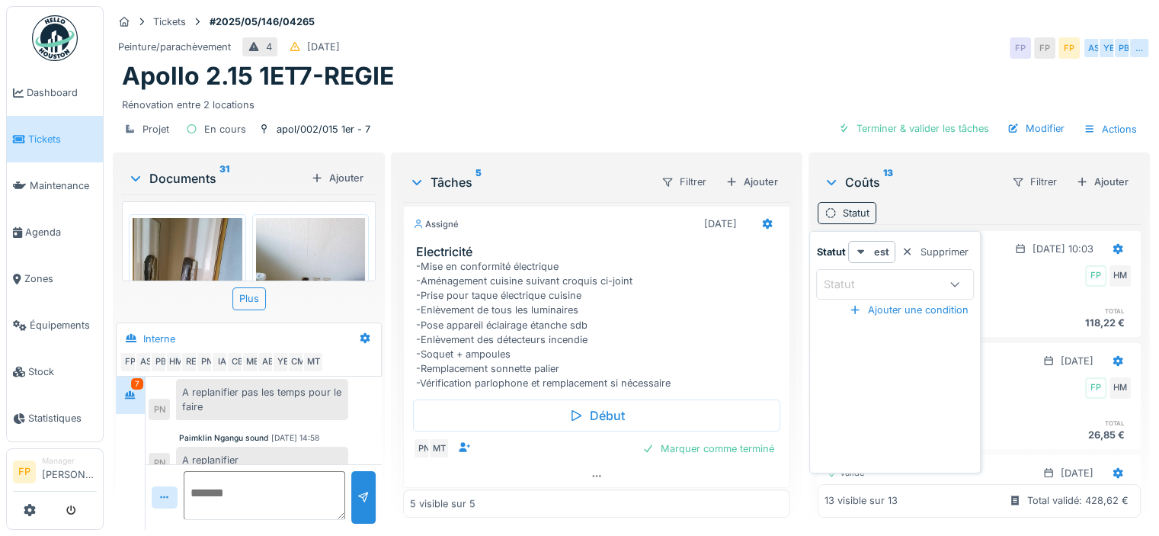
click at [882, 276] on div "Statut" at bounding box center [881, 284] width 117 height 17
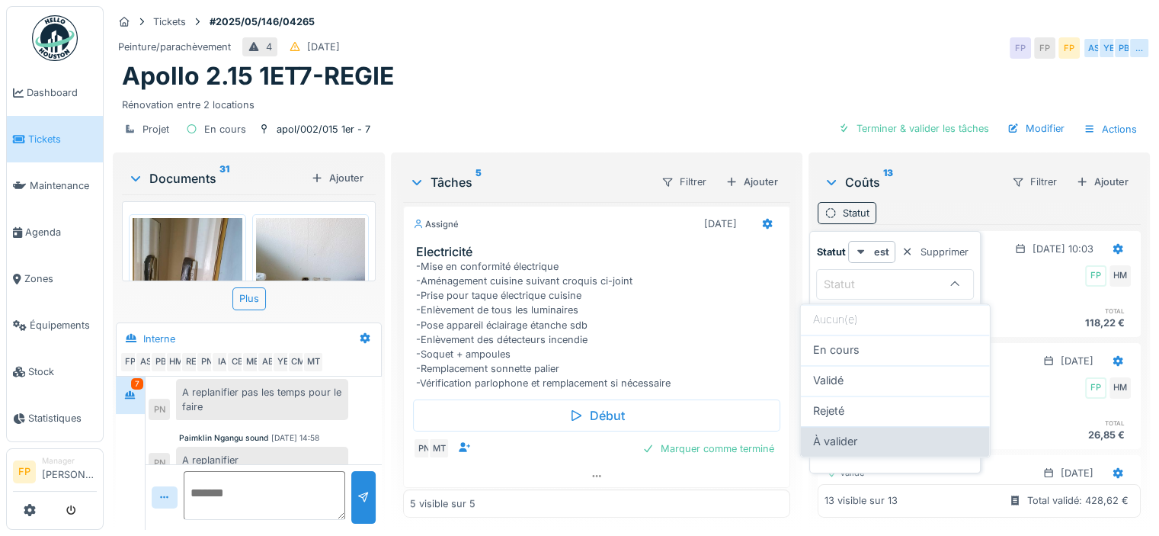
click at [869, 433] on div "À valider" at bounding box center [895, 441] width 165 height 17
type input "**********"
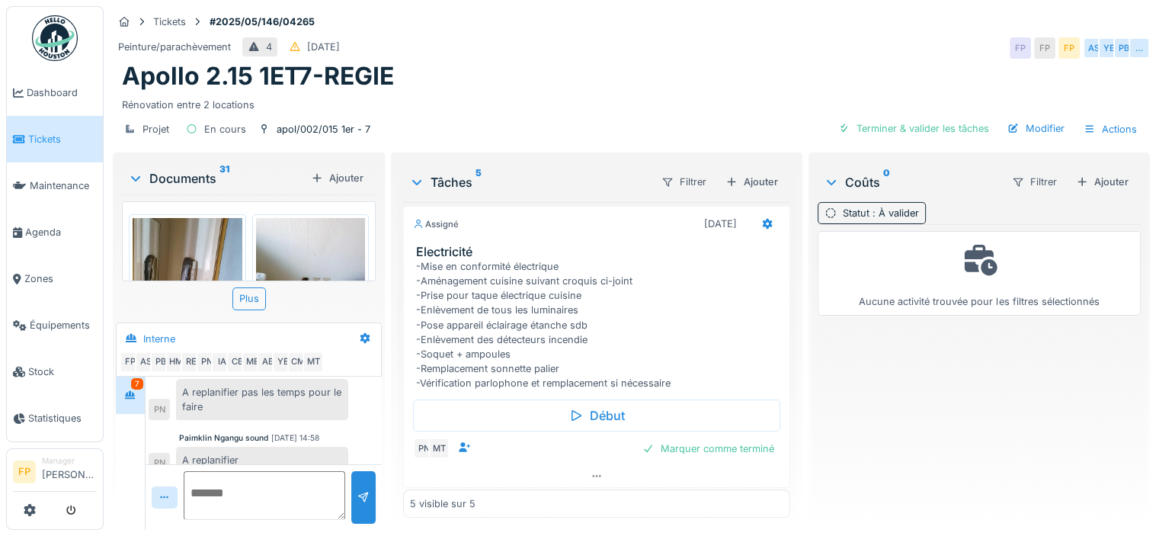
click at [800, 44] on div "Peinture/parachèvement 4 27/05/2025 FP FP FP AS YE PB …" at bounding box center [631, 47] width 1037 height 27
click at [950, 388] on div "Aucune activité trouvée pour les filtres sélectionnés" at bounding box center [979, 370] width 323 height 293
click at [592, 475] on icon at bounding box center [596, 476] width 8 height 2
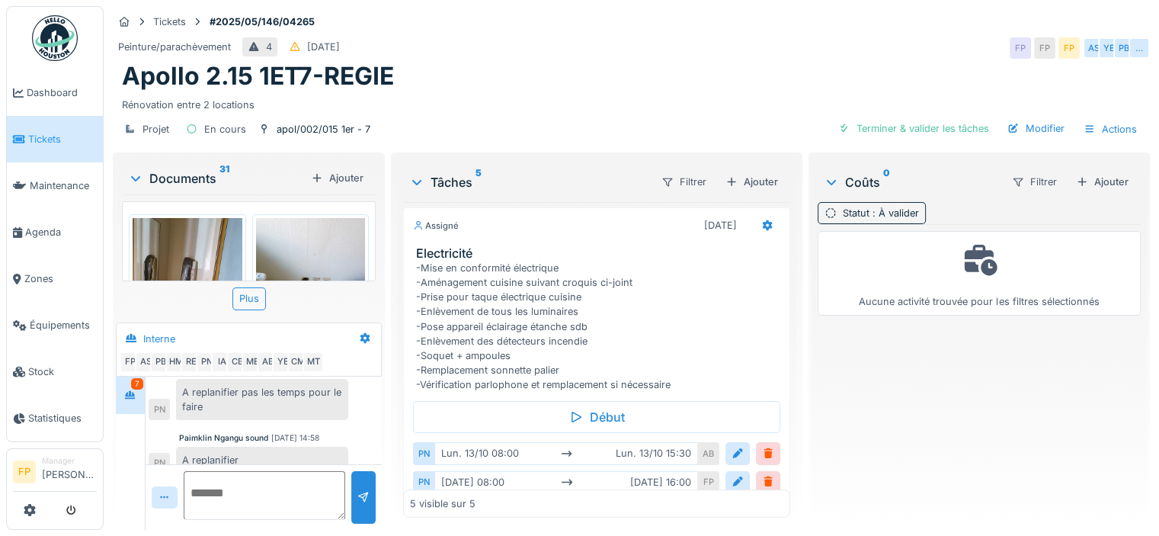
scroll to position [579, 0]
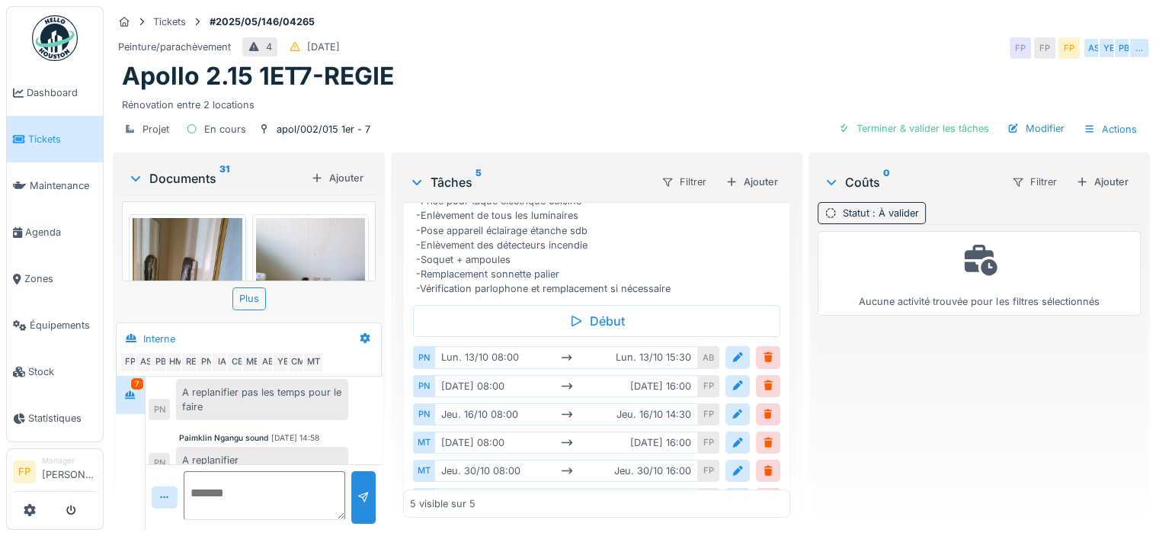
click at [51, 138] on span "Tickets" at bounding box center [62, 139] width 69 height 14
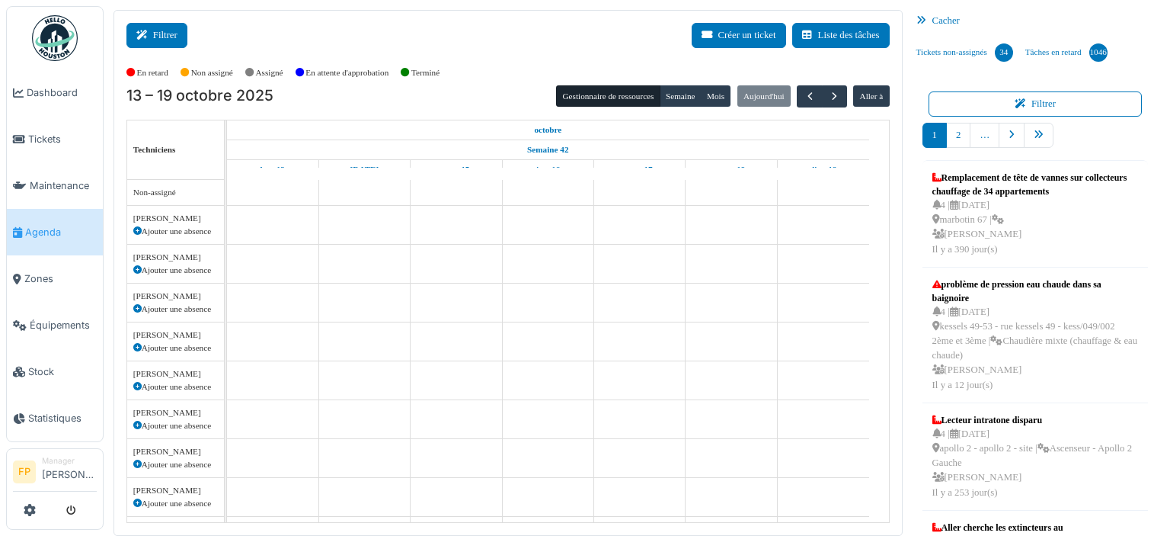
click at [160, 30] on button "Filtrer" at bounding box center [156, 35] width 61 height 25
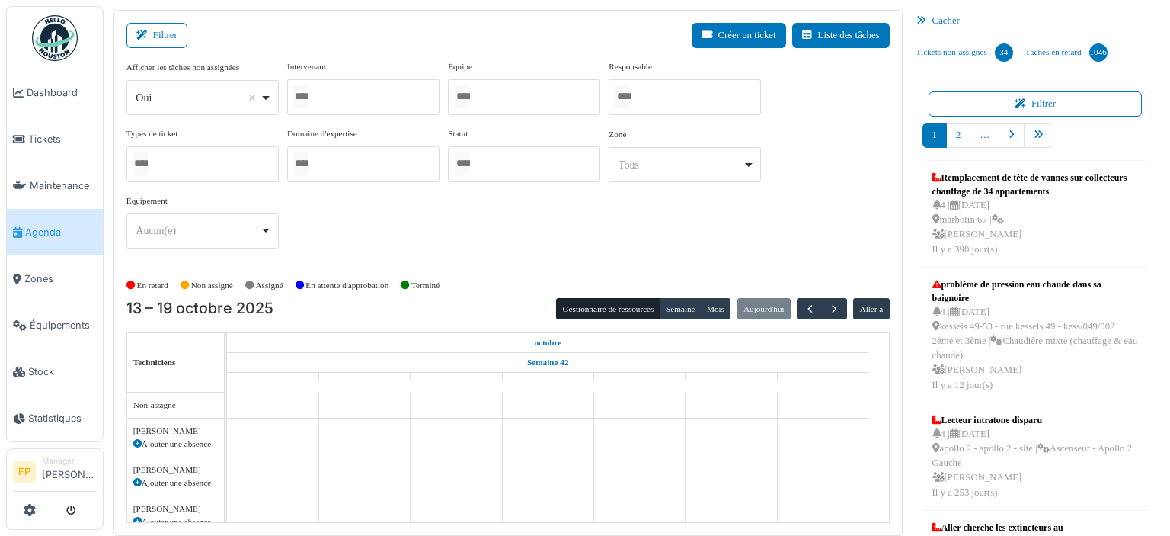
click at [347, 101] on div at bounding box center [363, 97] width 152 height 36
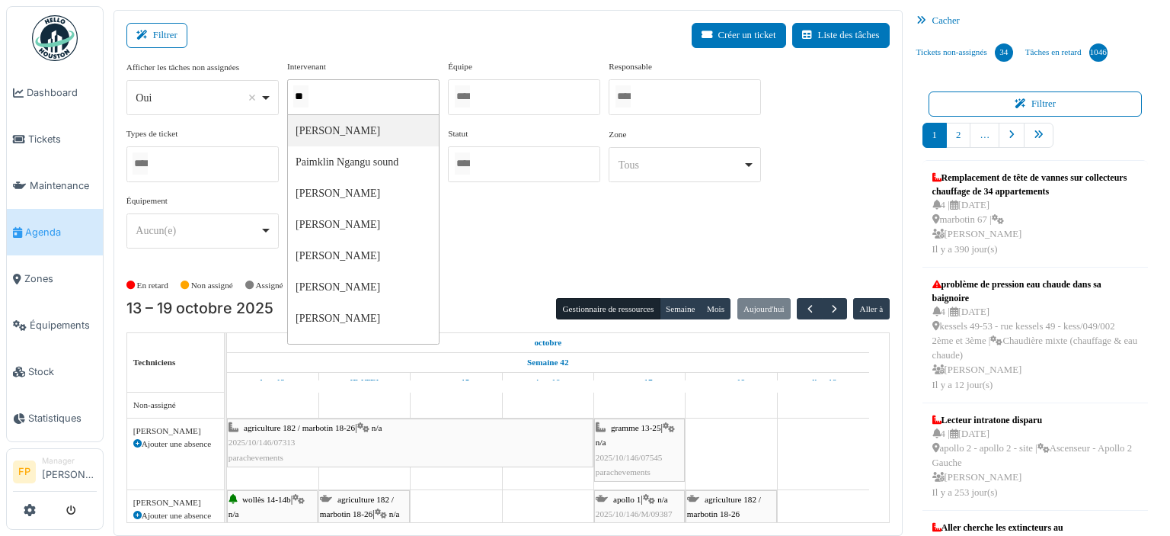
type input "***"
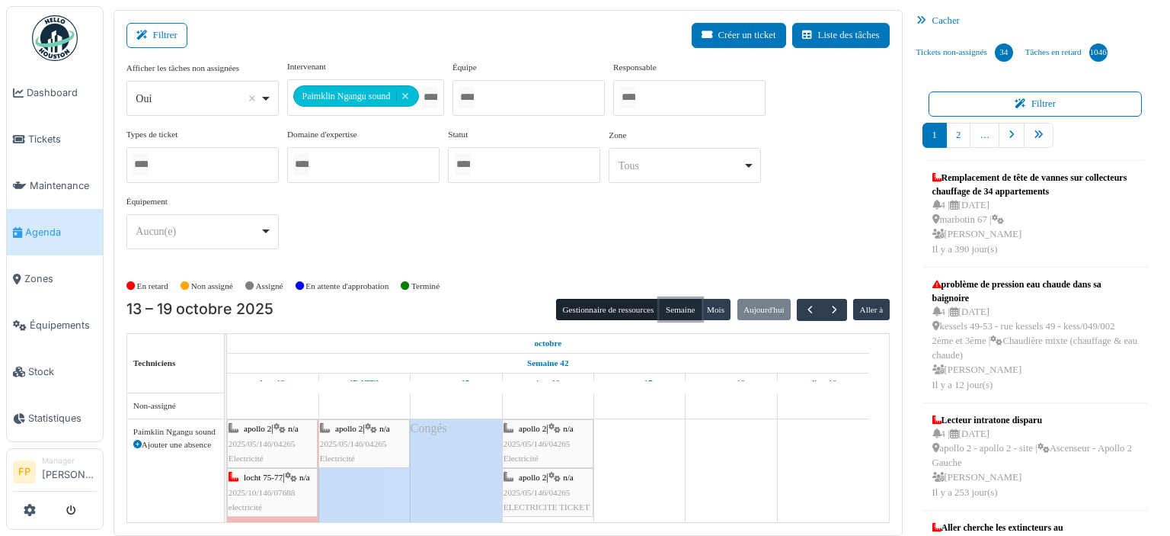
click at [668, 302] on button "Semaine" at bounding box center [681, 309] width 42 height 21
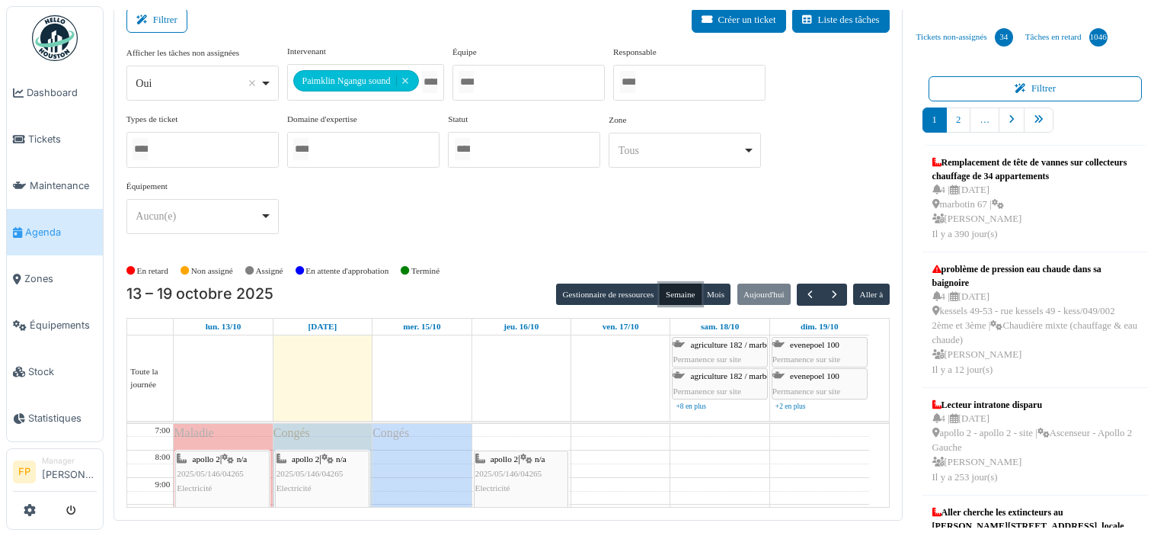
scroll to position [19, 0]
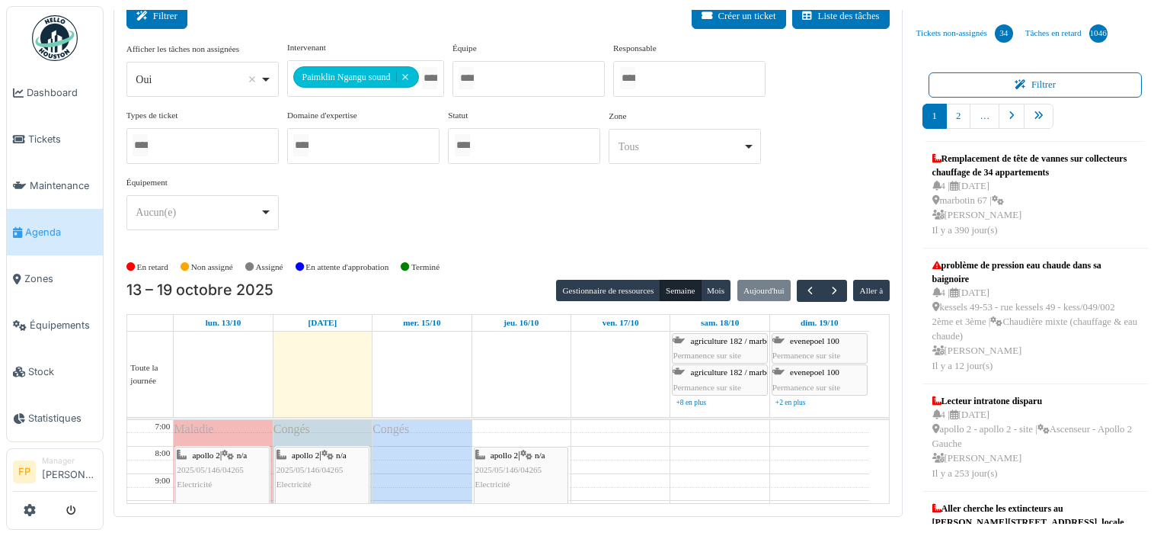
click at [162, 21] on button "Filtrer" at bounding box center [156, 16] width 61 height 25
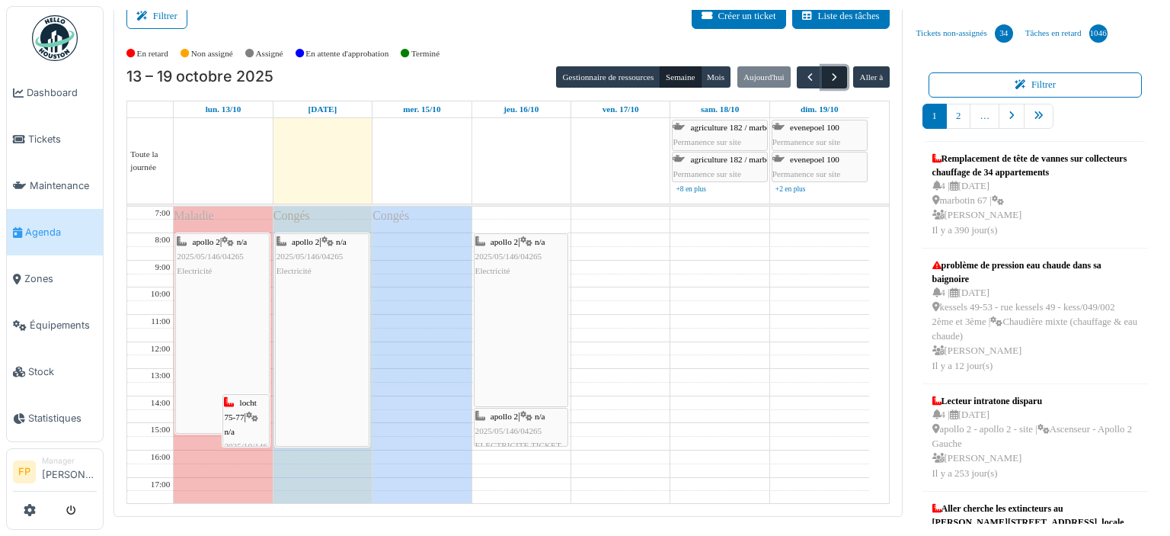
click at [828, 72] on span "button" at bounding box center [834, 77] width 13 height 13
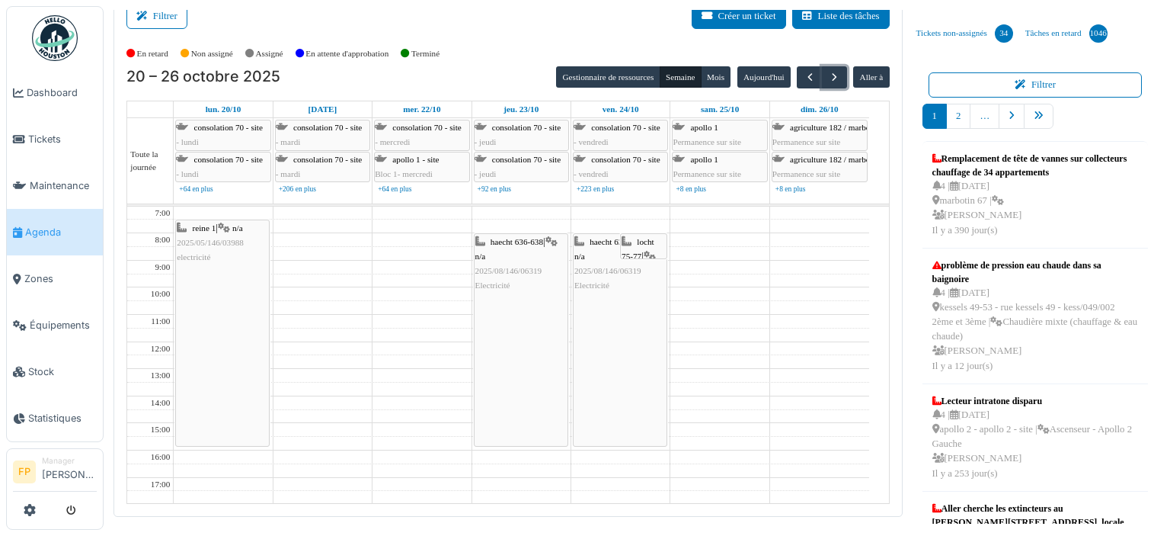
click at [521, 267] on span "2025/08/146/06319" at bounding box center [509, 270] width 67 height 9
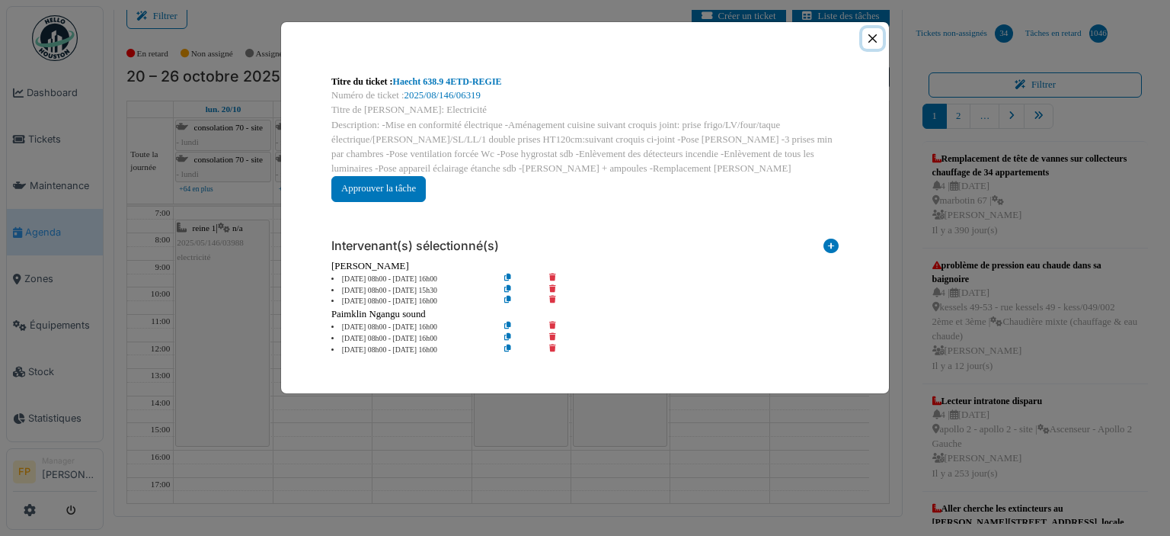
click at [872, 40] on button "Close" at bounding box center [873, 38] width 21 height 21
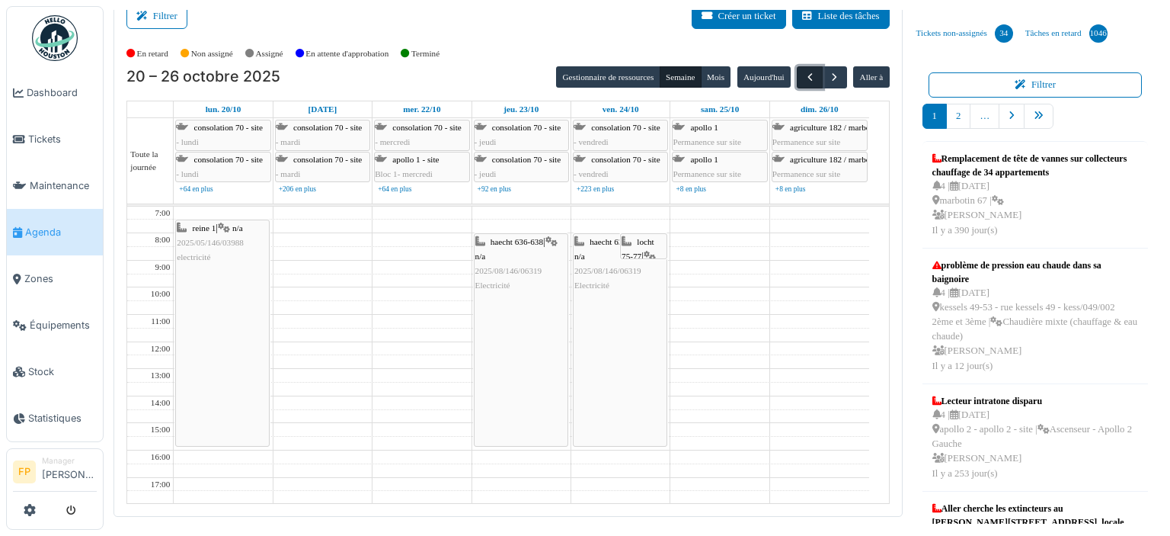
click at [804, 76] on span "button" at bounding box center [810, 77] width 13 height 13
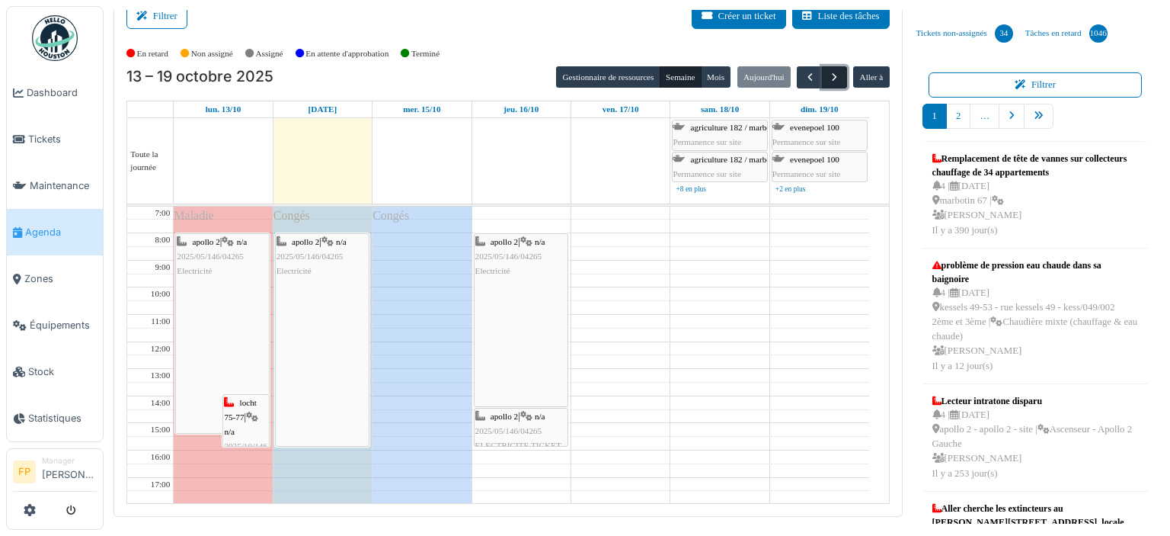
click at [828, 75] on span "button" at bounding box center [834, 77] width 13 height 13
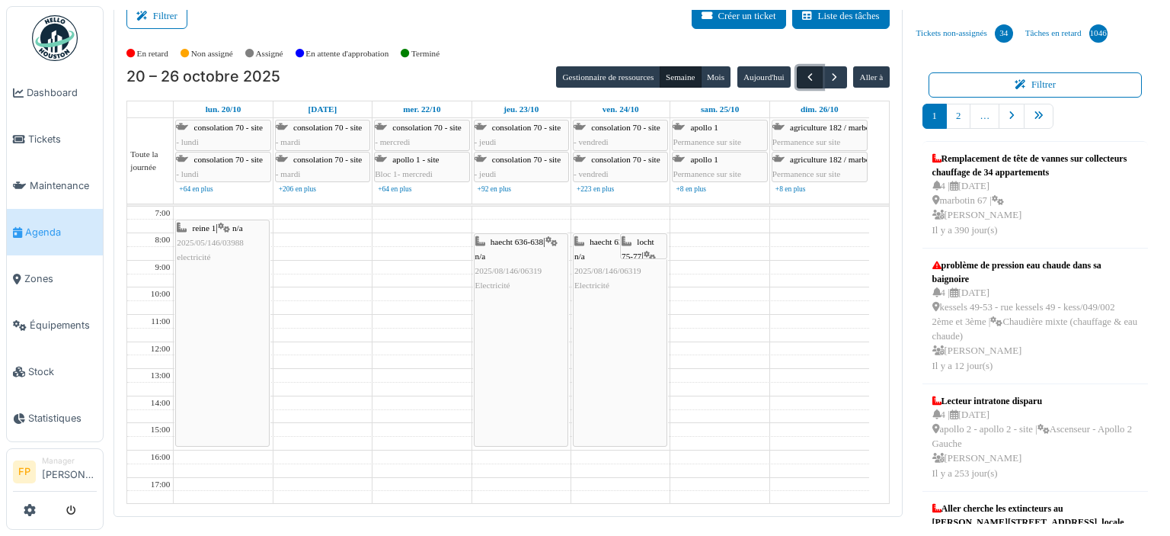
click at [804, 77] on span "button" at bounding box center [810, 77] width 13 height 13
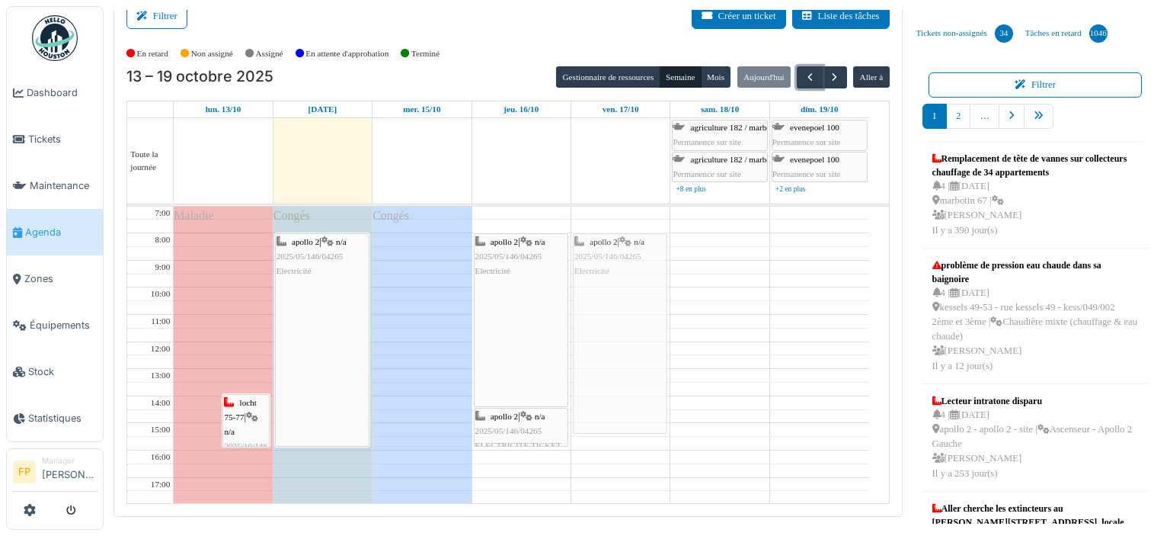
drag, startPoint x: 200, startPoint y: 283, endPoint x: 591, endPoint y: 280, distance: 391.7
click at [591, 280] on tr "Maladie apollo 2 | n/a 2025/05/146/04265 Electricité locht 75-77 | n/a 2025/10/…" at bounding box center [498, 437] width 742 height 460
click at [527, 427] on span "2025/05/146/04265" at bounding box center [509, 430] width 67 height 9
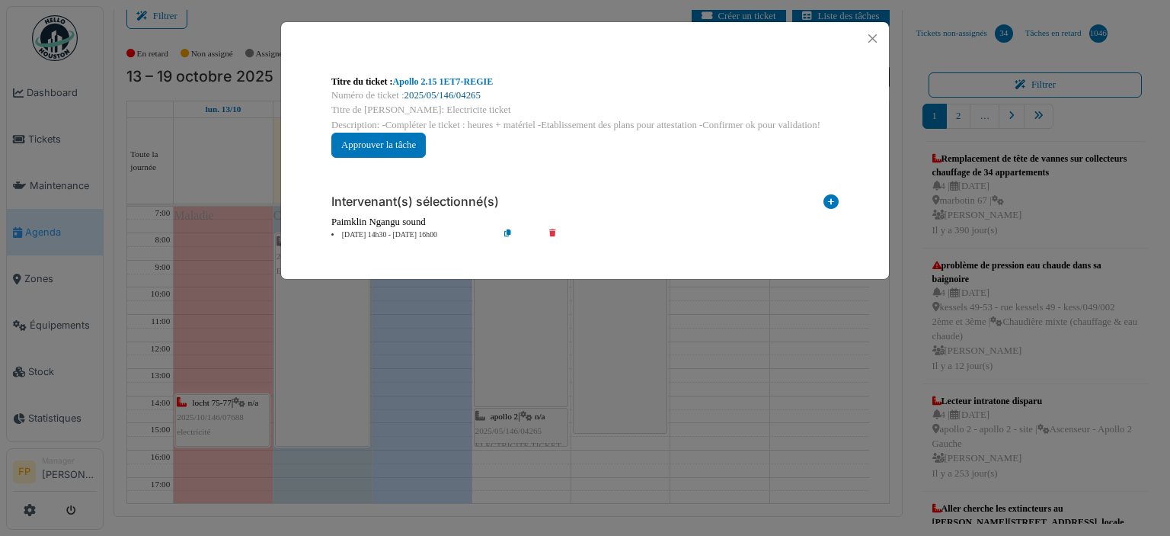
click at [444, 93] on link "2025/05/146/04265" at bounding box center [443, 95] width 76 height 11
click at [876, 34] on button "Close" at bounding box center [873, 38] width 21 height 21
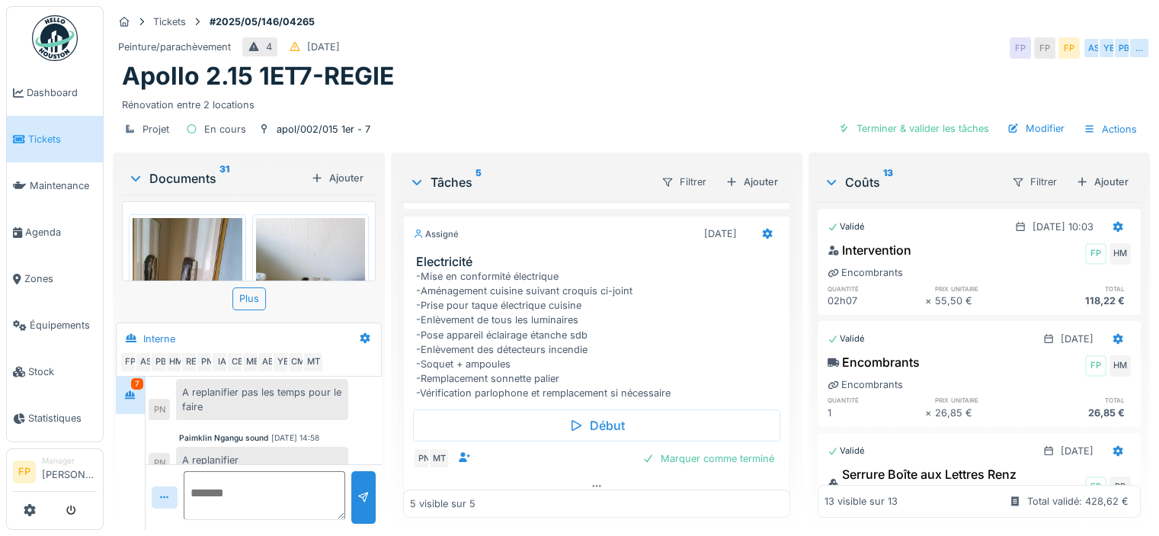
scroll to position [485, 0]
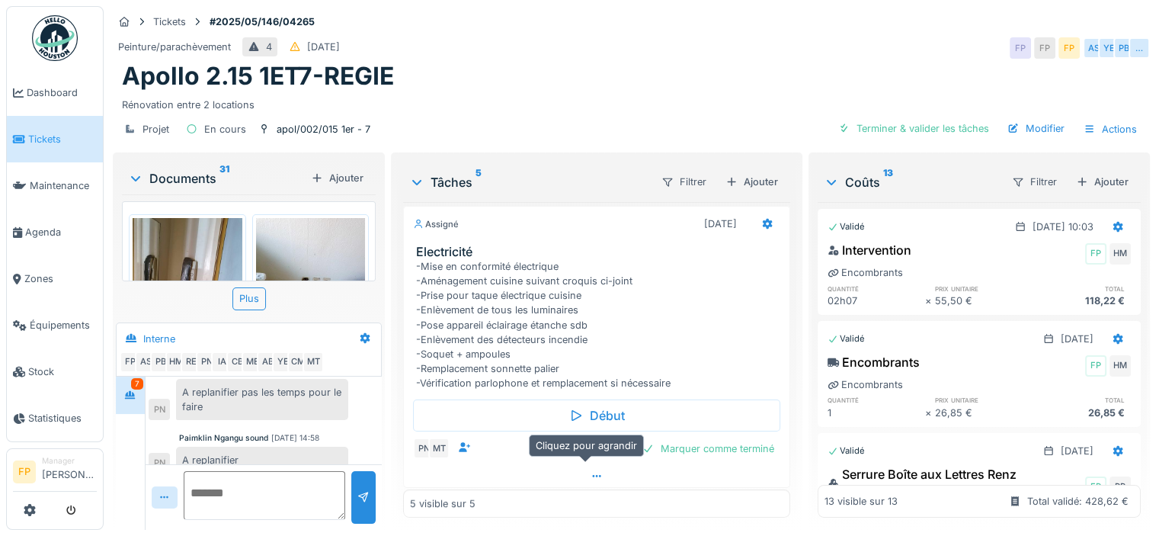
click at [591, 472] on icon at bounding box center [597, 476] width 12 height 10
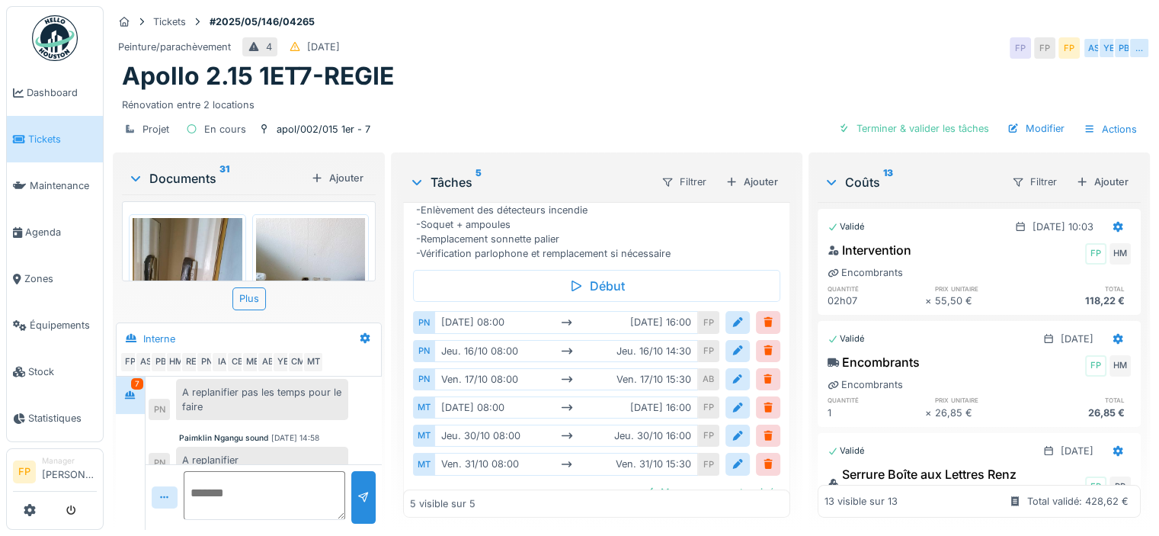
scroll to position [655, 0]
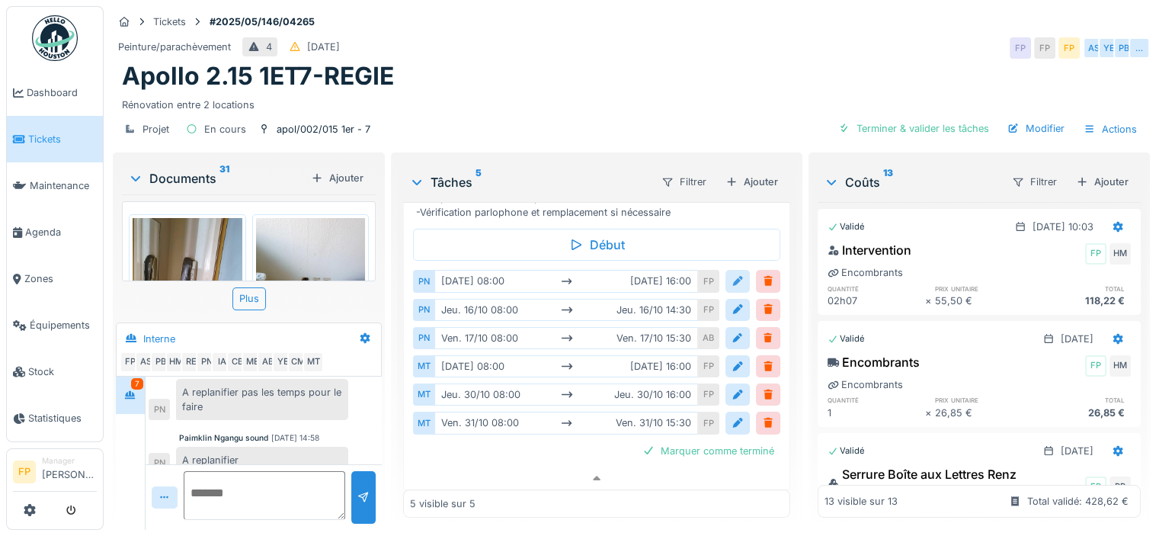
click at [732, 274] on div at bounding box center [738, 281] width 12 height 14
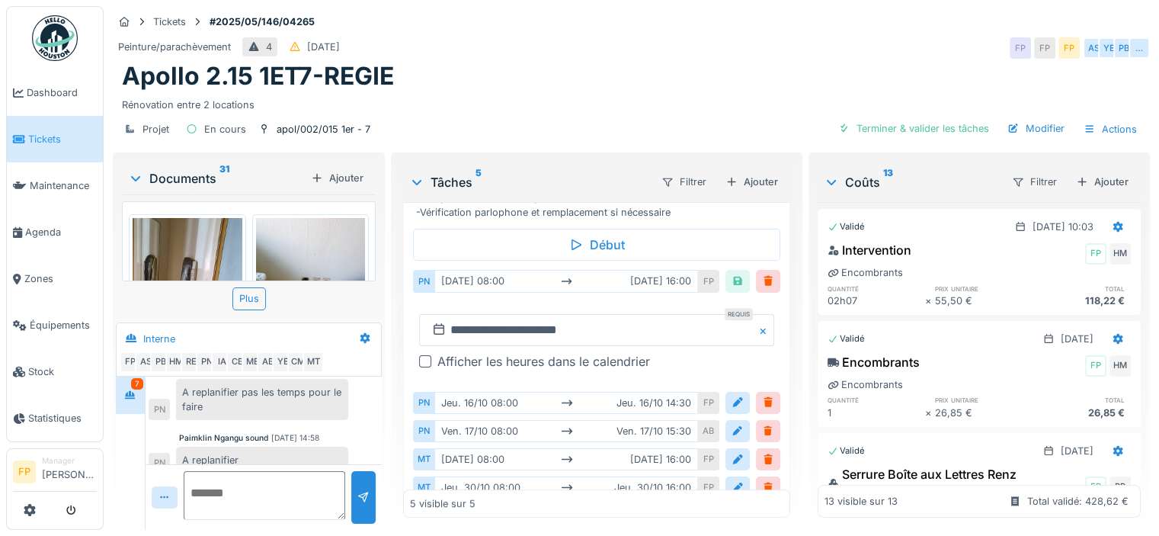
click at [424, 355] on div at bounding box center [425, 361] width 12 height 12
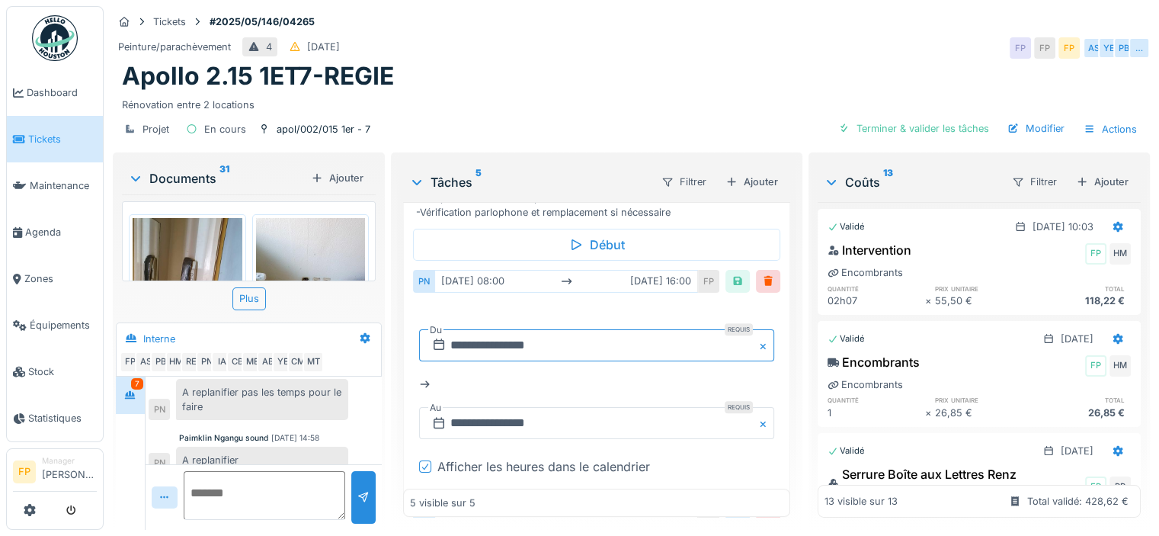
click at [482, 329] on input "**********" at bounding box center [596, 345] width 355 height 32
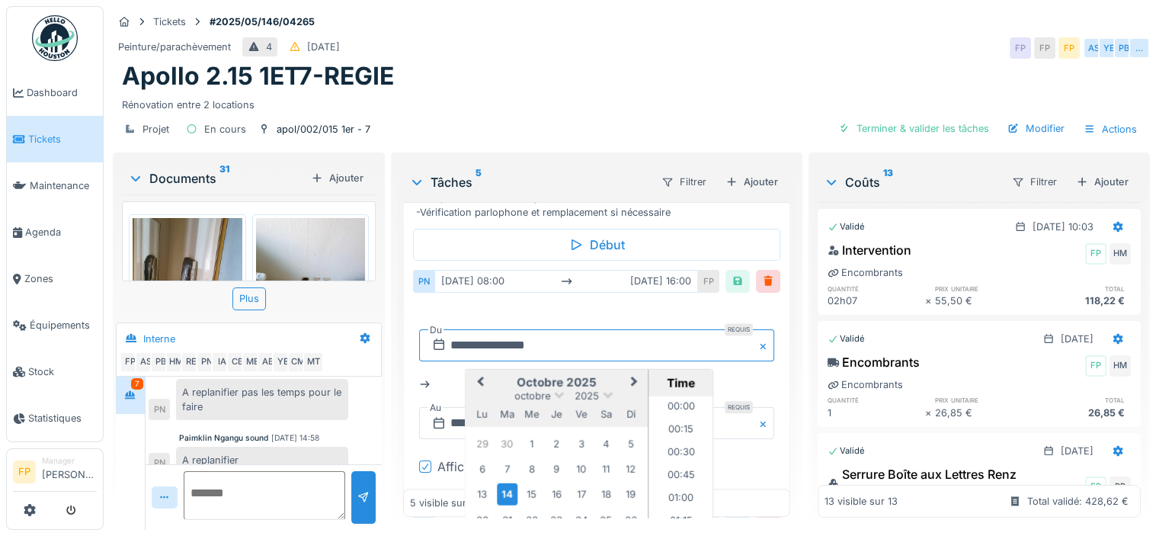
scroll to position [659, 0]
click at [481, 509] on div "20" at bounding box center [482, 519] width 21 height 21
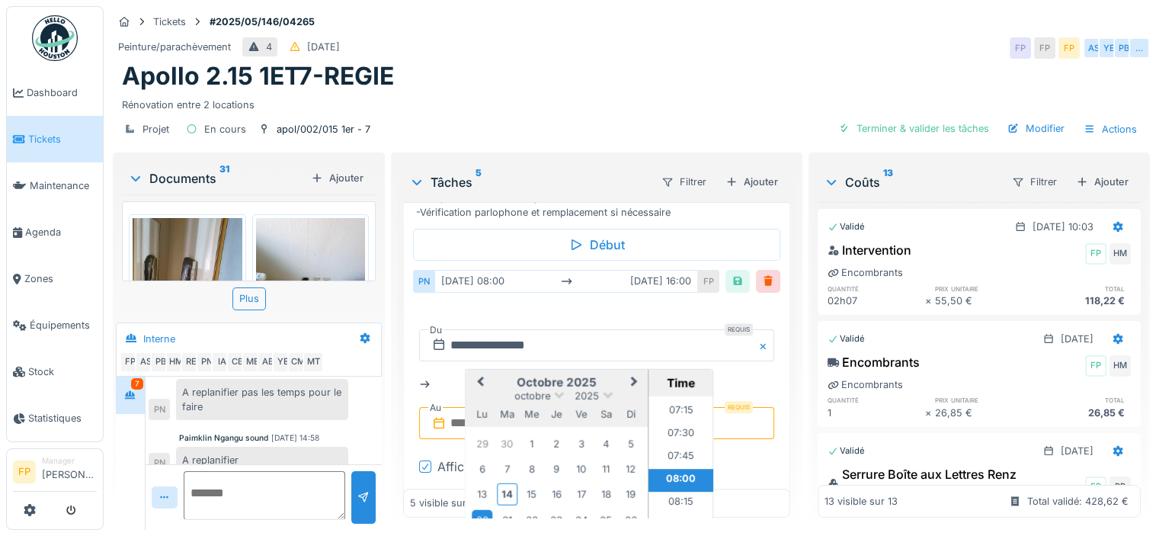
click at [673, 468] on li "08:00" at bounding box center [680, 479] width 65 height 23
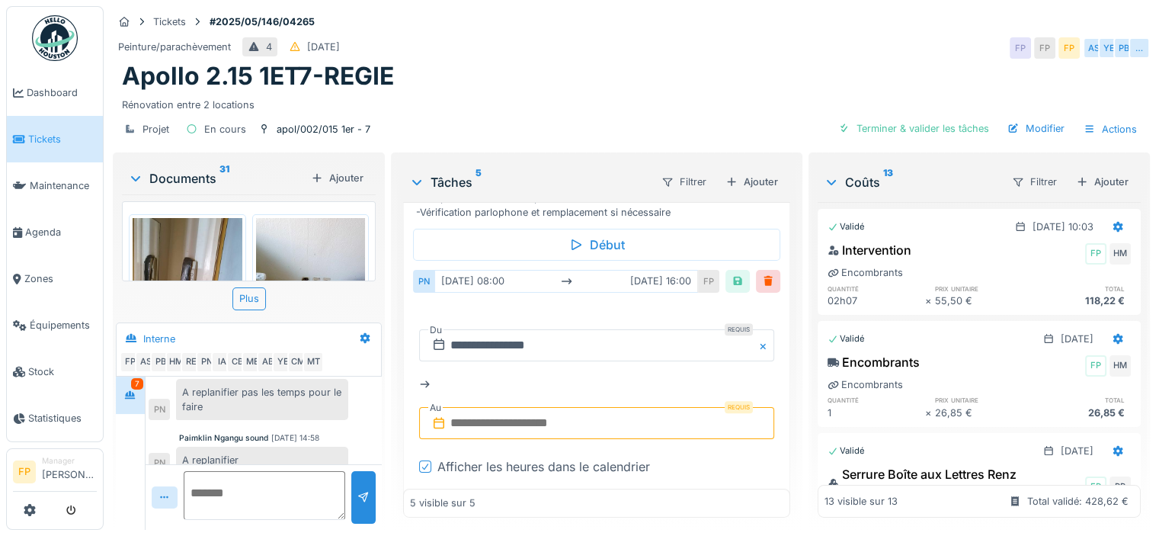
click at [489, 407] on input "text" at bounding box center [596, 423] width 355 height 32
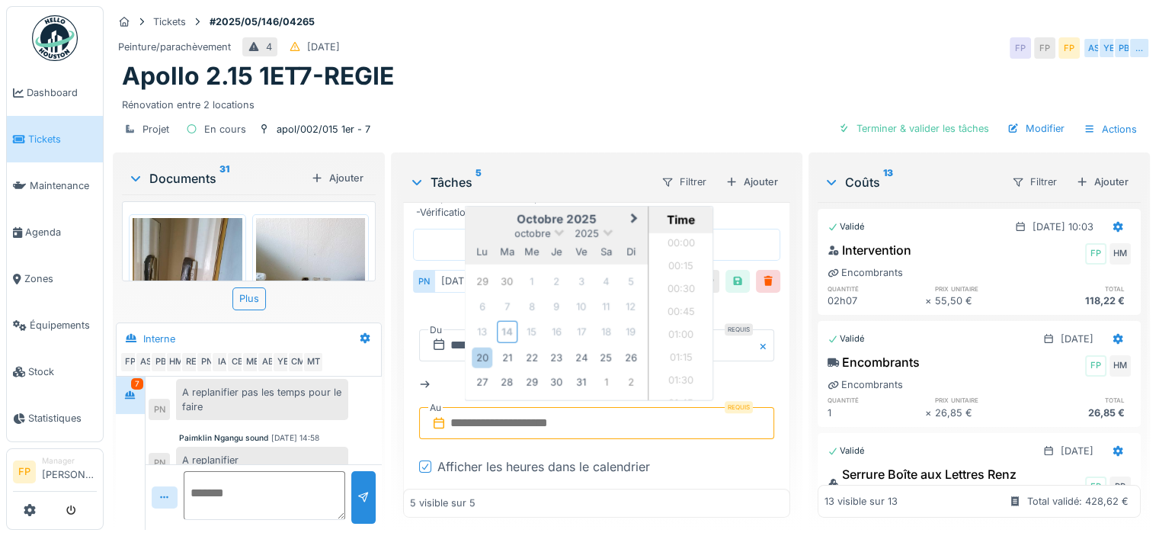
scroll to position [773, 0]
click at [473, 347] on div "20" at bounding box center [482, 357] width 21 height 21
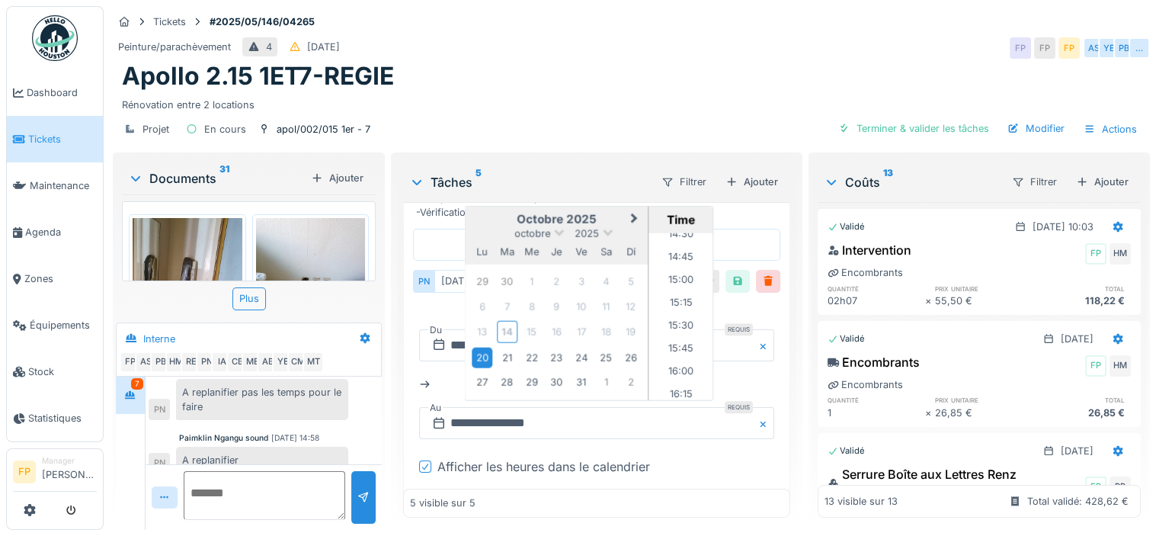
scroll to position [1344, 0]
click at [674, 306] on li "15:30" at bounding box center [680, 317] width 65 height 23
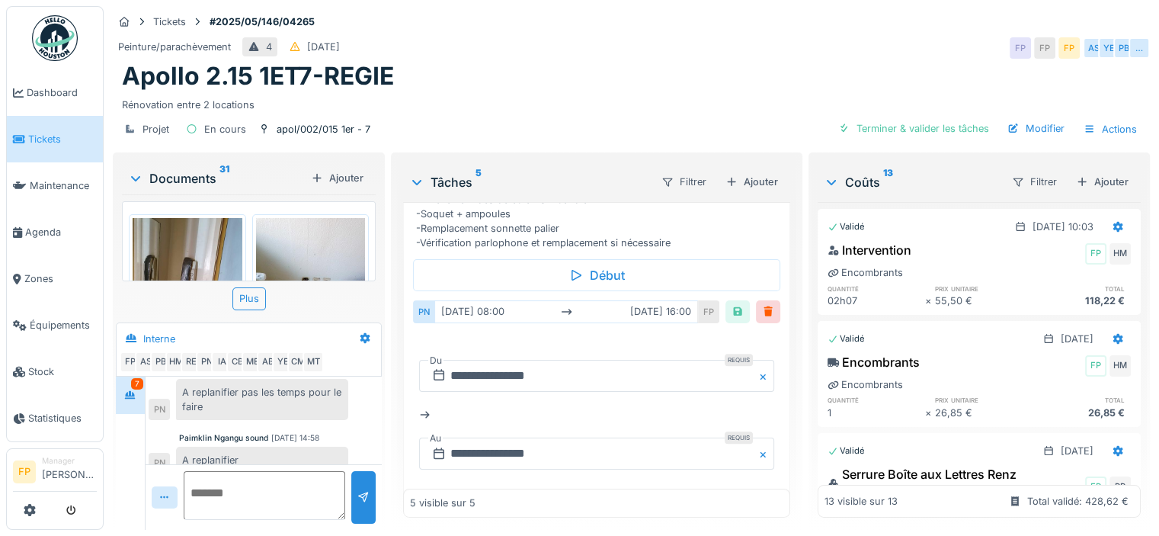
scroll to position [625, 0]
click at [732, 304] on div at bounding box center [738, 311] width 12 height 14
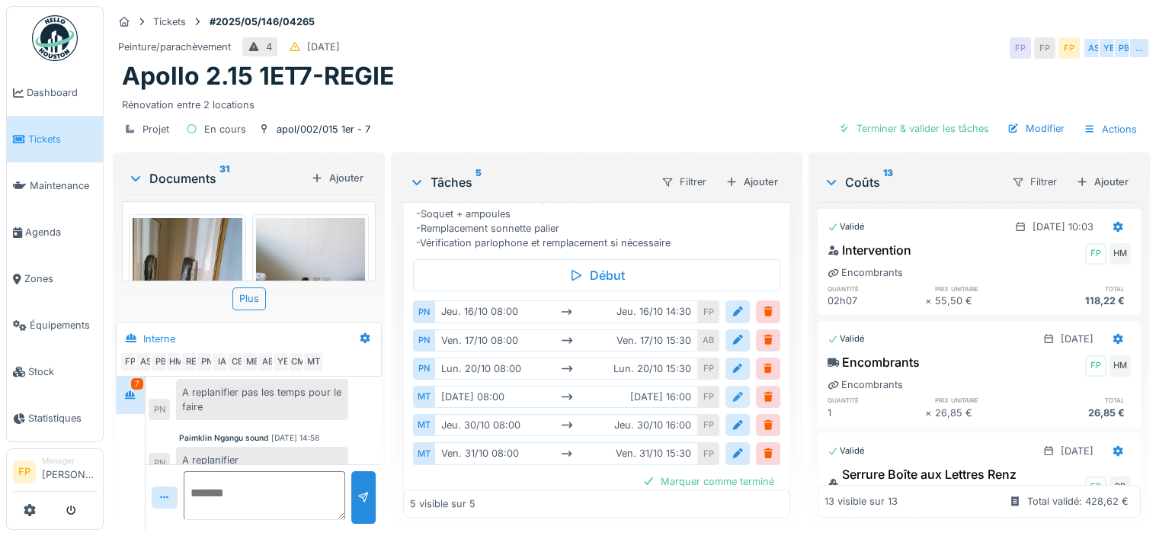
click at [732, 389] on div at bounding box center [738, 396] width 12 height 14
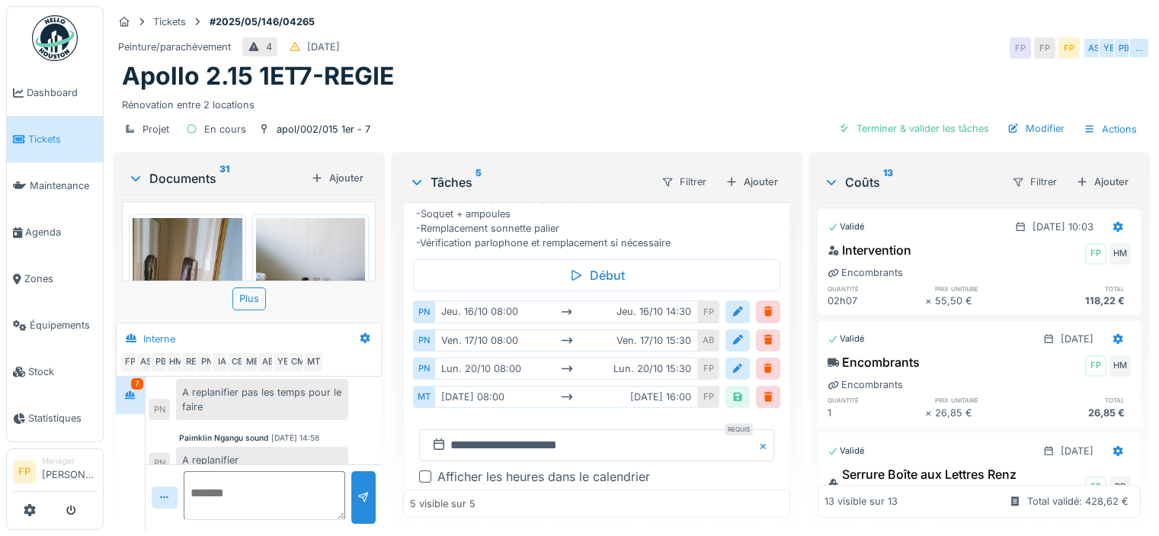
click at [415, 460] on div "**********" at bounding box center [596, 457] width 367 height 81
click at [419, 470] on div at bounding box center [425, 476] width 12 height 12
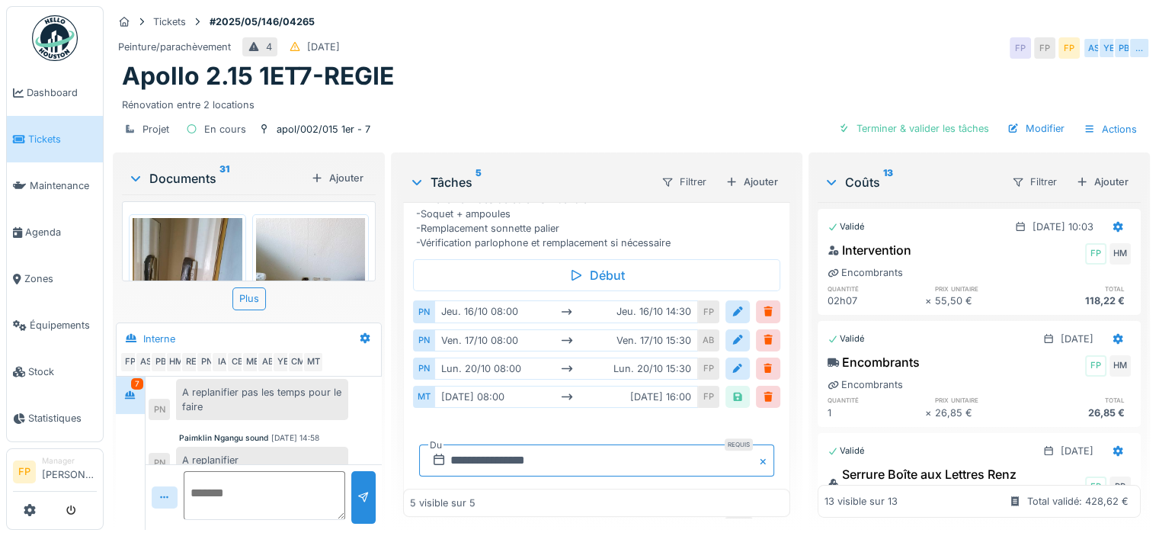
click at [474, 444] on input "**********" at bounding box center [596, 460] width 355 height 32
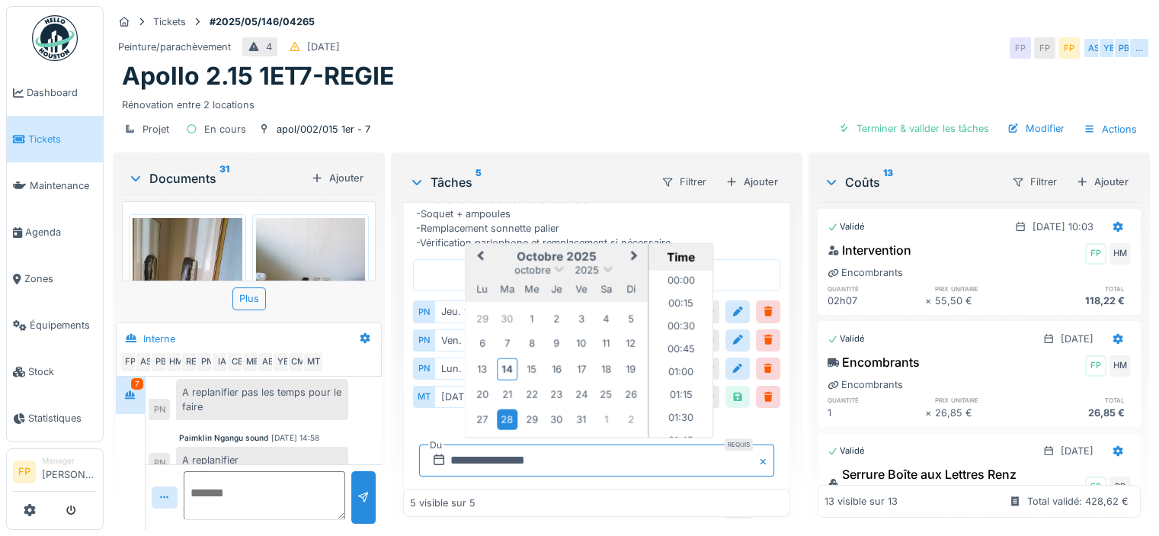
scroll to position [659, 0]
click at [556, 358] on div "16" at bounding box center [556, 368] width 21 height 21
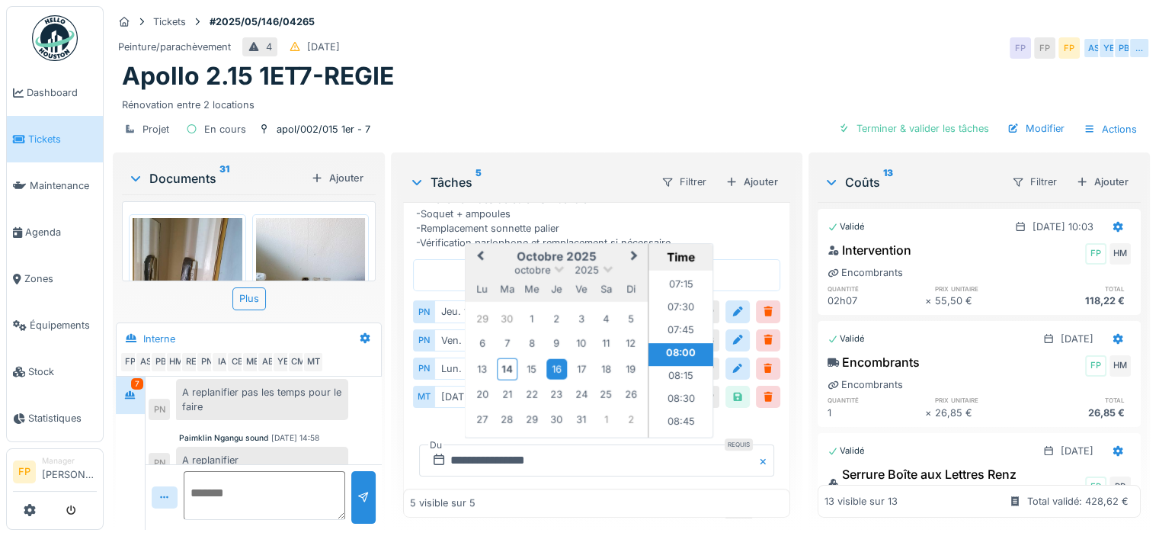
click at [679, 343] on li "08:00" at bounding box center [680, 354] width 65 height 23
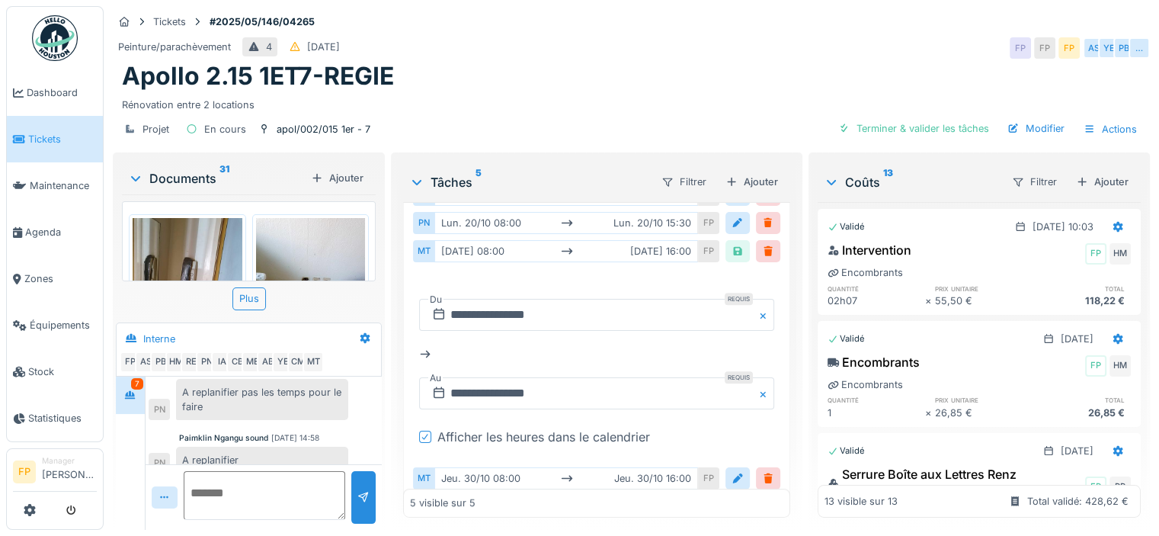
scroll to position [777, 0]
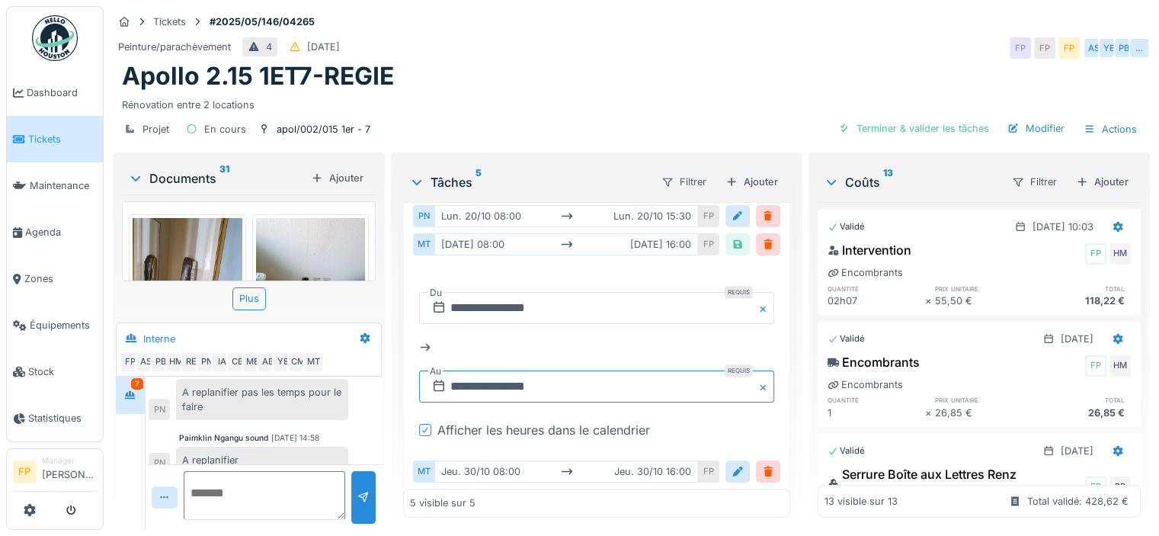
click at [490, 370] on input "**********" at bounding box center [596, 386] width 355 height 32
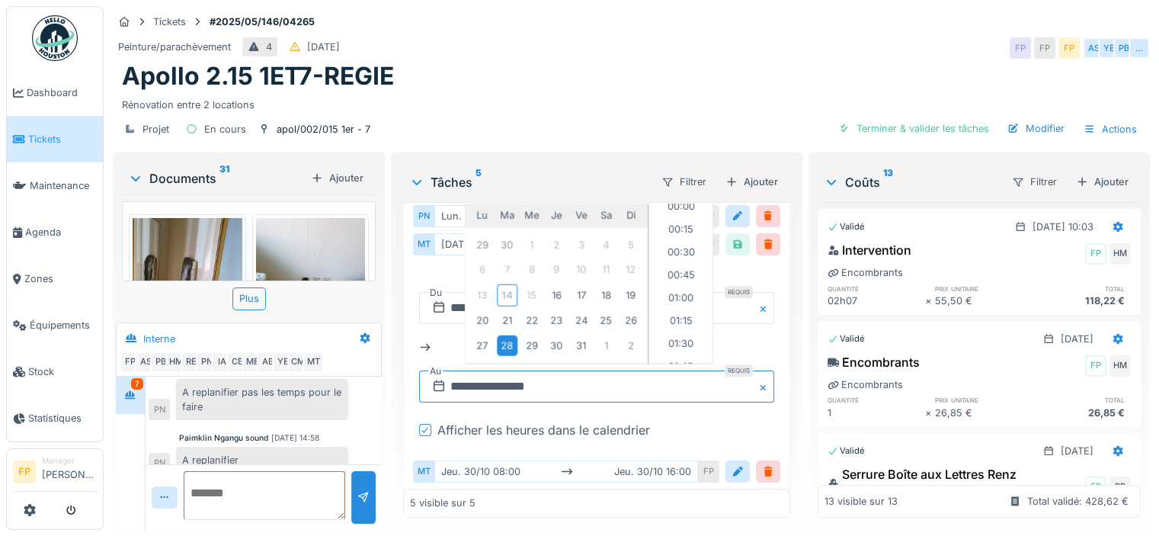
scroll to position [1391, 0]
click at [556, 284] on div "16" at bounding box center [556, 294] width 21 height 21
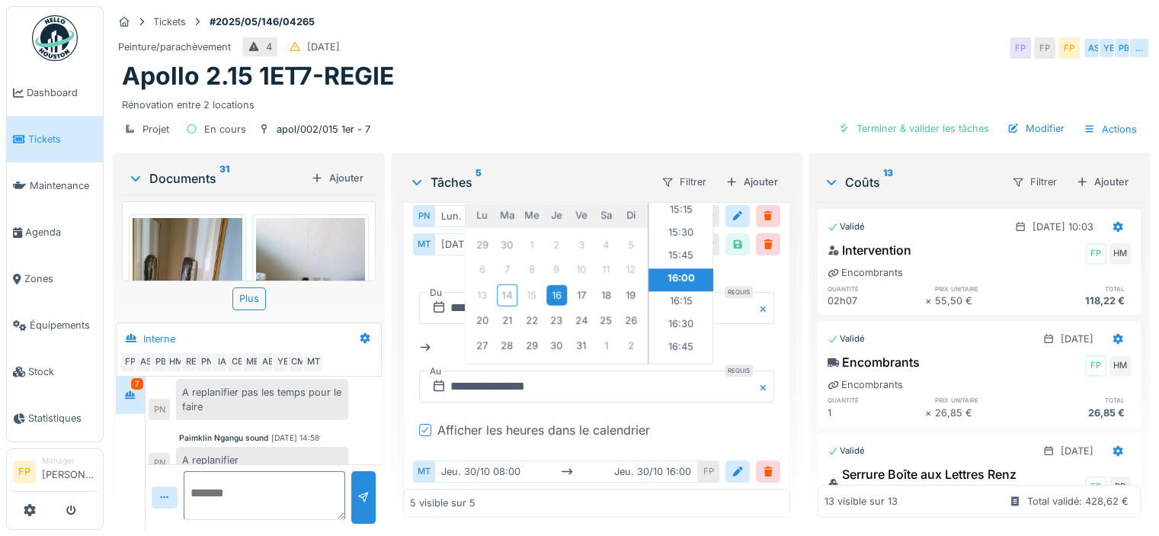
click at [674, 269] on li "16:00" at bounding box center [680, 280] width 65 height 23
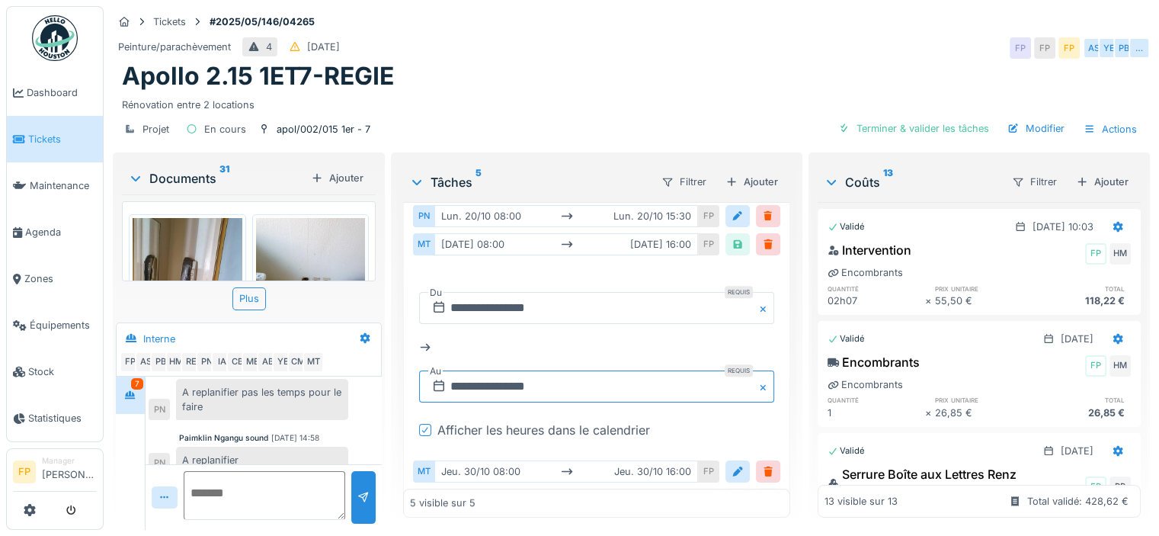
click at [524, 370] on input "**********" at bounding box center [596, 386] width 355 height 32
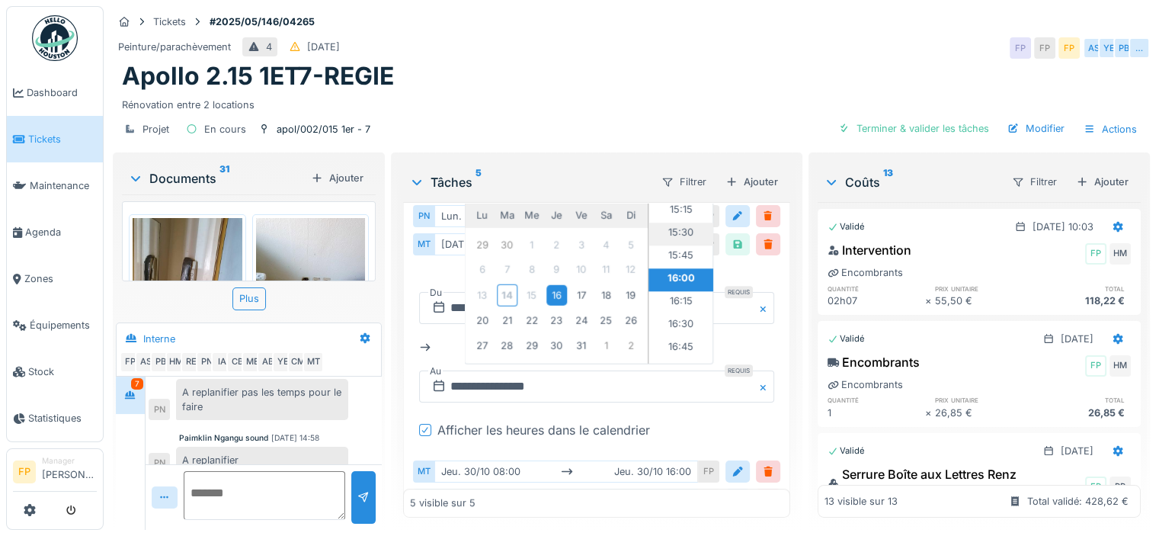
click at [683, 223] on li "15:30" at bounding box center [680, 234] width 65 height 23
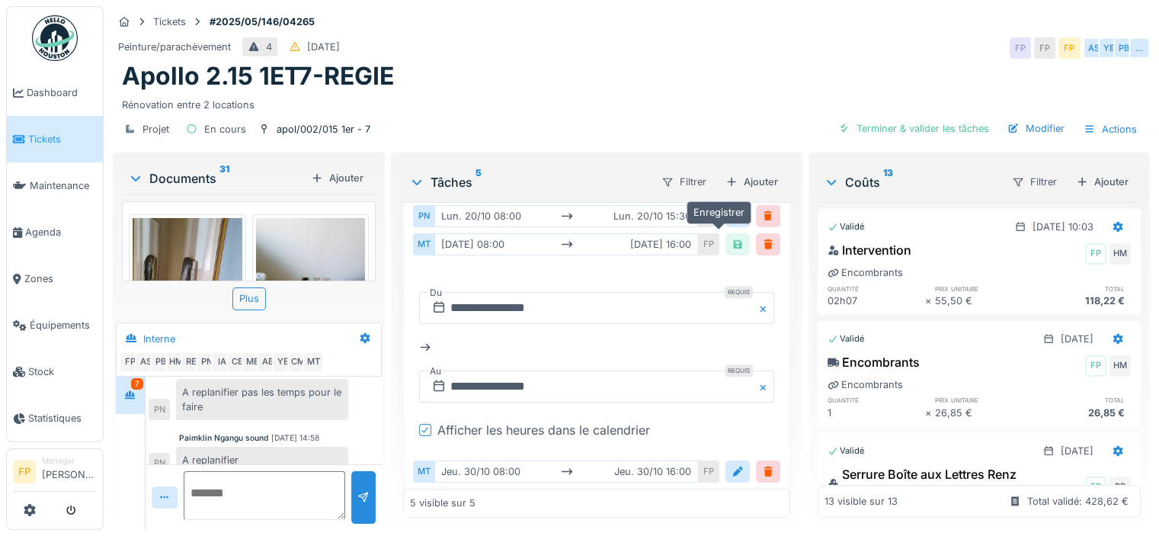
click at [732, 237] on div at bounding box center [738, 244] width 12 height 14
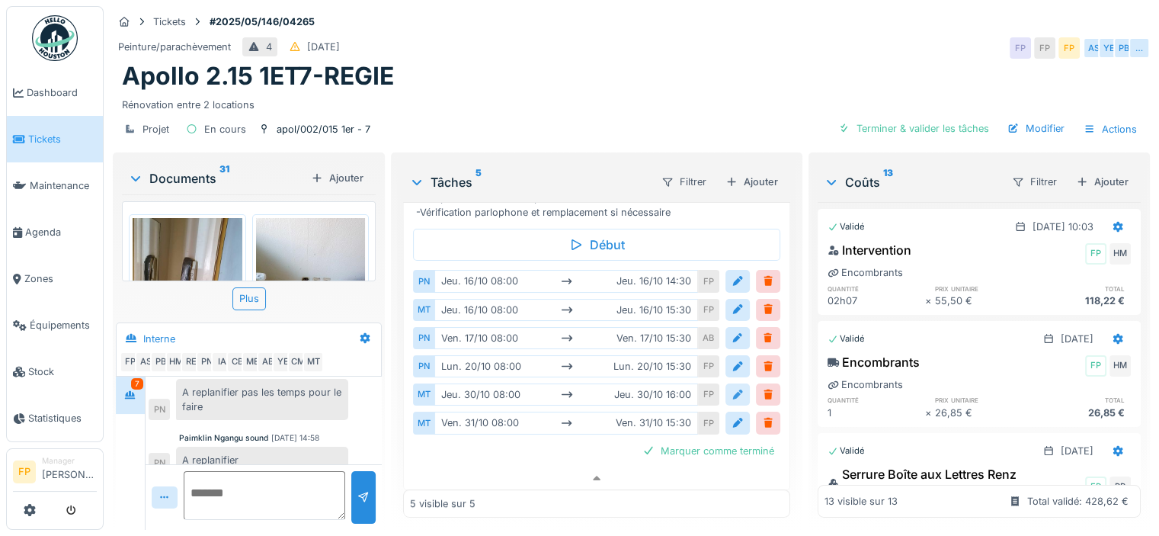
click at [732, 387] on div at bounding box center [738, 394] width 12 height 14
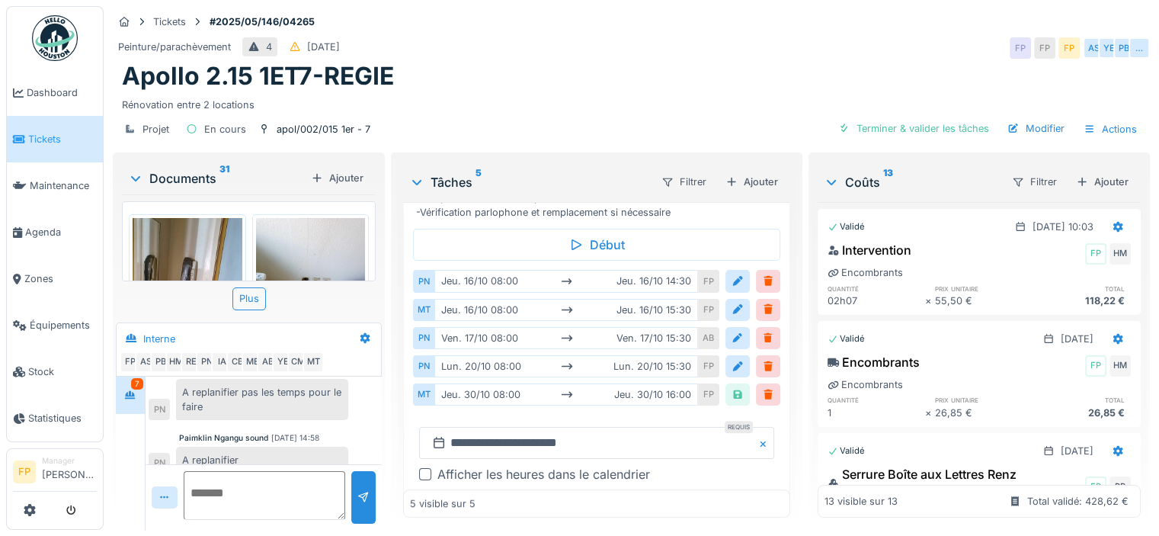
click at [424, 465] on div "Afficher les heures dans le calendrier" at bounding box center [596, 474] width 355 height 18
click at [422, 468] on div at bounding box center [425, 474] width 12 height 12
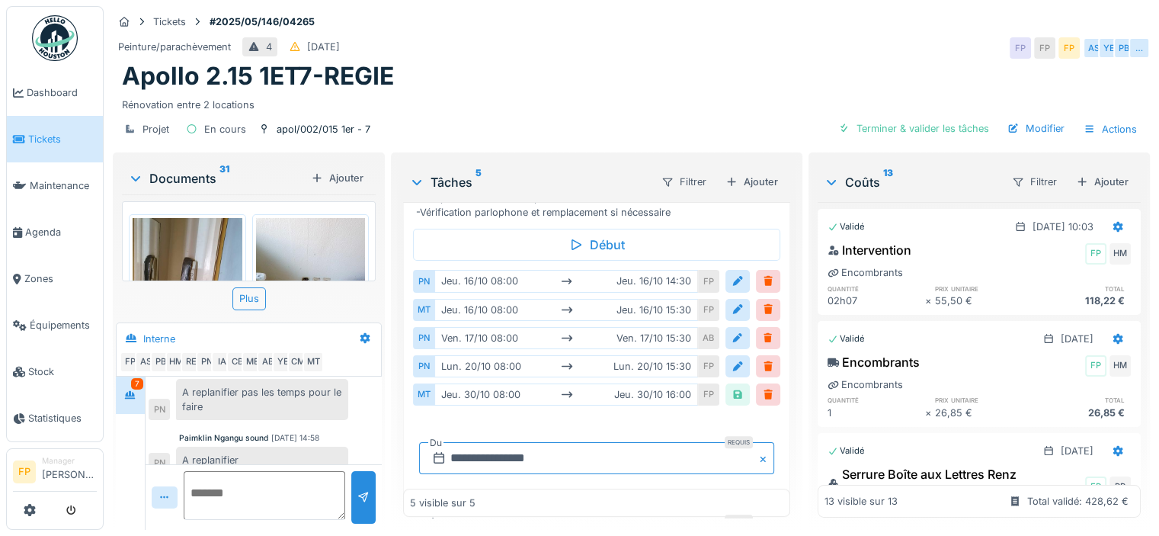
click at [492, 442] on input "**********" at bounding box center [596, 458] width 355 height 32
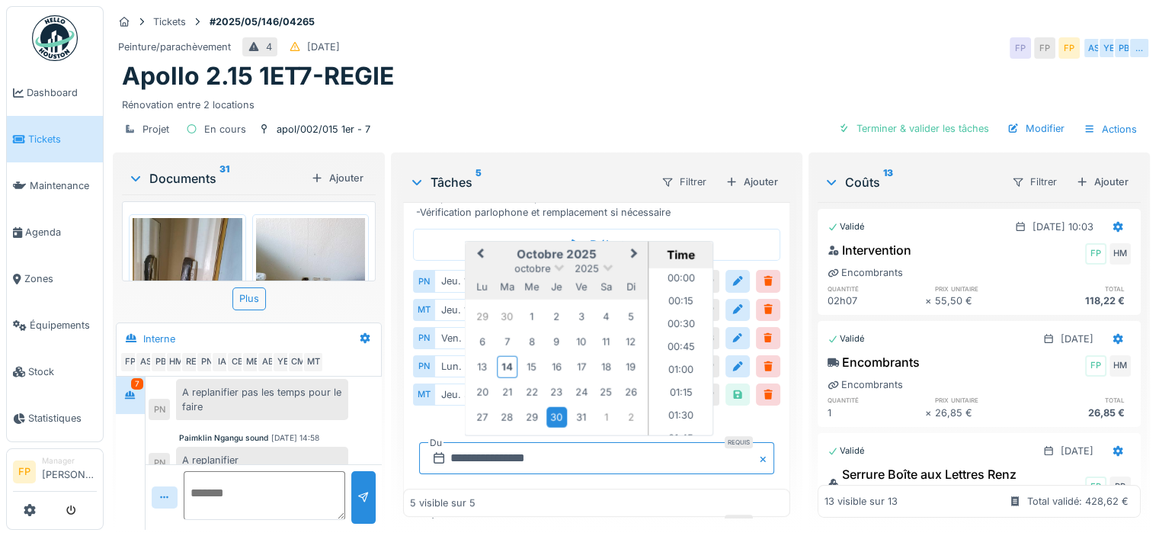
scroll to position [659, 0]
click at [581, 357] on div "17" at bounding box center [581, 367] width 21 height 21
click at [668, 341] on li "08:00" at bounding box center [680, 352] width 65 height 23
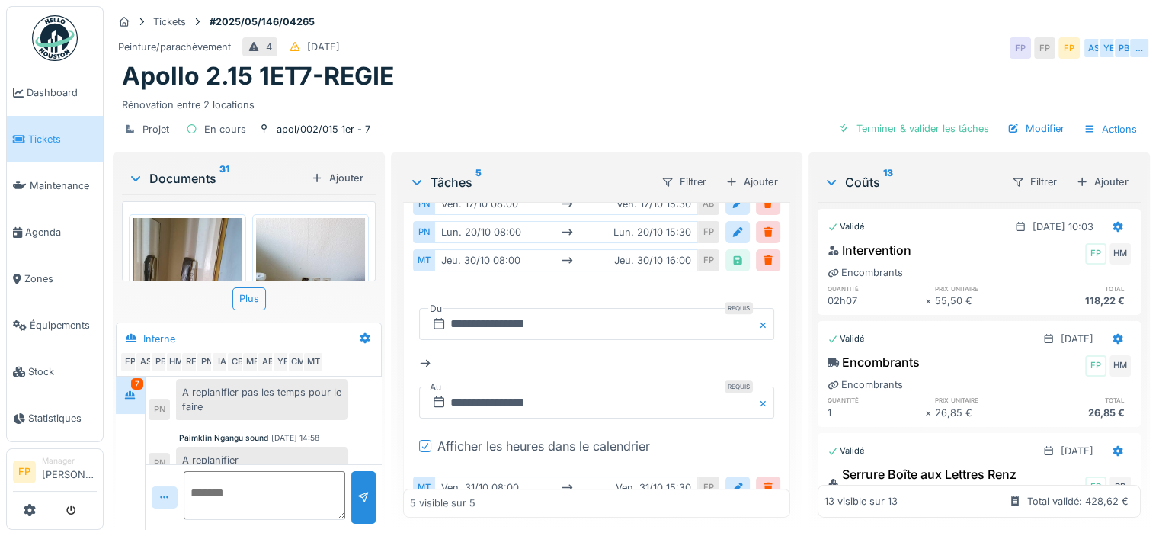
scroll to position [808, 0]
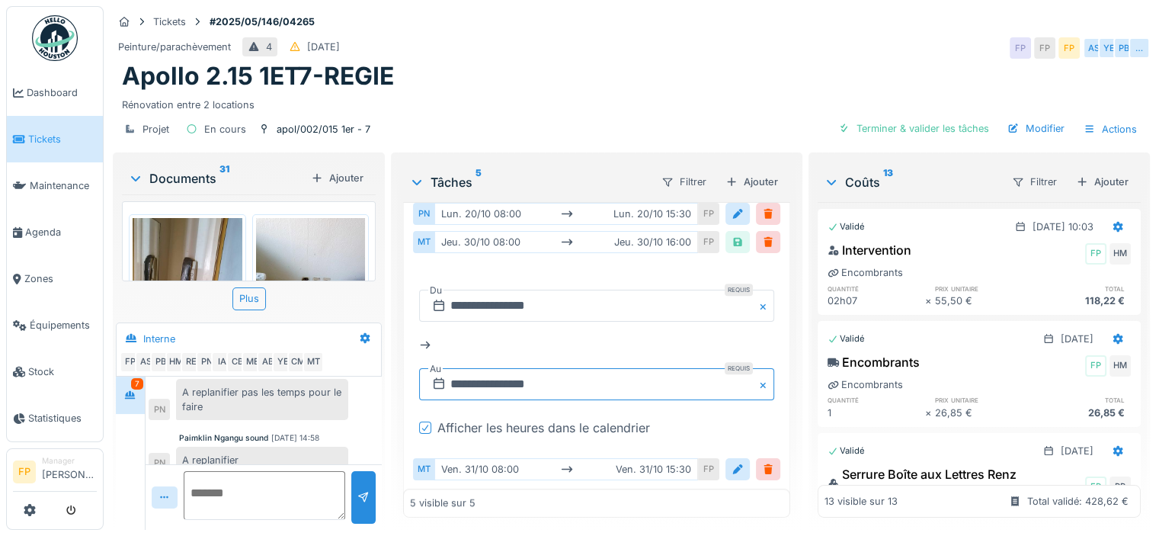
click at [503, 368] on input "**********" at bounding box center [596, 384] width 355 height 32
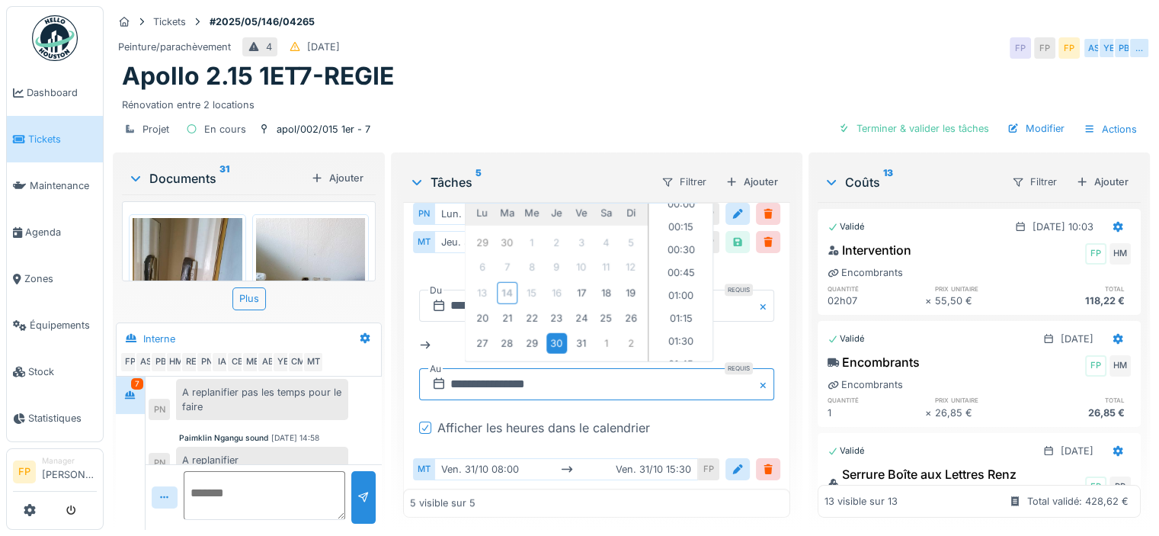
scroll to position [1391, 0]
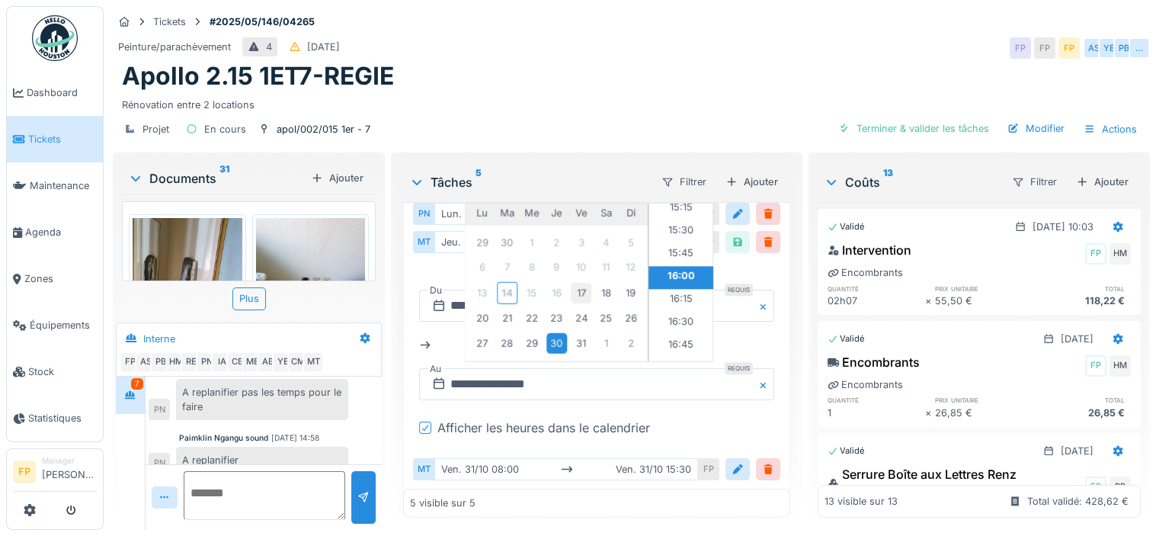
click at [576, 282] on div "17" at bounding box center [581, 292] width 21 height 21
click at [674, 221] on li "15:30" at bounding box center [680, 232] width 65 height 23
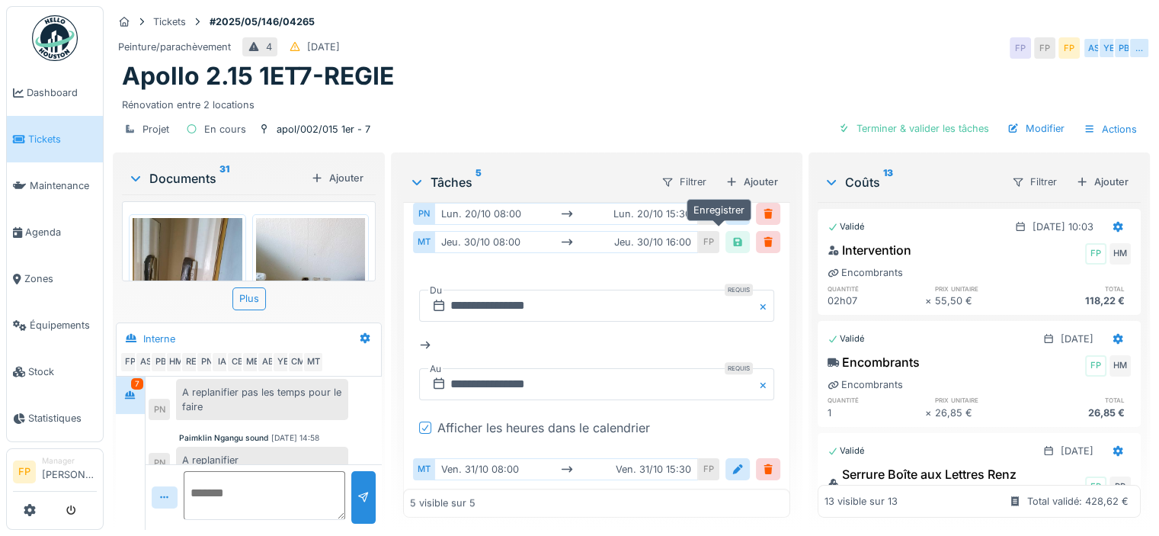
click at [732, 235] on div at bounding box center [738, 242] width 12 height 14
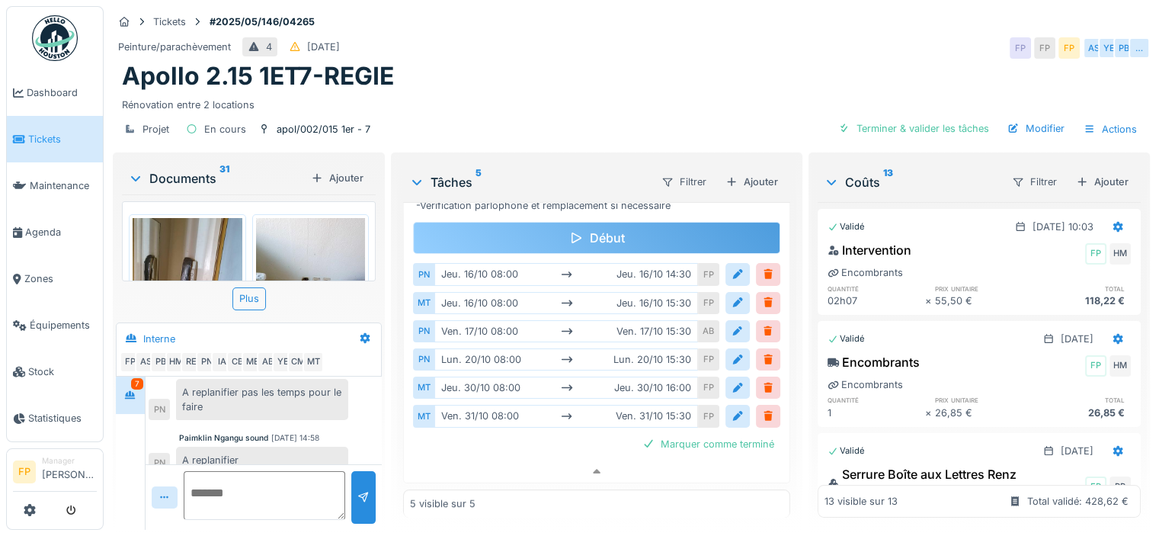
scroll to position [655, 0]
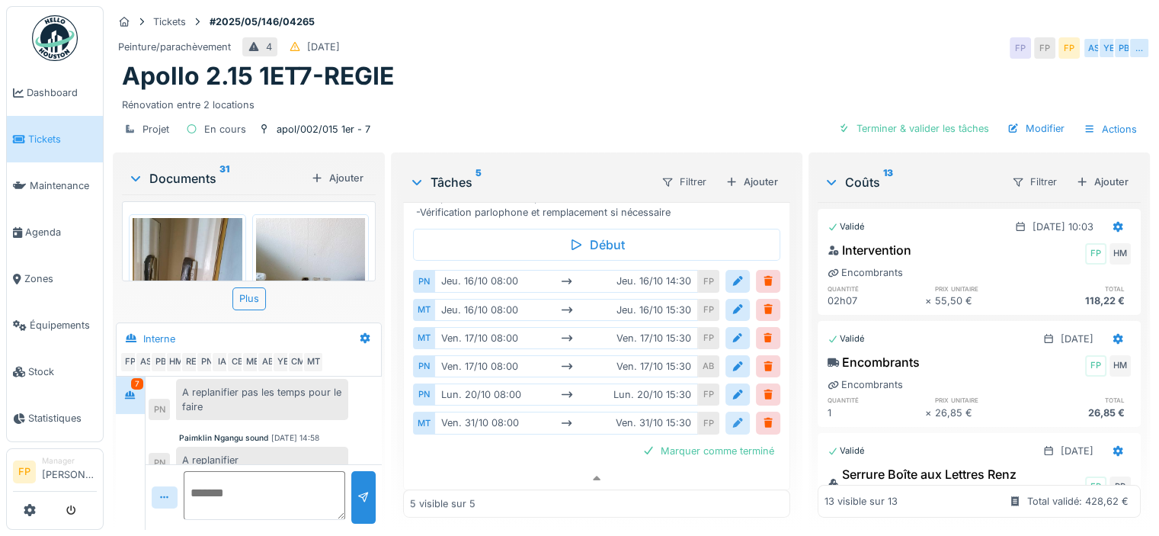
click at [732, 415] on div at bounding box center [738, 422] width 12 height 14
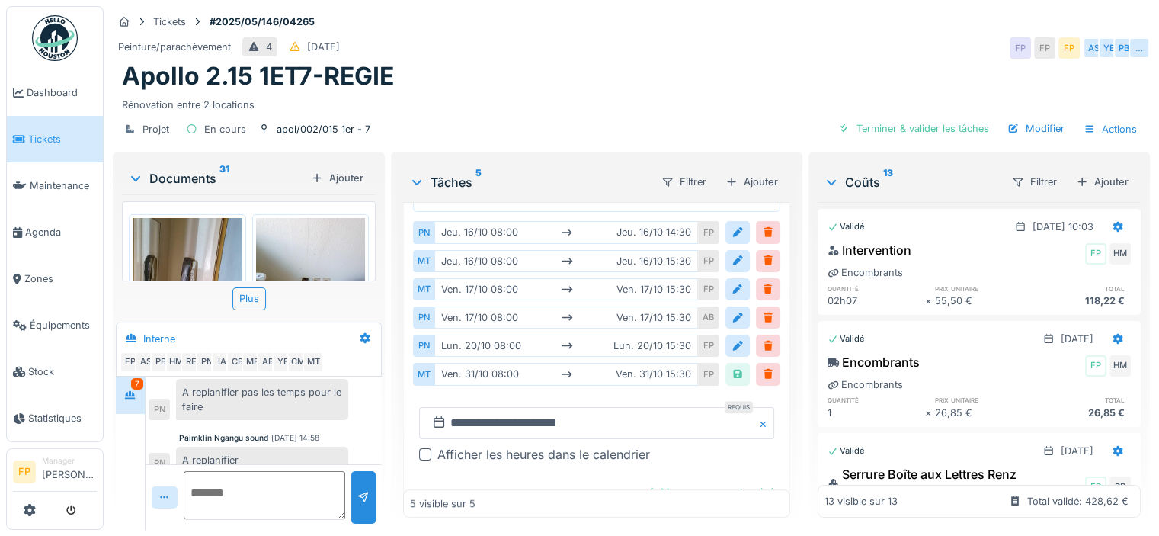
scroll to position [732, 0]
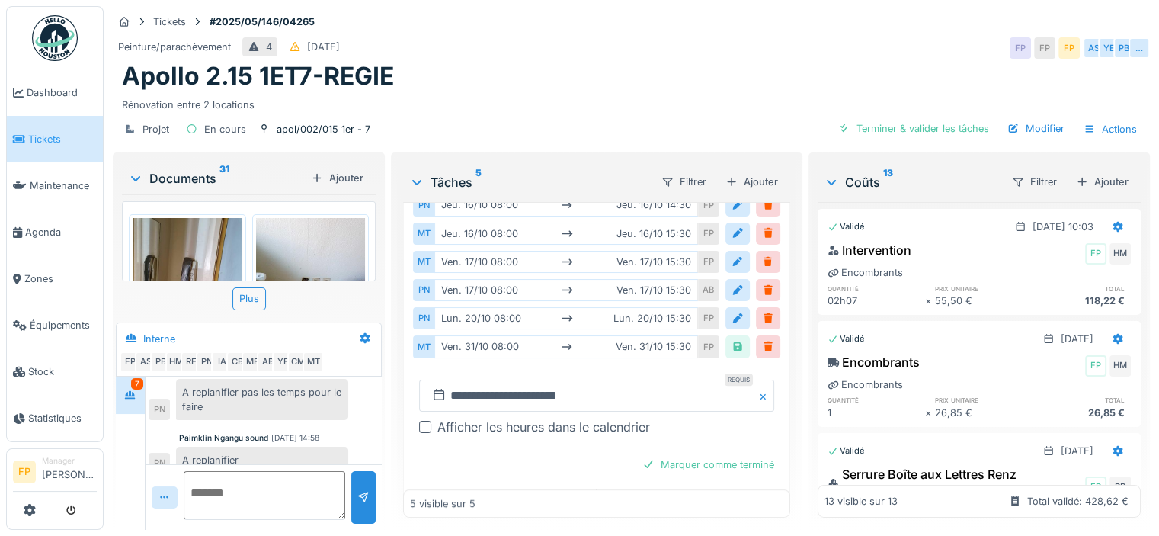
click at [419, 421] on div at bounding box center [425, 427] width 12 height 12
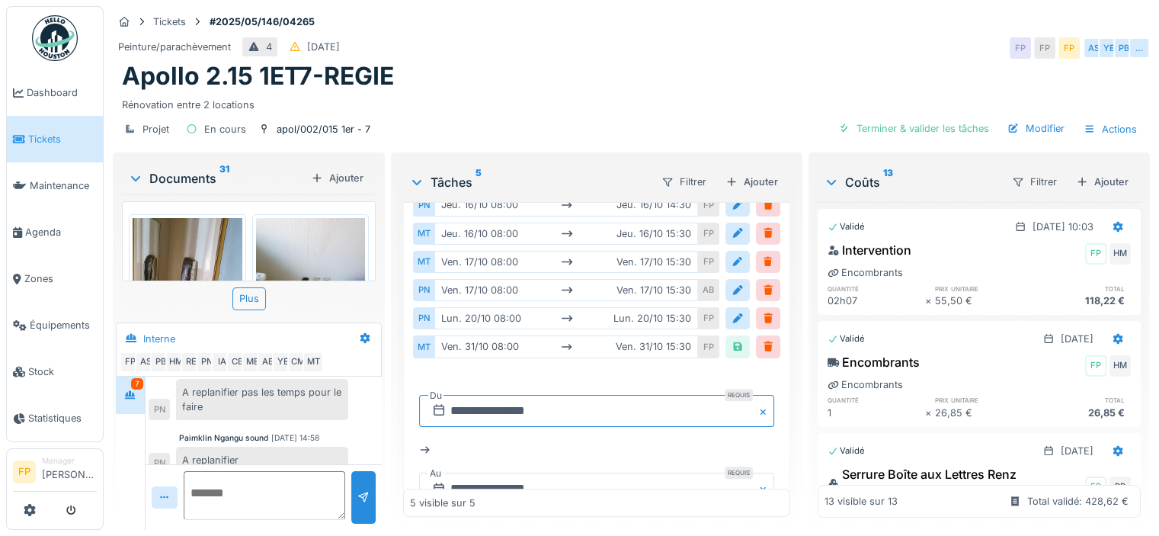
click at [482, 395] on input "**********" at bounding box center [596, 411] width 355 height 32
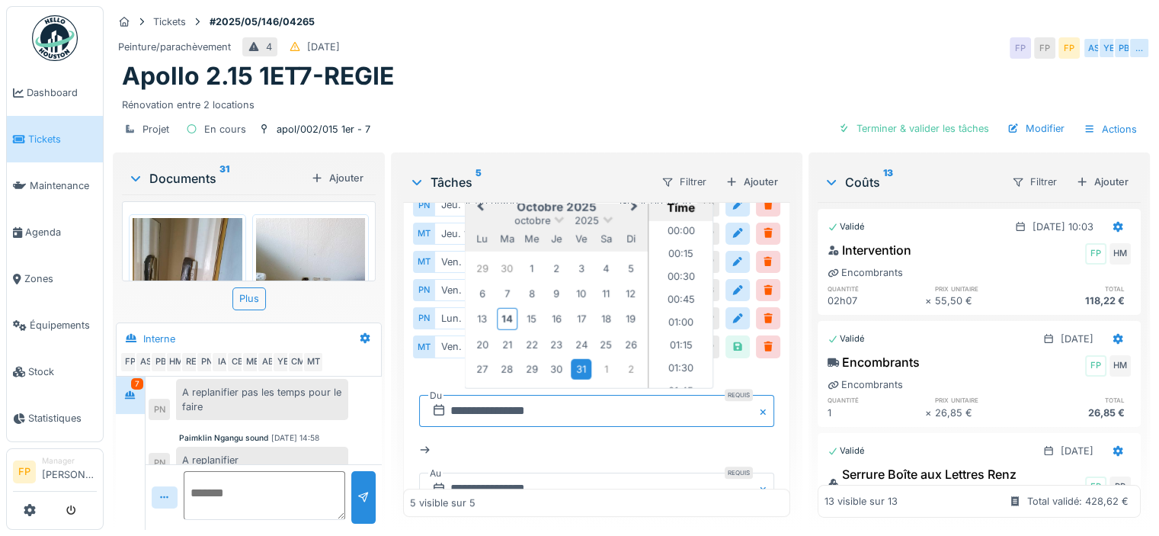
scroll to position [659, 0]
click at [476, 334] on div "20" at bounding box center [482, 344] width 21 height 21
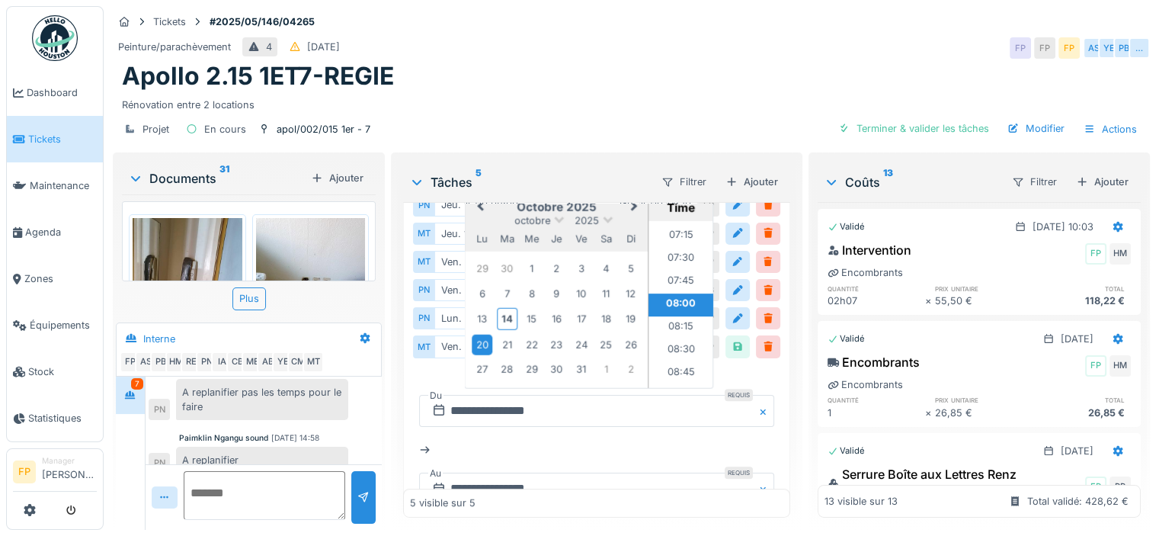
click at [668, 293] on li "08:00" at bounding box center [680, 304] width 65 height 23
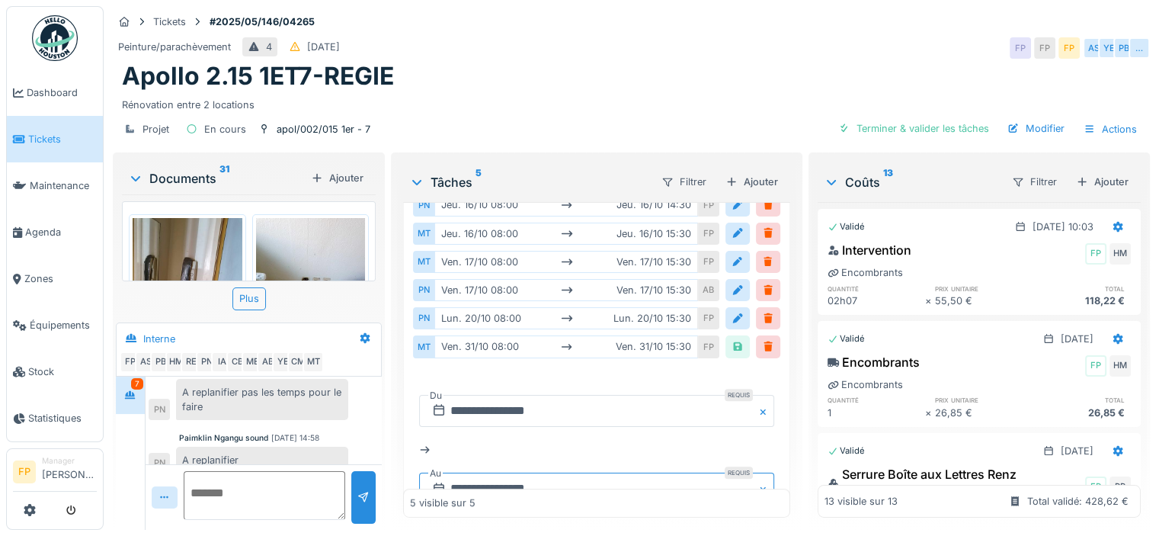
click at [485, 472] on input "**********" at bounding box center [596, 488] width 355 height 32
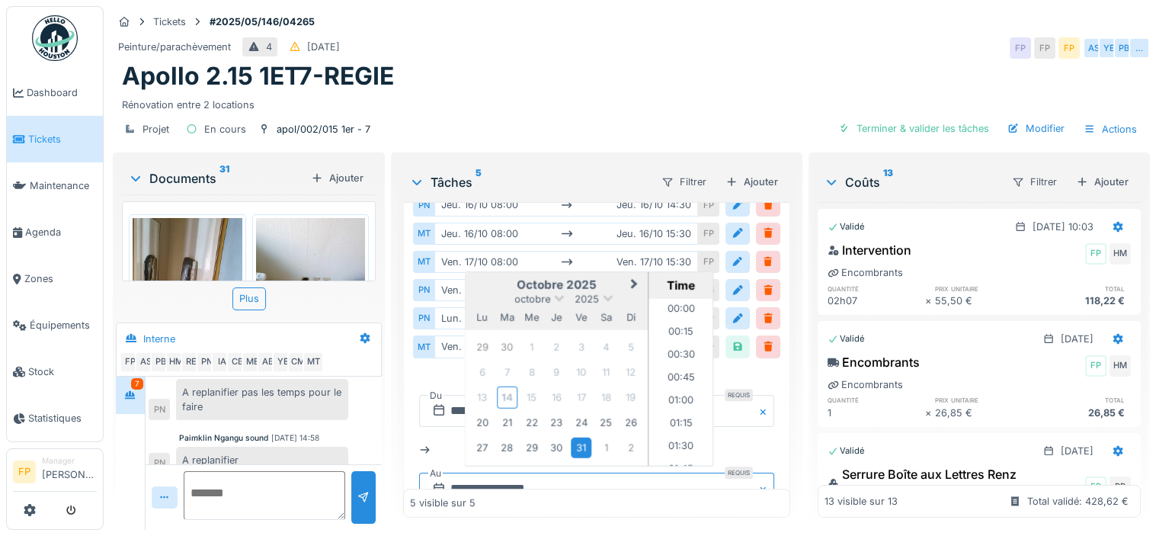
scroll to position [1345, 0]
click at [476, 412] on div "20" at bounding box center [482, 422] width 21 height 21
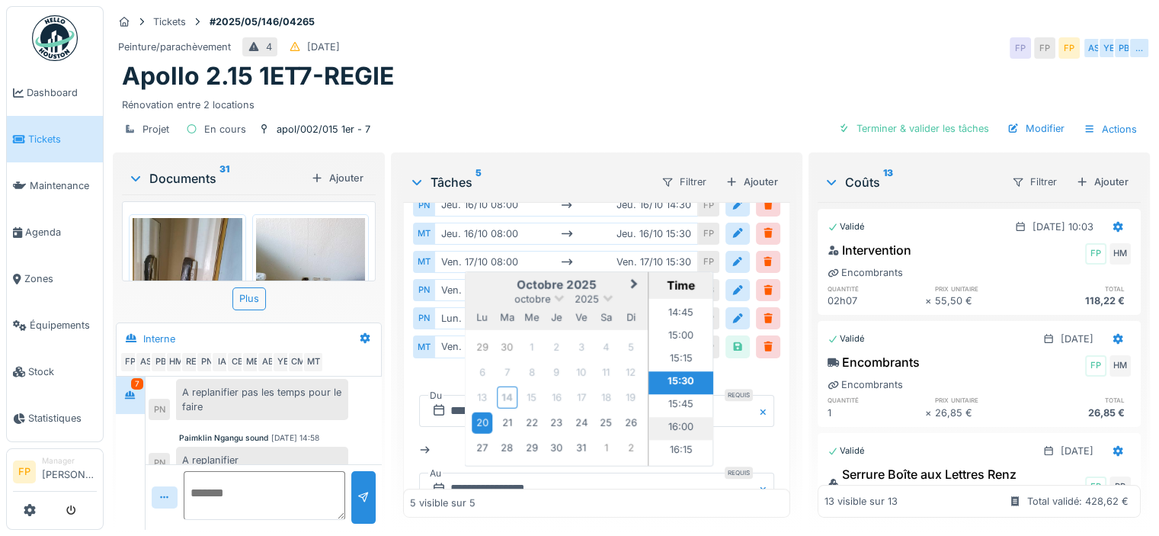
click at [669, 417] on li "16:00" at bounding box center [680, 428] width 65 height 23
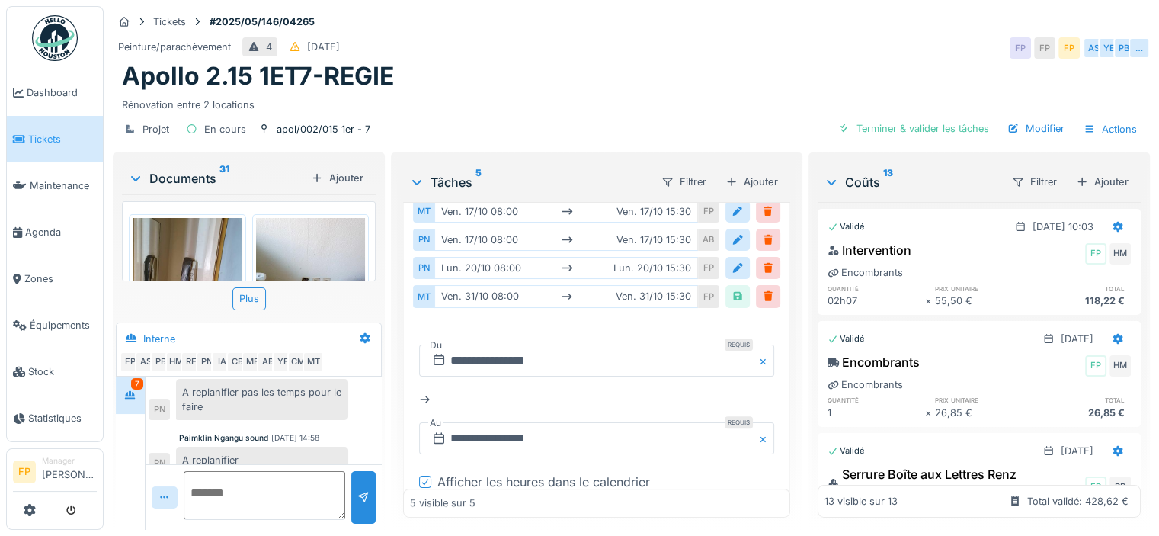
scroll to position [850, 0]
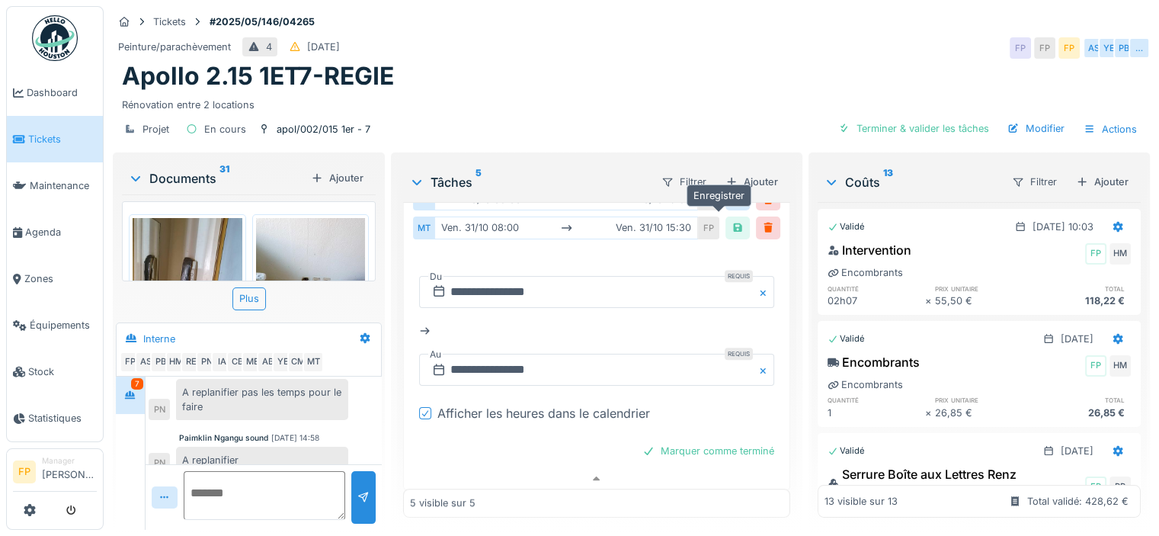
click at [732, 220] on div at bounding box center [738, 227] width 12 height 14
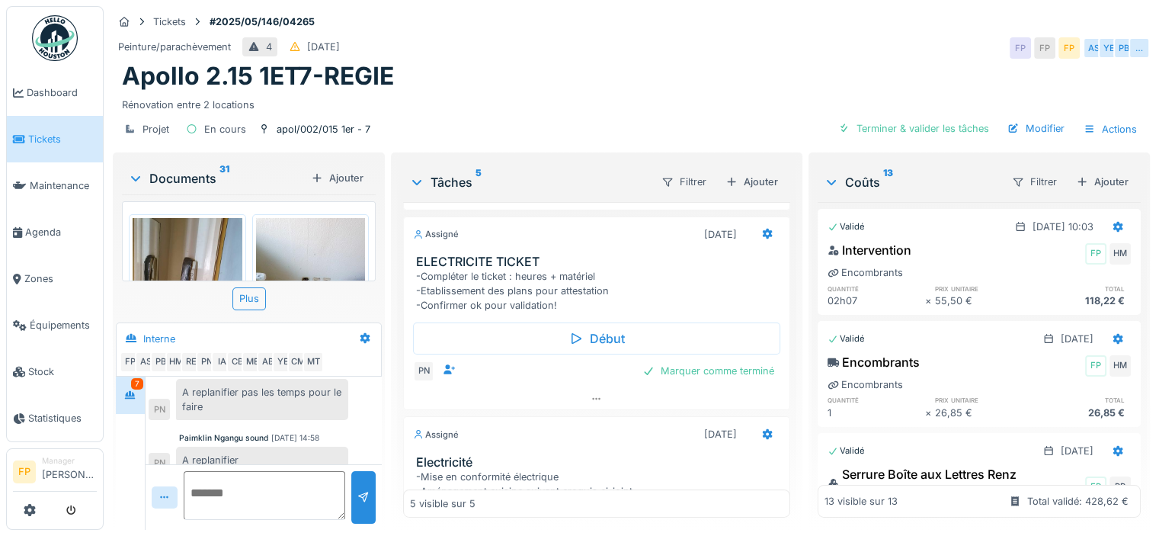
scroll to position [198, 0]
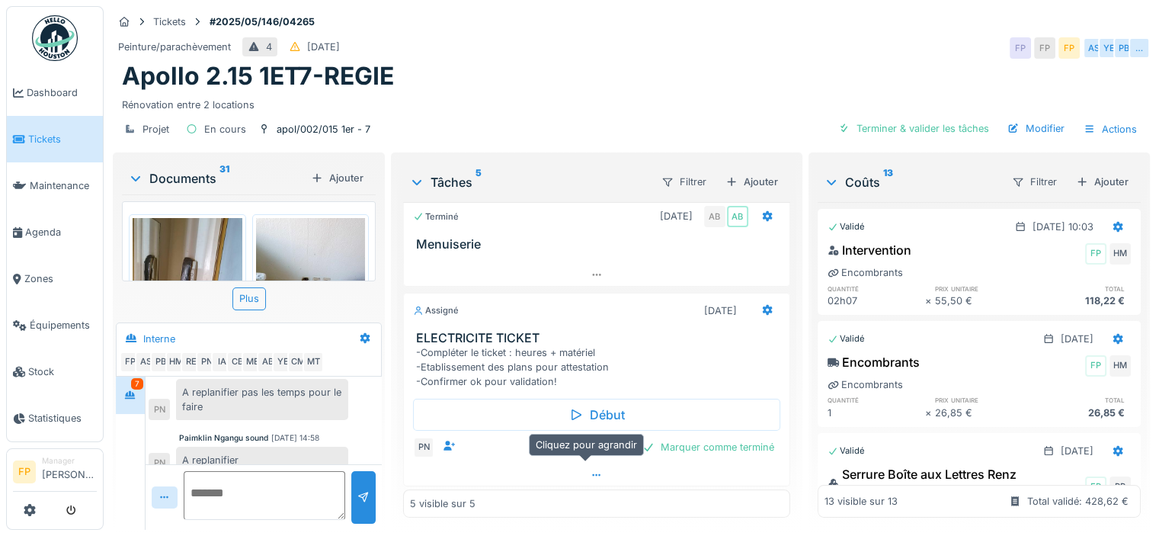
click at [591, 470] on icon at bounding box center [597, 475] width 12 height 10
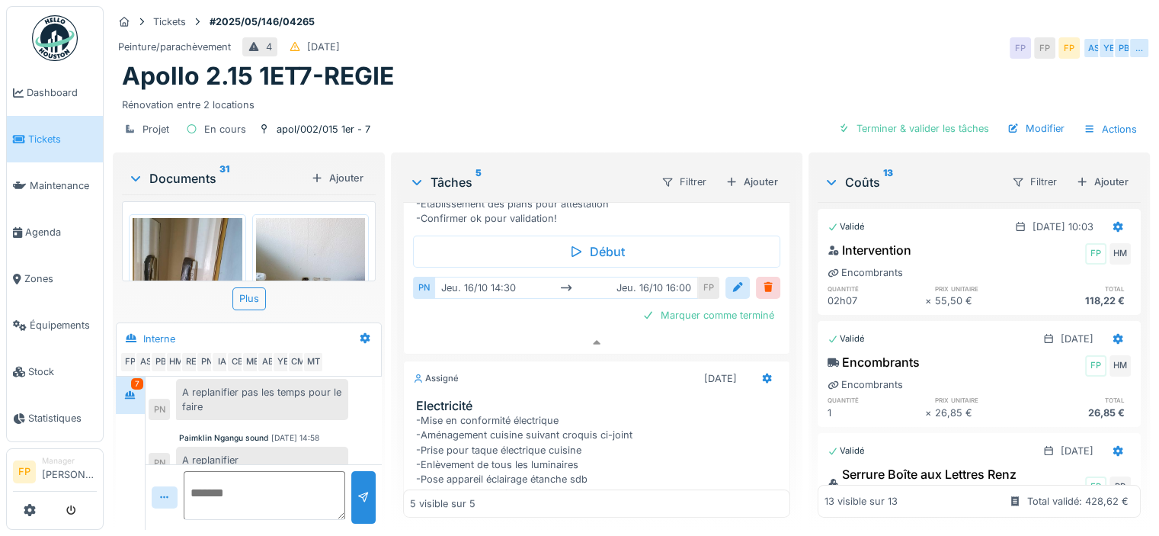
scroll to position [362, 0]
click at [732, 280] on div at bounding box center [738, 287] width 12 height 14
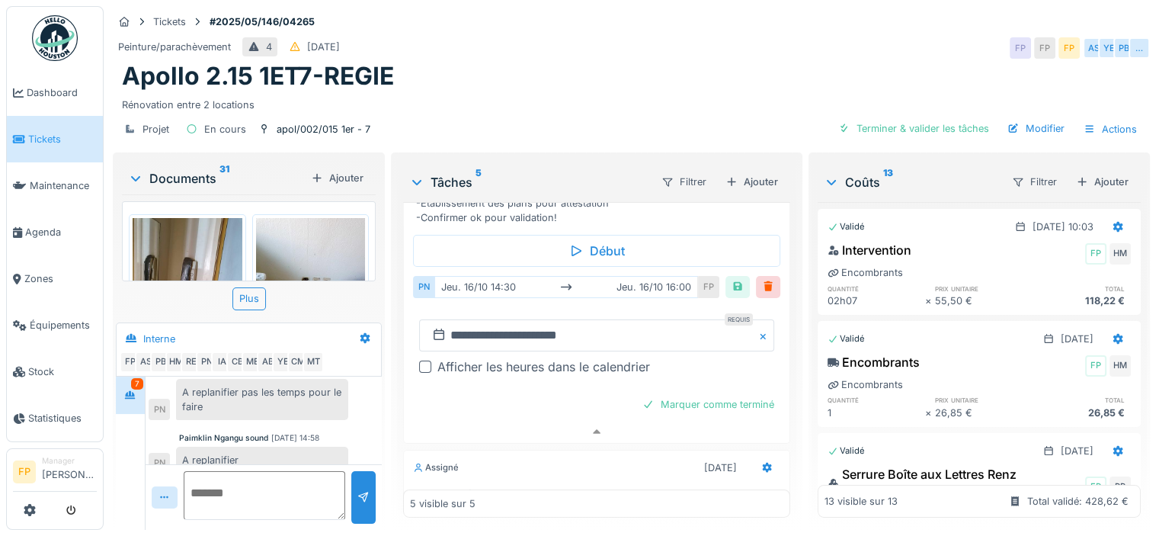
click at [424, 360] on div at bounding box center [425, 366] width 12 height 12
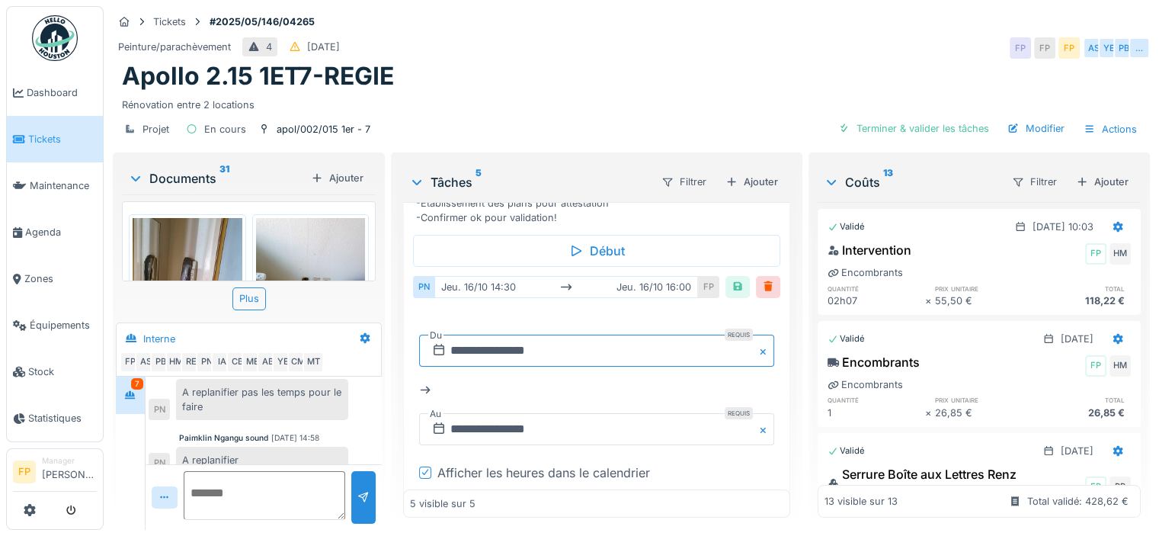
click at [514, 335] on input "**********" at bounding box center [596, 351] width 355 height 32
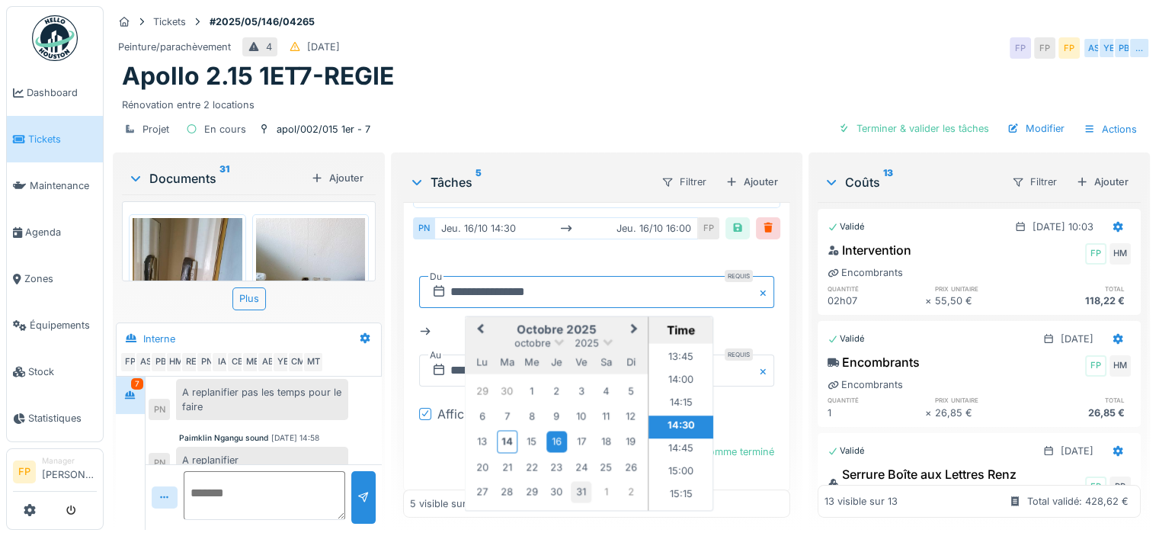
scroll to position [514, 0]
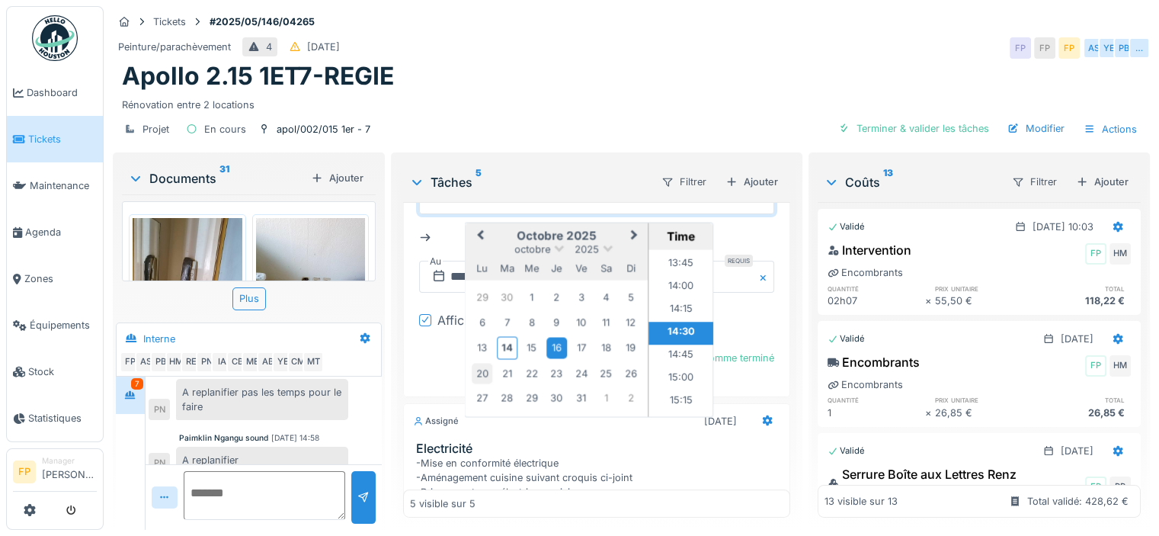
click at [482, 363] on div "20" at bounding box center [482, 373] width 21 height 21
click at [677, 322] on li "14:30" at bounding box center [680, 333] width 65 height 23
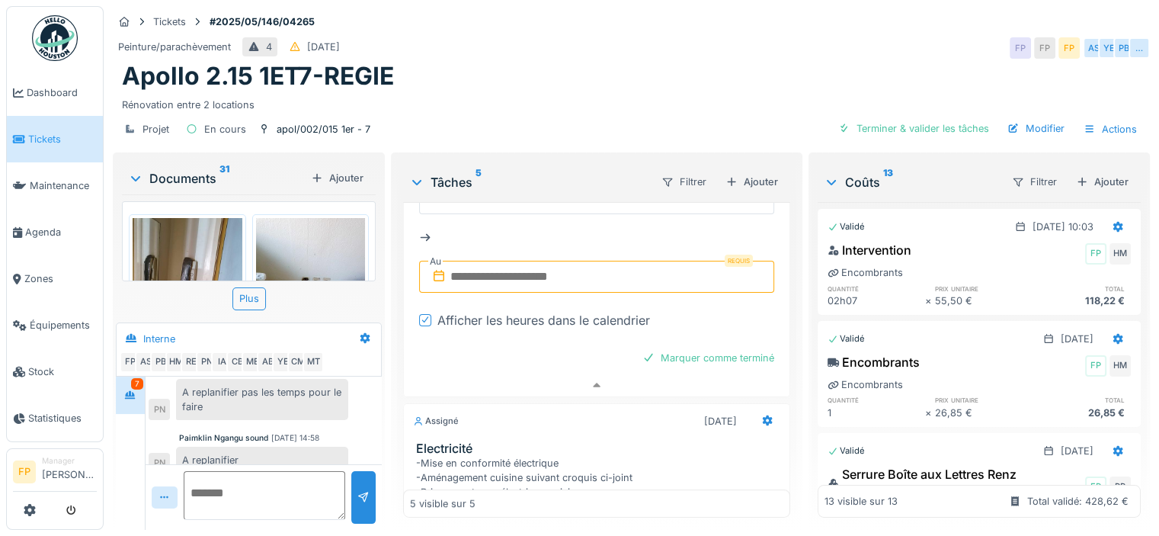
click at [518, 261] on input "text" at bounding box center [596, 277] width 355 height 32
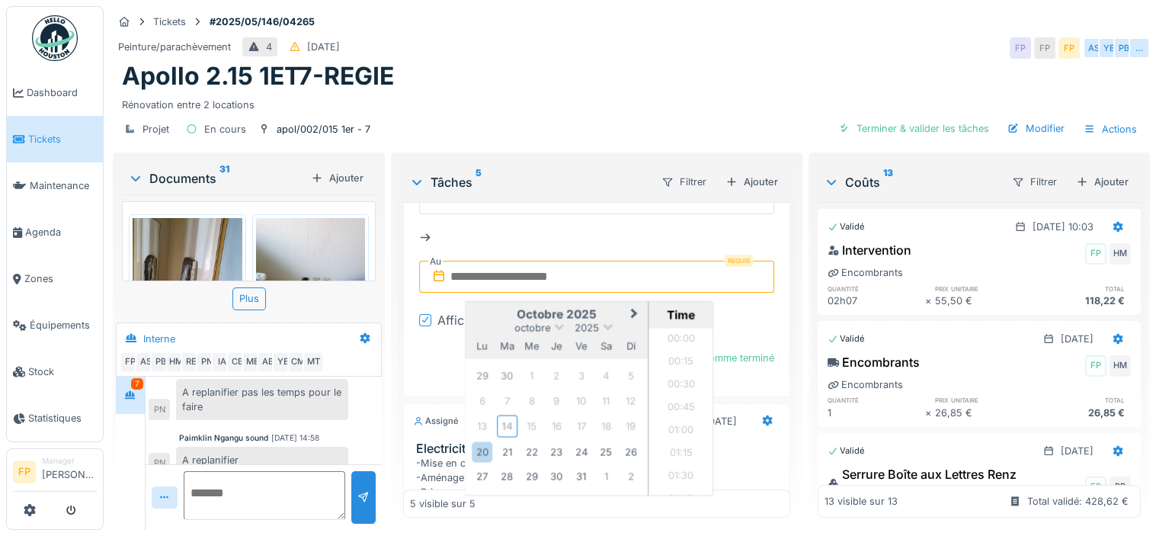
scroll to position [773, 0]
click at [478, 441] on div "20" at bounding box center [482, 451] width 21 height 21
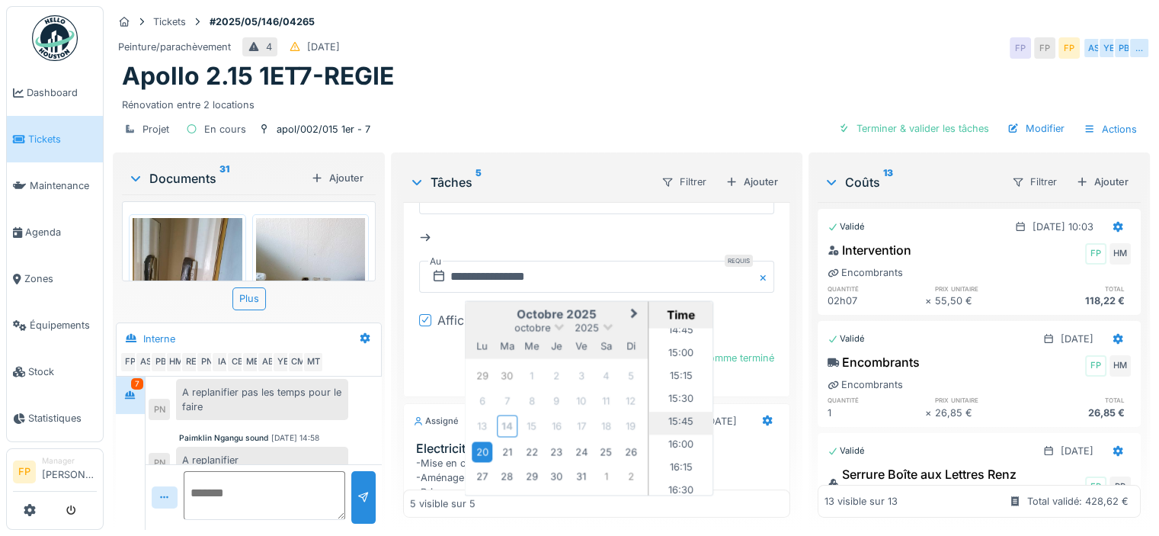
scroll to position [1383, 0]
click at [673, 408] on li "16:00" at bounding box center [680, 419] width 65 height 23
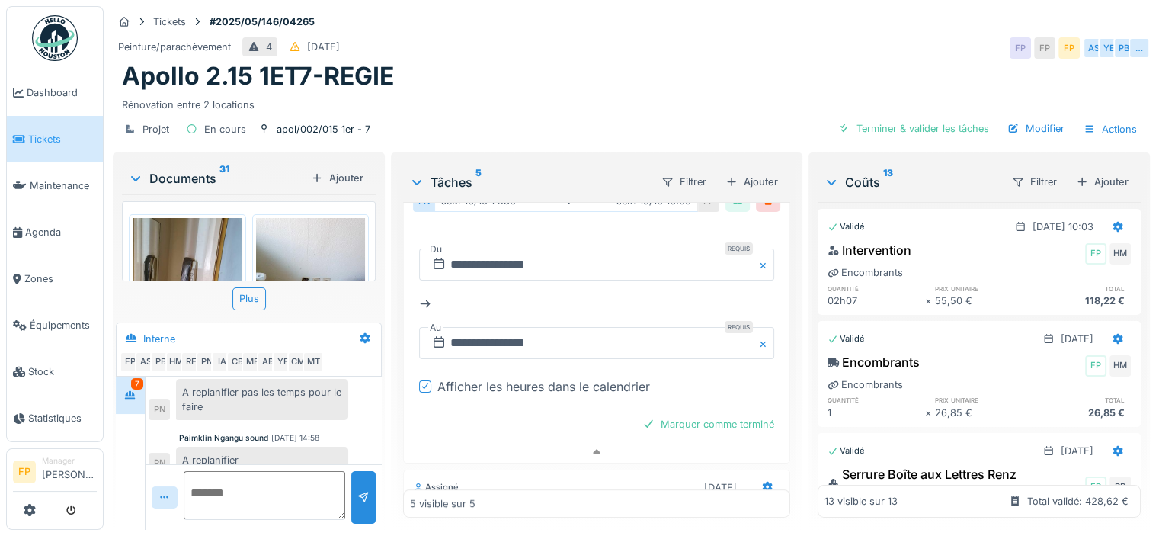
scroll to position [362, 0]
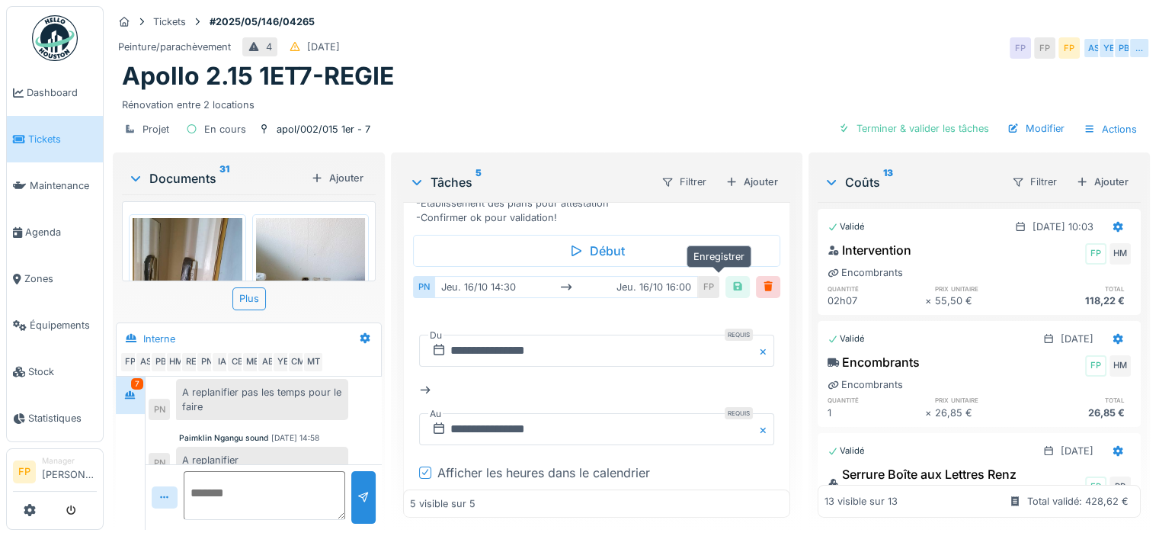
click at [732, 280] on div at bounding box center [738, 287] width 12 height 14
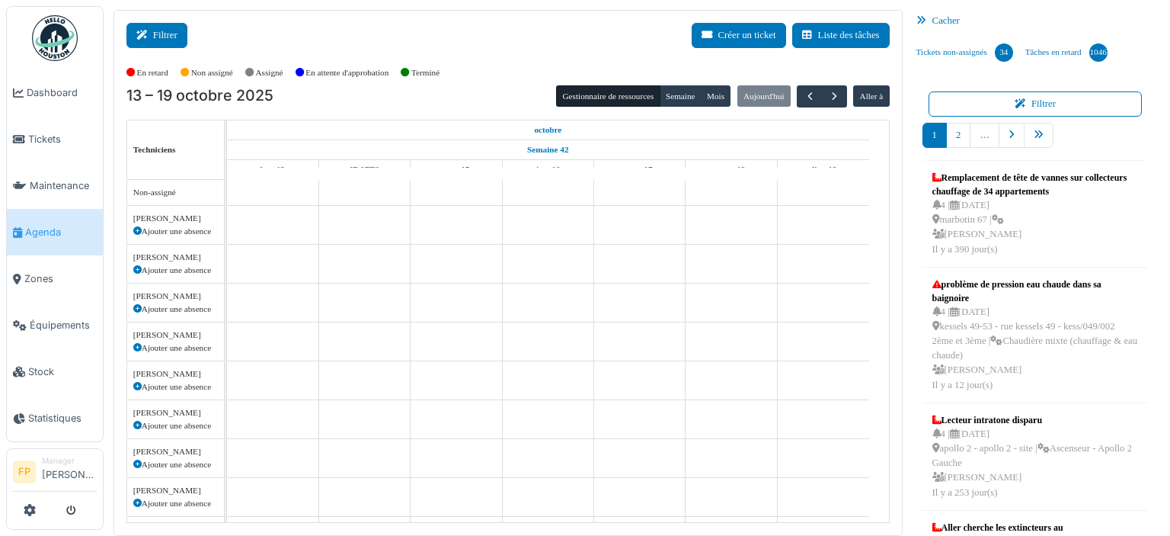
click at [162, 39] on button "Filtrer" at bounding box center [156, 35] width 61 height 25
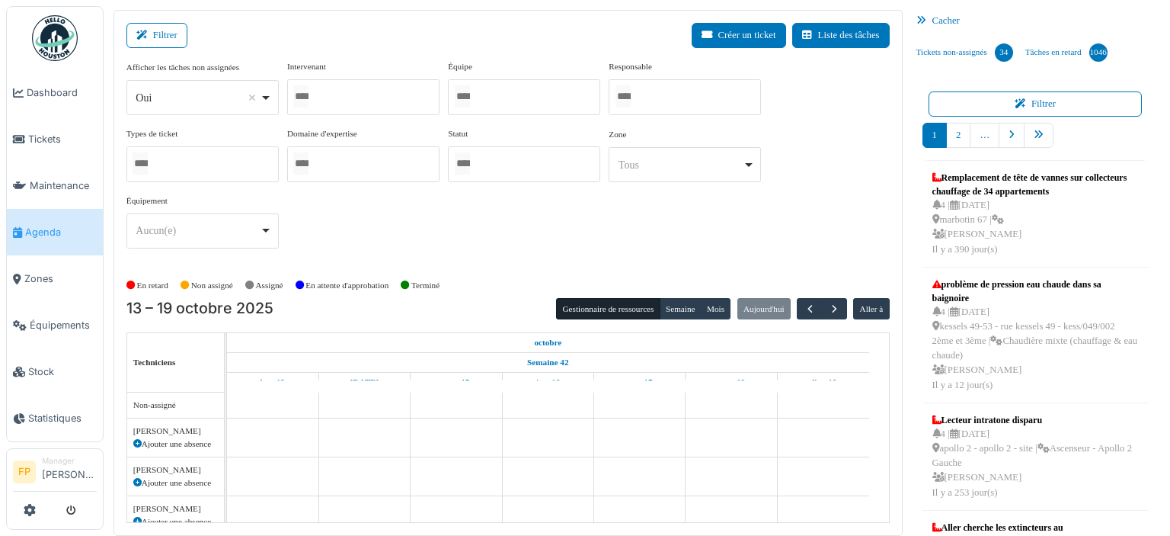
click at [355, 103] on div at bounding box center [363, 97] width 152 height 36
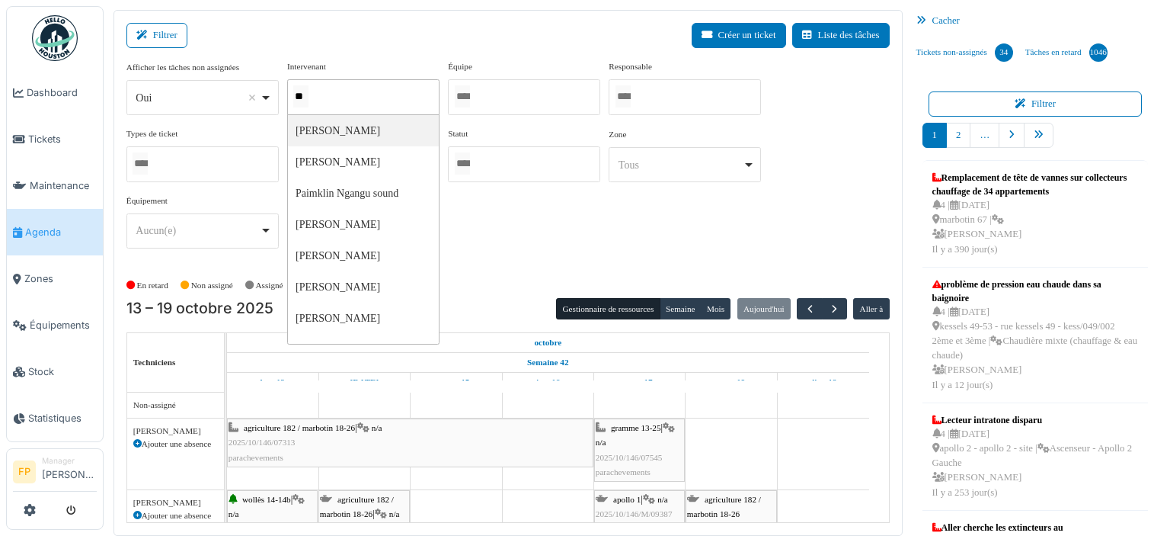
type input "***"
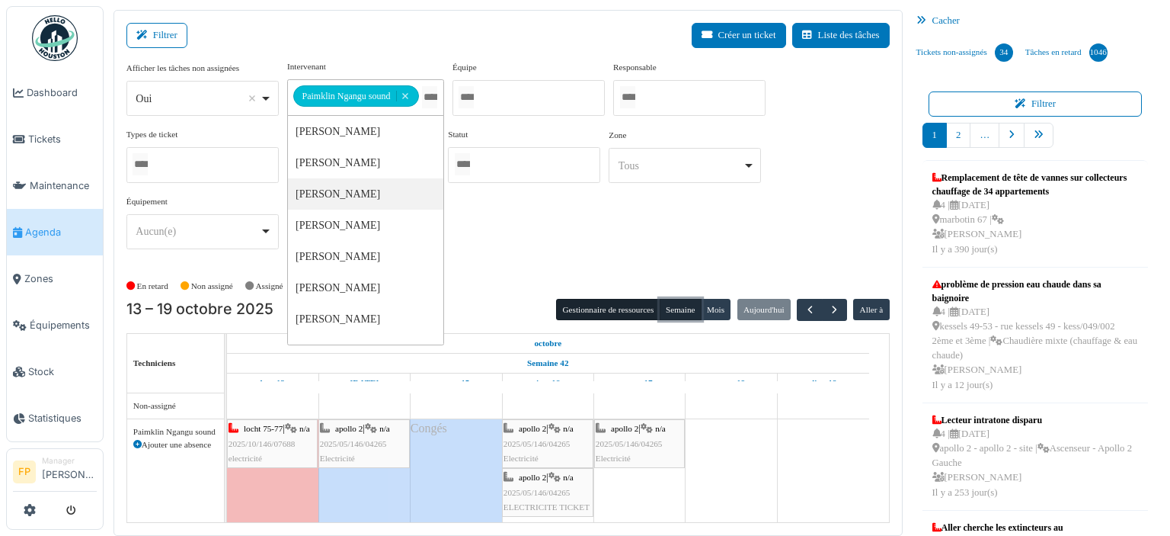
click at [671, 305] on button "Semaine" at bounding box center [681, 309] width 42 height 21
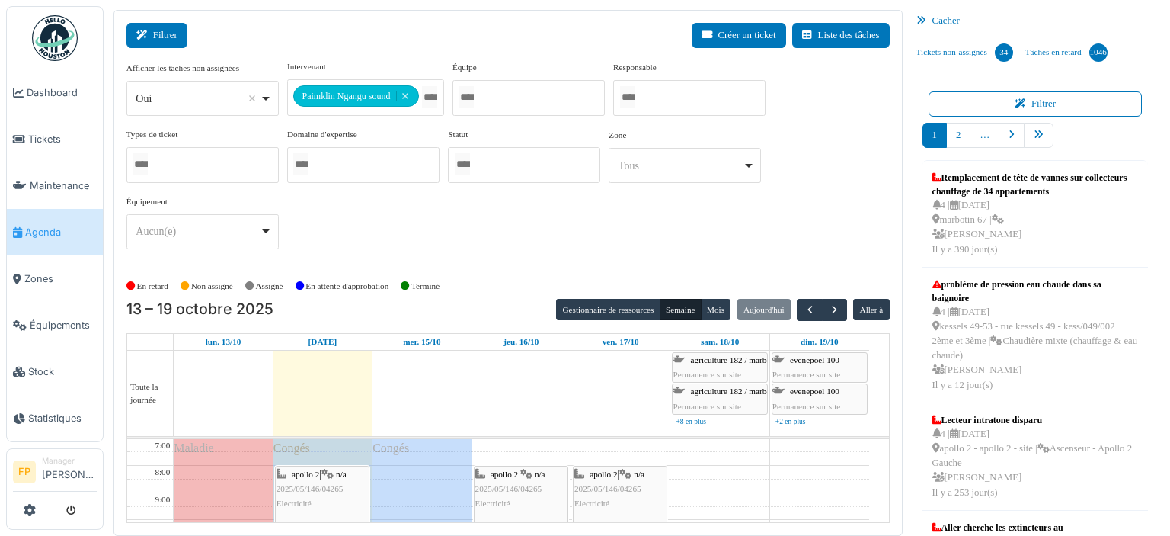
click at [170, 33] on button "Filtrer" at bounding box center [156, 35] width 61 height 25
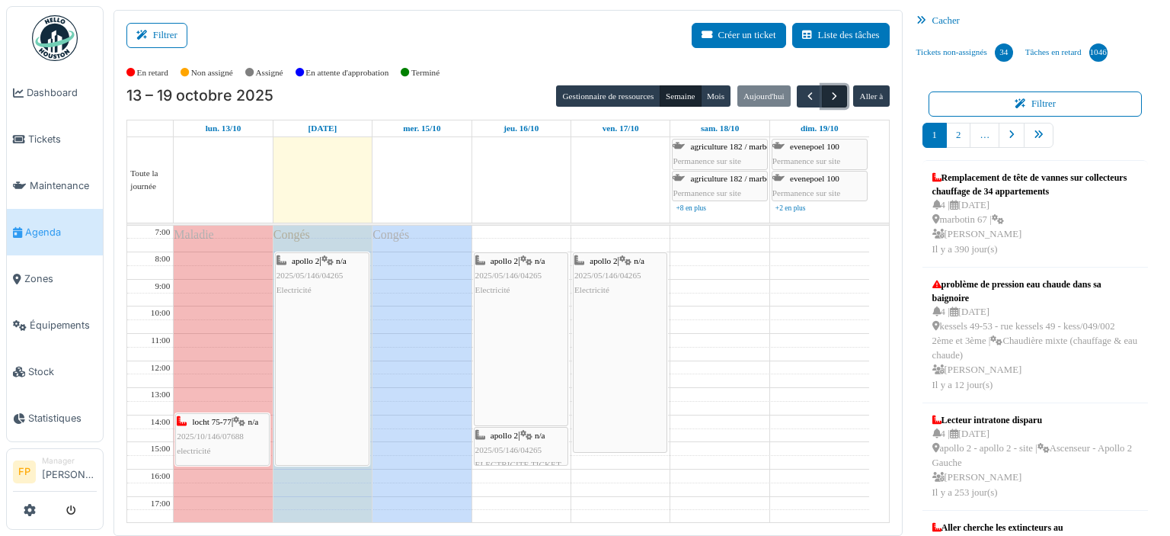
click at [828, 91] on span "button" at bounding box center [834, 96] width 13 height 13
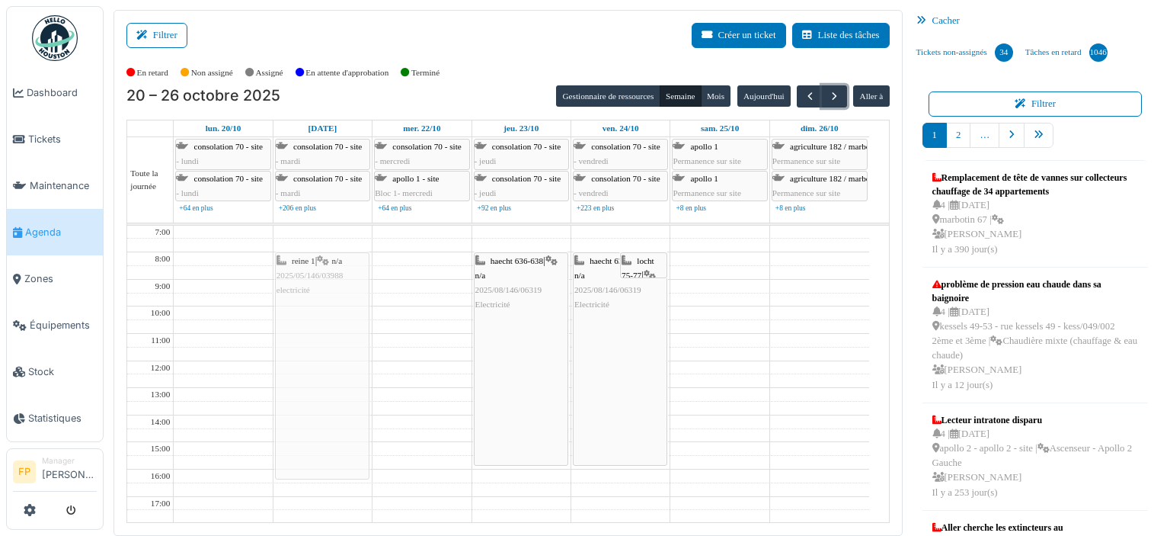
drag, startPoint x: 287, startPoint y: 328, endPoint x: 311, endPoint y: 325, distance: 23.7
click at [311, 325] on tr "reine 1 | n/a 2025/05/146/03988 electricité reine 1 | n/a 2025/05/146/03988 ele…" at bounding box center [498, 456] width 742 height 460
click at [315, 455] on div "reine 1 | n/a 2025/05/146/03988 electricité reine 1 | n/a 2025/05/146/03988 ele…" at bounding box center [323, 456] width 98 height 460
drag, startPoint x: 799, startPoint y: 94, endPoint x: 862, endPoint y: 117, distance: 67.0
click at [804, 94] on span "button" at bounding box center [810, 96] width 13 height 13
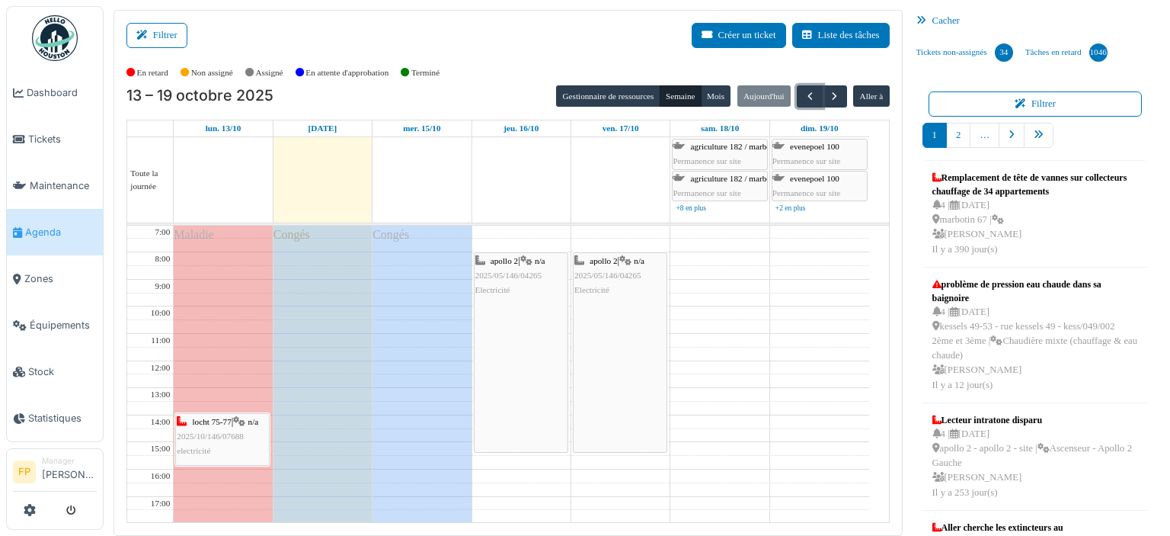
drag, startPoint x: 543, startPoint y: 420, endPoint x: 536, endPoint y: 443, distance: 24.1
click at [536, 443] on div "apollo 2 | n/a 2025/05/146/04265 Electricité apollo 2 | n/a 2025/05/146/04265 E…" at bounding box center [521, 456] width 98 height 460
drag, startPoint x: 646, startPoint y: 447, endPoint x: 648, endPoint y: 431, distance: 15.4
click at [648, 431] on div "apollo 2 | n/a 2025/05/146/04265 Electricité apollo 2 | n/a 2025/05/146/04265 E…" at bounding box center [621, 456] width 98 height 460
click at [829, 95] on span "button" at bounding box center [834, 96] width 13 height 13
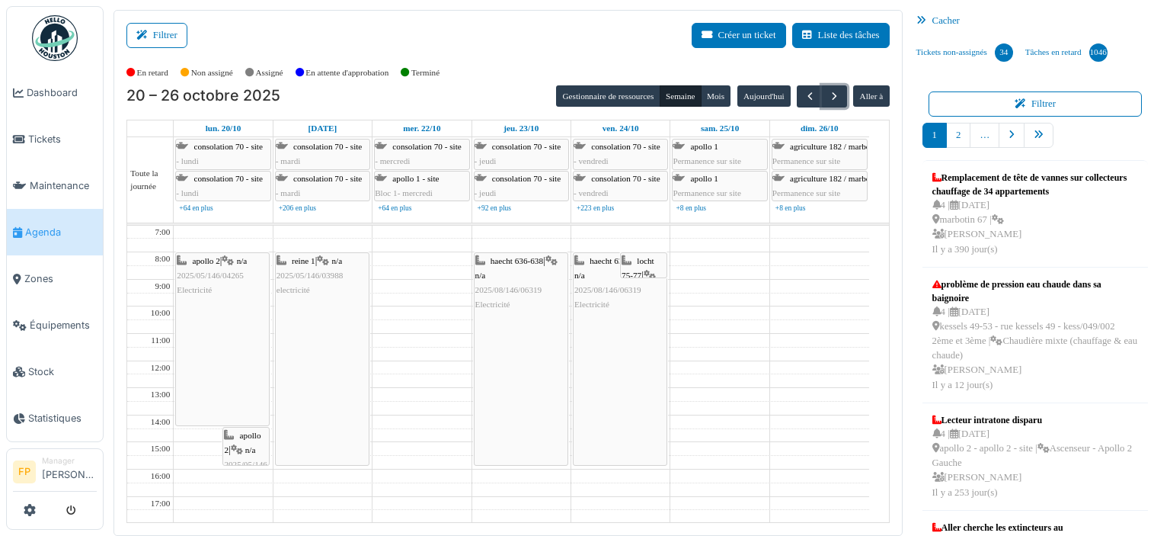
click at [207, 419] on div "apollo 2 | n/a 2025/05/146/04265 Electricité apollo 2 | n/a 2025/05/146/04265 E…" at bounding box center [223, 456] width 98 height 460
click at [704, 395] on td at bounding box center [522, 395] width 696 height 14
click at [804, 101] on span "button" at bounding box center [810, 96] width 13 height 13
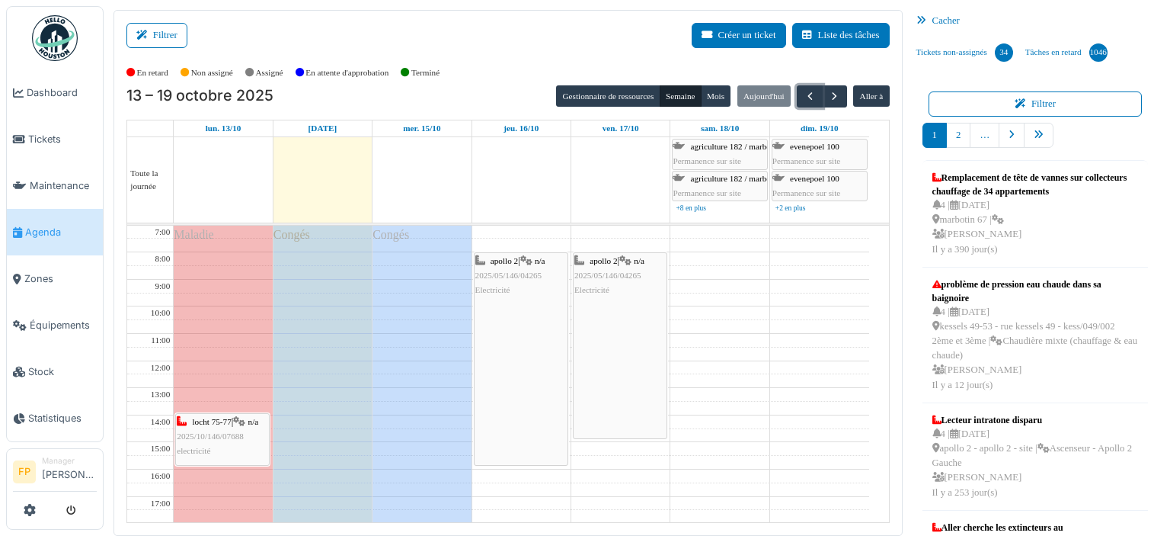
drag, startPoint x: 527, startPoint y: 447, endPoint x: 528, endPoint y: 457, distance: 9.9
click at [528, 457] on div "apollo 2 | n/a 2025/05/146/04265 Electricité apollo 2 | n/a 2025/05/146/04265 E…" at bounding box center [521, 456] width 98 height 460
click at [599, 444] on div "apollo 2 | n/a 2025/05/146/04265 Electricité apollo 2 | n/a 2025/05/146/04265 E…" at bounding box center [621, 456] width 98 height 460
click at [828, 97] on span "button" at bounding box center [834, 96] width 13 height 13
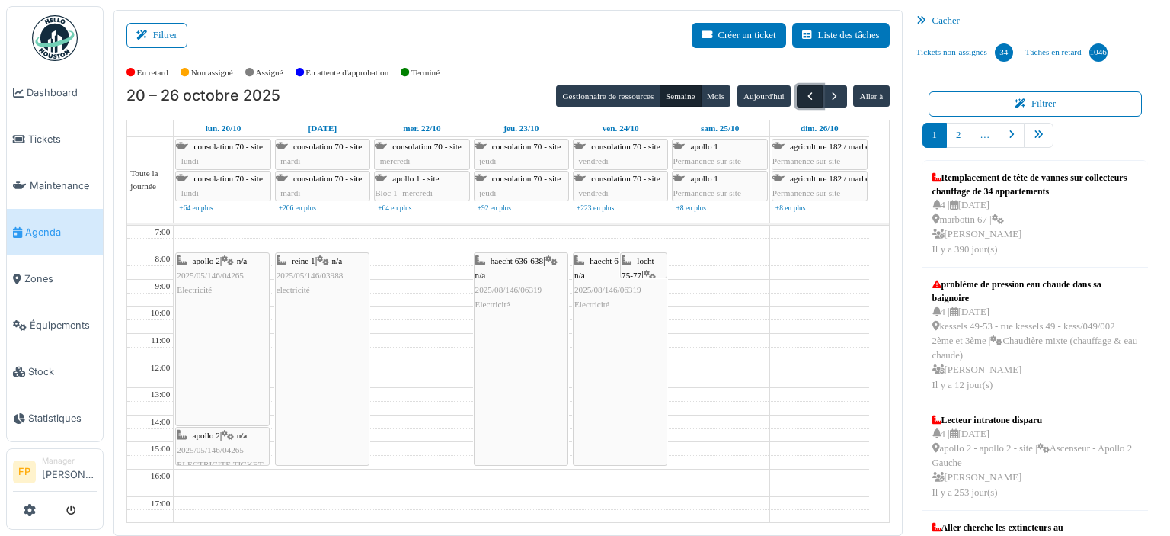
click at [804, 93] on span "button" at bounding box center [810, 96] width 13 height 13
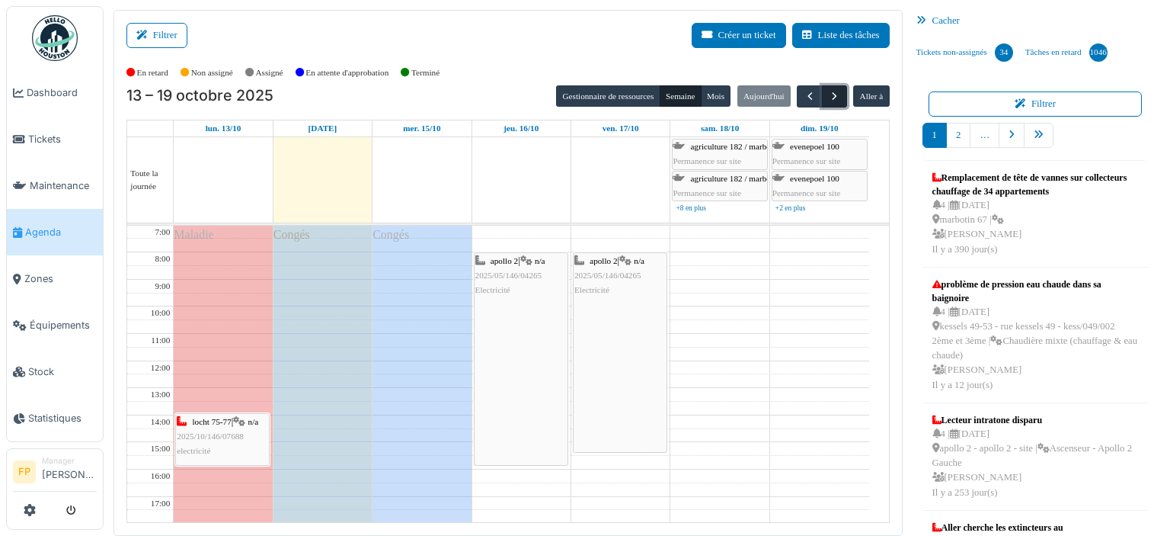
drag, startPoint x: 823, startPoint y: 92, endPoint x: 829, endPoint y: 85, distance: 9.8
click at [828, 90] on span "button" at bounding box center [834, 96] width 13 height 13
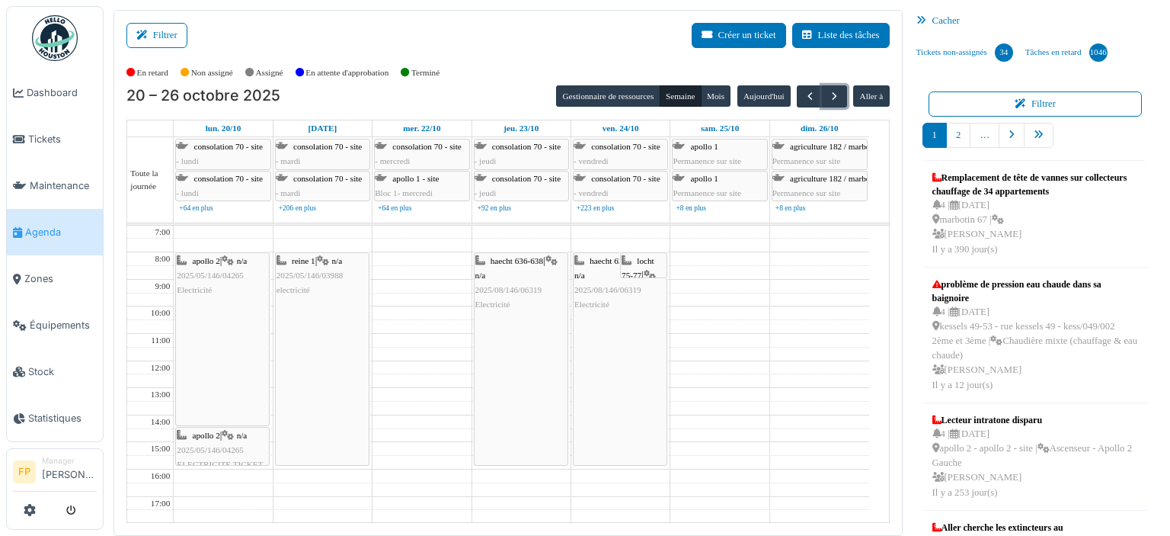
click at [645, 266] on div "locht 75-77 | n/a 2025/10/146/07737 Contrôle de l’installation électrique d'app…" at bounding box center [644, 327] width 44 height 146
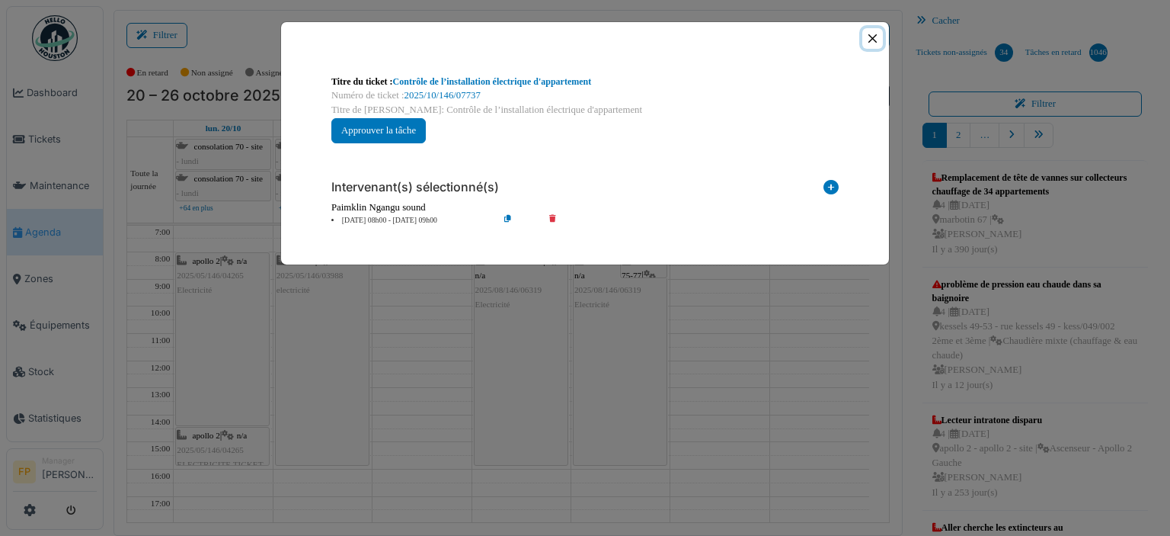
click at [873, 39] on button "Close" at bounding box center [873, 38] width 21 height 21
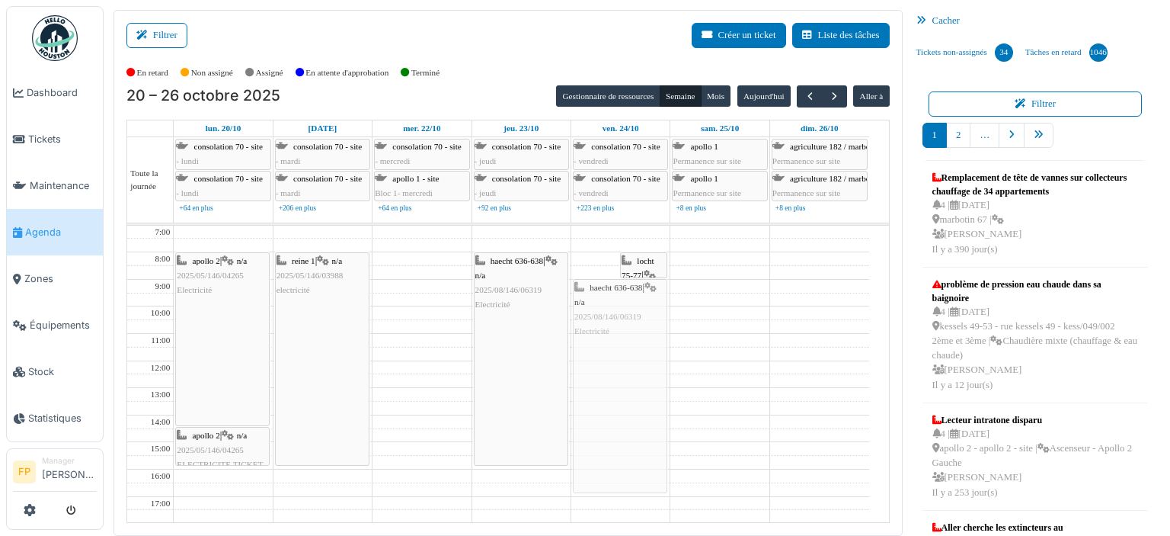
drag, startPoint x: 588, startPoint y: 281, endPoint x: 599, endPoint y: 289, distance: 13.1
click at [599, 289] on div "haecht 636-638 | n/a 2025/08/146/06319 Electricité locht 75-77 | n/a 2025/10/14…" at bounding box center [621, 456] width 98 height 460
drag, startPoint x: 584, startPoint y: 490, endPoint x: 594, endPoint y: 440, distance: 51.3
click at [594, 440] on div "locht 75-77 | n/a 2025/10/146/07737 Contrôle de l’installation électrique d'app…" at bounding box center [621, 456] width 98 height 460
click at [804, 99] on span "button" at bounding box center [810, 96] width 13 height 13
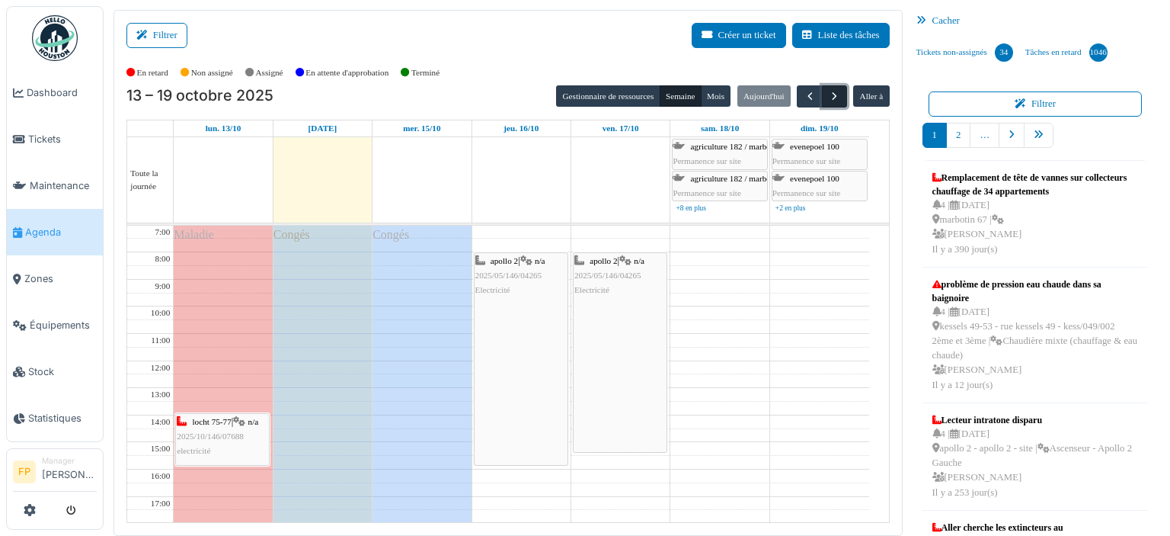
click at [828, 98] on span "button" at bounding box center [834, 96] width 13 height 13
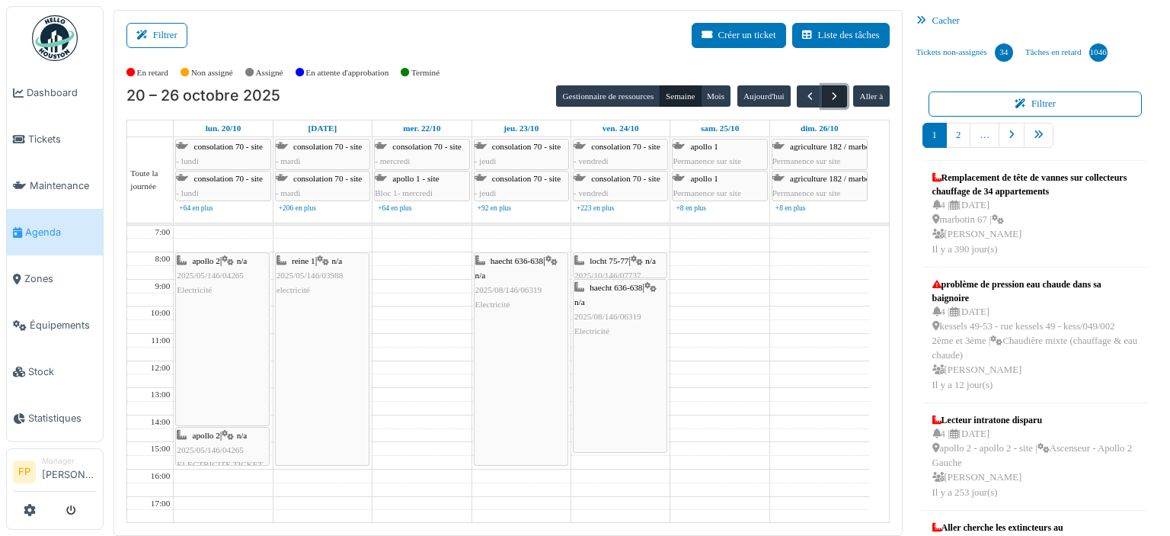
click at [828, 98] on span "button" at bounding box center [834, 96] width 13 height 13
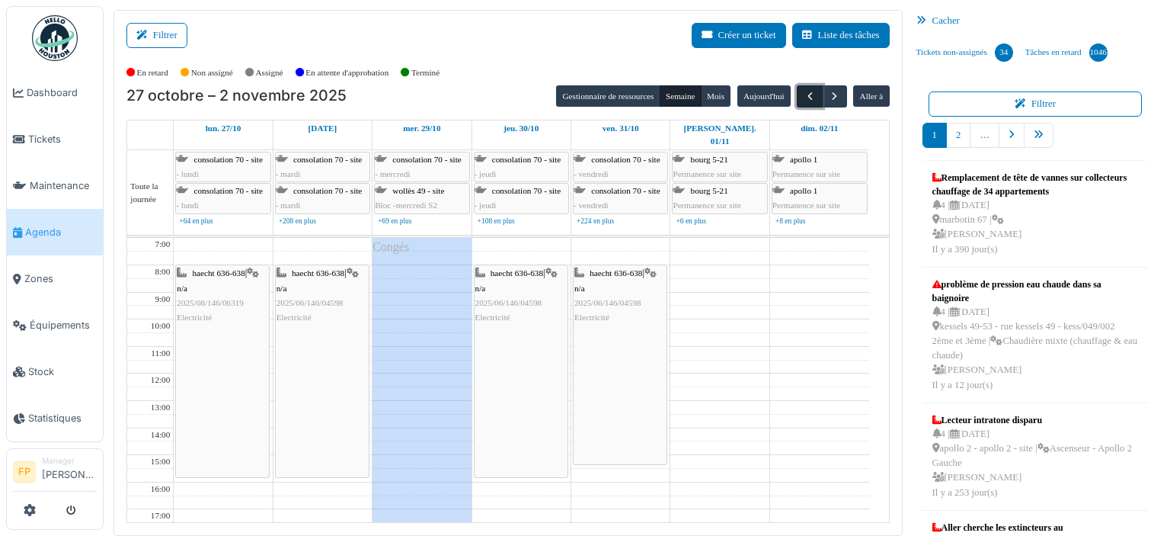
click at [804, 100] on span "button" at bounding box center [810, 96] width 13 height 13
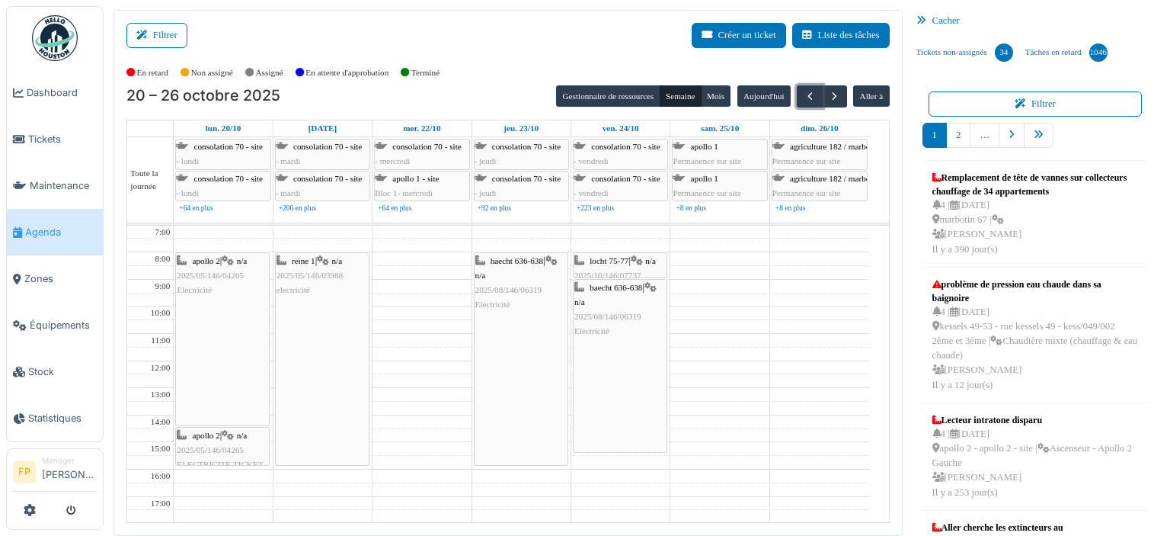
click at [210, 267] on div "apollo 2 | n/a 2025/05/146/04265 Electricité" at bounding box center [222, 276] width 91 height 44
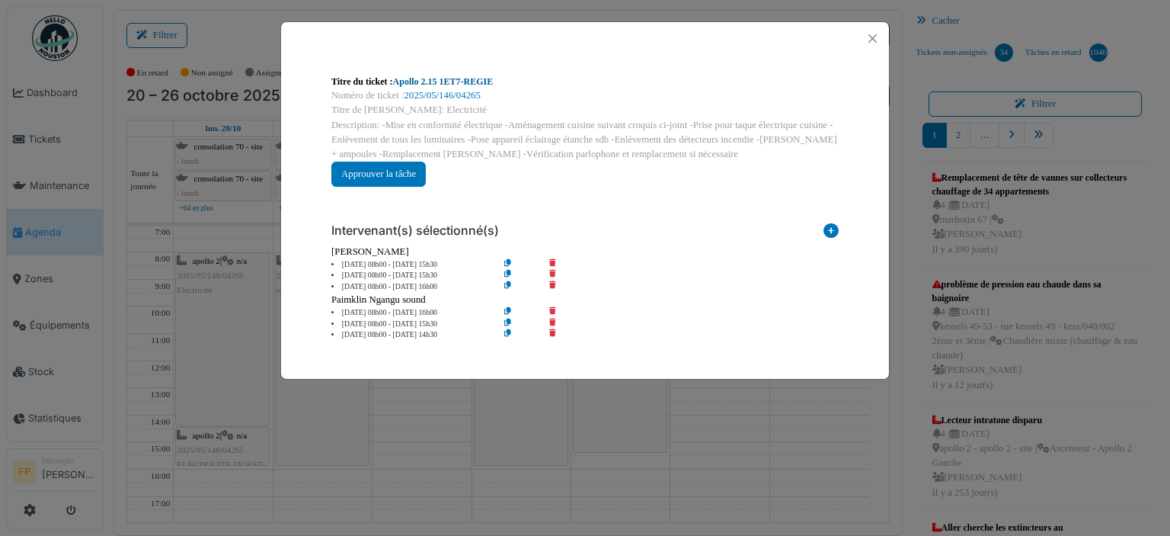
drag, startPoint x: 499, startPoint y: 82, endPoint x: 396, endPoint y: 85, distance: 102.9
click at [396, 85] on div "Titre du ticket : Apollo 2.15 1ET7-REGIE" at bounding box center [585, 82] width 508 height 14
copy link "Apollo 2.15 1ET7-REGIE"
click at [873, 35] on button "Close" at bounding box center [873, 38] width 21 height 21
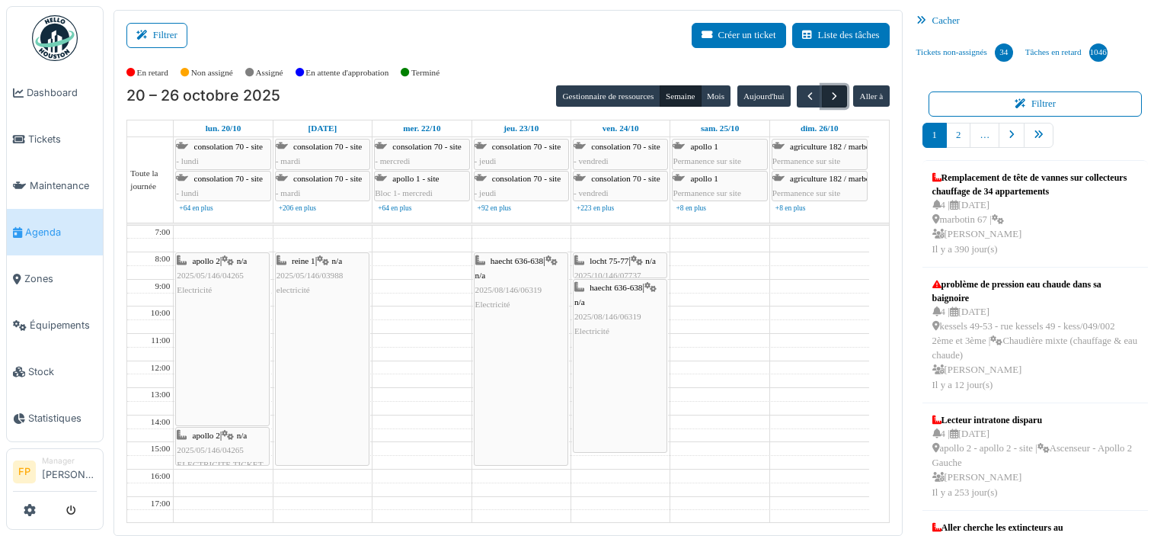
click at [828, 96] on span "button" at bounding box center [834, 96] width 13 height 13
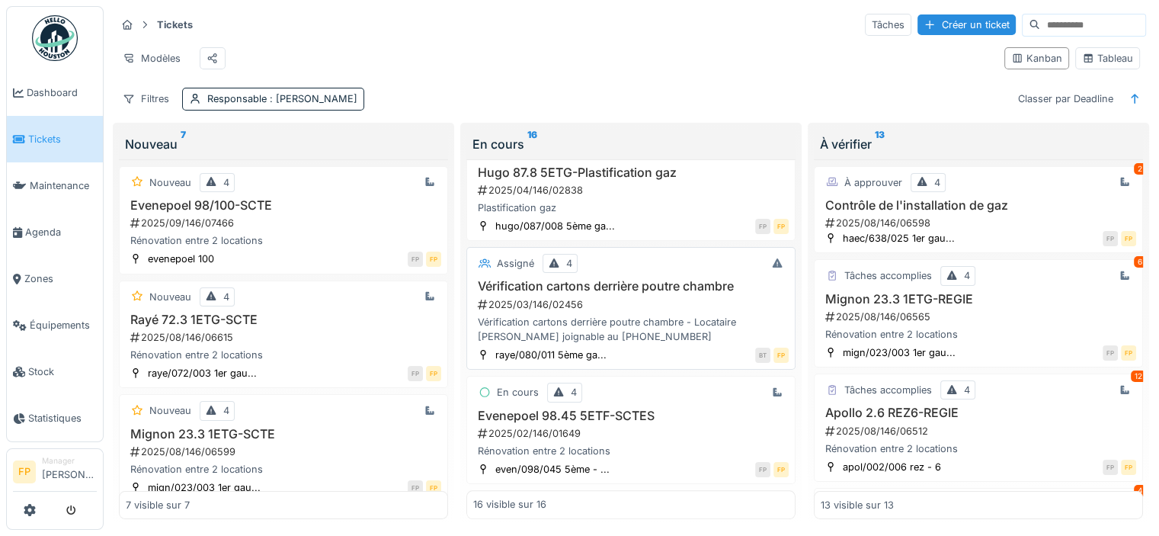
scroll to position [1366, 0]
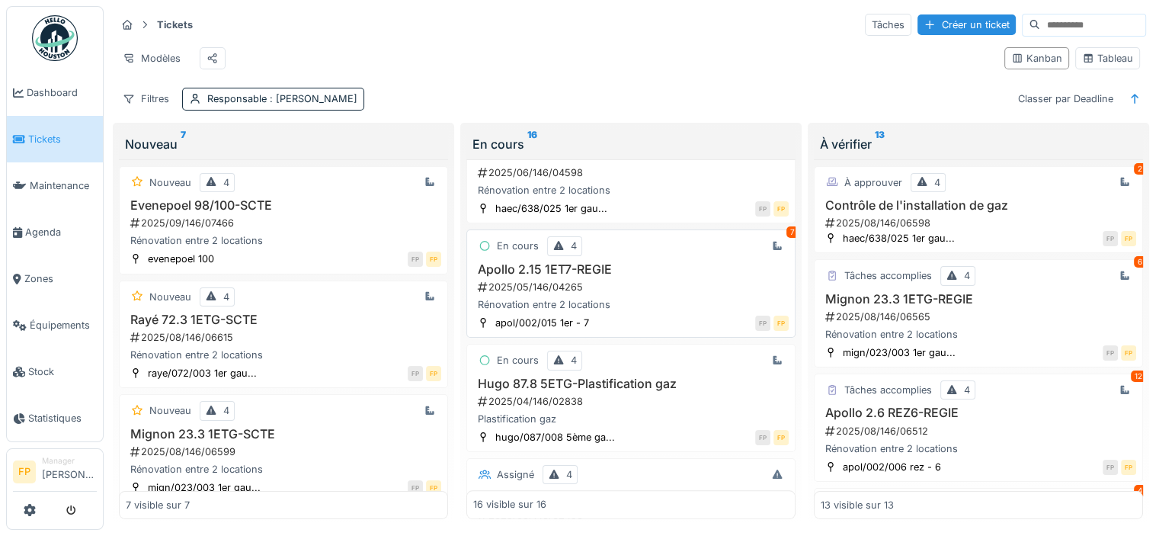
click at [564, 272] on h3 "Apollo 2.15 1ET7-REGIE" at bounding box center [630, 269] width 315 height 14
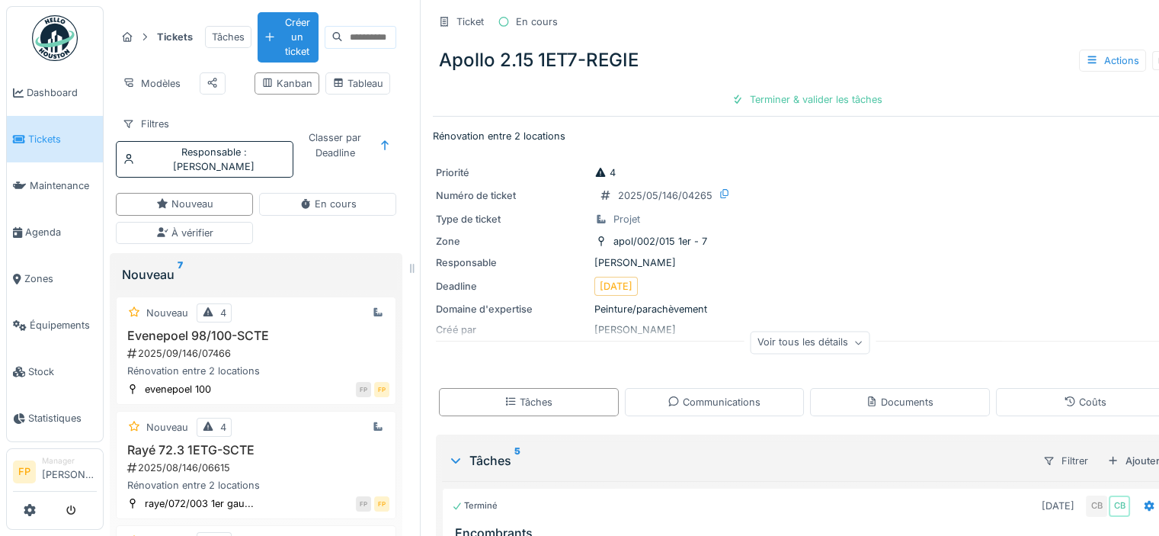
drag, startPoint x: 504, startPoint y: 405, endPoint x: 748, endPoint y: 301, distance: 265.0
click at [506, 405] on icon at bounding box center [510, 401] width 12 height 10
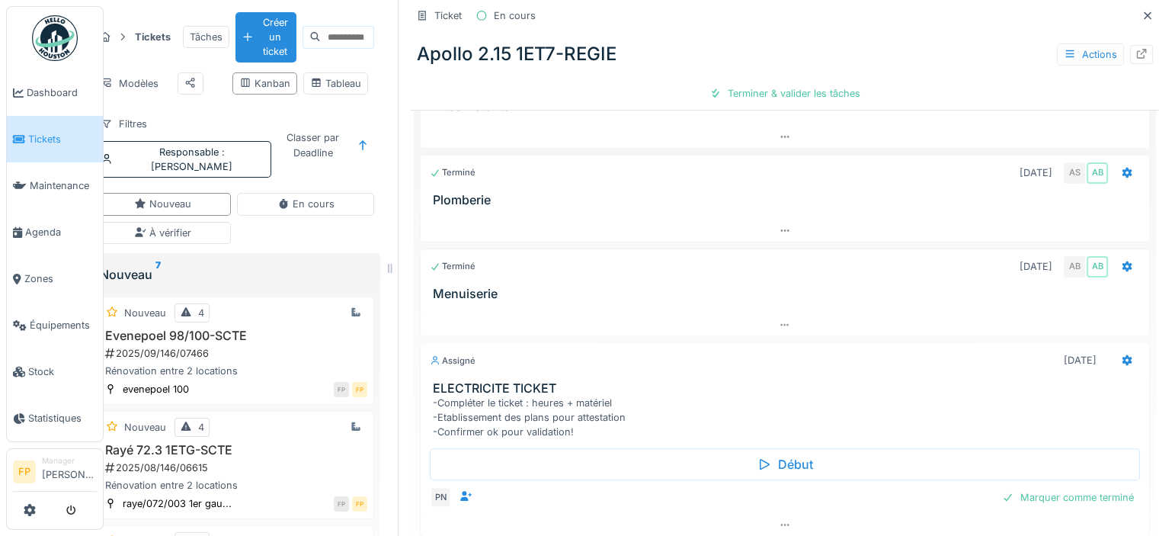
scroll to position [435, 0]
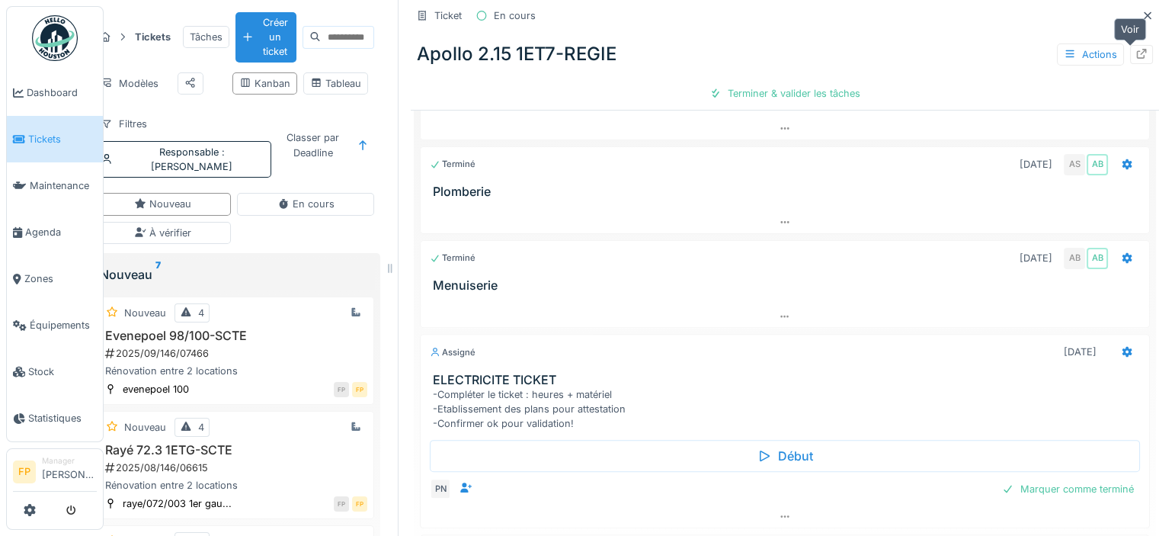
click at [1135, 51] on icon at bounding box center [1141, 54] width 12 height 10
click at [1144, 14] on icon at bounding box center [1148, 15] width 8 height 8
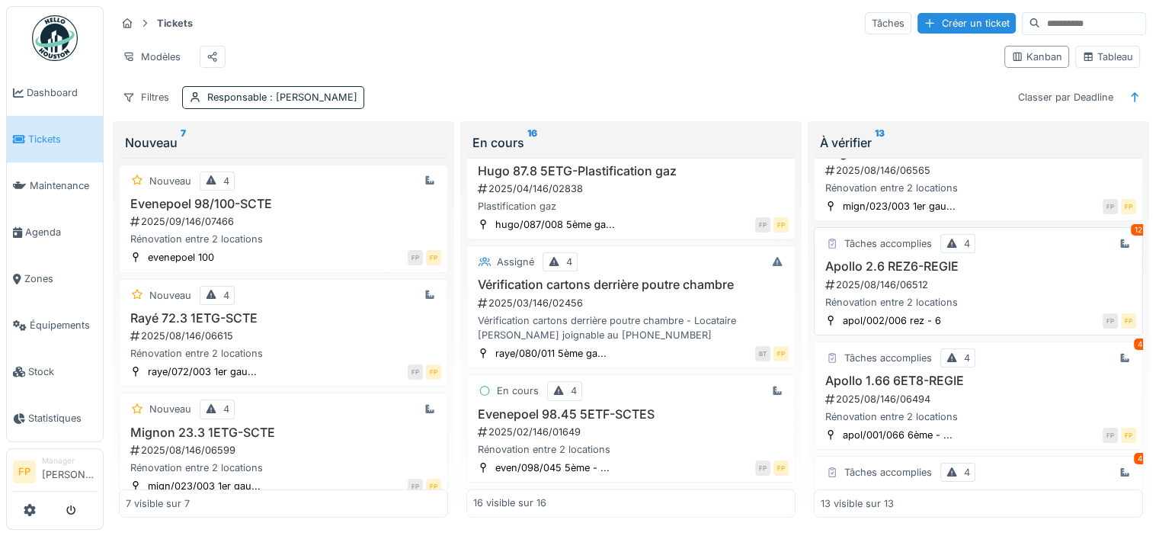
scroll to position [152, 0]
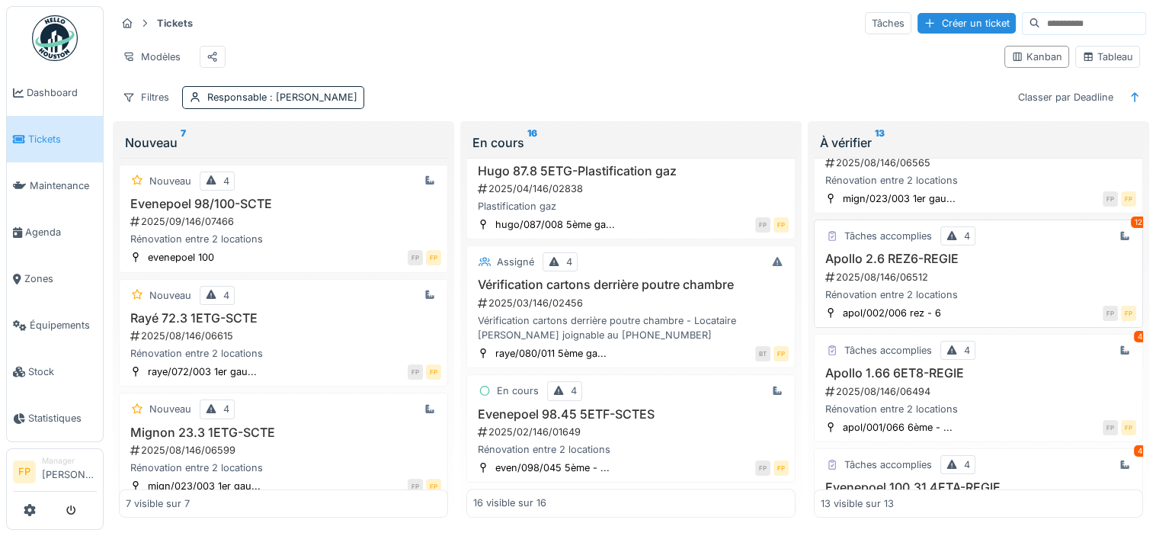
click at [911, 254] on h3 "Apollo 2.6 REZ6-REGIE" at bounding box center [978, 258] width 315 height 14
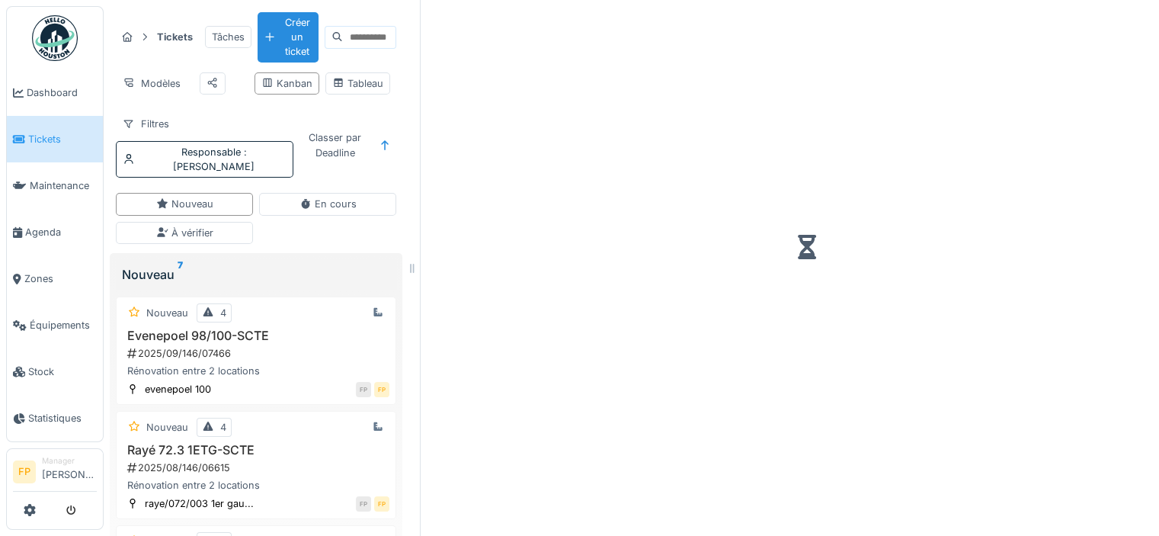
scroll to position [11, 0]
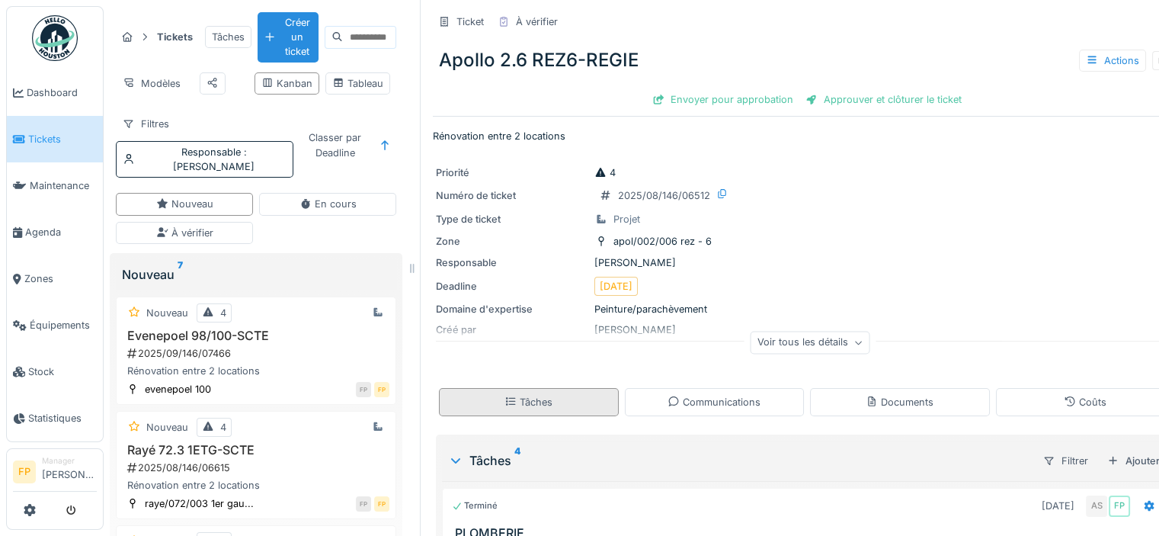
click at [555, 389] on div "Tâches" at bounding box center [529, 402] width 180 height 28
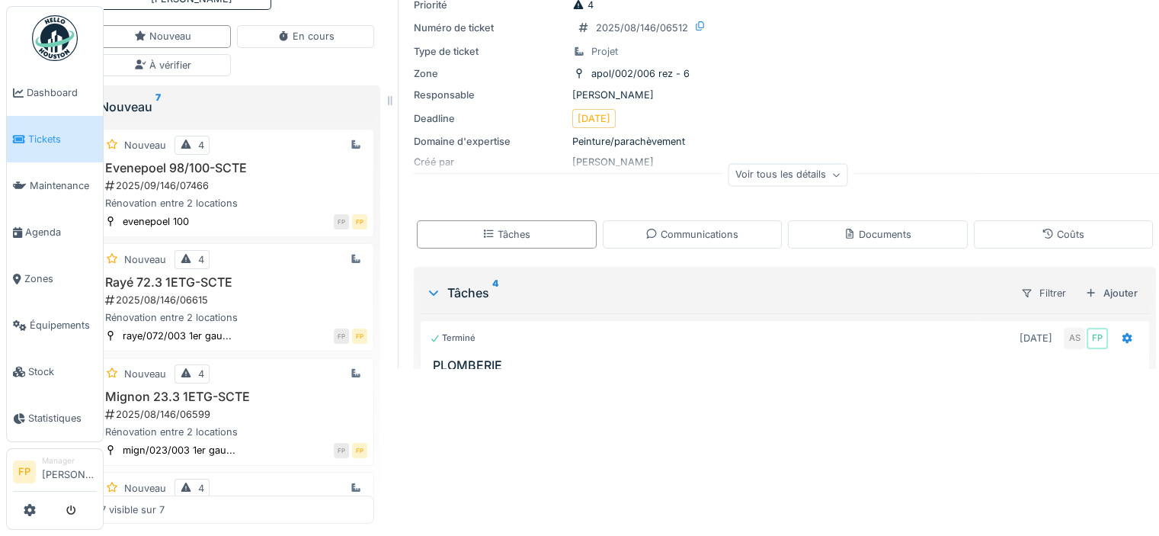
scroll to position [0, 22]
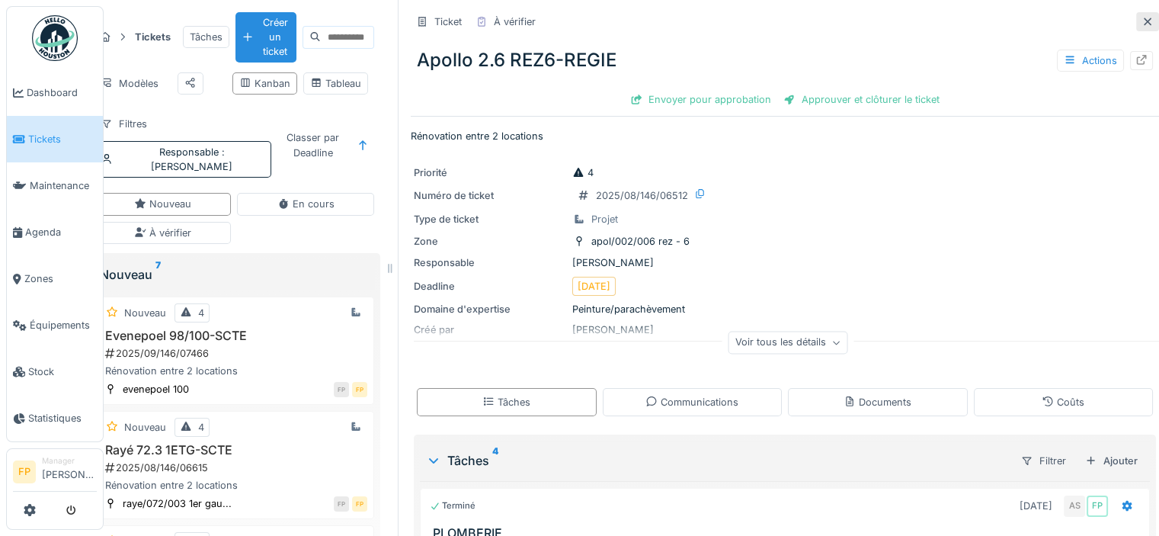
click at [1142, 17] on icon at bounding box center [1148, 22] width 12 height 10
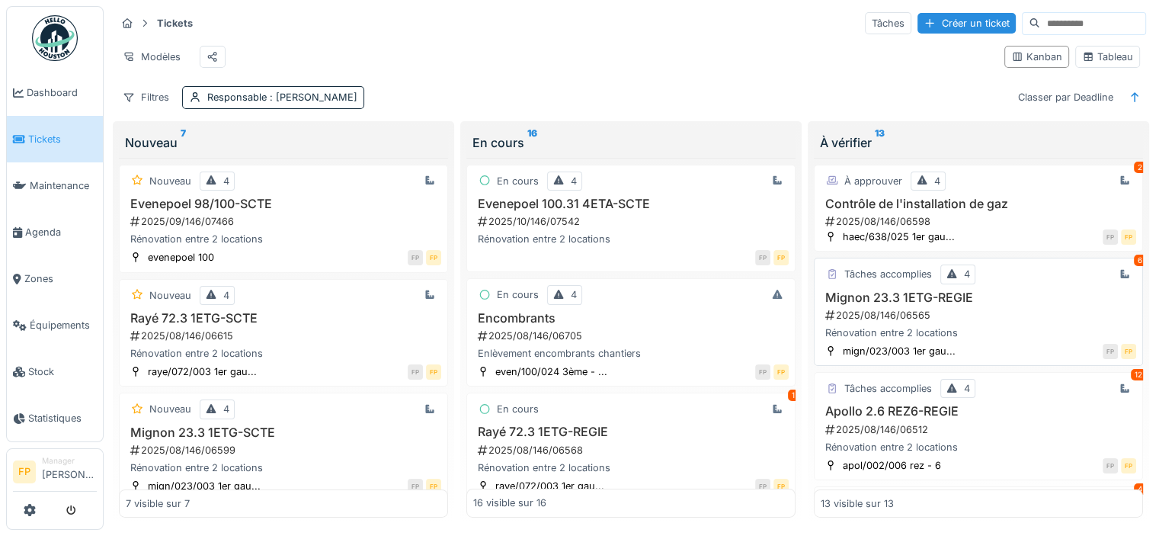
click at [914, 293] on h3 "Mignon 23.3 1ETG-REGIE" at bounding box center [978, 297] width 315 height 14
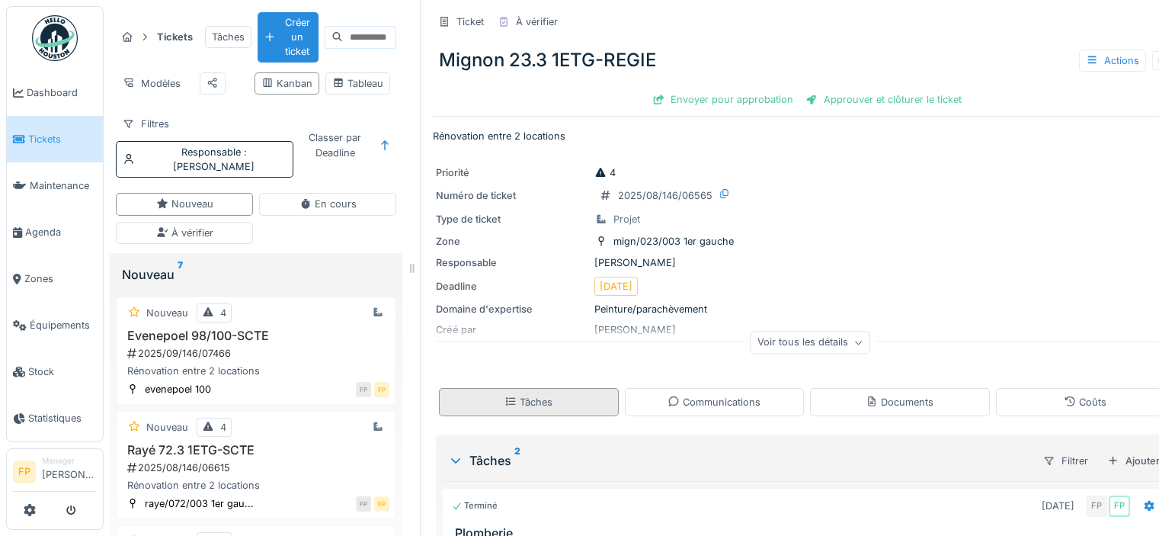
click at [607, 389] on div "Tâches" at bounding box center [529, 402] width 180 height 28
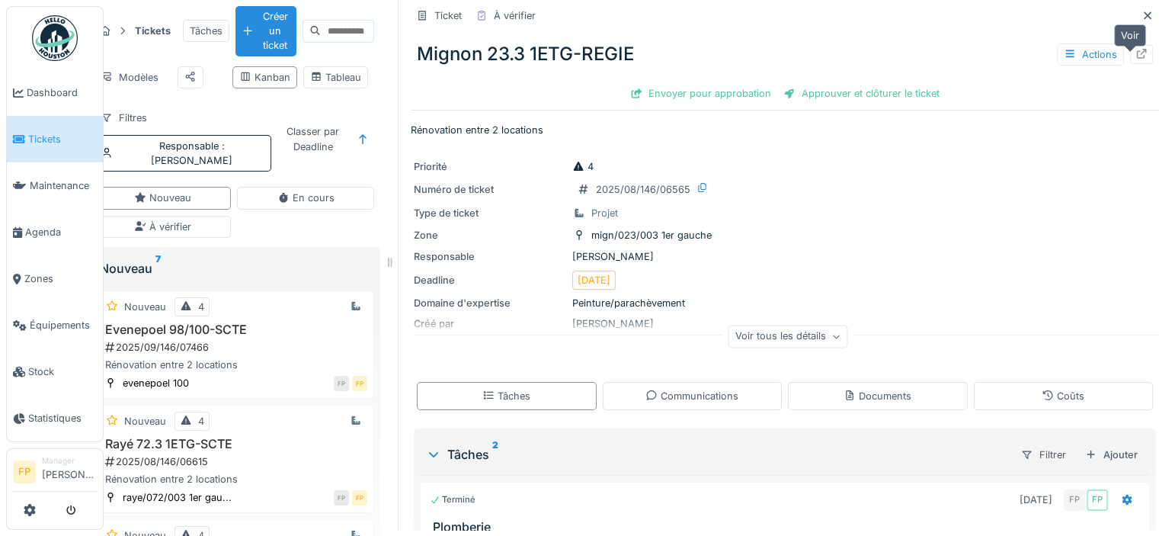
scroll to position [0, 22]
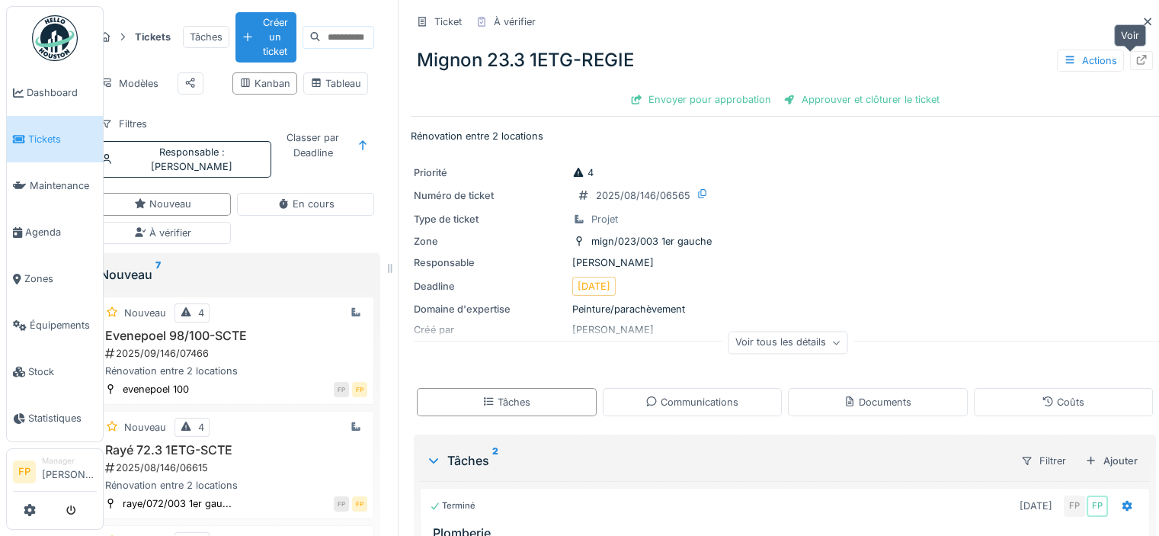
click at [1135, 55] on icon at bounding box center [1141, 60] width 12 height 10
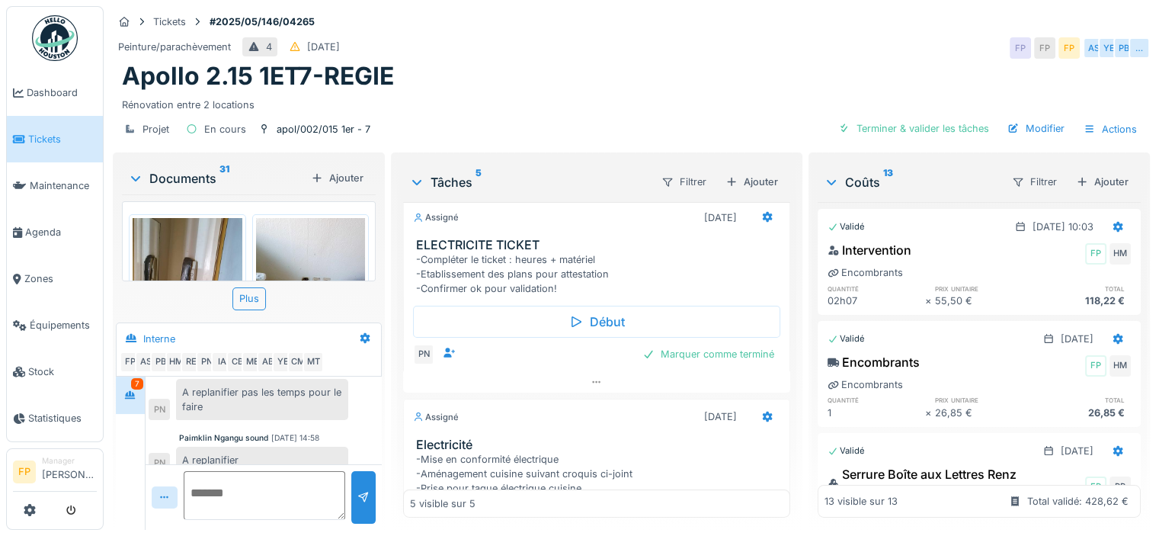
scroll to position [229, 0]
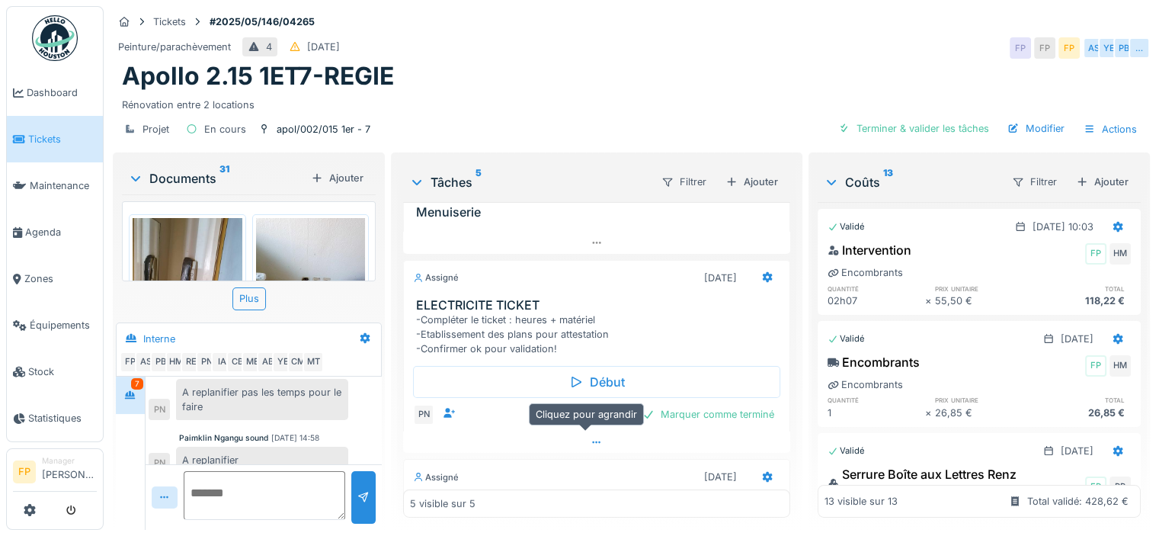
click at [591, 444] on icon at bounding box center [597, 442] width 12 height 10
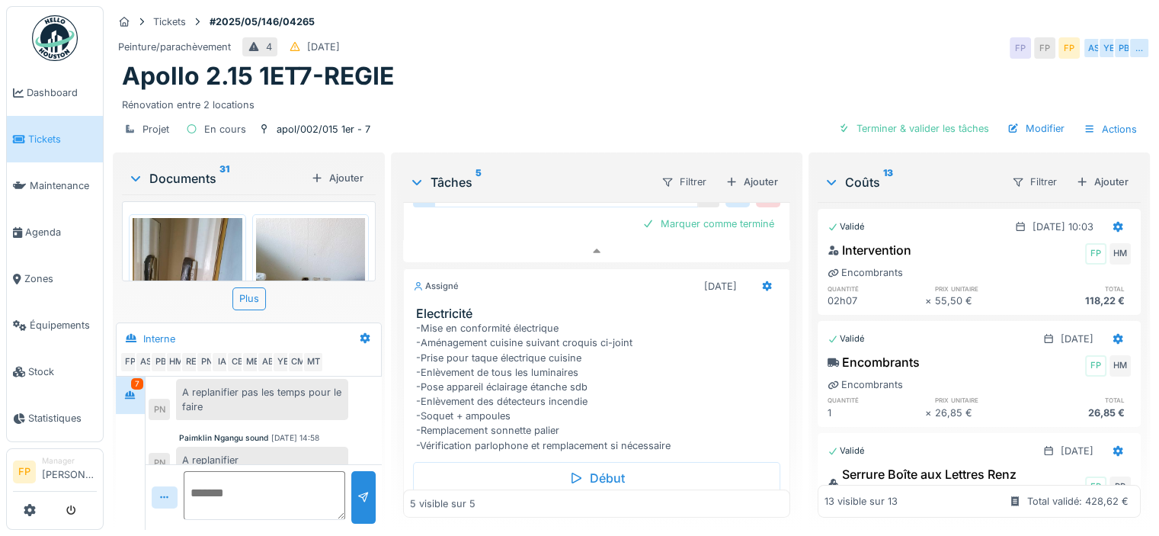
scroll to position [515, 0]
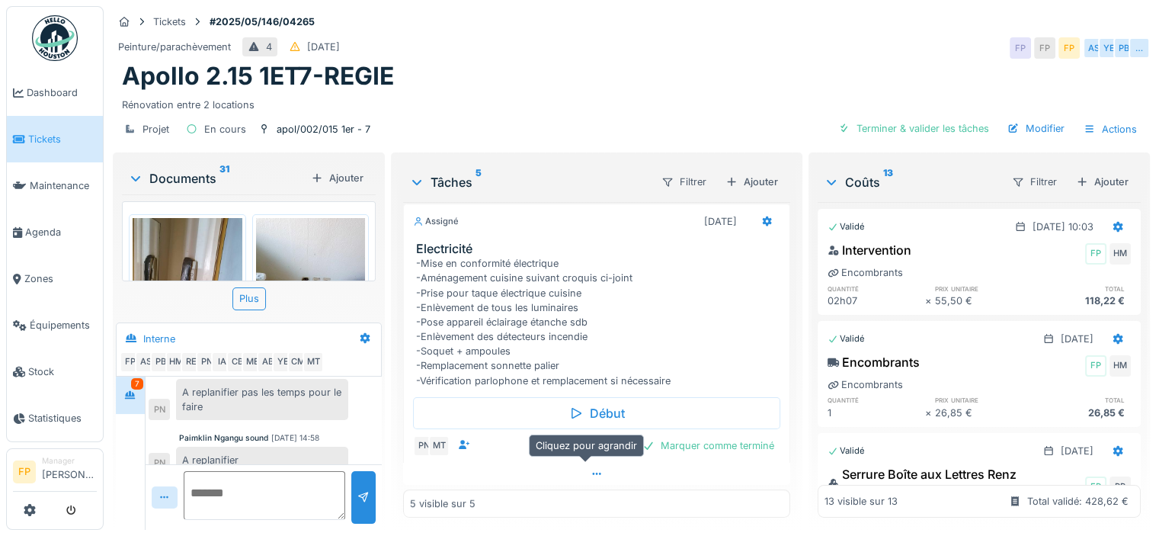
click at [591, 469] on icon at bounding box center [597, 474] width 12 height 10
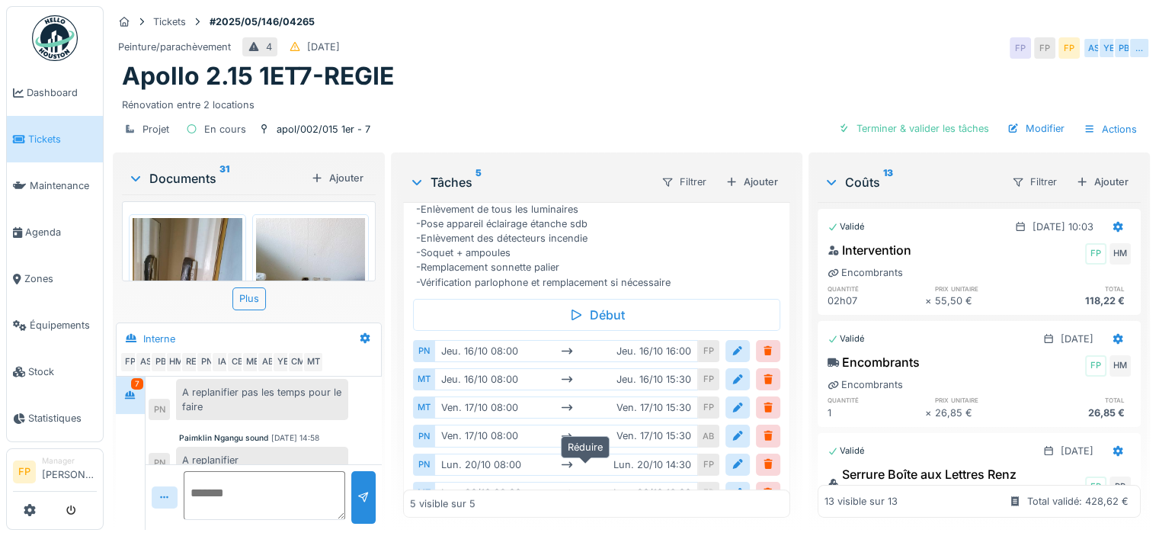
scroll to position [686, 0]
